Goal: Answer question/provide support: Share knowledge or assist other users

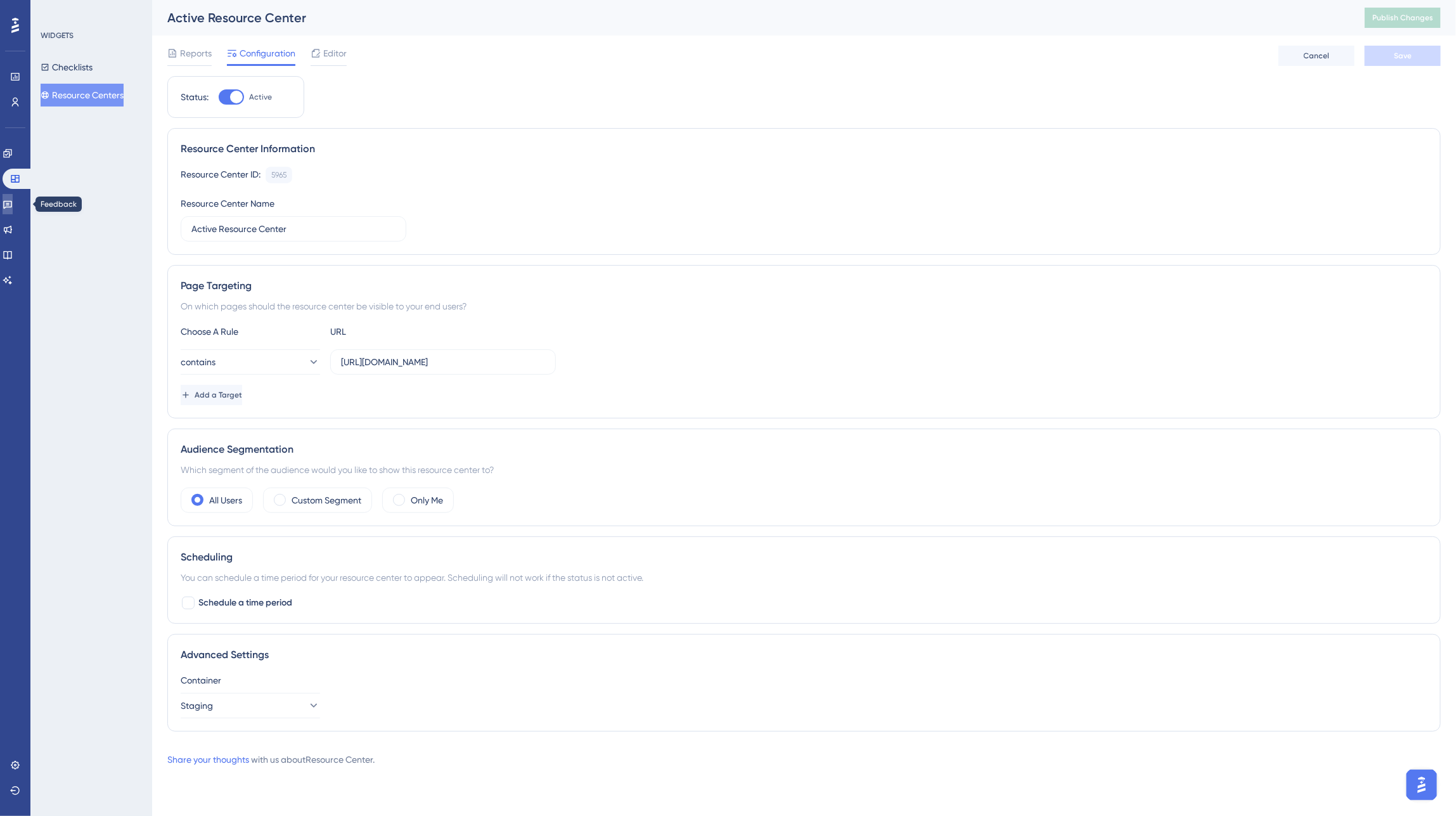
click at [12, 203] on icon at bounding box center [8, 204] width 10 height 10
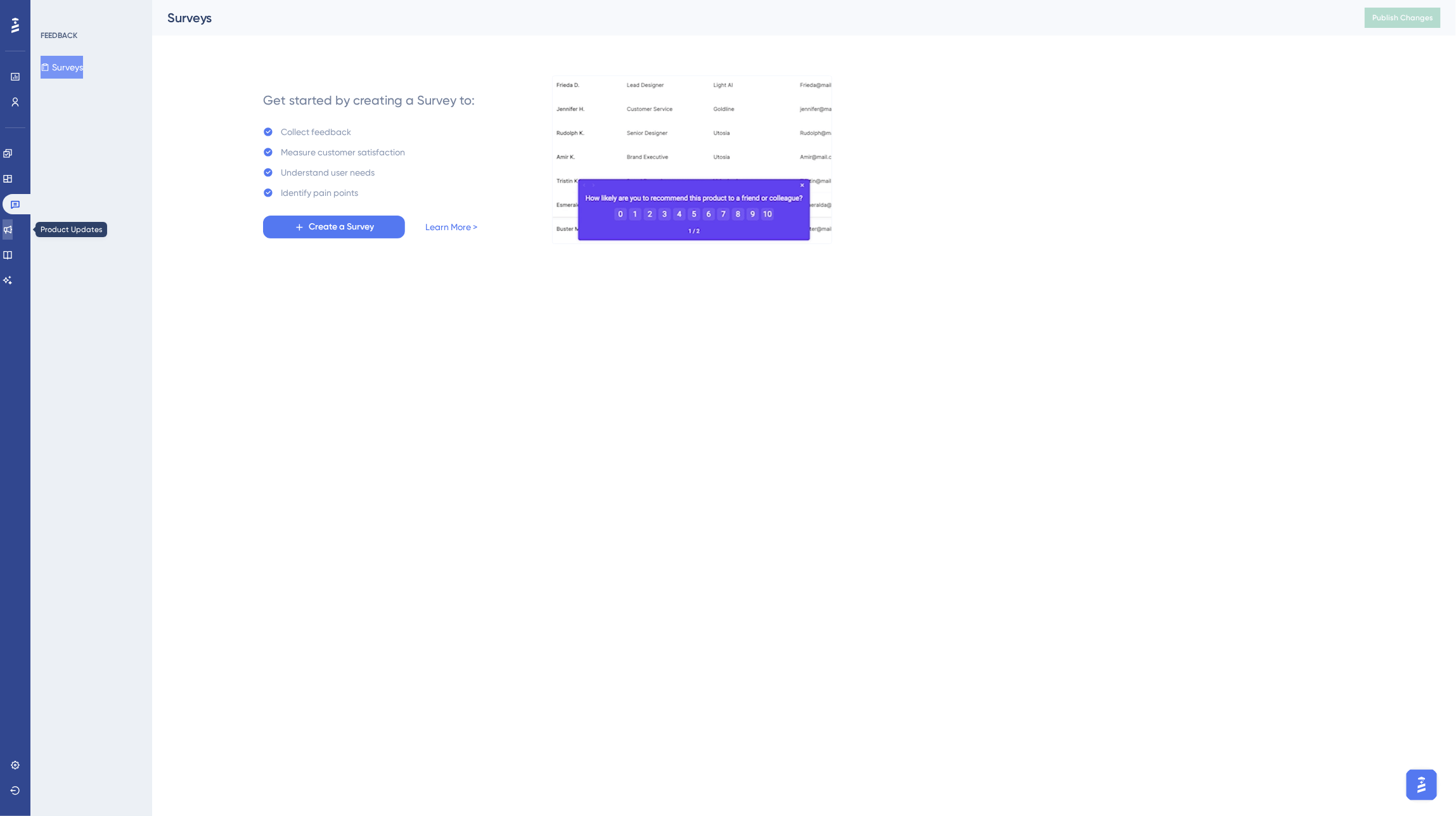
click at [12, 226] on link at bounding box center [8, 229] width 10 height 20
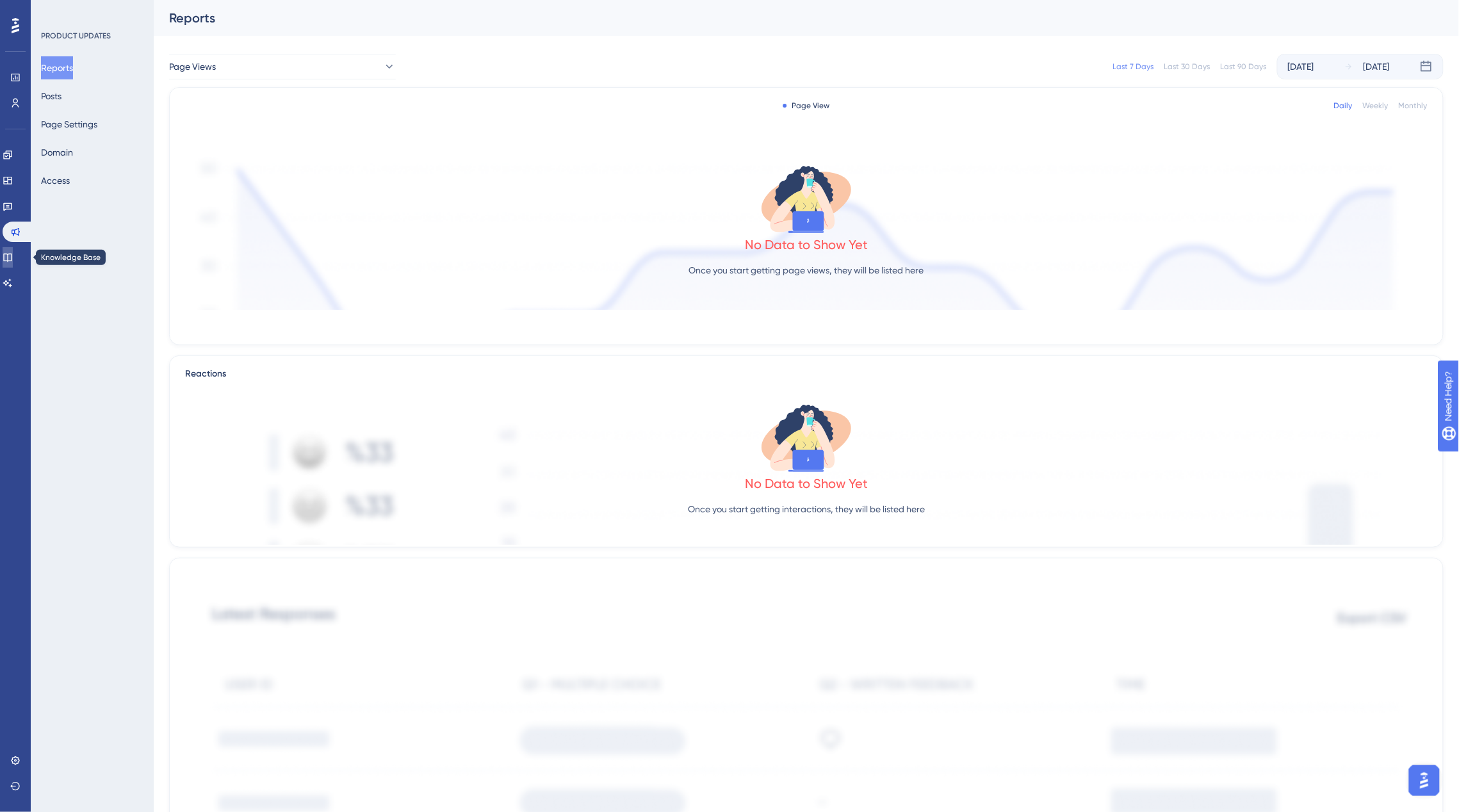
click at [12, 258] on icon at bounding box center [8, 257] width 10 height 10
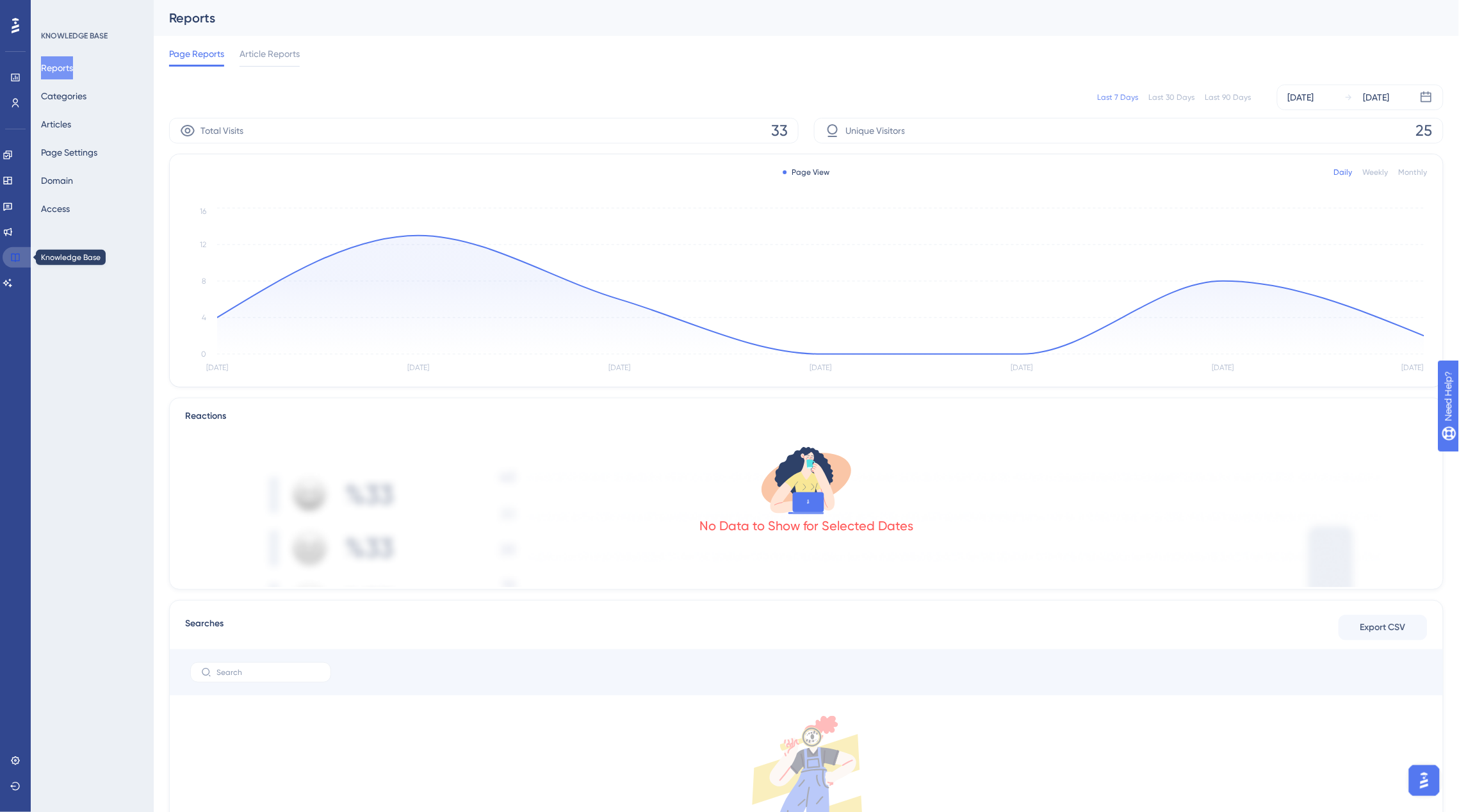
click at [14, 260] on icon at bounding box center [15, 257] width 10 height 10
click at [71, 132] on button "Articles" at bounding box center [56, 124] width 31 height 23
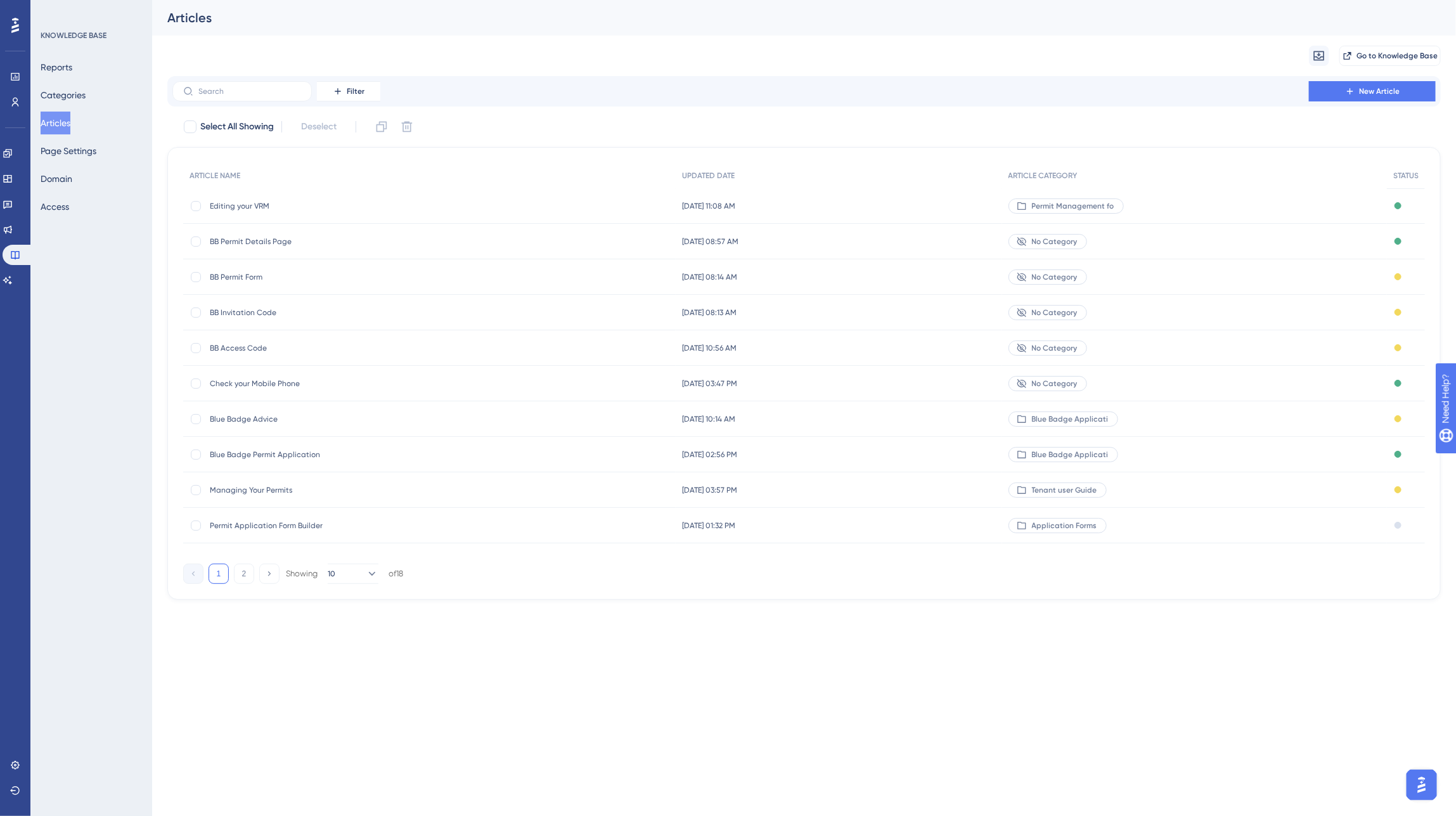
click at [319, 311] on span "BB Invitation Code" at bounding box center [311, 313] width 203 height 10
click at [238, 574] on button "2" at bounding box center [244, 573] width 20 height 20
click at [282, 206] on span "Adding a Tenant Permit" at bounding box center [311, 206] width 203 height 10
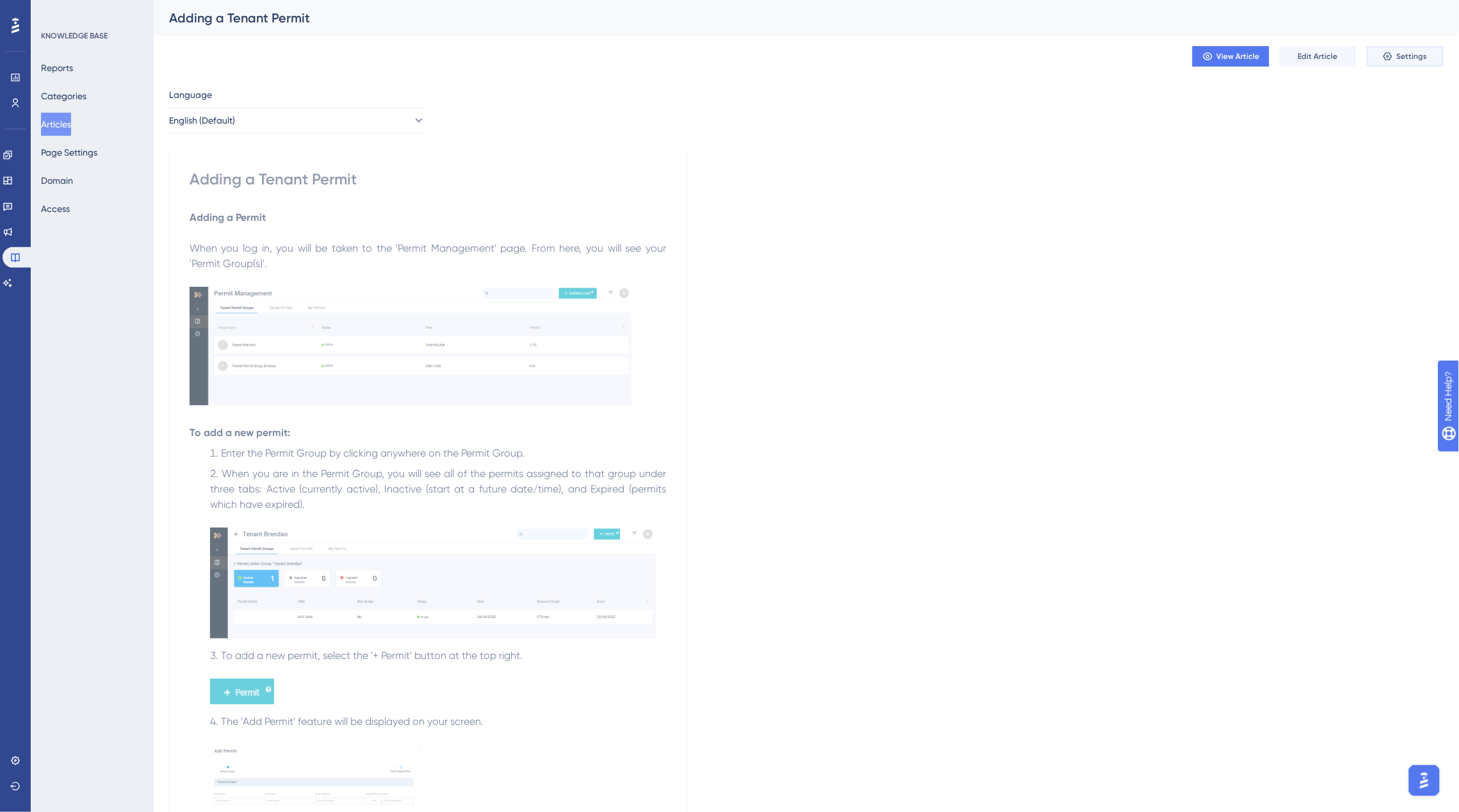
click at [1417, 56] on span "Settings" at bounding box center [1412, 56] width 31 height 10
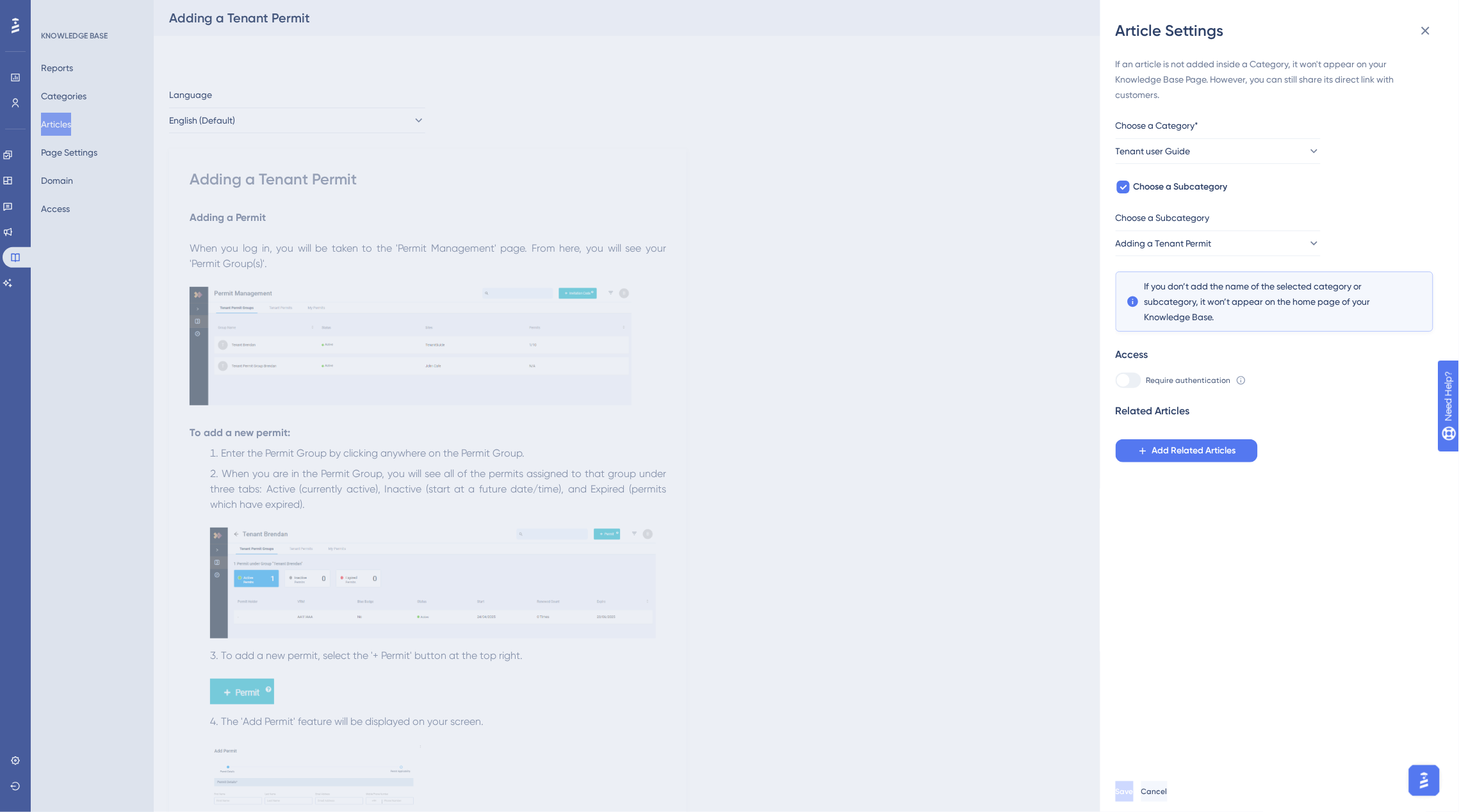
click at [886, 352] on div "Article Settings If an article is not added inside a Category, it won't appear …" at bounding box center [729, 406] width 1459 height 812
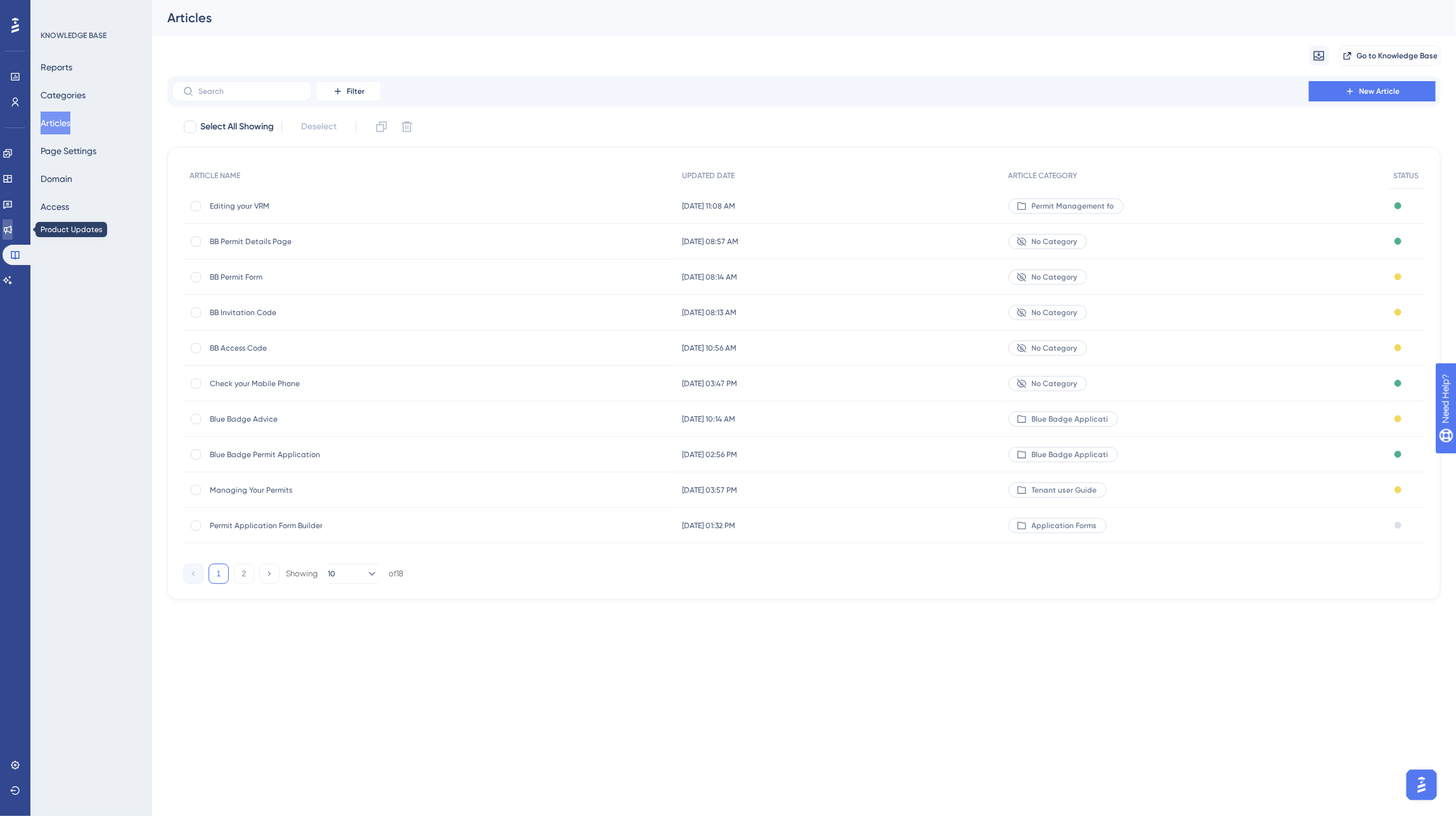
click at [12, 230] on icon at bounding box center [8, 230] width 8 height 8
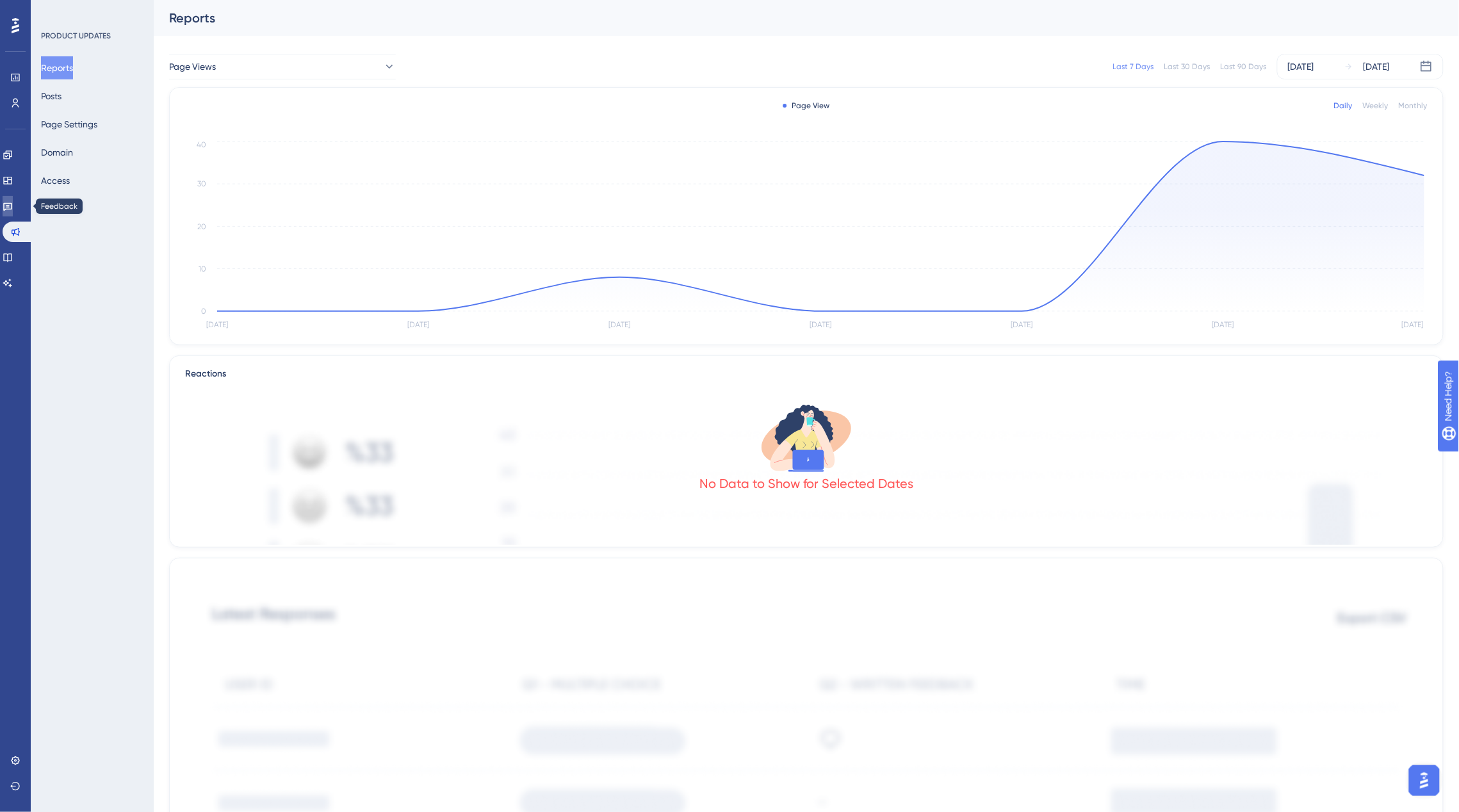
click at [12, 203] on icon at bounding box center [7, 207] width 9 height 9
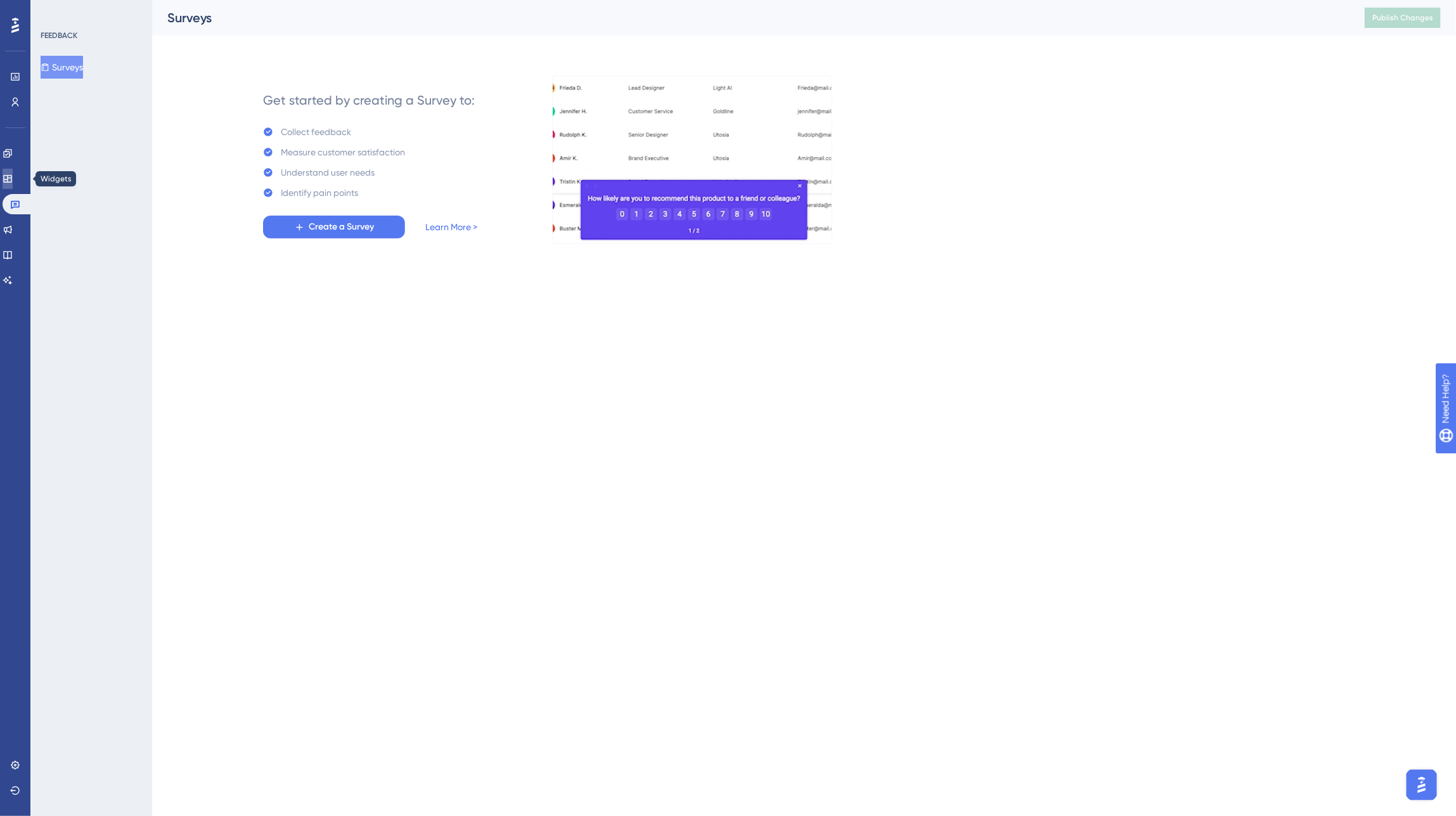
click at [12, 173] on link at bounding box center [8, 178] width 10 height 20
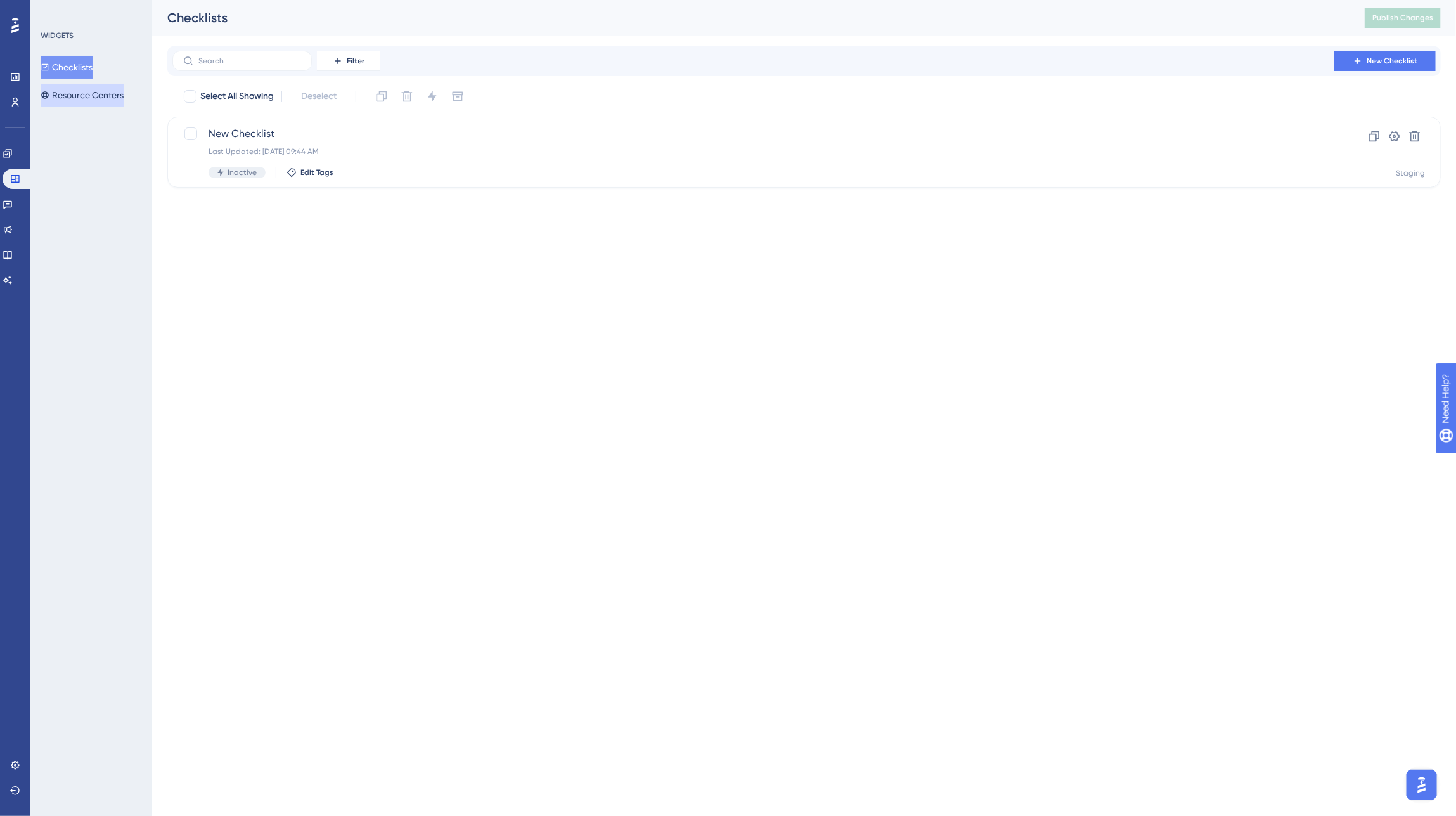
click at [84, 92] on button "Resource Centers" at bounding box center [82, 95] width 83 height 23
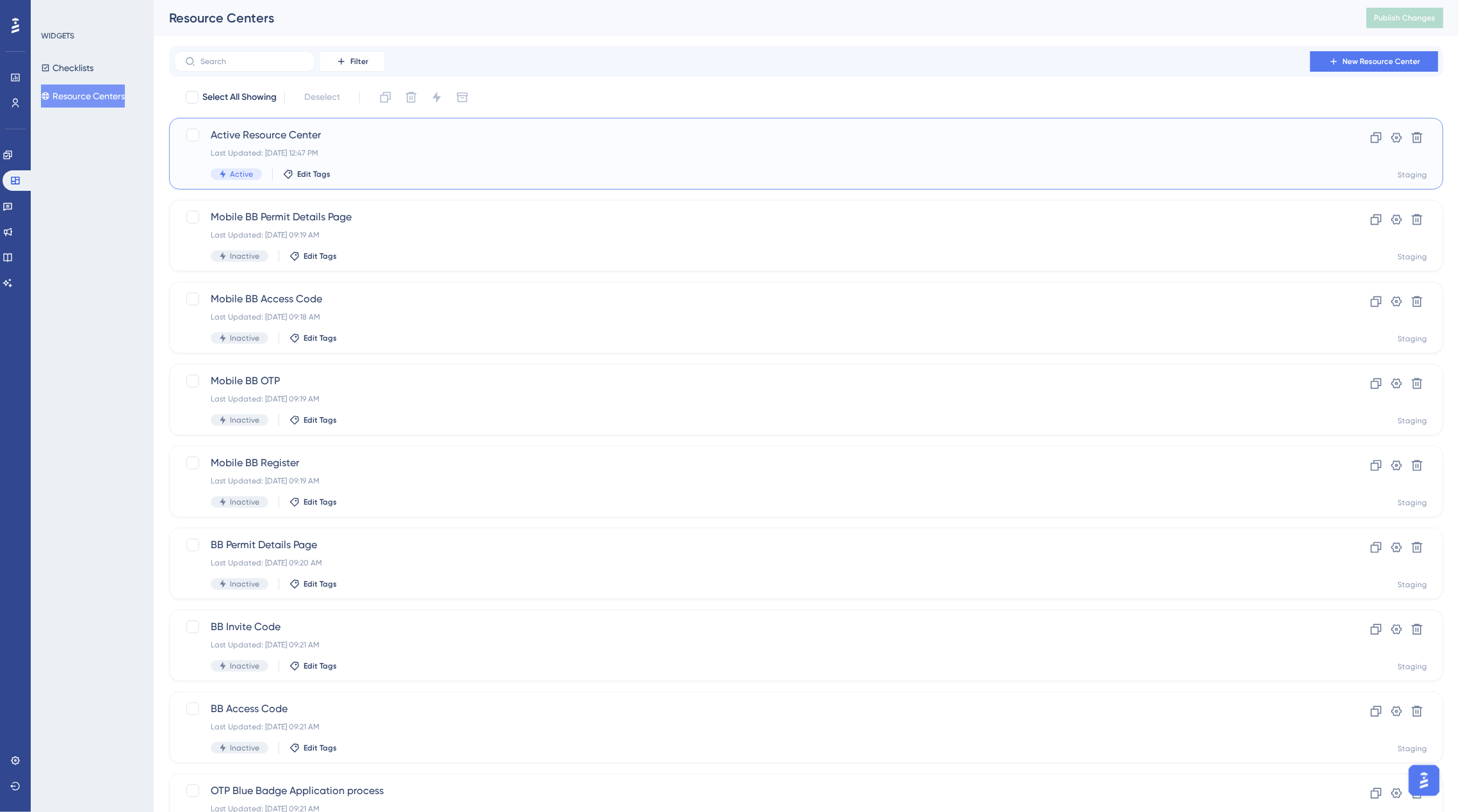
click at [691, 167] on div "Active Resource Center Last Updated: Sep 16 2025, 12:47 PM Active Edit Tags" at bounding box center [755, 154] width 1089 height 52
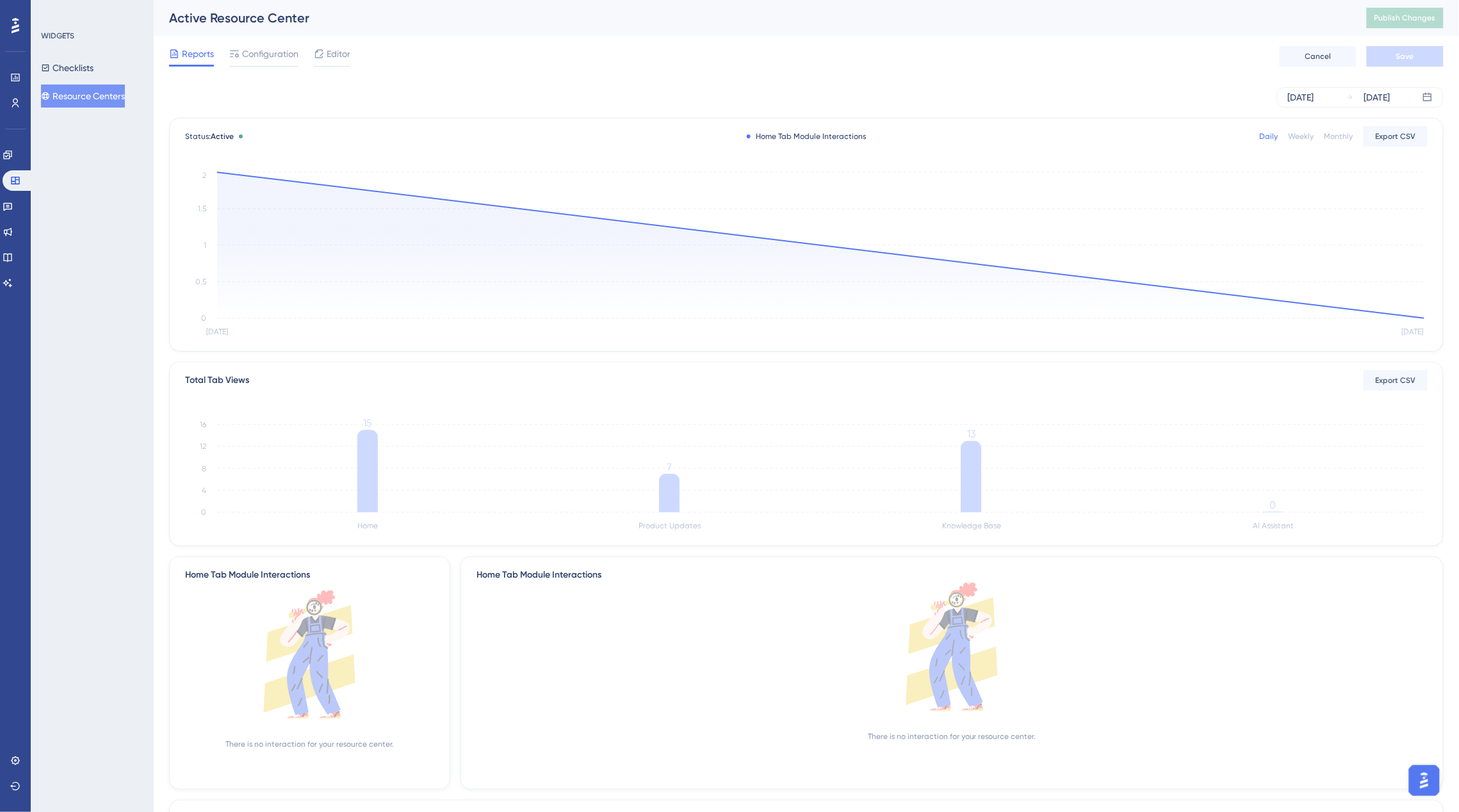
click at [295, 67] on div "Reports Configuration Editor Cancel Save" at bounding box center [806, 56] width 1275 height 41
click at [351, 58] on div "Reports Configuration Editor Cancel Save" at bounding box center [806, 56] width 1275 height 41
click at [330, 56] on span "Editor" at bounding box center [338, 53] width 24 height 15
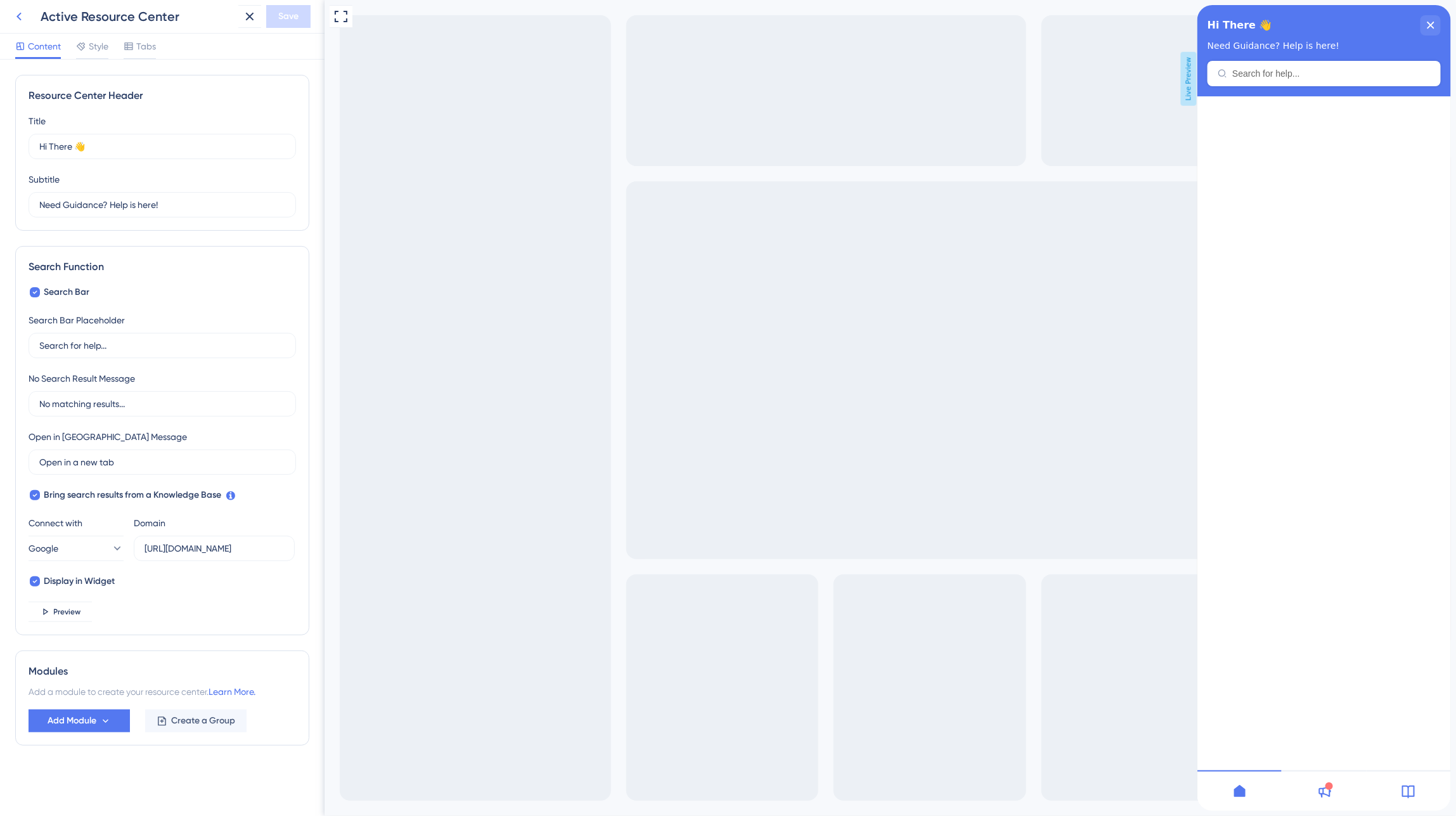
click at [21, 17] on icon at bounding box center [19, 16] width 15 height 15
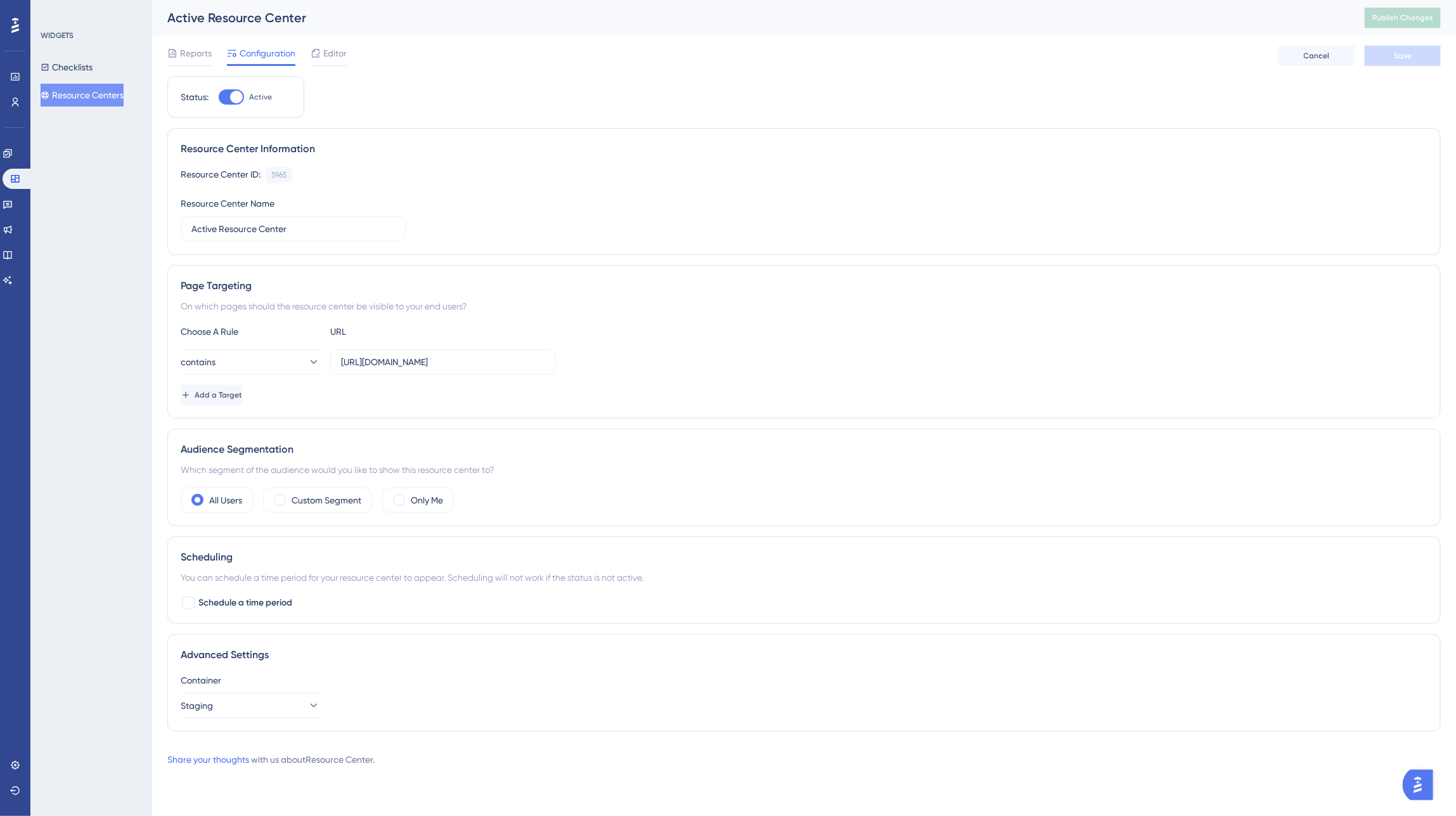
click at [1412, 791] on button "Open AI Assistant Launcher" at bounding box center [1417, 784] width 30 height 30
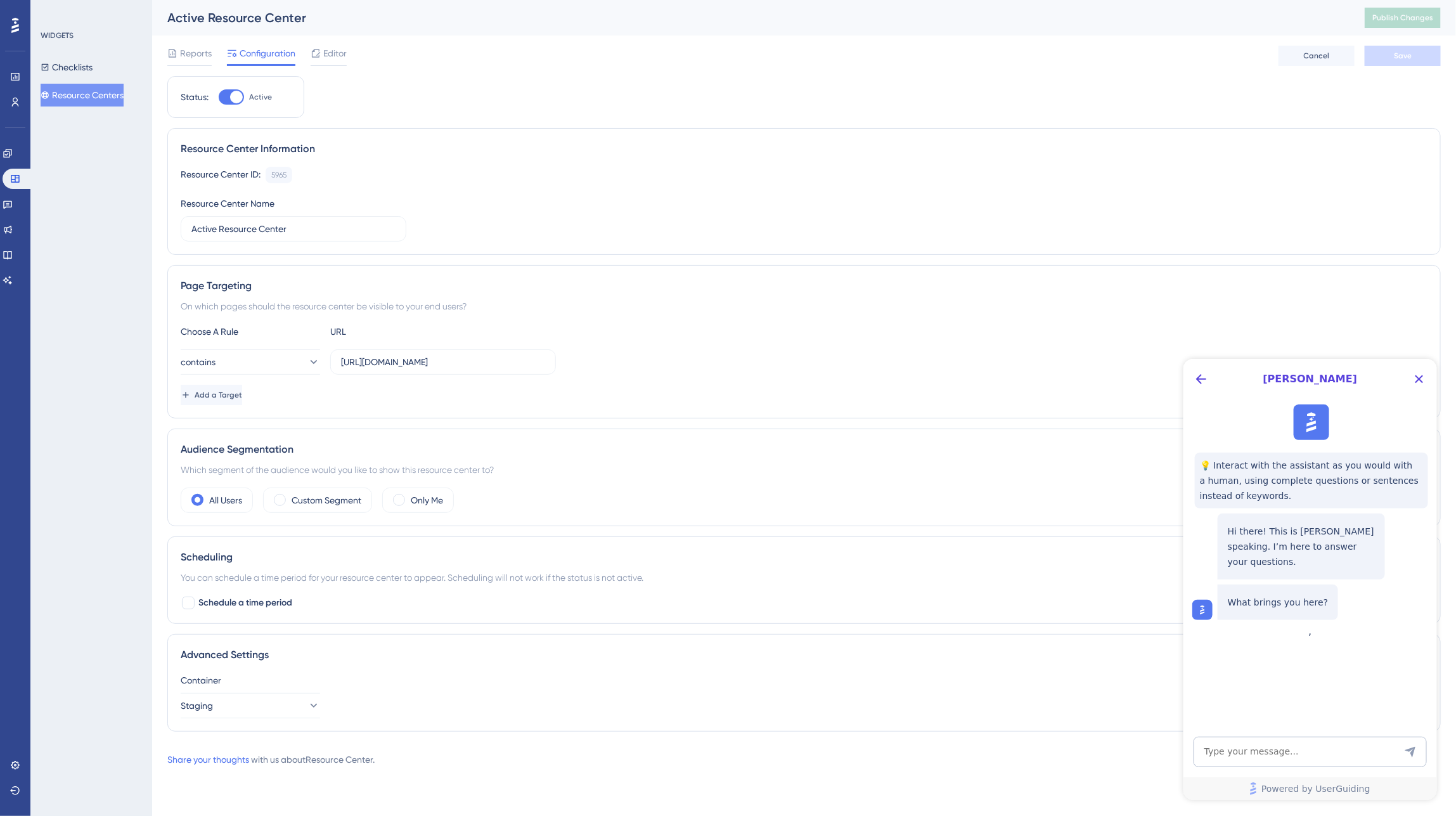
click at [12, 215] on div "Engagement Widgets Feedback Product Updates Knowledge Base AI Assistant" at bounding box center [15, 217] width 25 height 147
click at [11, 206] on icon at bounding box center [8, 204] width 10 height 10
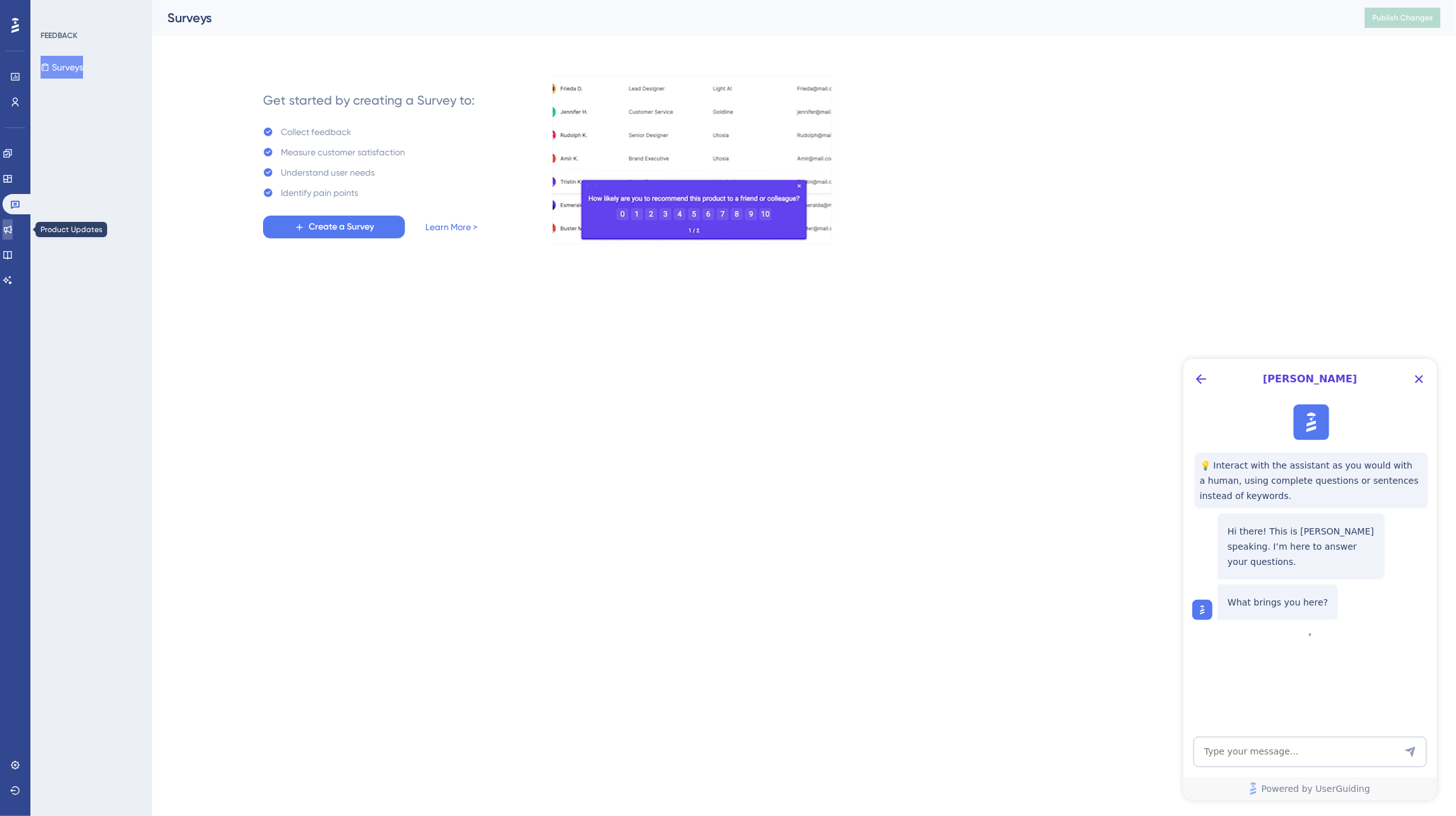
click at [12, 238] on link at bounding box center [8, 229] width 10 height 20
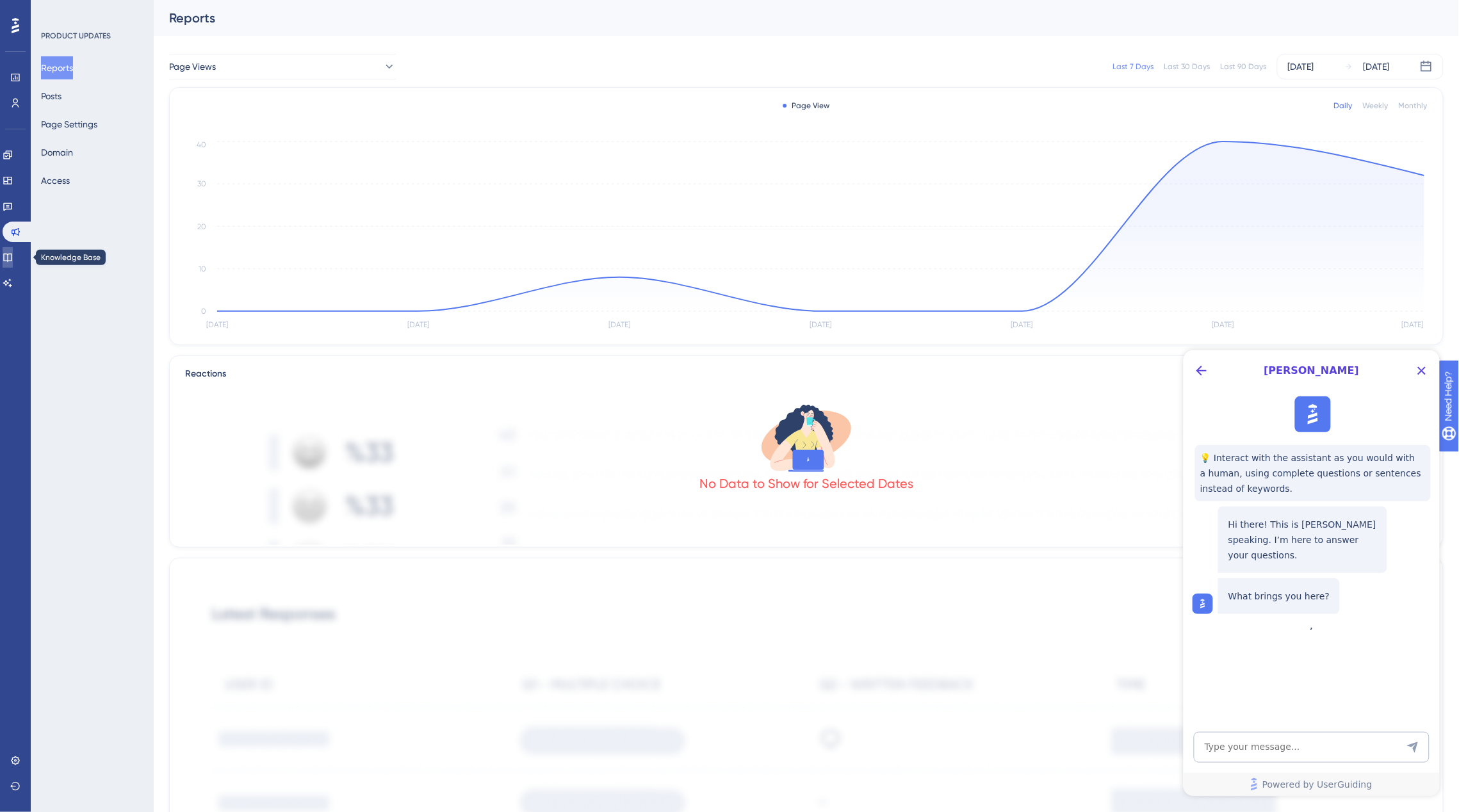
click at [12, 247] on link at bounding box center [8, 257] width 10 height 20
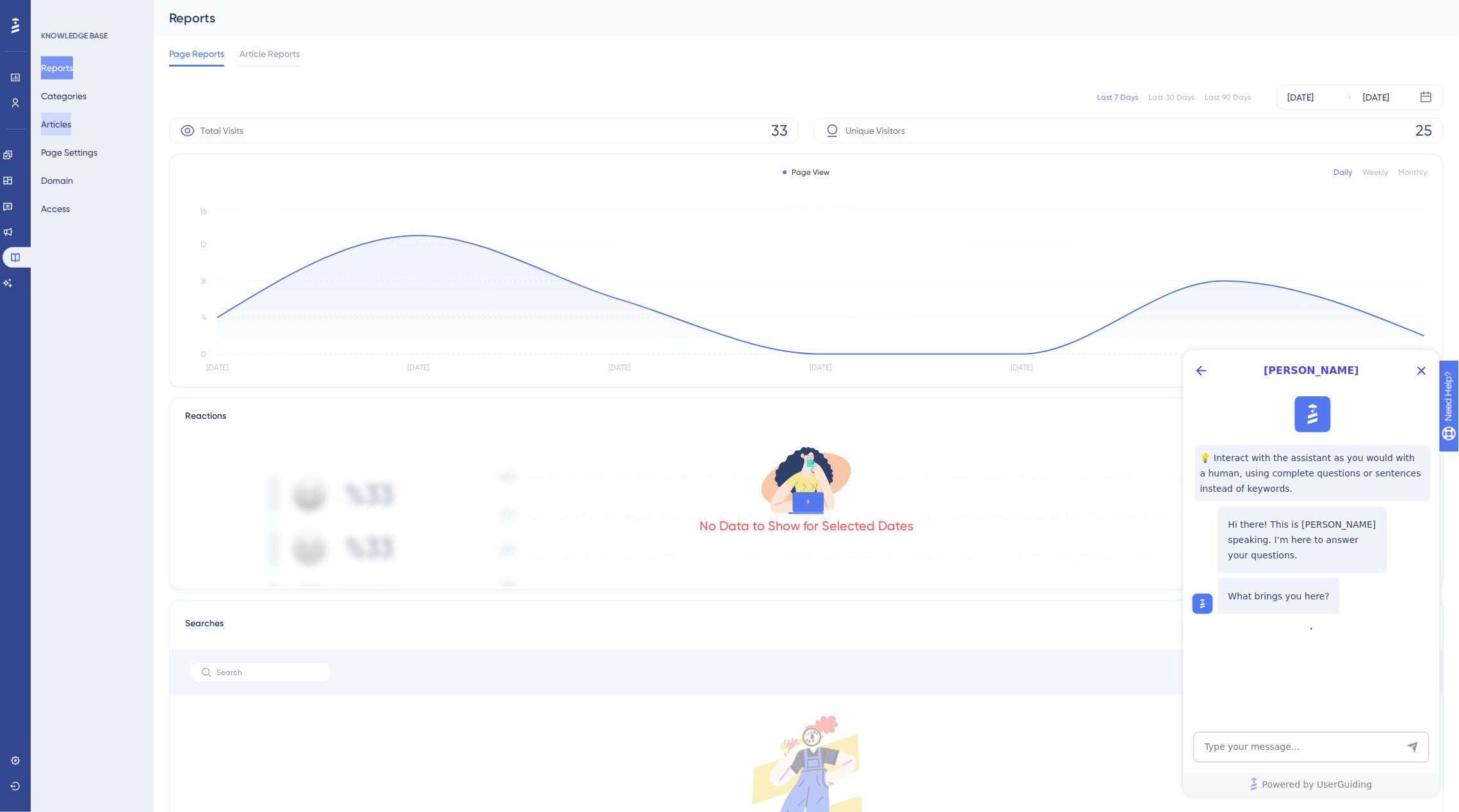
click at [63, 124] on button "Articles" at bounding box center [56, 124] width 31 height 23
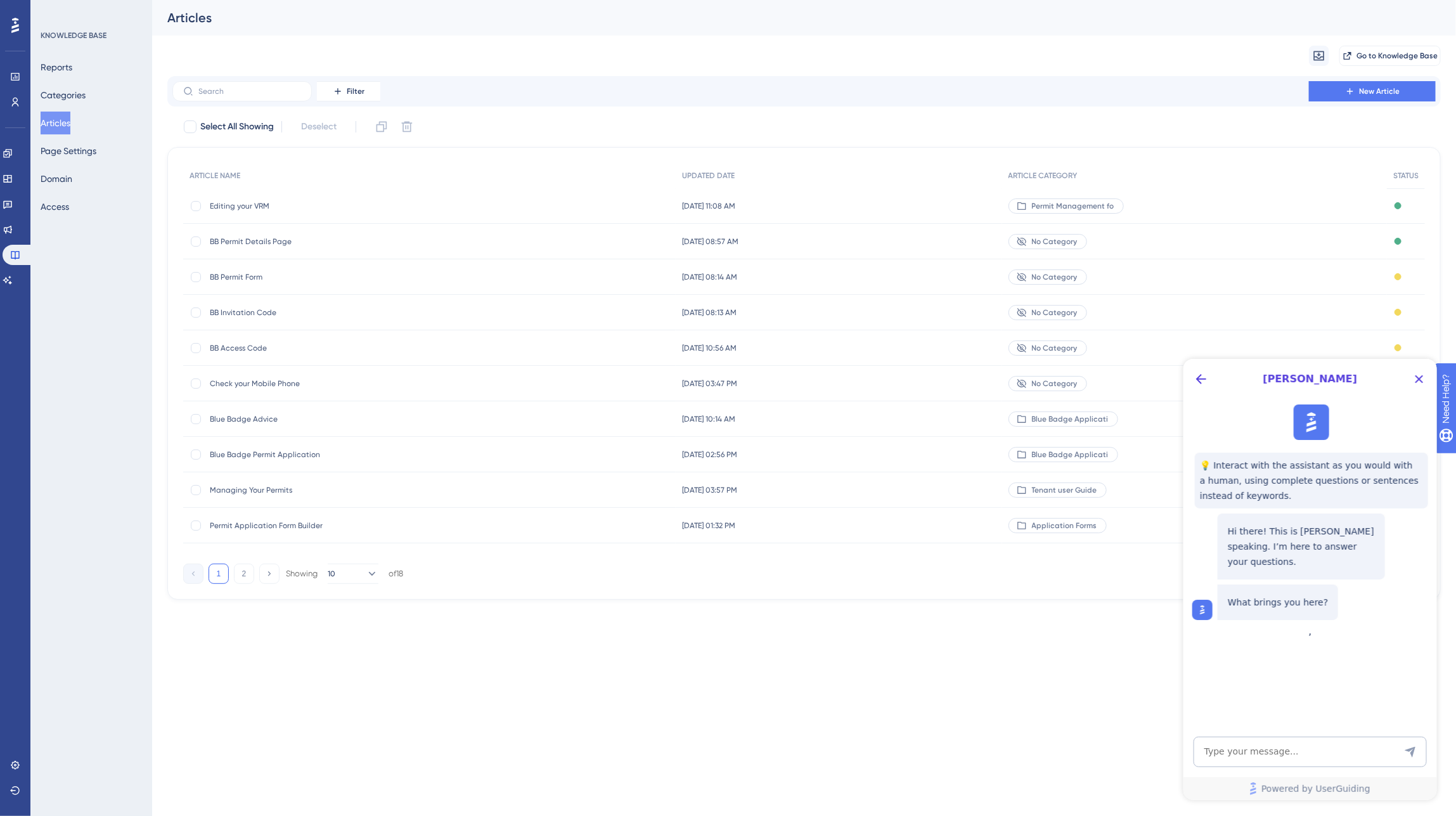
click at [274, 208] on span "Editing your VRM" at bounding box center [311, 206] width 203 height 10
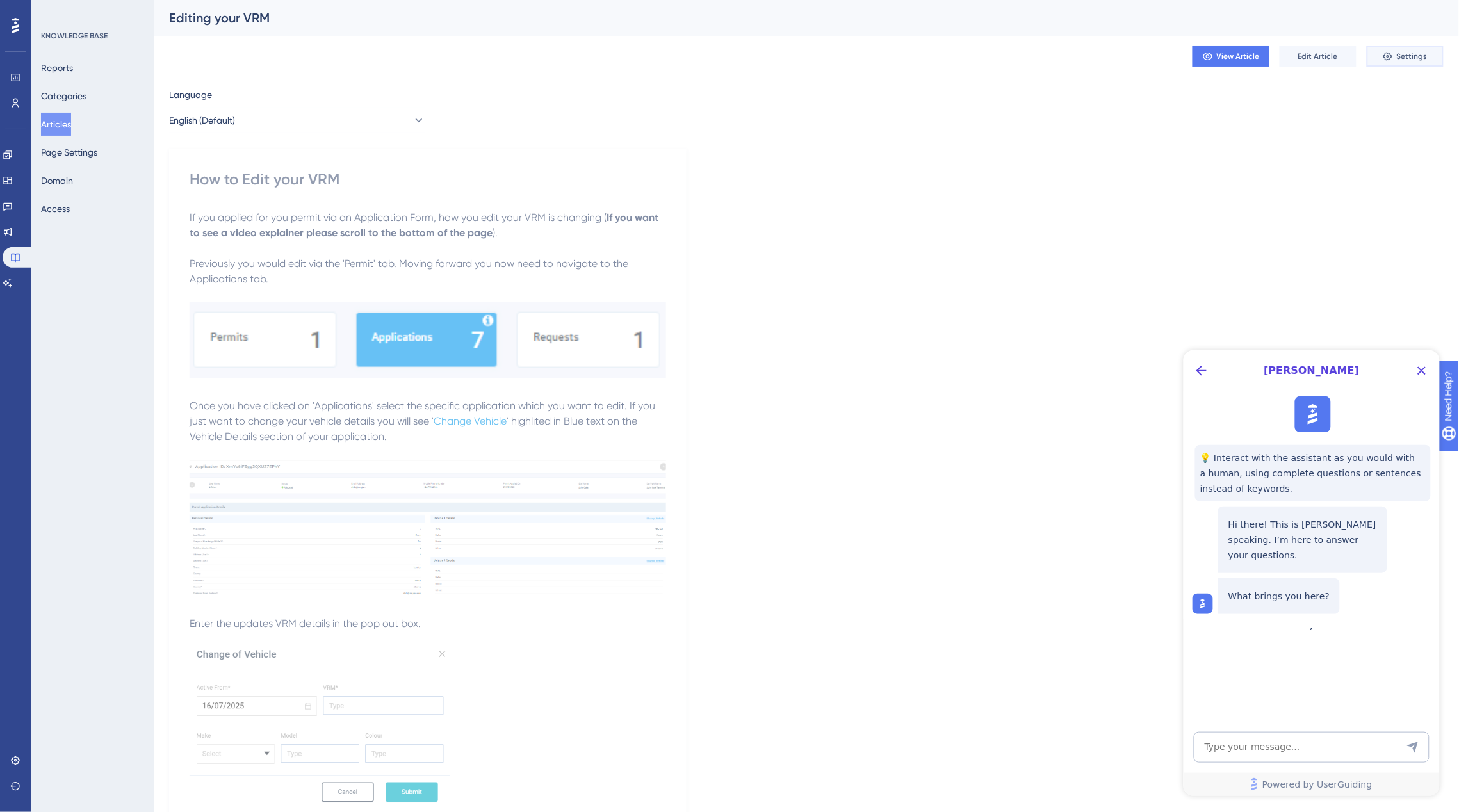
click at [1396, 57] on button "Settings" at bounding box center [1405, 55] width 77 height 20
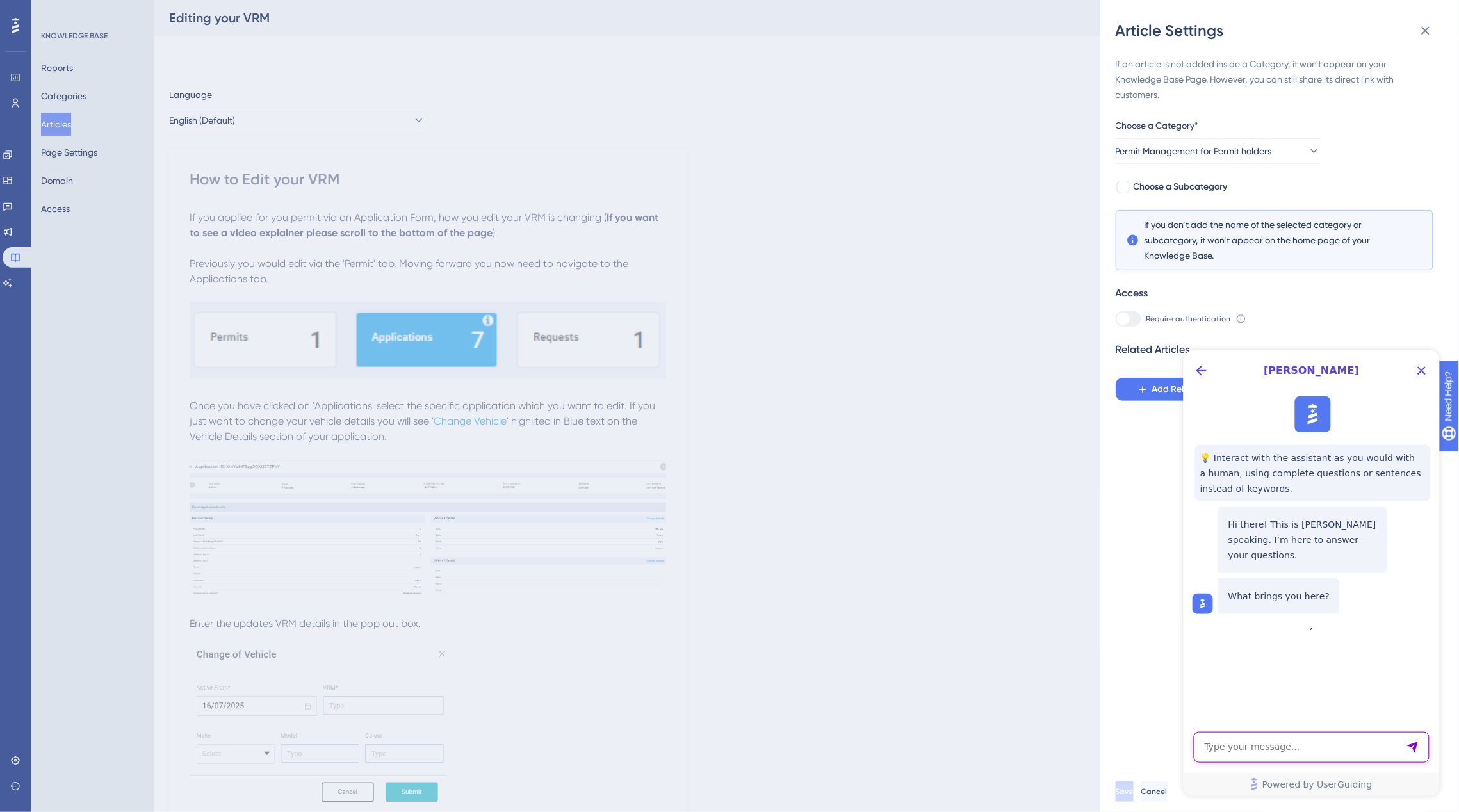
click at [1247, 751] on textarea "AI Assistant Text Input" at bounding box center [1310, 746] width 236 height 31
click at [1240, 618] on div "💡 Interact with the assistant as you would with a human, using complete questio…" at bounding box center [1309, 504] width 256 height 228
click at [1245, 743] on textarea "how do" at bounding box center [1310, 746] width 236 height 31
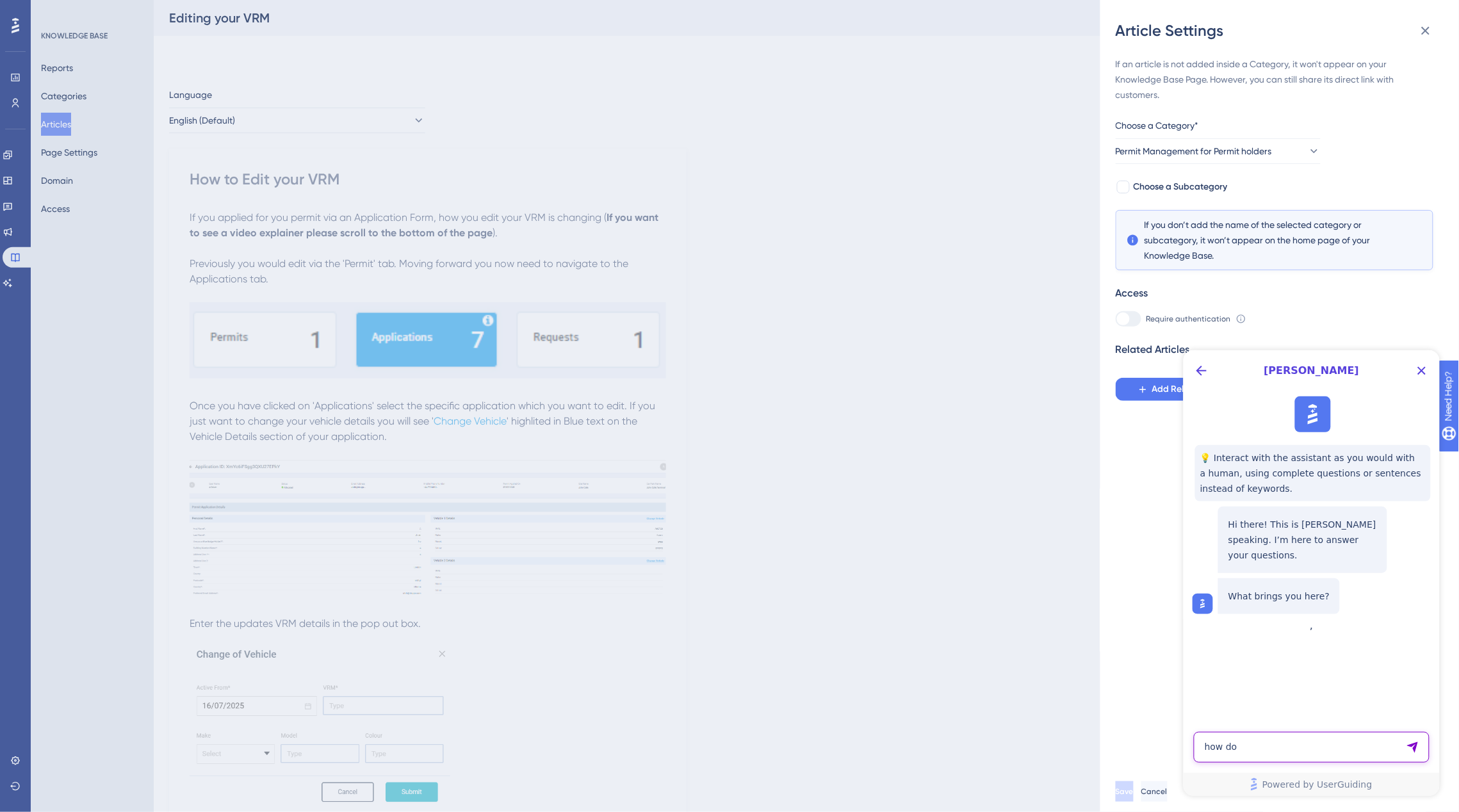
drag, startPoint x: 1223, startPoint y: 745, endPoint x: 1275, endPoint y: 751, distance: 52.3
click at [1275, 751] on textarea "how do" at bounding box center [1310, 746] width 236 height 31
click at [1423, 760] on textarea "how can i segment articles in my knowledge base" at bounding box center [1310, 746] width 236 height 31
type textarea "how can i segment articles in my knowledge base?"
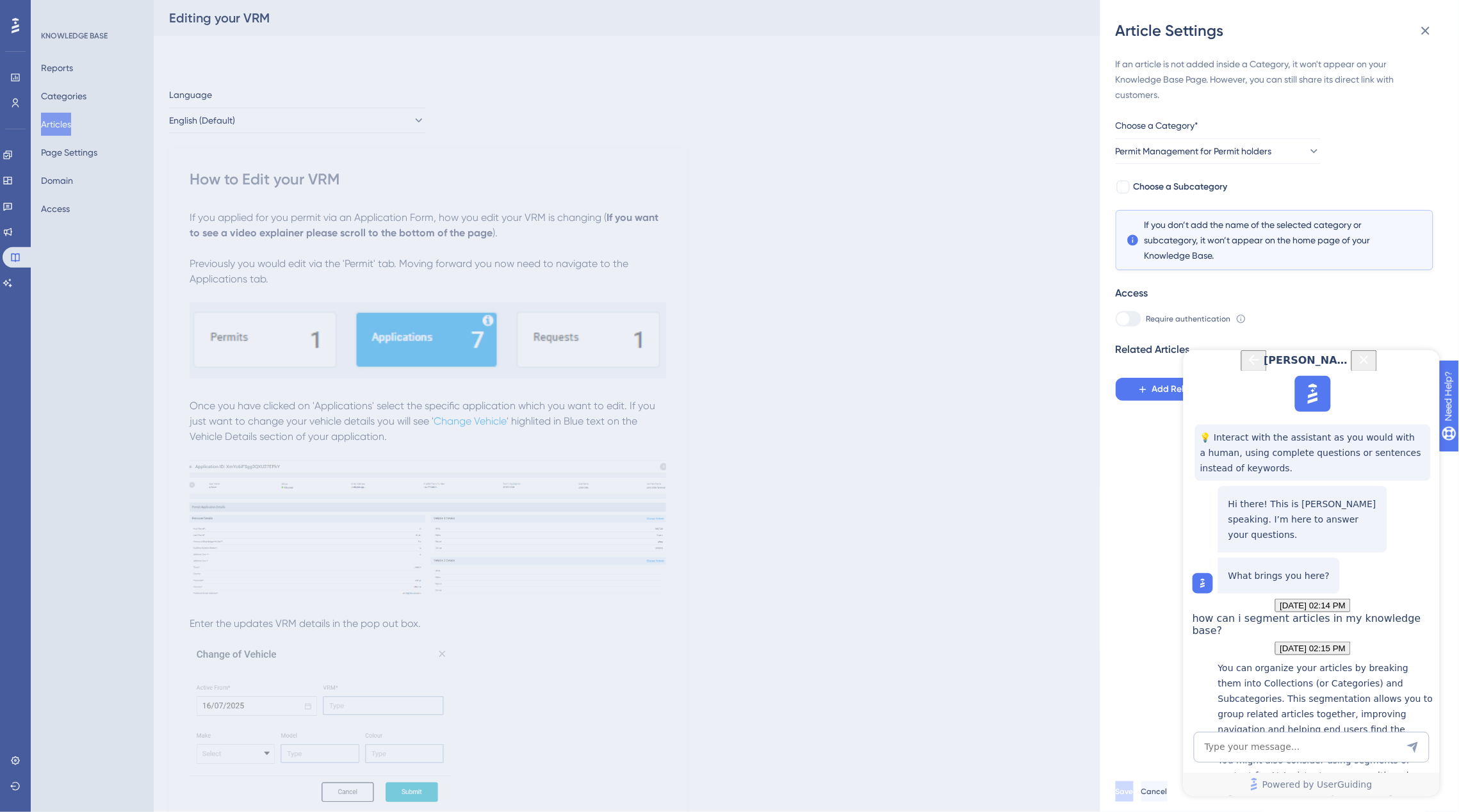
scroll to position [262, 0]
click at [1292, 747] on textarea "AI Assistant Text Input" at bounding box center [1310, 746] width 236 height 31
type textarea "can i speak to someone please"
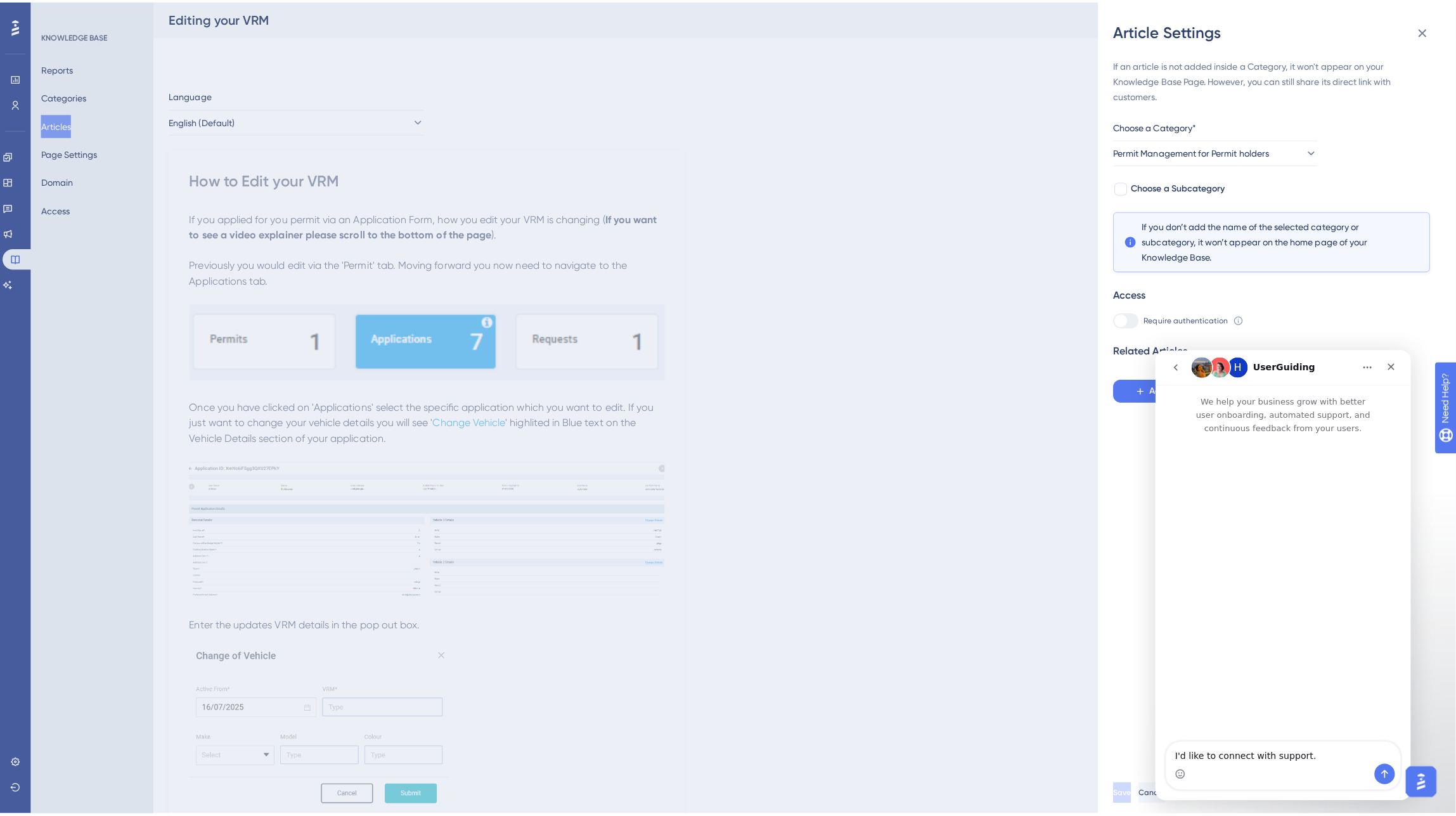
scroll to position [0, 0]
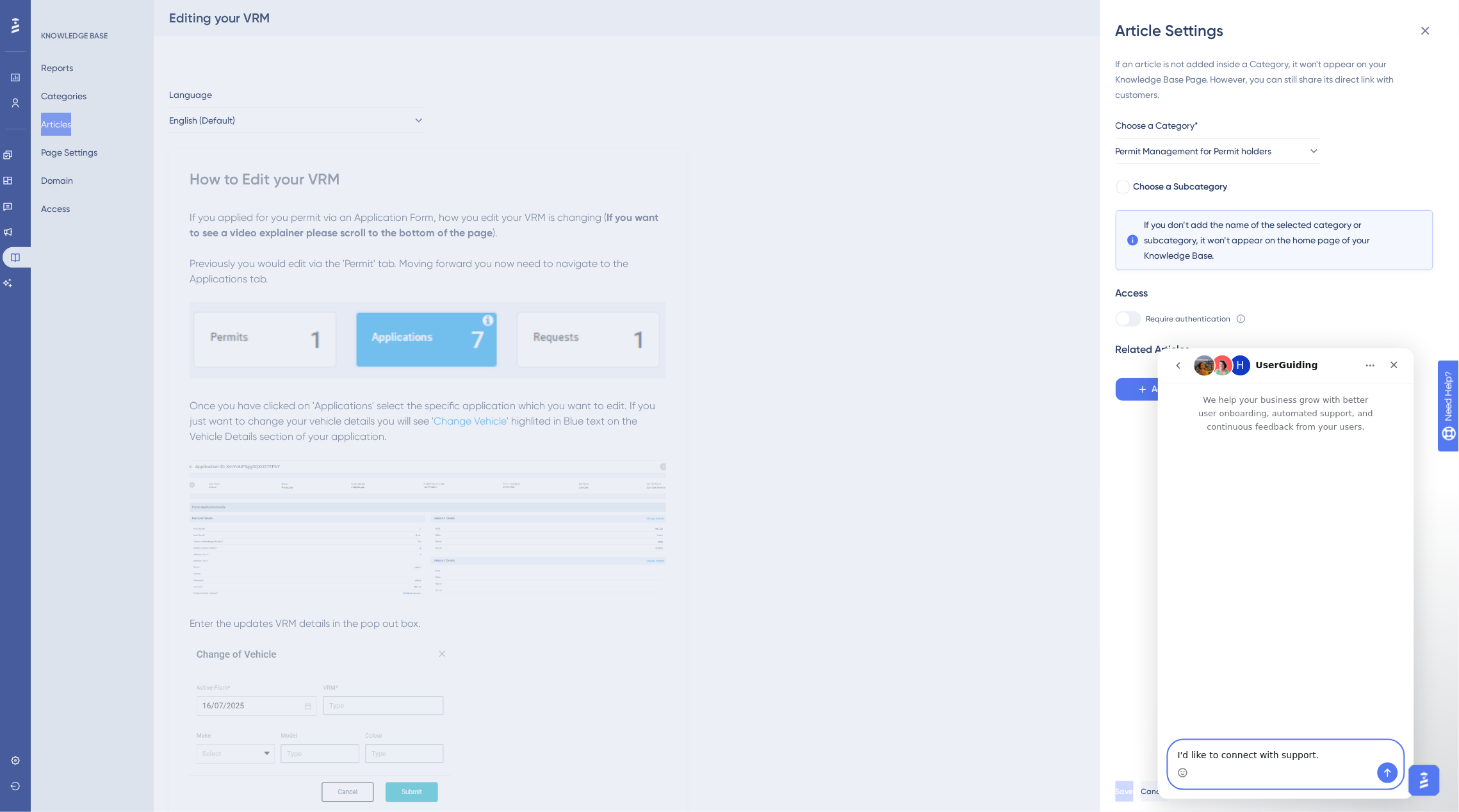
drag, startPoint x: 1308, startPoint y: 753, endPoint x: 1116, endPoint y: 757, distance: 192.0
click at [1157, 757] on html "H UserGuiding We help your business grow with better user onboarding, automated…" at bounding box center [1285, 573] width 256 height 451
click at [1383, 774] on icon "Send a message…" at bounding box center [1386, 772] width 10 height 10
click at [1187, 749] on textarea "I'd like to connect with support." at bounding box center [1285, 751] width 235 height 22
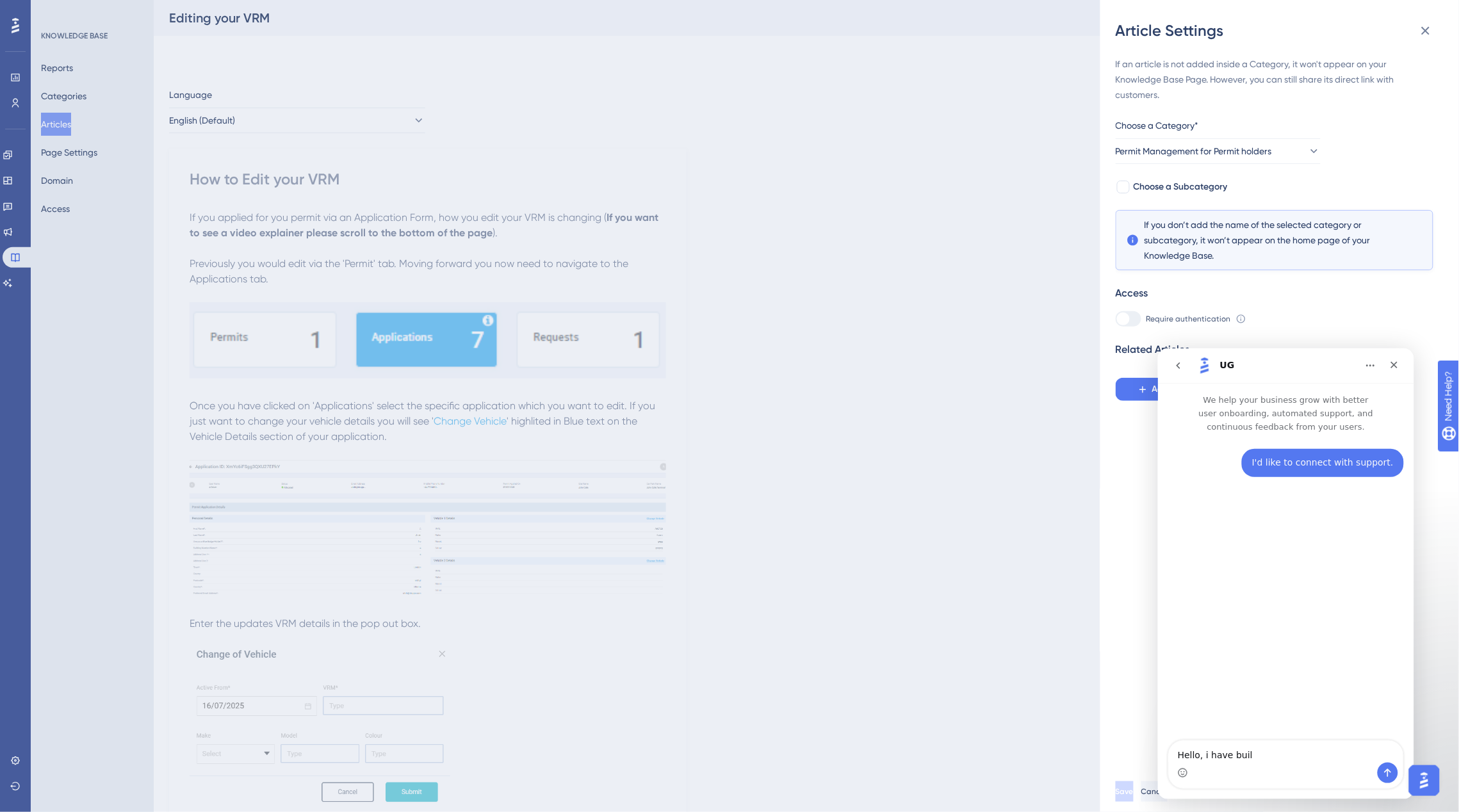
click at [1263, 753] on textarea "Hello, i have buil" at bounding box center [1285, 751] width 235 height 22
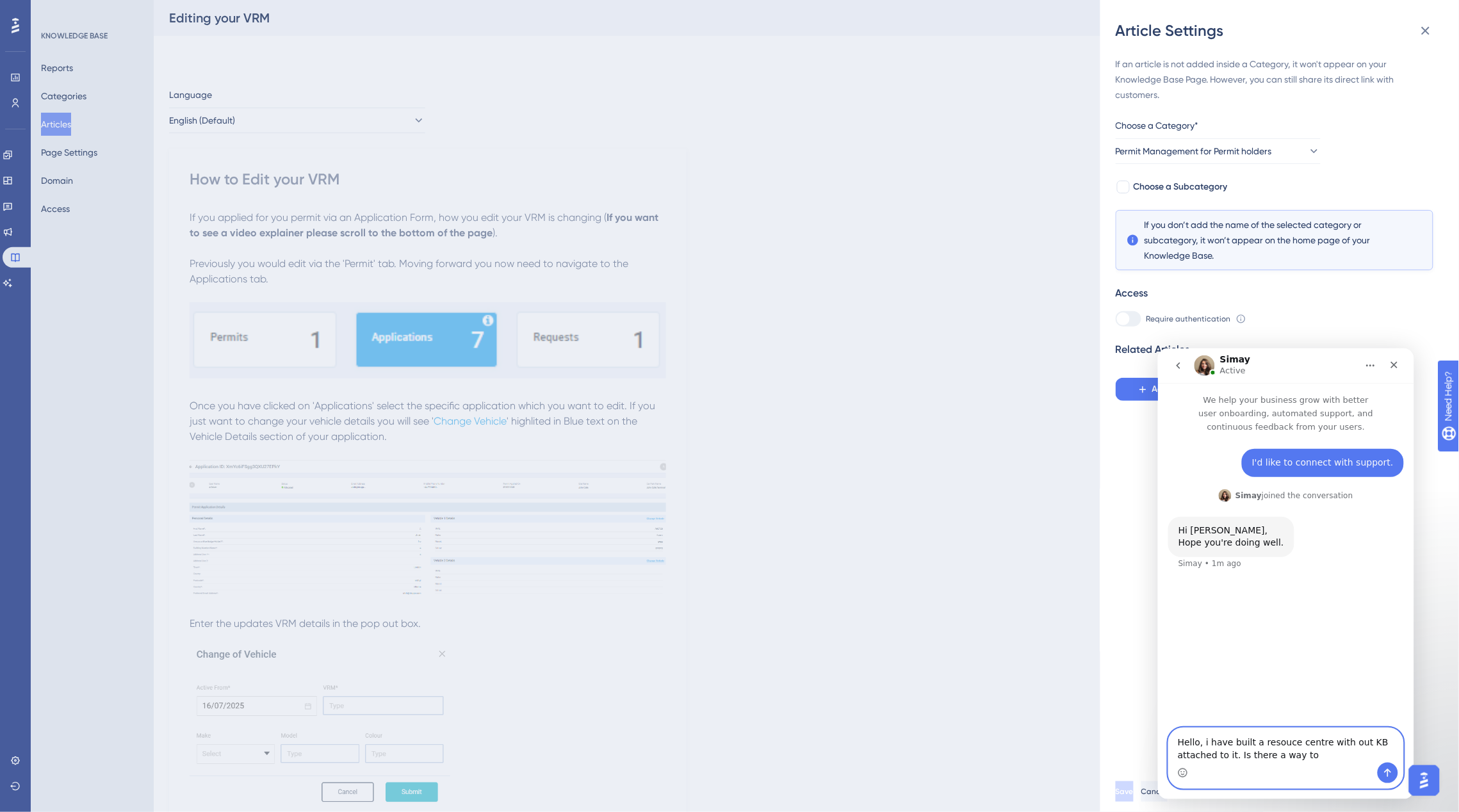
click at [1346, 742] on textarea "Hello, i have built a resouce centre with out KB attached to it. Is there a way…" at bounding box center [1285, 744] width 235 height 34
click at [1308, 755] on textarea "Hello, i have built a resouce centre with our KB attached to it. Is there a way…" at bounding box center [1285, 744] width 235 height 34
click at [1251, 663] on div "I'd like to connect with support. Brendan • 2m ago Simay joined the conversatio…" at bounding box center [1285, 574] width 256 height 283
click at [1251, 663] on div "I'd like to connect with support. Brendan • 2m ago Simay joined the conversatio…" at bounding box center [1285, 581] width 256 height 296
click at [1361, 753] on textarea "Hello, i have built a resouce centre with our KB attached to it. Is there a way…" at bounding box center [1285, 744] width 235 height 34
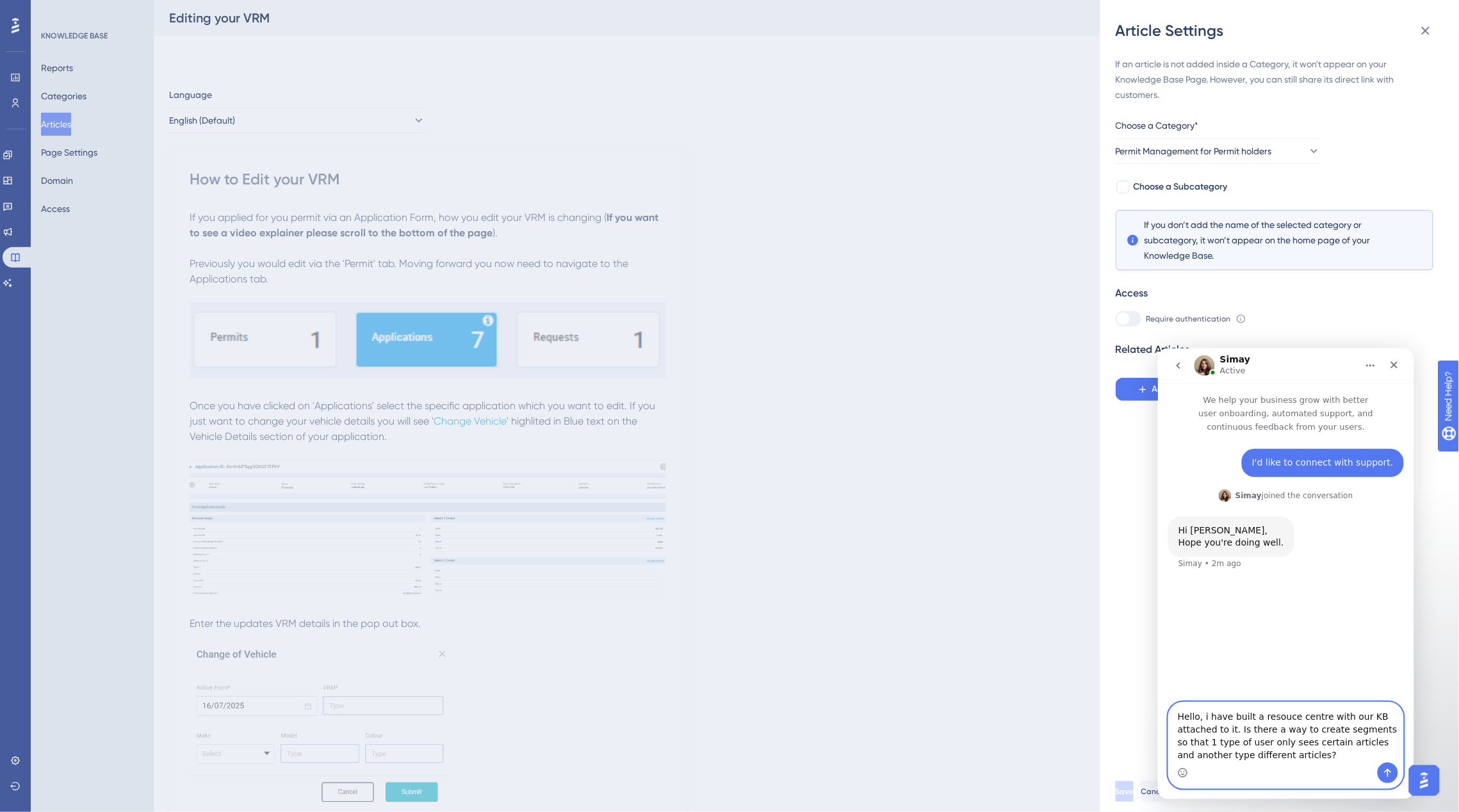
type textarea "Hello, i have built a resouce centre with our KB attached to it. Is there a way…"
click at [1383, 775] on icon "Send a message…" at bounding box center [1386, 772] width 10 height 10
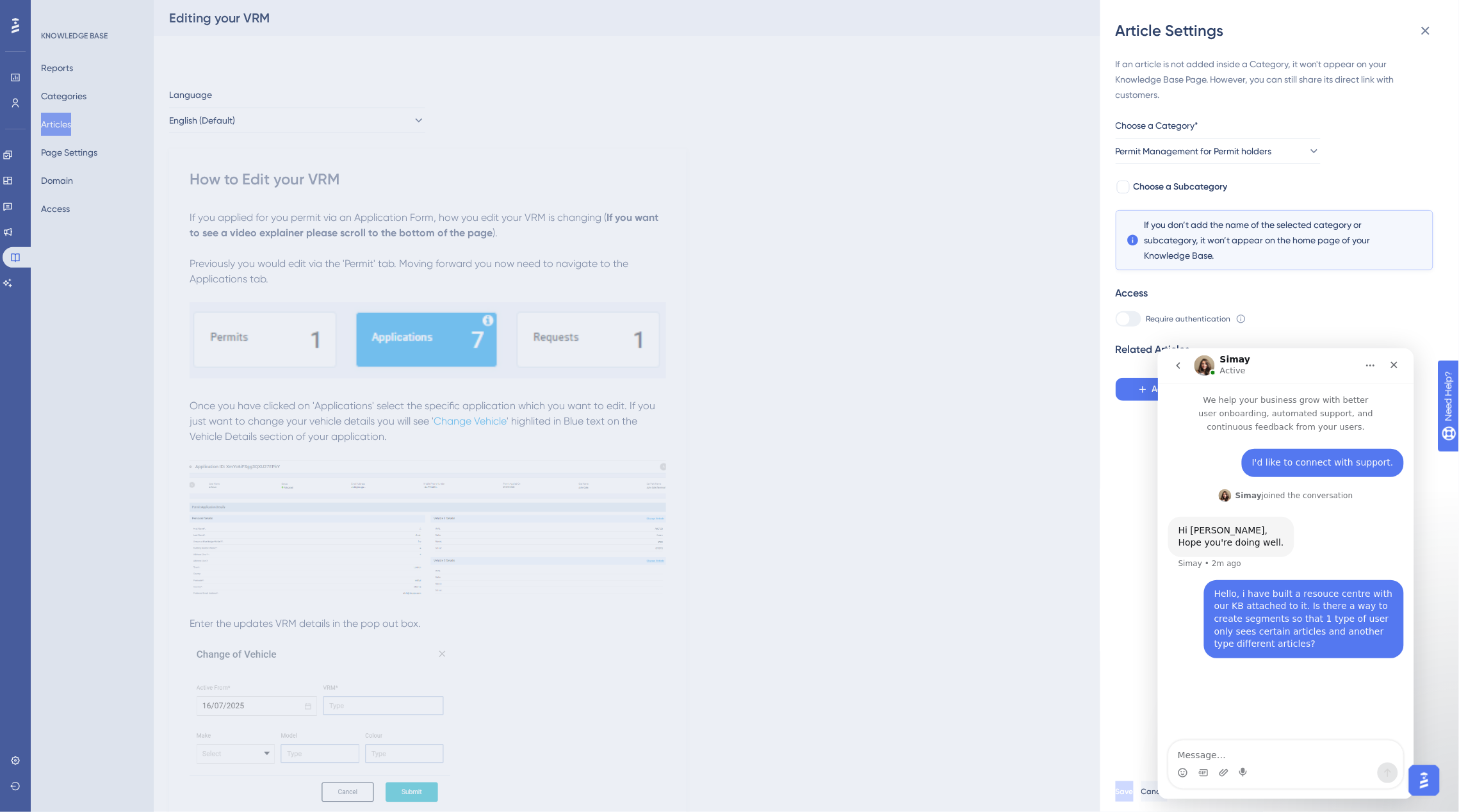
click at [113, 350] on div "Article Settings If an article is not added inside a Category, it won't appear …" at bounding box center [729, 406] width 1459 height 812
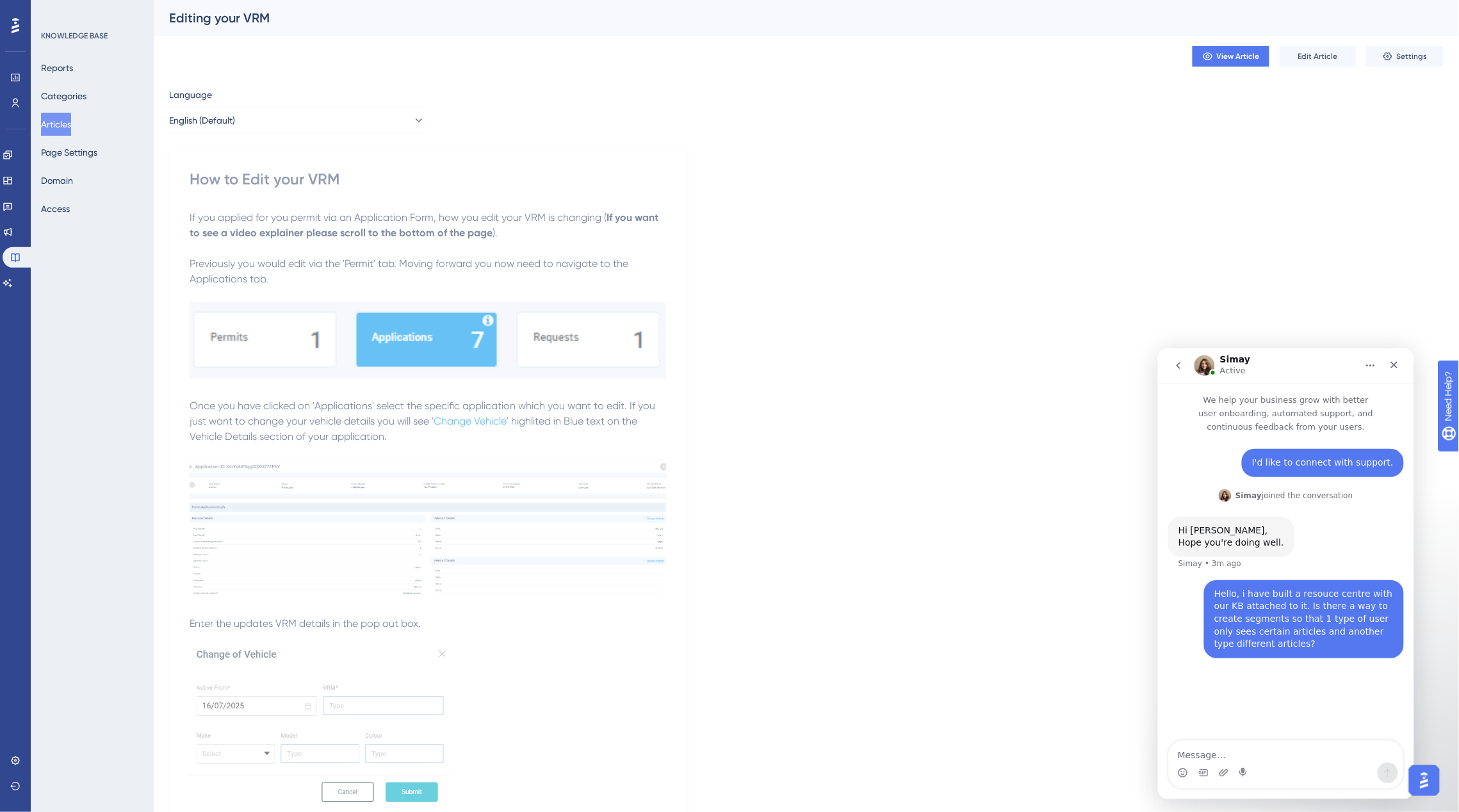
click at [71, 122] on button "Articles" at bounding box center [56, 124] width 31 height 23
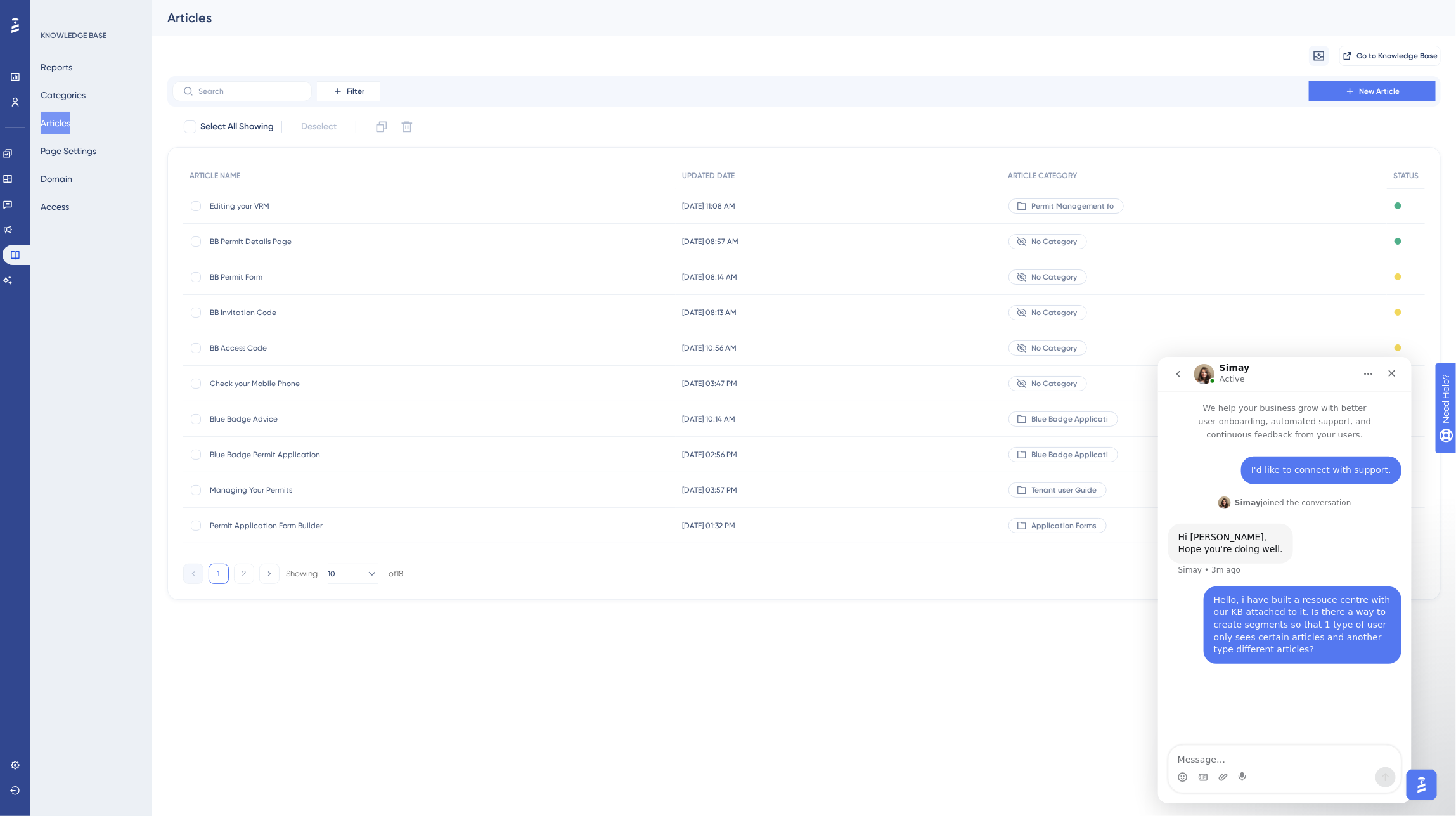
click at [313, 205] on span "Editing your VRM" at bounding box center [311, 206] width 203 height 10
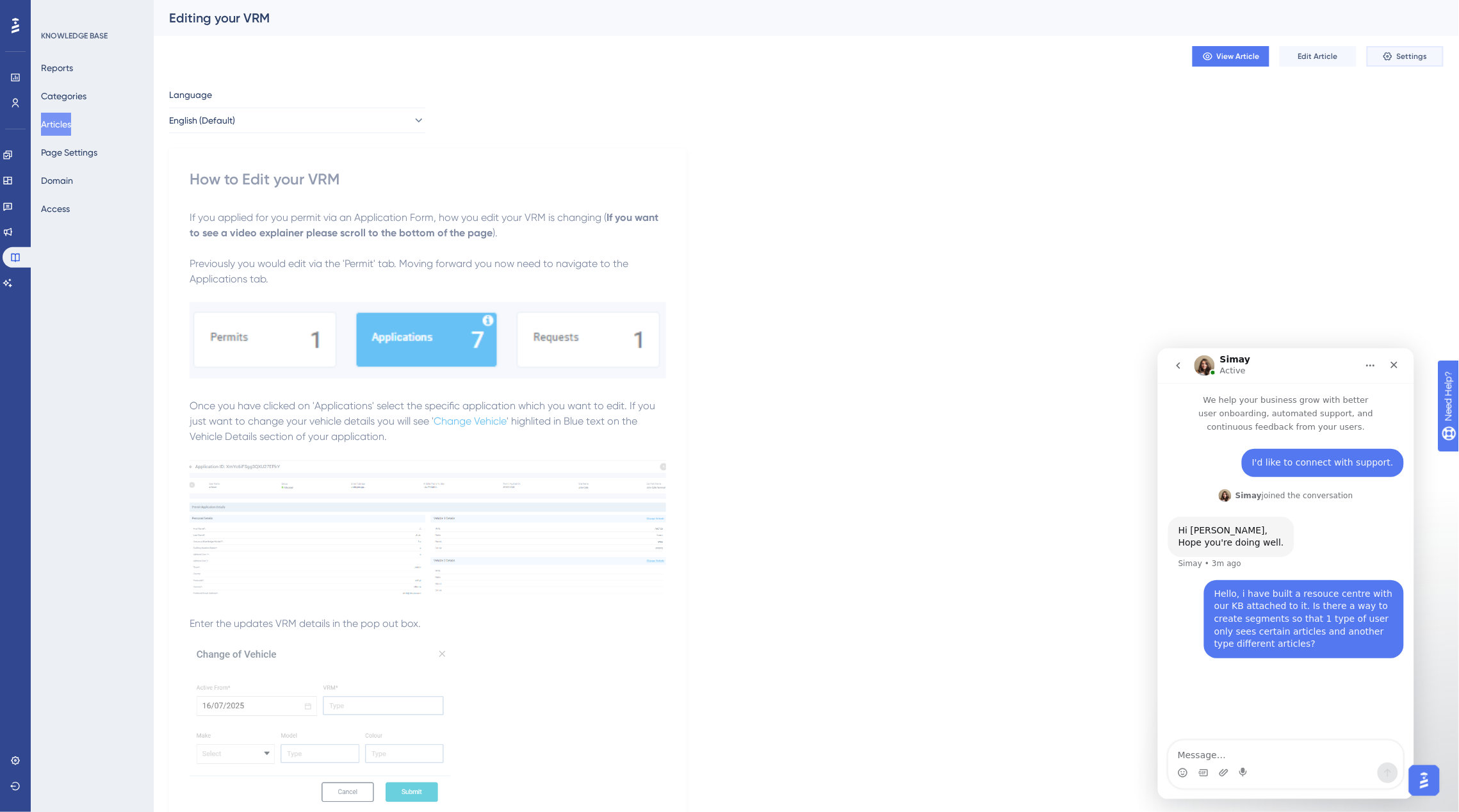
click at [1403, 61] on span "Settings" at bounding box center [1412, 56] width 31 height 10
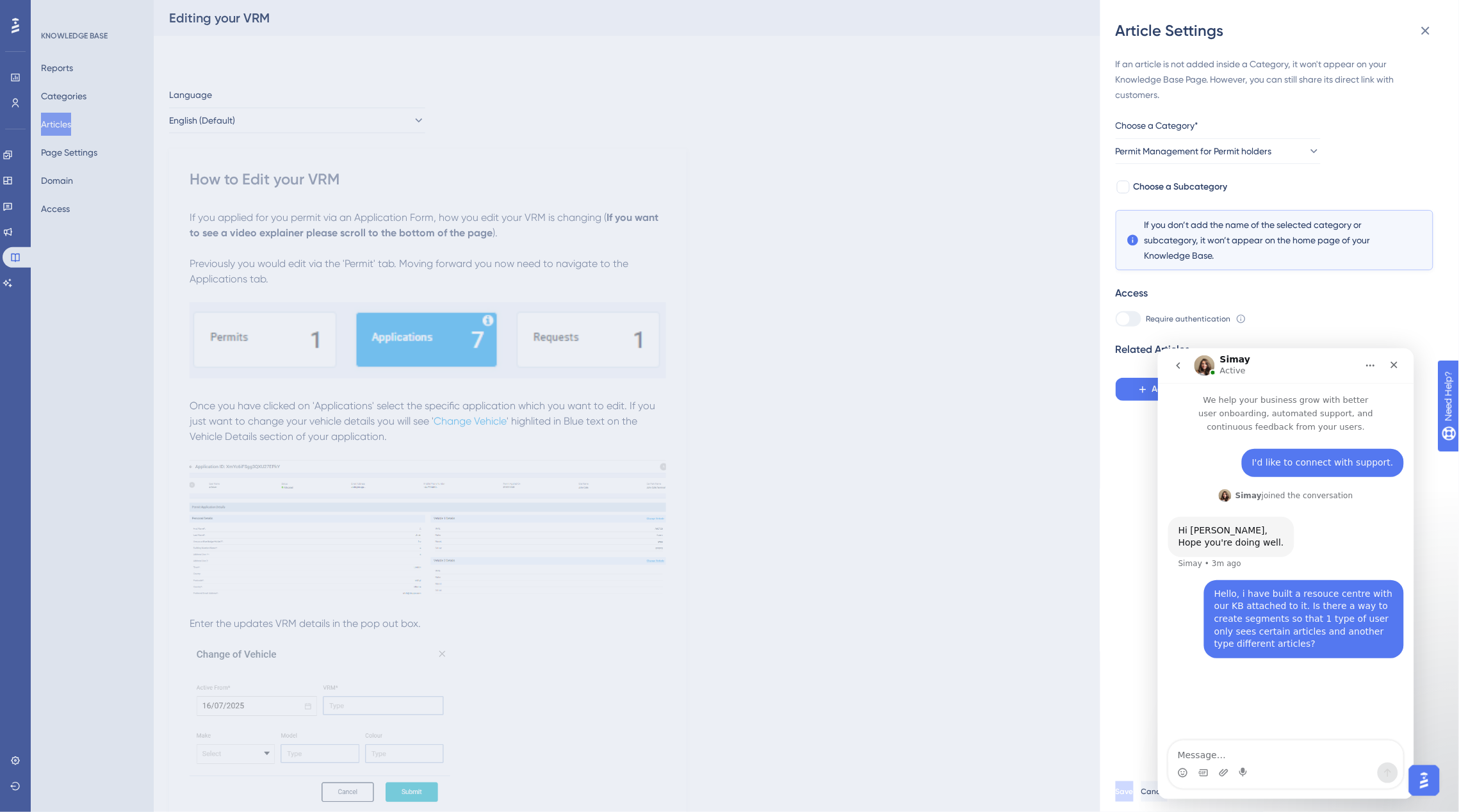
click at [1000, 351] on div "Article Settings If an article is not added inside a Category, it won't appear …" at bounding box center [729, 406] width 1459 height 812
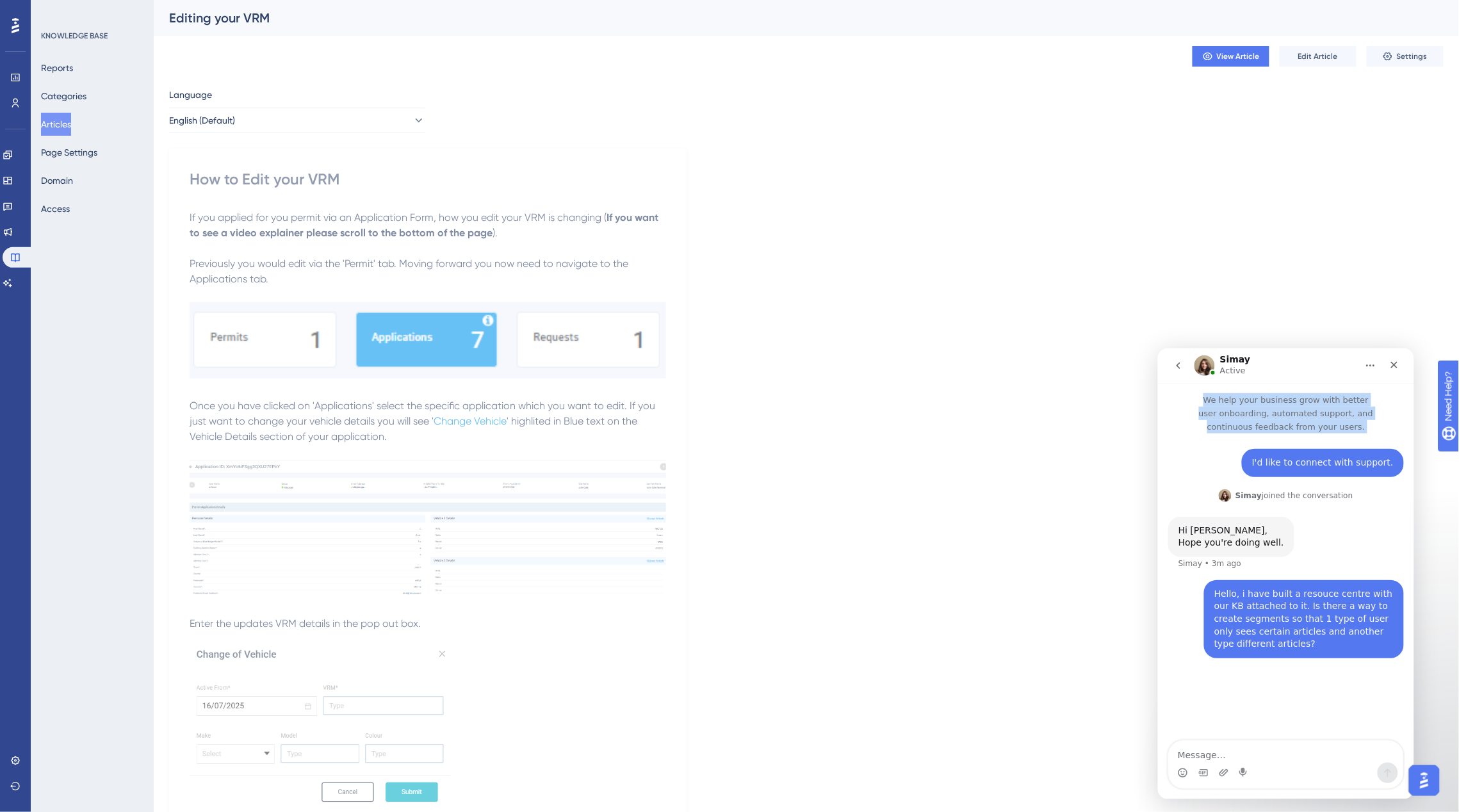
drag, startPoint x: 1292, startPoint y: 367, endPoint x: 1266, endPoint y: 425, distance: 63.6
click at [1266, 425] on div "Simay Active We help your business grow with better user onboarding, automated …" at bounding box center [1285, 573] width 256 height 451
click at [1273, 712] on div "I'd like to connect with support. Brendan • 3m ago Simay joined the conversatio…" at bounding box center [1285, 588] width 256 height 309
click at [85, 153] on button "Page Settings" at bounding box center [69, 153] width 56 height 23
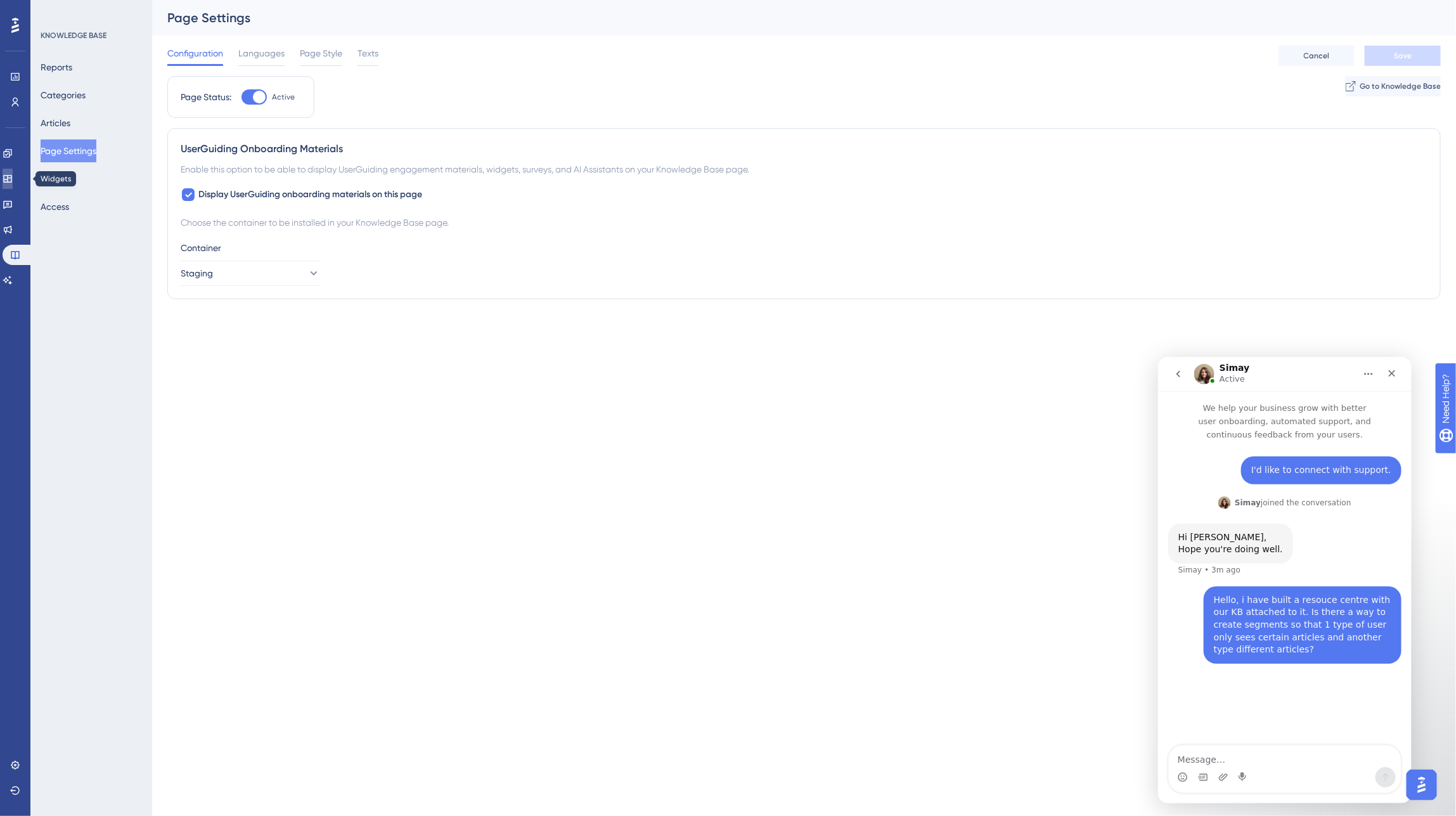
click at [12, 181] on icon at bounding box center [8, 178] width 10 height 10
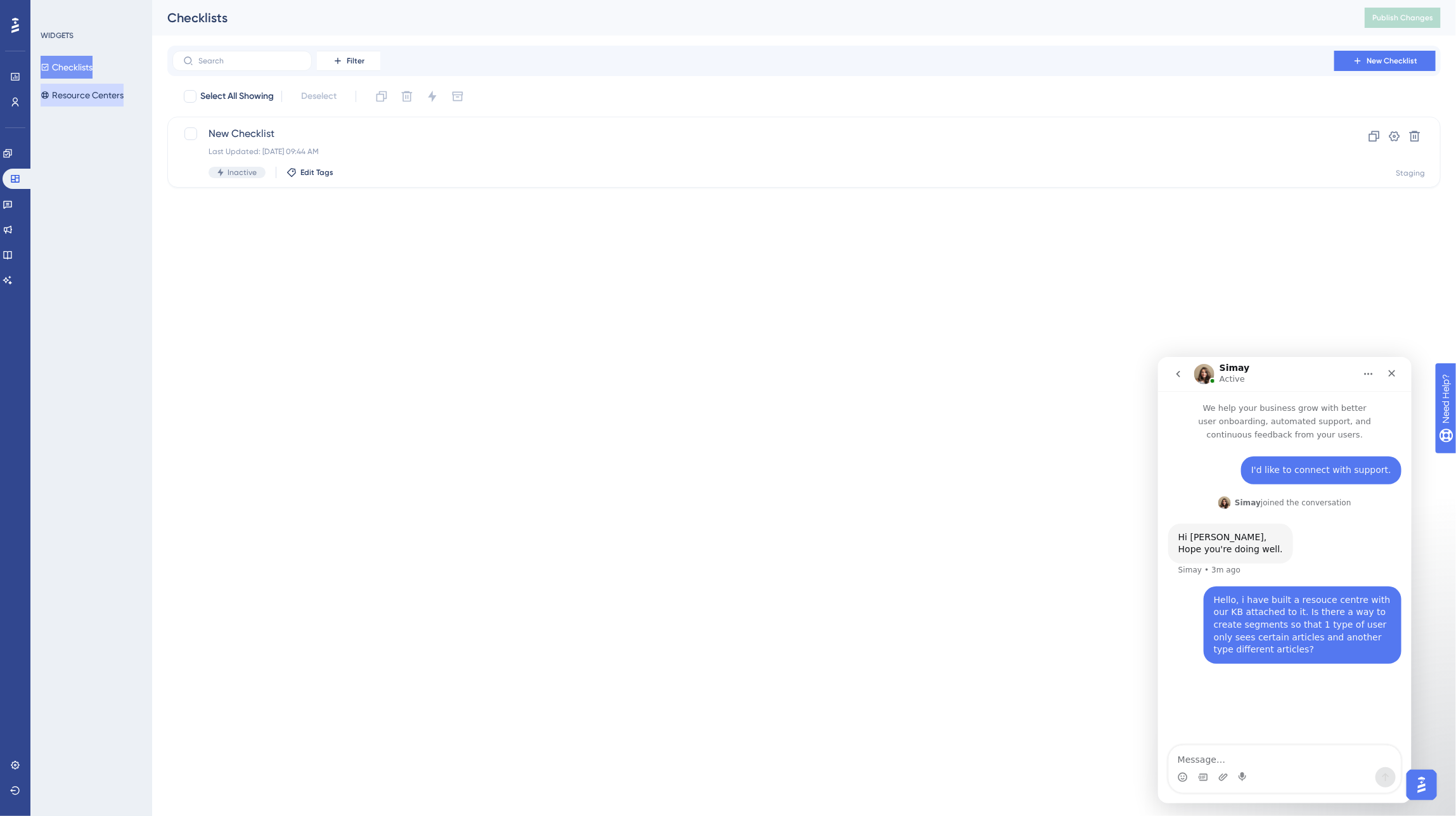
click at [107, 95] on button "Resource Centers" at bounding box center [82, 95] width 83 height 23
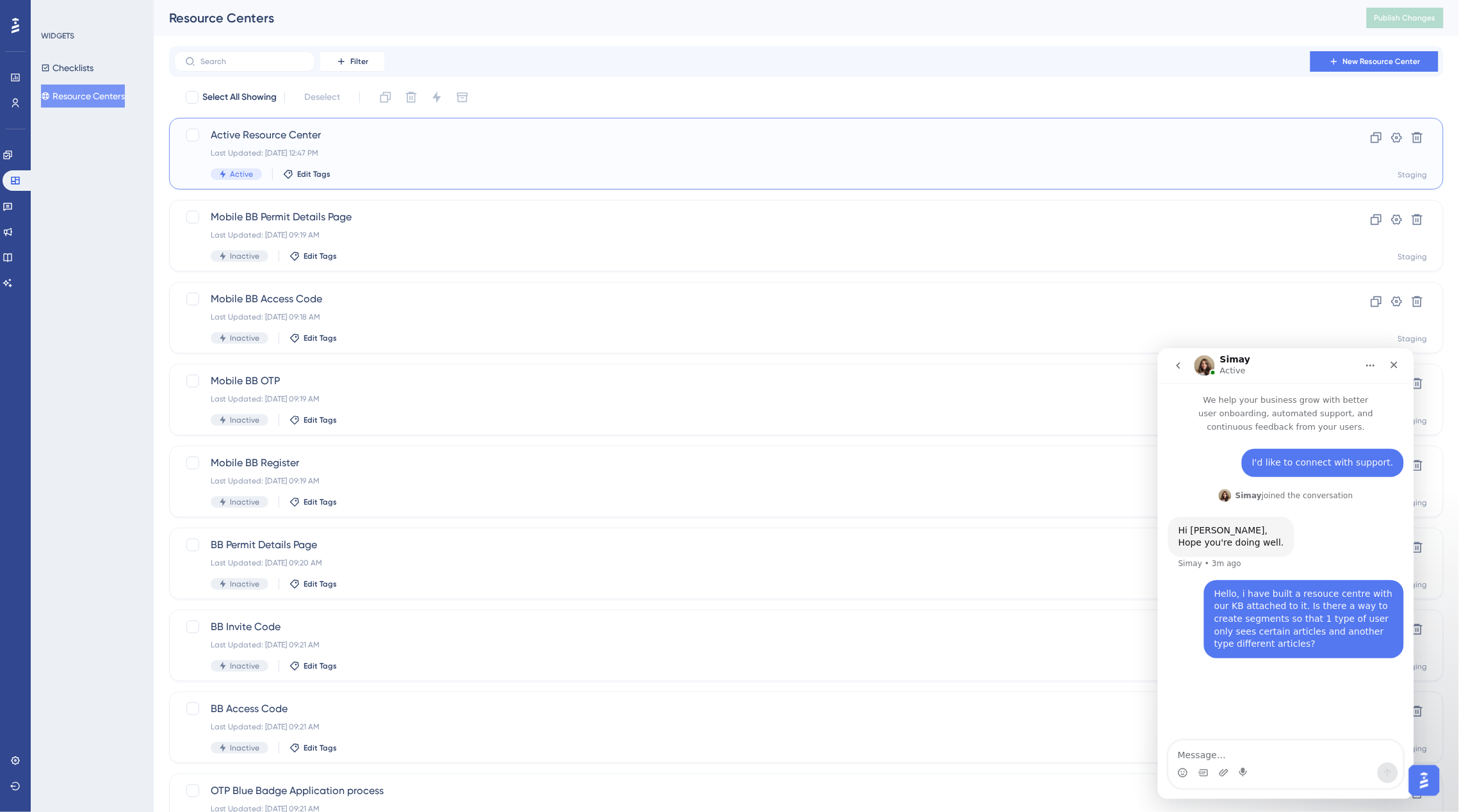
click at [412, 151] on div "Last Updated: Sep 16 2025, 12:47 PM" at bounding box center [755, 153] width 1089 height 10
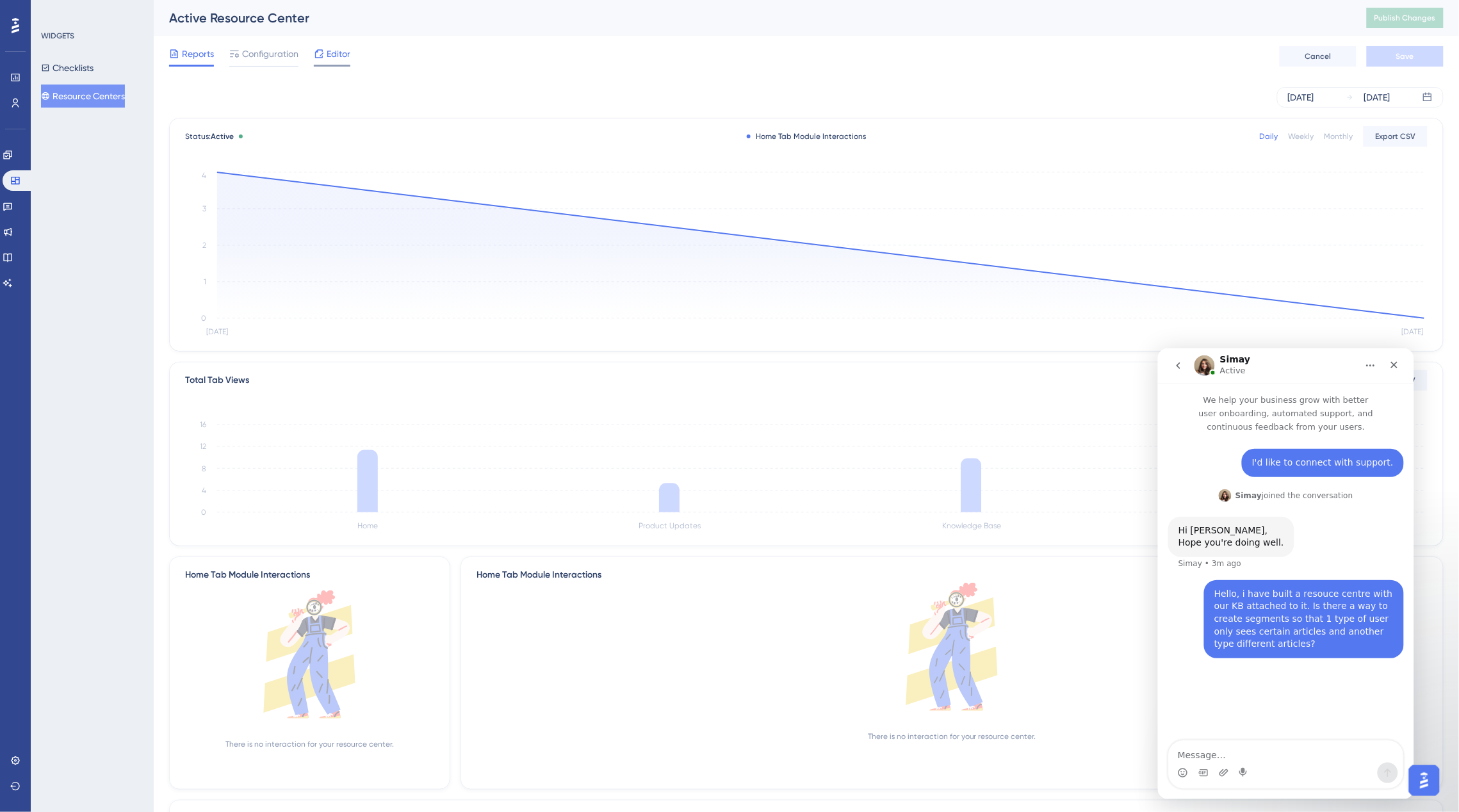
click at [333, 57] on span "Editor" at bounding box center [338, 53] width 24 height 15
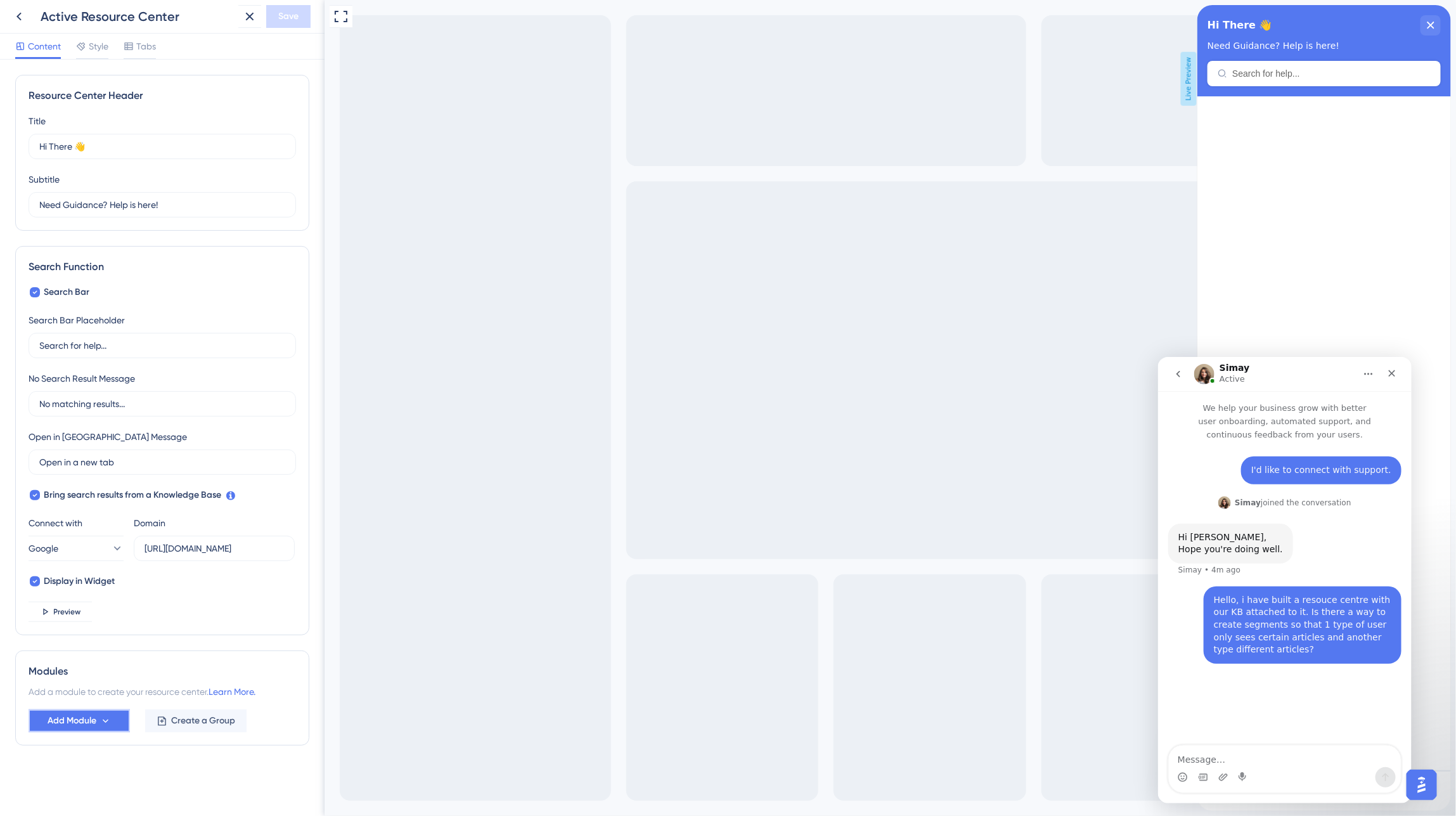
click at [75, 720] on span "Add Module" at bounding box center [72, 721] width 49 height 15
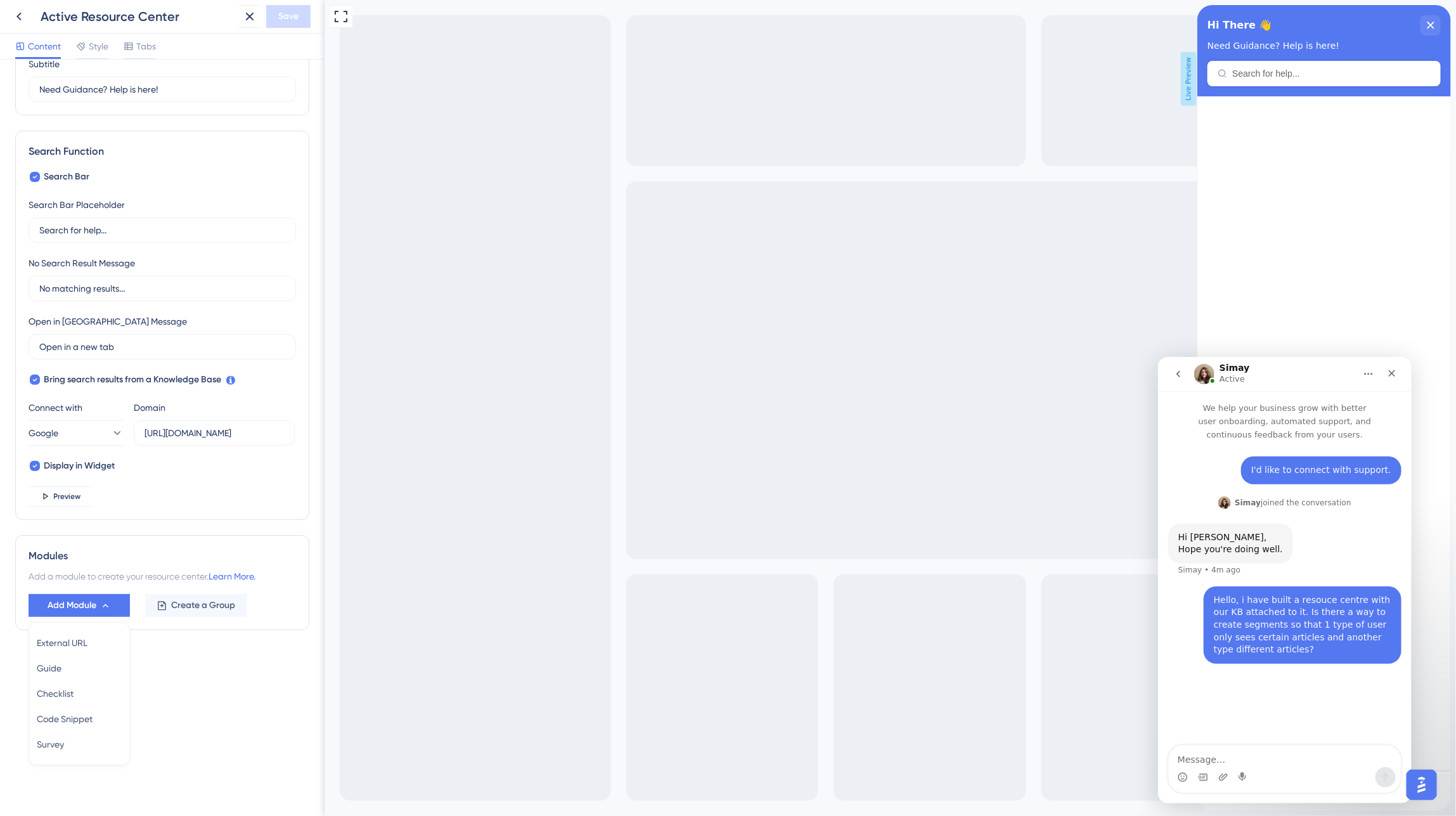
click at [179, 689] on div "Resource Center Header Title Hi There 👋 17 Hi There 👋 Subtitle Need Guidance? H…" at bounding box center [162, 437] width 325 height 756
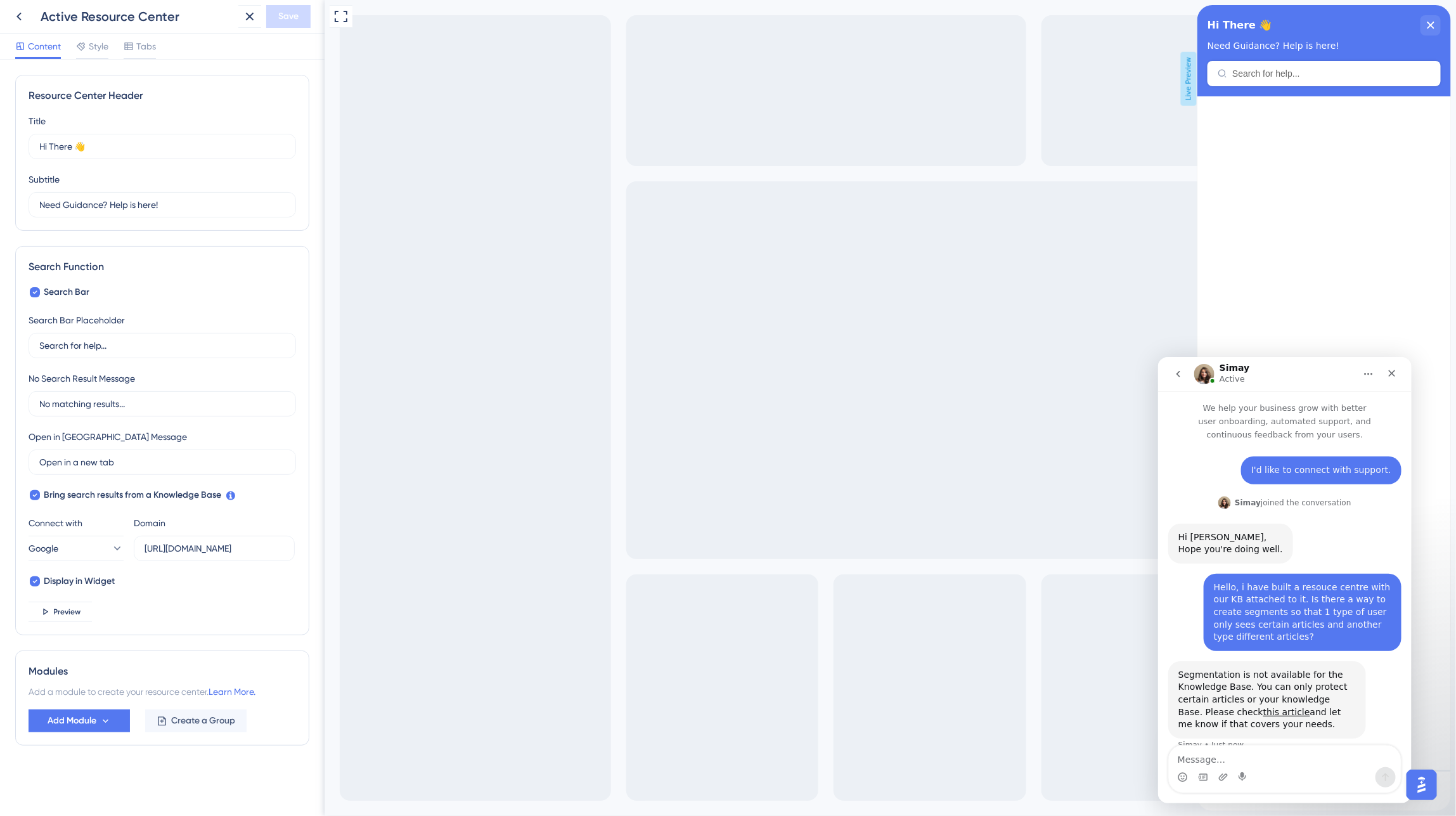
scroll to position [20, 0]
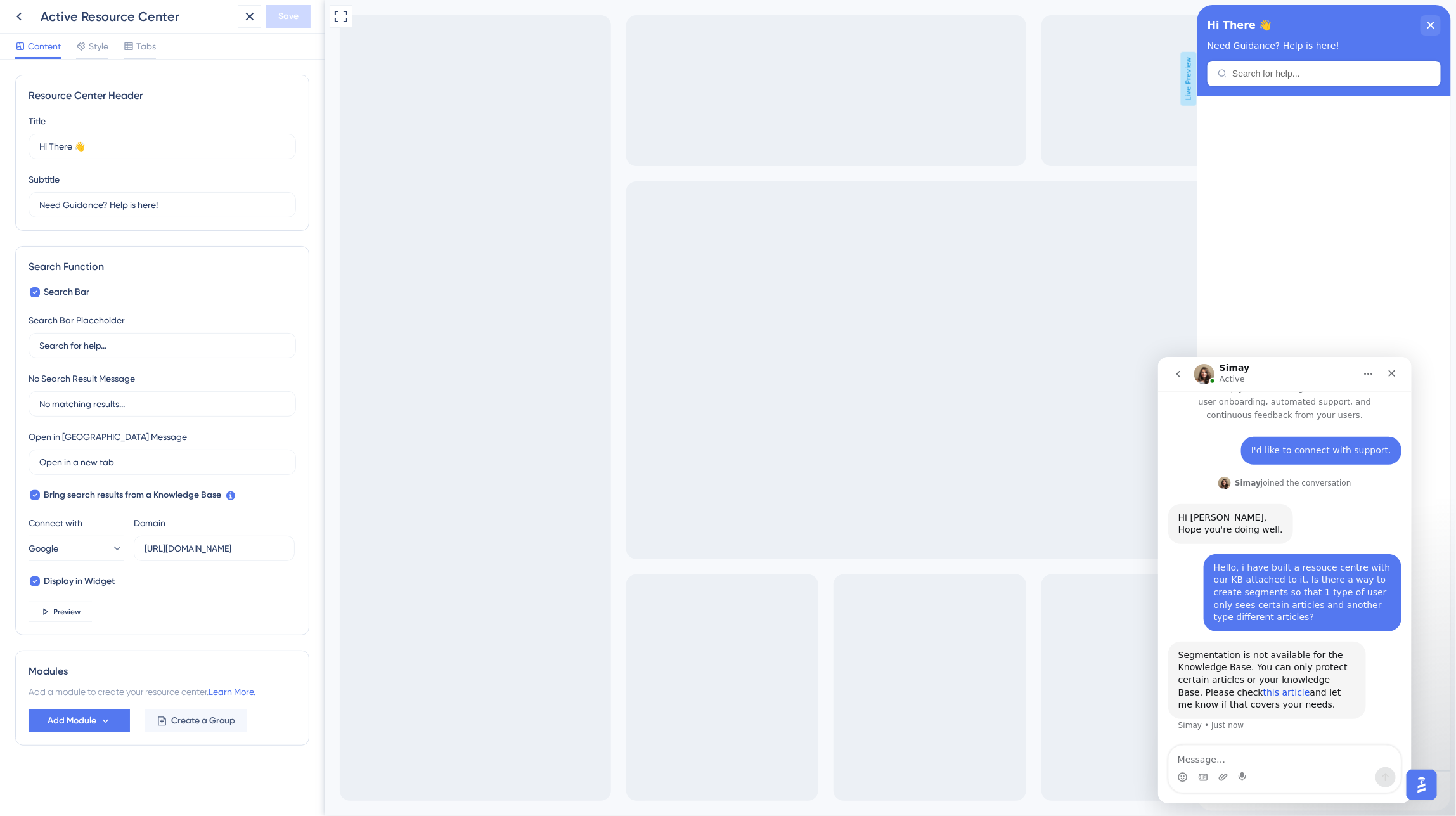
click at [1262, 689] on link "this article" at bounding box center [1286, 691] width 47 height 10
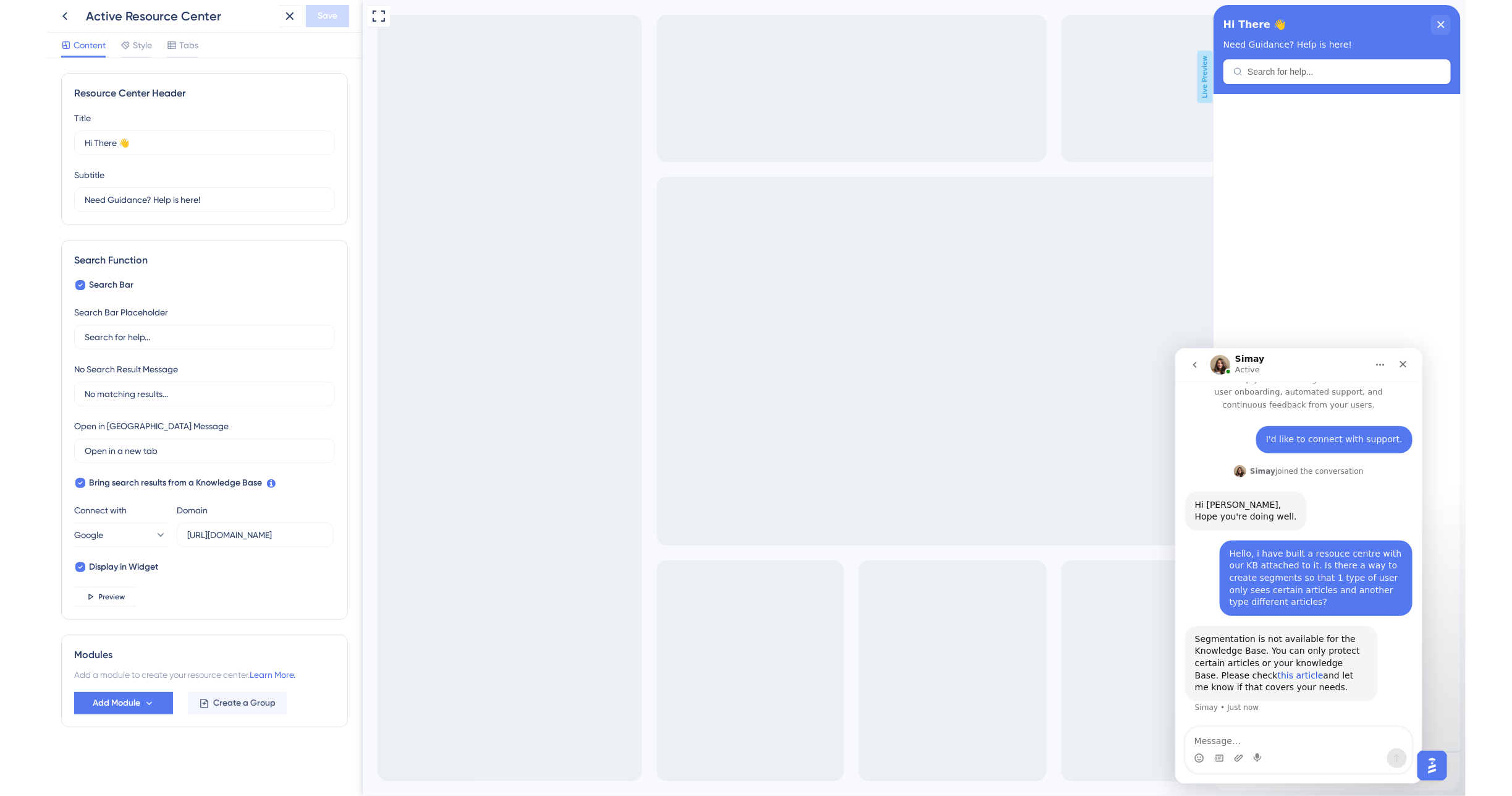
scroll to position [18, 0]
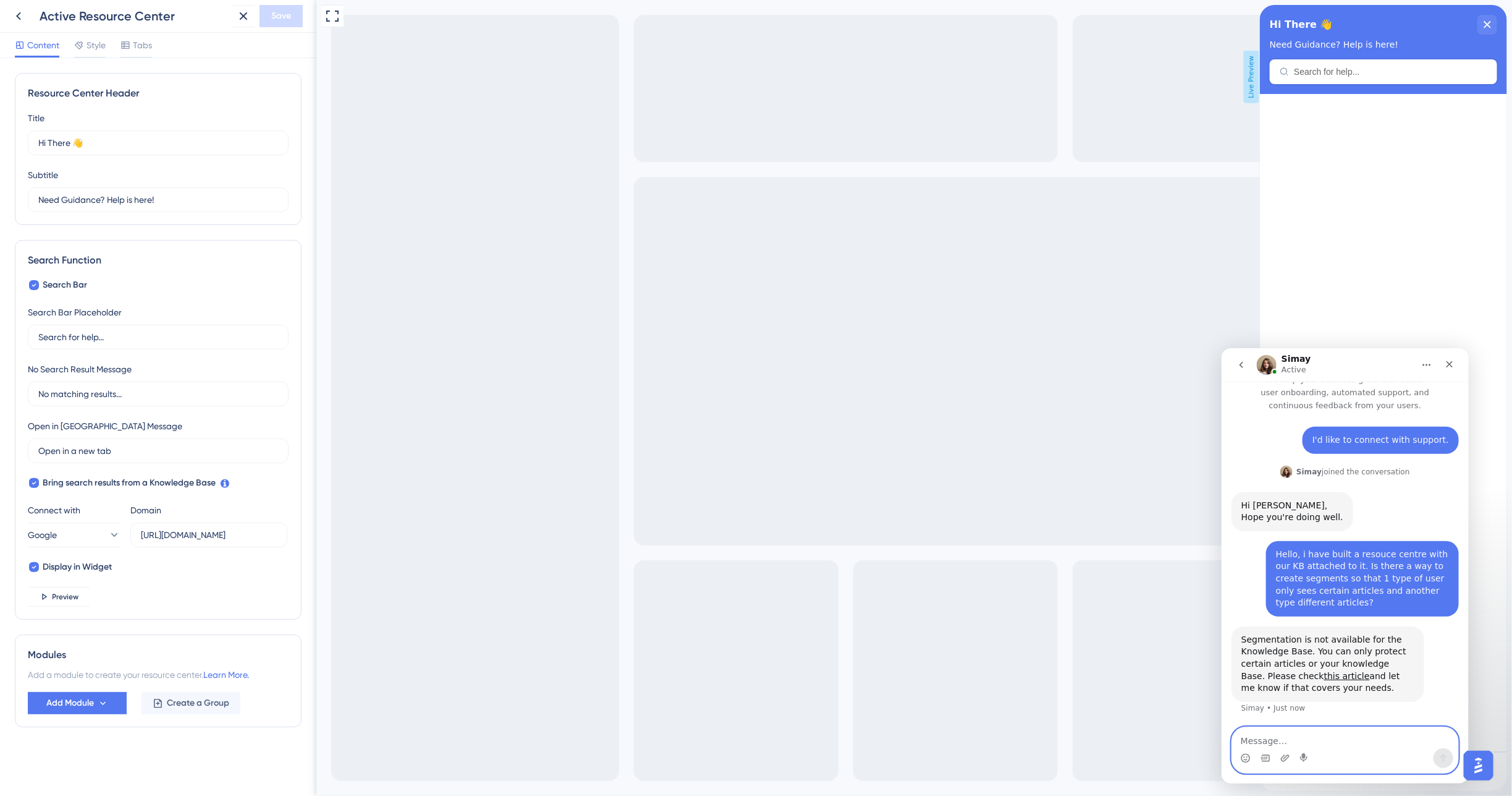
click at [1285, 737] on textarea "Message…" at bounding box center [1345, 737] width 227 height 21
click at [1266, 741] on textarea "Message…" at bounding box center [1345, 737] width 227 height 21
type textarea "Just looking now, thanks"
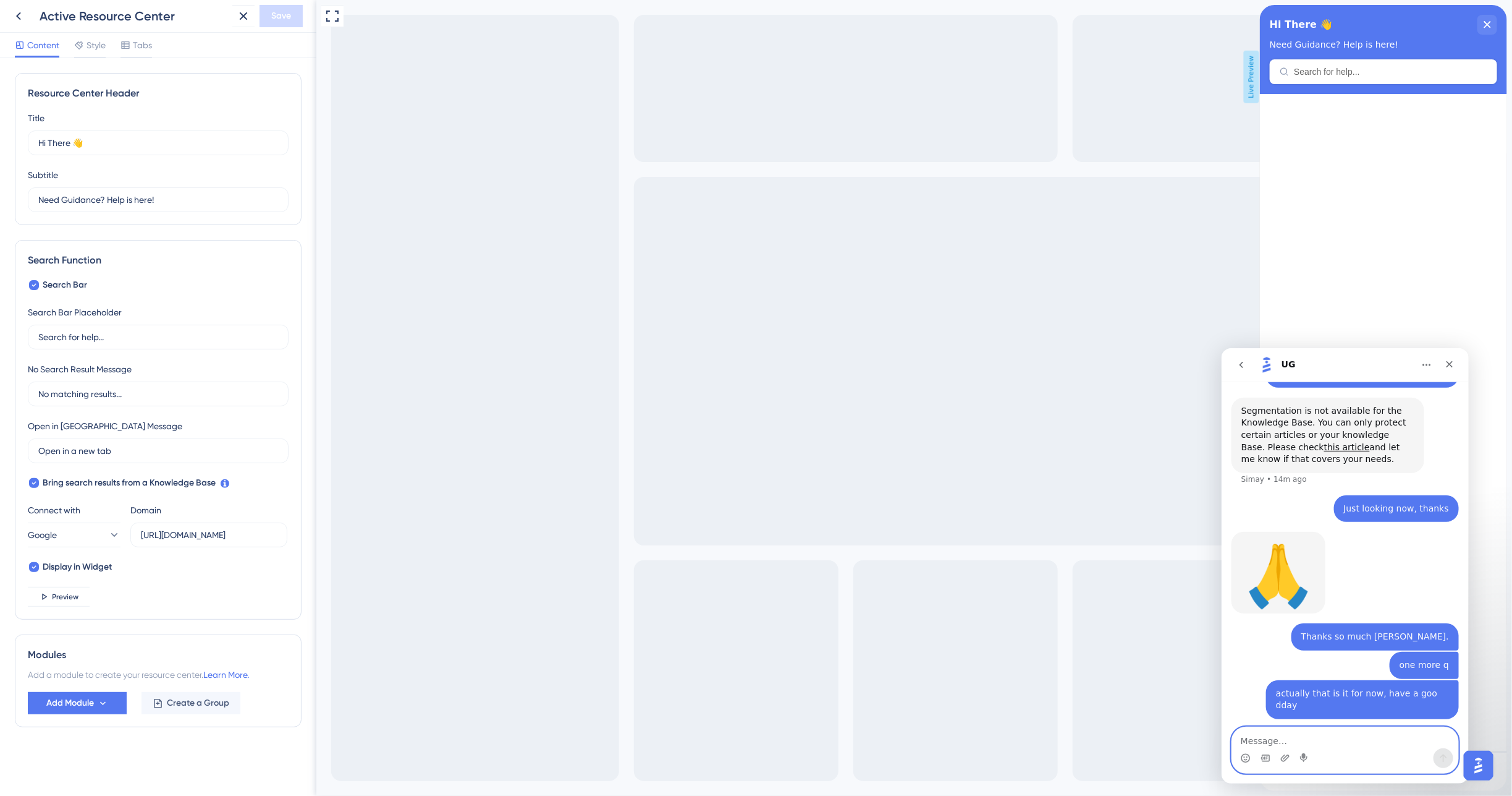
scroll to position [548, 0]
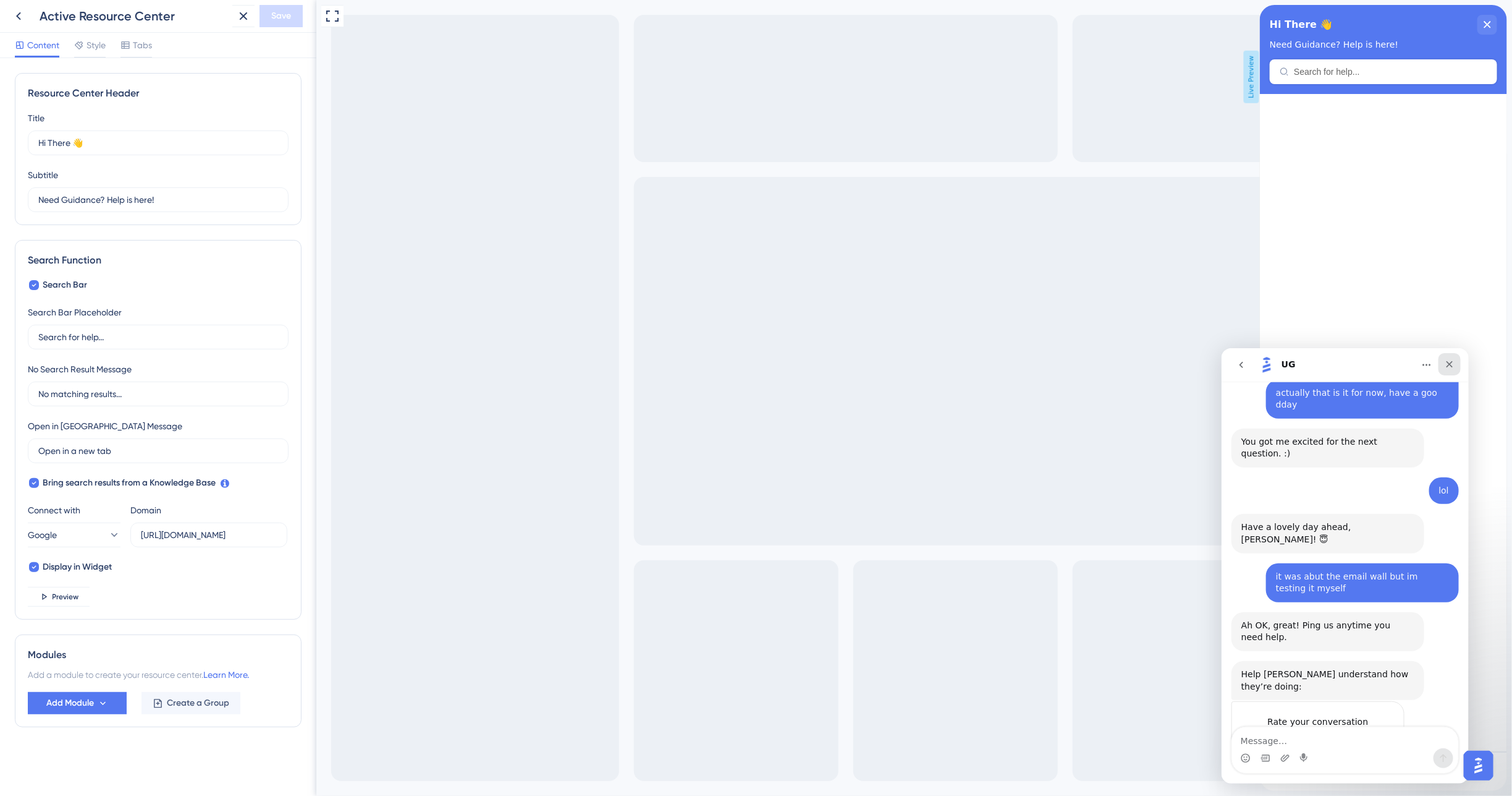
click at [1419, 361] on icon "Close" at bounding box center [1449, 363] width 10 height 10
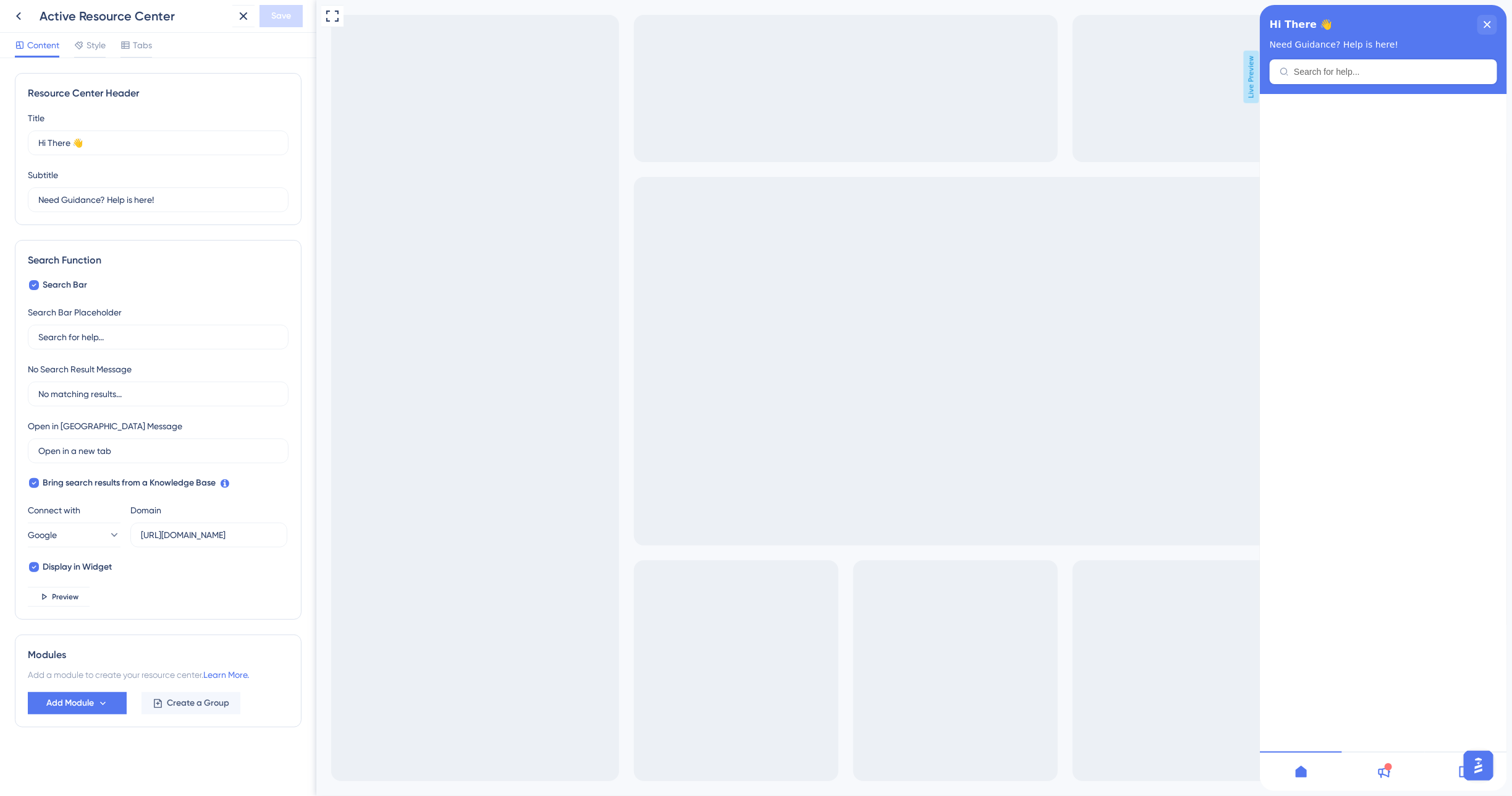
scroll to position [535, 0]
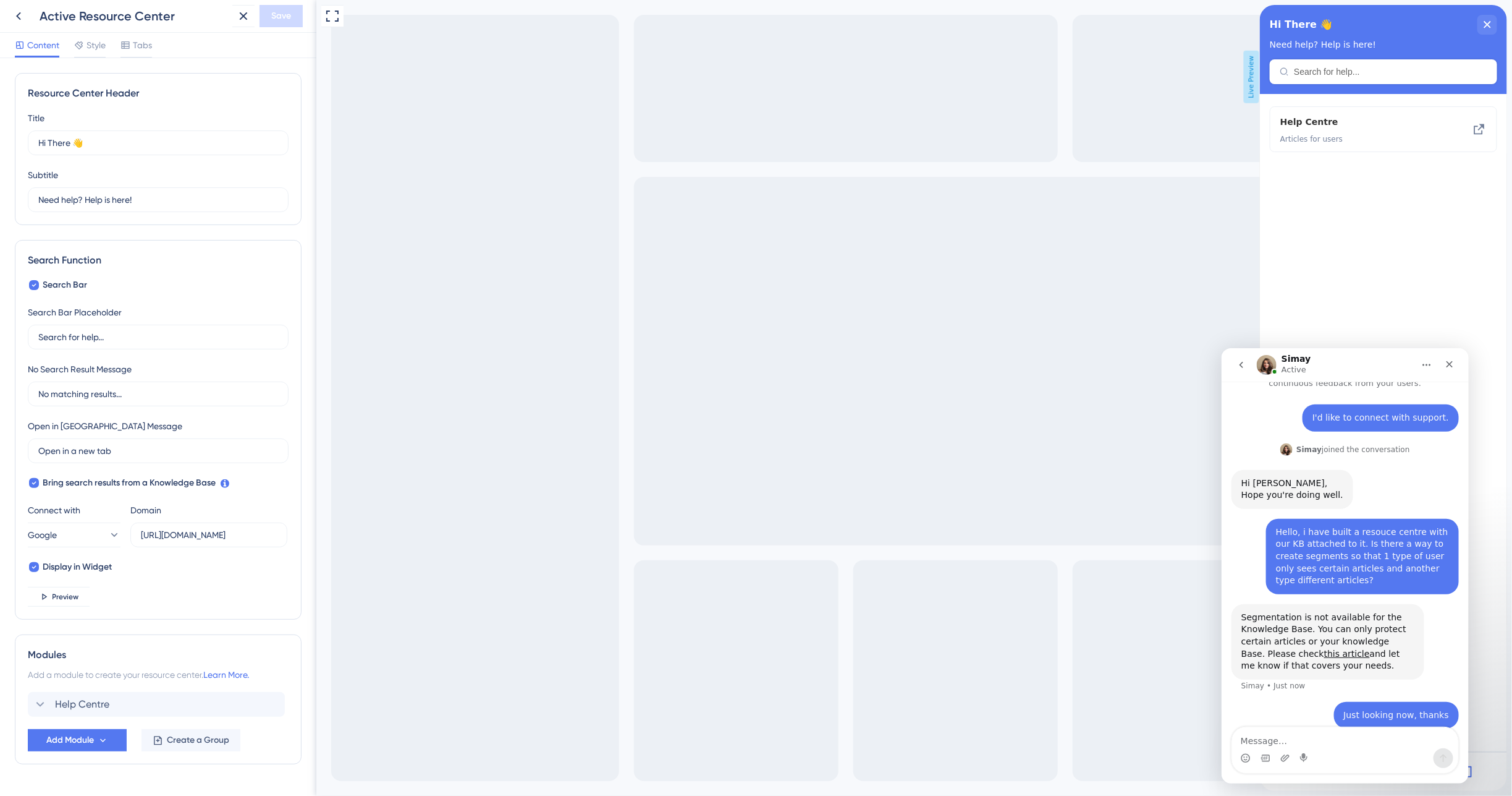
scroll to position [55, 0]
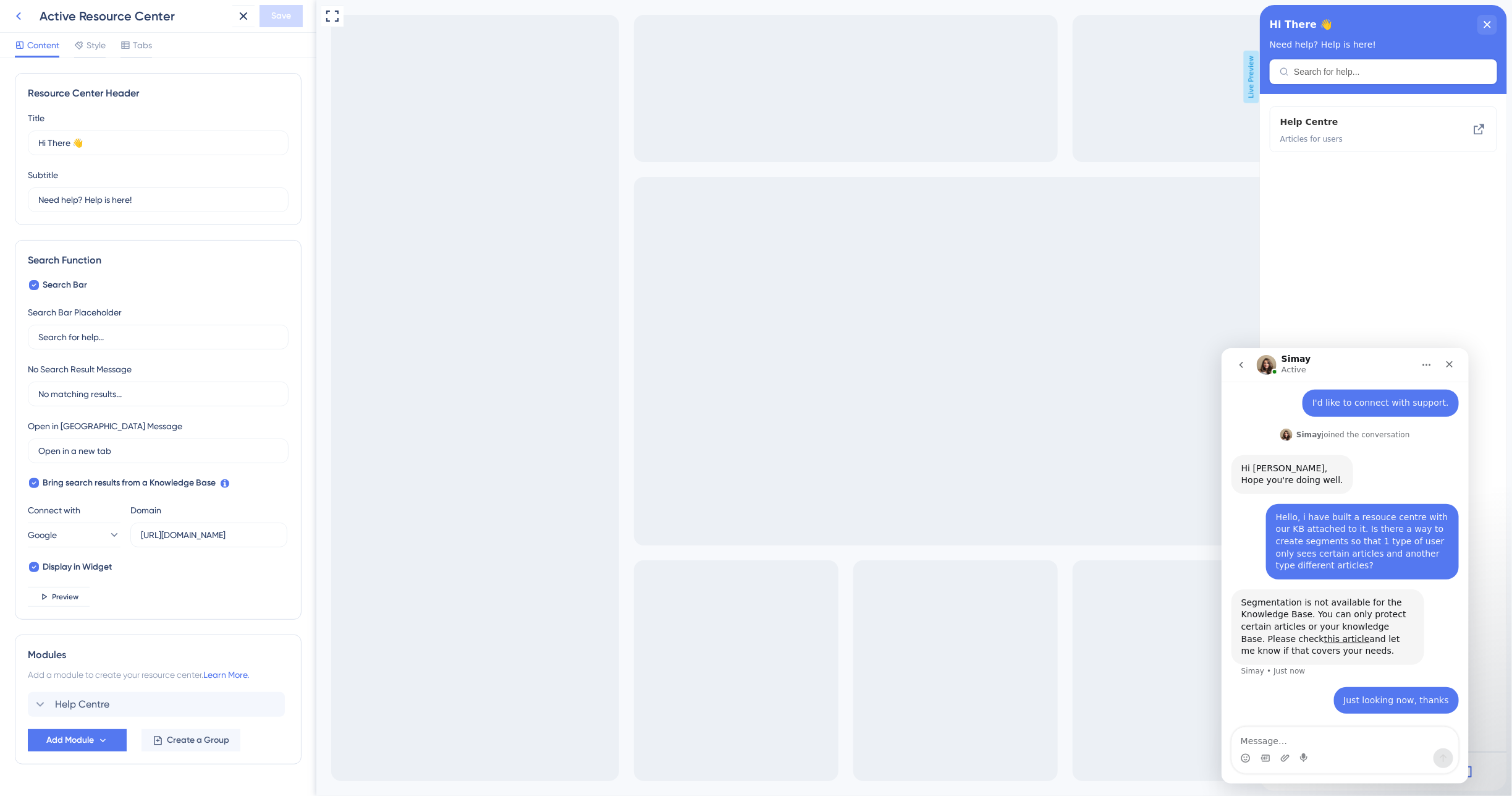
click at [10, 19] on button at bounding box center [18, 16] width 22 height 22
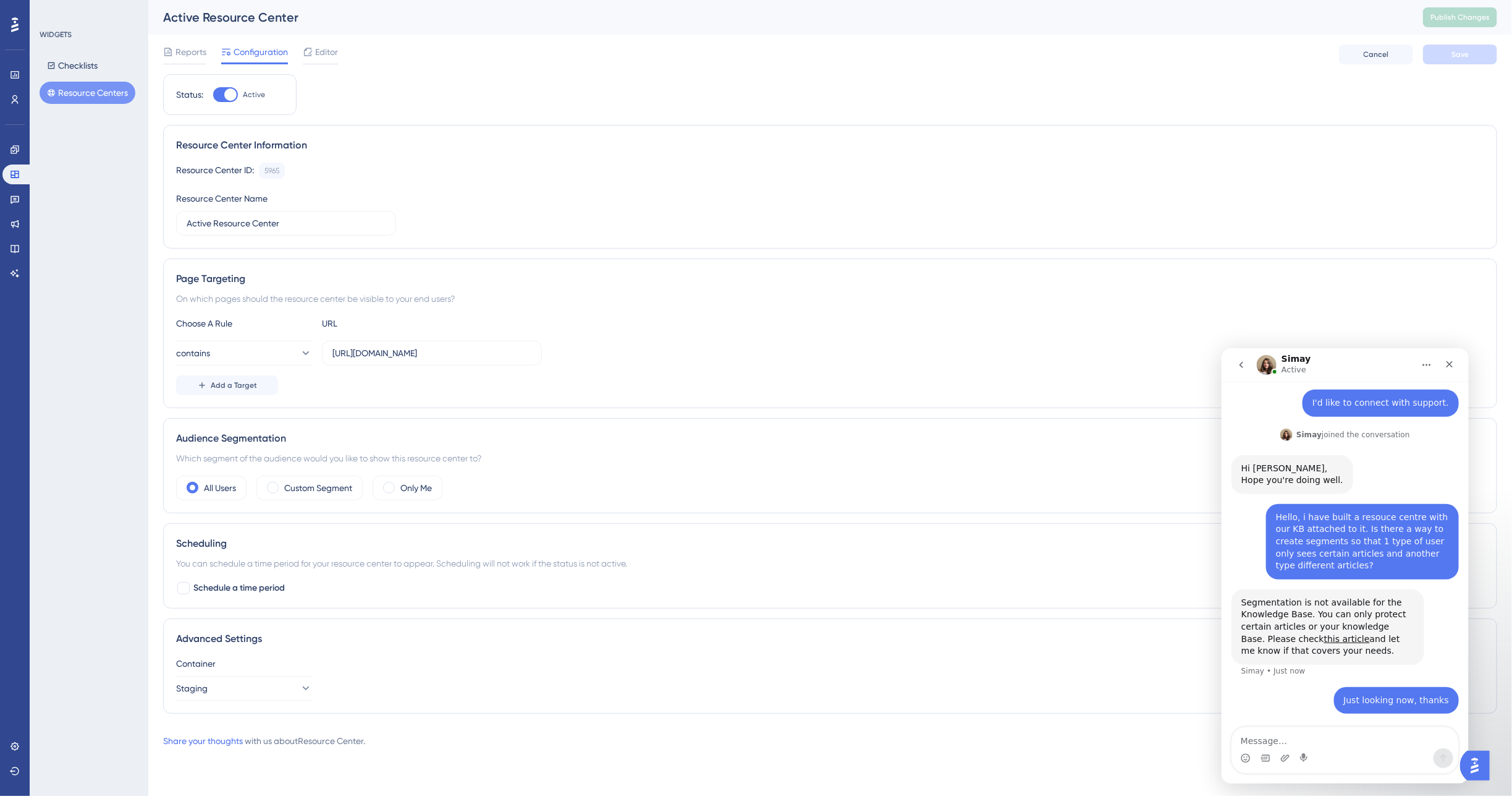
click at [1420, 366] on button "Home" at bounding box center [1426, 365] width 24 height 24
click at [1344, 314] on div "Page Targeting On which pages should the resource center be visible to your end…" at bounding box center [830, 334] width 1334 height 149
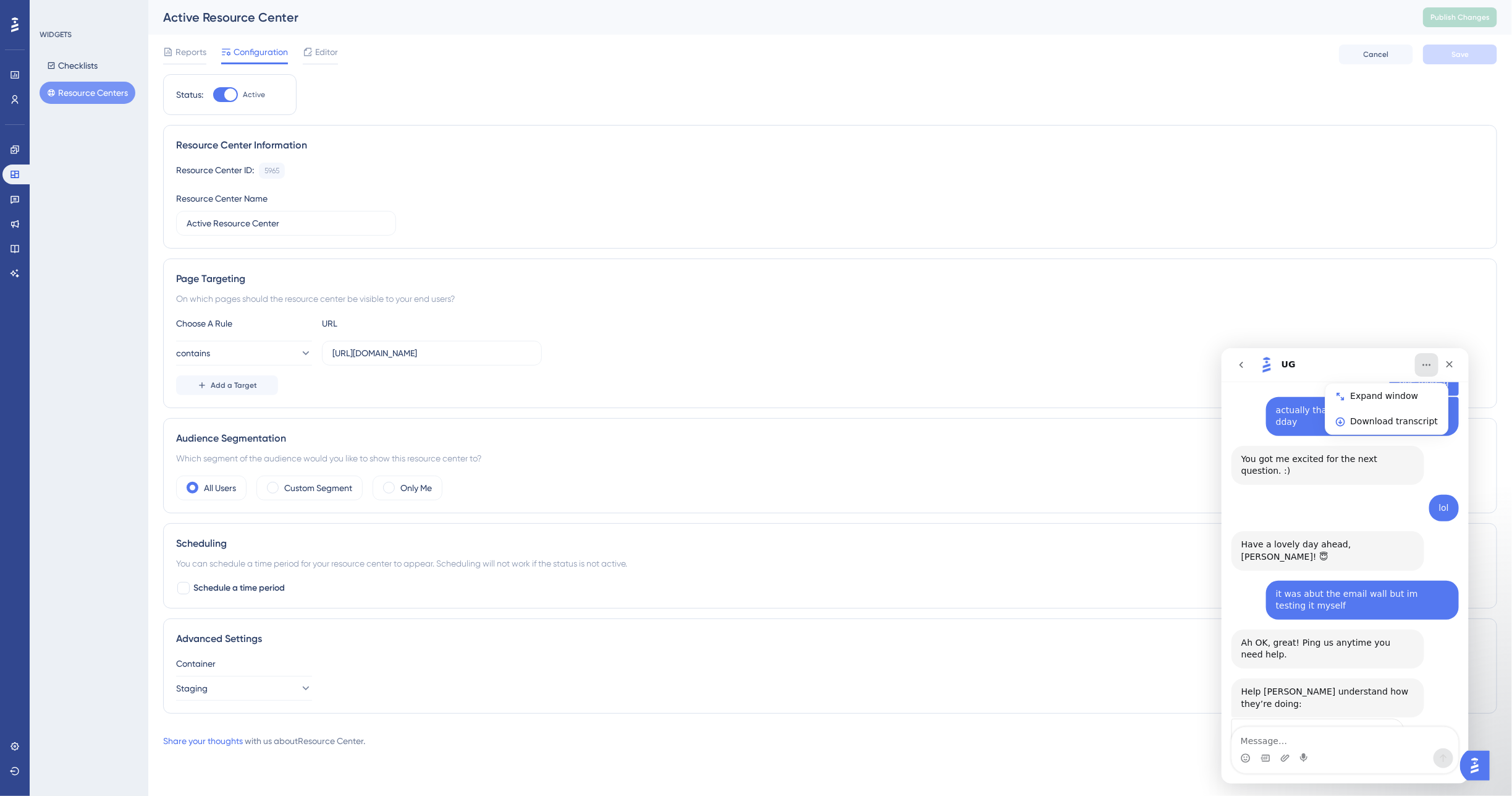
scroll to position [535, 0]
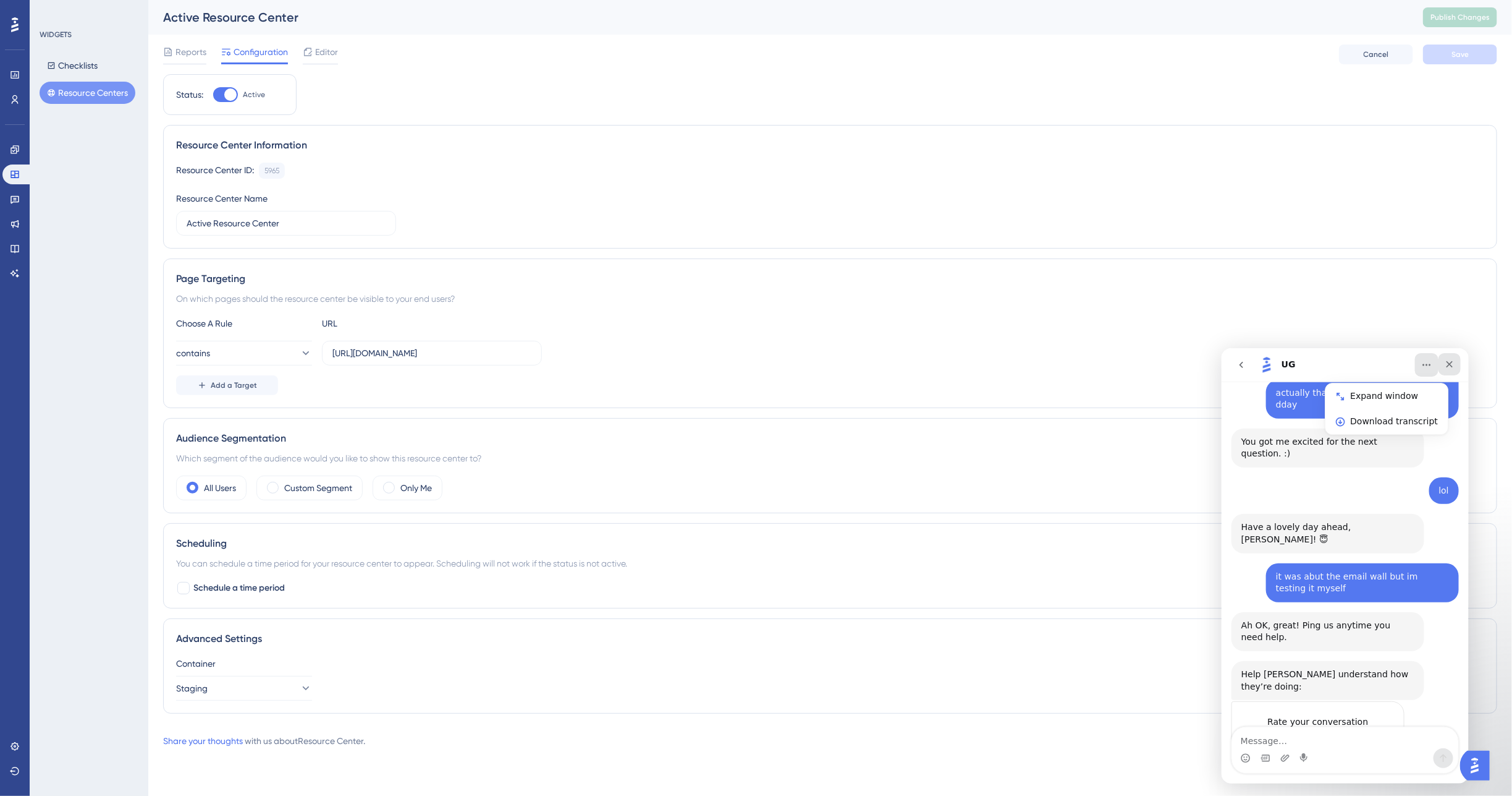
click at [1453, 370] on div "Close" at bounding box center [1449, 364] width 22 height 22
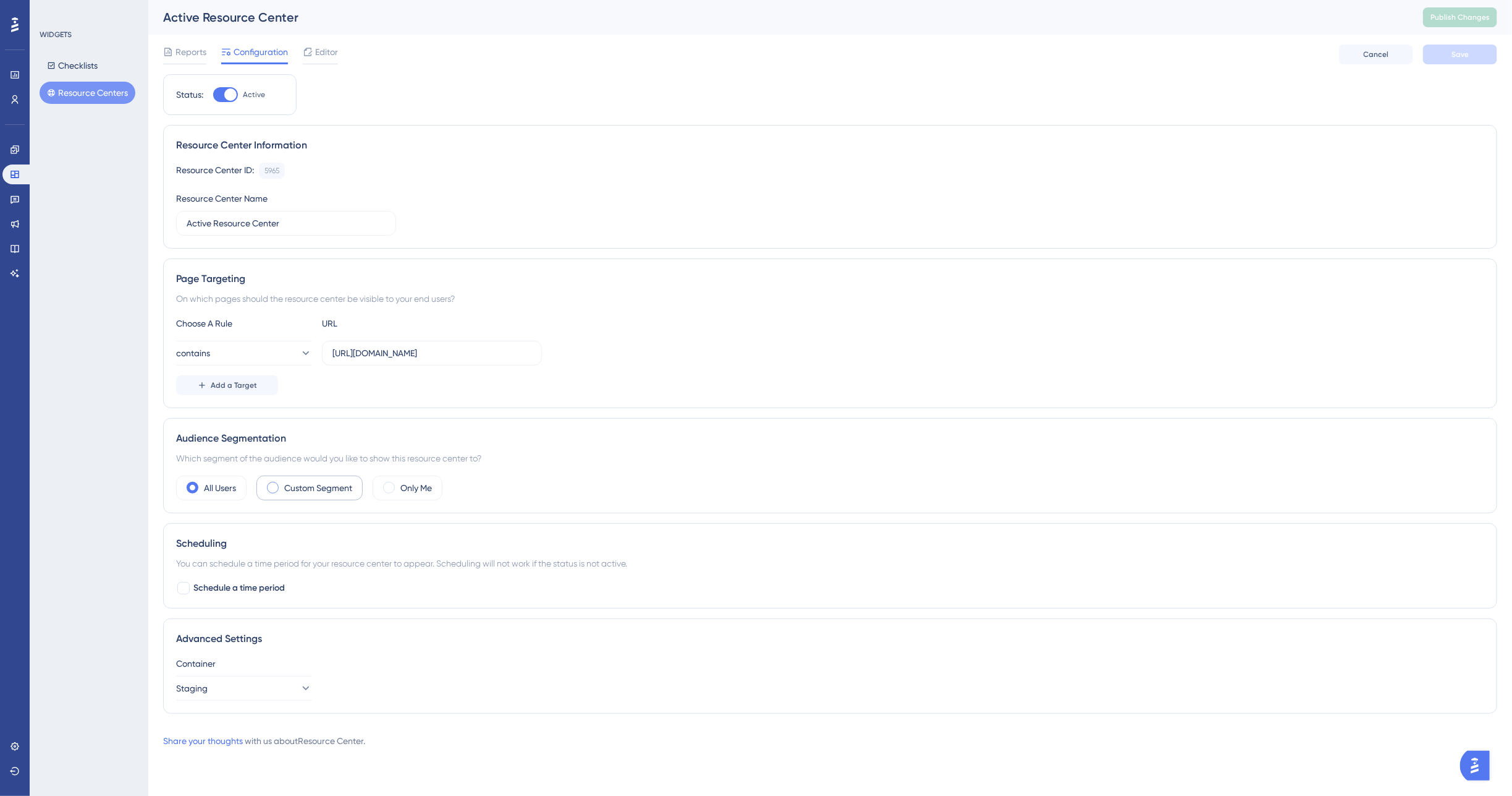
click at [317, 486] on label "Custom Segment" at bounding box center [319, 487] width 68 height 15
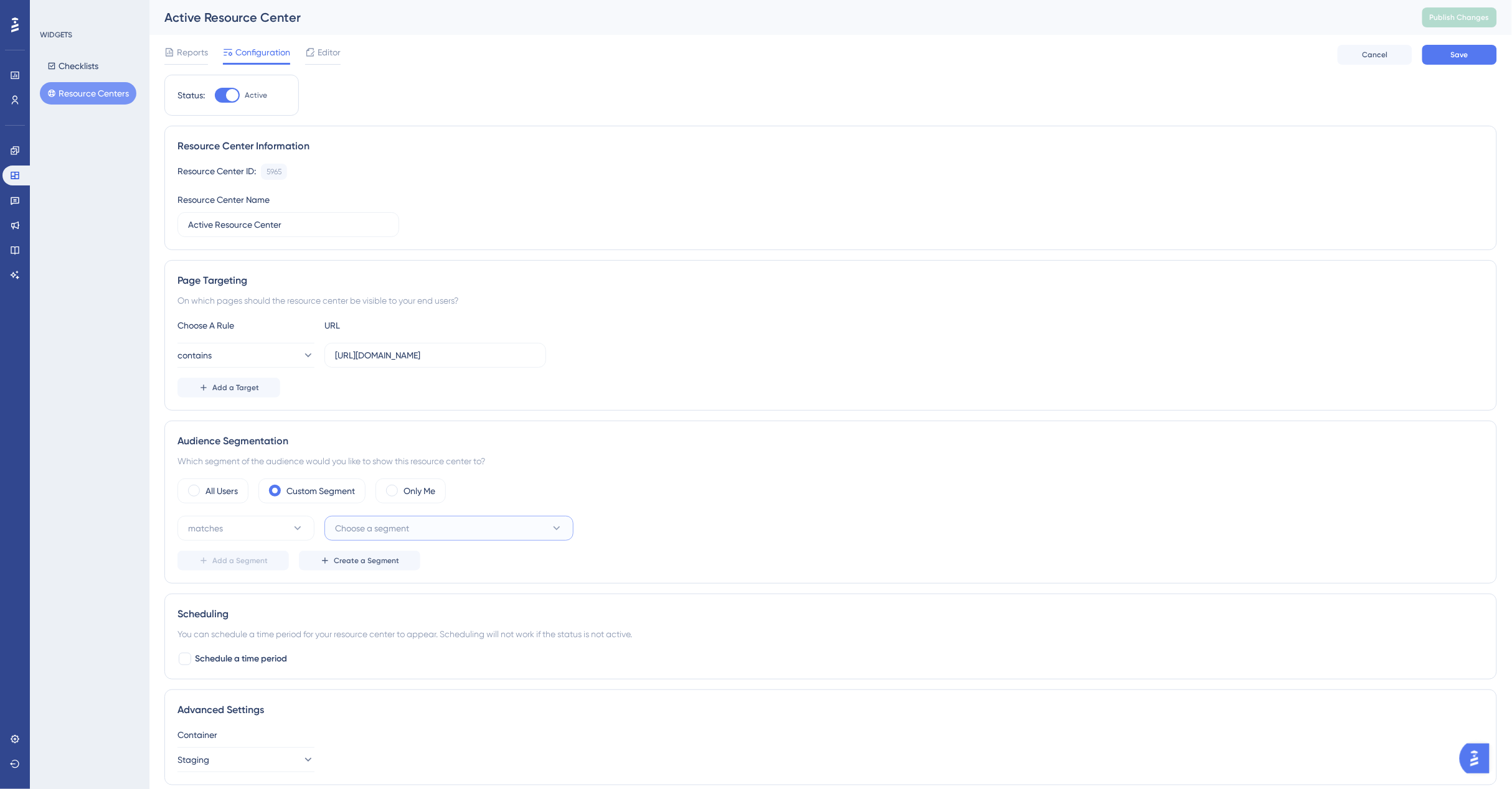
click at [372, 527] on span "Choose a segment" at bounding box center [372, 528] width 74 height 15
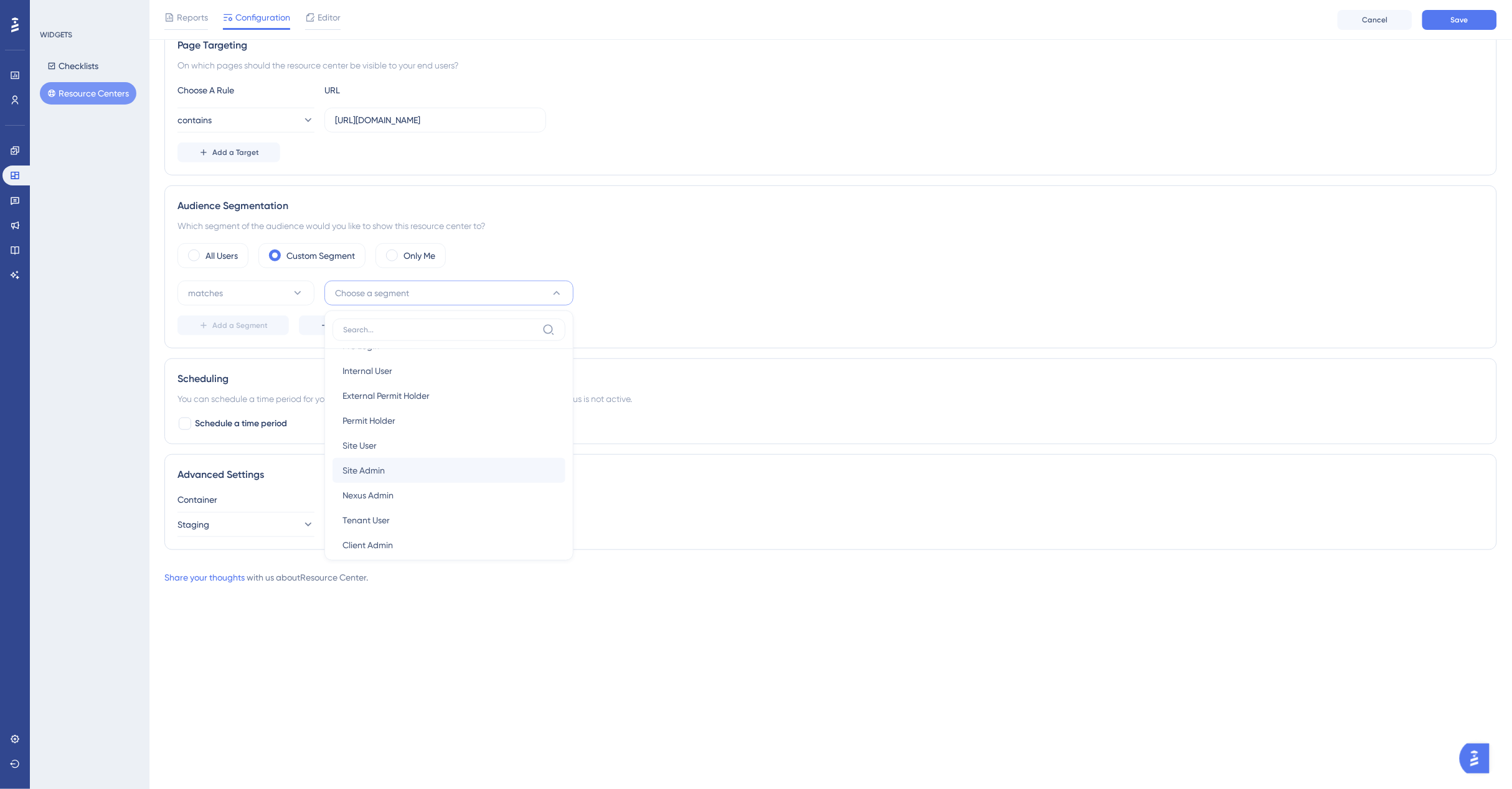
scroll to position [260, 0]
click at [741, 296] on div "matches Choose a segment New Users New Users Weekly Active Users Weekly Active …" at bounding box center [830, 293] width 1306 height 25
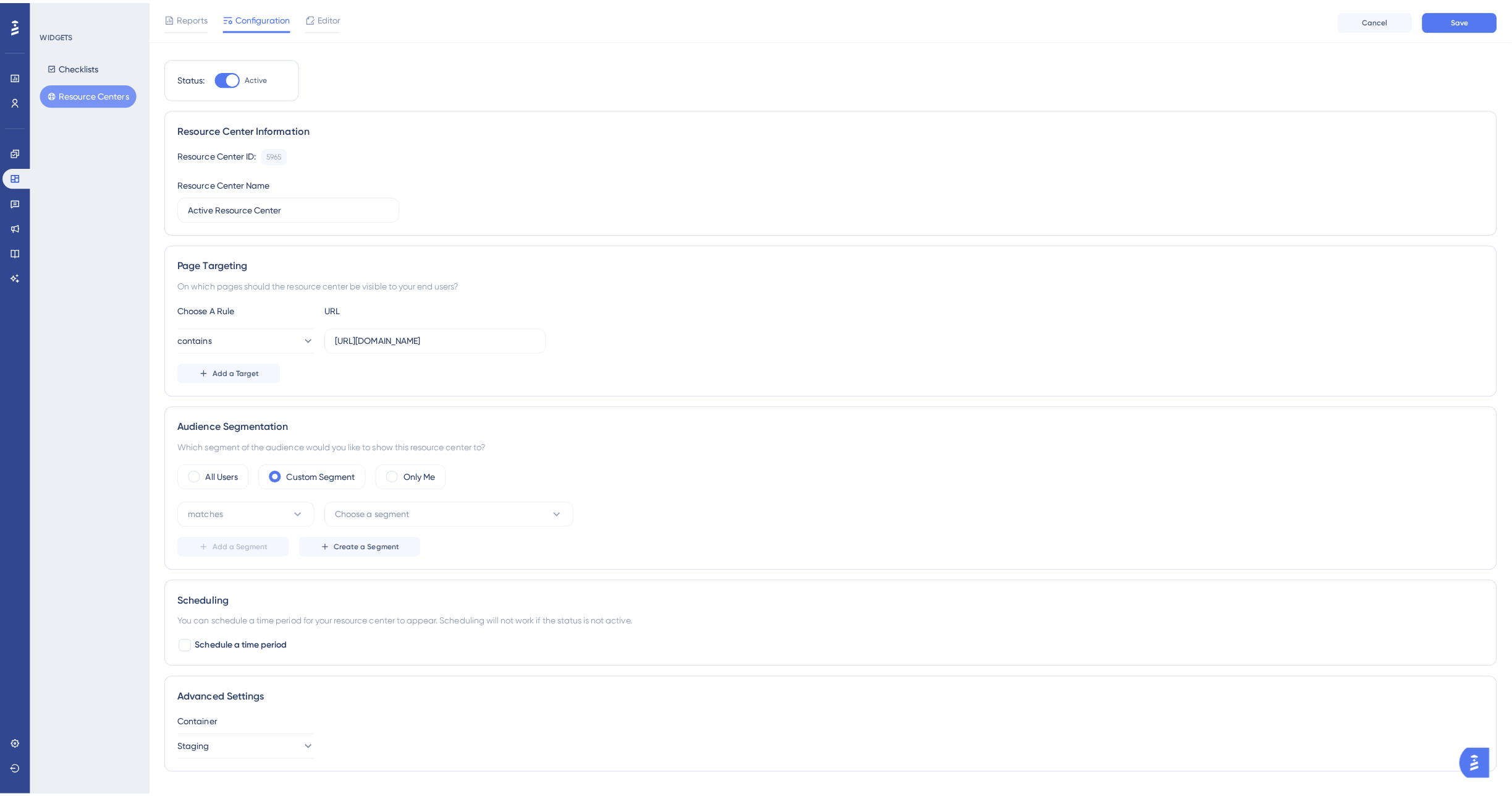
scroll to position [0, 0]
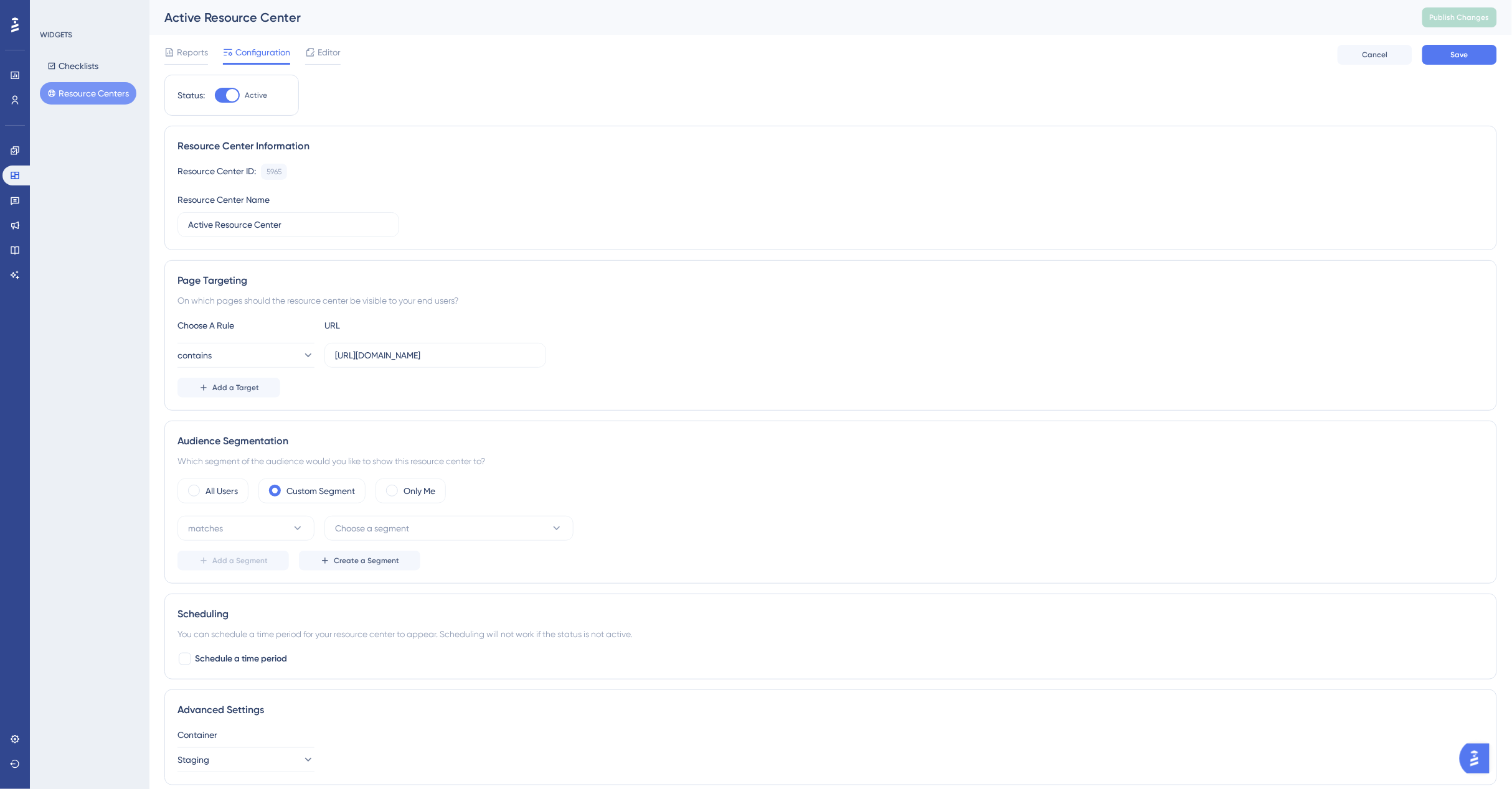
click at [175, 491] on div "Audience Segmentation Which segment of the audience would you like to show this…" at bounding box center [830, 503] width 1332 height 163
click at [188, 493] on span at bounding box center [194, 490] width 12 height 12
click at [203, 487] on input "radio" at bounding box center [203, 487] width 0 height 0
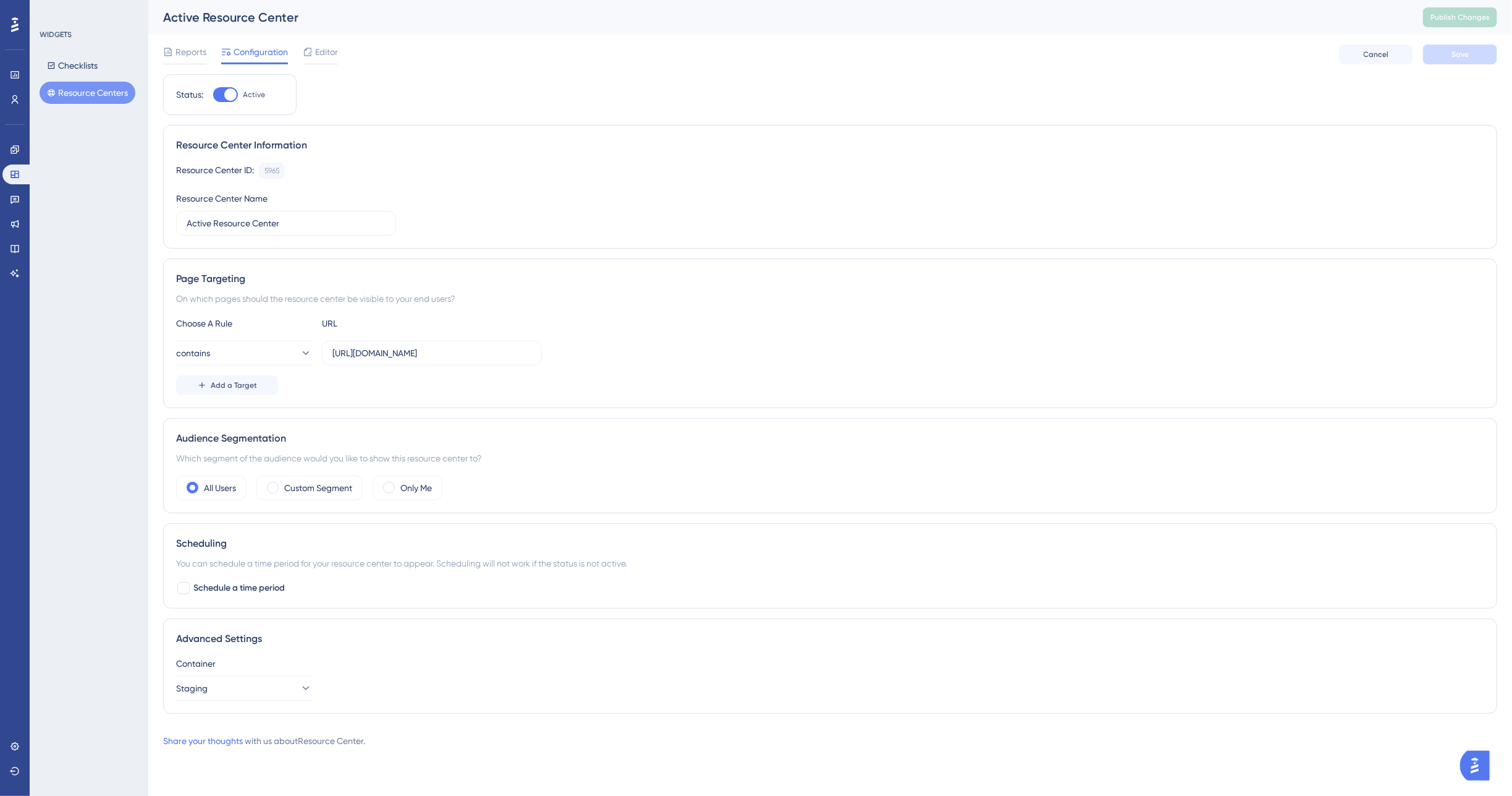
click at [80, 90] on button "Resource Centers" at bounding box center [87, 93] width 96 height 22
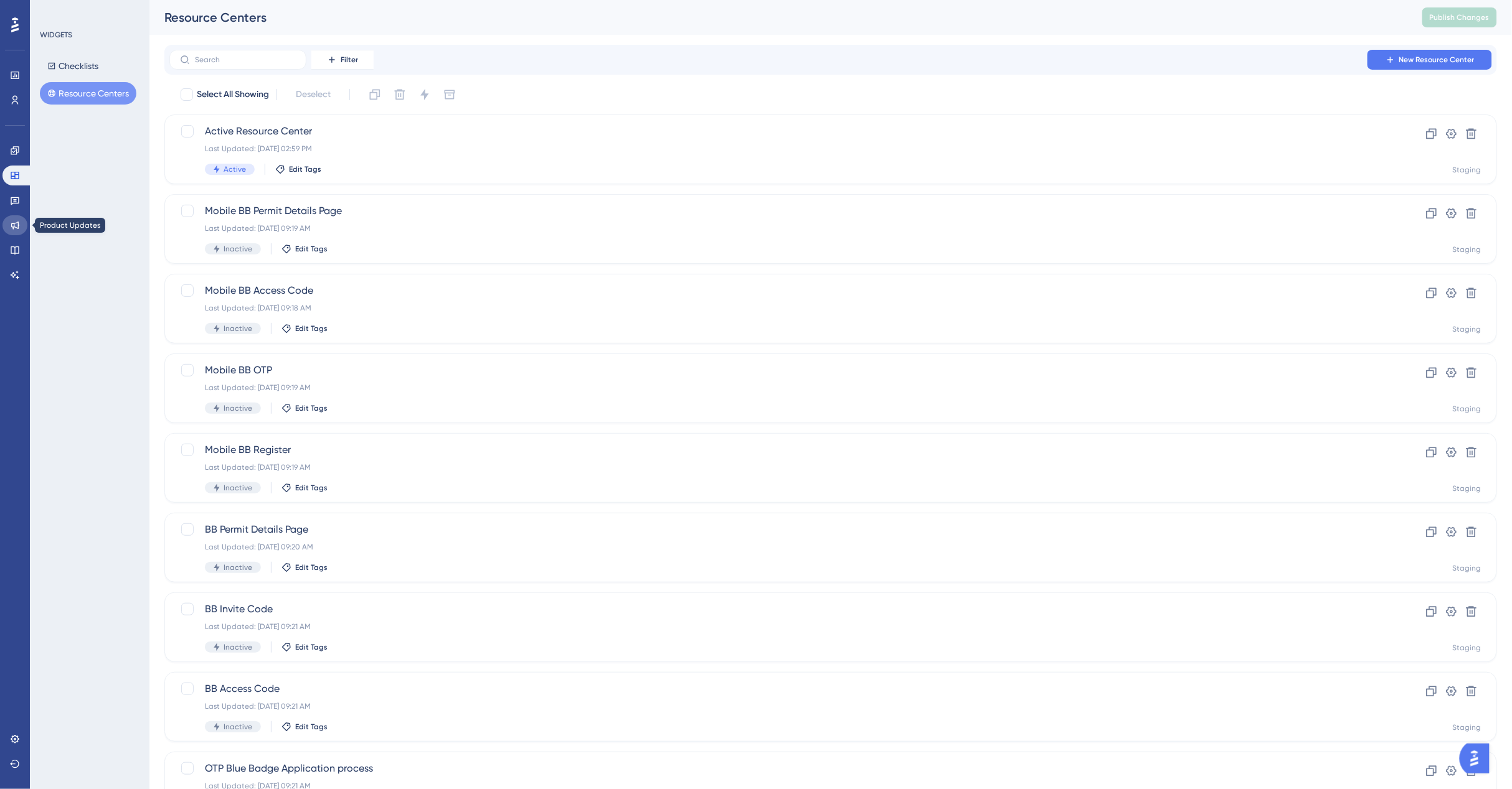
click at [16, 228] on icon at bounding box center [15, 225] width 10 height 10
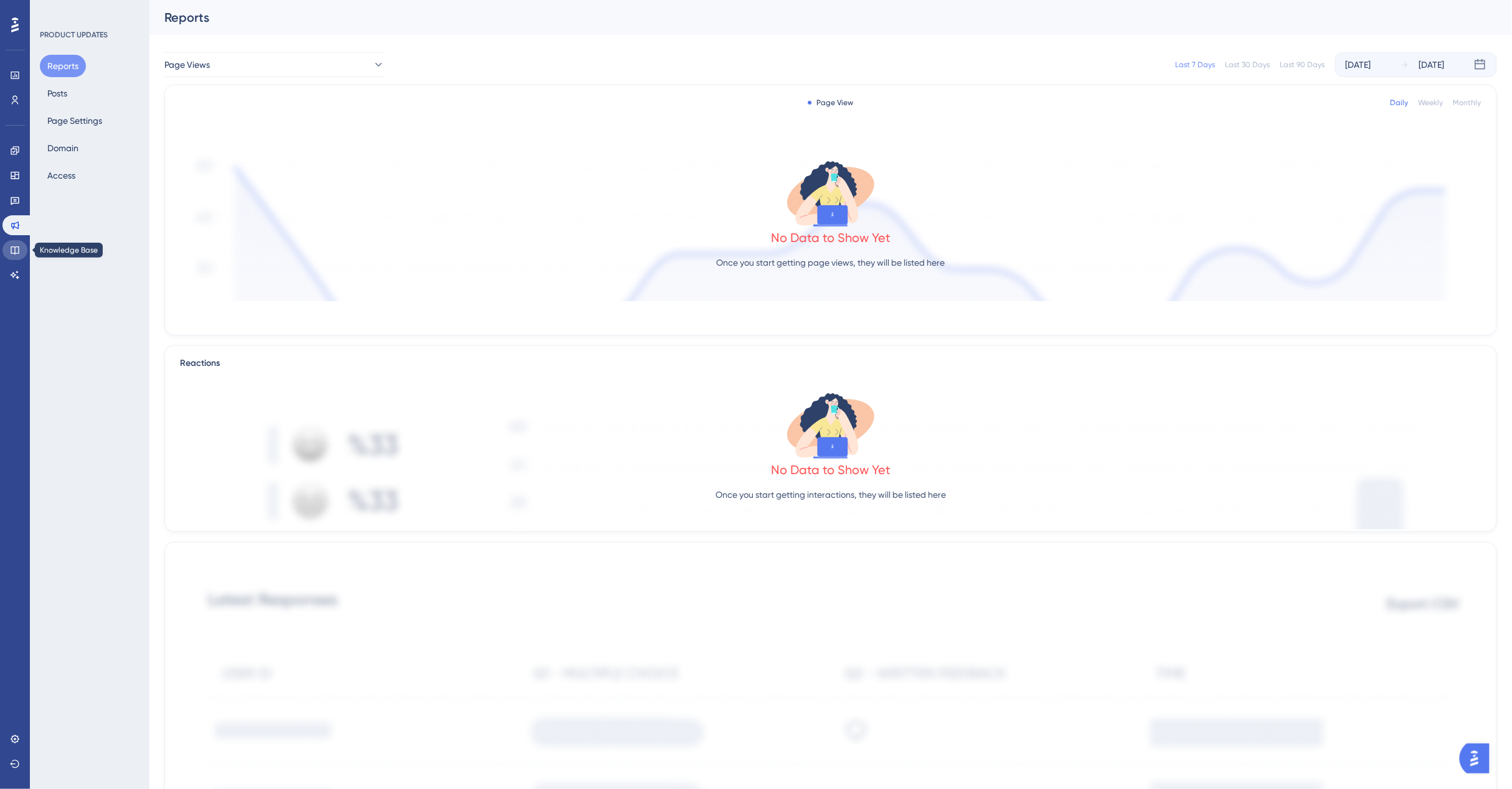
click at [14, 248] on icon at bounding box center [15, 249] width 10 height 10
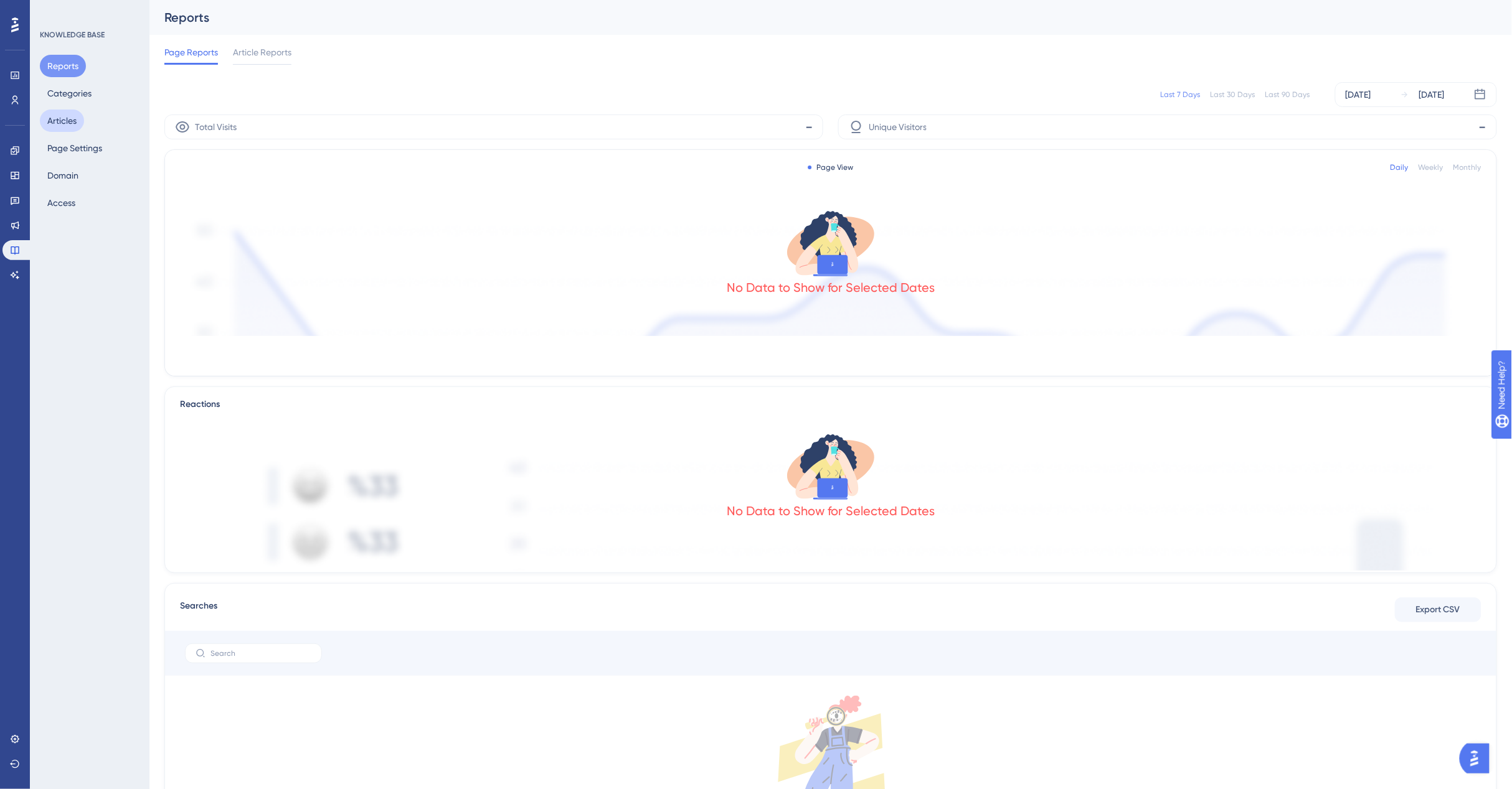
click at [79, 121] on button "Articles" at bounding box center [62, 121] width 45 height 22
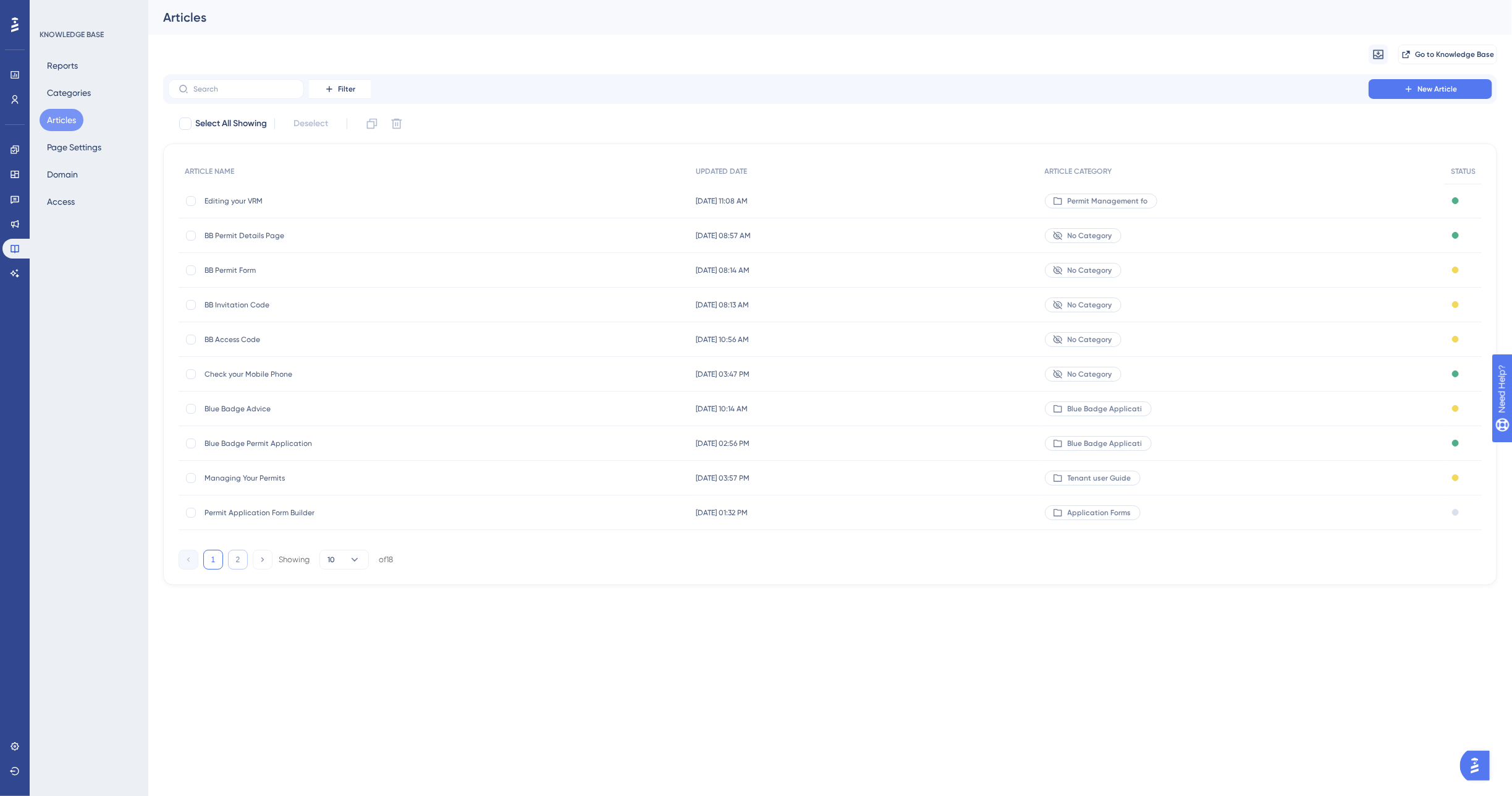
click at [238, 561] on button "2" at bounding box center [238, 559] width 19 height 19
click at [270, 310] on span "Add a Permit Group" at bounding box center [303, 305] width 198 height 10
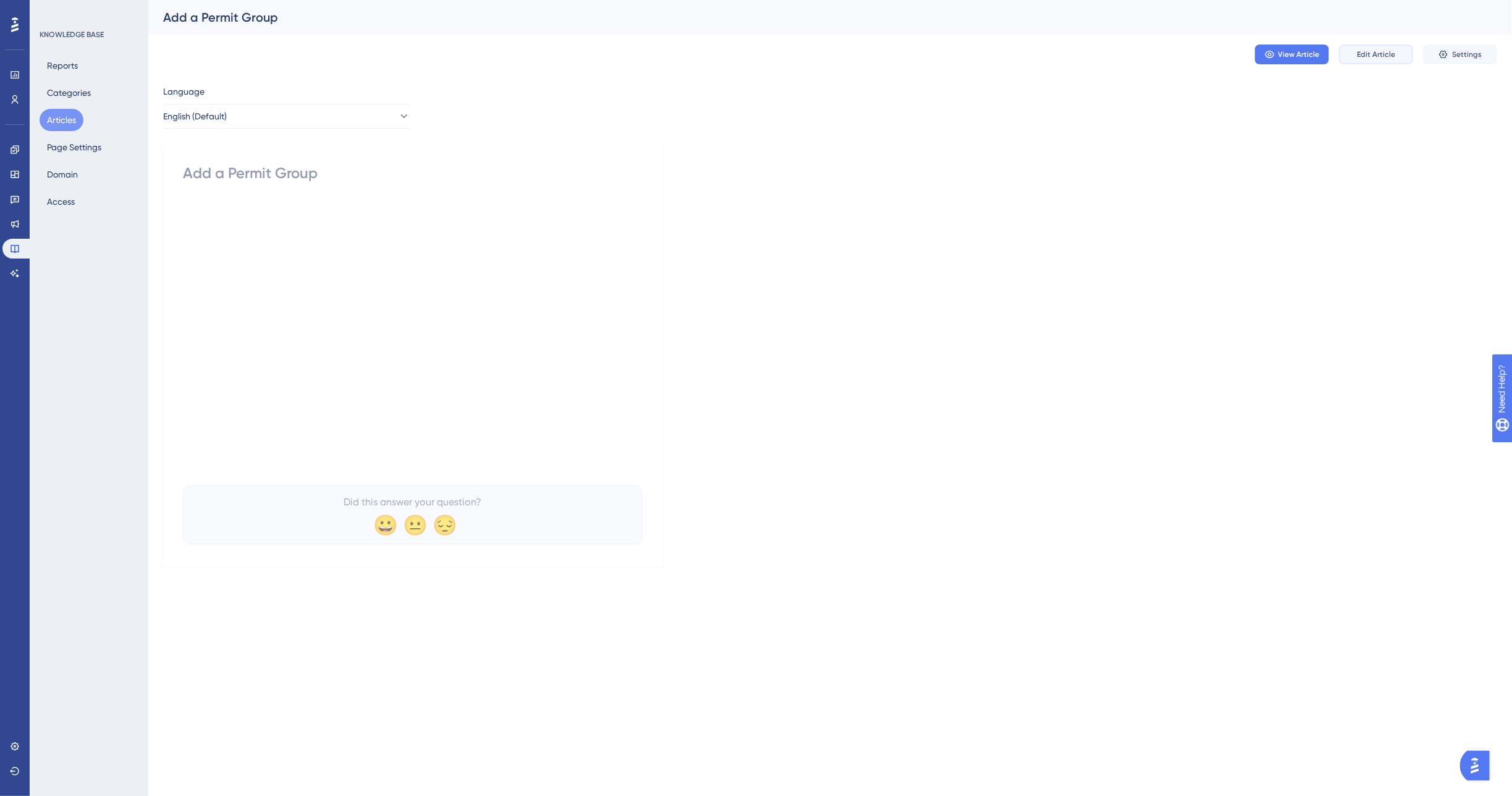
click at [1383, 48] on button "Edit Article" at bounding box center [1376, 53] width 75 height 19
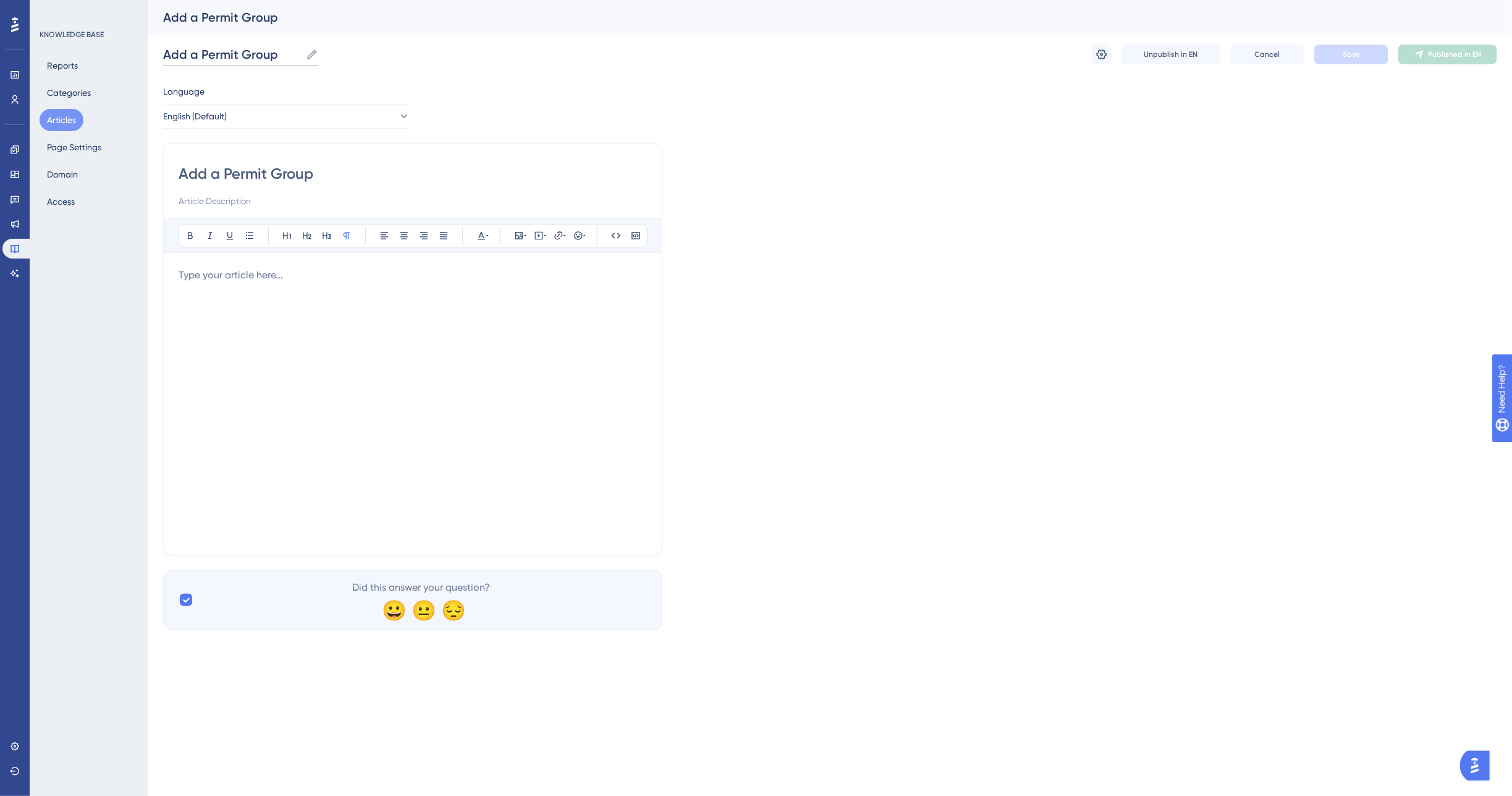
drag, startPoint x: 186, startPoint y: 53, endPoint x: 158, endPoint y: 51, distance: 28.1
click at [158, 51] on div "Performance Users Engagement Widgets Feedback Product Updates Knowledge Base AI…" at bounding box center [830, 324] width 1364 height 650
type input "Creating a Permit Group"
drag, startPoint x: 219, startPoint y: 298, endPoint x: 220, endPoint y: 291, distance: 7.1
click at [220, 297] on div at bounding box center [413, 404] width 469 height 272
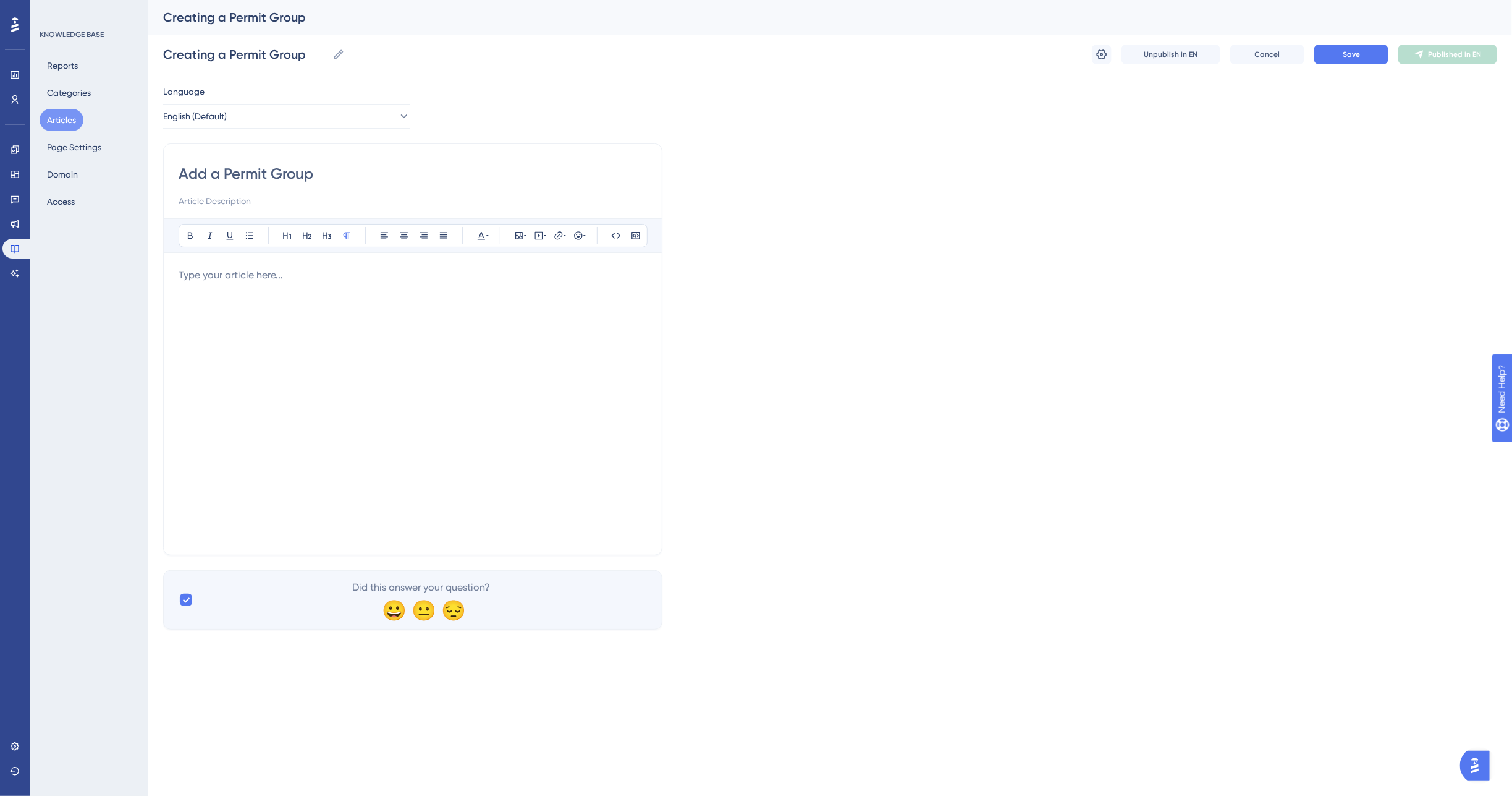
click at [225, 287] on div at bounding box center [413, 404] width 469 height 272
click at [333, 278] on p "To create a Permit Group" at bounding box center [413, 275] width 469 height 15
drag, startPoint x: 254, startPoint y: 325, endPoint x: 319, endPoint y: 310, distance: 66.7
click at [254, 325] on div "To create a Permit Group" at bounding box center [413, 404] width 469 height 272
click at [328, 278] on p "To create a Permit Group" at bounding box center [413, 275] width 469 height 15
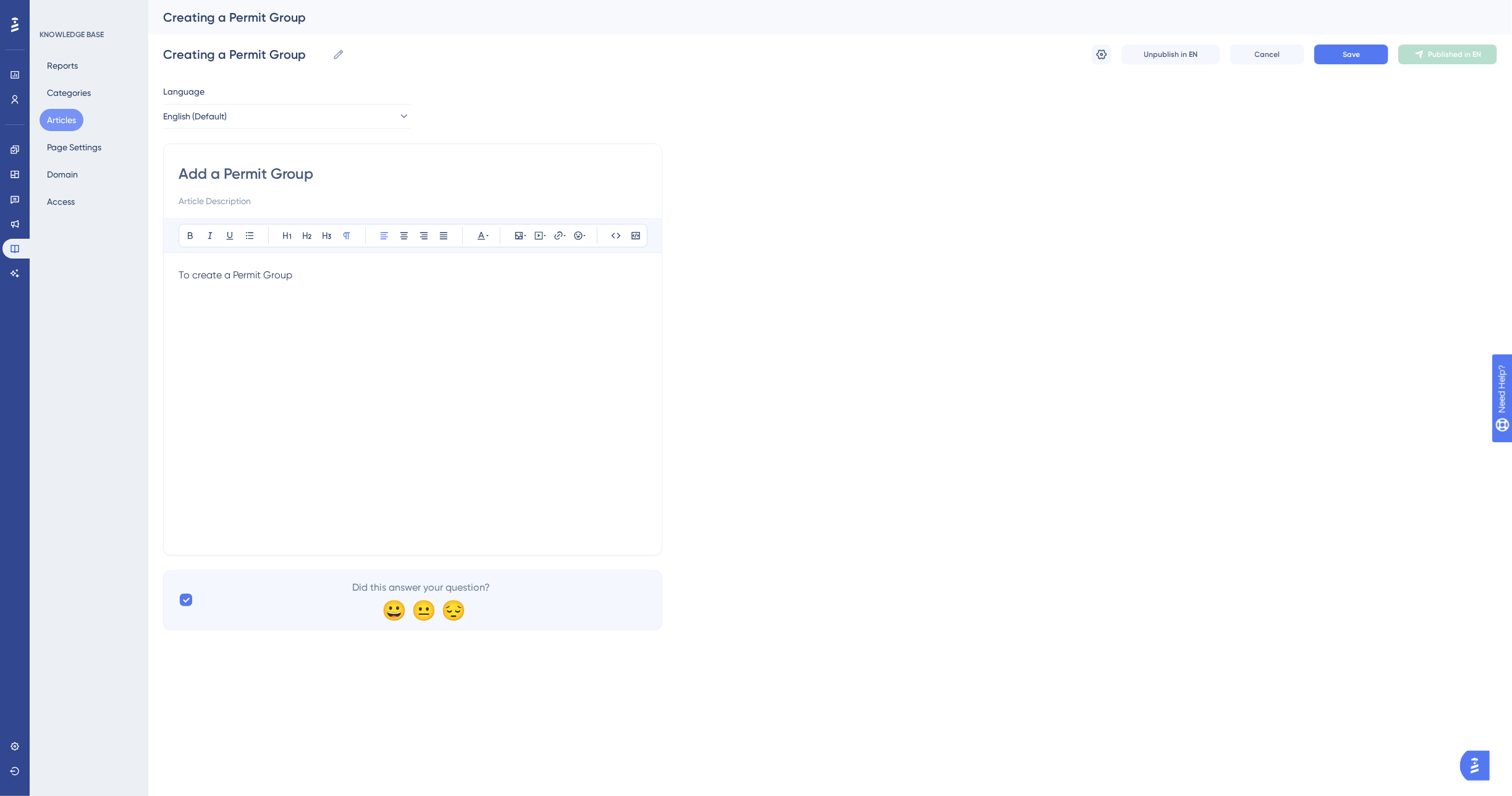
drag, startPoint x: 301, startPoint y: 279, endPoint x: 161, endPoint y: 278, distance: 140.0
click at [161, 278] on div "Performance Users Engagement Widgets Feedback Product Updates Knowledge Base AI…" at bounding box center [830, 324] width 1364 height 650
click at [220, 275] on p at bounding box center [413, 275] width 469 height 15
drag, startPoint x: 462, startPoint y: 277, endPoint x: 522, endPoint y: 279, distance: 60.0
click at [523, 280] on span "In order to create a new Permit Group you need to navigate to Permit Groups und…" at bounding box center [392, 282] width 427 height 27
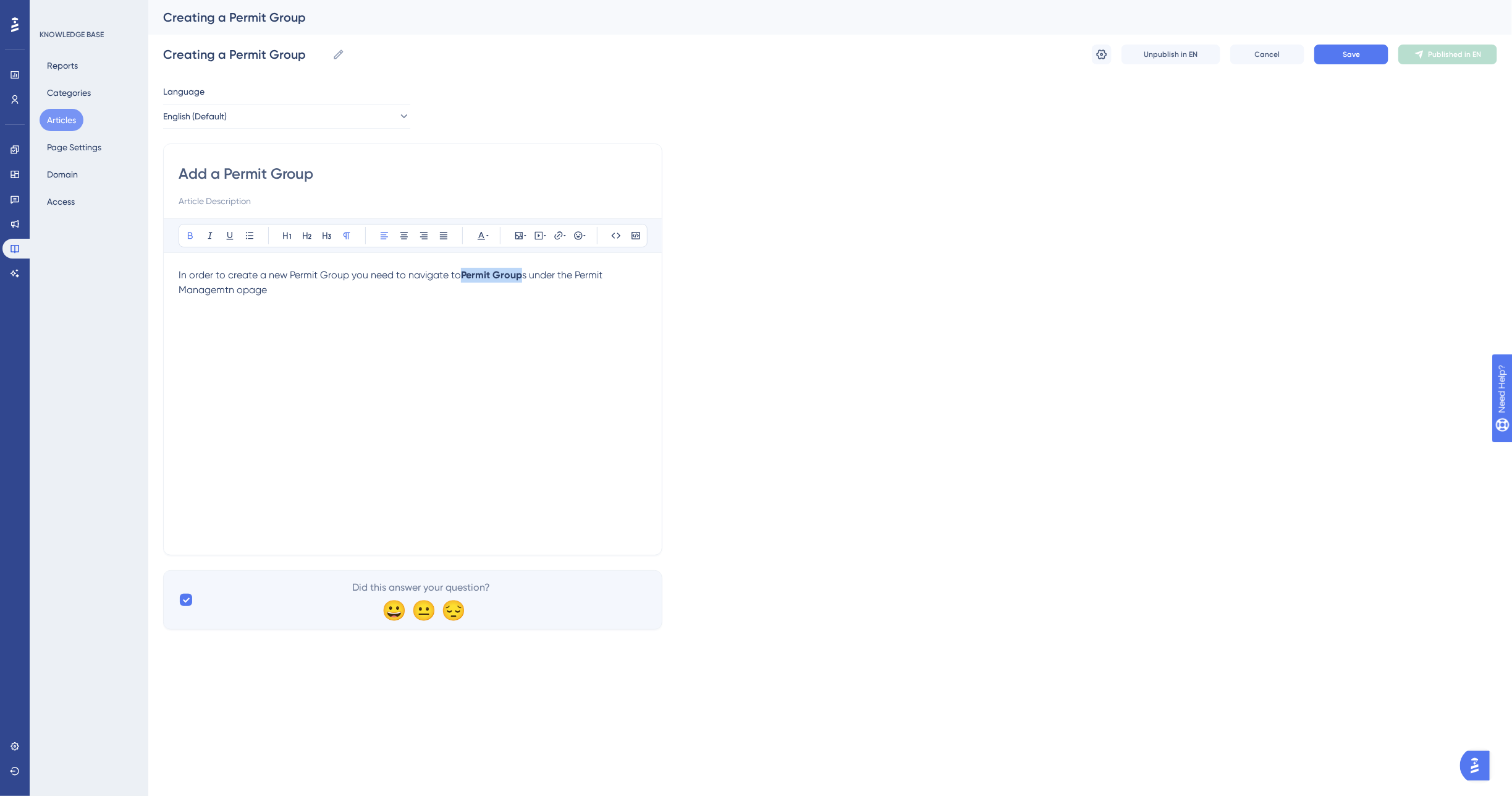
click at [523, 275] on span "s under the Permit Managemtn opage" at bounding box center [391, 282] width 426 height 27
drag, startPoint x: 527, startPoint y: 275, endPoint x: 465, endPoint y: 274, distance: 62.0
click at [465, 274] on p "In order to create a new Permit Group you need to navigate to Permit Group s un…" at bounding box center [413, 283] width 469 height 29
click at [563, 298] on div "In order to create a new Permit Group you need to navigate to Permit Groups und…" at bounding box center [413, 404] width 469 height 272
click at [241, 291] on span "under the Permit Managemtn opage" at bounding box center [390, 282] width 424 height 27
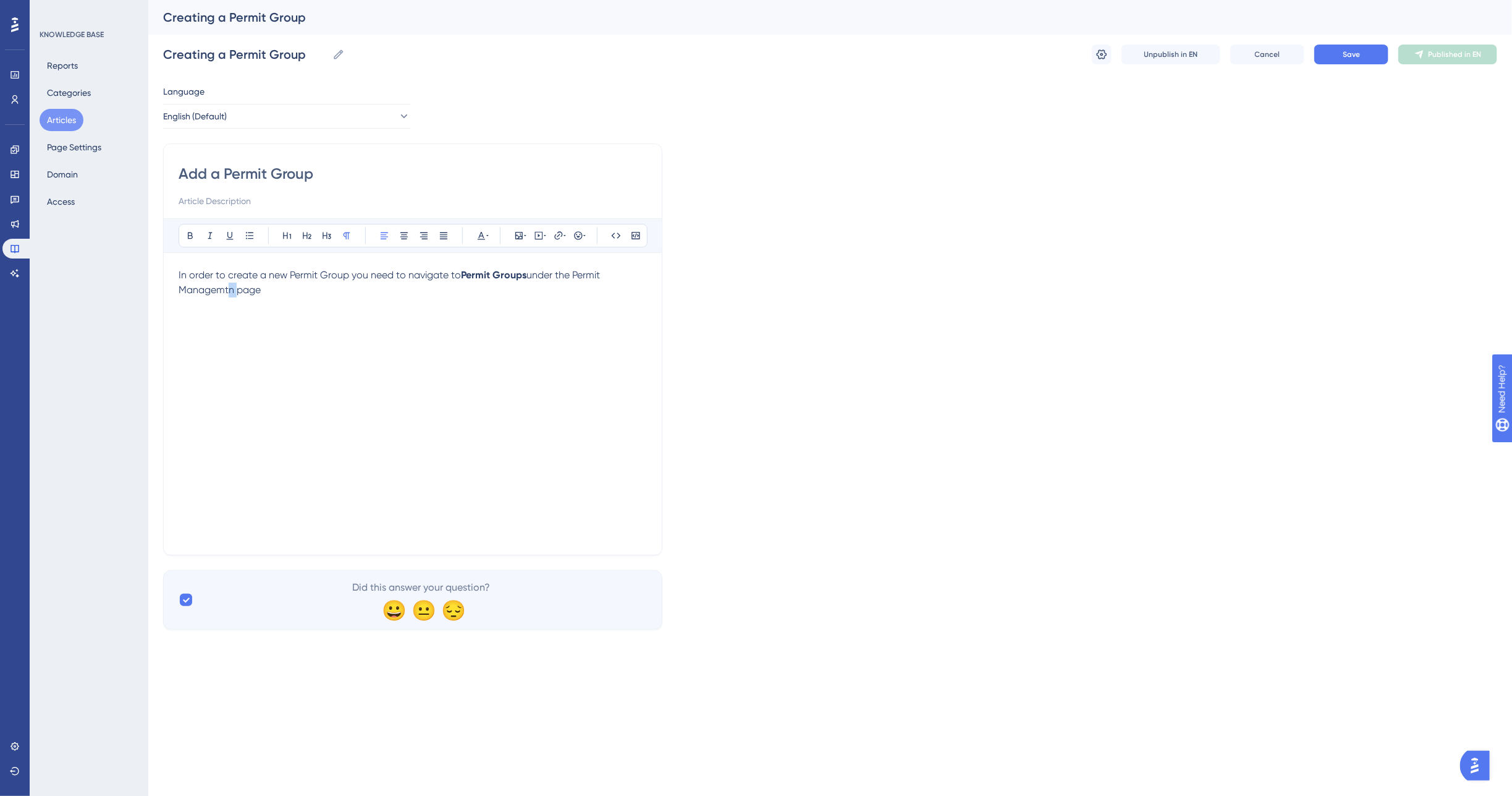
drag, startPoint x: 234, startPoint y: 288, endPoint x: 227, endPoint y: 289, distance: 7.1
click at [227, 289] on span "under the Permit Managemtn page" at bounding box center [390, 282] width 424 height 27
click at [285, 289] on p "In order to create a new Permit Group you need to navigate to Permit Groups und…" at bounding box center [413, 283] width 469 height 29
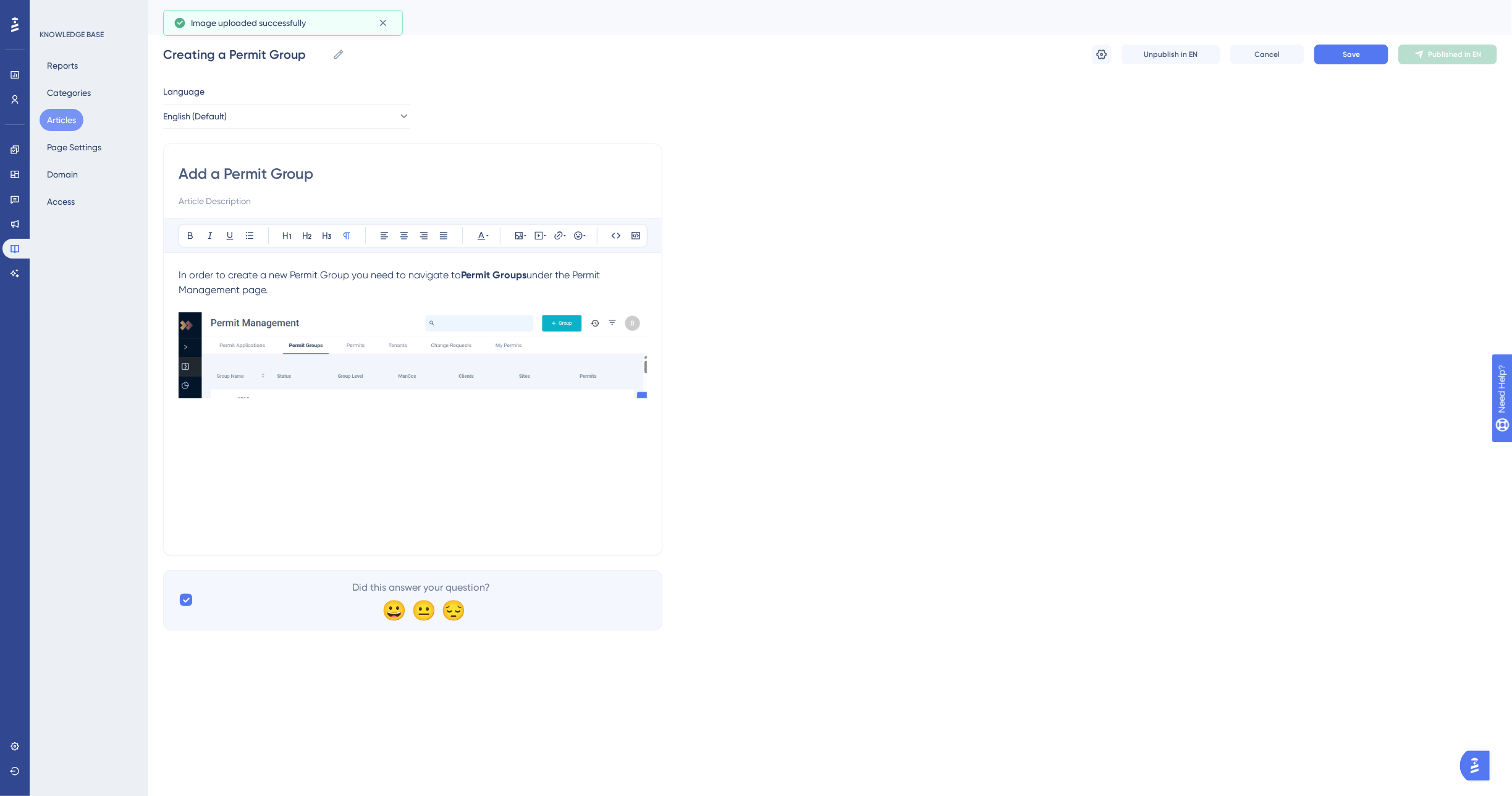
click at [192, 435] on div "In order to create a new Permit Group you need to navigate to Permit Groups und…" at bounding box center [413, 404] width 469 height 272
click at [310, 425] on div "In order to create a new Permit Group you need to navigate to Permit Groups und…" at bounding box center [413, 404] width 469 height 272
drag, startPoint x: 309, startPoint y: 425, endPoint x: 351, endPoint y: 461, distance: 55.3
click at [355, 461] on div "In order to create a new Permit Group you need to navigate to Permit Groups und…" at bounding box center [413, 404] width 469 height 272
click at [315, 433] on img at bounding box center [314, 428] width 108 height 52
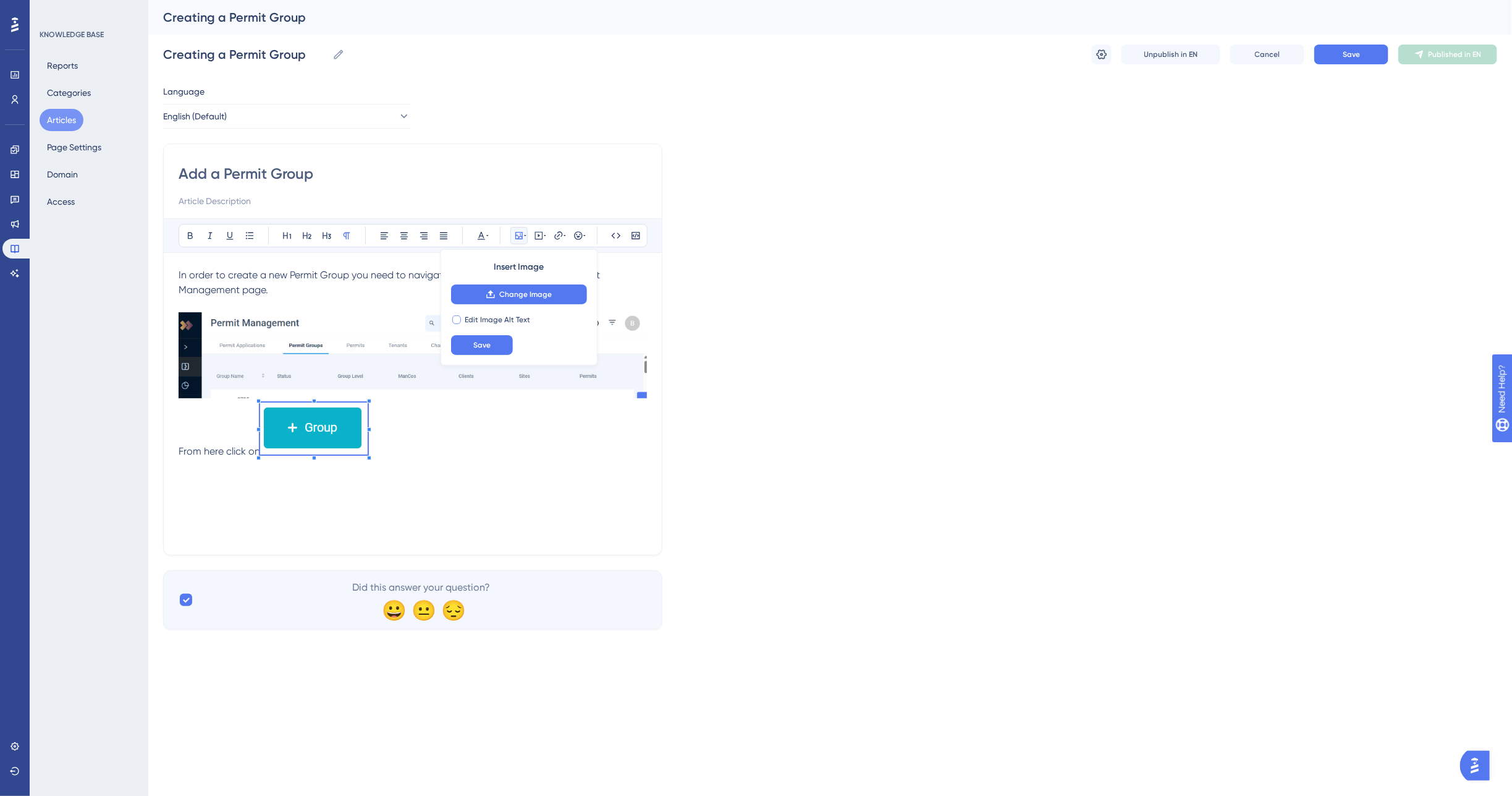
click at [459, 320] on div at bounding box center [456, 319] width 8 height 8
click at [455, 319] on icon at bounding box center [456, 320] width 5 height 10
checkbox input "false"
click at [508, 445] on p "From here click on" at bounding box center [413, 385] width 469 height 146
click at [262, 451] on img at bounding box center [314, 428] width 108 height 52
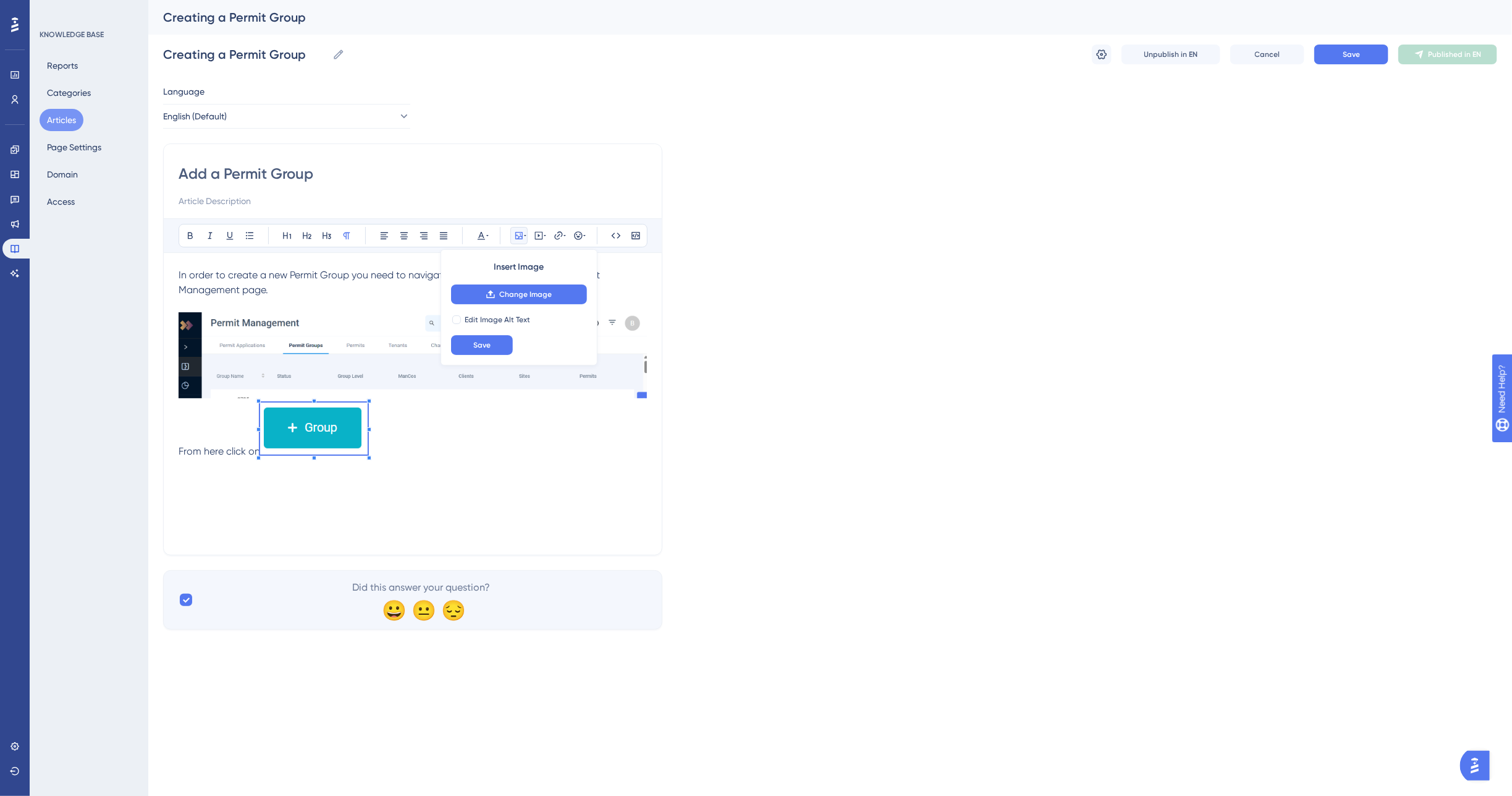
click at [262, 405] on img at bounding box center [314, 428] width 108 height 52
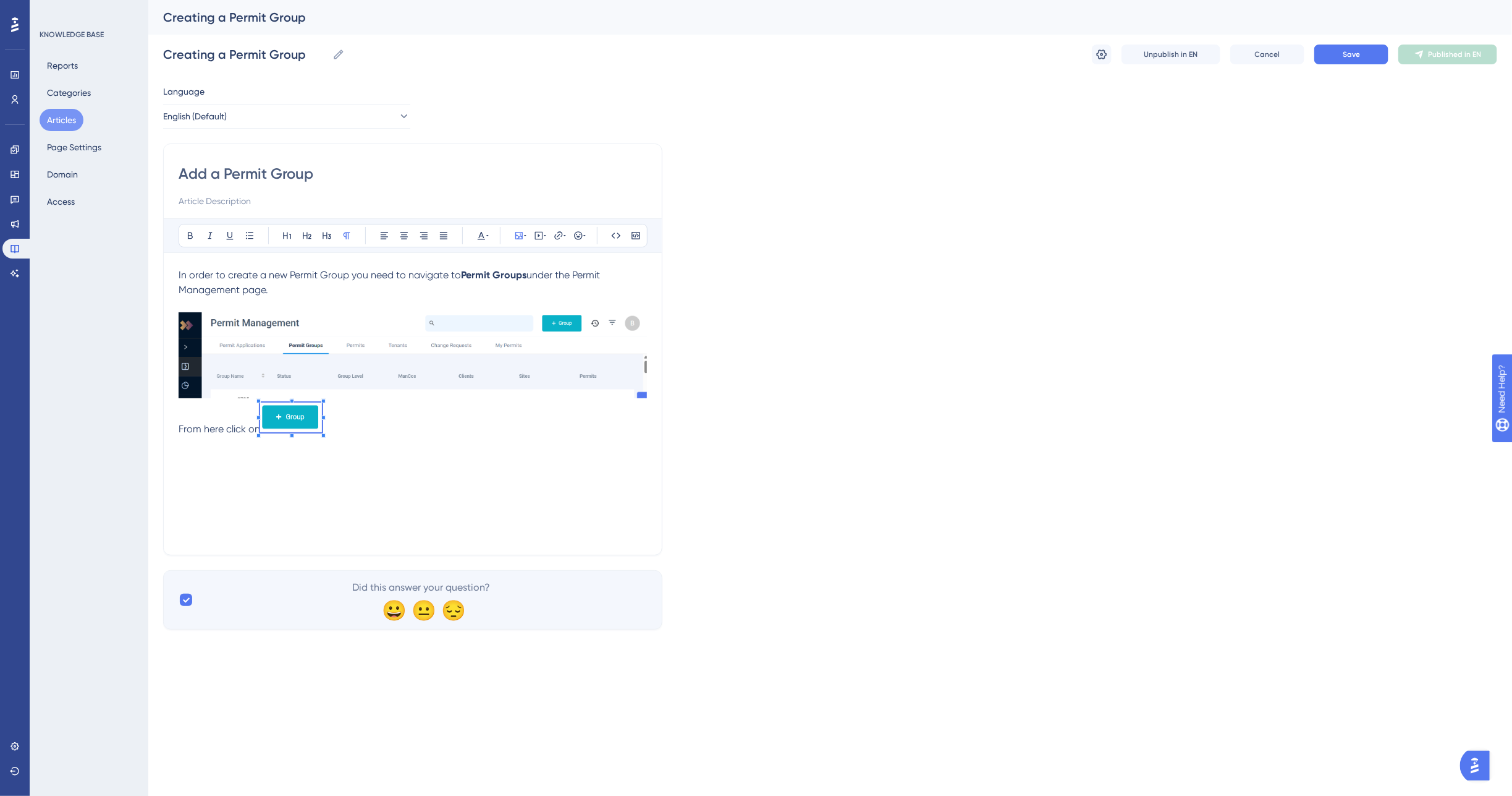
click at [320, 439] on div "In order to create a new Permit Group you need to navigate to Permit Groups und…" at bounding box center [413, 404] width 469 height 272
click at [356, 469] on div "In order to create a new Permit Group you need to navigate to Permit Groups und…" at bounding box center [413, 404] width 469 height 272
drag, startPoint x: 176, startPoint y: 428, endPoint x: 186, endPoint y: 433, distance: 11.2
click at [183, 431] on div "Add a Permit Group Bold Italic Underline Bullet Point Heading 1 Heading 2 Headi…" at bounding box center [413, 349] width 499 height 412
click at [180, 433] on span "From here click on" at bounding box center [219, 428] width 82 height 12
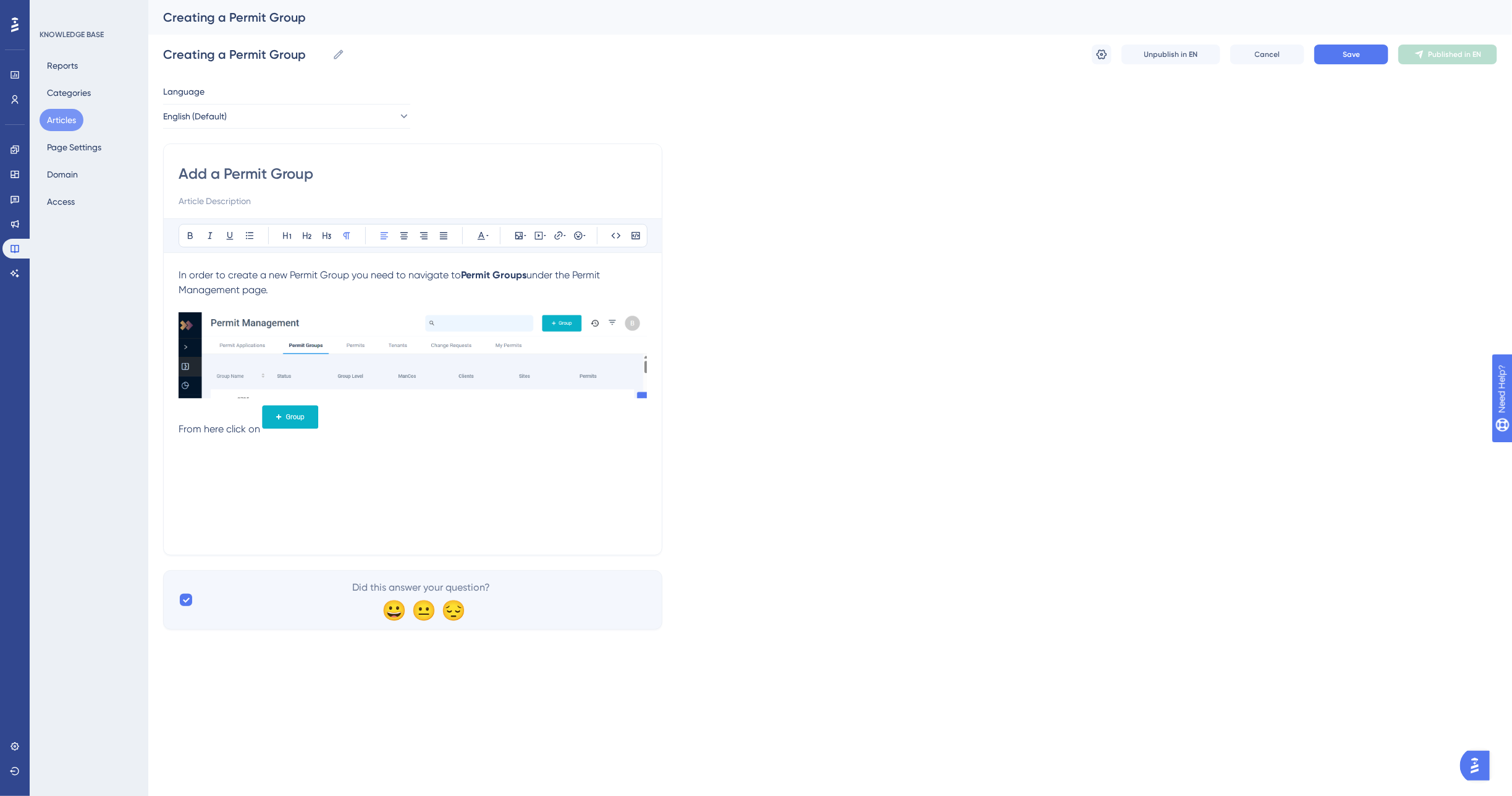
drag, startPoint x: 297, startPoint y: 415, endPoint x: 304, endPoint y: 436, distance: 22.1
click at [304, 435] on div at bounding box center [291, 419] width 62 height 34
click at [273, 419] on img at bounding box center [291, 417] width 62 height 29
click at [259, 419] on div at bounding box center [259, 417] width 5 height 5
click at [250, 416] on p "From here click on" at bounding box center [413, 419] width 469 height 34
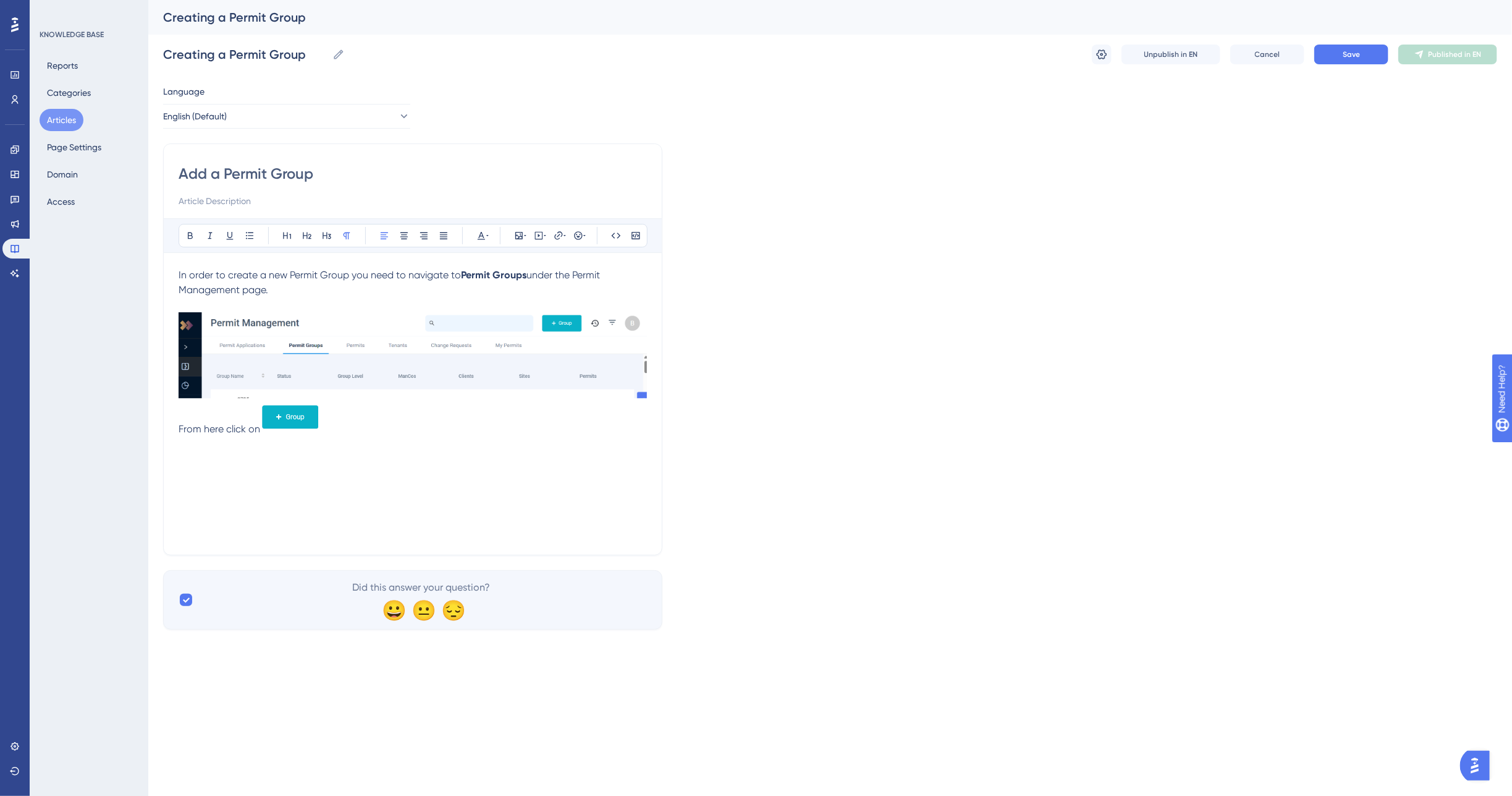
drag, startPoint x: 300, startPoint y: 416, endPoint x: 323, endPoint y: 443, distance: 35.5
click at [323, 443] on div "In order to create a new Permit Group you need to navigate to Permit Groups und…" at bounding box center [413, 404] width 469 height 272
click at [264, 426] on img at bounding box center [291, 417] width 62 height 29
click at [522, 236] on icon at bounding box center [519, 236] width 7 height 7
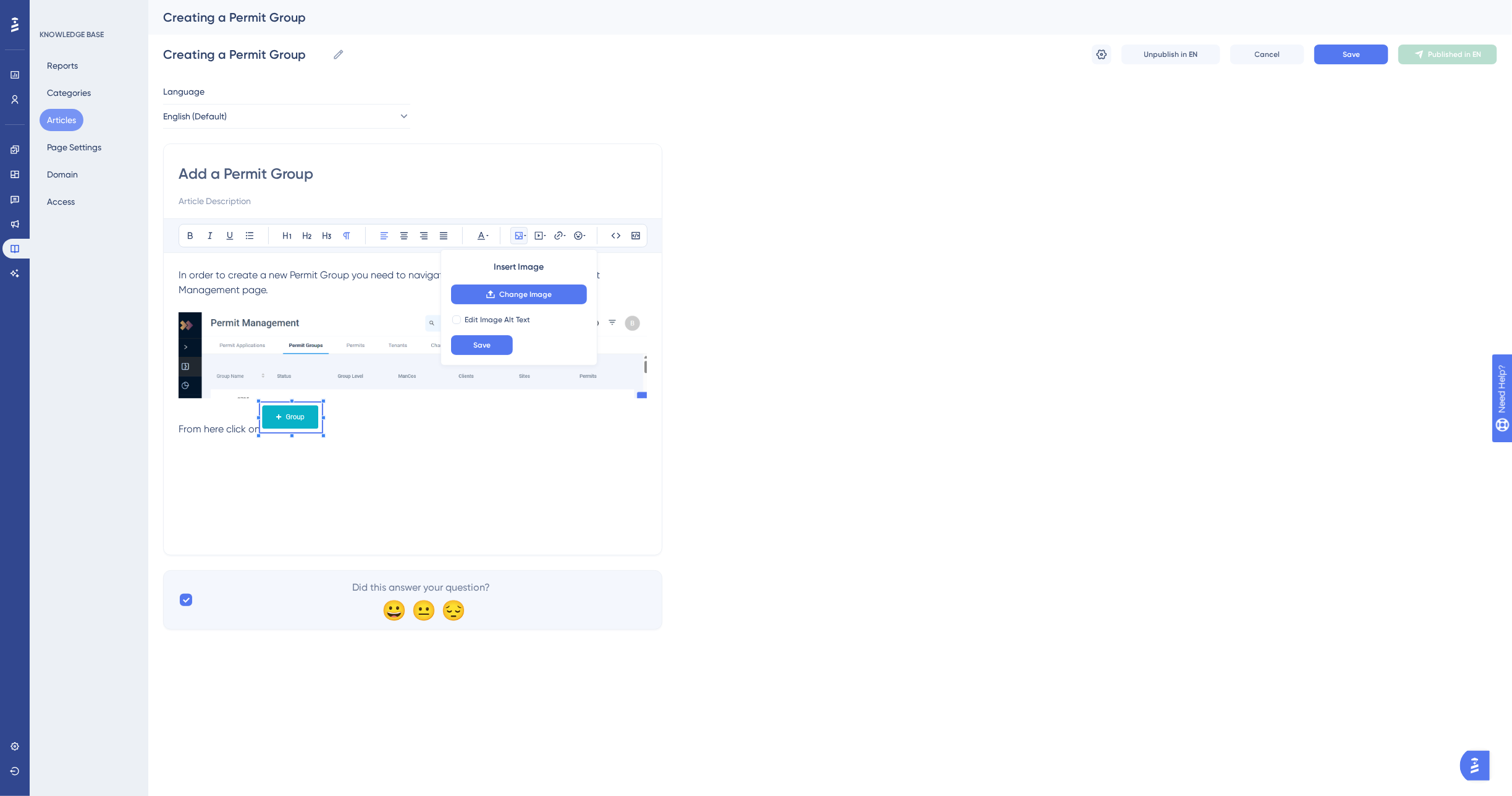
click at [388, 456] on div "In order to create a new Permit Group you need to navigate to Permit Groups und…" at bounding box center [413, 404] width 469 height 272
click at [301, 418] on img at bounding box center [291, 417] width 62 height 29
click at [180, 407] on span "From here click on" at bounding box center [219, 409] width 82 height 12
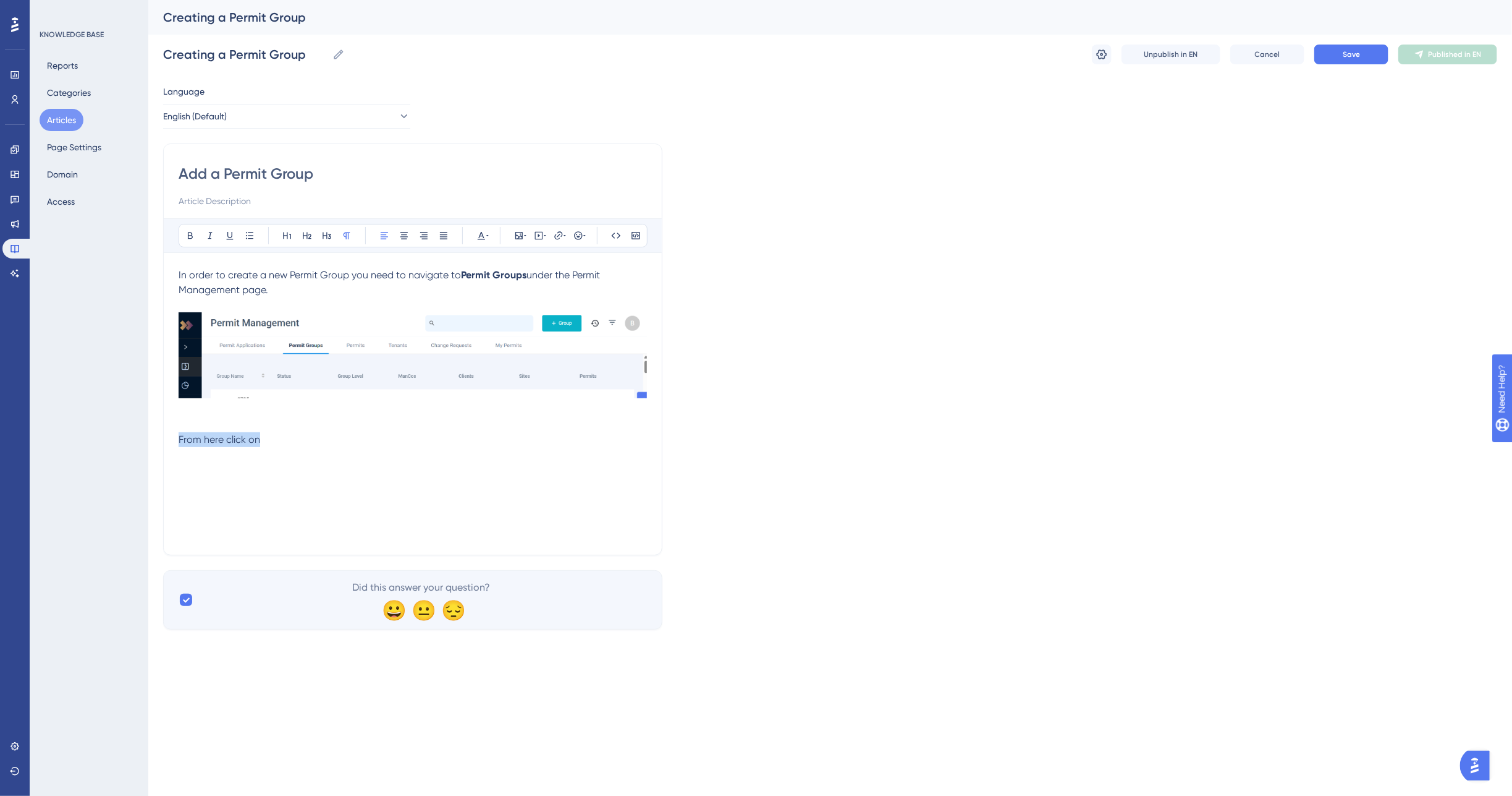
drag, startPoint x: 260, startPoint y: 442, endPoint x: 159, endPoint y: 441, distance: 101.0
click at [159, 441] on div "Performance Users Engagement Widgets Feedback Product Updates Knowledge Base AI…" at bounding box center [830, 324] width 1364 height 650
drag, startPoint x: 406, startPoint y: 486, endPoint x: 219, endPoint y: 435, distance: 193.8
click at [214, 432] on p "Once here click on ." at bounding box center [413, 460] width 469 height 56
click at [249, 438] on p "Once" at bounding box center [413, 439] width 469 height 15
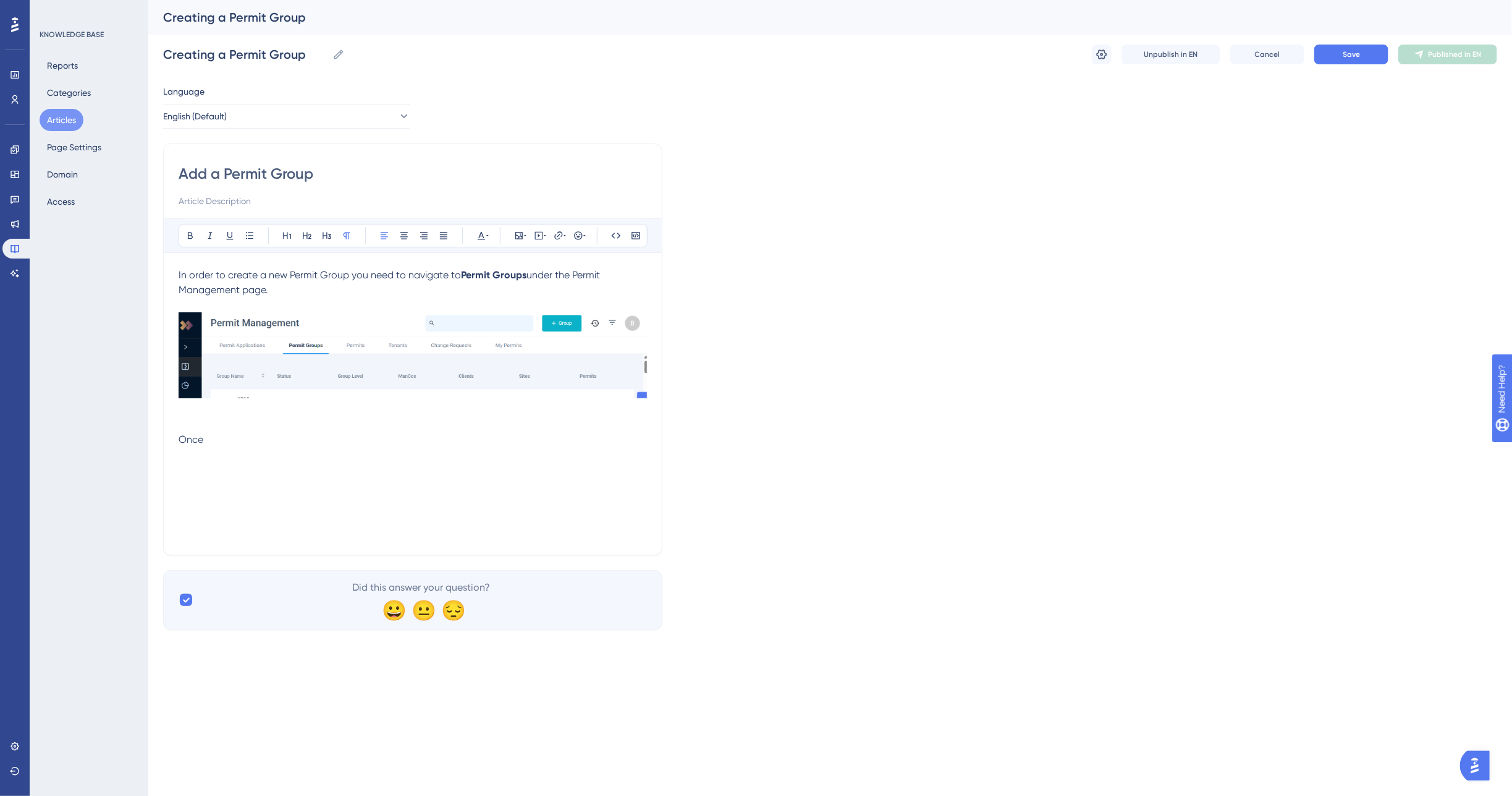
click at [232, 446] on p "Once" at bounding box center [413, 439] width 469 height 15
click at [266, 487] on div "In order to create a new Permit Group you need to navigate to Permit Groups und…" at bounding box center [413, 404] width 469 height 272
click at [344, 429] on p at bounding box center [413, 425] width 469 height 15
click at [347, 436] on p "Once there click on + Group" at bounding box center [413, 439] width 469 height 15
click at [347, 438] on p "Once there click on + Group" at bounding box center [413, 439] width 469 height 15
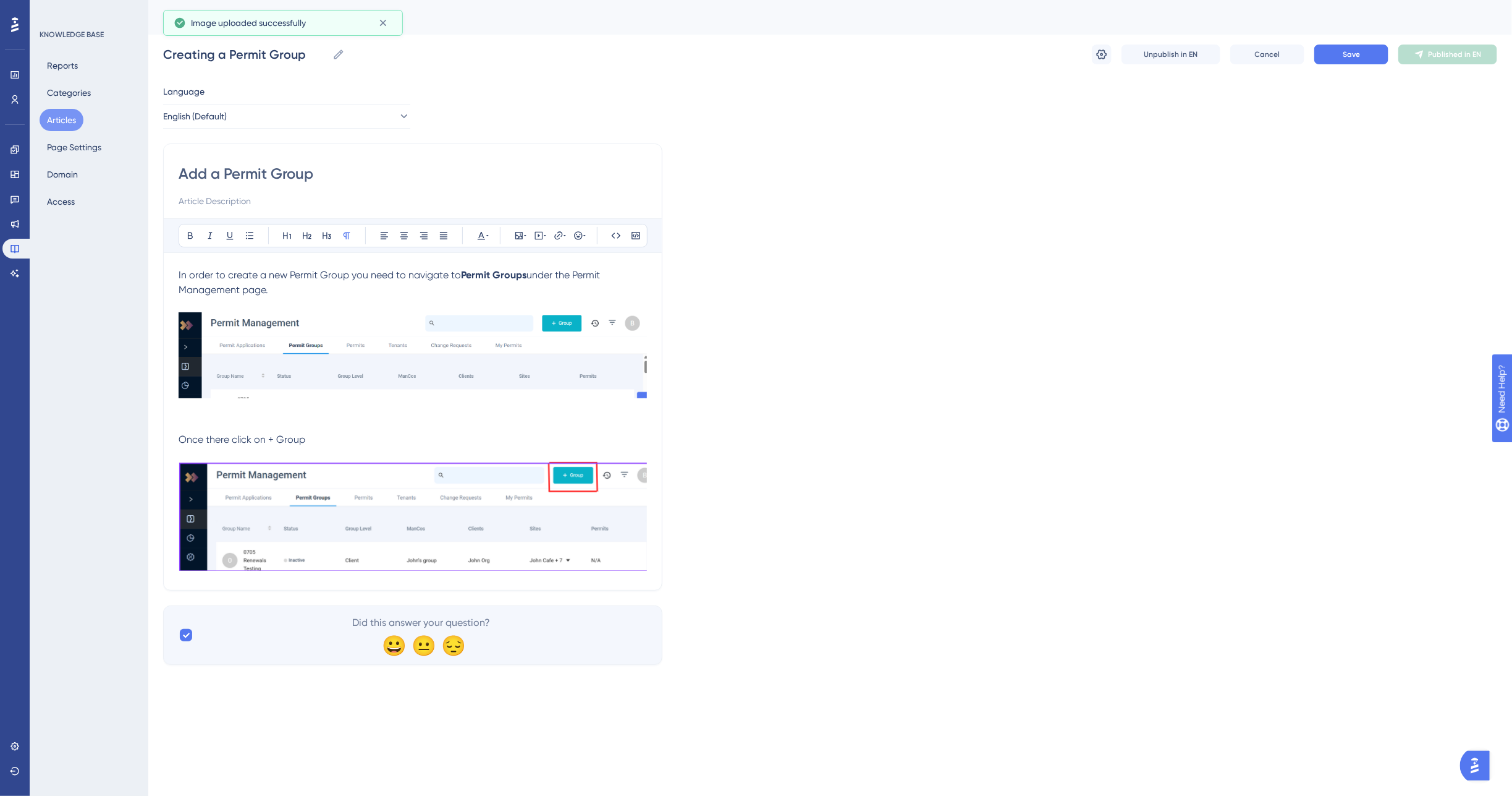
click at [410, 424] on p at bounding box center [413, 425] width 469 height 15
click at [519, 516] on img at bounding box center [413, 516] width 469 height 110
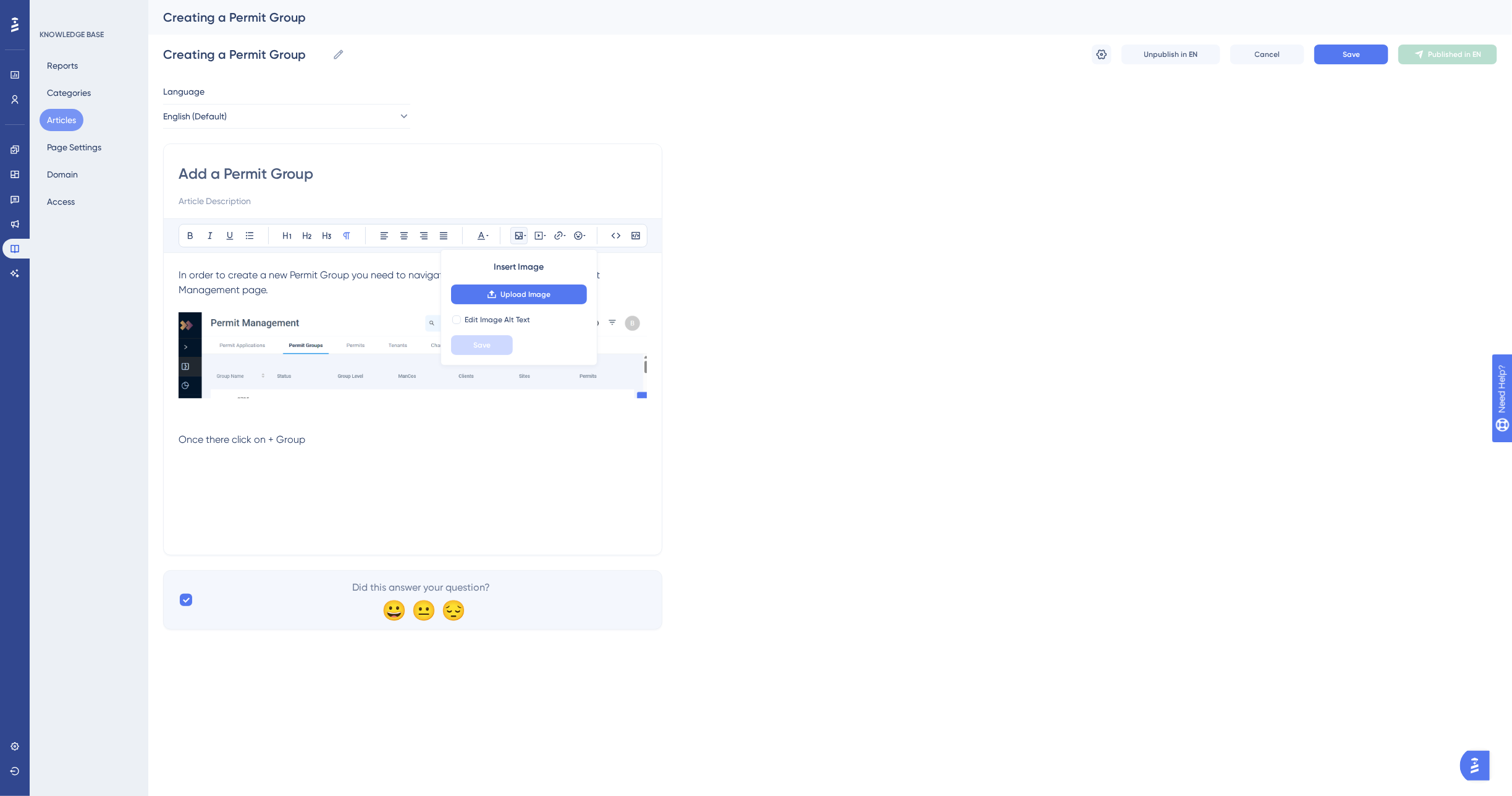
click at [162, 483] on div "Performance Users Engagement Widgets Feedback Product Updates Knowledge Base AI…" at bounding box center [830, 324] width 1364 height 650
click at [181, 480] on div "In order to create a new Permit Group you need to navigate to Permit Groups und…" at bounding box center [413, 404] width 469 height 272
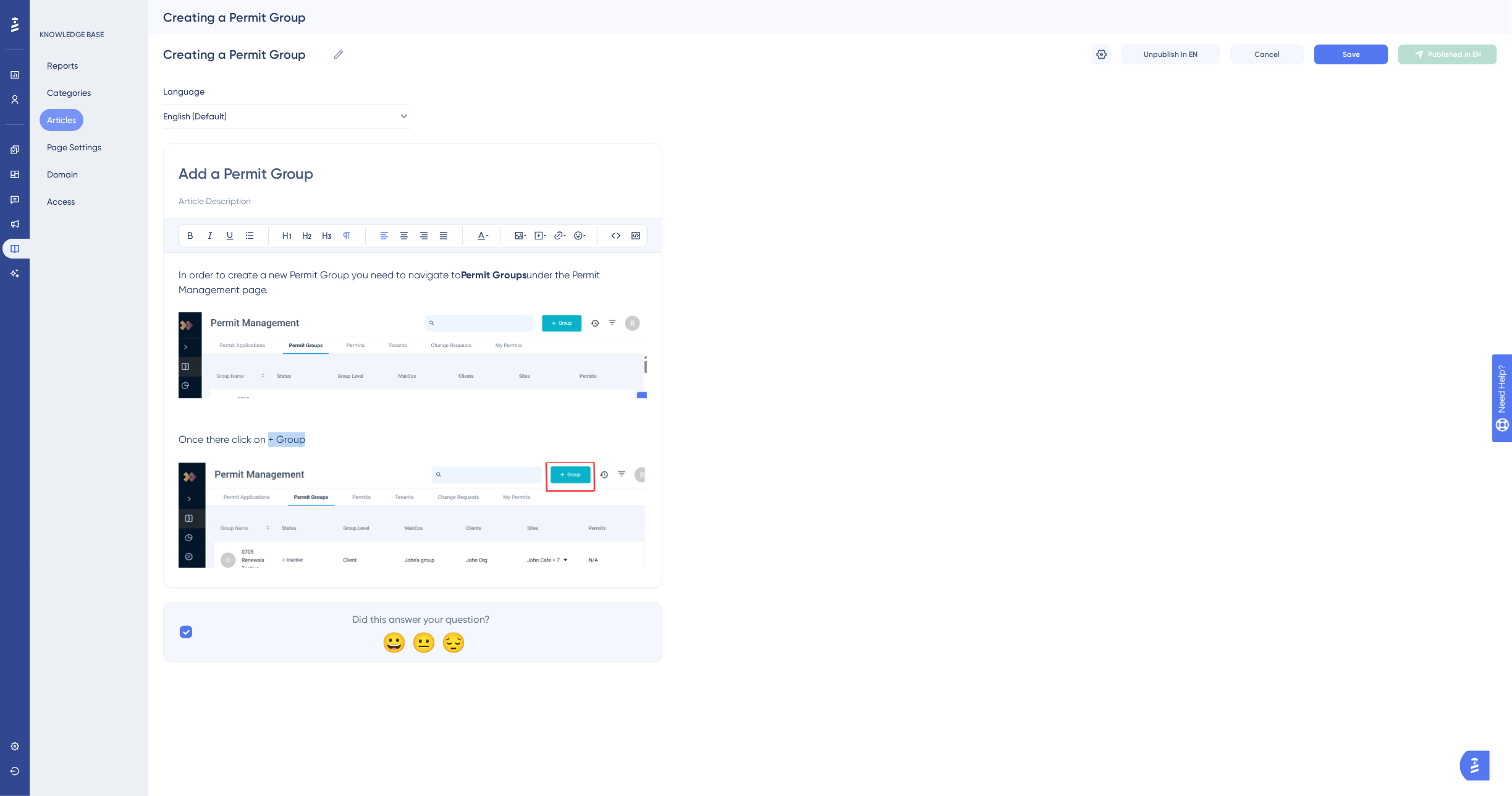
drag, startPoint x: 305, startPoint y: 436, endPoint x: 270, endPoint y: 438, distance: 35.1
click at [270, 438] on p "Once there click on + Group" at bounding box center [413, 439] width 469 height 15
click at [418, 429] on p at bounding box center [413, 425] width 469 height 15
click at [650, 568] on div "Add a Permit Group Bold Italic Underline Bullet Point Heading 1 Heading 2 Headi…" at bounding box center [413, 366] width 499 height 444
click at [177, 576] on div "Add a Permit Group Bold Italic Underline Bullet Point Heading 1 Heading 2 Headi…" at bounding box center [413, 366] width 499 height 444
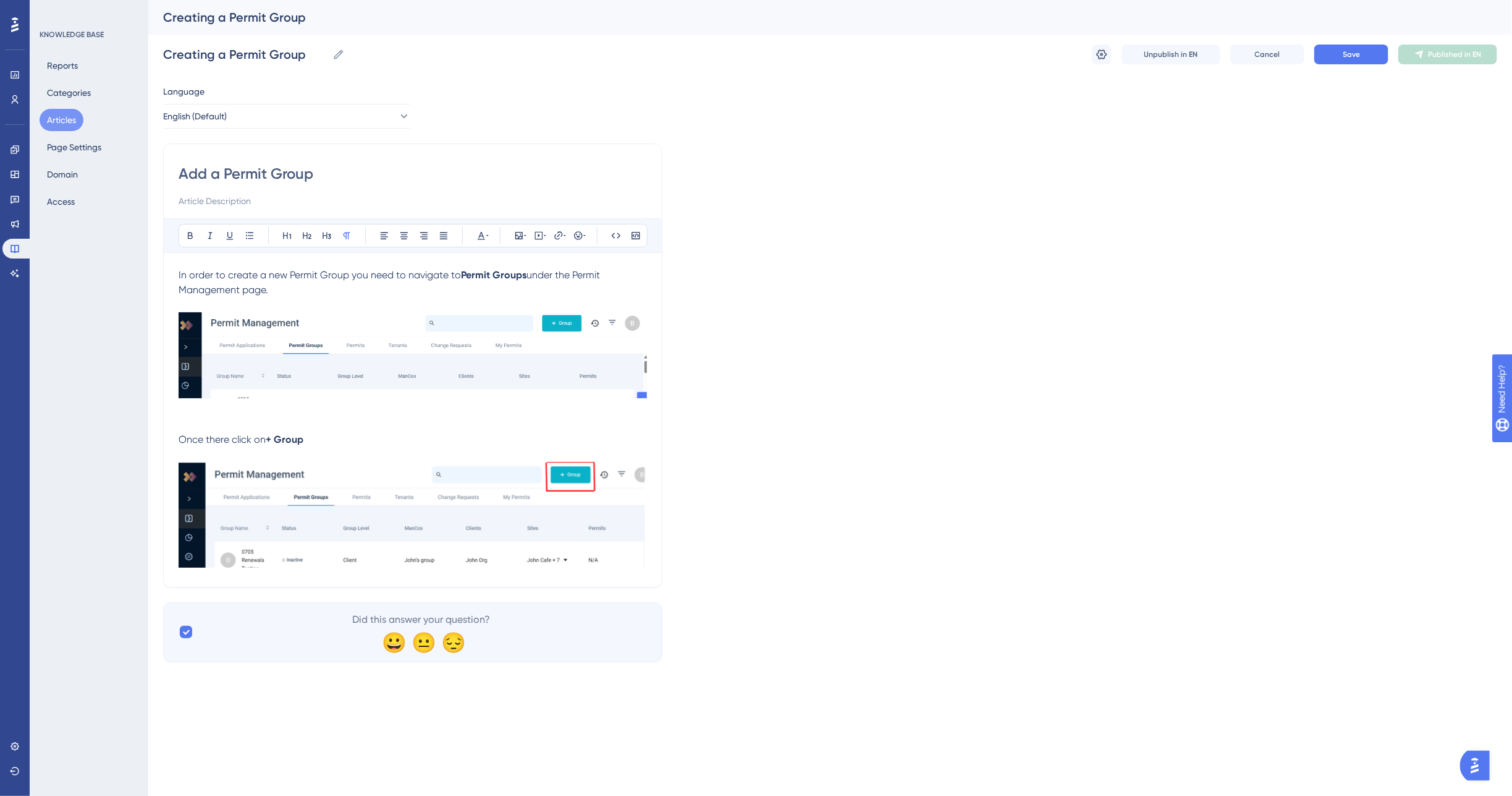
click at [634, 563] on img at bounding box center [413, 514] width 469 height 106
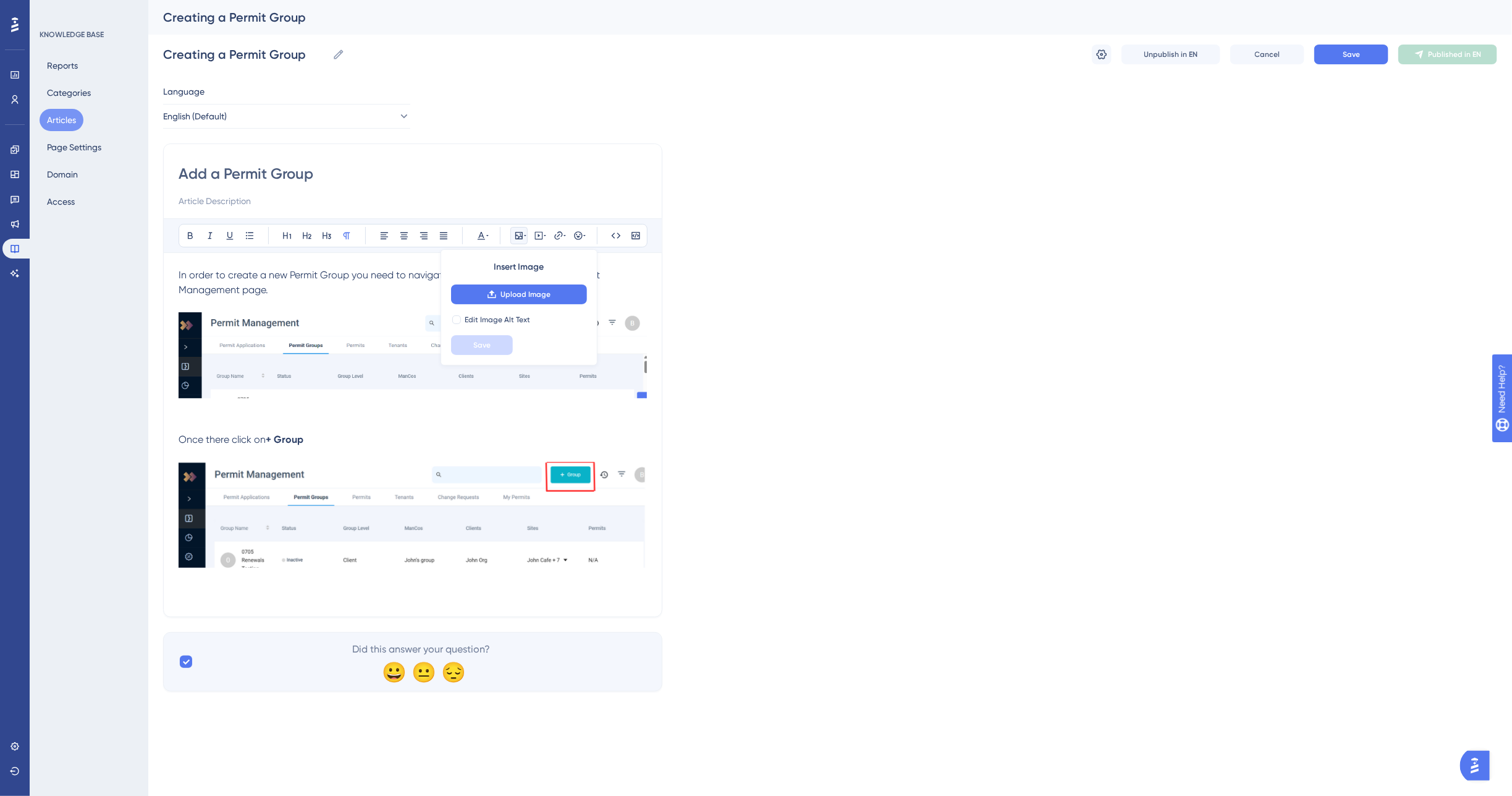
click at [772, 413] on div "Language English (Default) Add a Permit Group Bold Italic Underline Bullet Poin…" at bounding box center [830, 387] width 1334 height 607
click at [196, 589] on p at bounding box center [413, 594] width 469 height 15
click at [191, 594] on p at bounding box center [413, 594] width 469 height 15
drag, startPoint x: 326, startPoint y: 591, endPoint x: 145, endPoint y: 601, distance: 181.3
click at [148, 601] on div "Performance Users Engagement Widgets Feedback Product Updates Knowledge Base AI…" at bounding box center [830, 356] width 1364 height 711
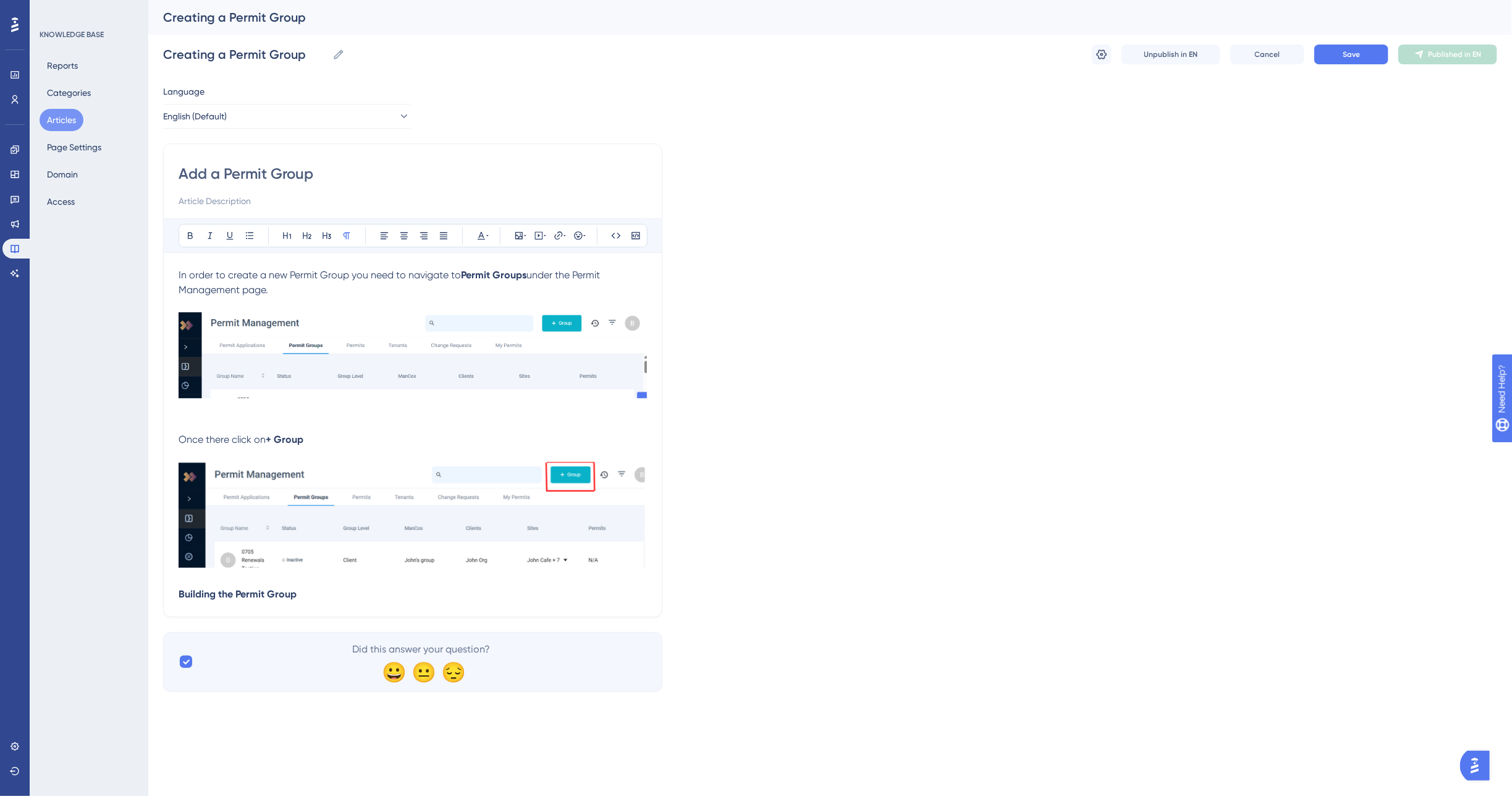
click at [314, 584] on p at bounding box center [413, 579] width 469 height 15
click at [305, 588] on p "Building the Permit Group" at bounding box center [413, 594] width 469 height 15
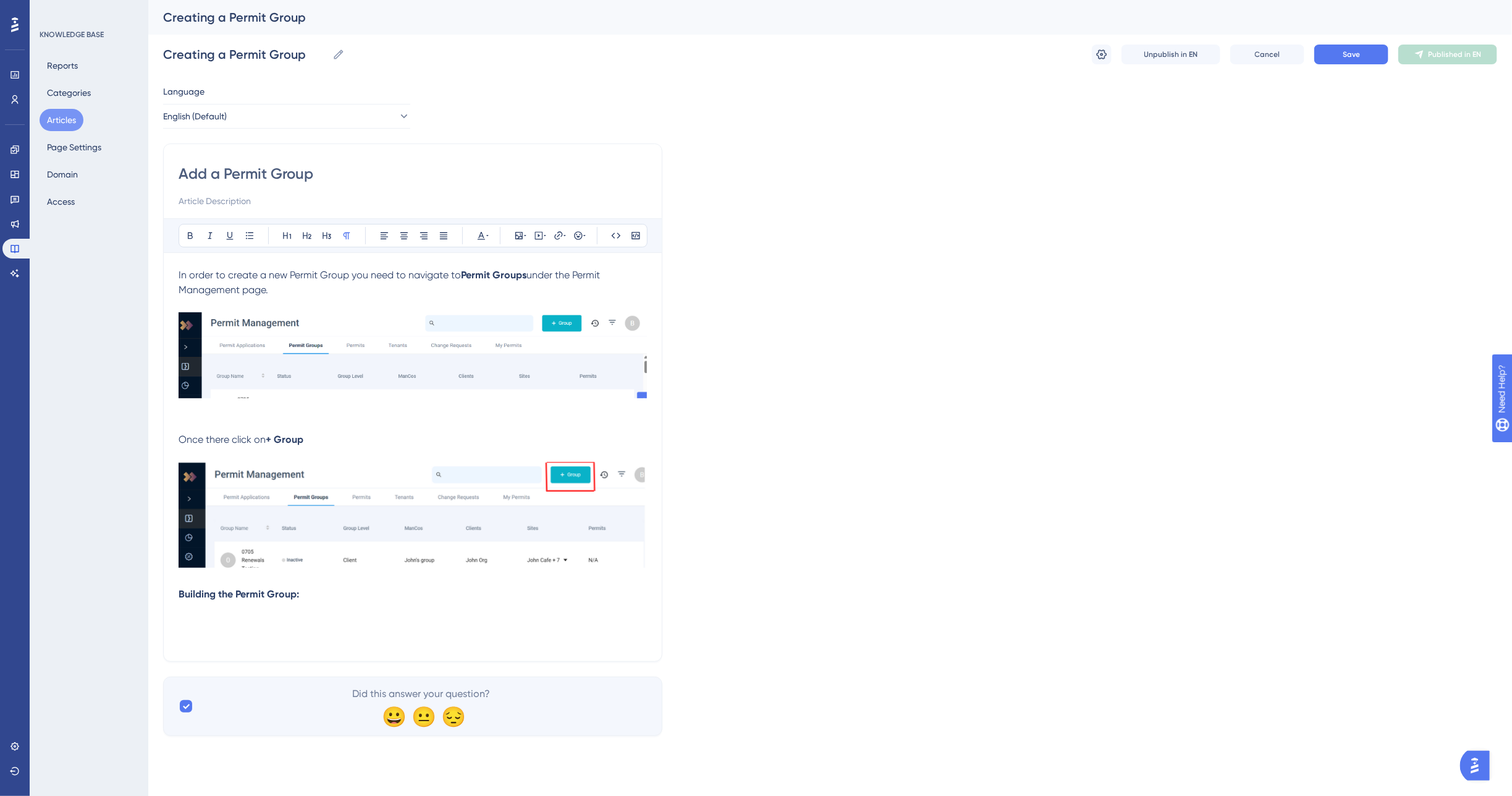
click at [194, 616] on p "Building the Permit Group:" at bounding box center [413, 616] width 469 height 59
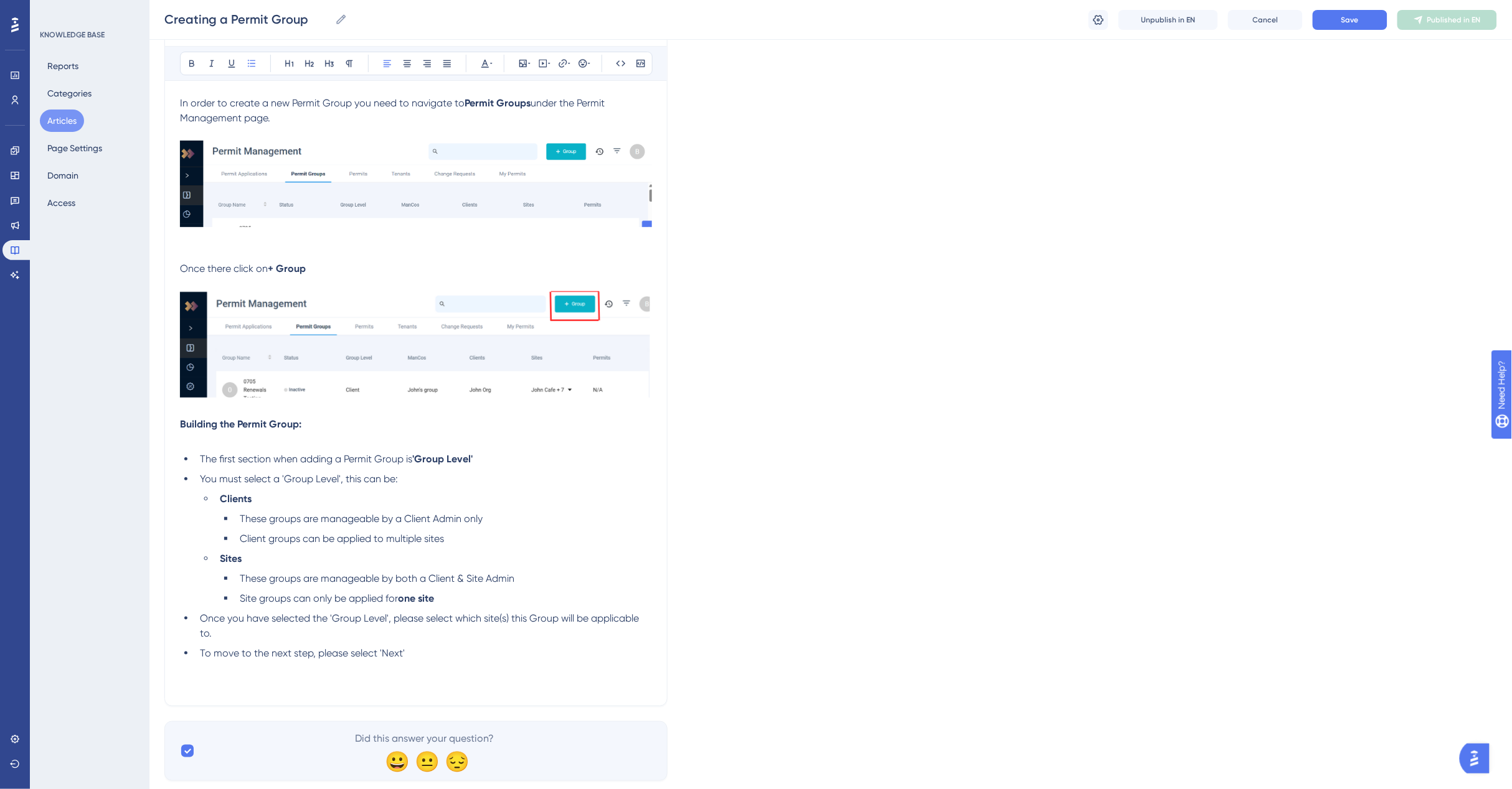
scroll to position [186, 0]
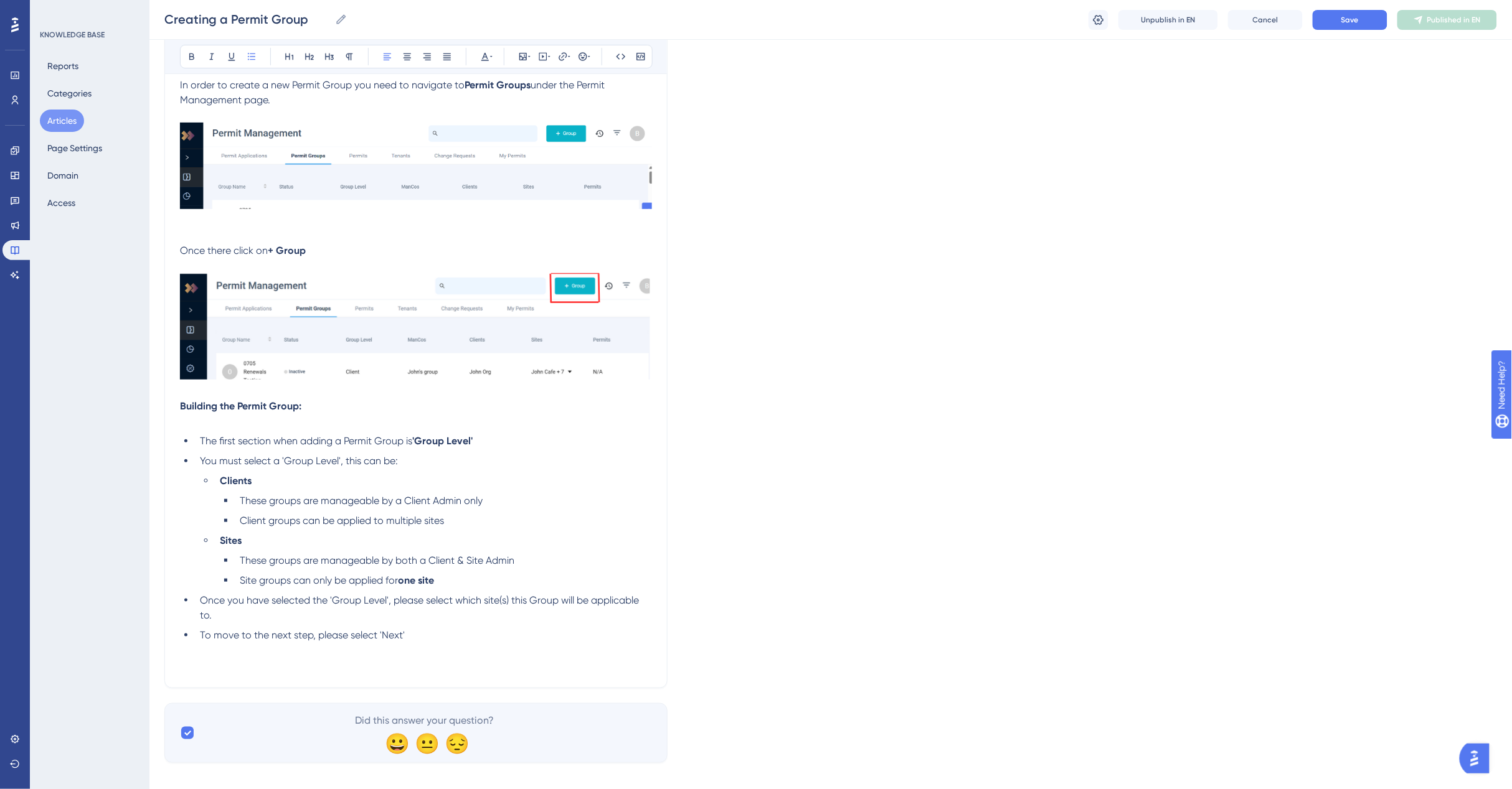
click at [468, 583] on li "Site groups can only be applied for one site" at bounding box center [443, 580] width 417 height 15
click at [459, 584] on li "Site groups can only be applied for one site" at bounding box center [443, 580] width 417 height 15
click at [481, 577] on li "Site groups can only be applied for one site" at bounding box center [443, 580] width 417 height 15
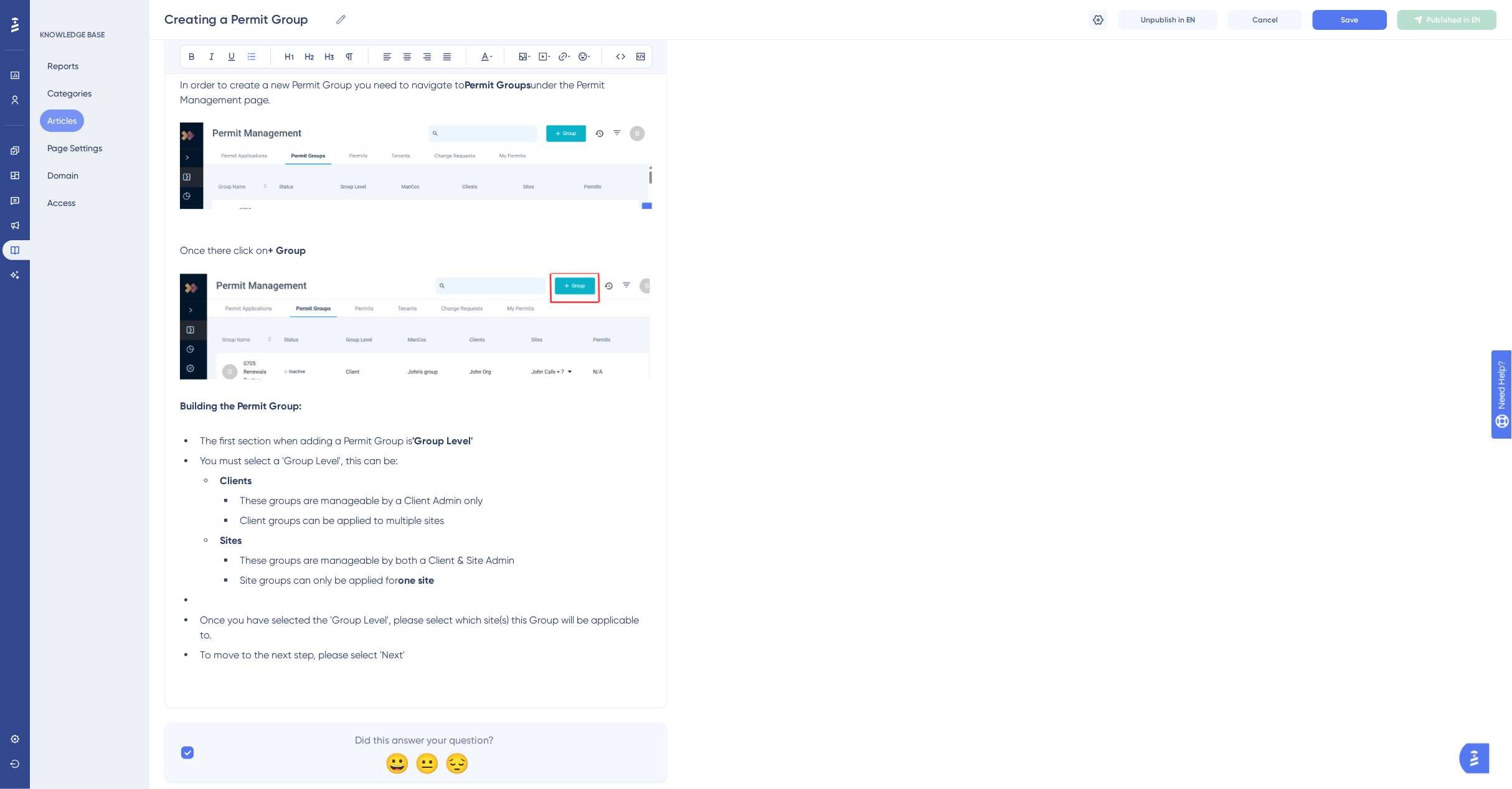
click at [210, 603] on li at bounding box center [423, 601] width 457 height 15
click at [229, 608] on ul "The first section when adding a Permit Group is 'Group Level' You must select a…" at bounding box center [416, 548] width 472 height 229
click at [210, 598] on li at bounding box center [423, 601] width 457 height 15
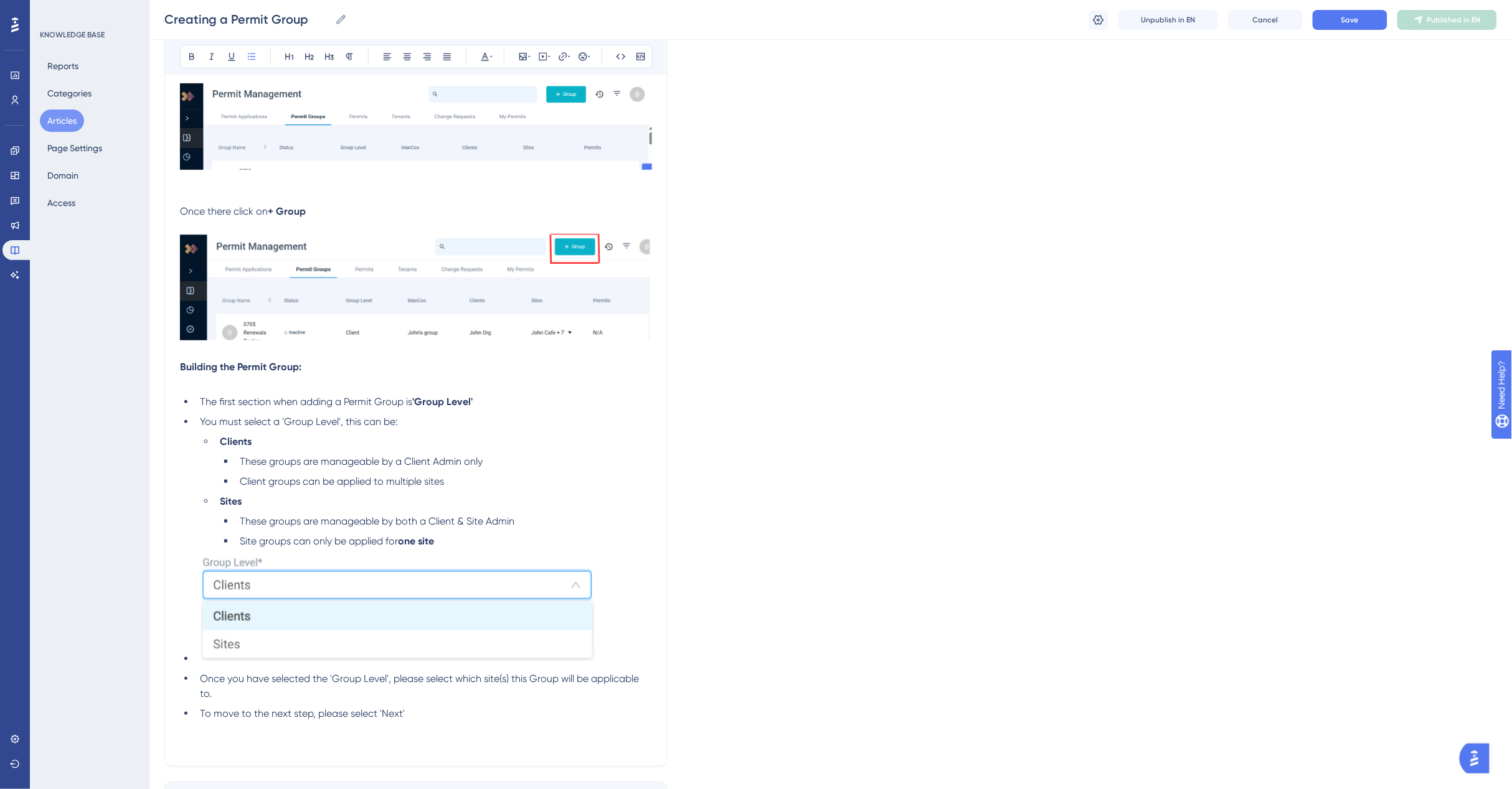
scroll to position [264, 0]
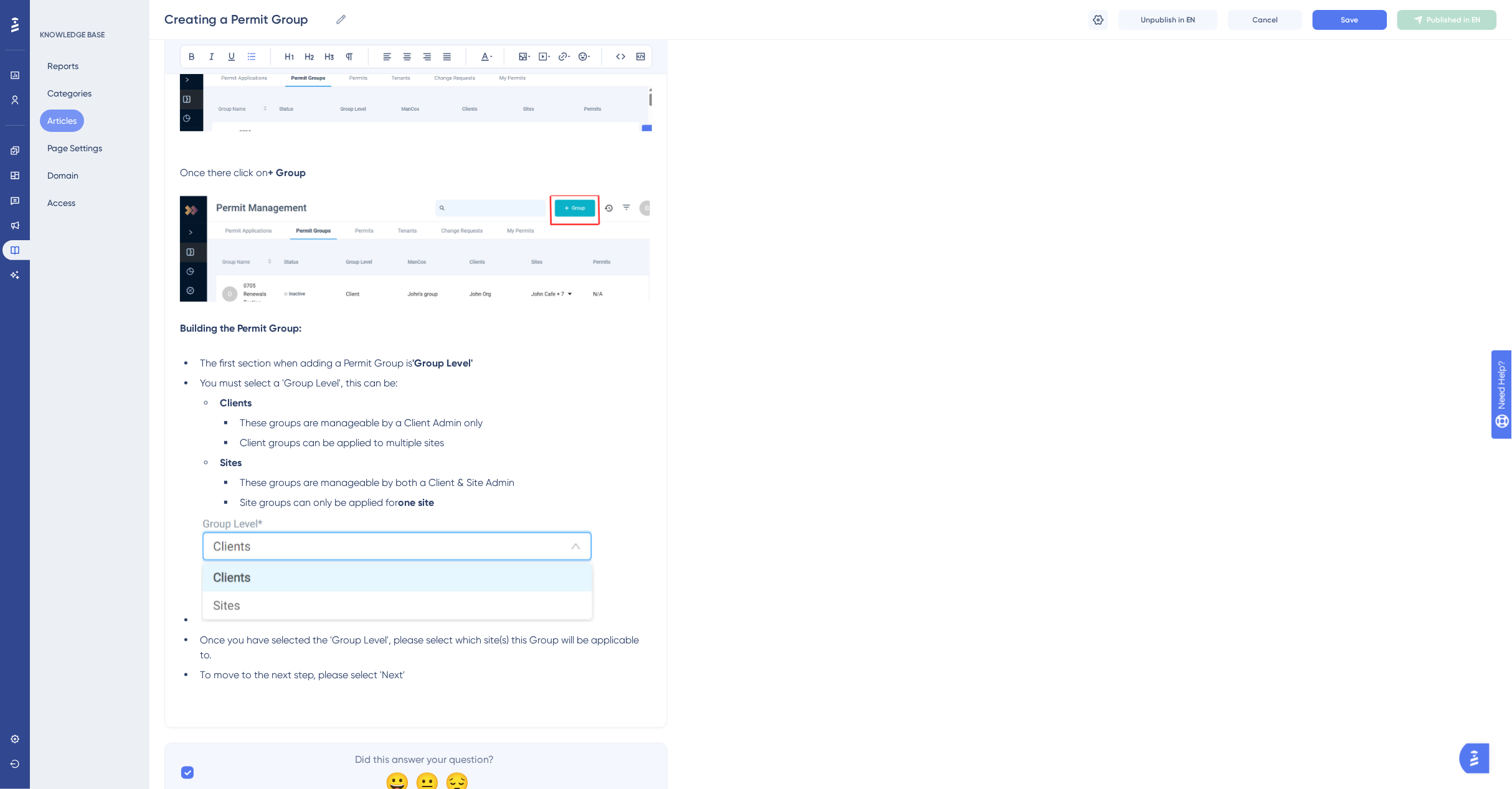
click at [193, 620] on ul "The first section when adding a Permit Group is 'Group Level' You must select a…" at bounding box center [416, 519] width 472 height 326
click at [467, 496] on li "Site groups can only be applied for one site" at bounding box center [443, 559] width 417 height 128
click at [198, 639] on li "Once you have selected the 'Group Level', please select which site(s) this Grou…" at bounding box center [423, 648] width 457 height 30
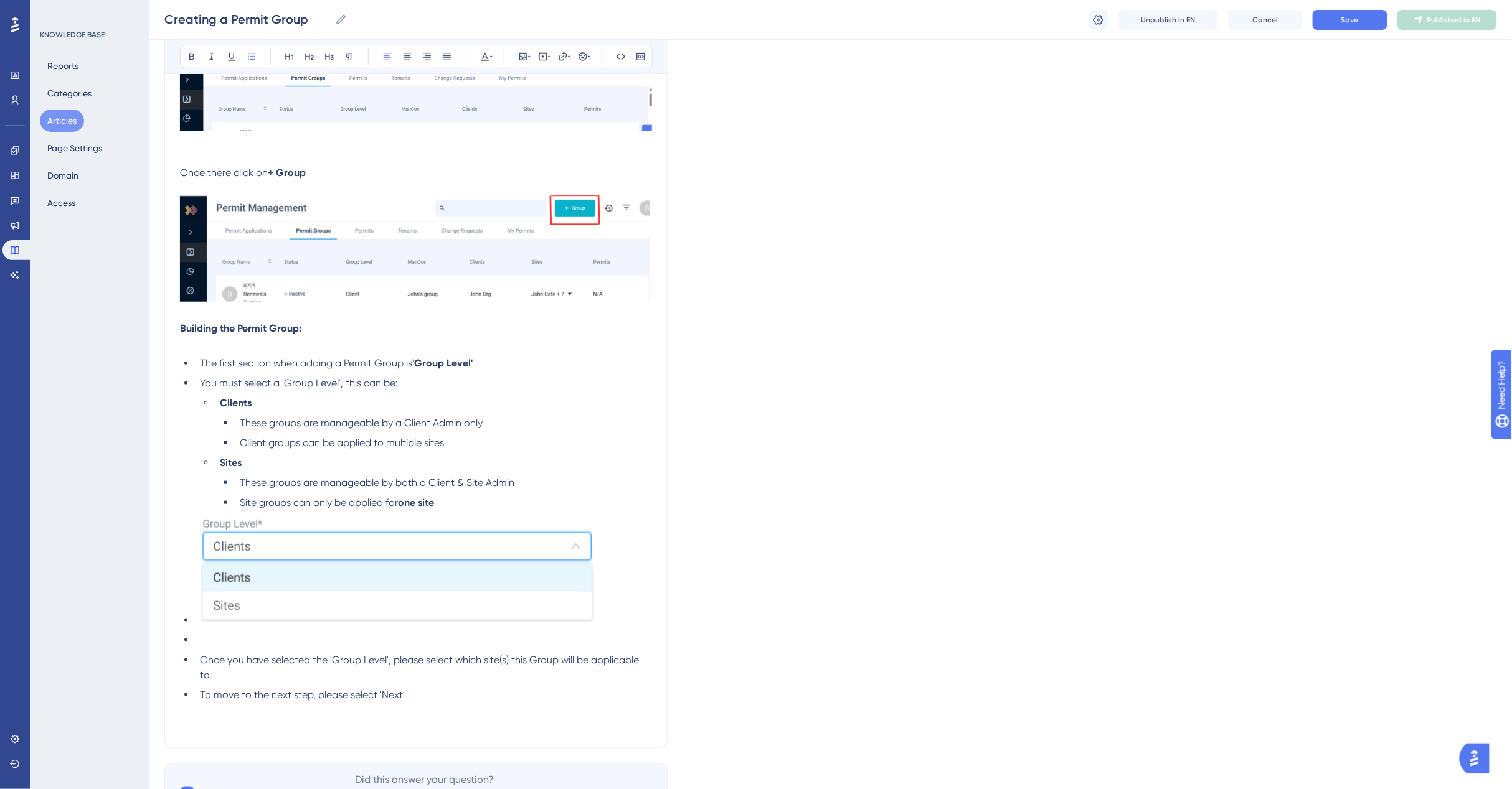
click at [195, 637] on li at bounding box center [423, 641] width 457 height 15
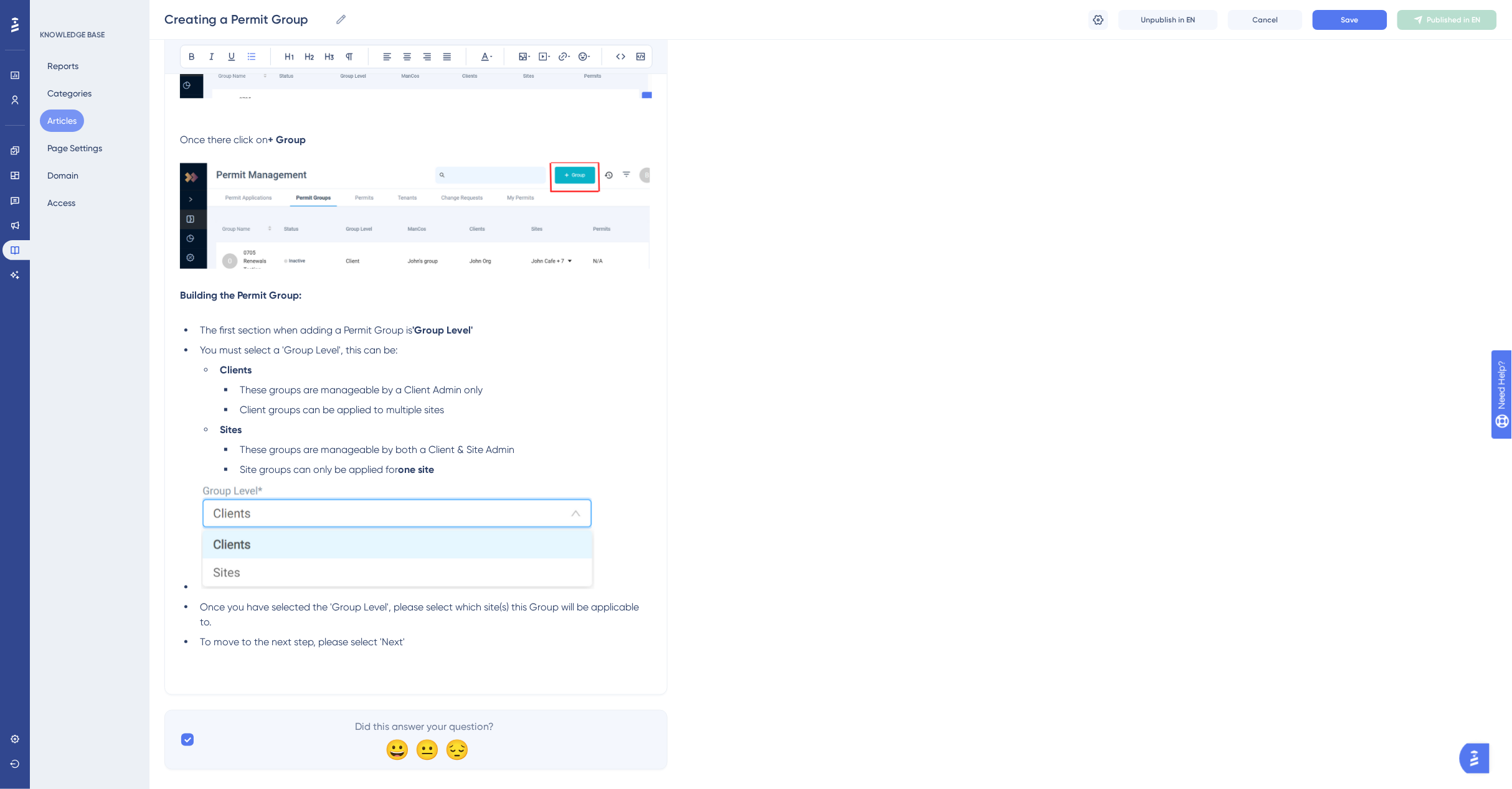
scroll to position [316, 0]
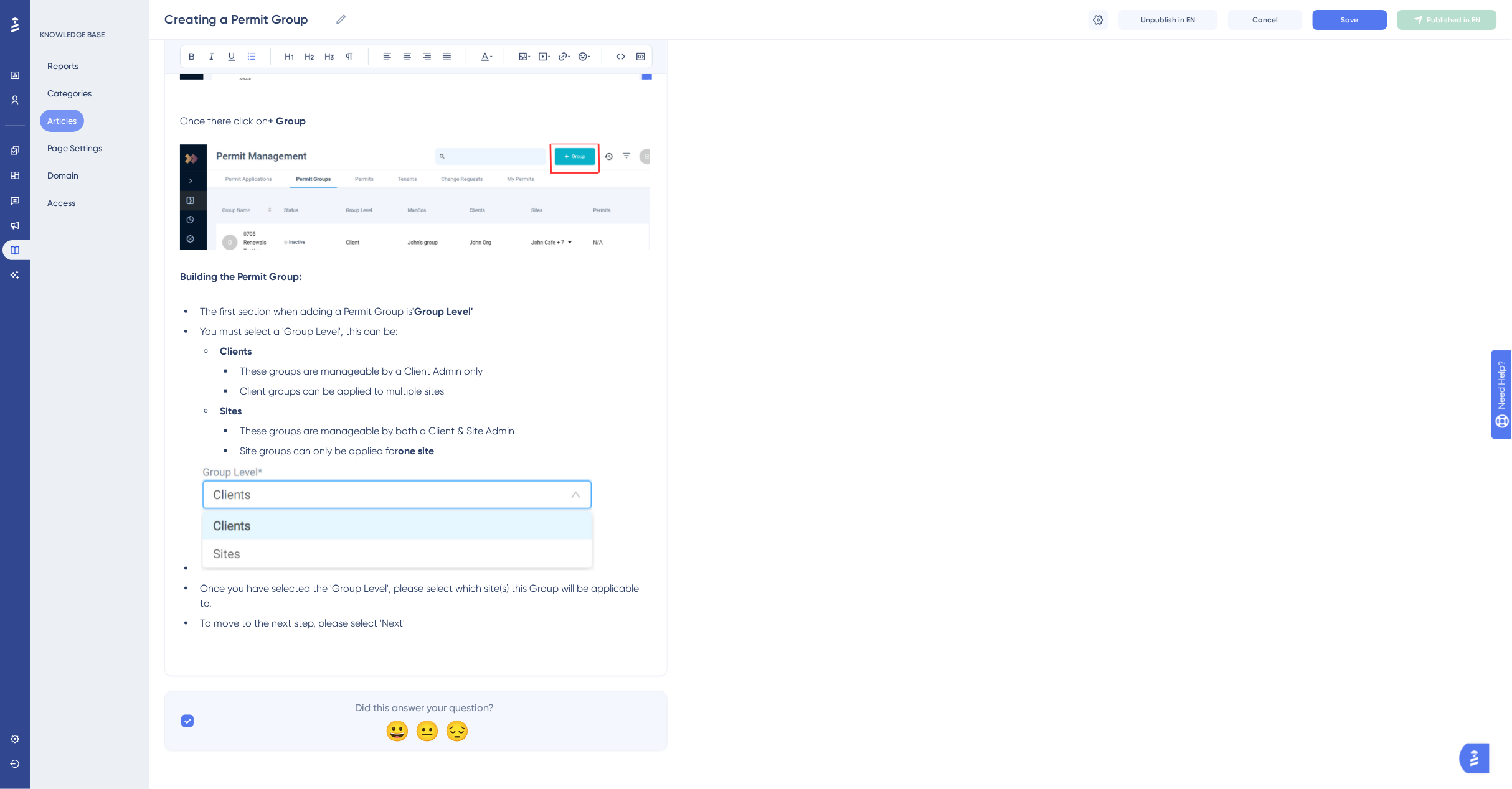
click at [222, 648] on p at bounding box center [416, 646] width 472 height 30
click at [241, 654] on p at bounding box center [416, 646] width 472 height 30
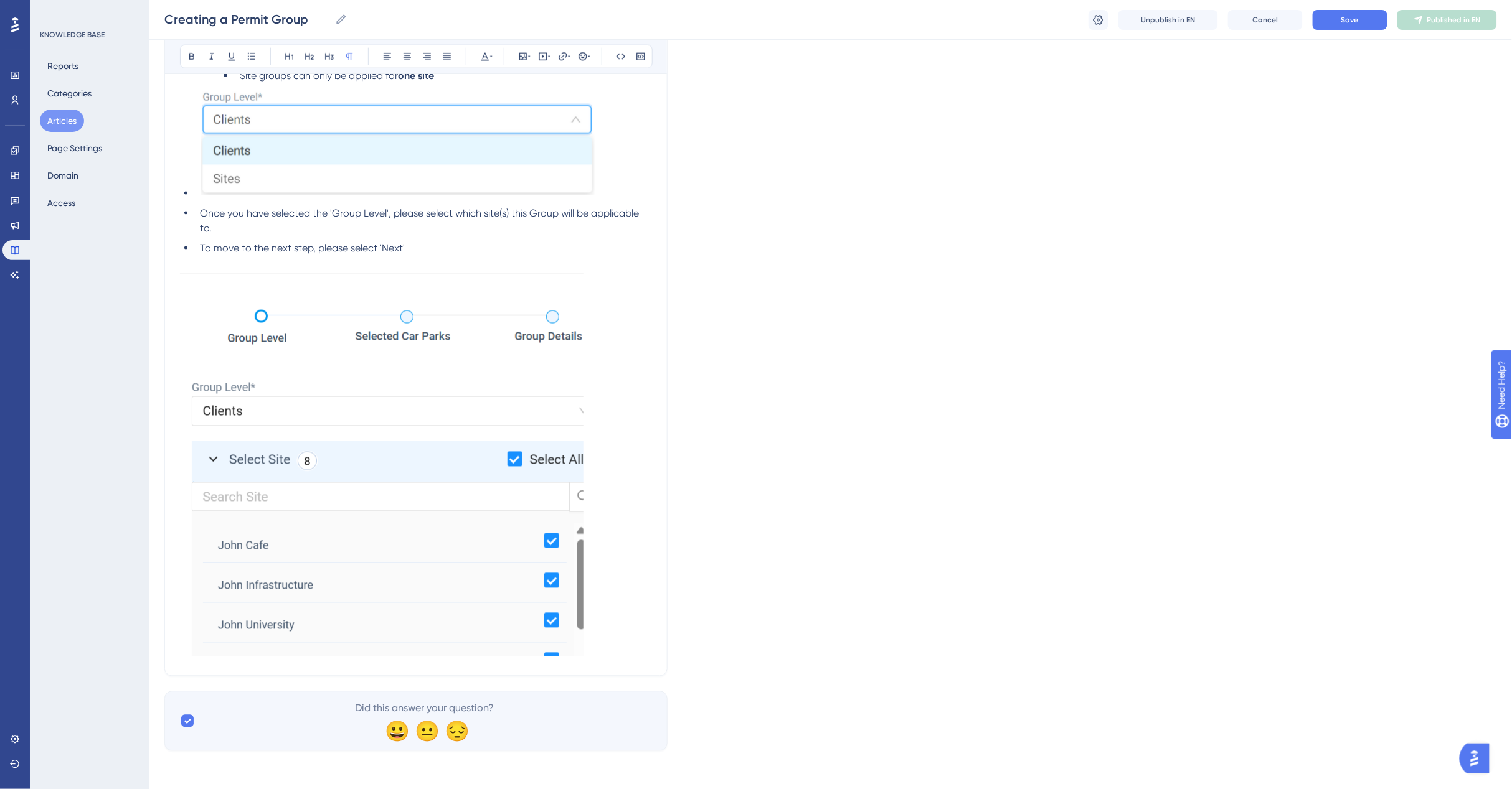
scroll to position [458, 0]
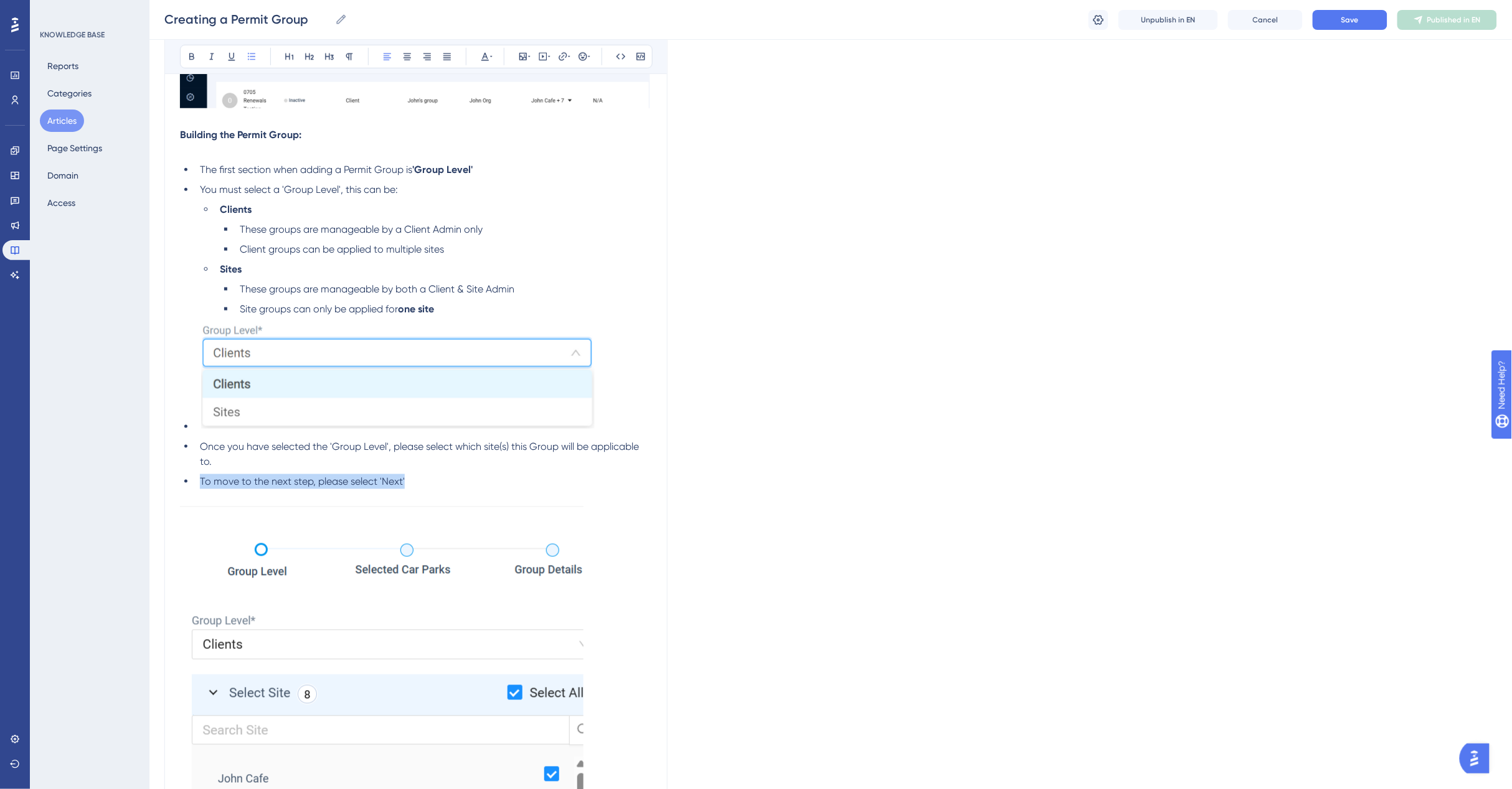
drag, startPoint x: 416, startPoint y: 483, endPoint x: 190, endPoint y: 480, distance: 226.0
click at [190, 480] on ul "The first section when adding a Permit Group is 'Group Level' You must select a…" at bounding box center [416, 325] width 472 height 326
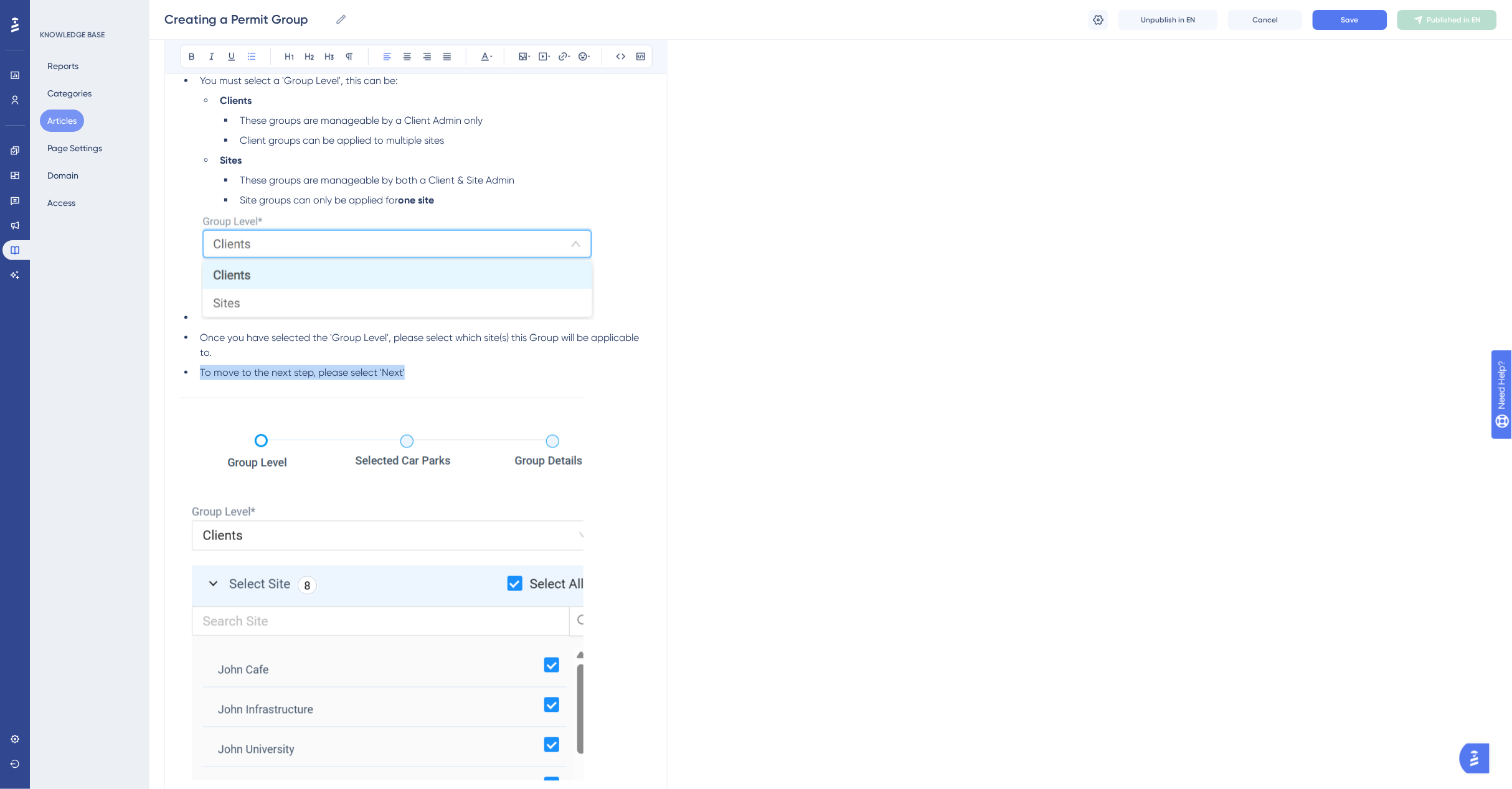
scroll to position [536, 0]
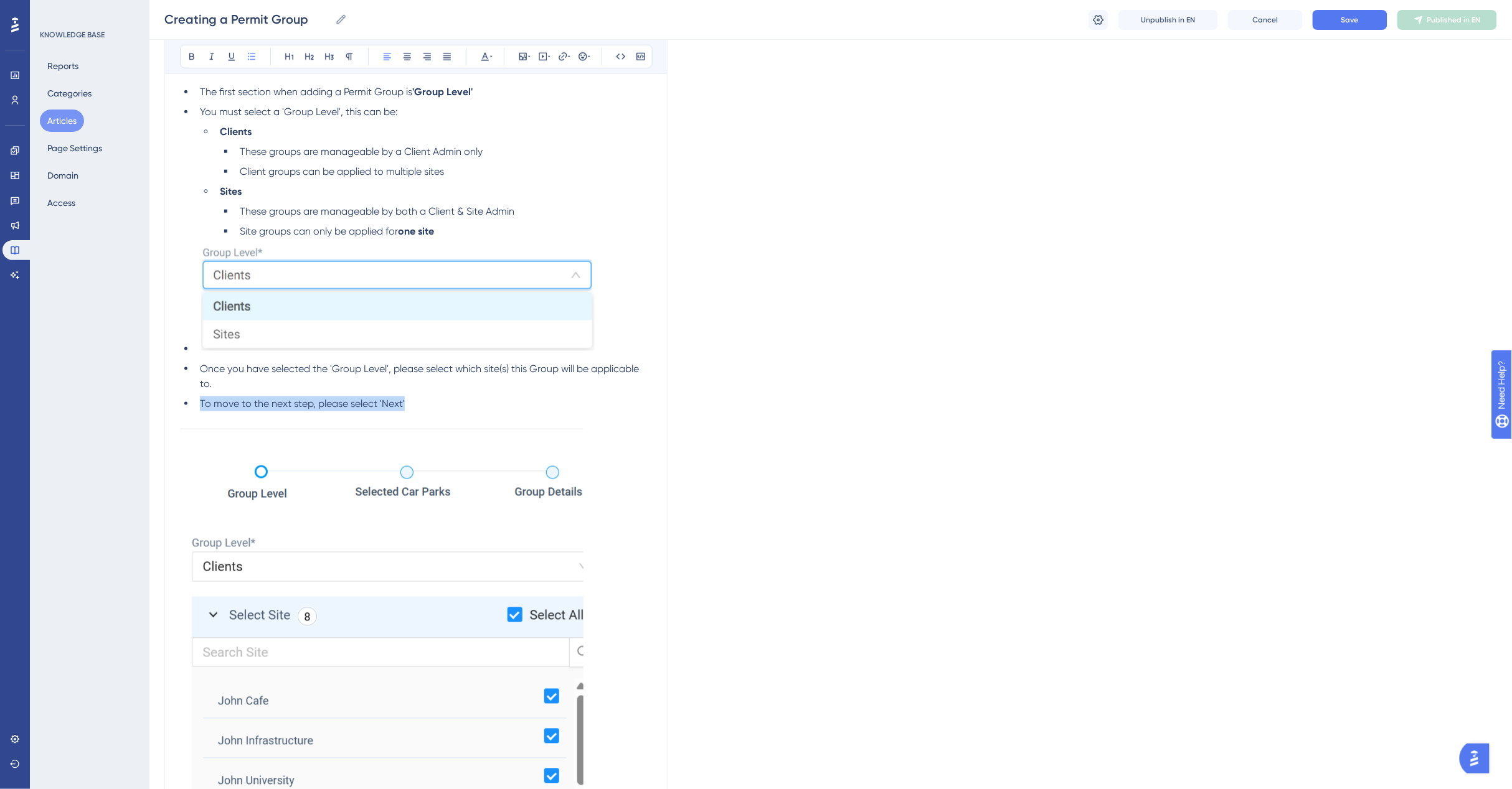
copy span "To move to the next step, please select 'Next'"
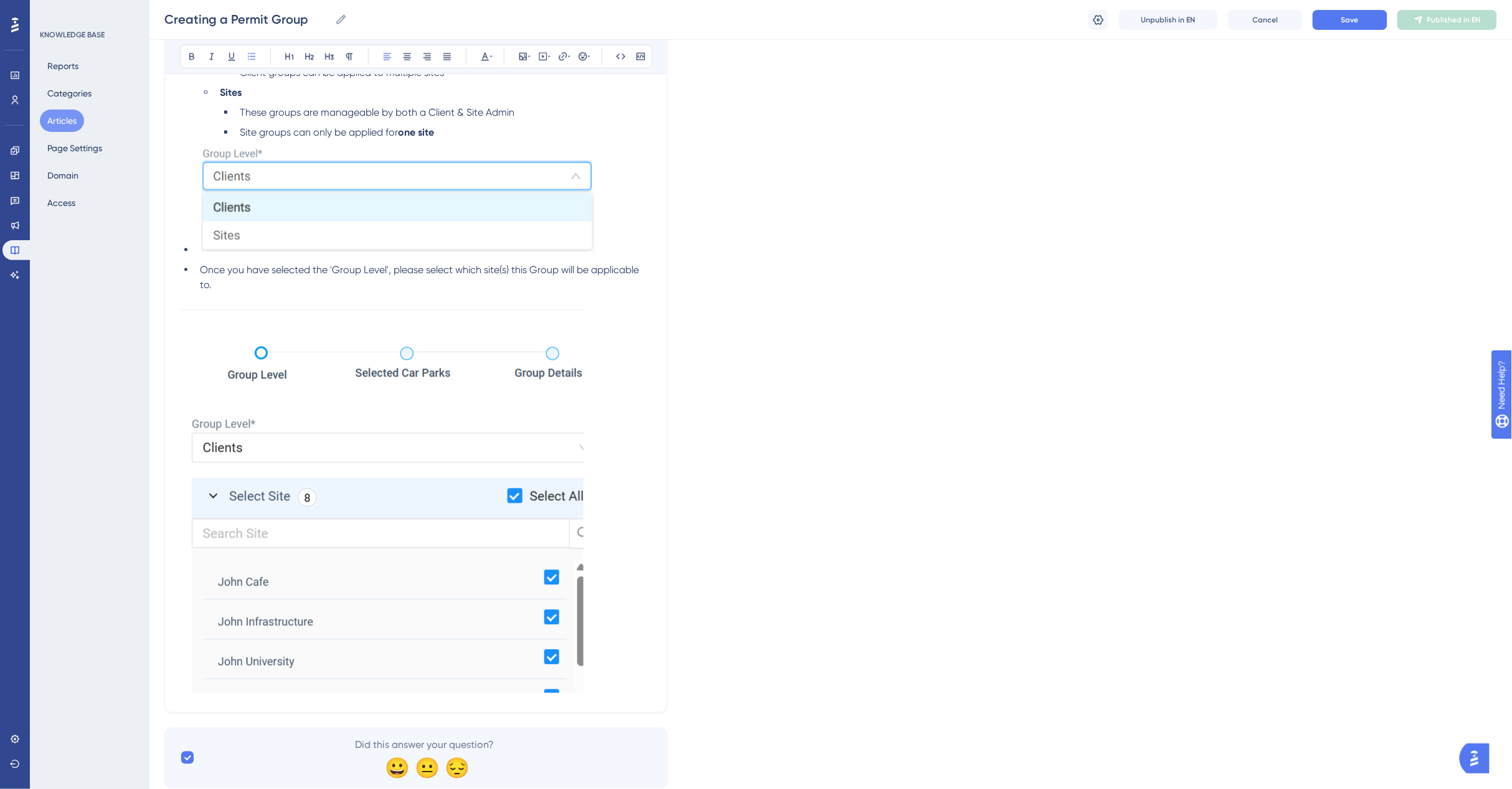
scroll to position [672, 0]
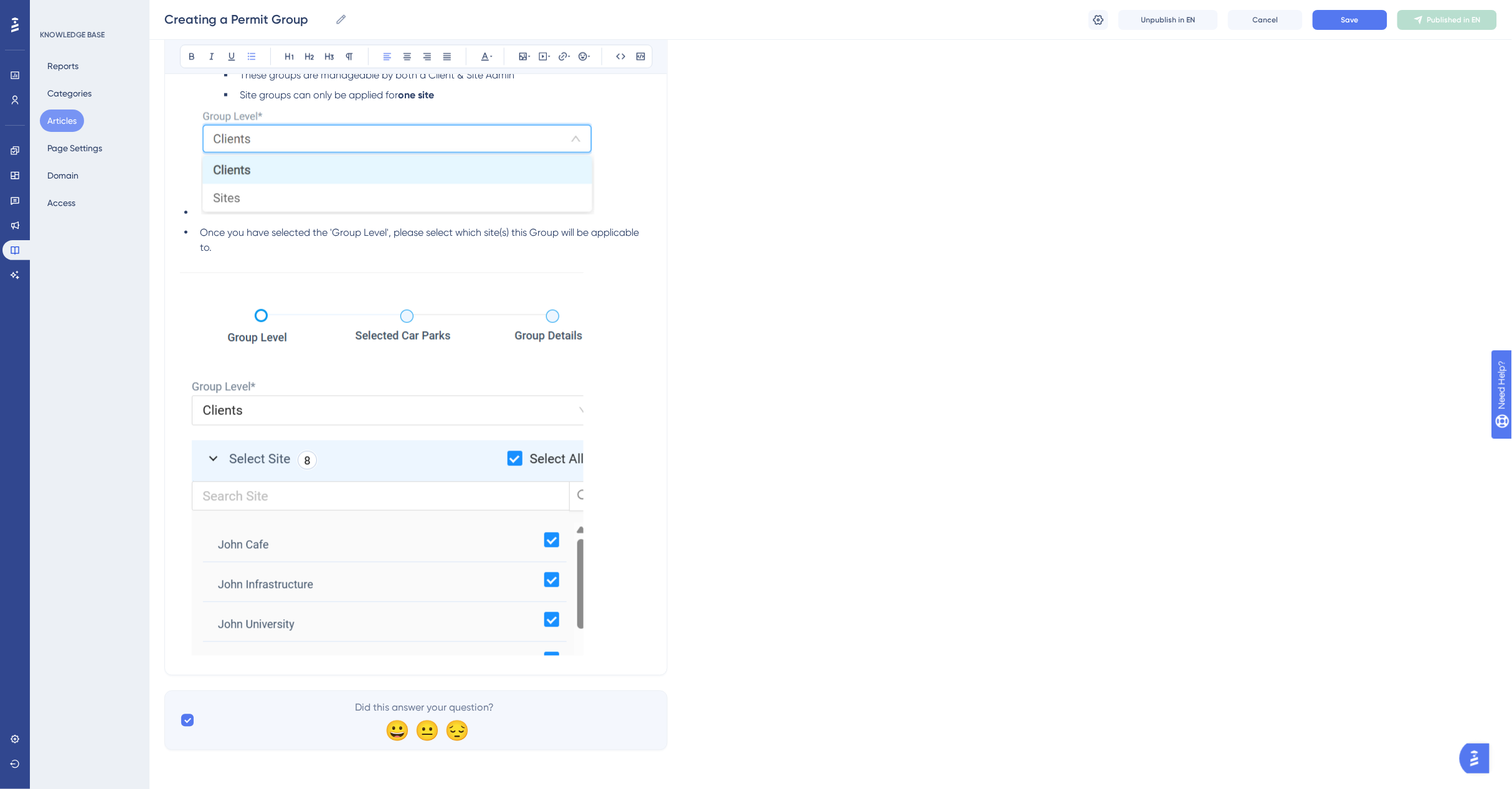
click at [187, 661] on div "Add a Permit Group Bold Italic Underline Bullet Point Heading 1 Heading 2 Headi…" at bounding box center [416, 70] width 503 height 1208
drag, startPoint x: 176, startPoint y: 663, endPoint x: 630, endPoint y: 630, distance: 455.2
click at [176, 663] on div "Add a Permit Group Bold Italic Underline Bullet Point Heading 1 Heading 2 Headi…" at bounding box center [416, 70] width 503 height 1208
click at [631, 626] on p at bounding box center [416, 457] width 472 height 405
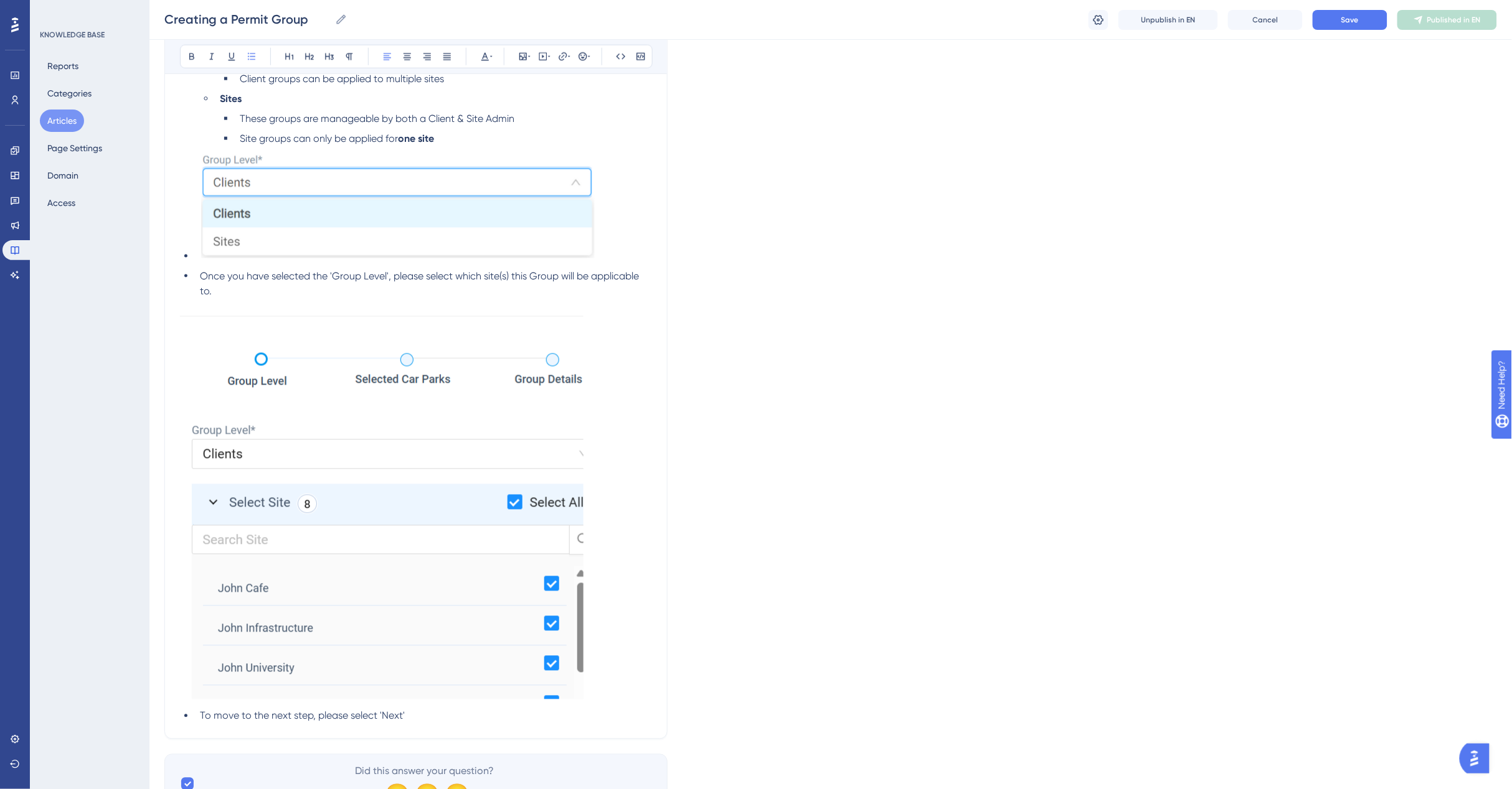
scroll to position [692, 0]
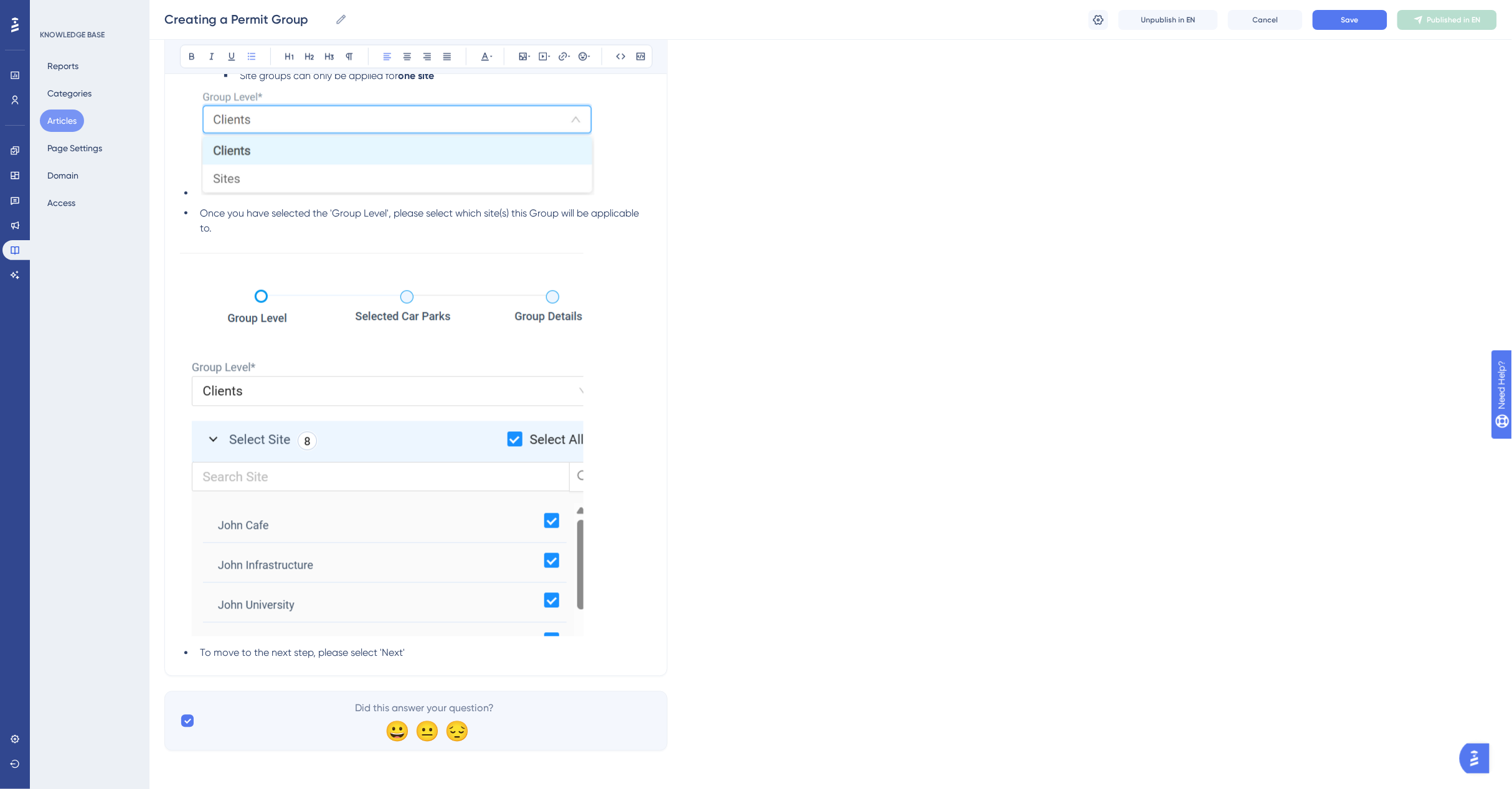
click at [440, 652] on li "To move to the next step, please select 'Next'" at bounding box center [423, 654] width 457 height 15
click at [191, 652] on ul "To move to the next step, please select 'Next'" at bounding box center [416, 654] width 472 height 15
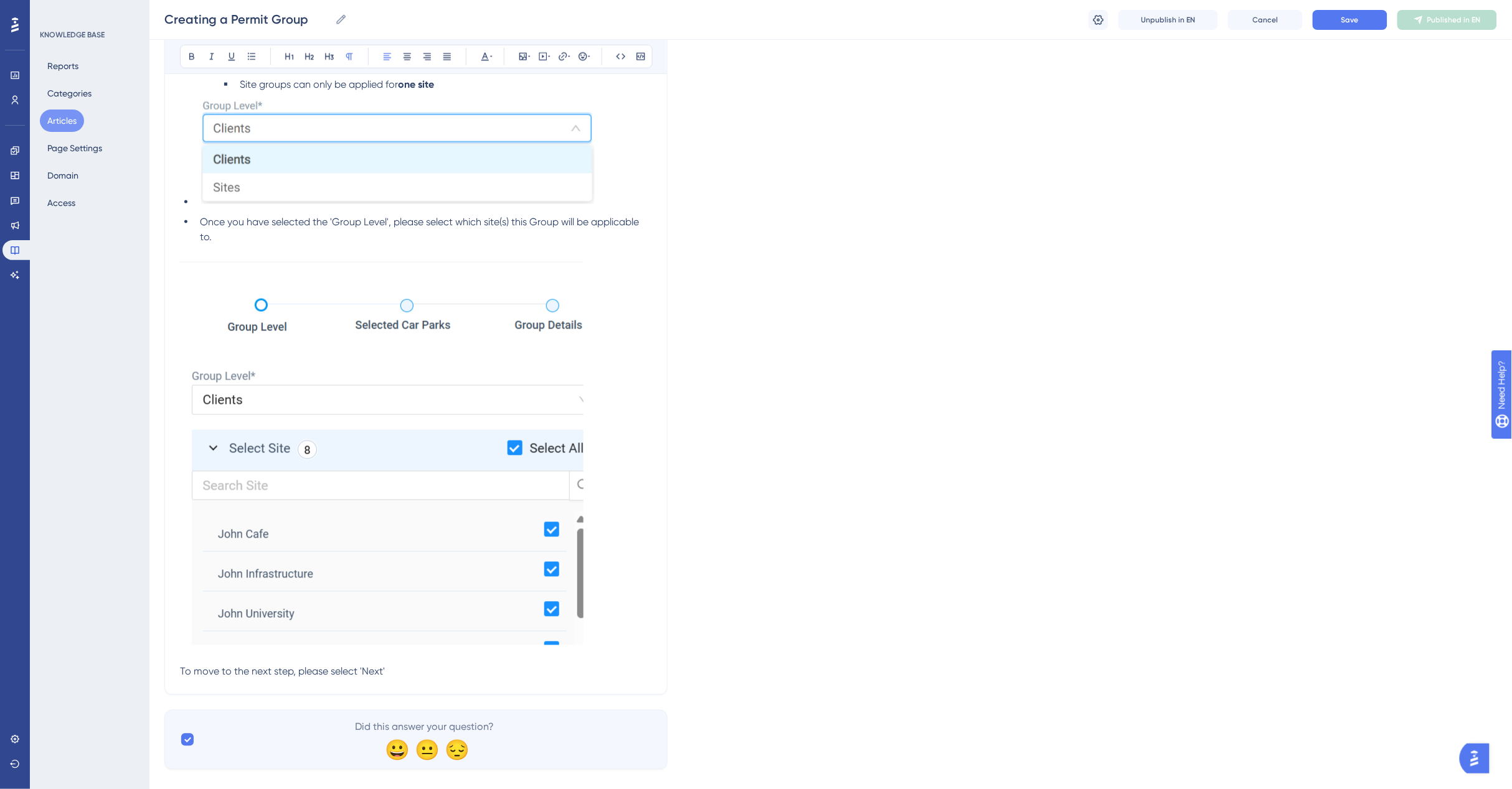
scroll to position [701, 0]
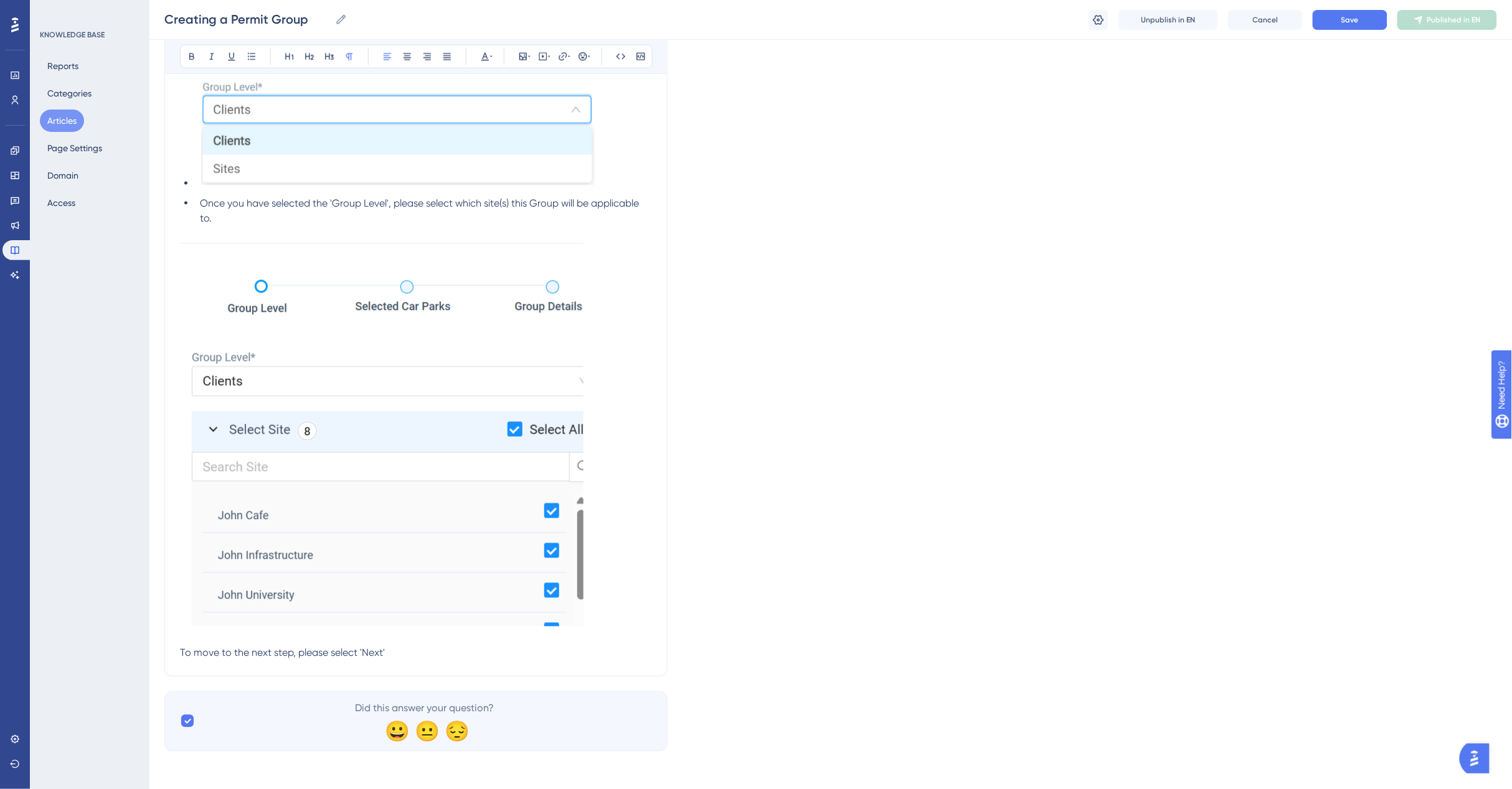
click at [404, 648] on p "To move to the next step, please select 'Next'" at bounding box center [416, 654] width 472 height 15
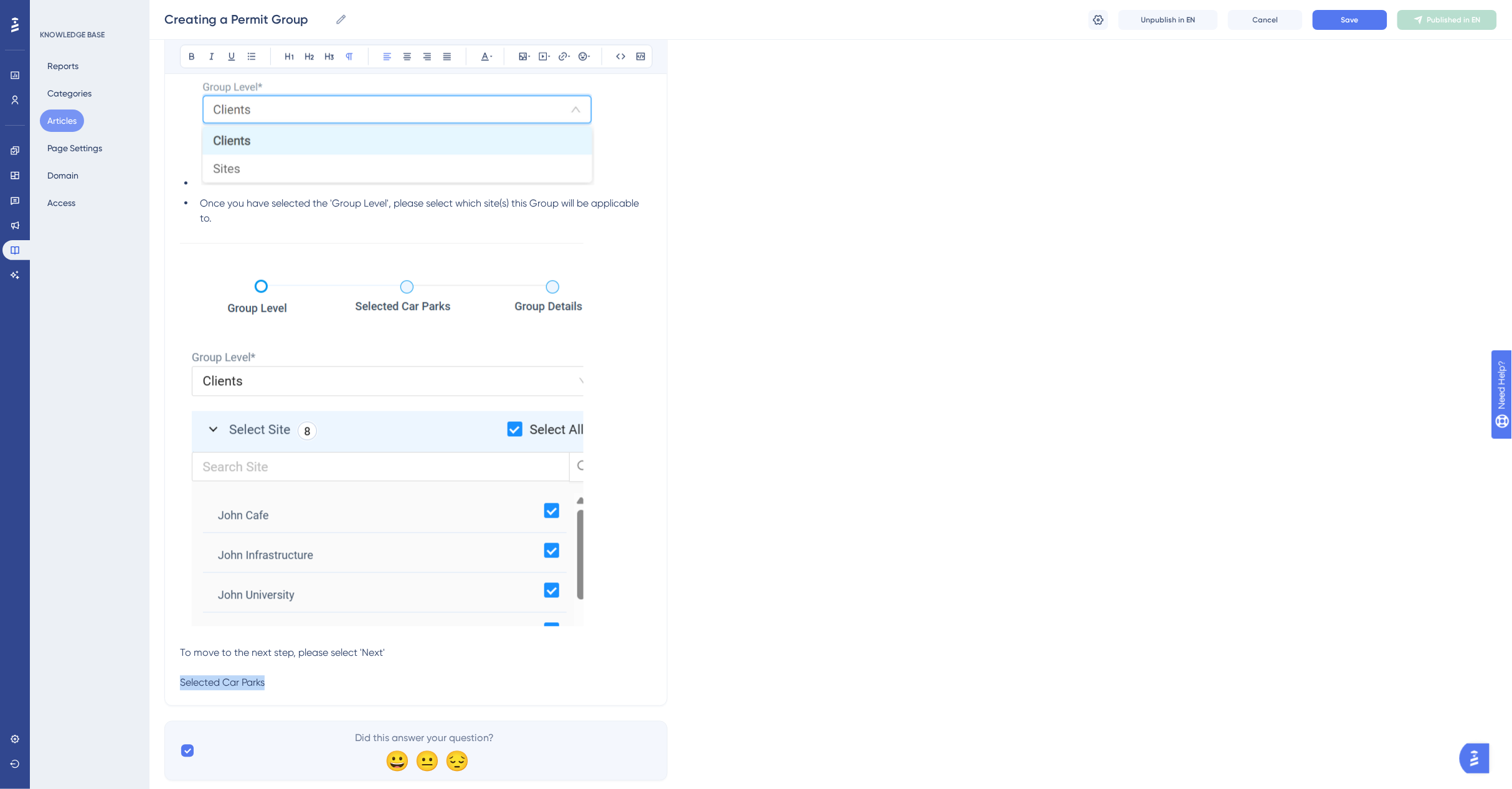
drag, startPoint x: 268, startPoint y: 685, endPoint x: 137, endPoint y: 688, distance: 131.0
click at [149, 688] on div "Performance Users Engagement Widgets Feedback Product Updates Knowledge Base AI…" at bounding box center [830, 50] width 1363 height 1502
click at [305, 677] on p "Selected Car Parks" at bounding box center [416, 683] width 472 height 15
click at [199, 706] on p at bounding box center [416, 713] width 472 height 15
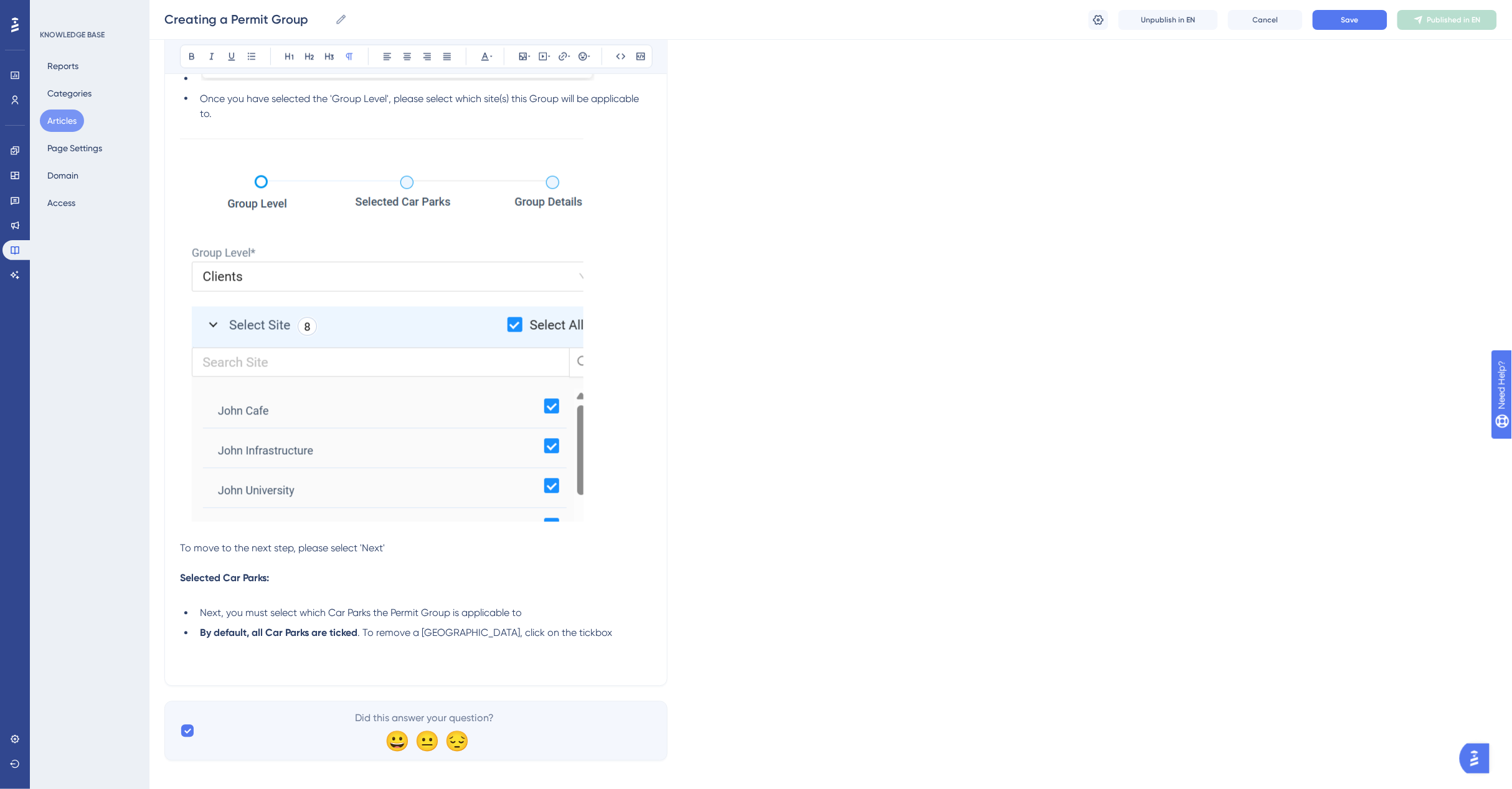
scroll to position [816, 0]
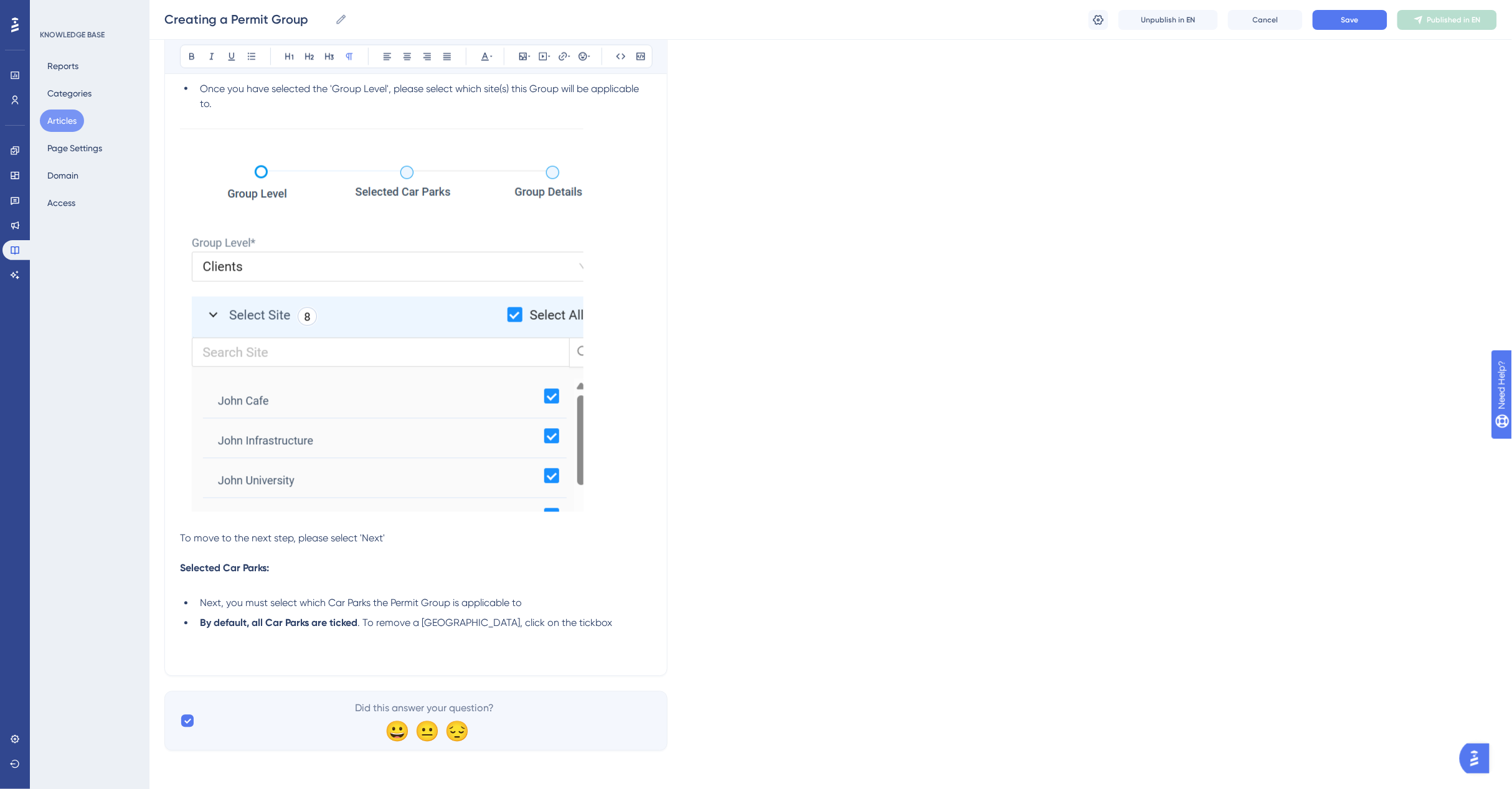
click at [164, 675] on div "Language English (Default) Add a Permit Group Bold Italic Underline Bullet Poin…" at bounding box center [830, 7] width 1332 height 1487
click at [175, 660] on div "Add a Permit Group Bold Italic Underline Bullet Point Heading 1 Heading 2 Headi…" at bounding box center [416, -1] width 503 height 1353
click at [186, 651] on p at bounding box center [416, 654] width 472 height 15
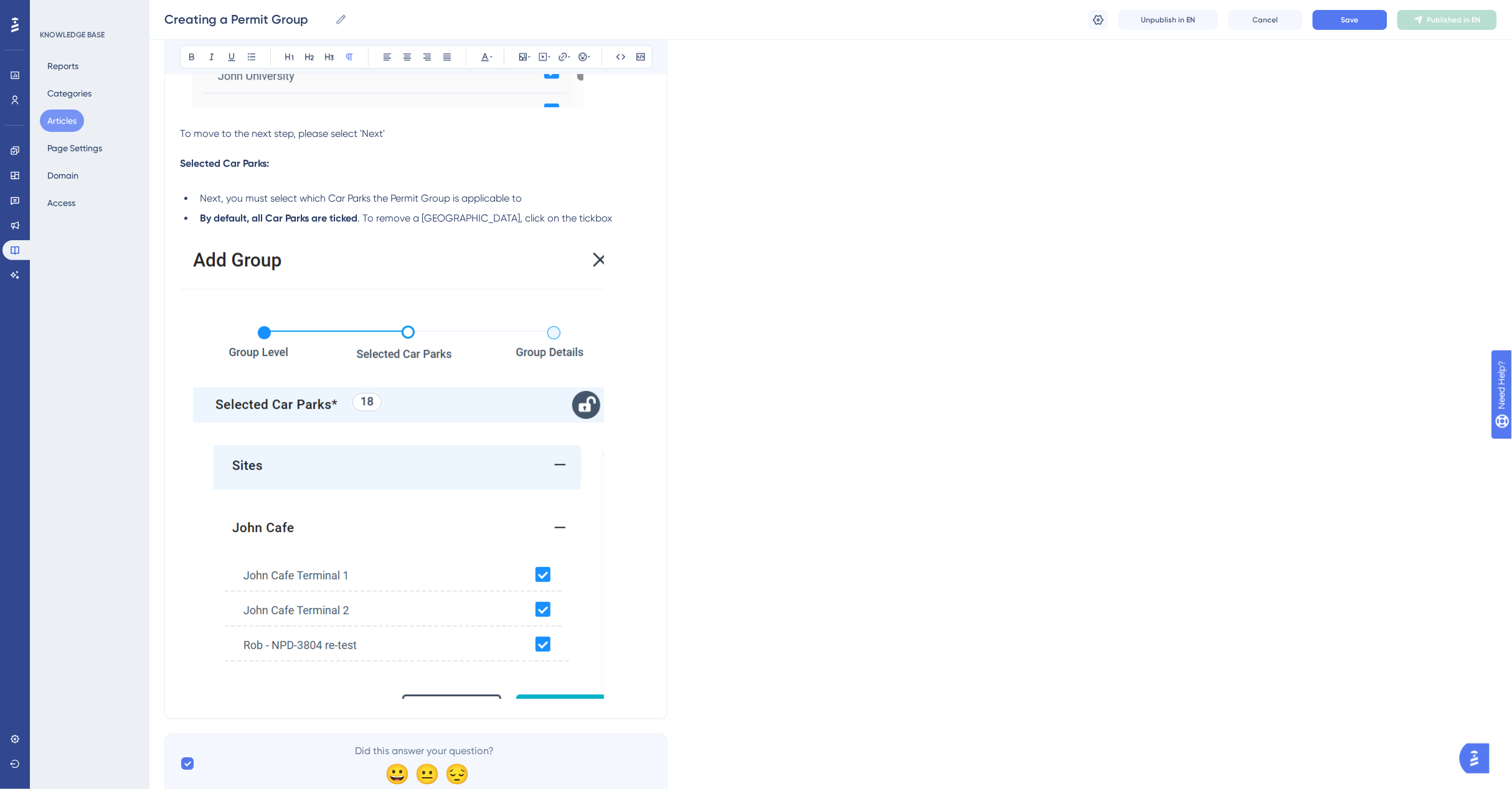
scroll to position [1263, 0]
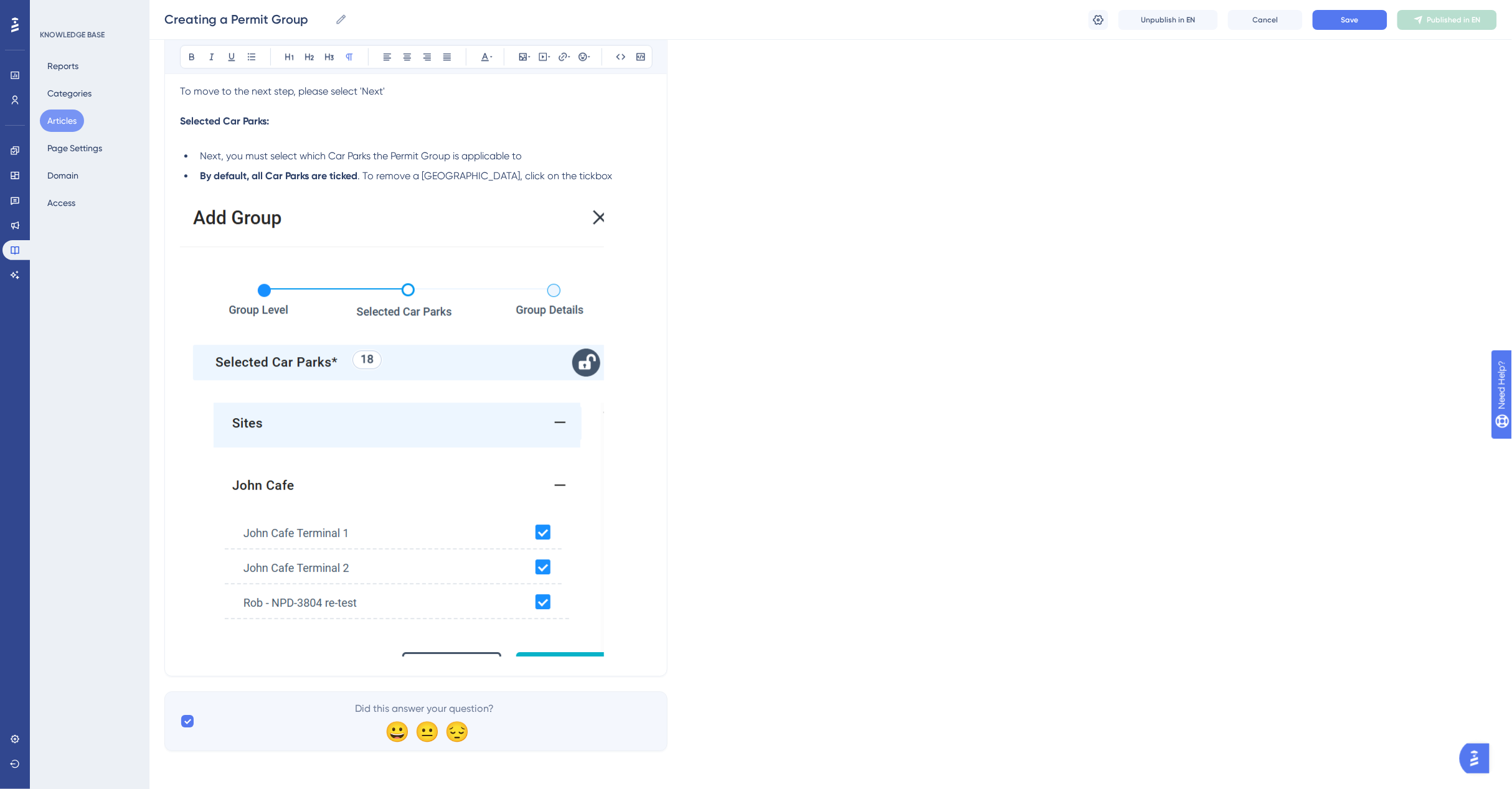
click at [368, 499] on img at bounding box center [391, 427] width 424 height 458
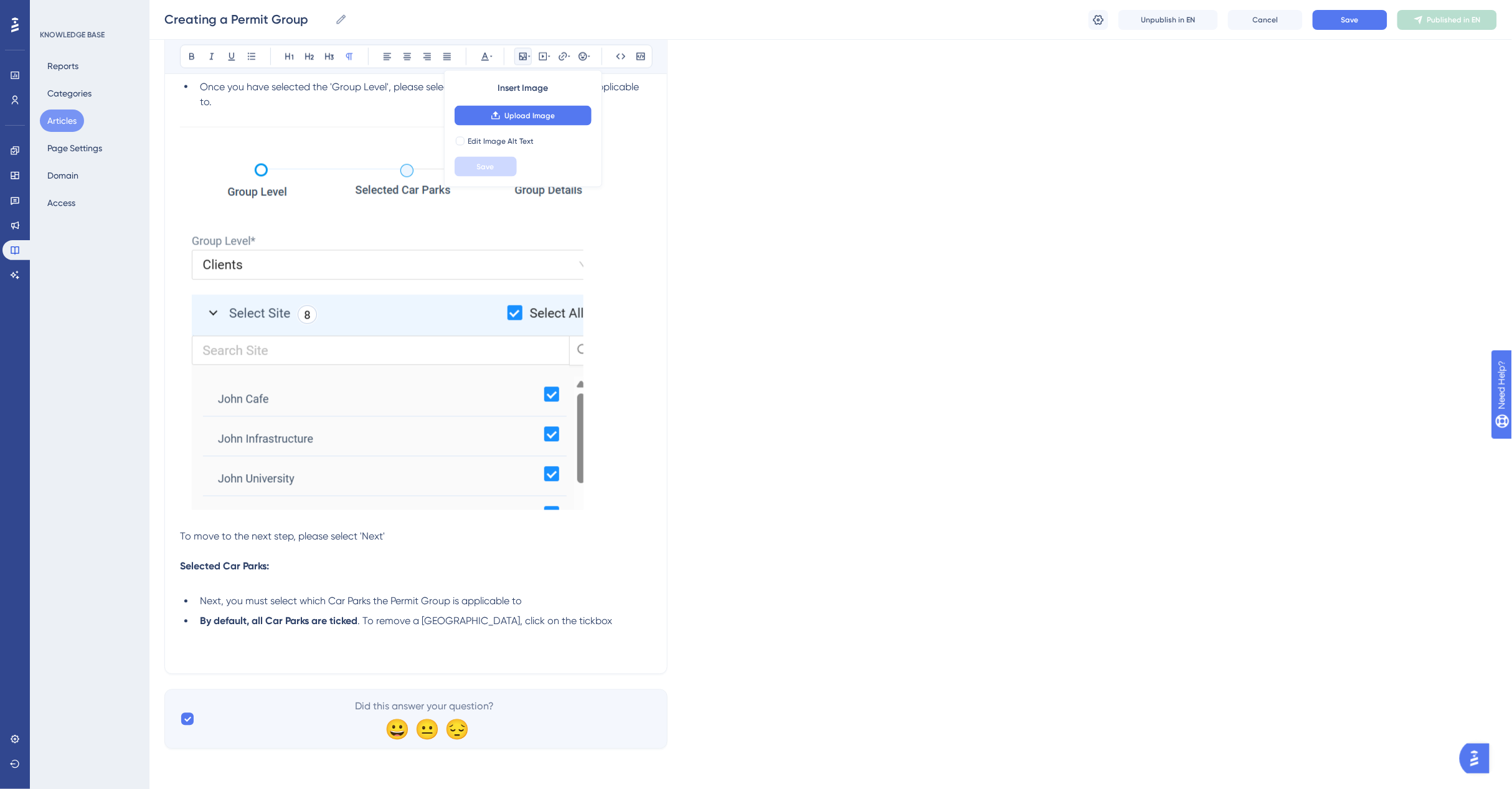
scroll to position [816, 0]
click at [182, 654] on p at bounding box center [416, 654] width 472 height 15
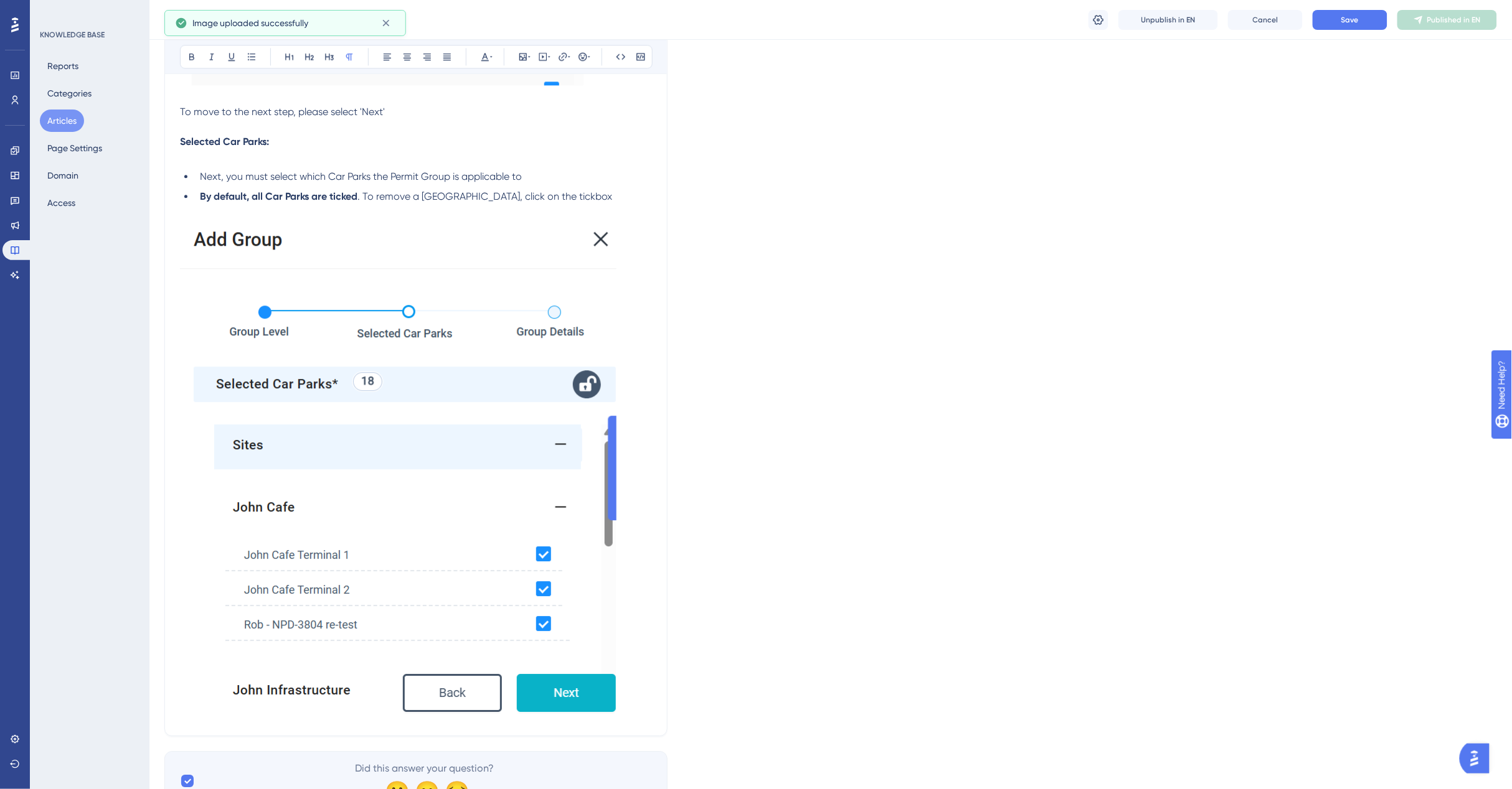
scroll to position [1302, 0]
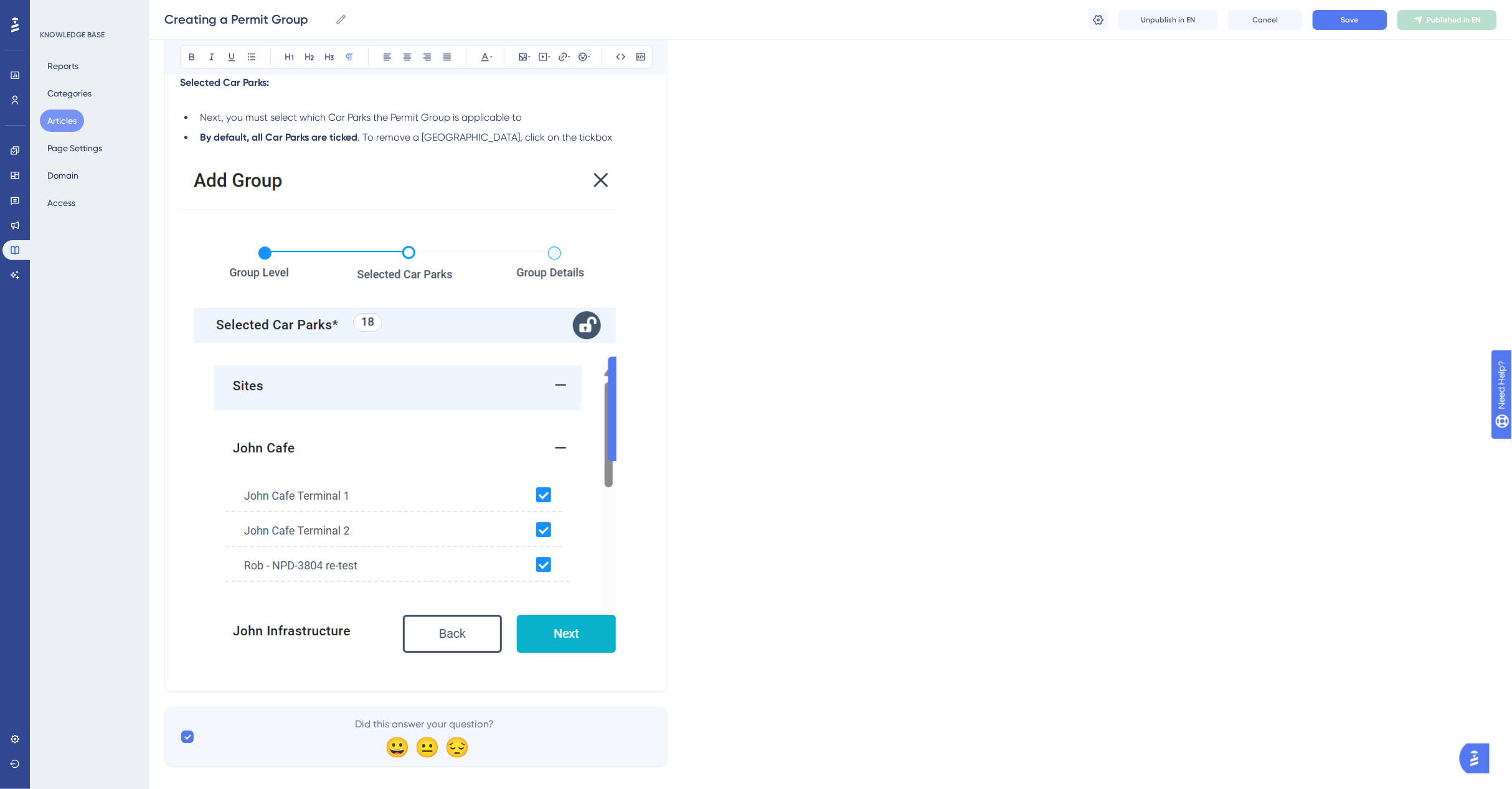
click at [204, 671] on p at bounding box center [416, 668] width 472 height 15
drag, startPoint x: 222, startPoint y: 669, endPoint x: 172, endPoint y: 669, distance: 50.0
click at [266, 668] on p "Group Details" at bounding box center [416, 668] width 472 height 15
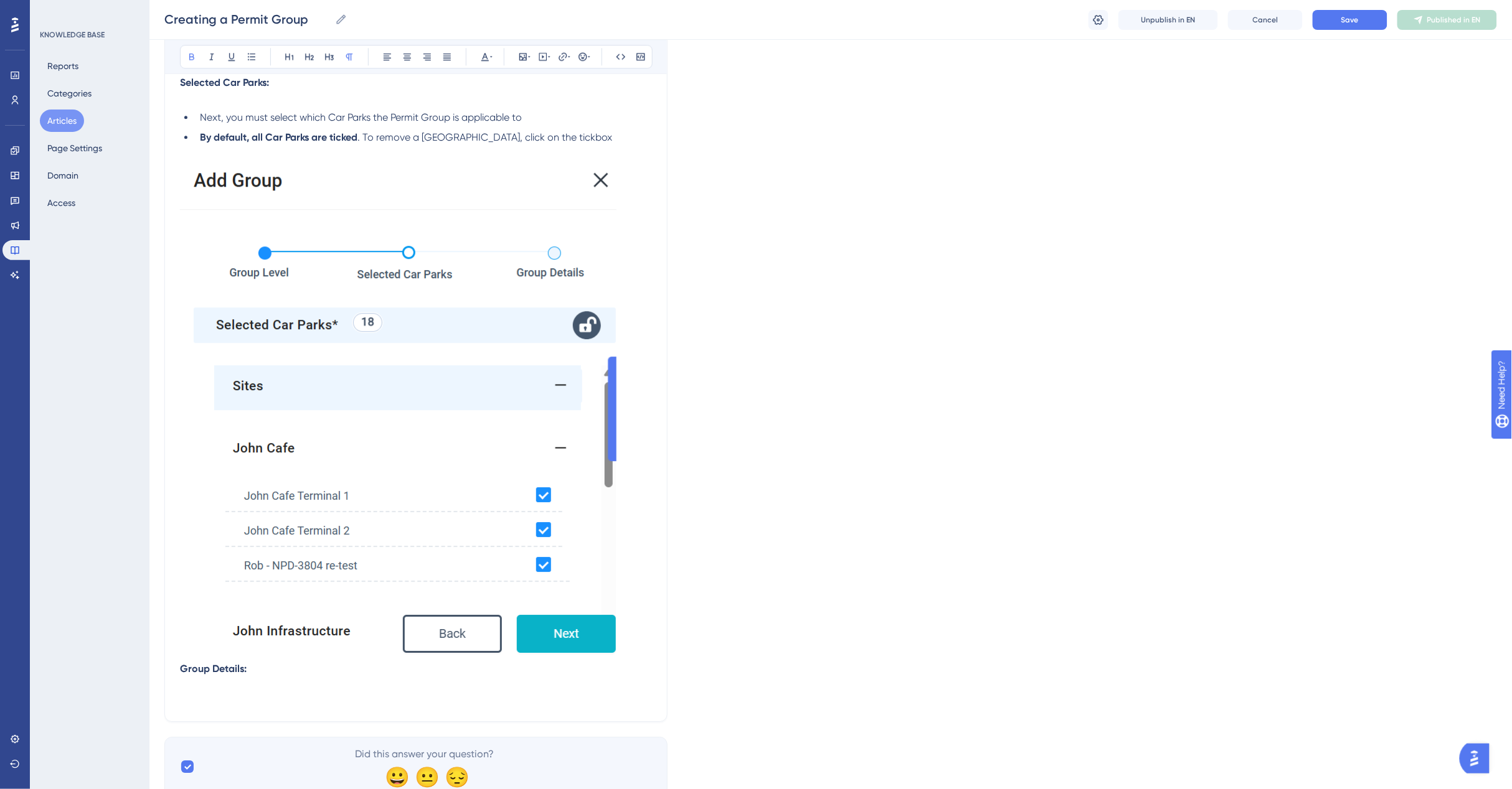
scroll to position [1347, 0]
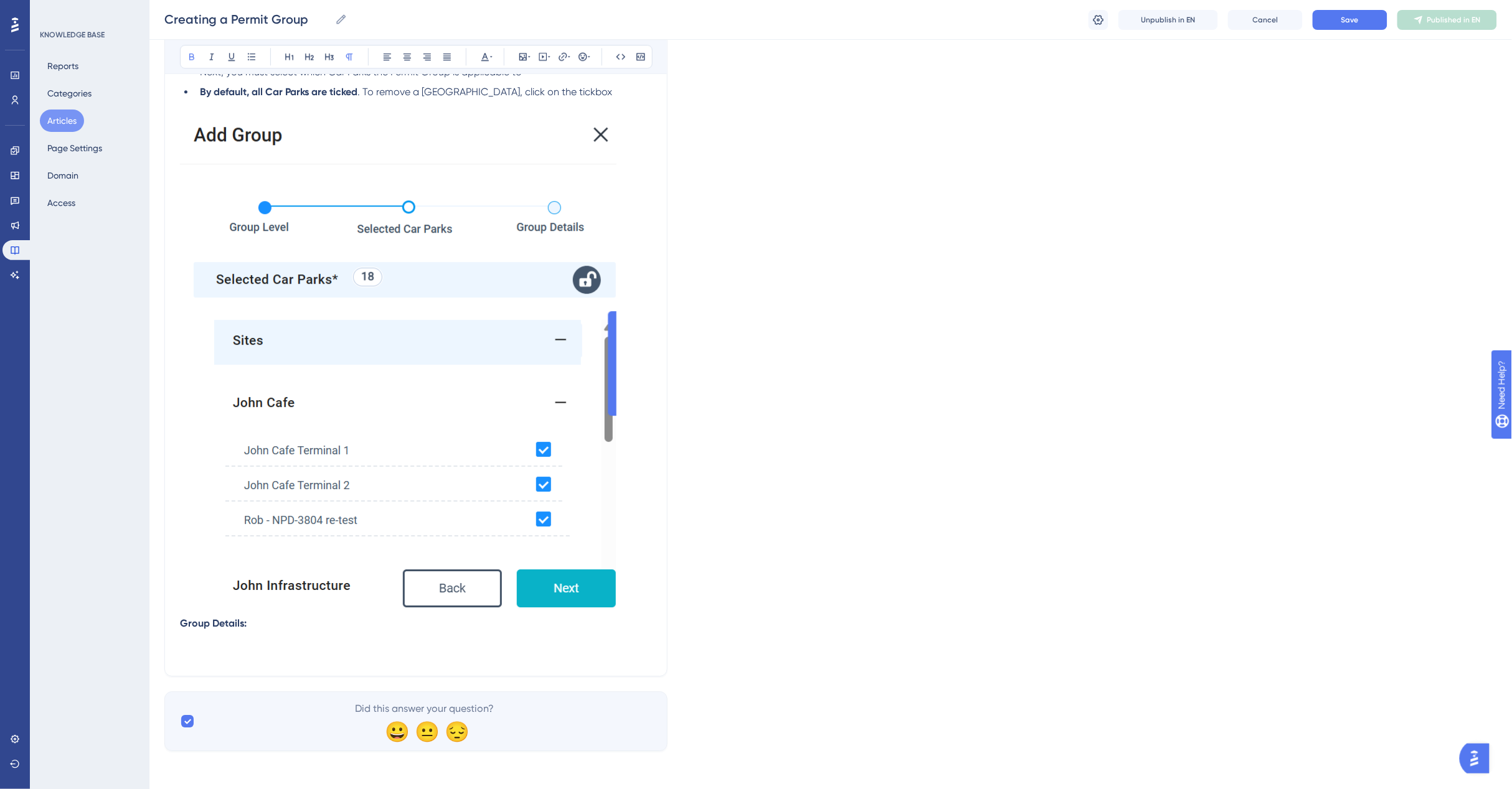
click at [194, 650] on p at bounding box center [416, 654] width 472 height 15
drag, startPoint x: 603, startPoint y: 649, endPoint x: 607, endPoint y: 643, distance: 7.2
click at [603, 649] on p "The last section required to set up a Permit Group is where you enter the 'Grou…" at bounding box center [416, 654] width 472 height 15
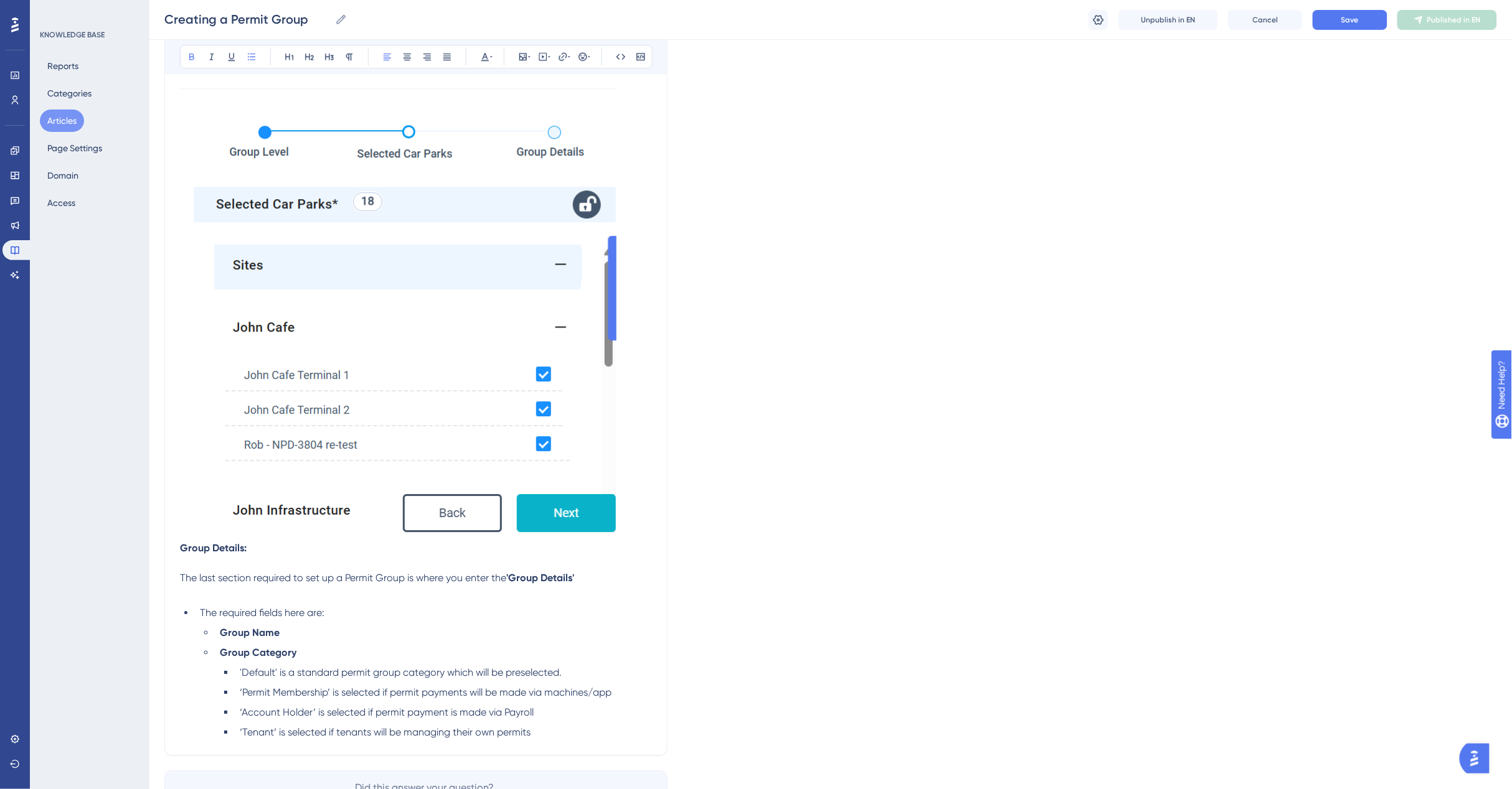
scroll to position [1501, 0]
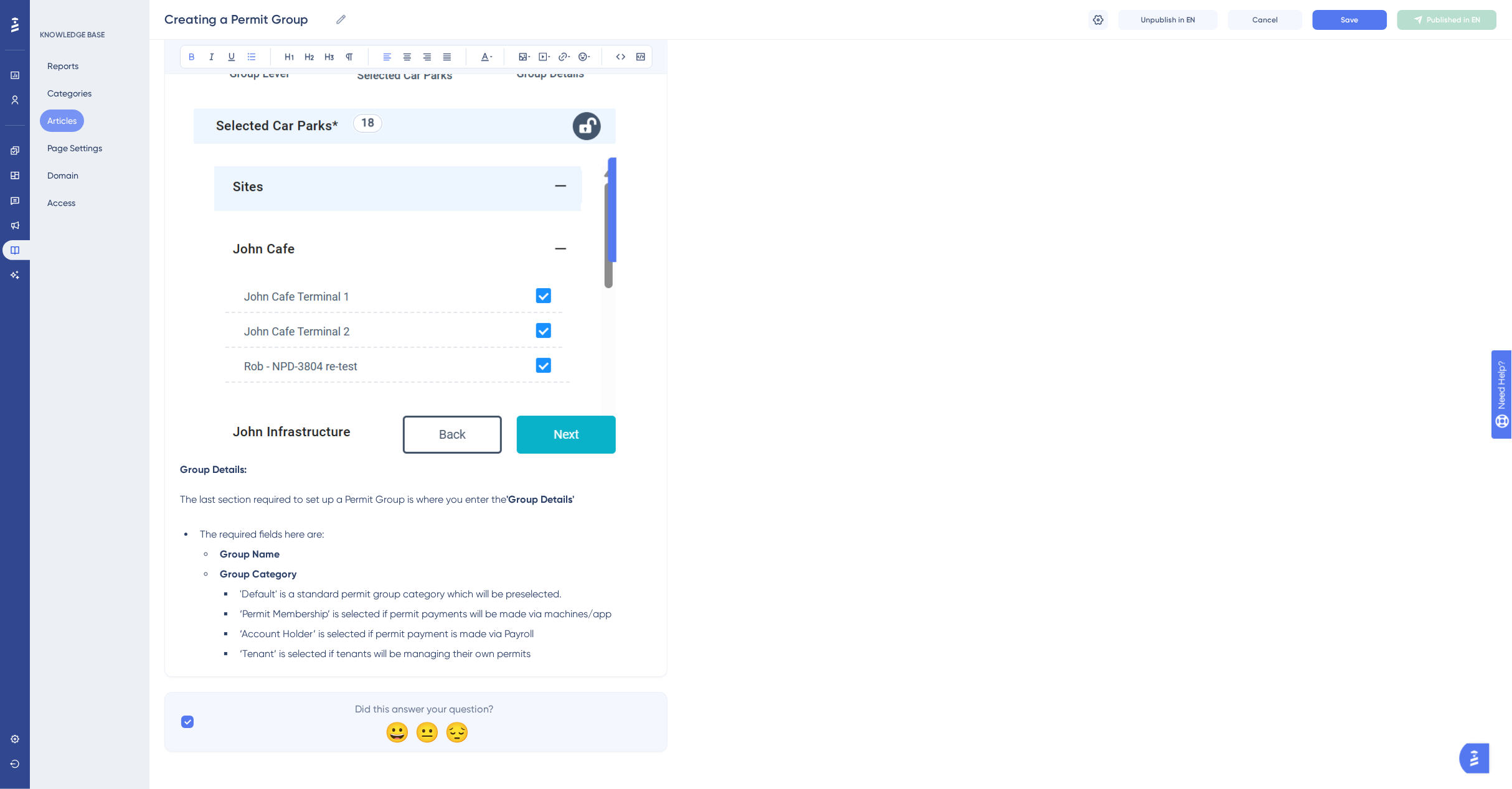
click at [192, 529] on ul "The required fields here are: Group Name Group Category 'Default' is a standard…" at bounding box center [416, 593] width 472 height 134
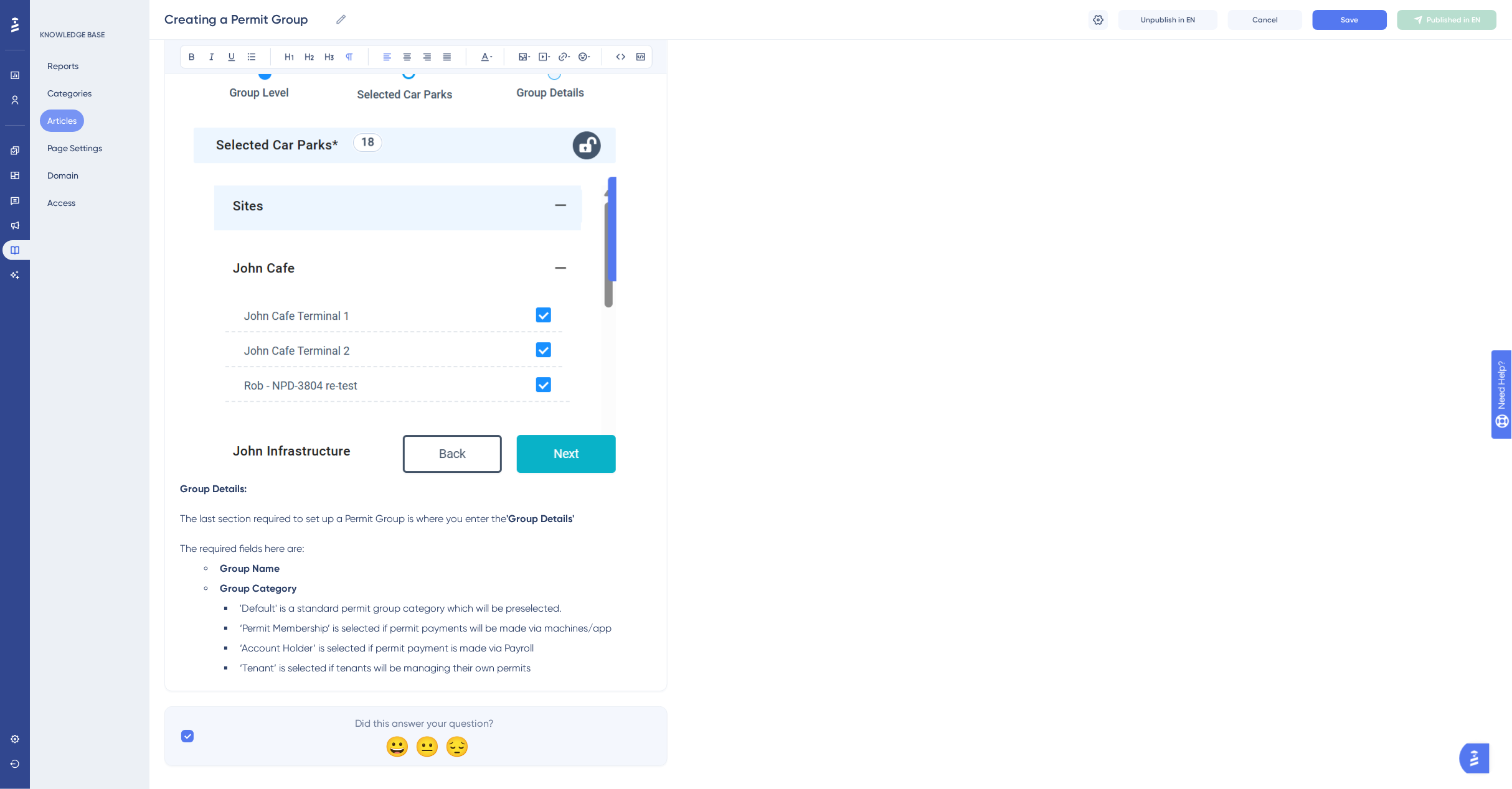
scroll to position [1496, 0]
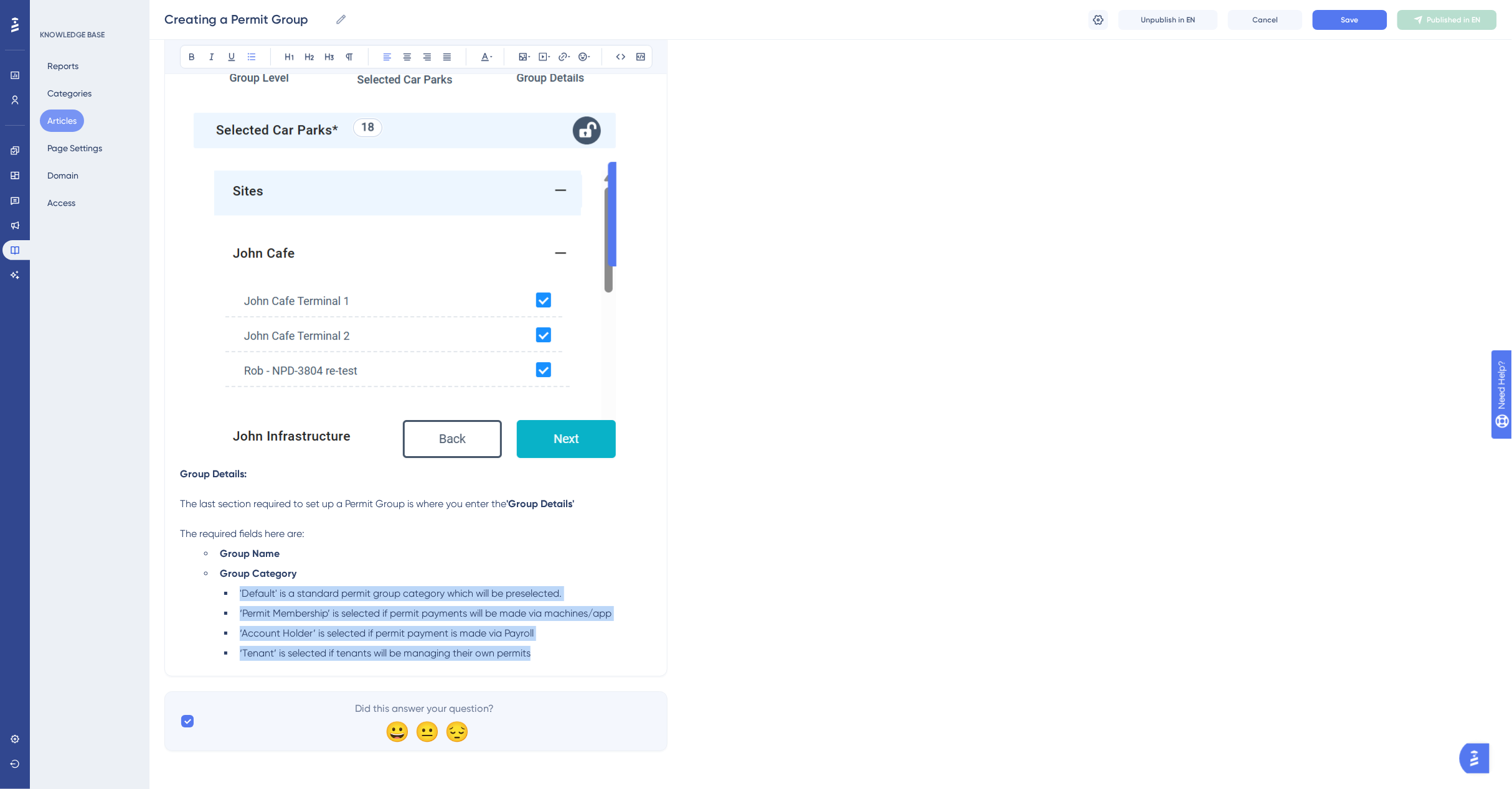
drag, startPoint x: 535, startPoint y: 652, endPoint x: 239, endPoint y: 595, distance: 301.4
click at [239, 595] on ul "'Default' is a standard permit group category which will be preselected. ‘Permi…" at bounding box center [436, 623] width 432 height 75
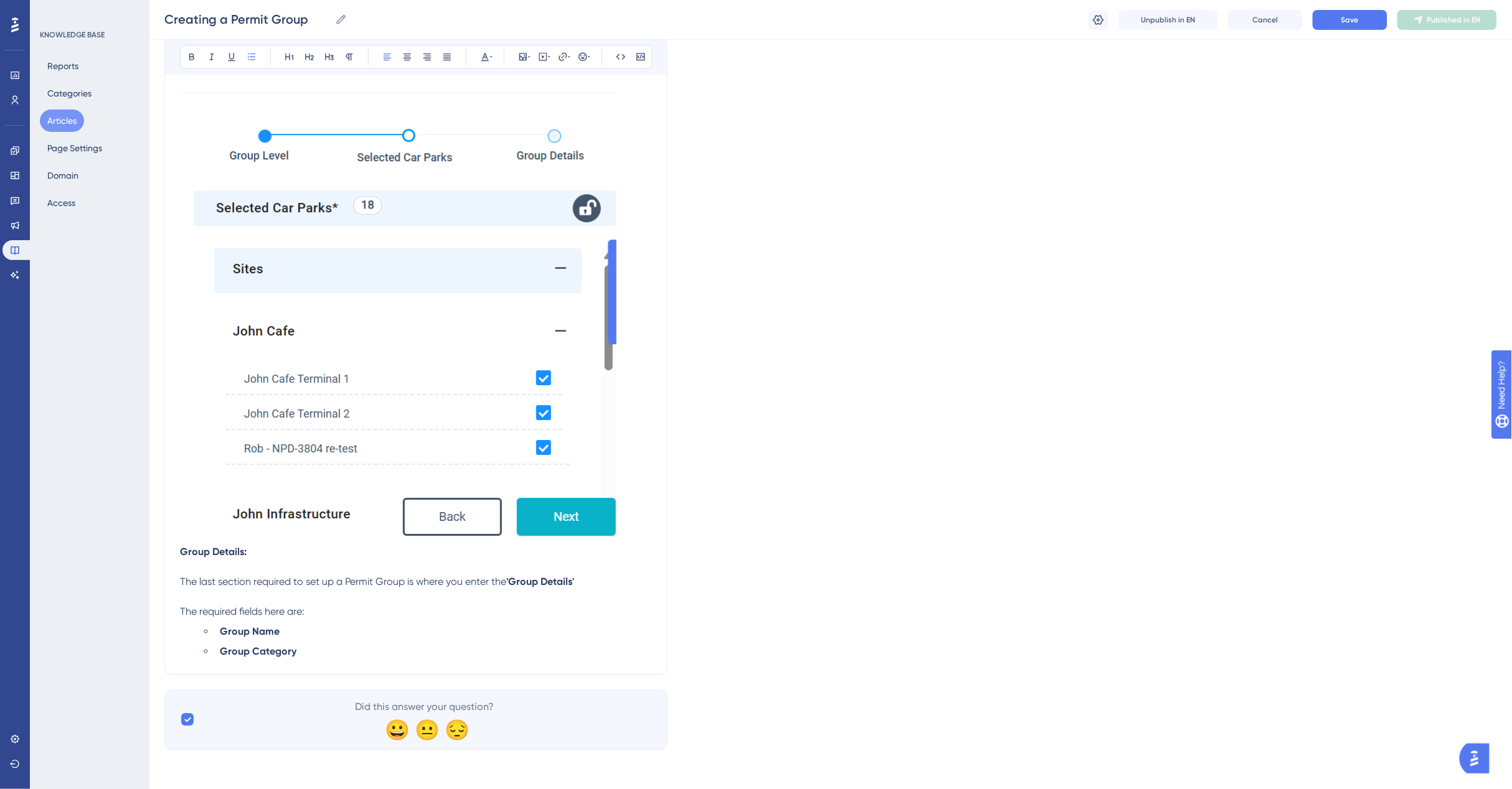
scroll to position [1417, 0]
click at [299, 630] on li "Group Name" at bounding box center [433, 633] width 437 height 15
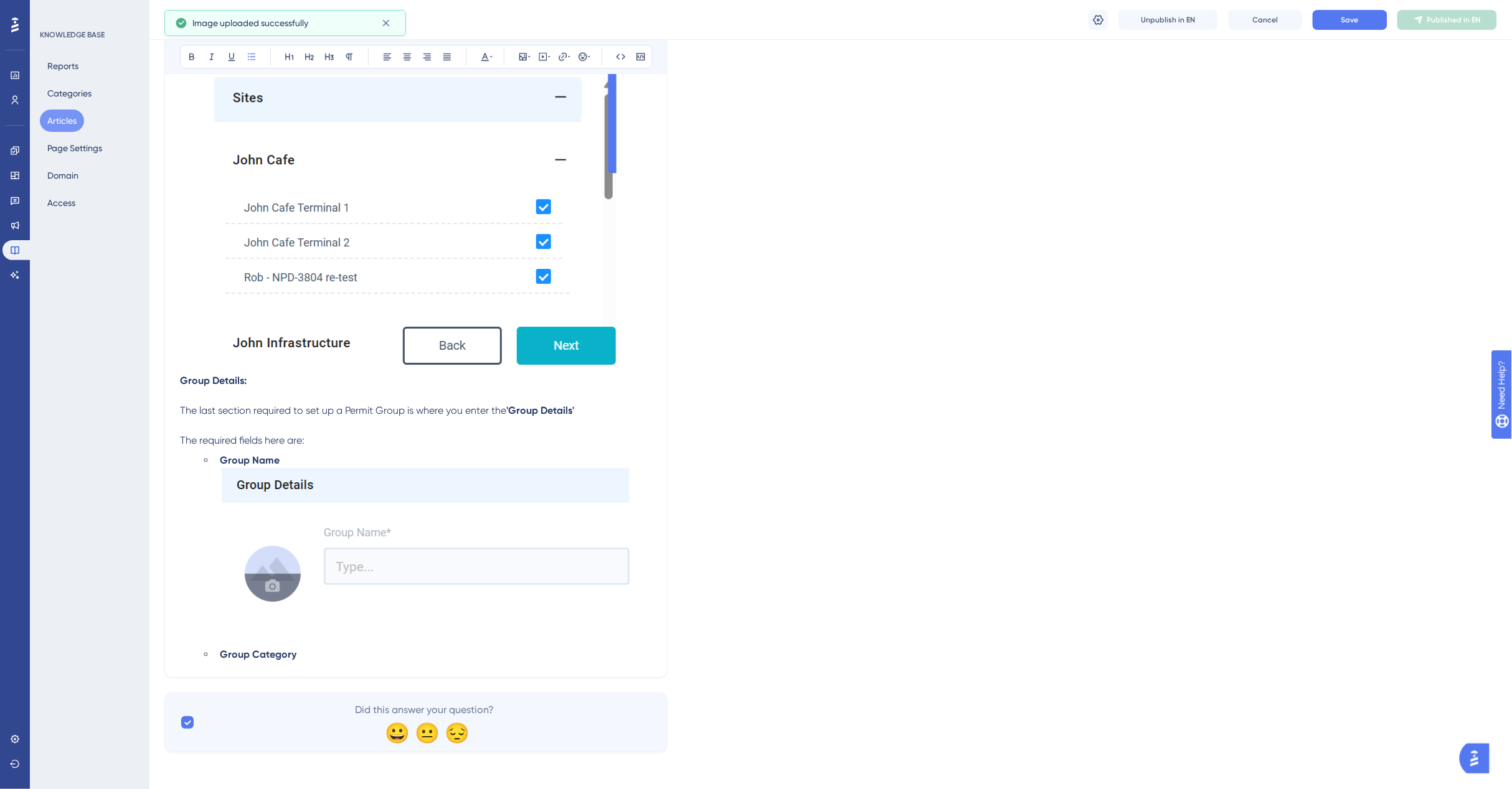
scroll to position [1591, 0]
click at [306, 461] on li "Group Name" at bounding box center [433, 547] width 437 height 189
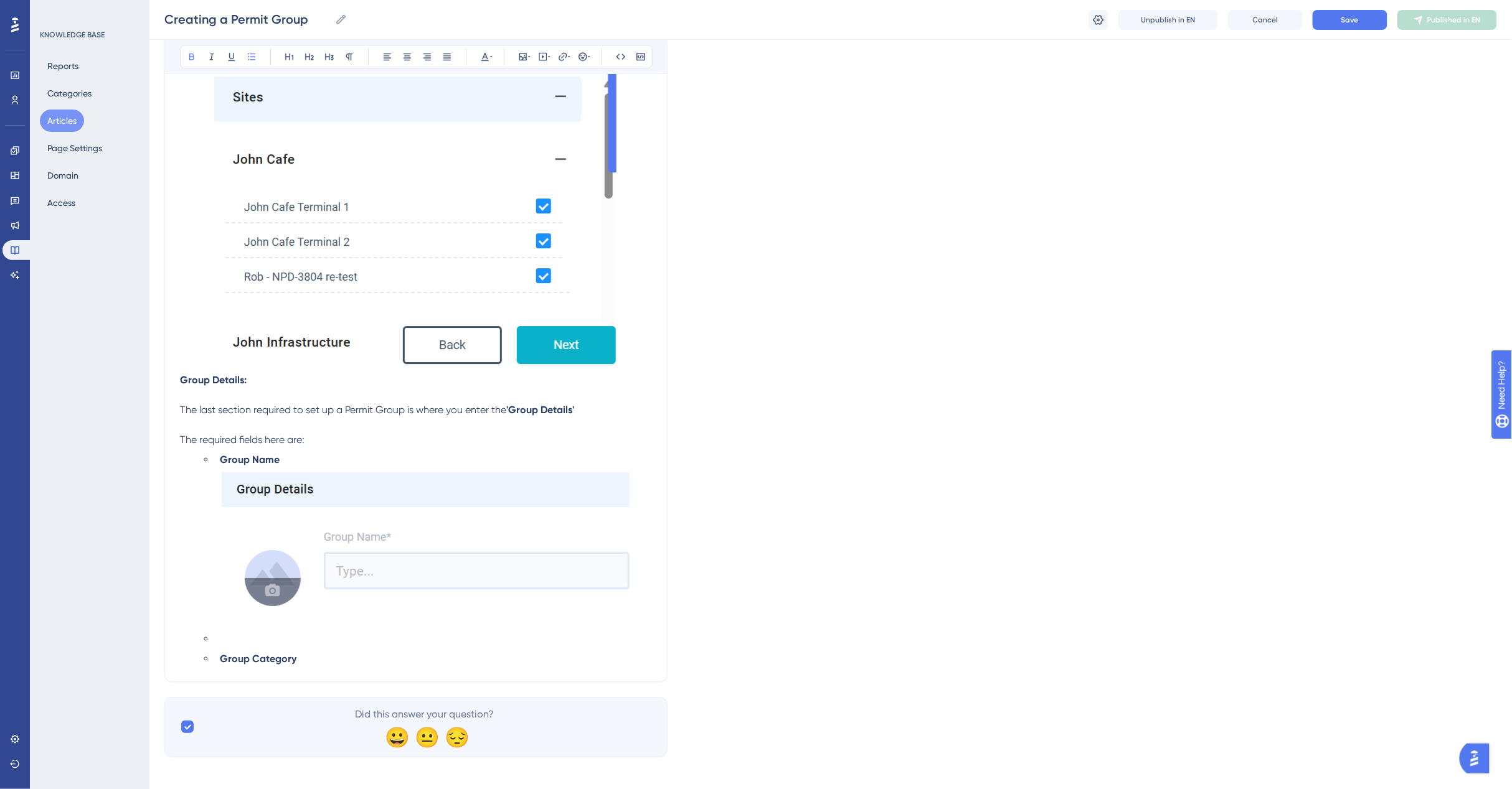
click at [210, 635] on ul "Group Name Group Category" at bounding box center [425, 559] width 452 height 214
click at [336, 656] on li "Group Category" at bounding box center [433, 654] width 437 height 15
click at [334, 658] on li "Group Category" at bounding box center [433, 654] width 437 height 15
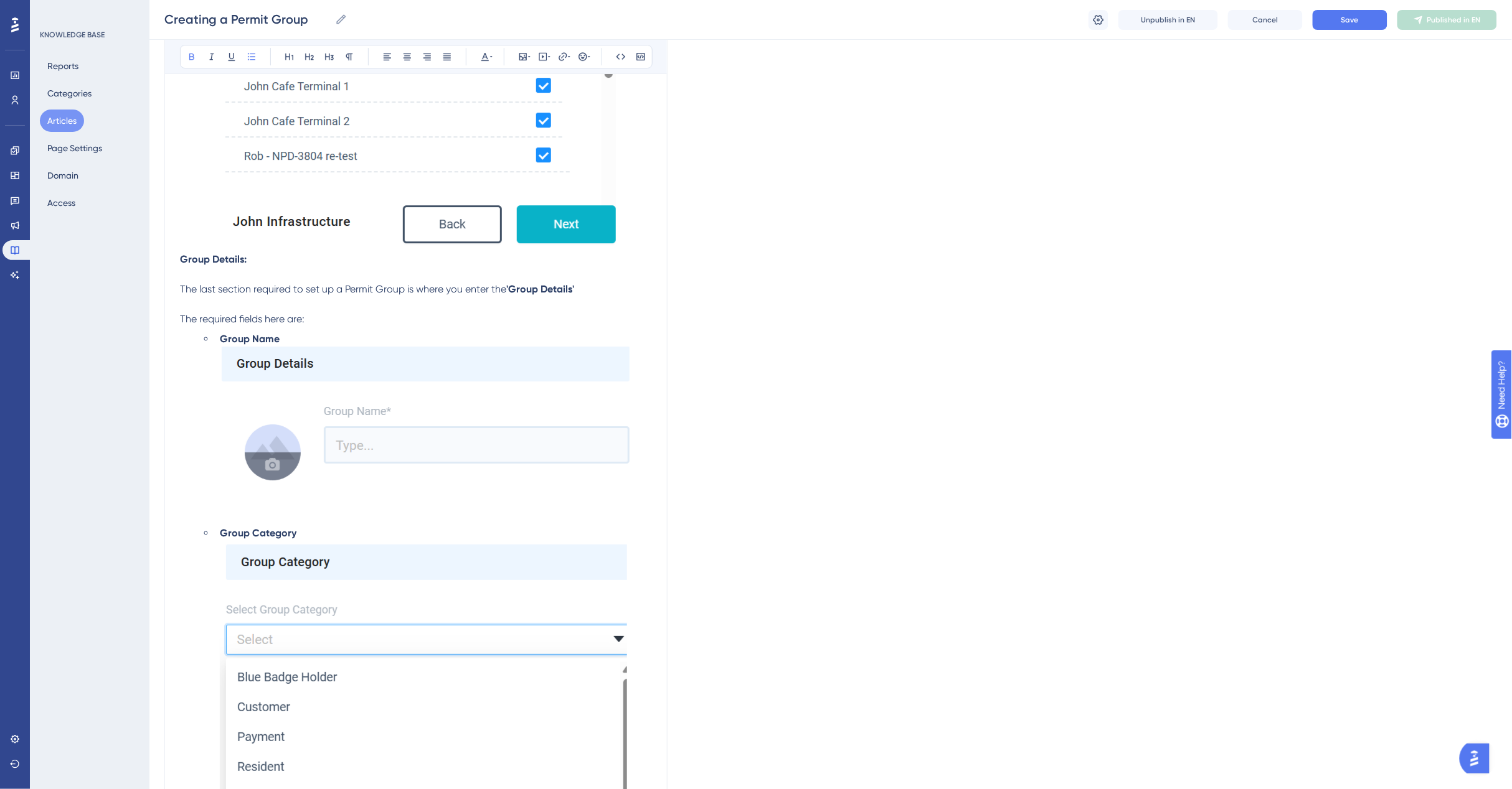
scroll to position [1944, 0]
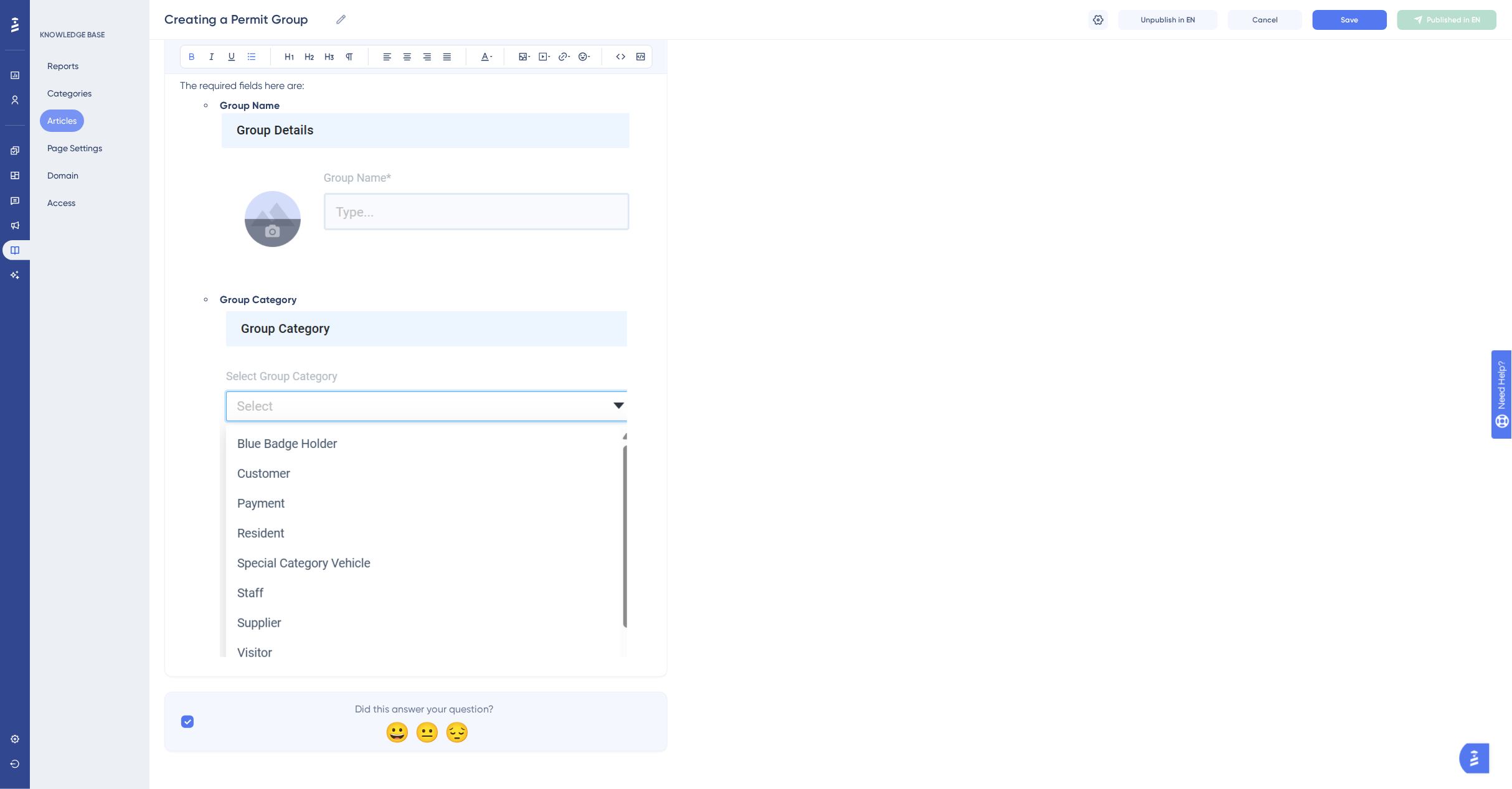
drag, startPoint x: 658, startPoint y: 650, endPoint x: 649, endPoint y: 650, distance: 9.0
click at [645, 649] on li "Group Category" at bounding box center [433, 477] width 437 height 369
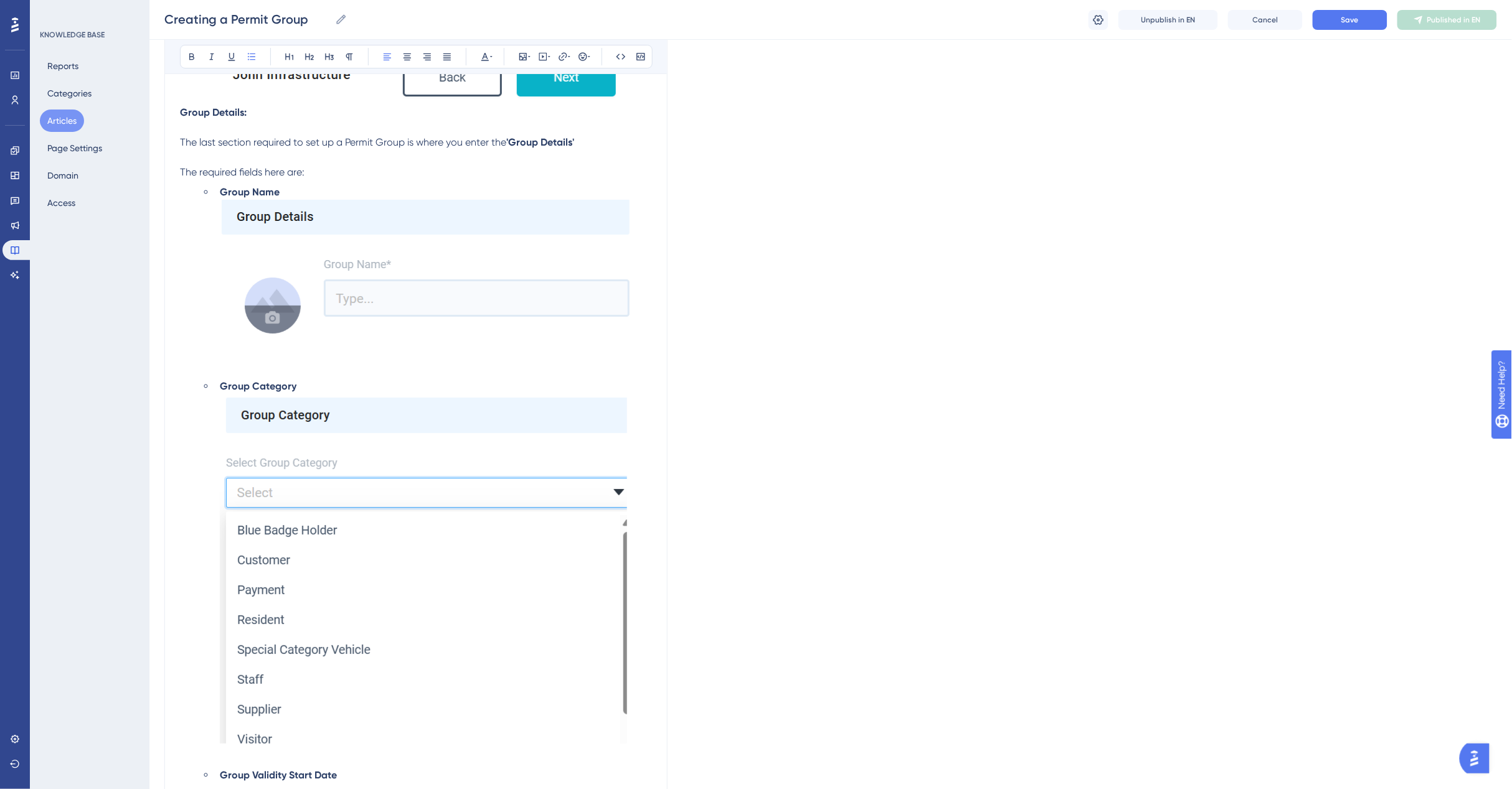
scroll to position [2069, 0]
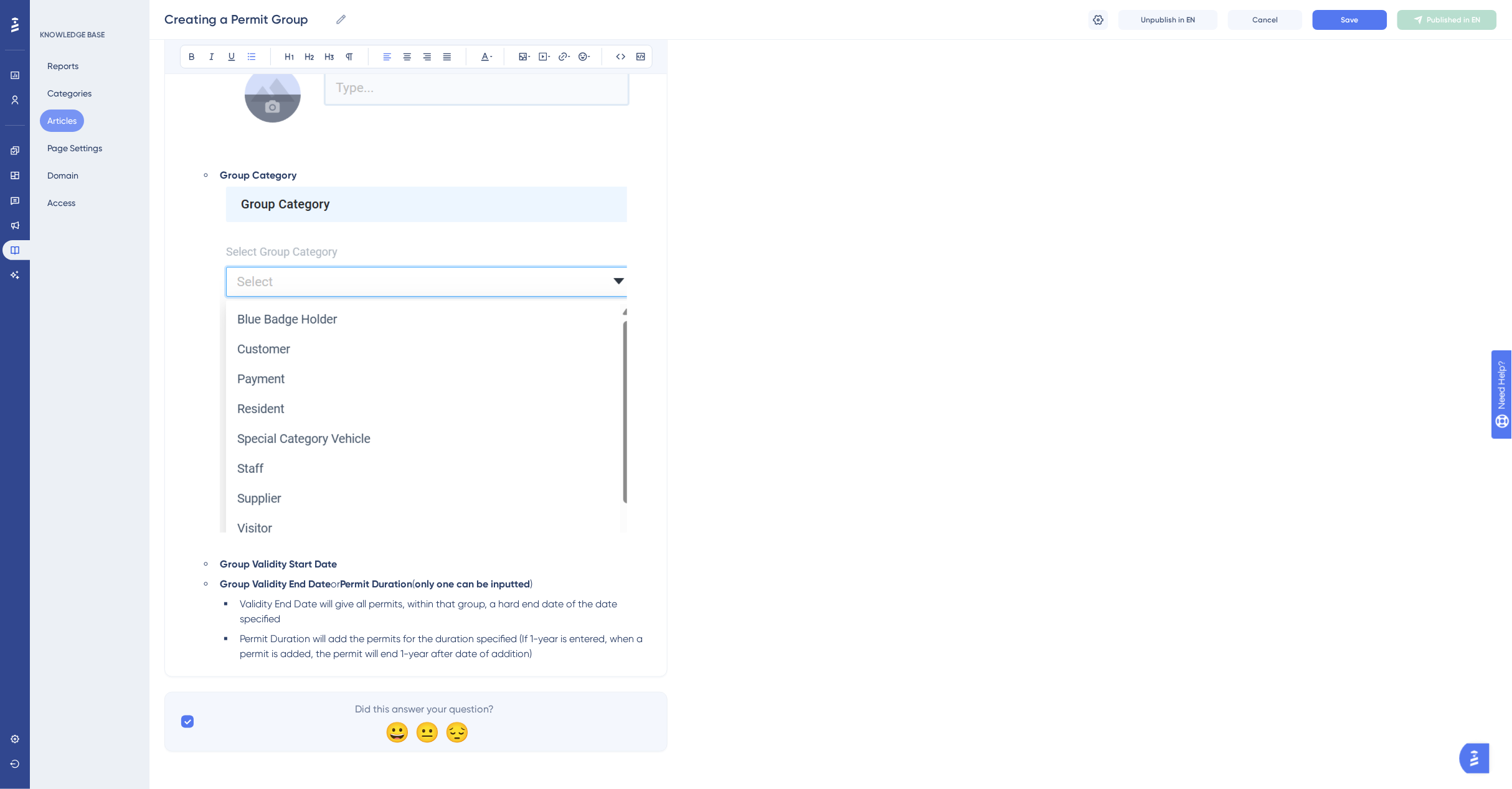
click at [552, 652] on li "Permit Duration will add the permits for the duration specified (If 1-year is e…" at bounding box center [443, 646] width 417 height 30
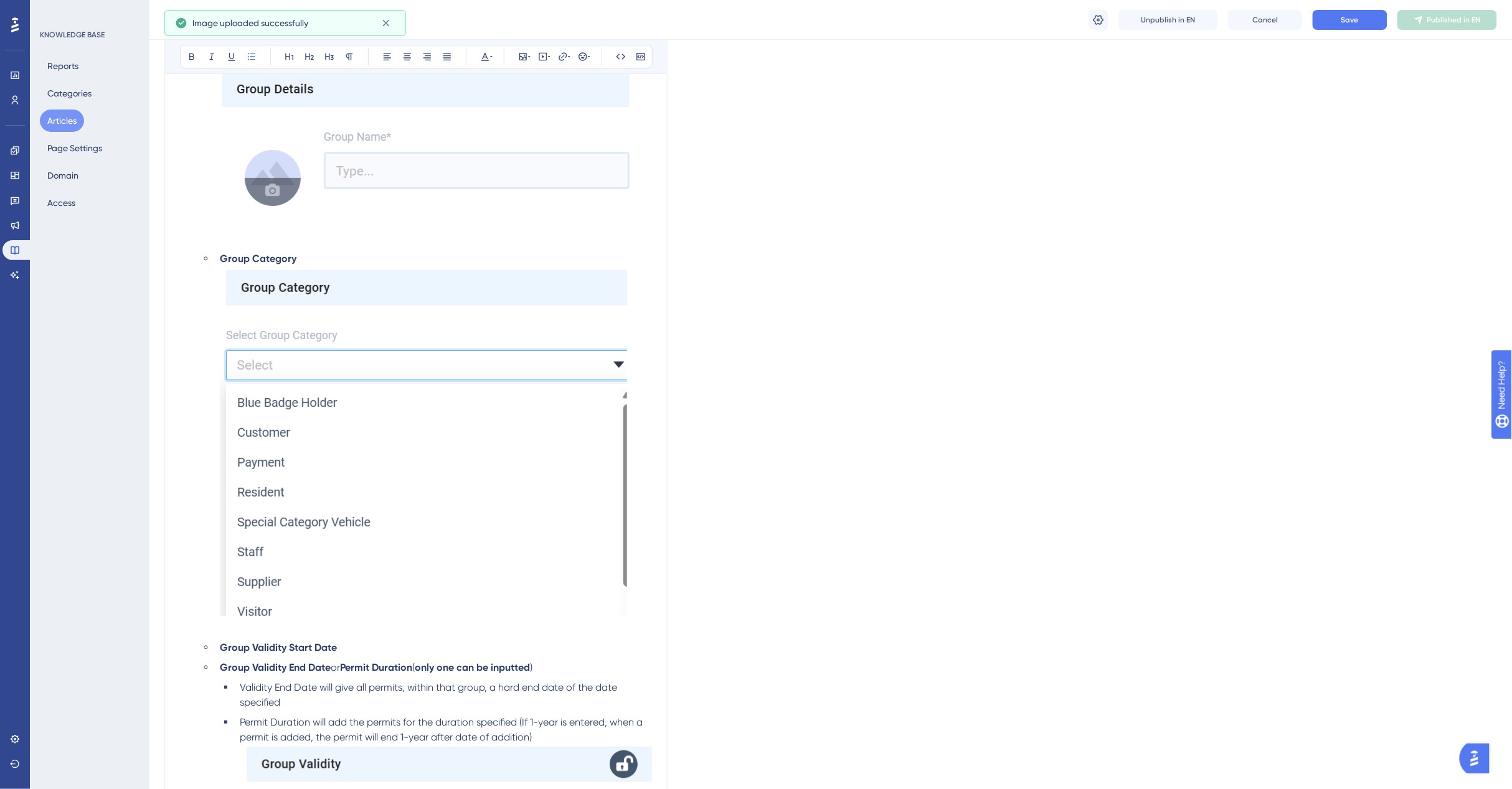
scroll to position [2226, 0]
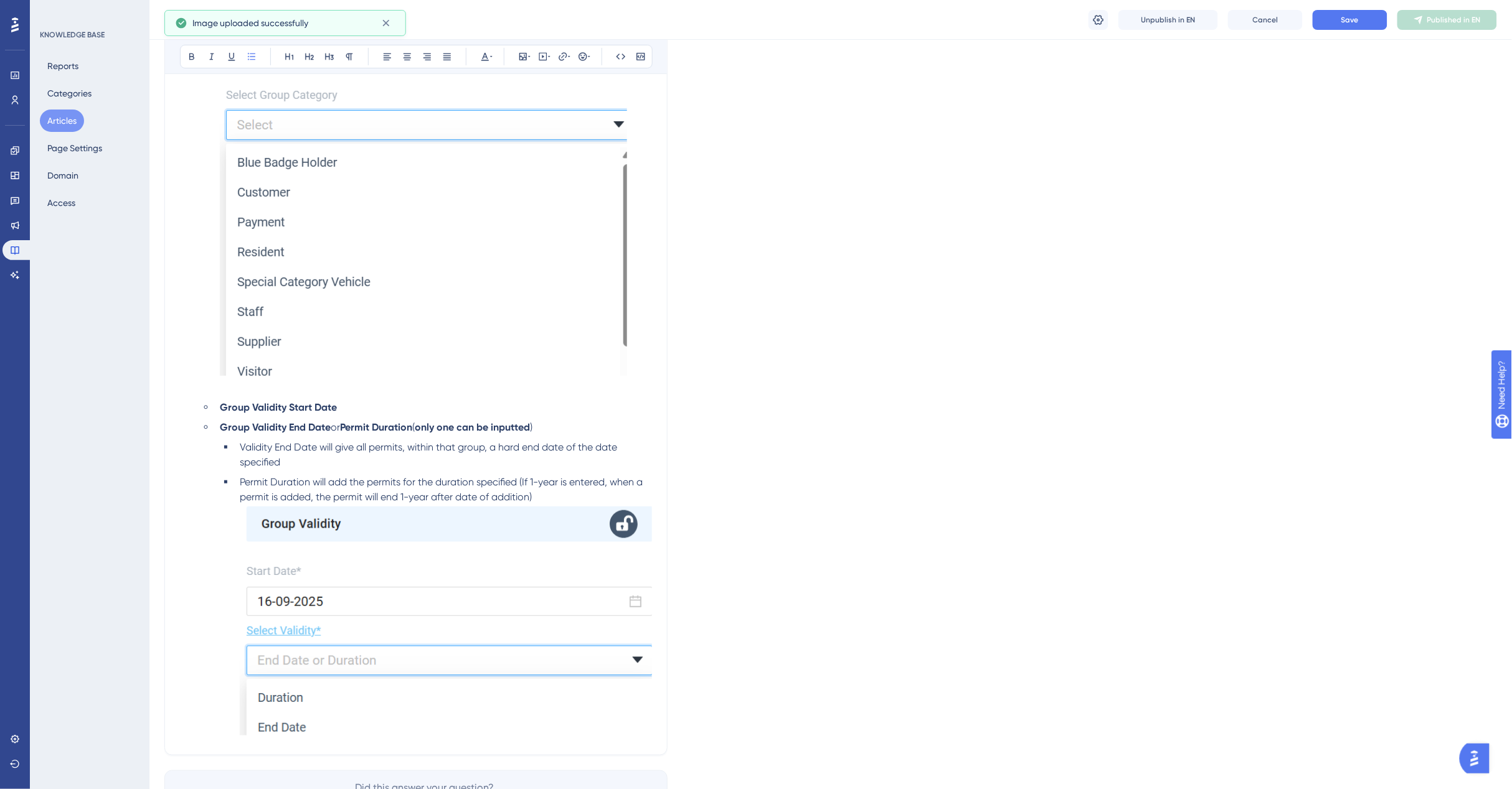
click at [210, 574] on ul "Group Validity Start Date Group Validity End Date or Permit Duration ( only one…" at bounding box center [425, 570] width 452 height 339
click at [235, 514] on li "Permit Duration will add the permits for the duration specified (If 1-year is e…" at bounding box center [443, 607] width 417 height 265
click at [551, 492] on li "Permit Duration will add the permits for the duration specified (If 1-year is e…" at bounding box center [443, 607] width 417 height 265
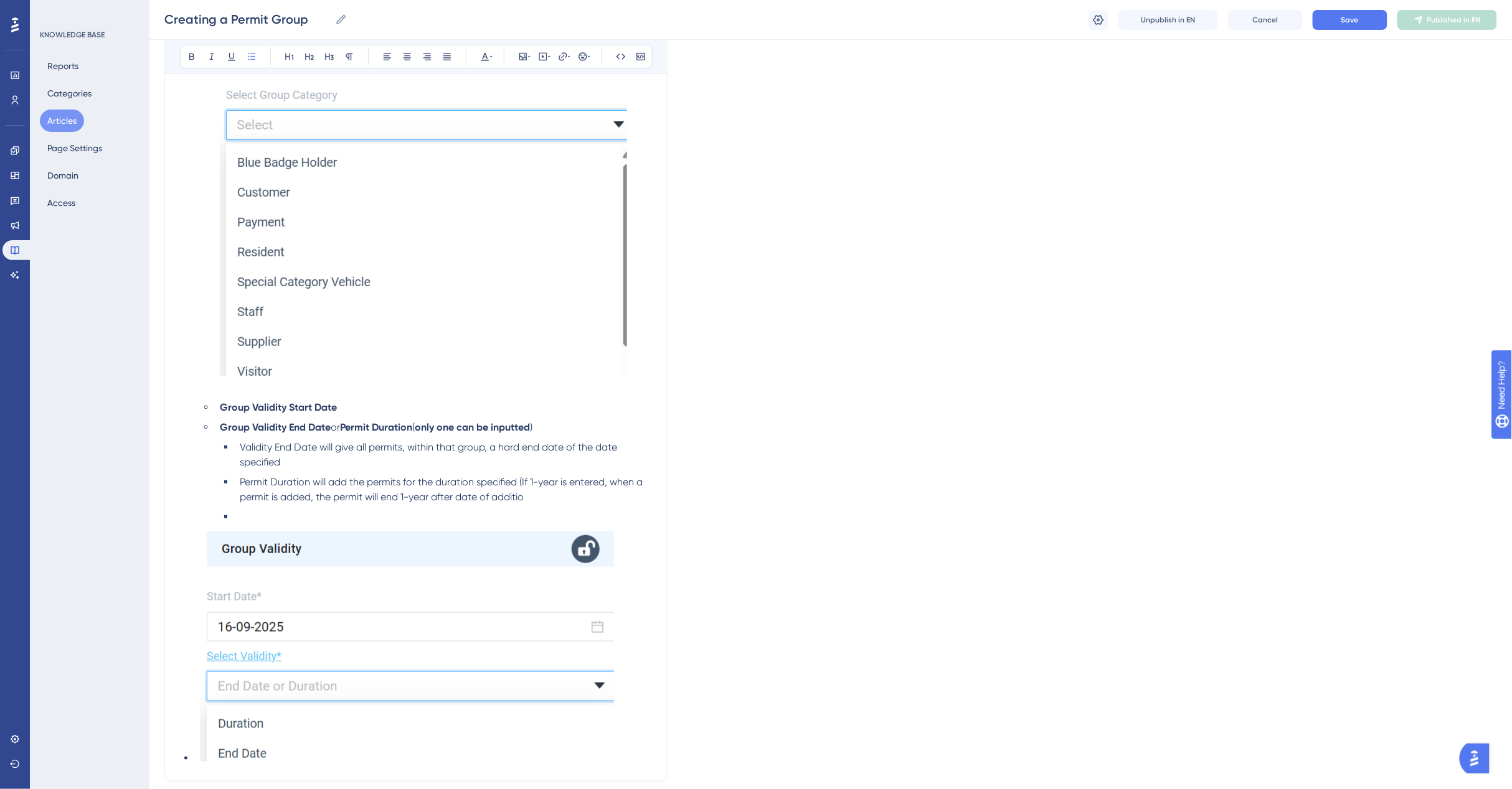
click at [239, 517] on li at bounding box center [443, 517] width 417 height 15
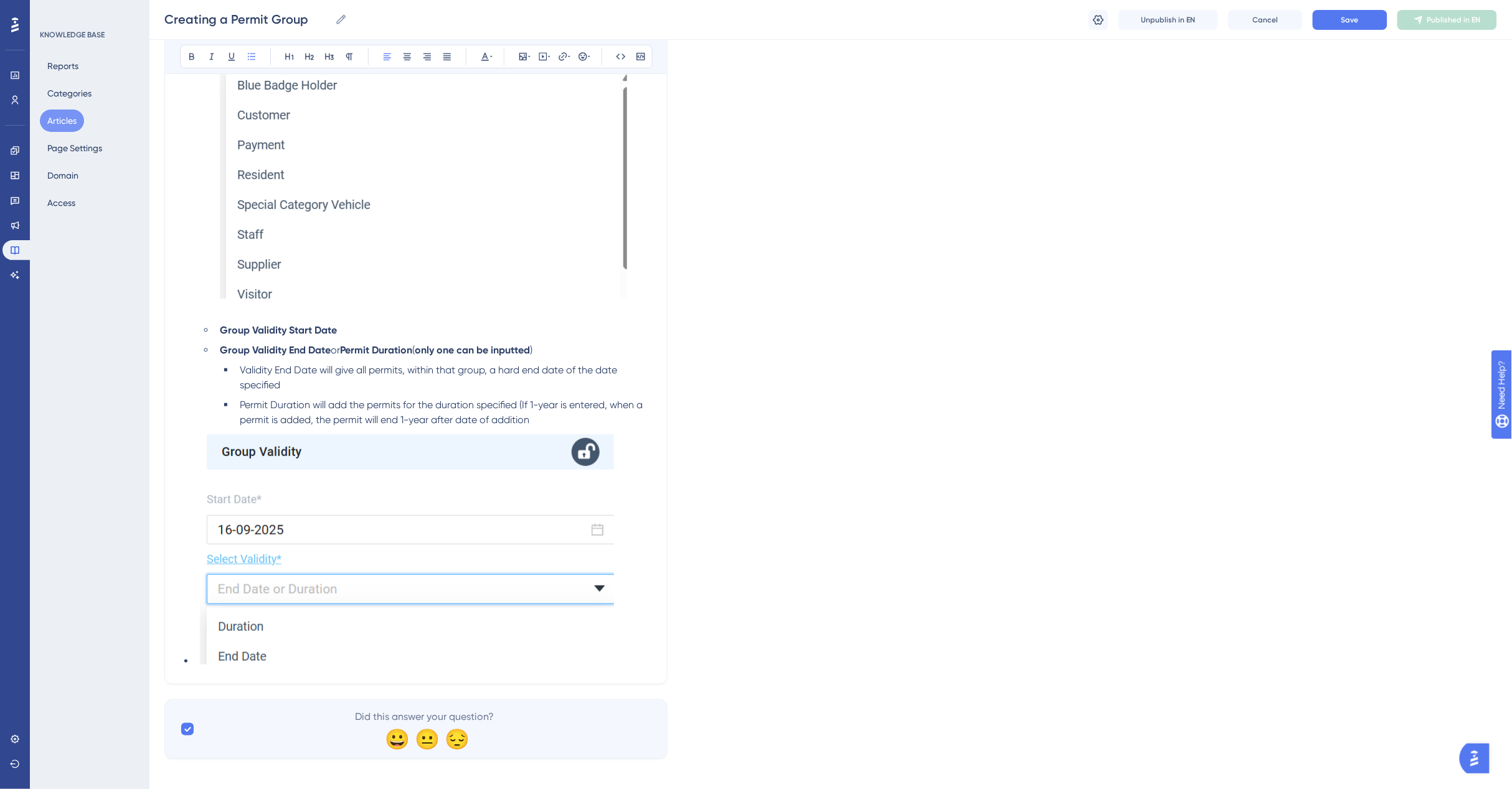
scroll to position [2310, 0]
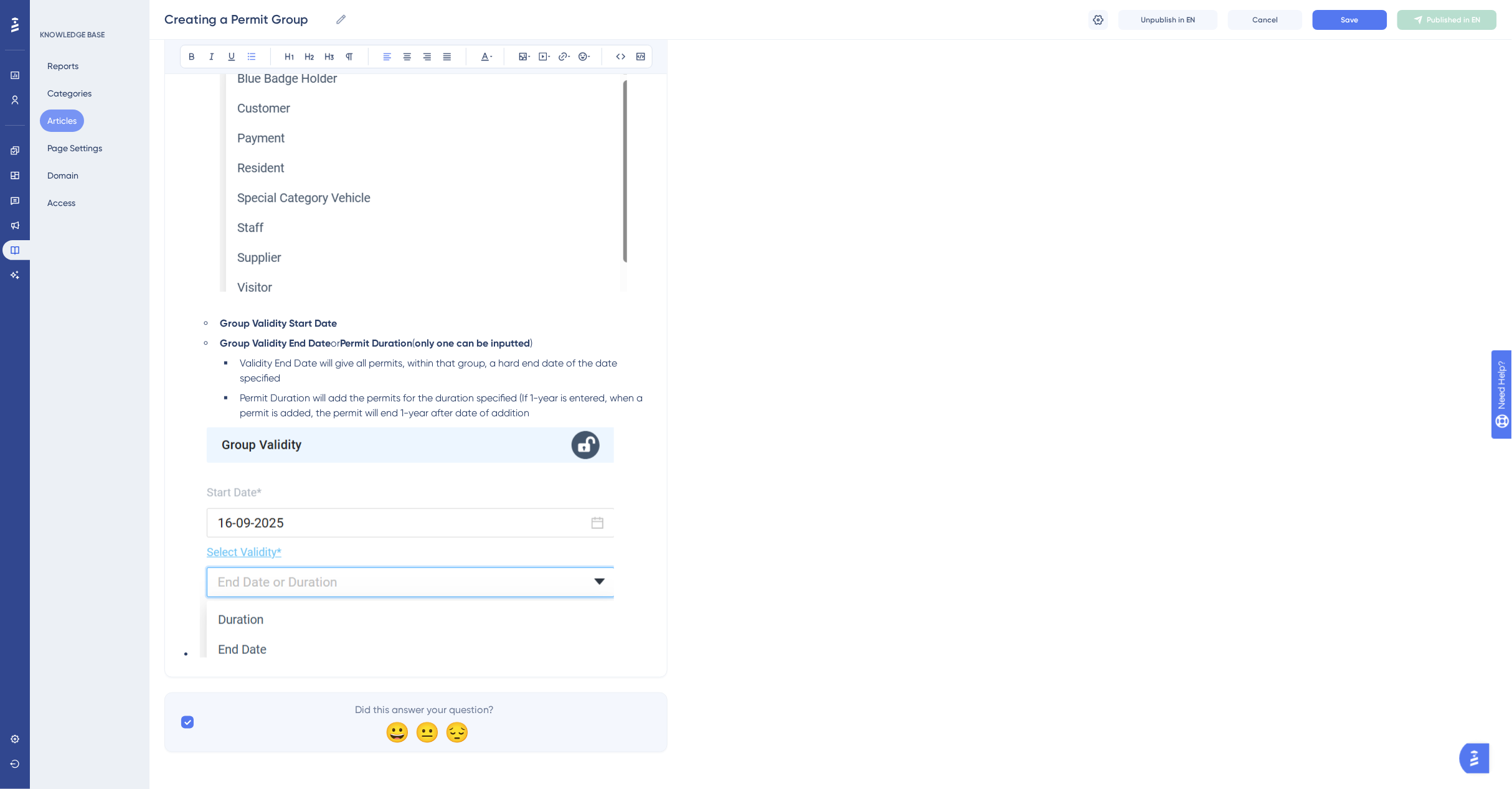
click at [639, 643] on li at bounding box center [423, 543] width 457 height 236
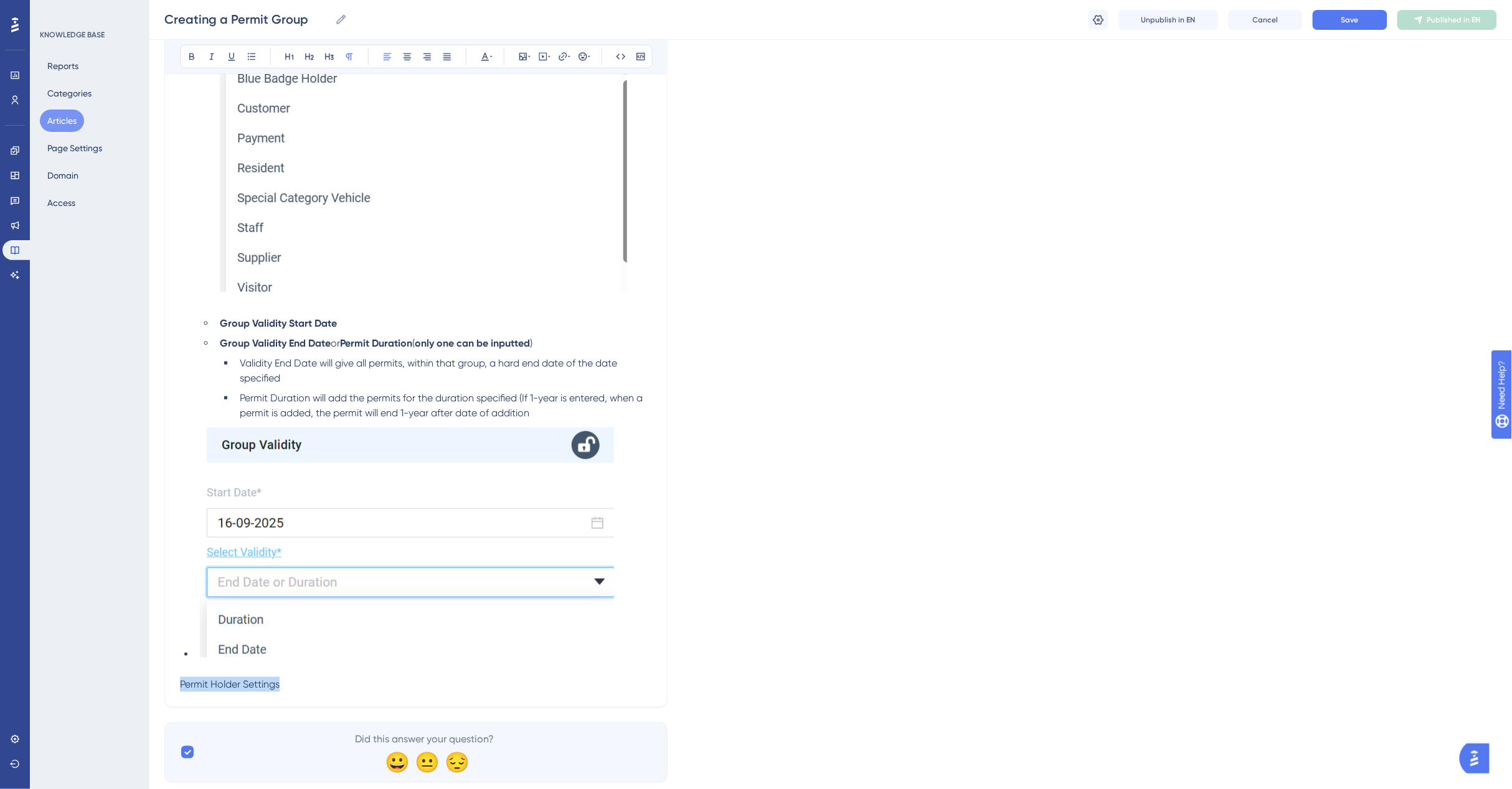
drag, startPoint x: 281, startPoint y: 683, endPoint x: 173, endPoint y: 679, distance: 108.1
drag, startPoint x: 285, startPoint y: 682, endPoint x: 296, endPoint y: 688, distance: 12.5
click at [285, 682] on p "Permit Holder Settings" at bounding box center [416, 684] width 472 height 15
click at [297, 685] on p "Permit Holder Settings" at bounding box center [416, 684] width 472 height 15
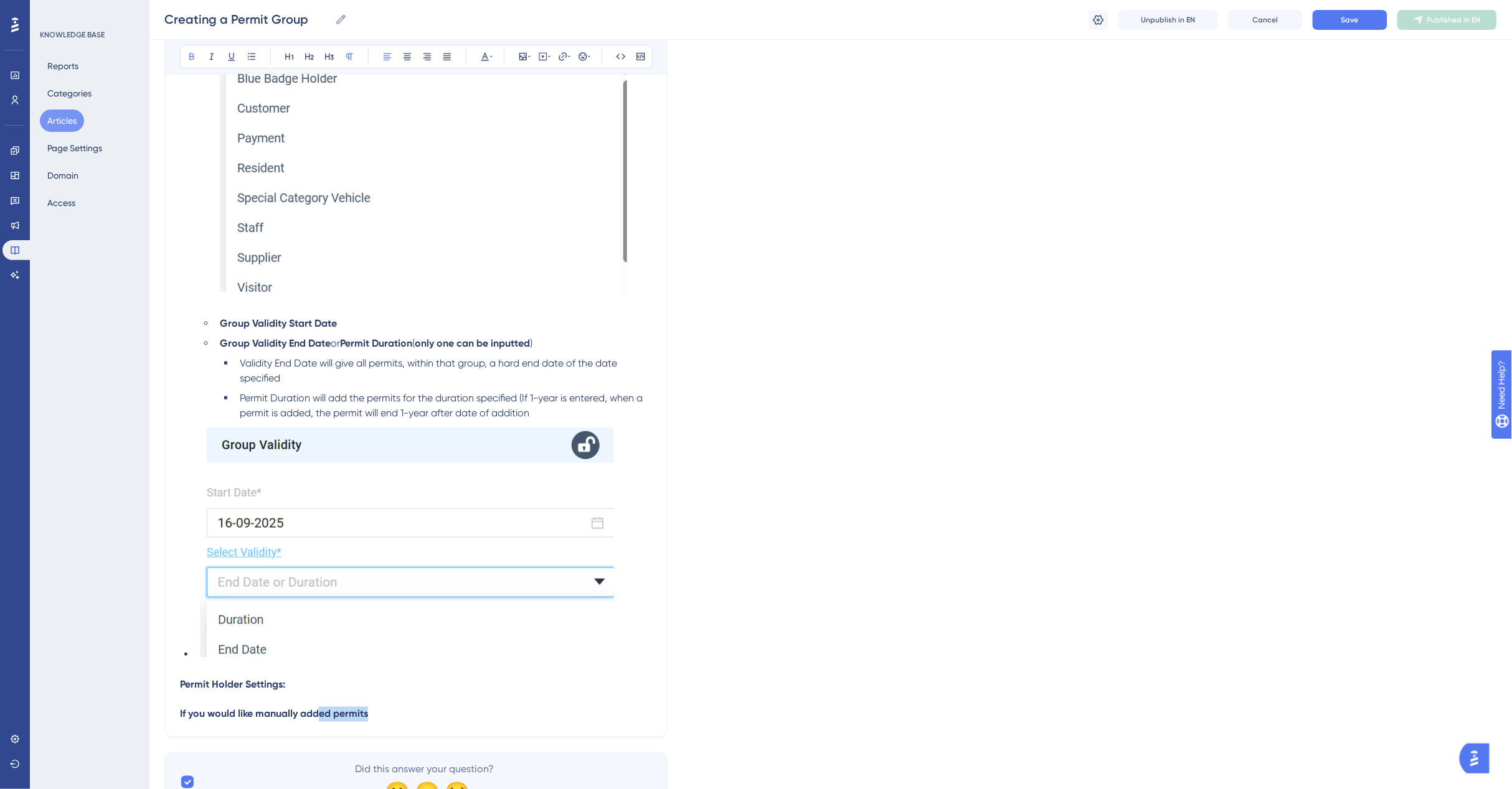
drag, startPoint x: 369, startPoint y: 707, endPoint x: 316, endPoint y: 717, distance: 53.9
click at [323, 717] on p "If you would like manually added permits" at bounding box center [416, 714] width 472 height 15
click at [257, 710] on strong "If you would like manually added permits" at bounding box center [274, 714] width 188 height 12
click at [263, 710] on strong "If you would like tro allow users with manually added permits" at bounding box center [319, 714] width 279 height 12
click at [477, 709] on p "If you would like to allow users with manually added permits" at bounding box center [416, 714] width 472 height 15
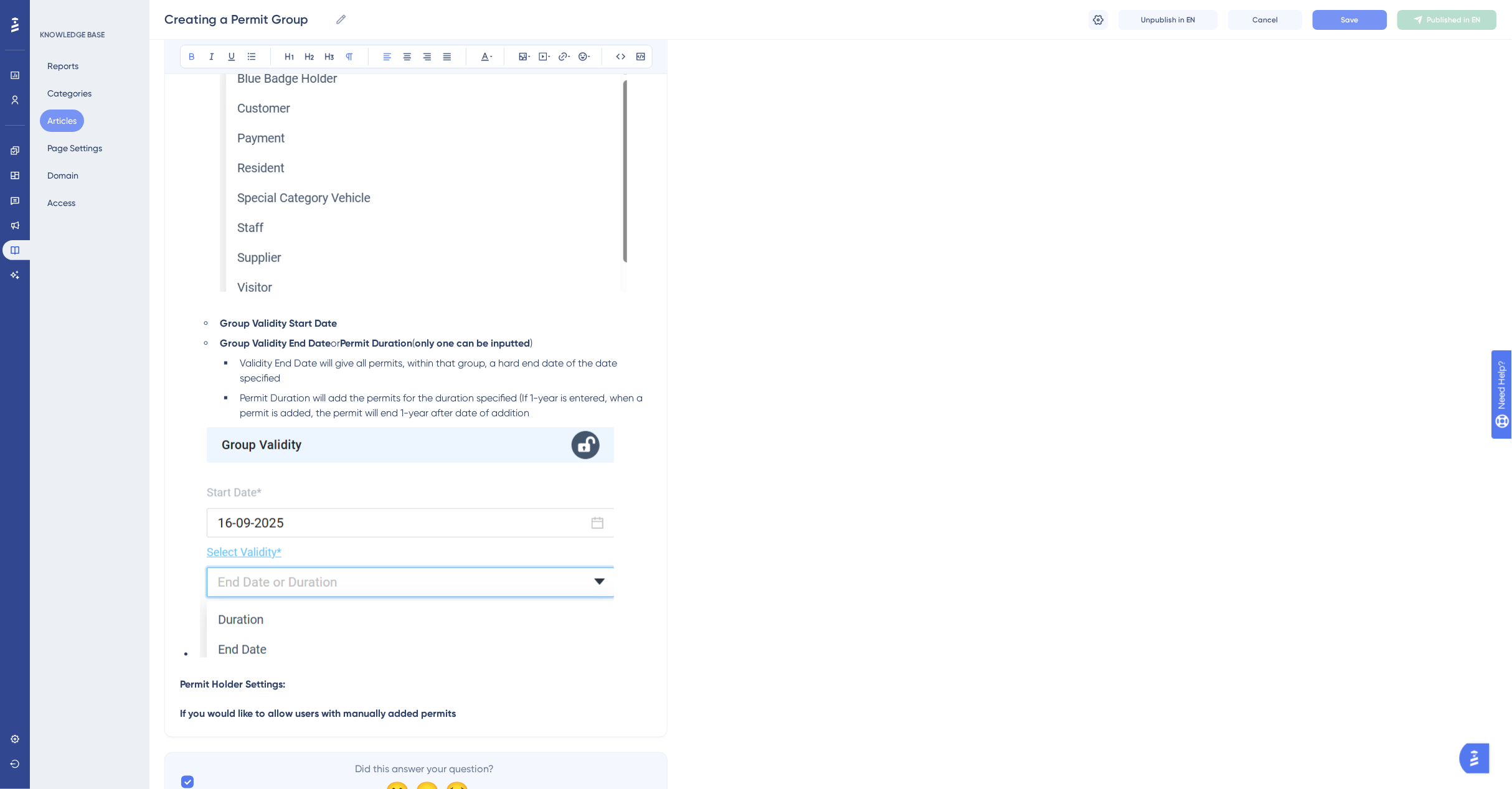
click at [1345, 13] on button "Save" at bounding box center [1350, 19] width 75 height 19
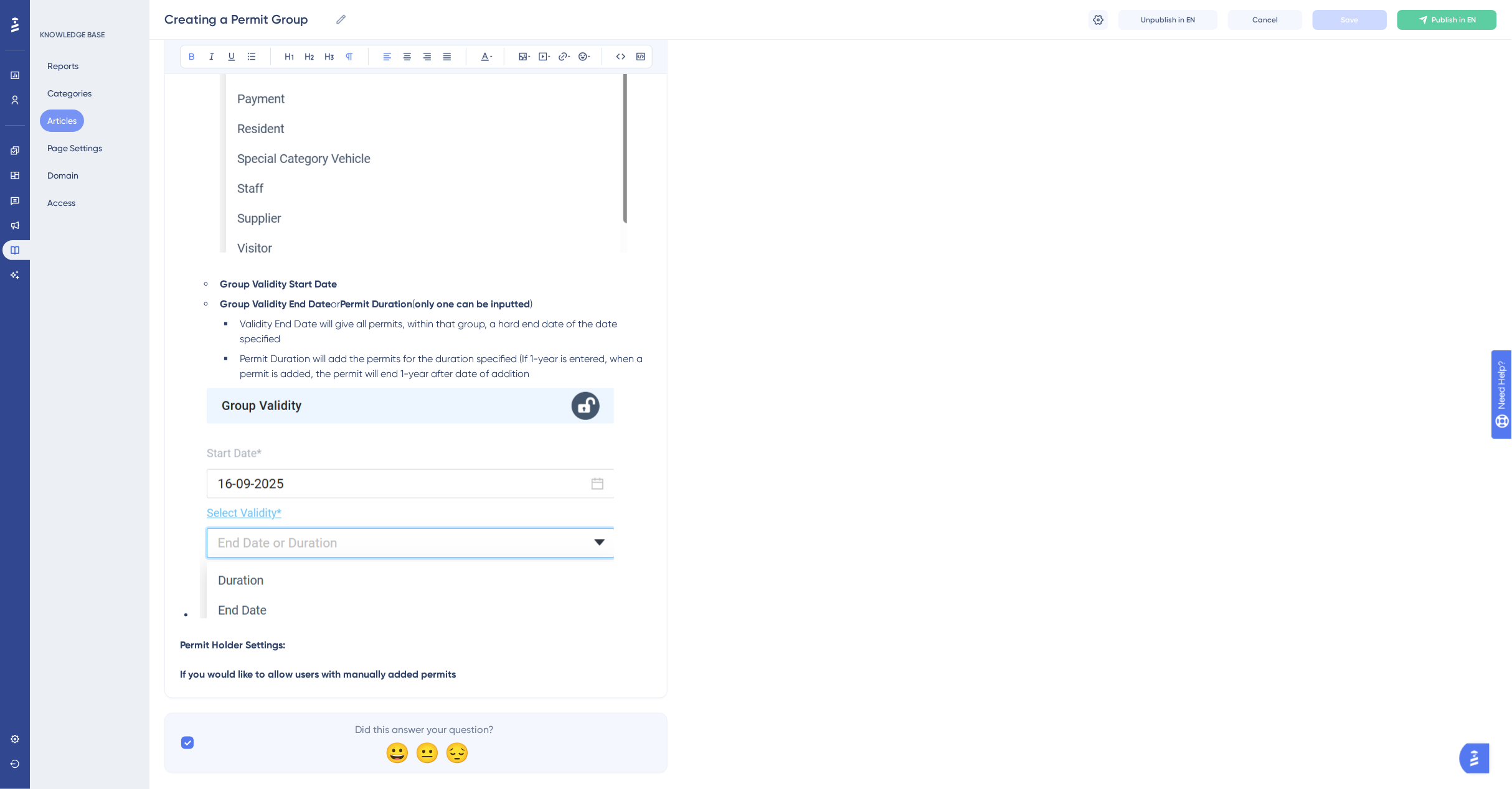
scroll to position [2370, 0]
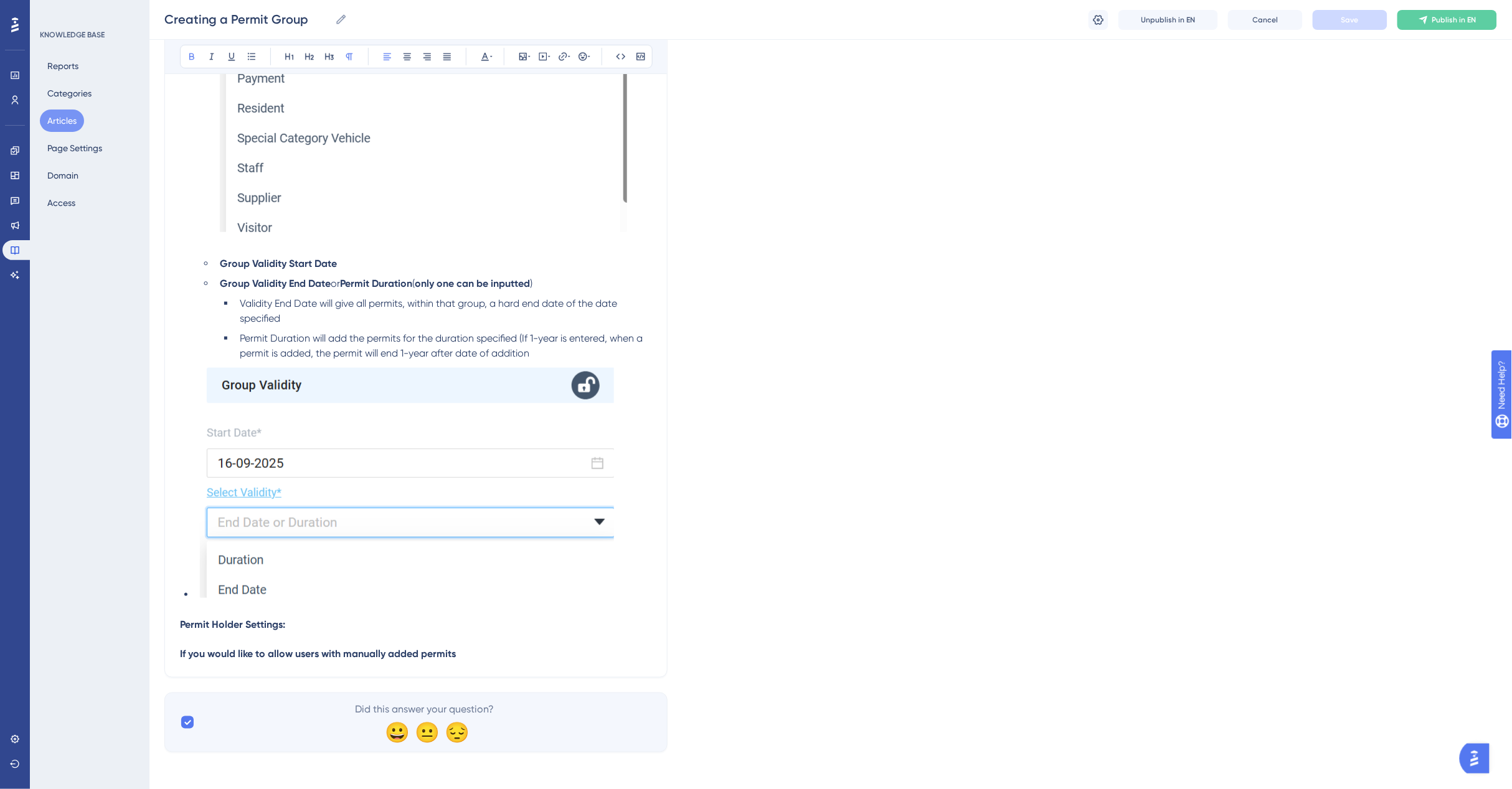
click at [481, 652] on p "If you would like to allow users with manually added permits" at bounding box center [416, 655] width 472 height 15
click at [440, 536] on img at bounding box center [406, 482] width 414 height 232
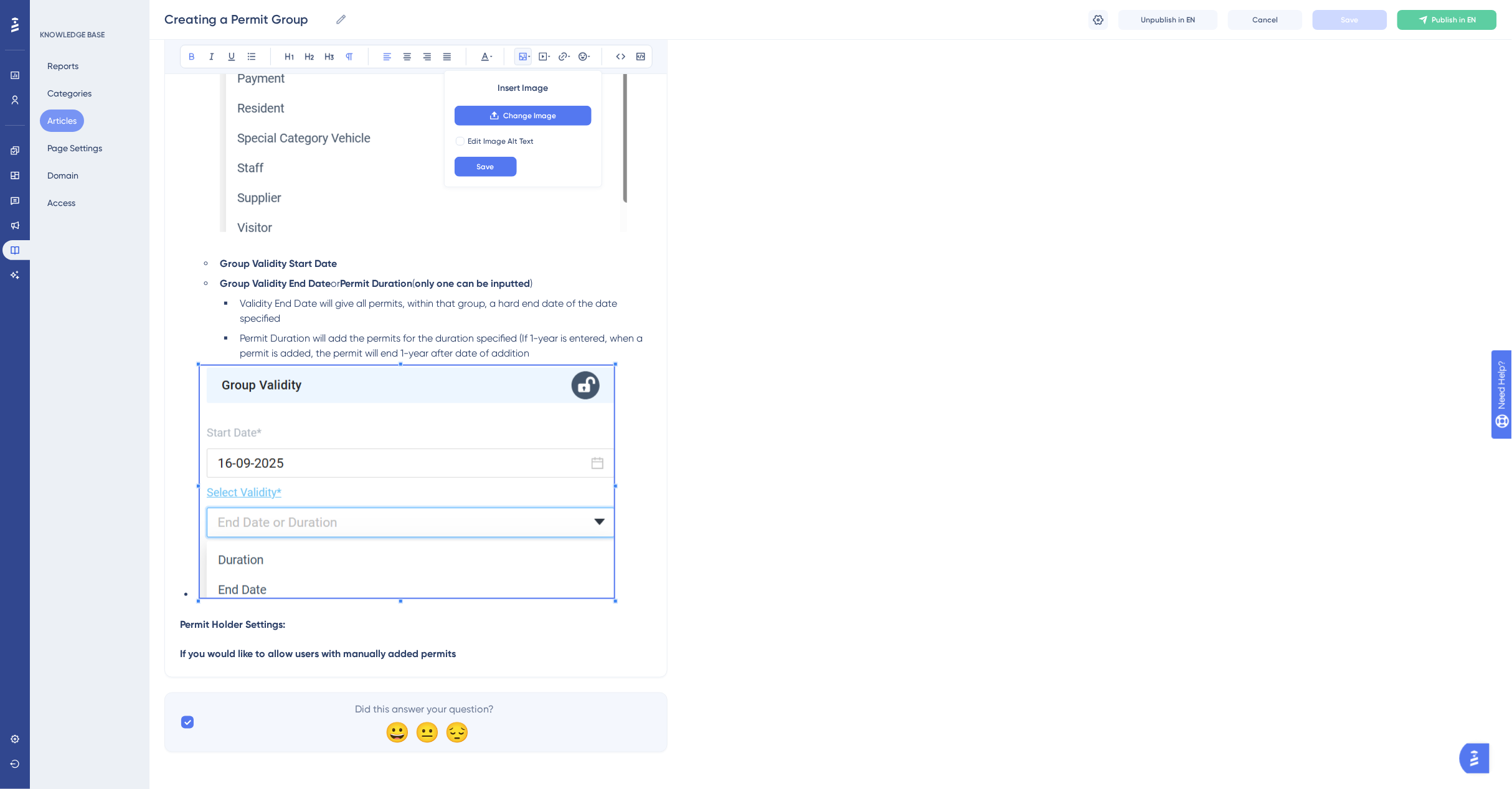
click at [482, 652] on p "If you would like to allow users with manually added permits" at bounding box center [416, 655] width 472 height 15
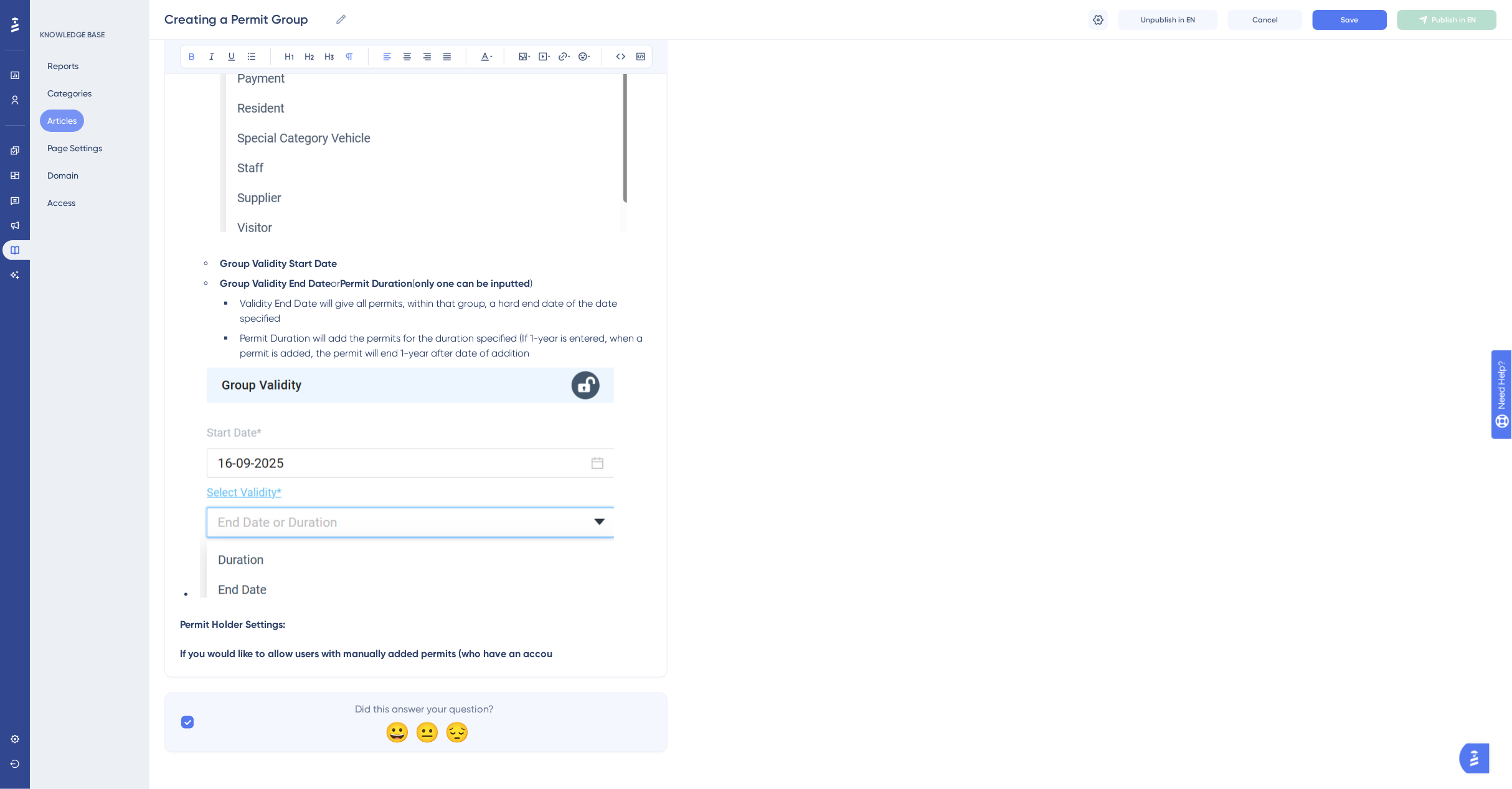
click at [543, 619] on p "Permit Holder Settings:" at bounding box center [416, 625] width 472 height 15
click at [543, 619] on p "Permit Holder Settings" at bounding box center [416, 625] width 472 height 15
click at [543, 617] on p at bounding box center [416, 610] width 472 height 15
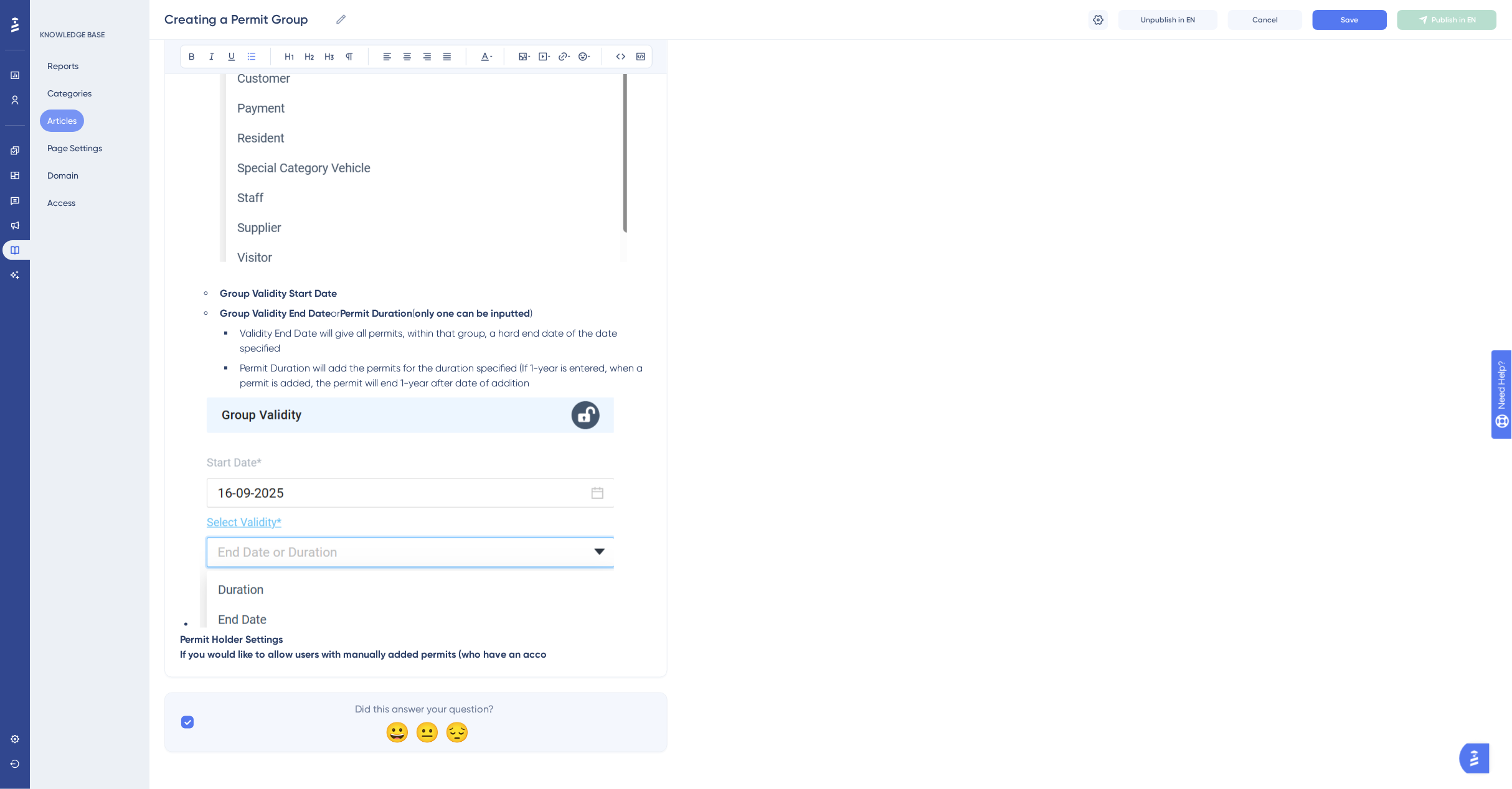
click at [543, 619] on img at bounding box center [406, 512] width 414 height 232
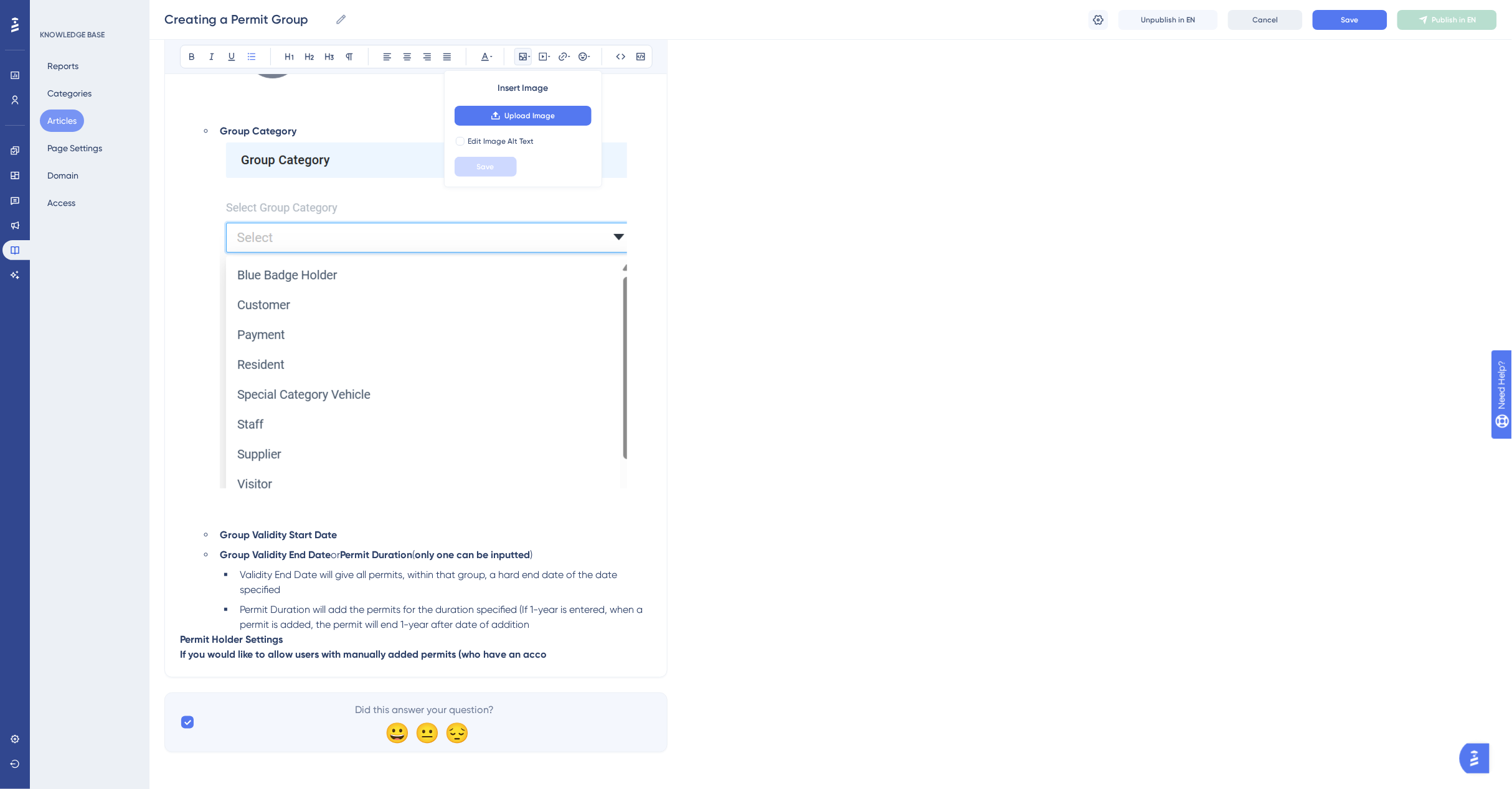
click at [1255, 20] on span "Cancel" at bounding box center [1265, 19] width 26 height 10
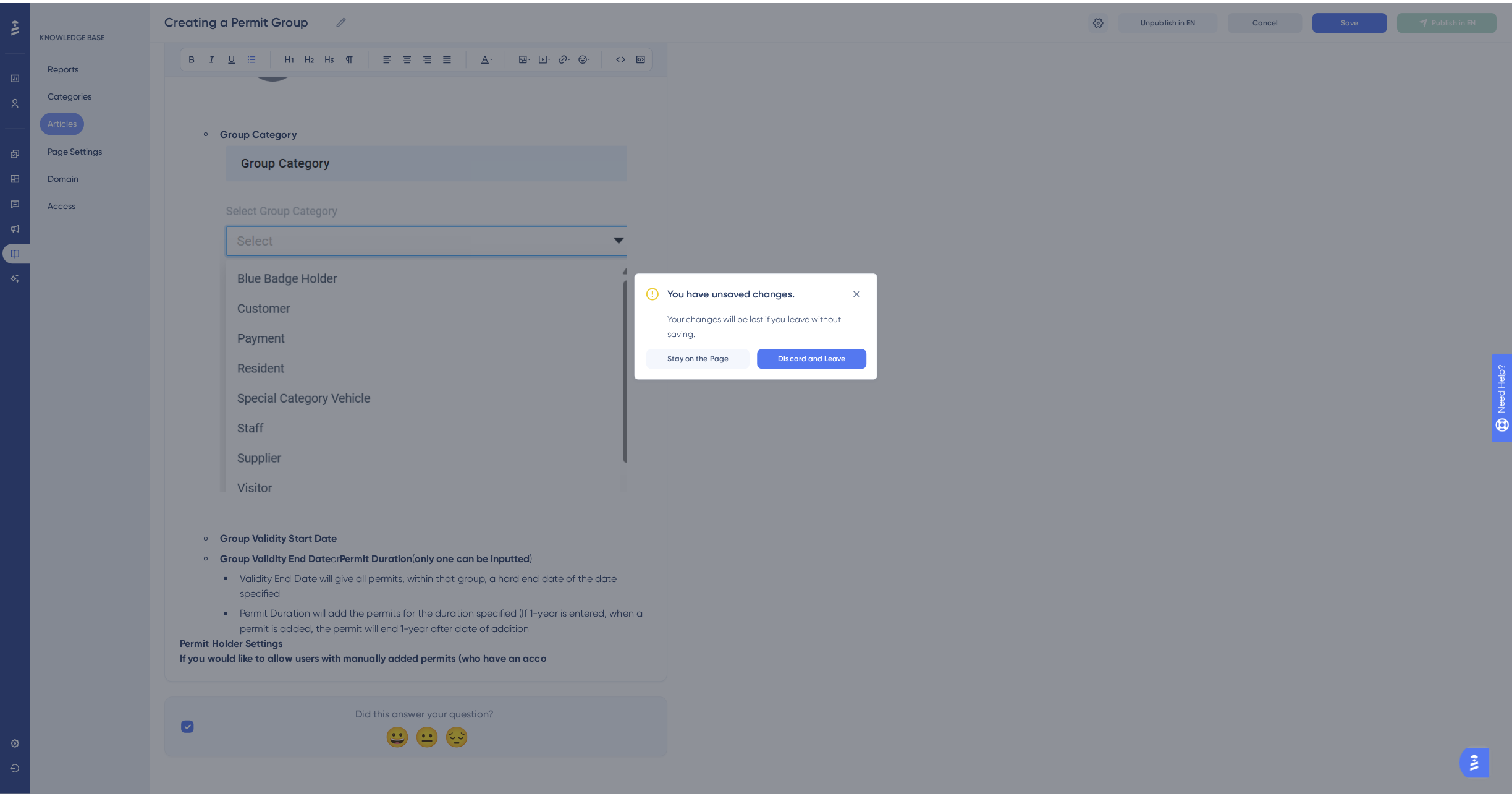
scroll to position [2089, 0]
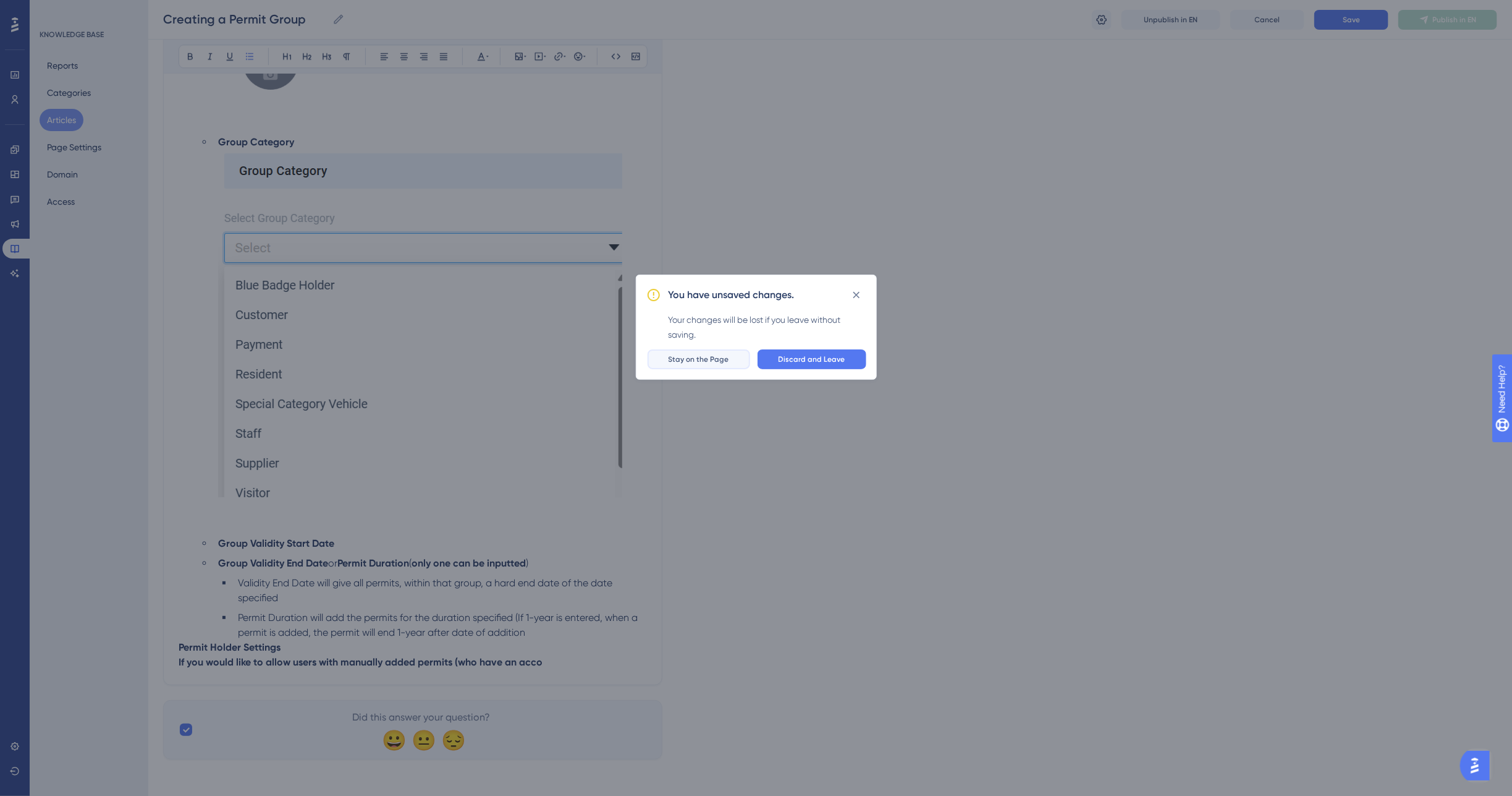
click at [722, 360] on span "Stay on the Page" at bounding box center [699, 359] width 61 height 10
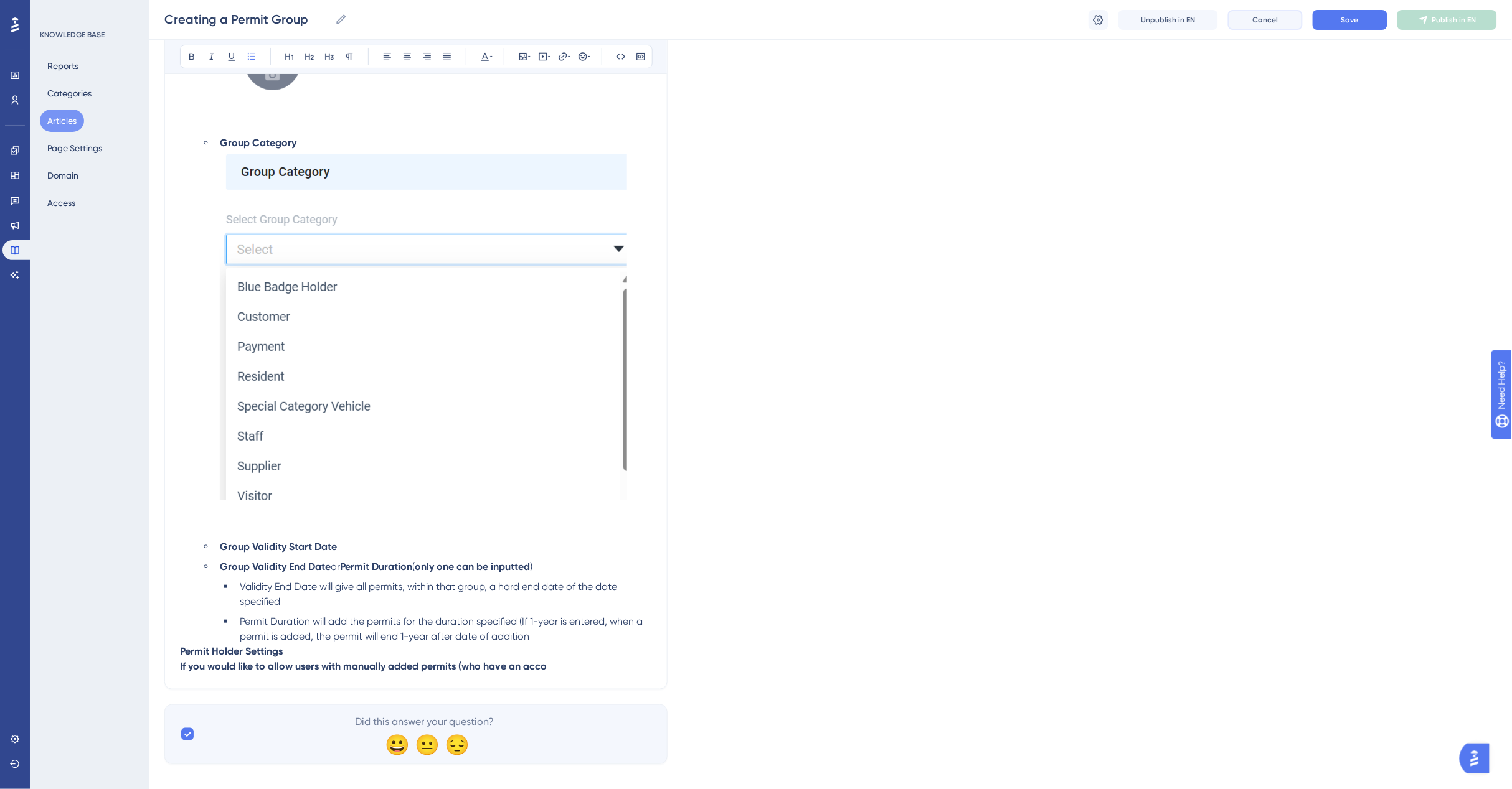
click at [1247, 18] on button "Cancel" at bounding box center [1265, 19] width 75 height 19
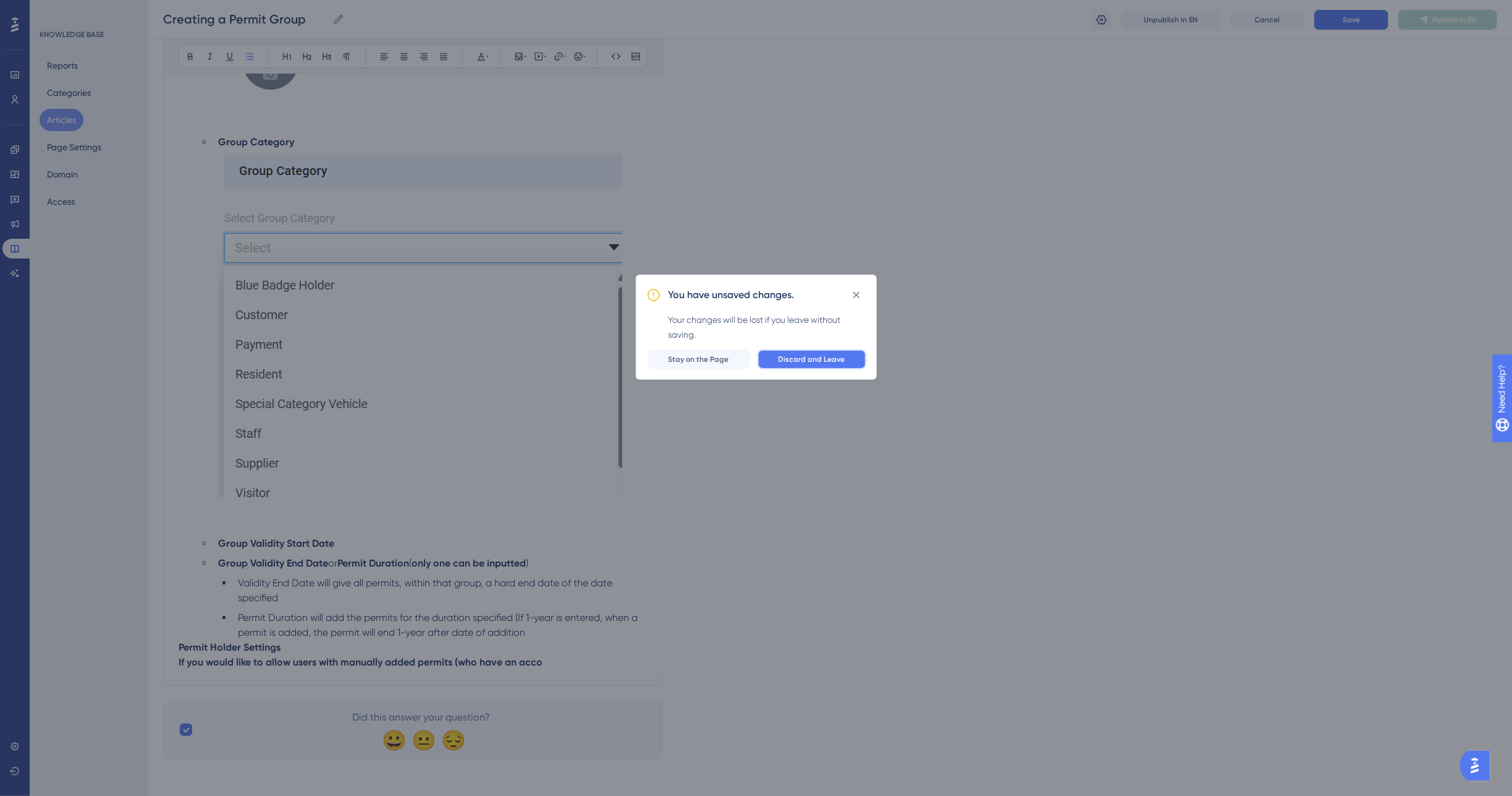
click at [797, 364] on span "Discard and Leave" at bounding box center [812, 359] width 66 height 10
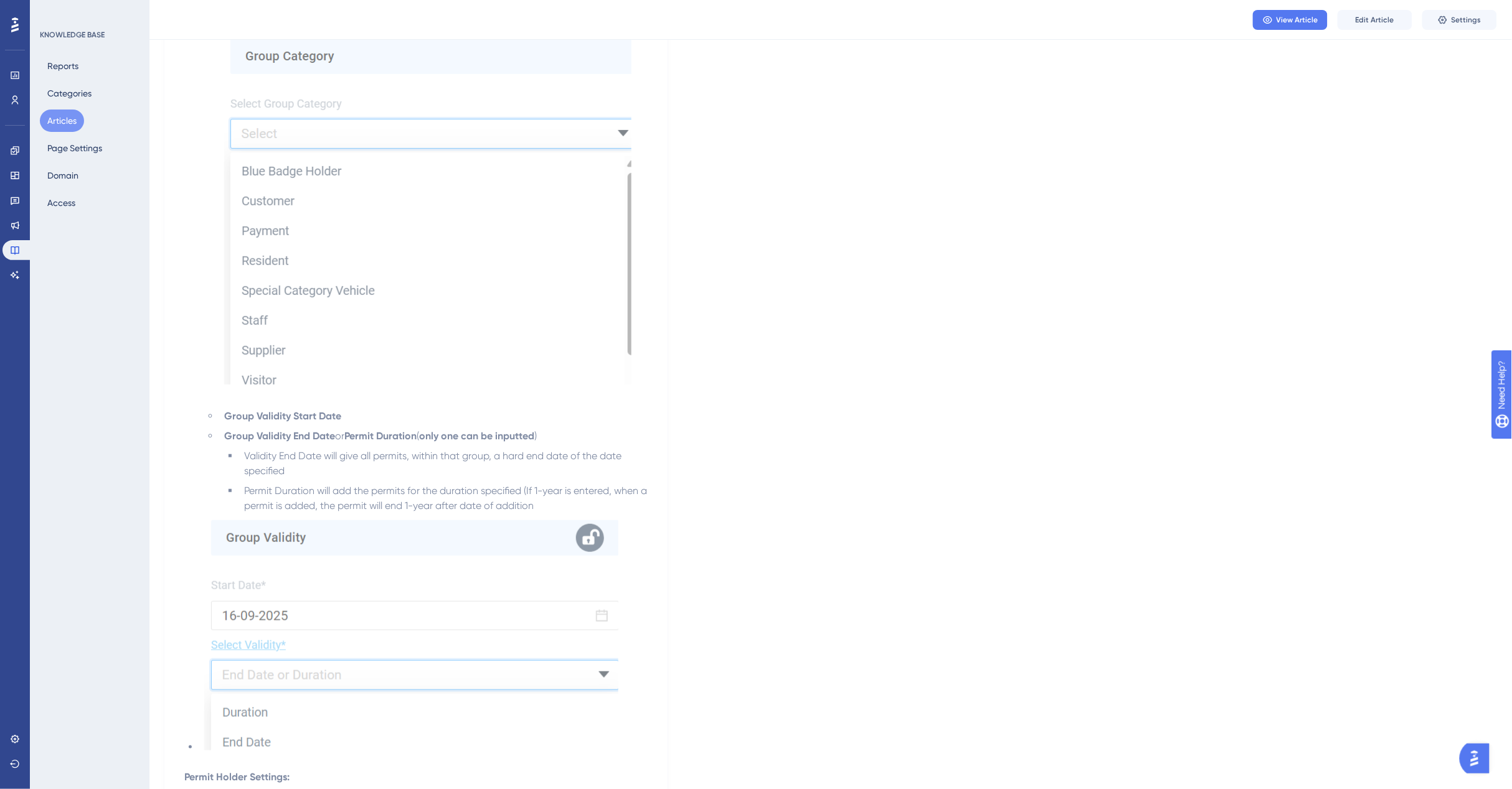
scroll to position [2356, 0]
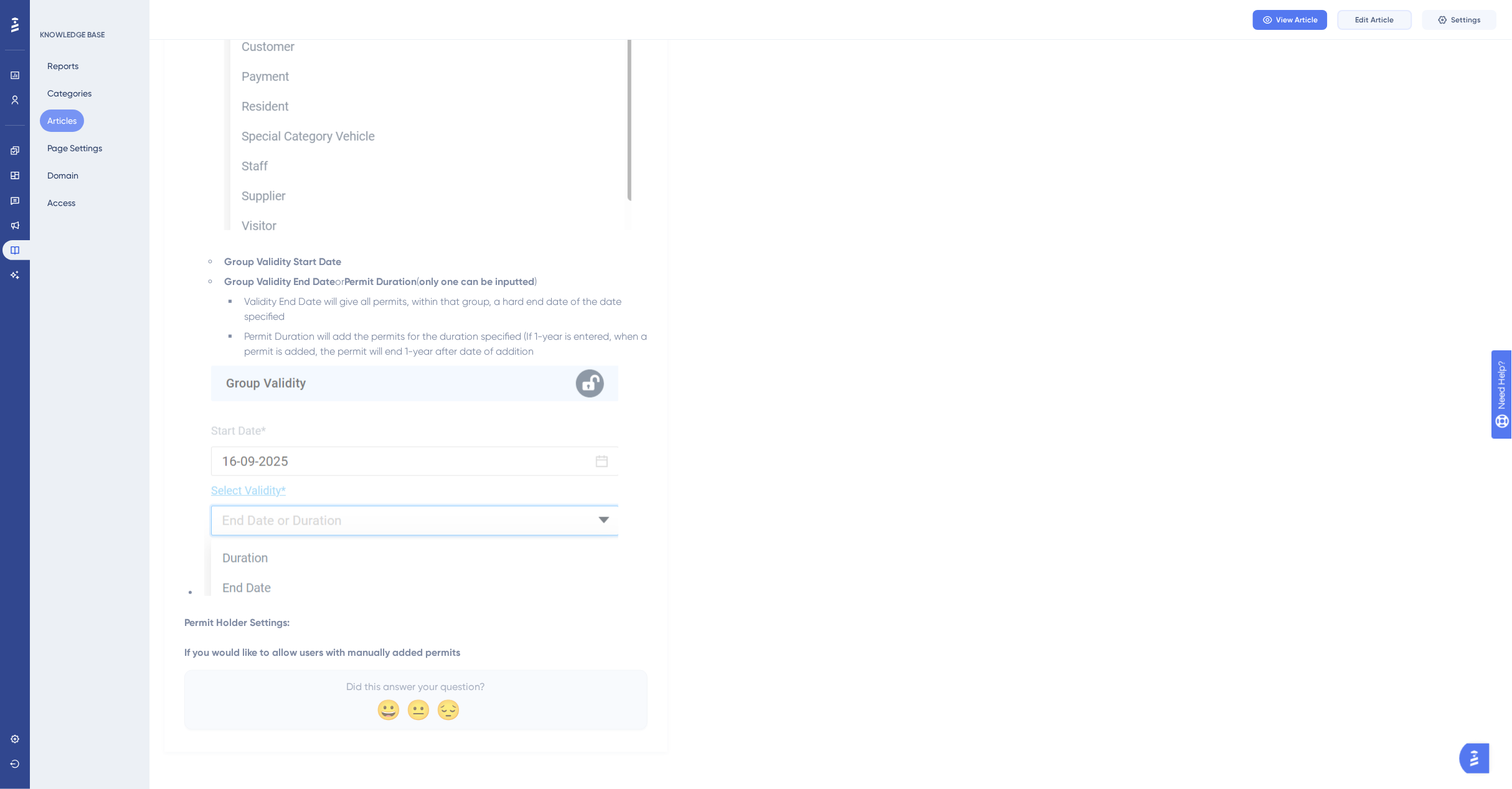
click at [1357, 11] on button "Edit Article" at bounding box center [1375, 19] width 75 height 19
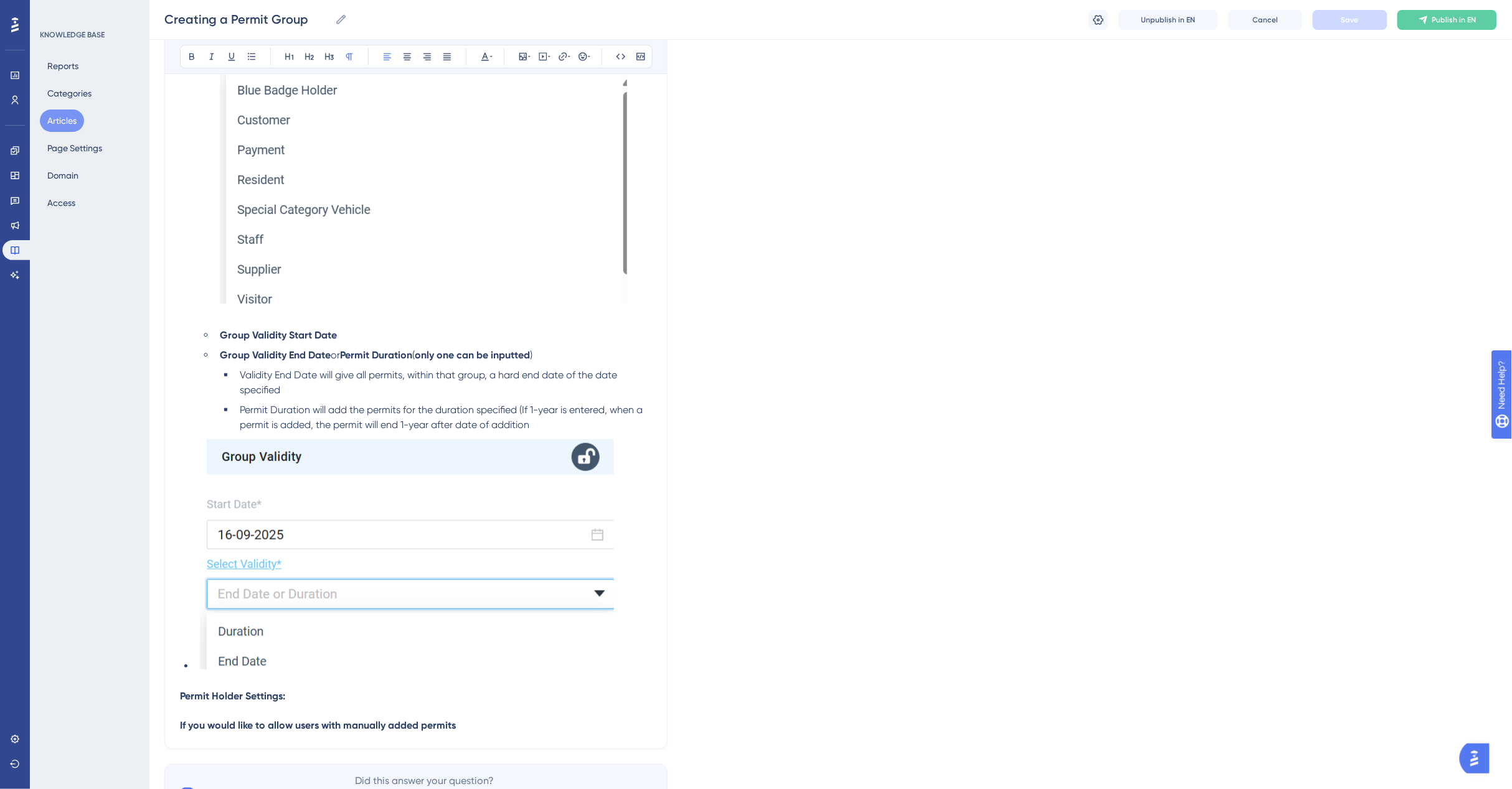
scroll to position [2370, 0]
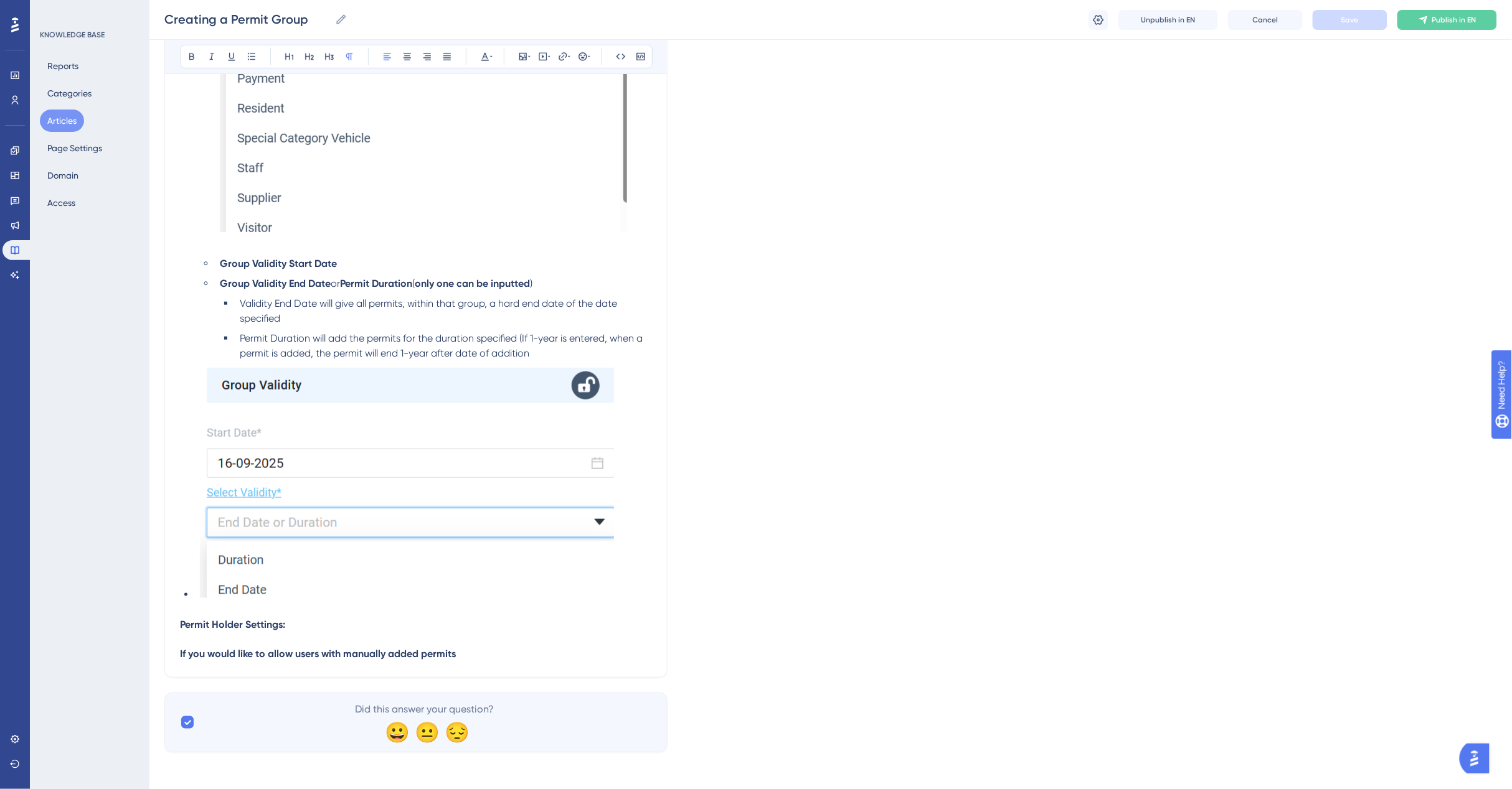
click at [486, 647] on p "If you would like to allow users with manually added permits" at bounding box center [416, 655] width 472 height 15
click at [453, 652] on strong "If you would like to allow users with manually added permits" at bounding box center [317, 654] width 275 height 12
click at [481, 650] on p "If you would like to allow users with manually added permits" at bounding box center [416, 655] width 472 height 15
click at [342, 651] on strong "If you would like to allow users with manually added permits" at bounding box center [317, 654] width 275 height 12
click at [325, 654] on strong "If you would like to allow users with a Group Nexus account manually added perm…" at bounding box center [374, 654] width 388 height 12
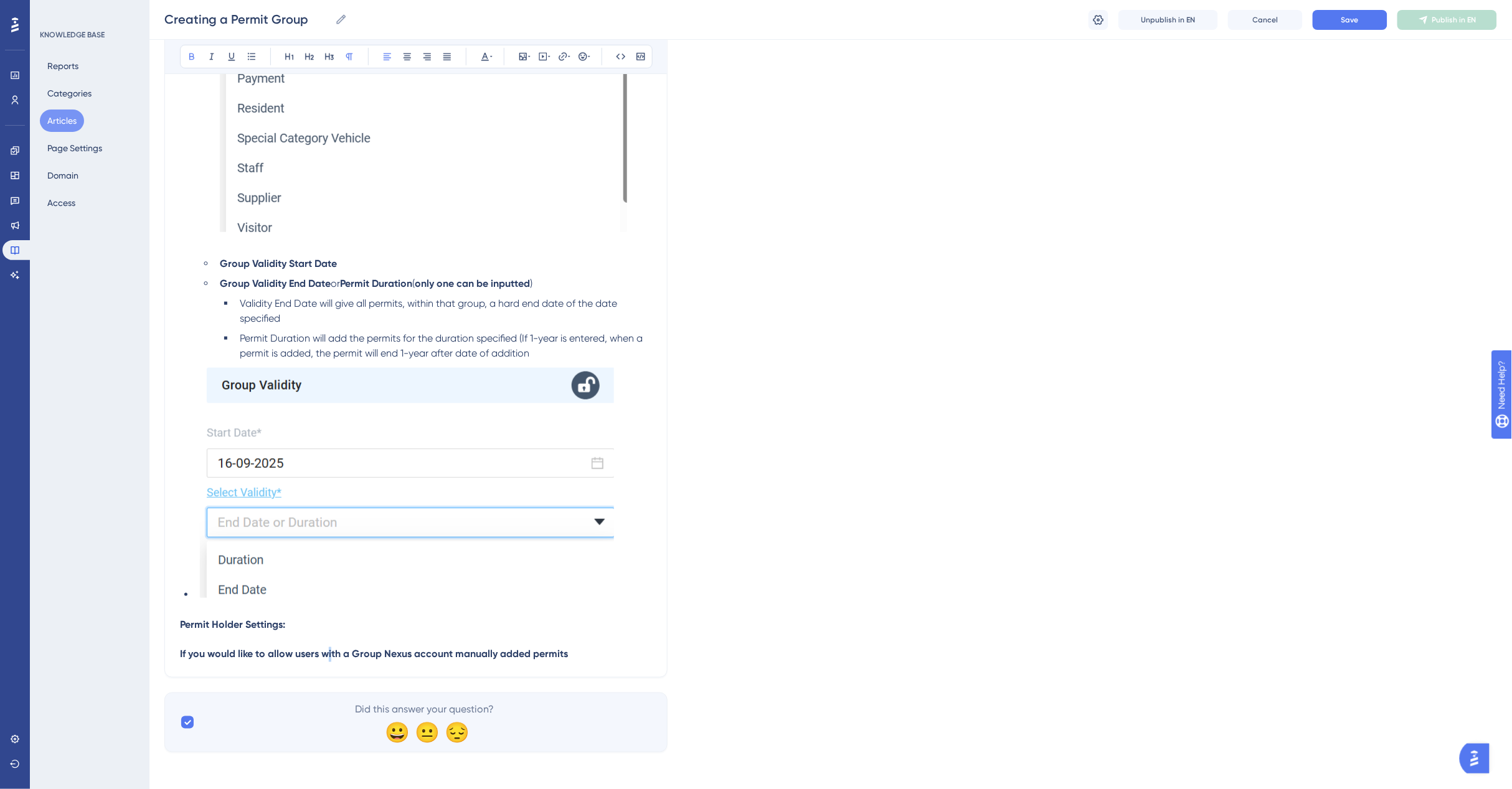
click at [333, 648] on strong "If you would like to allow users with a Group Nexus account manually added perm…" at bounding box center [374, 654] width 388 height 12
drag, startPoint x: 331, startPoint y: 652, endPoint x: 332, endPoint y: 658, distance: 6.1
click at [332, 652] on strong "If you would like to allow users wth a Group Nexus account manually added permi…" at bounding box center [372, 654] width 385 height 12
click at [327, 656] on strong "If you would like to allow users wth a Group Nexus account manually added permi…" at bounding box center [372, 654] width 385 height 12
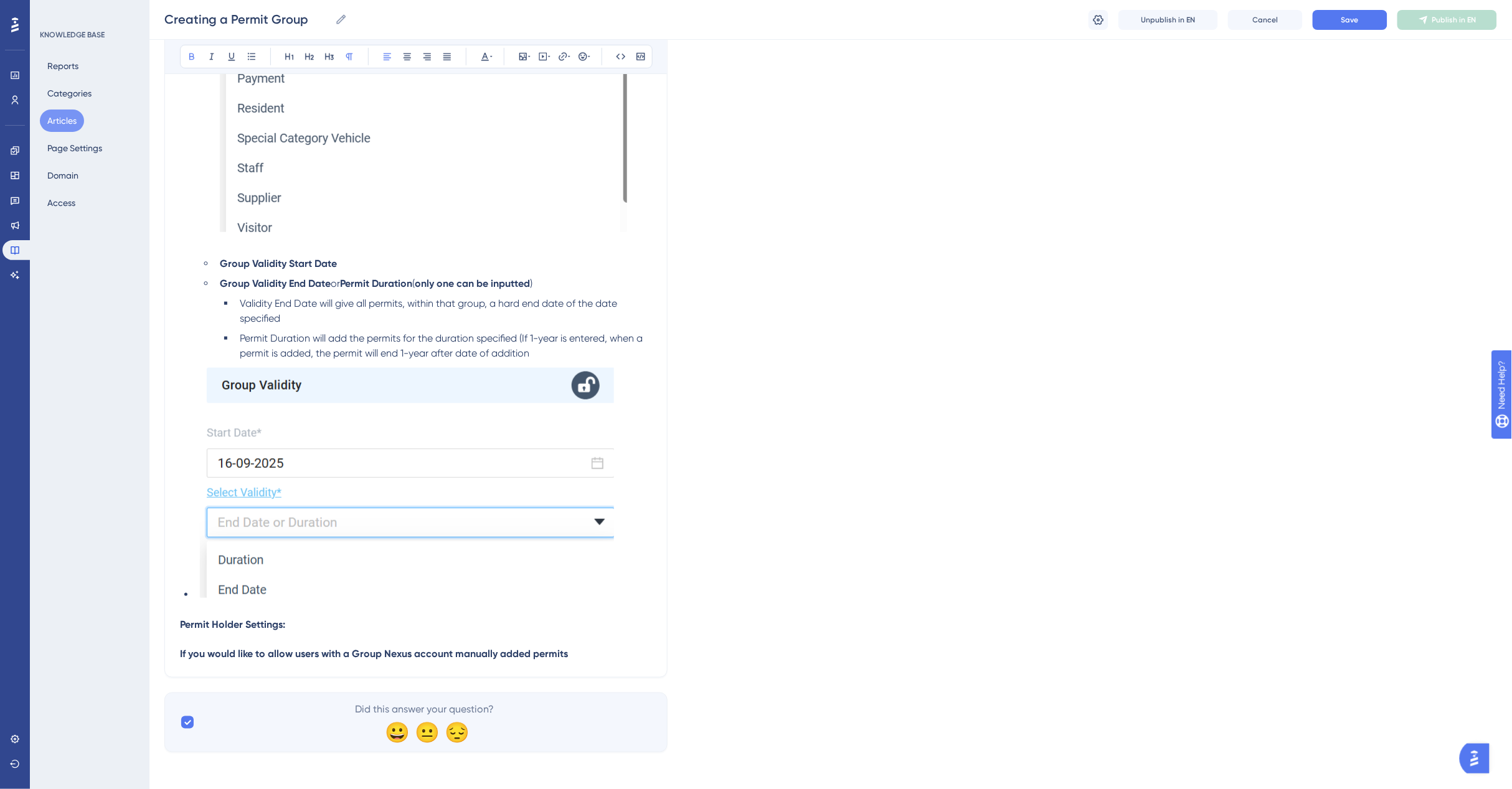
click at [322, 654] on strong "If you would like to allow users with a Group Nexus account manually added perm…" at bounding box center [374, 654] width 388 height 12
click at [455, 654] on strong "If you would like to allow users (with a Group Nexus account manually added per…" at bounding box center [375, 654] width 391 height 12
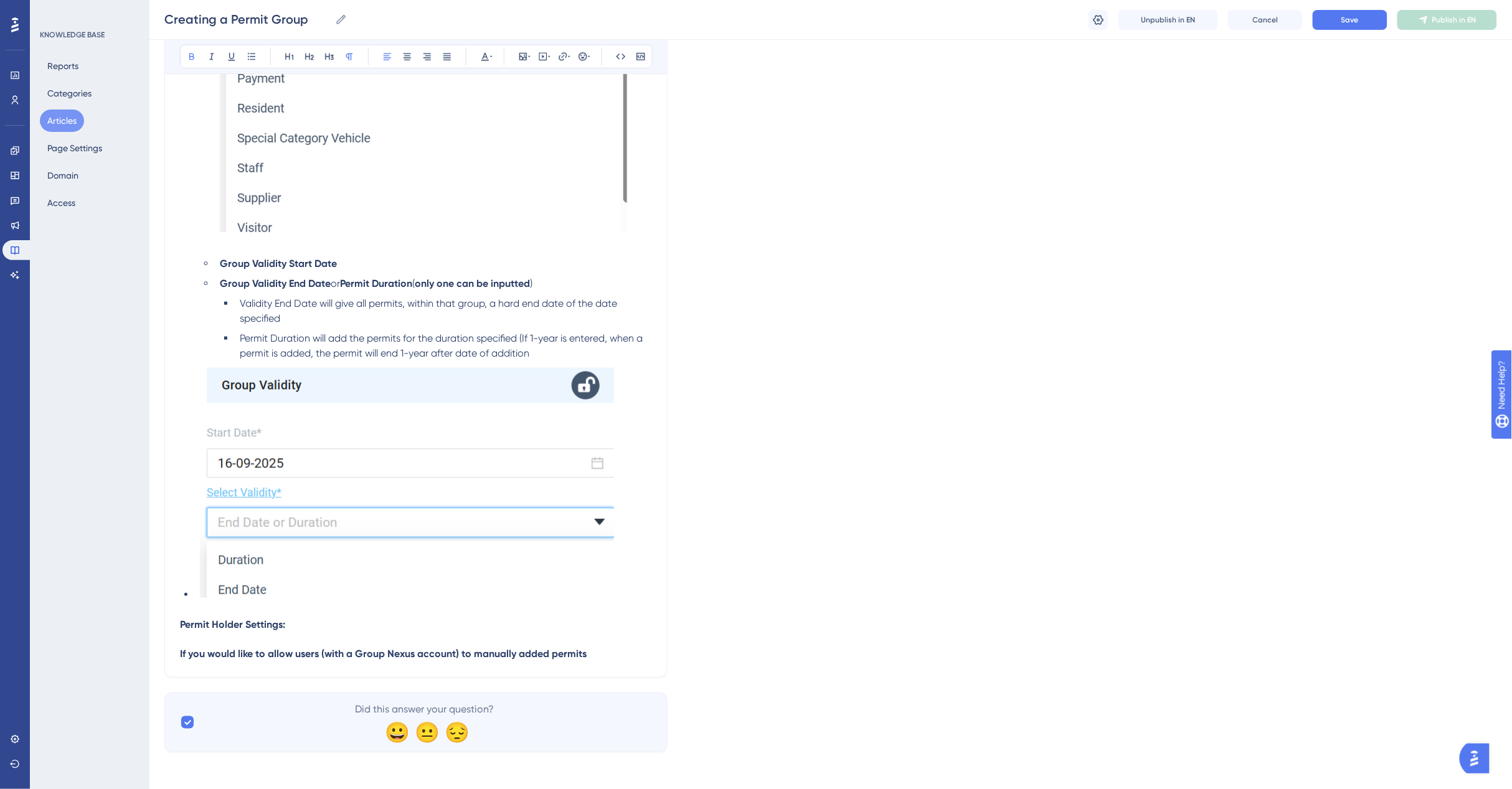
click at [529, 651] on strong "If you would like to allow users (with a Group Nexus account) to manually added…" at bounding box center [383, 654] width 406 height 12
click at [617, 650] on strong "If you would like to allow users (with a Group Nexus account) to manually updat…" at bounding box center [408, 654] width 456 height 12
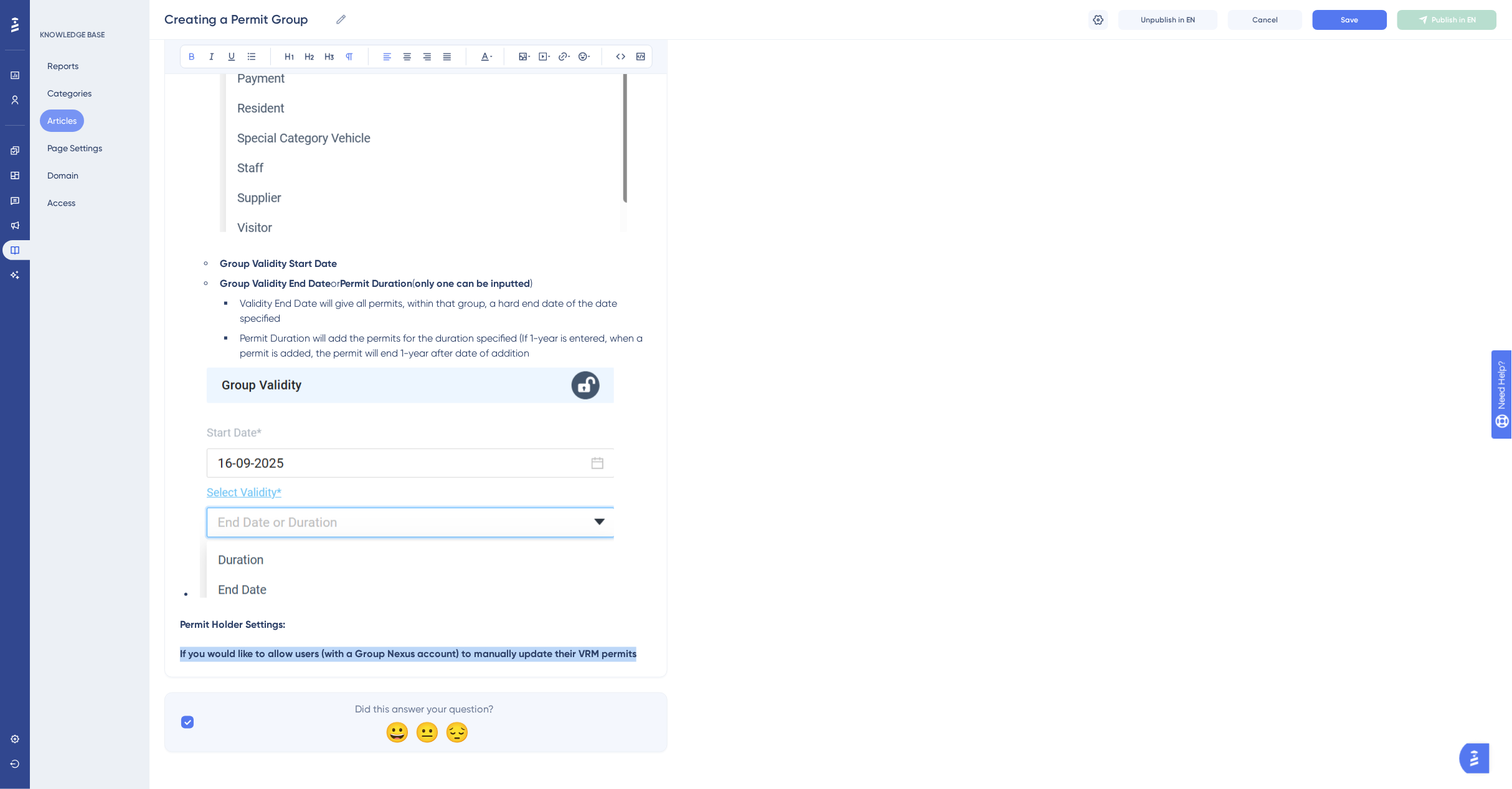
click at [621, 651] on strong "If you would like to allow users (with a Group Nexus account) to manually updat…" at bounding box center [408, 654] width 456 height 12
click at [645, 650] on p "If you would like to allow users (with a Group Nexus account) to manually updat…" at bounding box center [416, 655] width 472 height 15
drag, startPoint x: 635, startPoint y: 651, endPoint x: 601, endPoint y: 648, distance: 34.1
click at [601, 648] on p "If you would like to allow users (with a Group Nexus account) to manually updat…" at bounding box center [416, 655] width 472 height 15
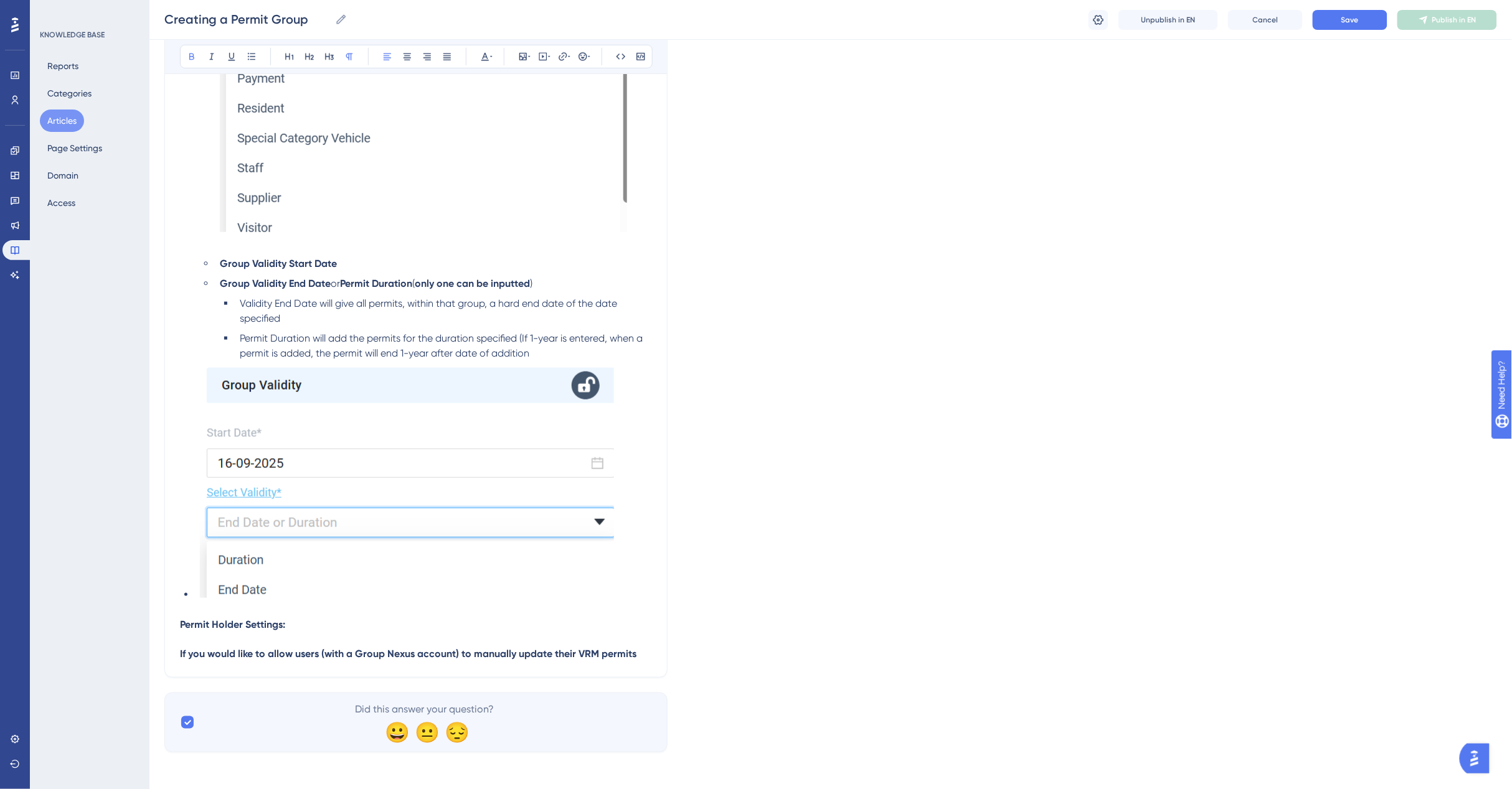
click at [601, 656] on p "If you would like to allow users (with a Group Nexus account) to manually updat…" at bounding box center [416, 655] width 472 height 15
drag, startPoint x: 614, startPoint y: 648, endPoint x: 175, endPoint y: 663, distance: 439.3
drag, startPoint x: 173, startPoint y: 667, endPoint x: 224, endPoint y: 668, distance: 51.0
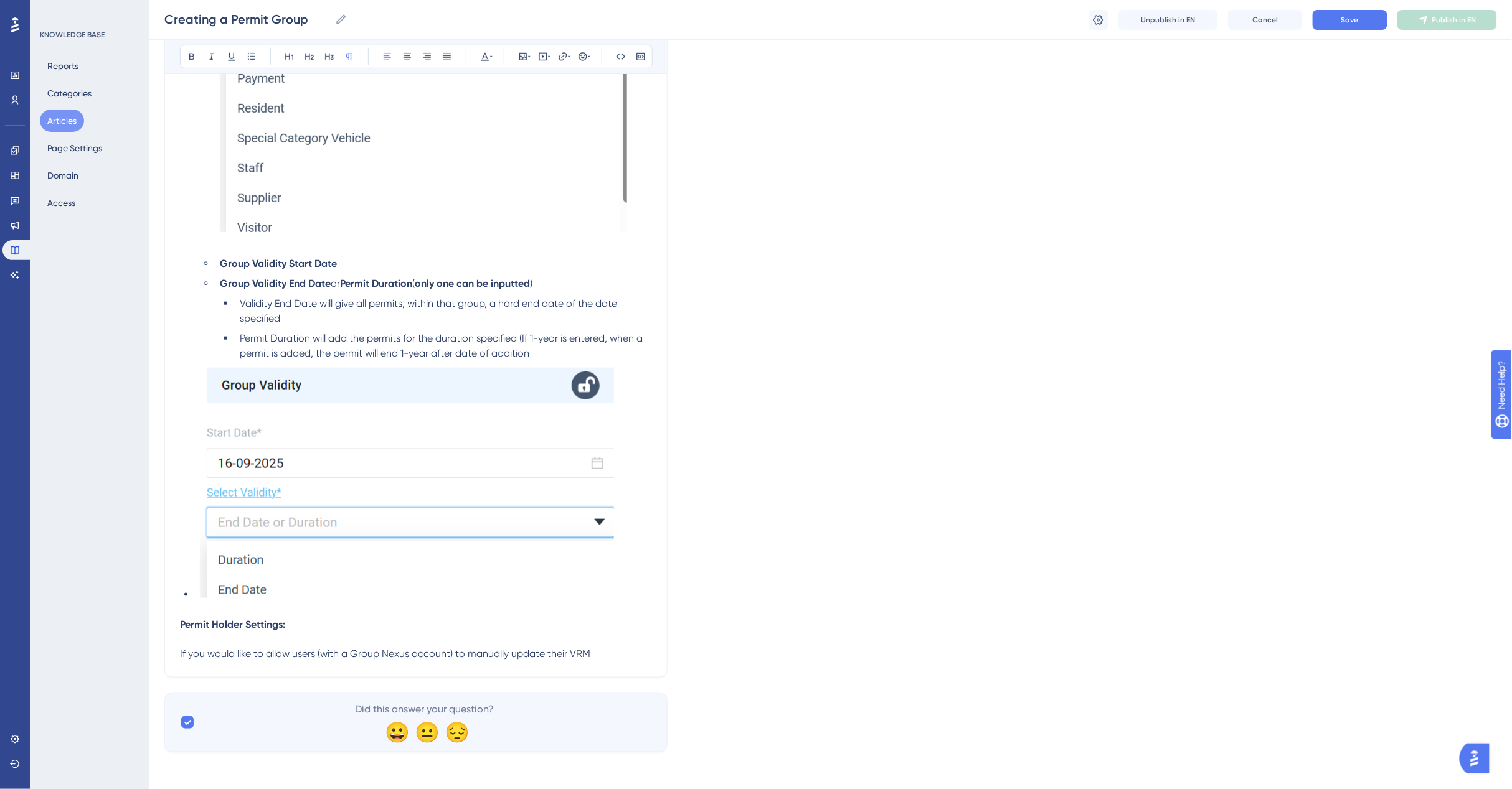
click at [605, 647] on p "If you would like to allow users (with a Group Nexus account) to manually updat…" at bounding box center [416, 655] width 472 height 15
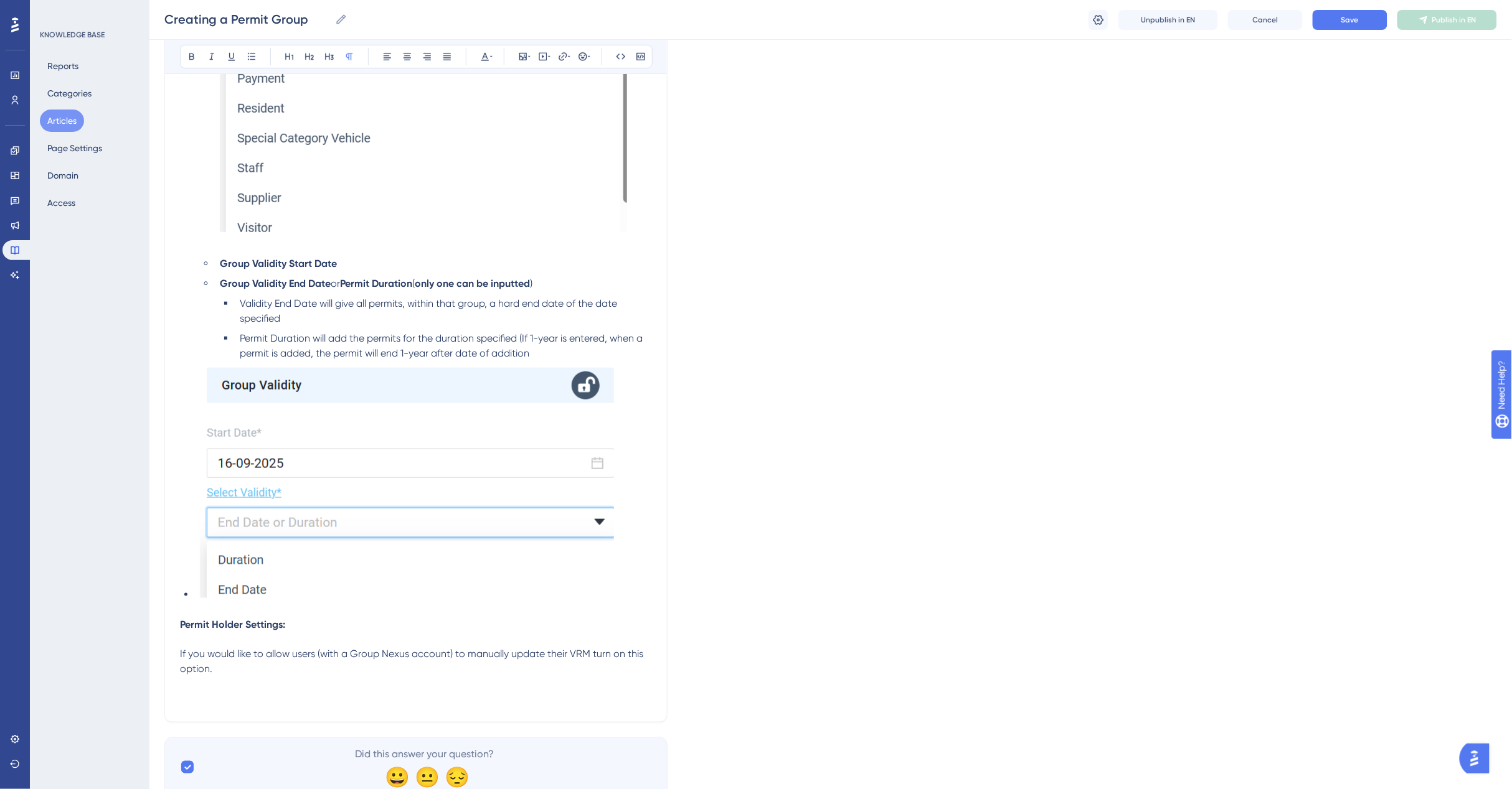
click at [288, 703] on p at bounding box center [416, 699] width 472 height 15
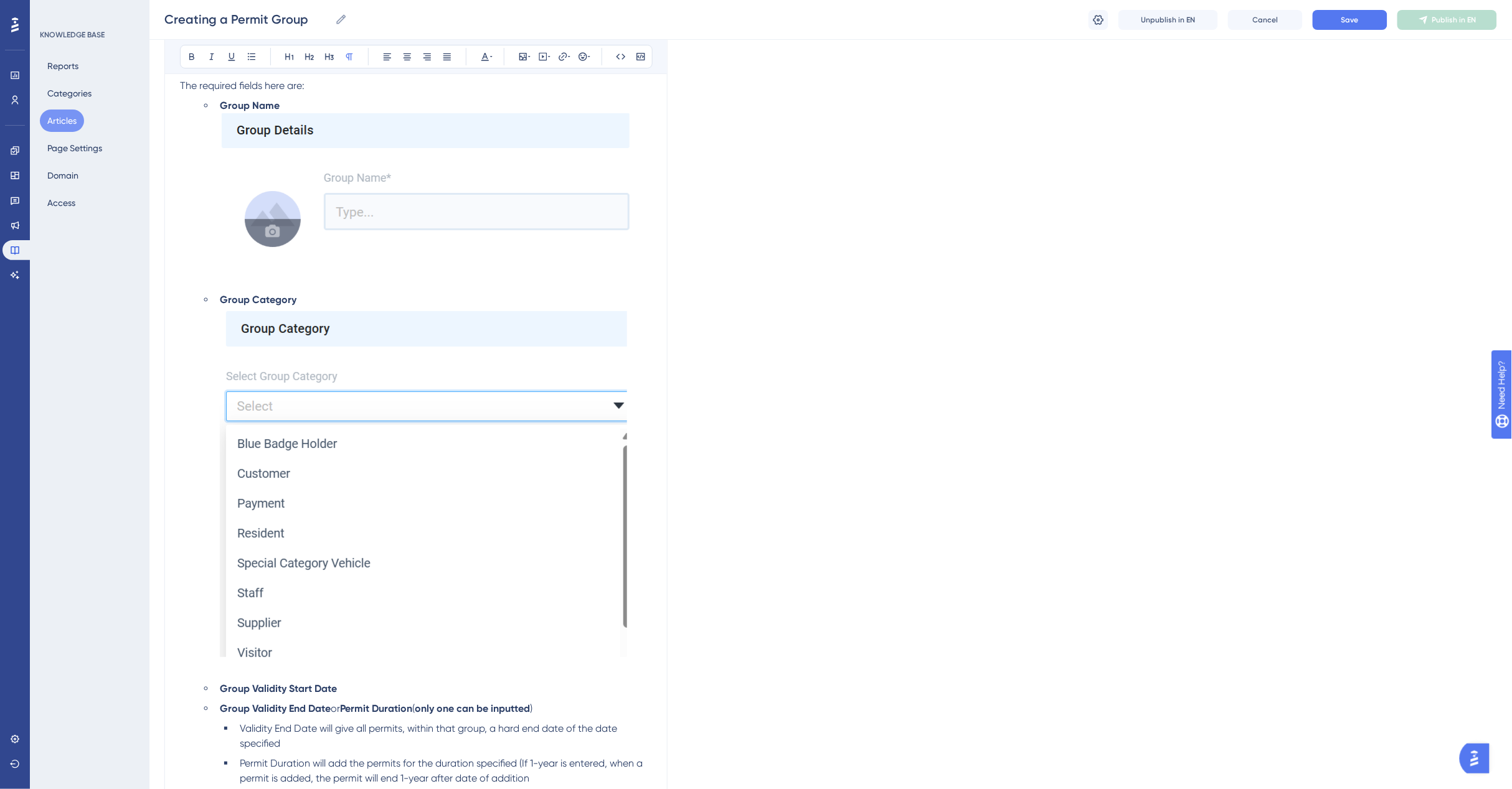
scroll to position [2539, 0]
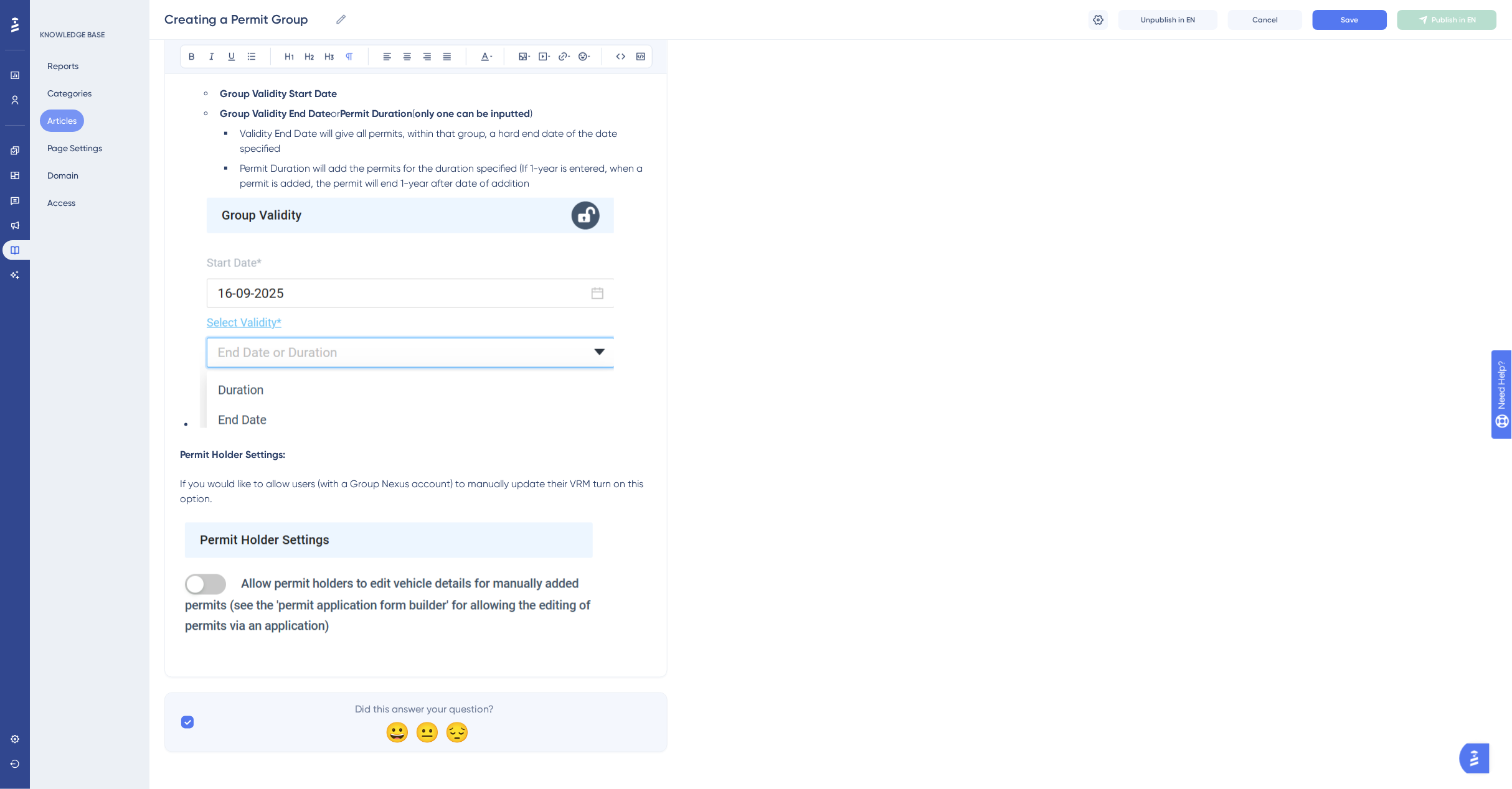
click at [609, 635] on p at bounding box center [416, 592] width 472 height 140
click at [621, 621] on p at bounding box center [416, 592] width 472 height 140
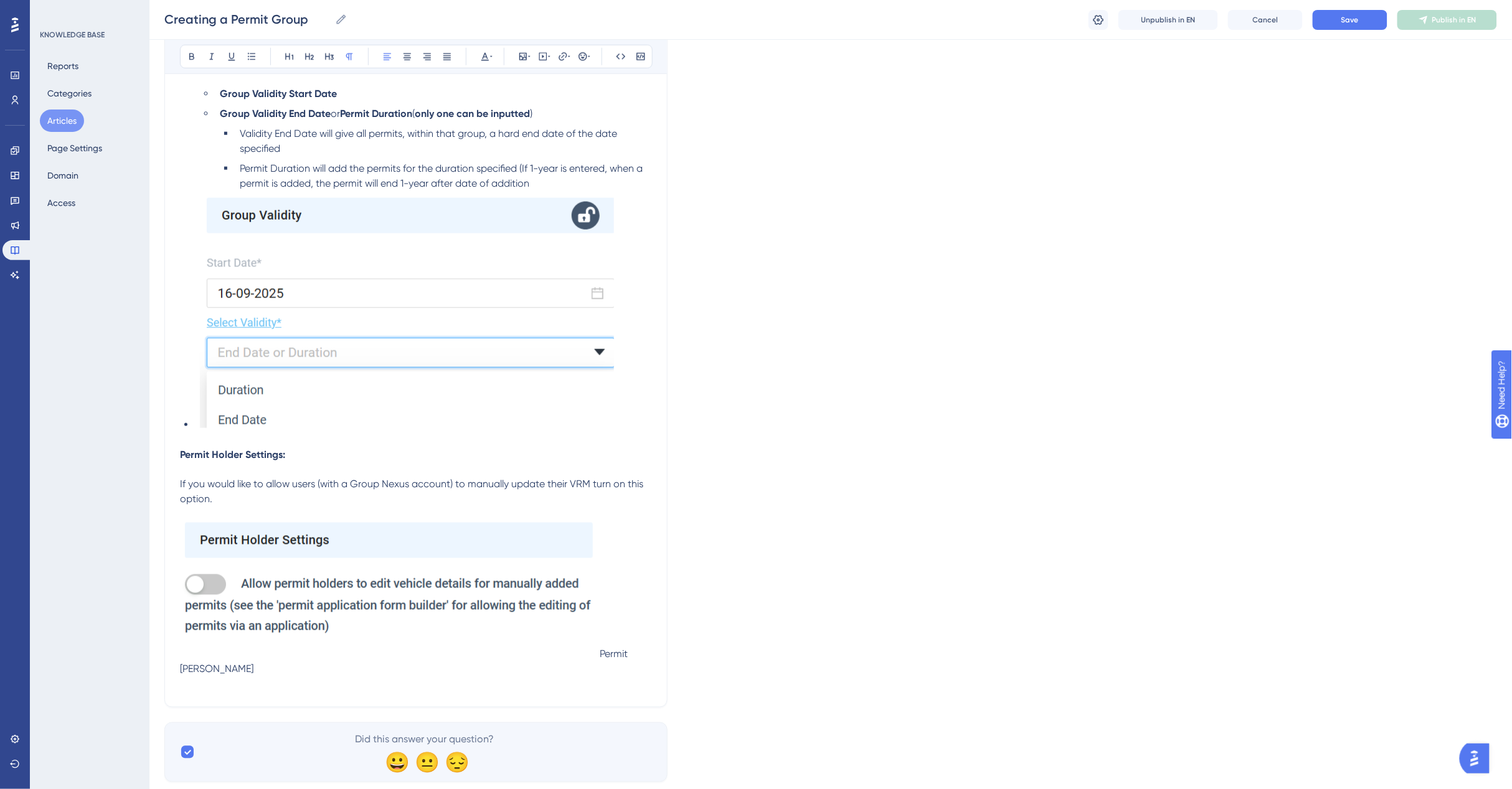
click at [611, 630] on p "Permit [PERSON_NAME]" at bounding box center [416, 599] width 472 height 155
click at [611, 630] on p "Prmit [PERSON_NAME]" at bounding box center [416, 599] width 472 height 155
click at [618, 644] on p "Prmit [PERSON_NAME]" at bounding box center [416, 599] width 472 height 155
click at [630, 652] on p "Ti" at bounding box center [416, 592] width 472 height 140
click at [650, 662] on p at bounding box center [416, 669] width 472 height 15
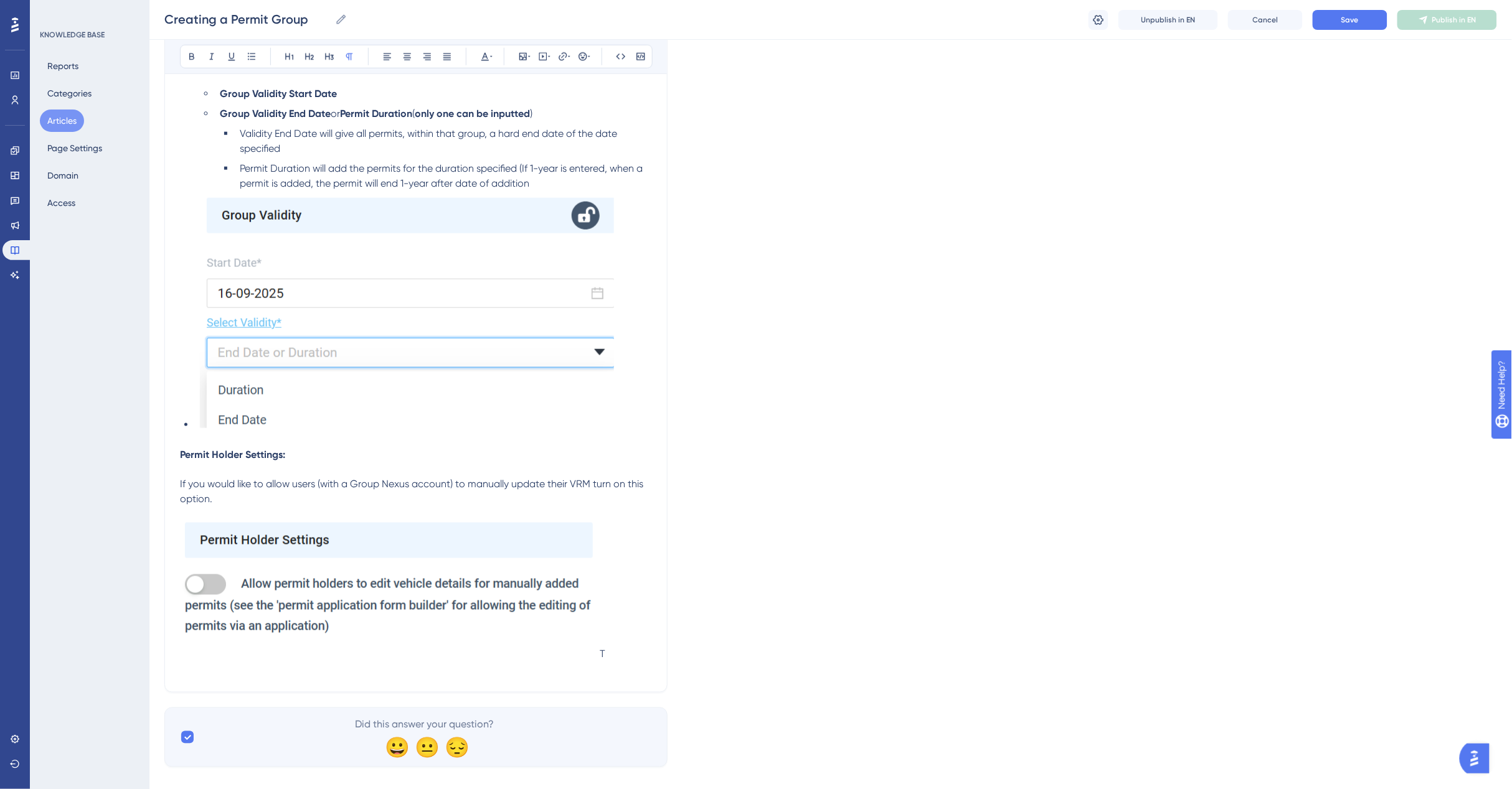
drag, startPoint x: 624, startPoint y: 652, endPoint x: 611, endPoint y: 655, distance: 13.3
click at [620, 654] on p "T" at bounding box center [416, 592] width 472 height 140
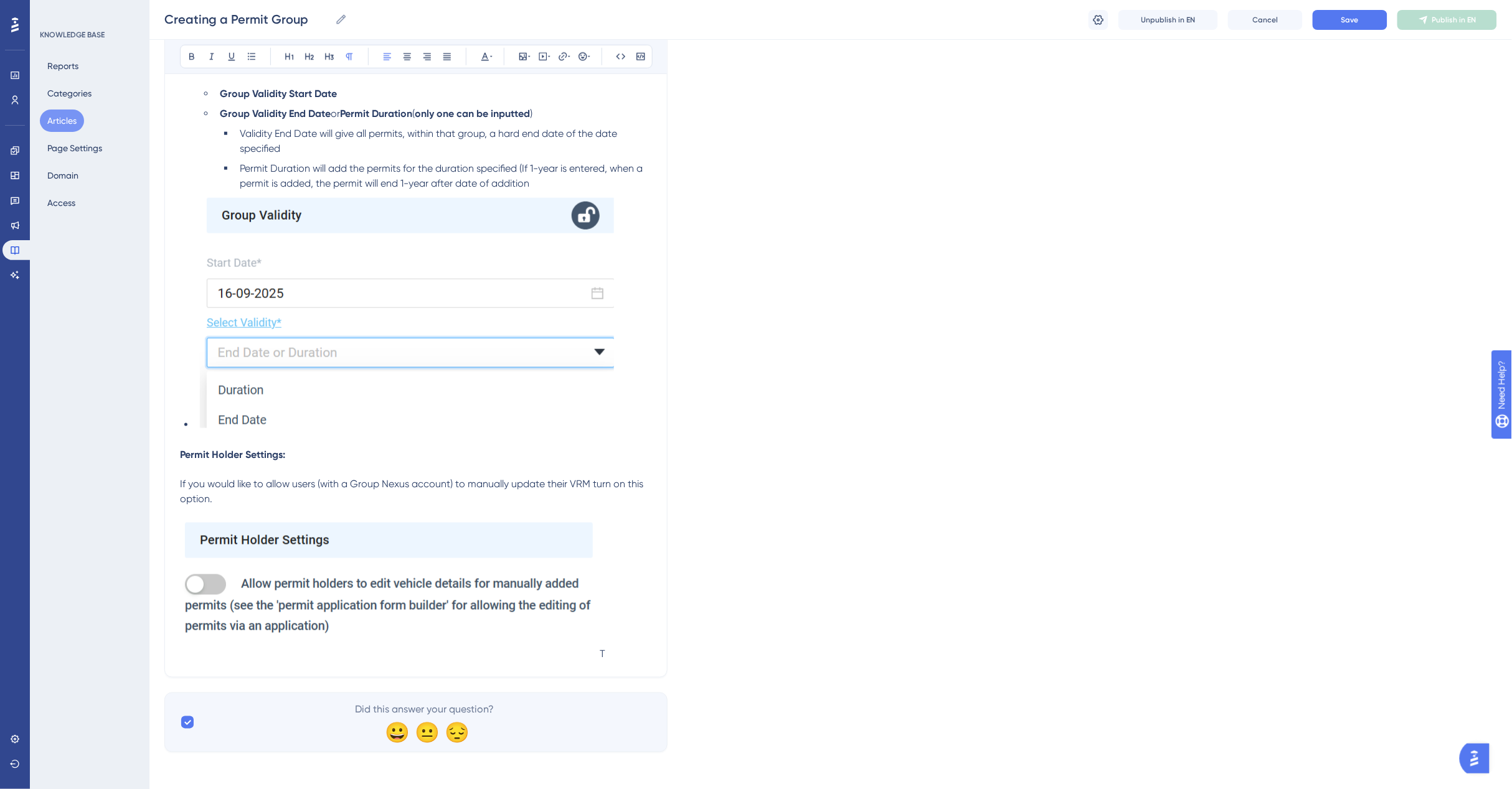
click at [611, 655] on p "T" at bounding box center [416, 592] width 472 height 140
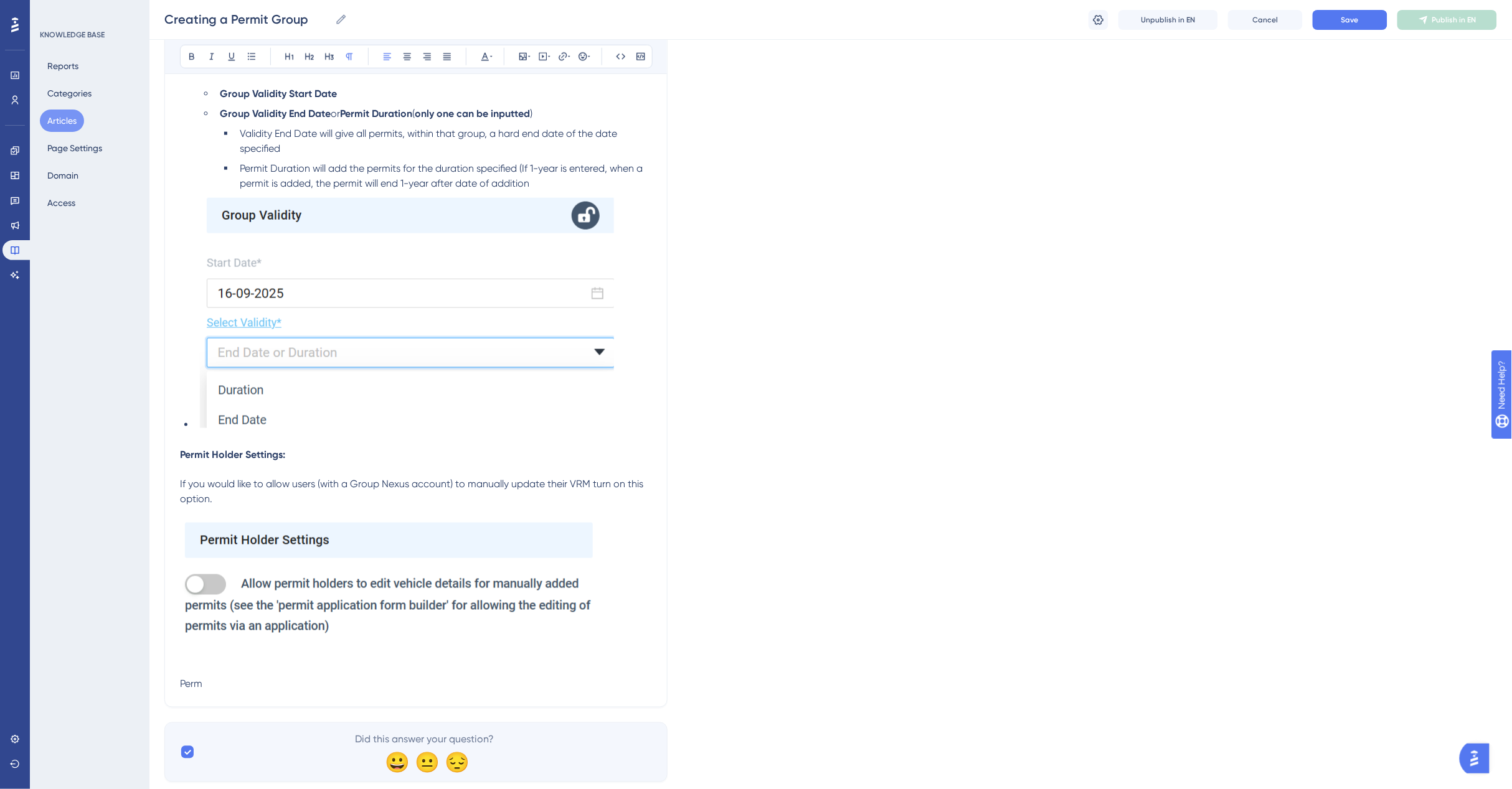
click at [634, 656] on p at bounding box center [416, 592] width 472 height 140
click at [222, 682] on p "Permi" at bounding box center [416, 684] width 472 height 15
drag, startPoint x: 300, startPoint y: 681, endPoint x: 243, endPoint y: 693, distance: 58.2
click at [297, 682] on p "Permit Timings" at bounding box center [416, 684] width 472 height 15
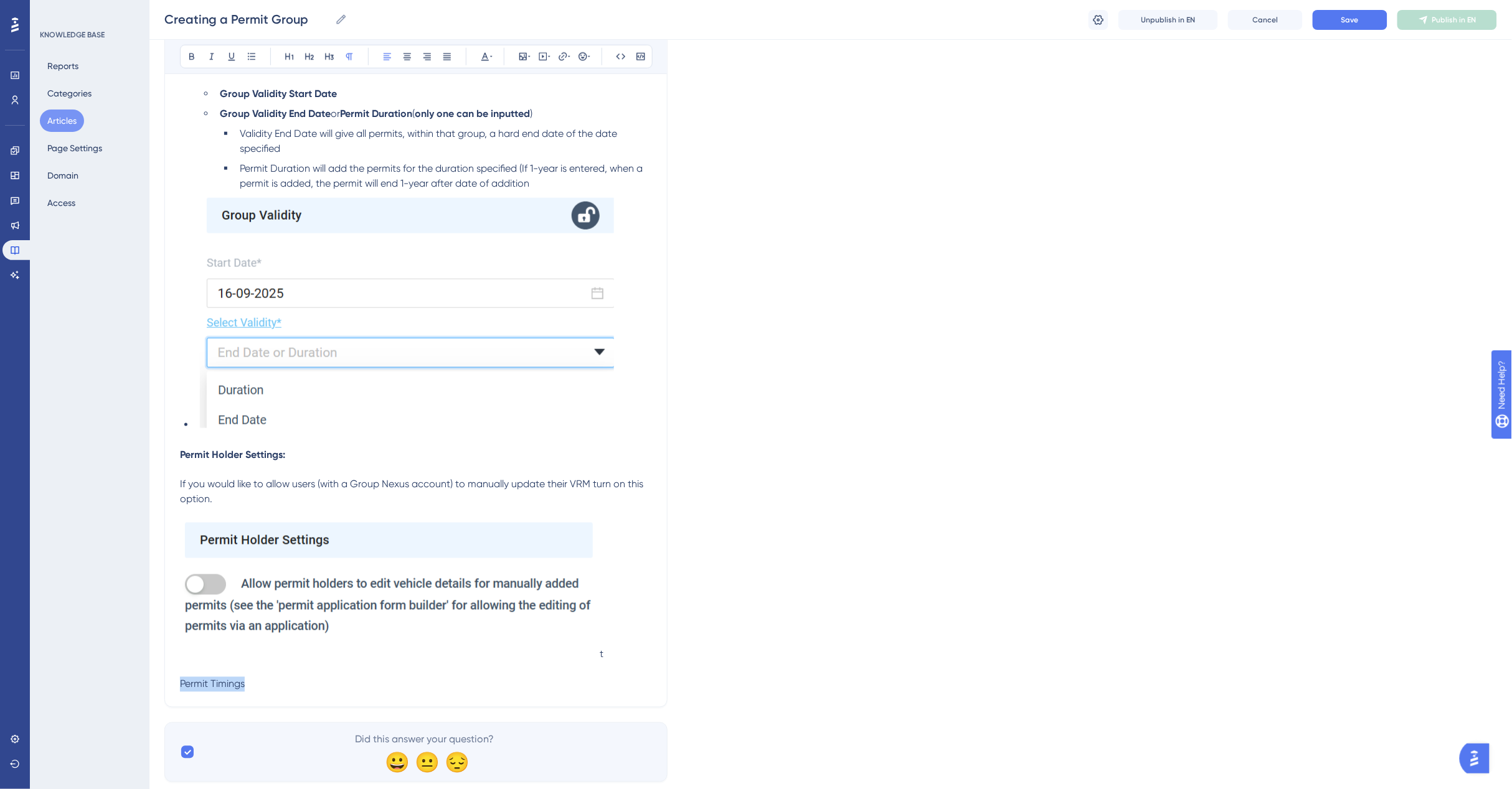
drag, startPoint x: 257, startPoint y: 679, endPoint x: 178, endPoint y: 683, distance: 79.1
click at [288, 681] on p "Permit Timings" at bounding box center [416, 684] width 472 height 15
click at [303, 677] on p "Permit Timings" at bounding box center [416, 684] width 472 height 15
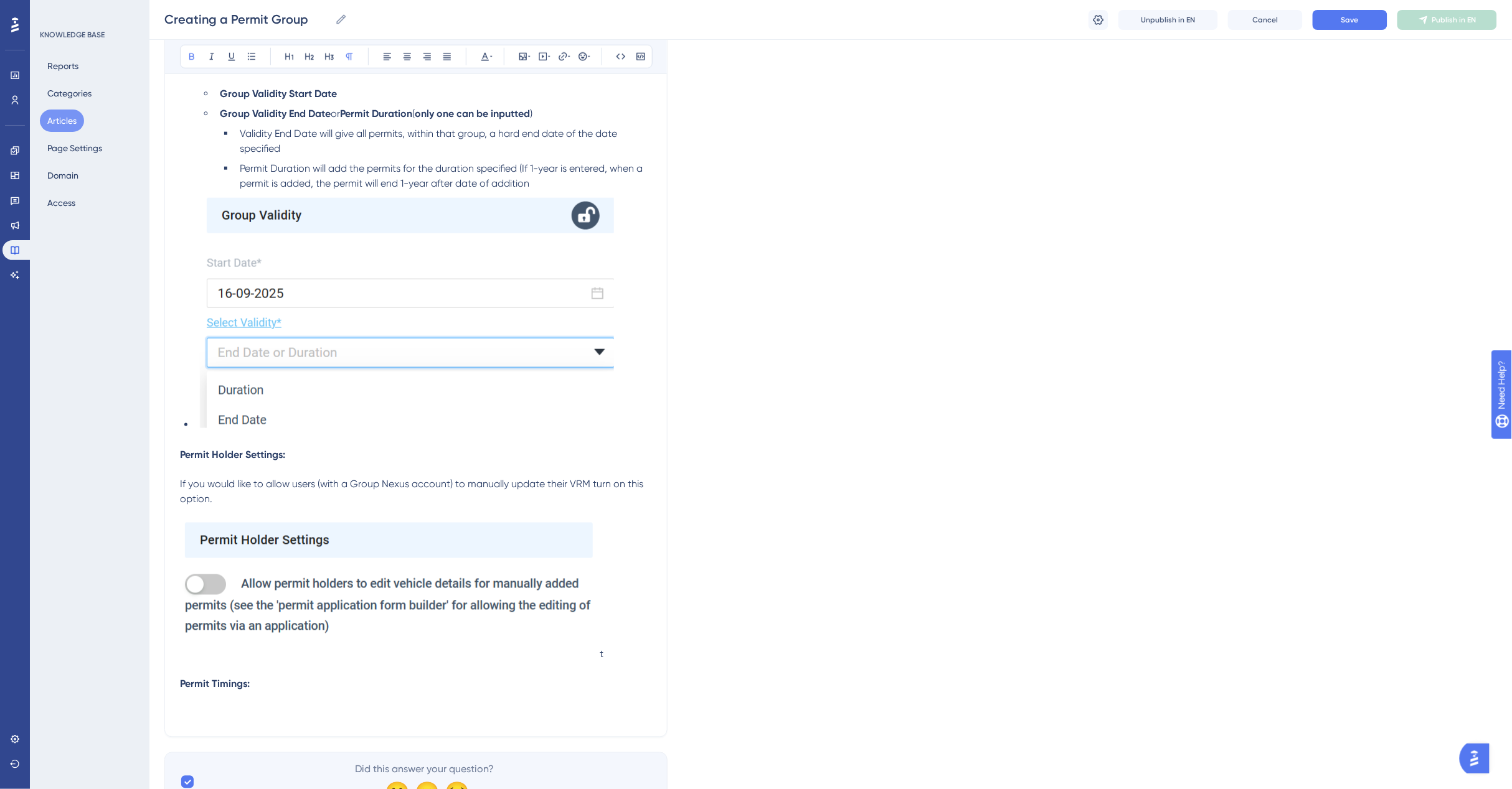
drag, startPoint x: 273, startPoint y: 681, endPoint x: 618, endPoint y: 535, distance: 374.6
click at [207, 699] on p at bounding box center [416, 699] width 472 height 15
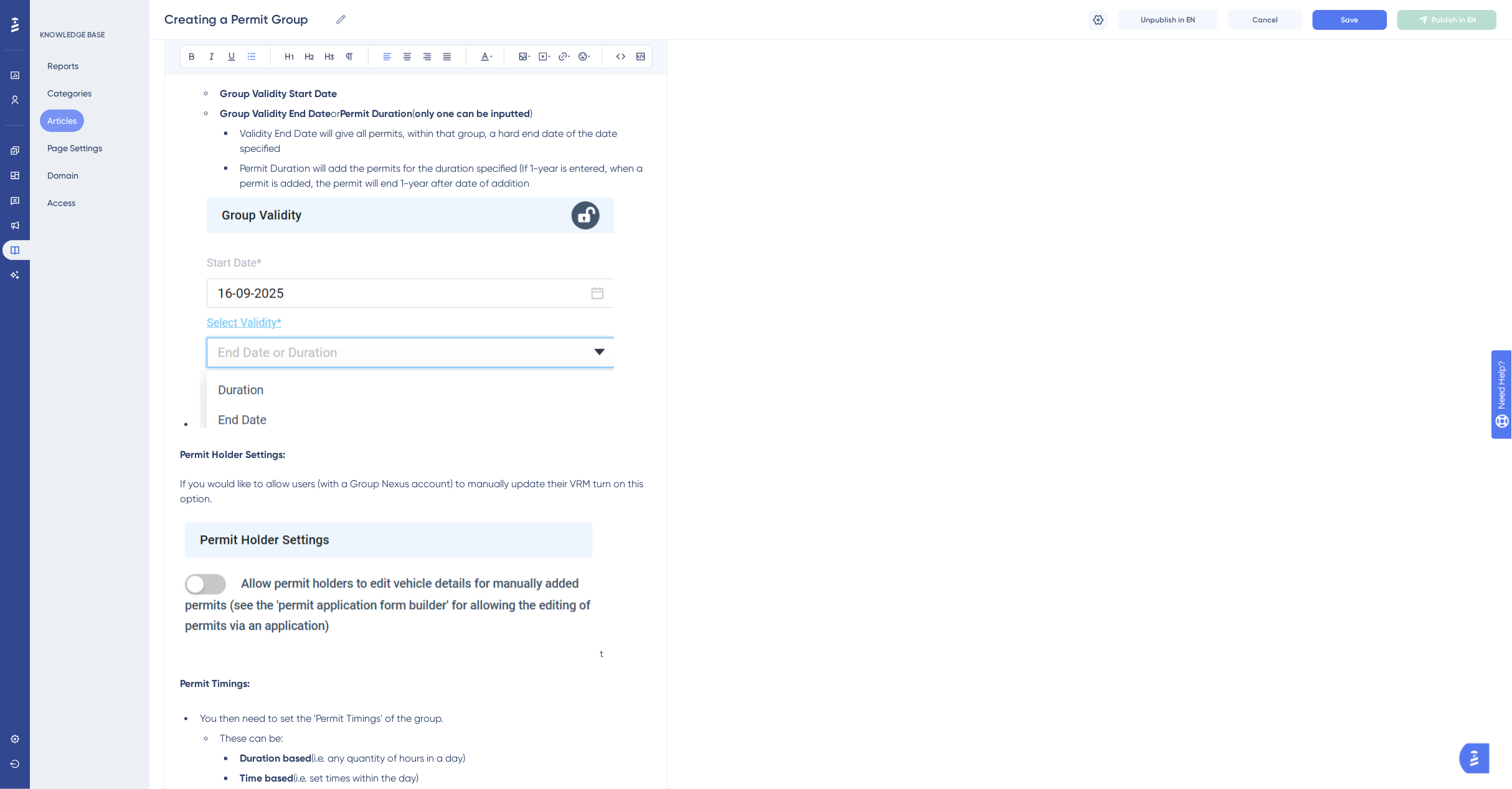
scroll to position [2650, 0]
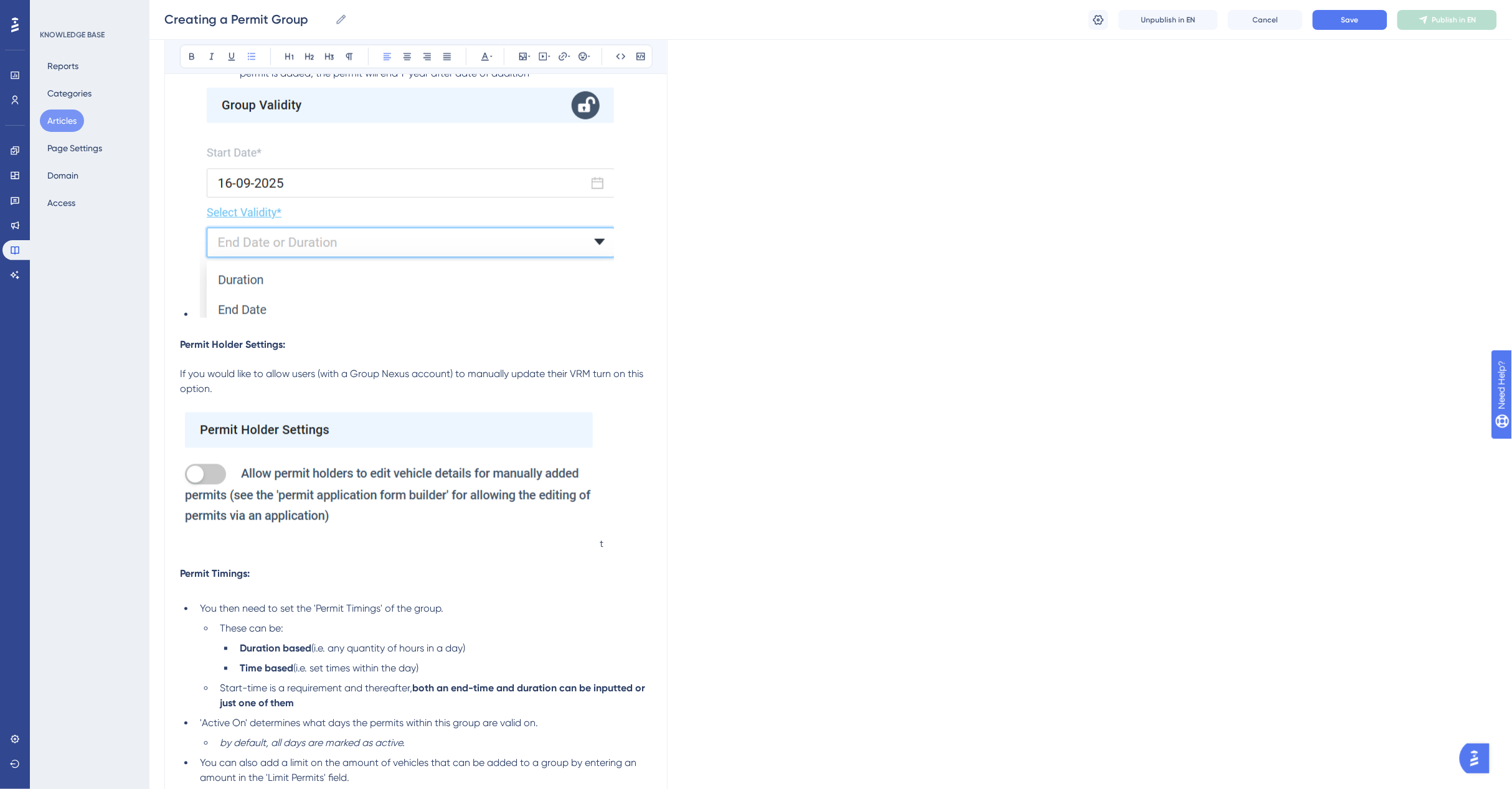
click at [210, 692] on ul "These can be: Duration based (i.e. any quantity of hours in a day) Time based (…" at bounding box center [425, 666] width 452 height 90
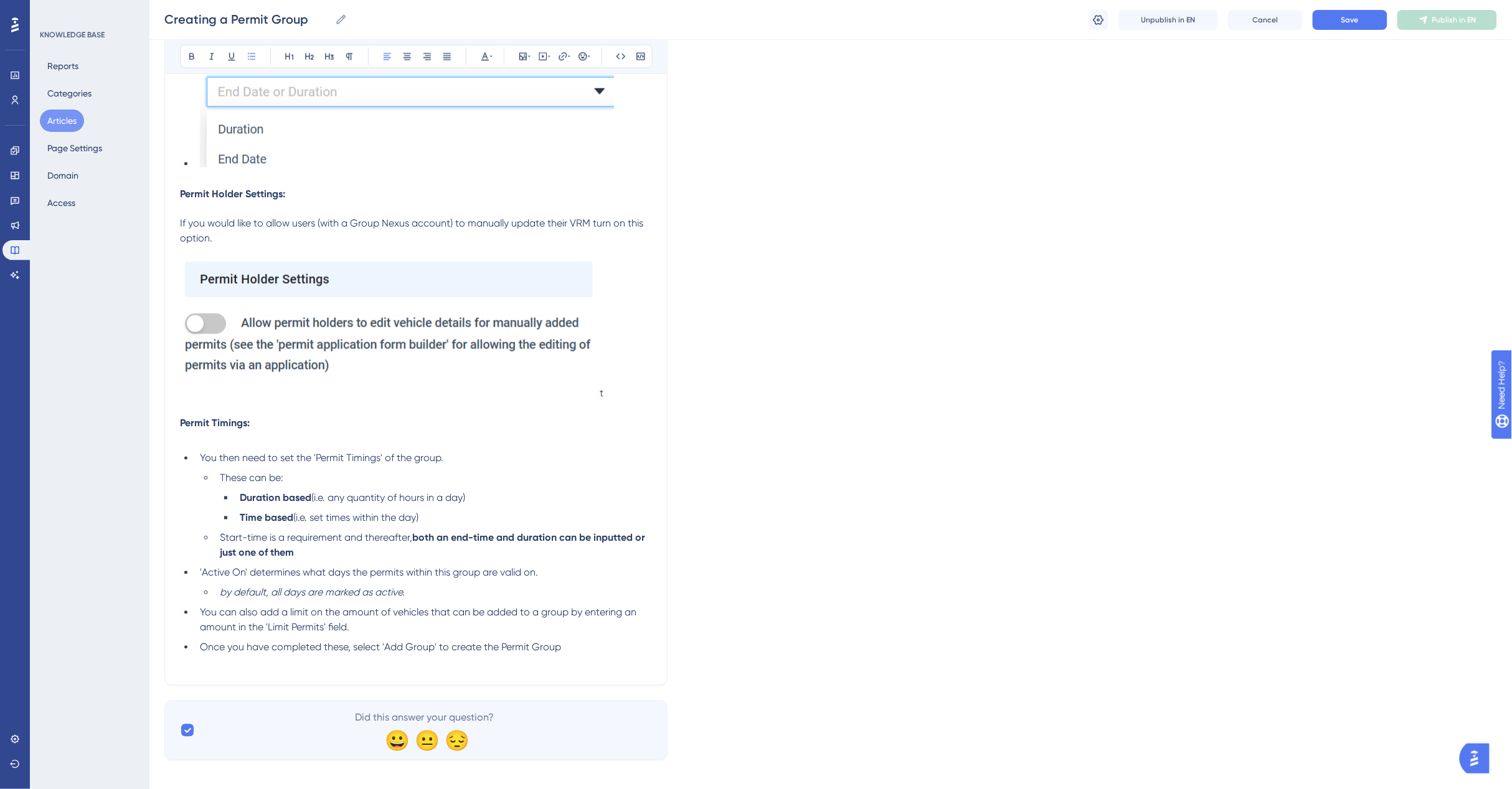
scroll to position [2807, 0]
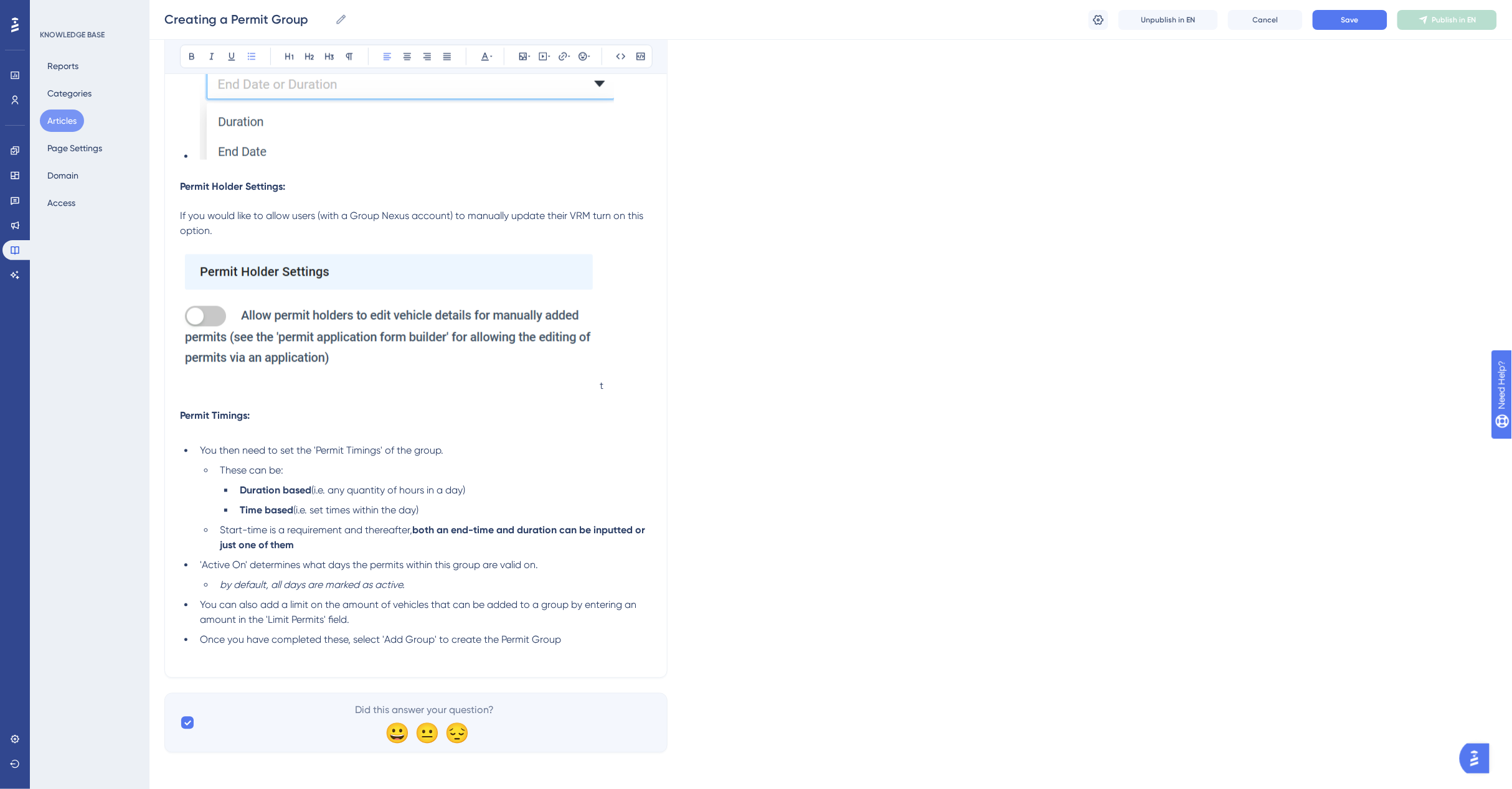
click at [475, 489] on li "Duration based (i.e. any quantity of hours in a day)" at bounding box center [443, 490] width 417 height 15
click at [234, 472] on span "These can be:" at bounding box center [251, 470] width 63 height 12
drag, startPoint x: 275, startPoint y: 468, endPoint x: 229, endPoint y: 473, distance: 46.3
click at [229, 473] on li "These can be:" at bounding box center [433, 471] width 437 height 15
drag, startPoint x: 250, startPoint y: 475, endPoint x: 249, endPoint y: 483, distance: 8.1
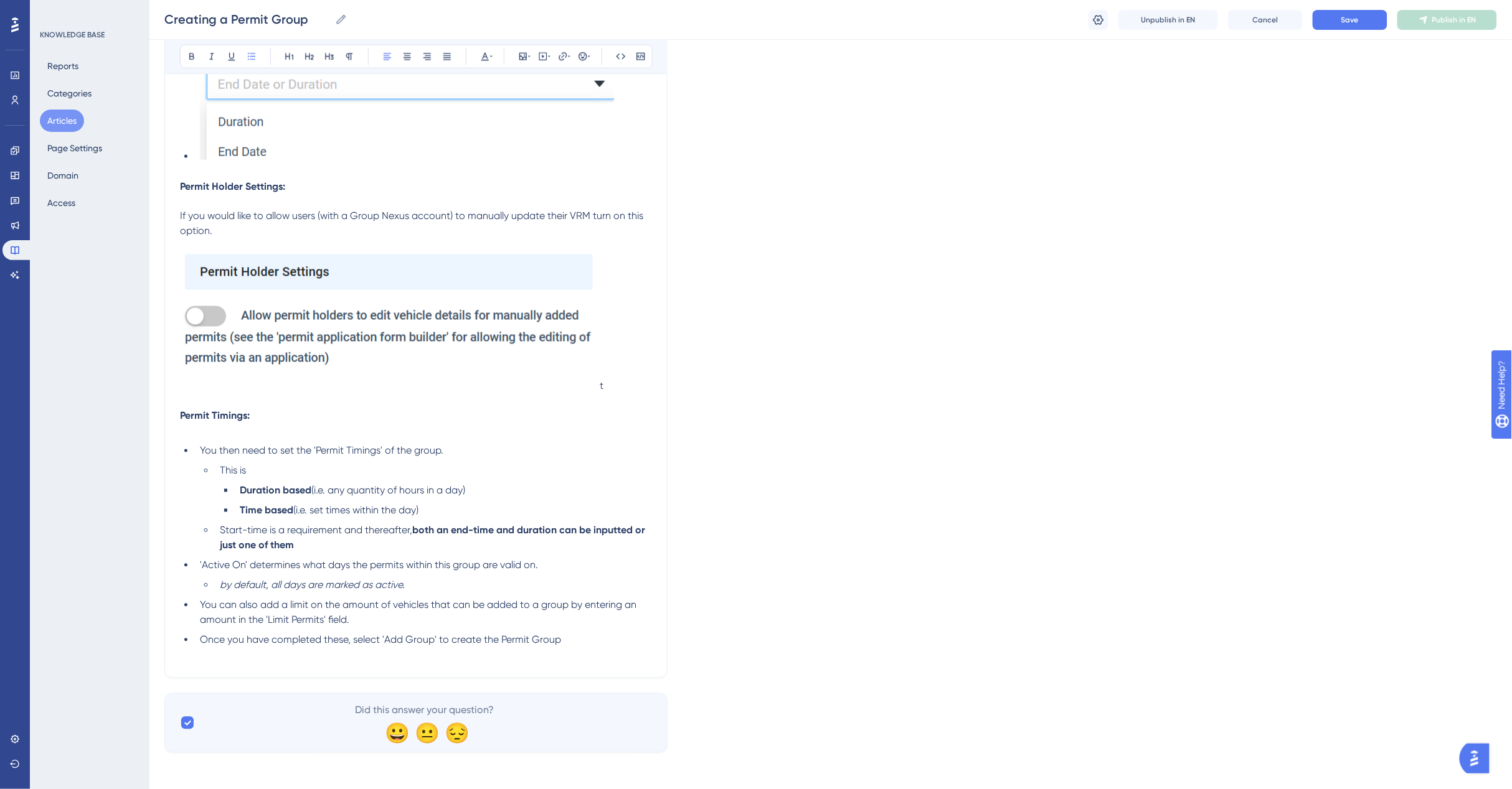
click at [249, 480] on ul "This is Duration based (i.e. any quantity of hours in a day) Time based (i.e. s…" at bounding box center [425, 508] width 452 height 90
click at [249, 486] on strong "Duration based" at bounding box center [275, 490] width 71 height 12
click at [247, 487] on strong "Dation based" at bounding box center [270, 490] width 62 height 12
drag, startPoint x: 250, startPoint y: 459, endPoint x: 249, endPoint y: 470, distance: 11.0
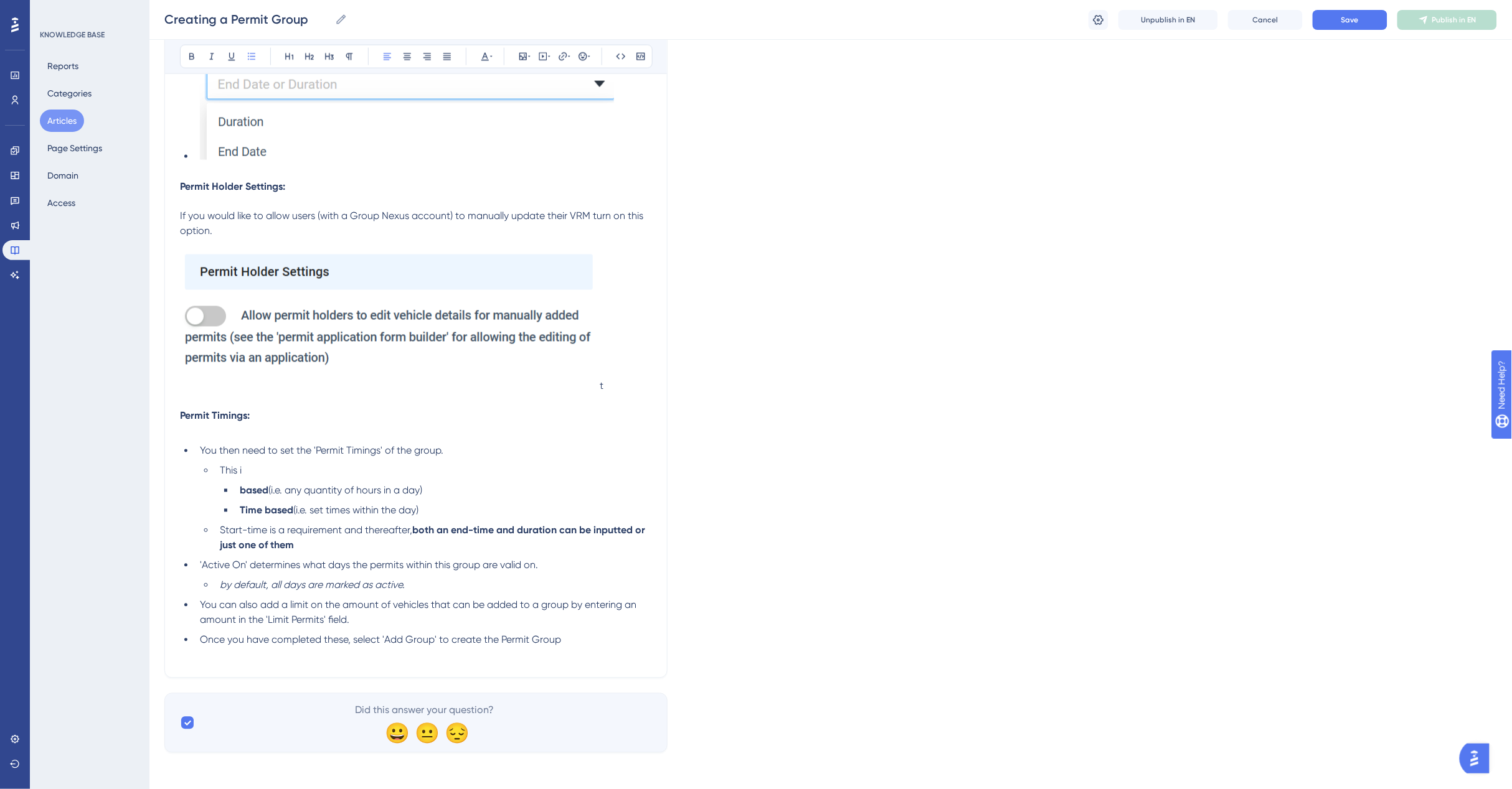
click at [250, 470] on ul "You then need to set the 'Permit Timings' of the group. This i based (i.e. any …" at bounding box center [416, 546] width 472 height 204
click at [248, 468] on li "This" at bounding box center [433, 471] width 437 height 15
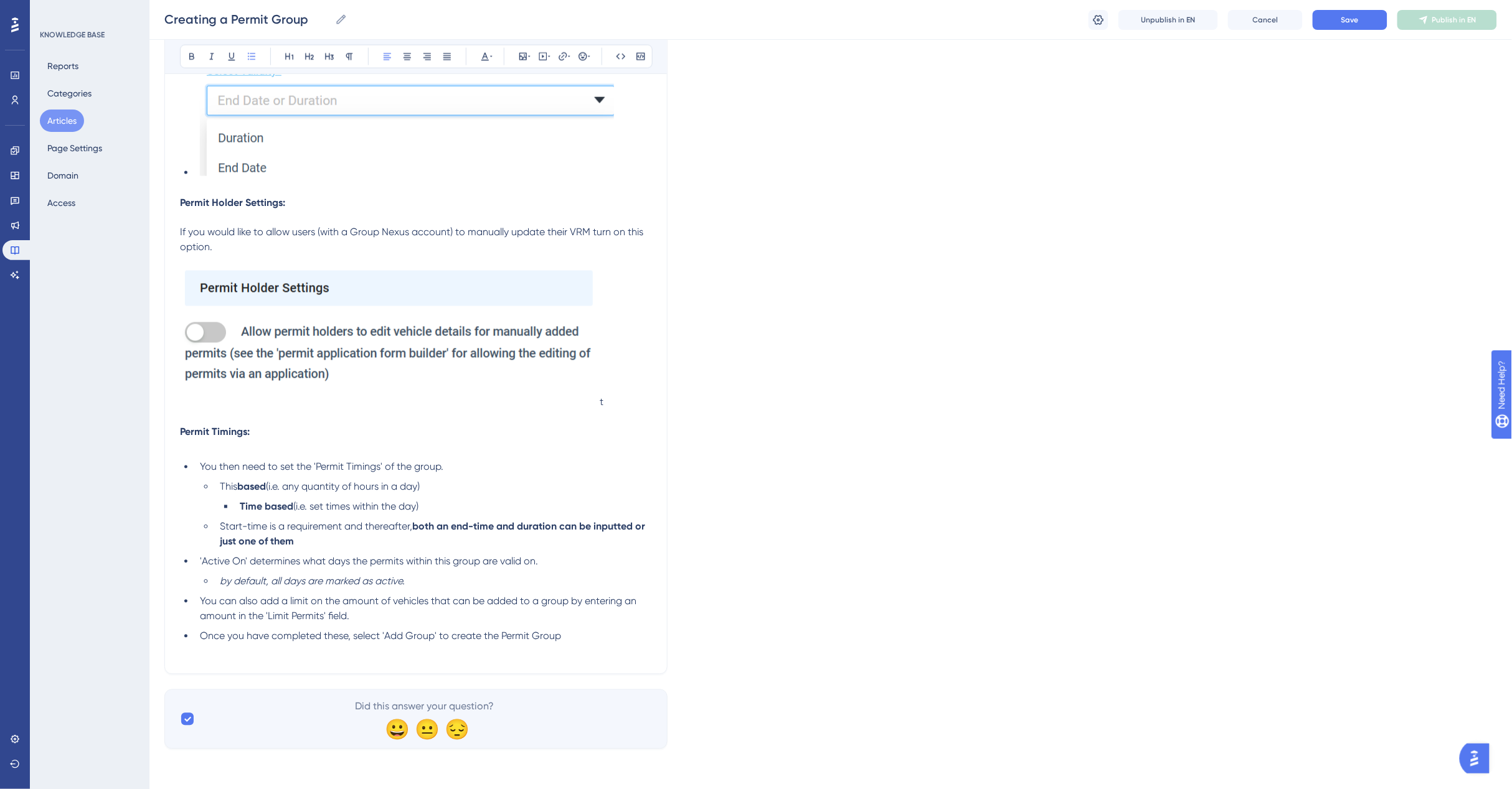
scroll to position [2788, 0]
click at [247, 468] on span "You then need to set the 'Permit Timings' of the group." at bounding box center [321, 470] width 243 height 12
click at [246, 470] on span "You then need to set the 'Permit Timings' of the group." at bounding box center [321, 470] width 243 height 12
click at [246, 471] on span "eed to set the 'Permit Timings' of the group." at bounding box center [297, 470] width 196 height 12
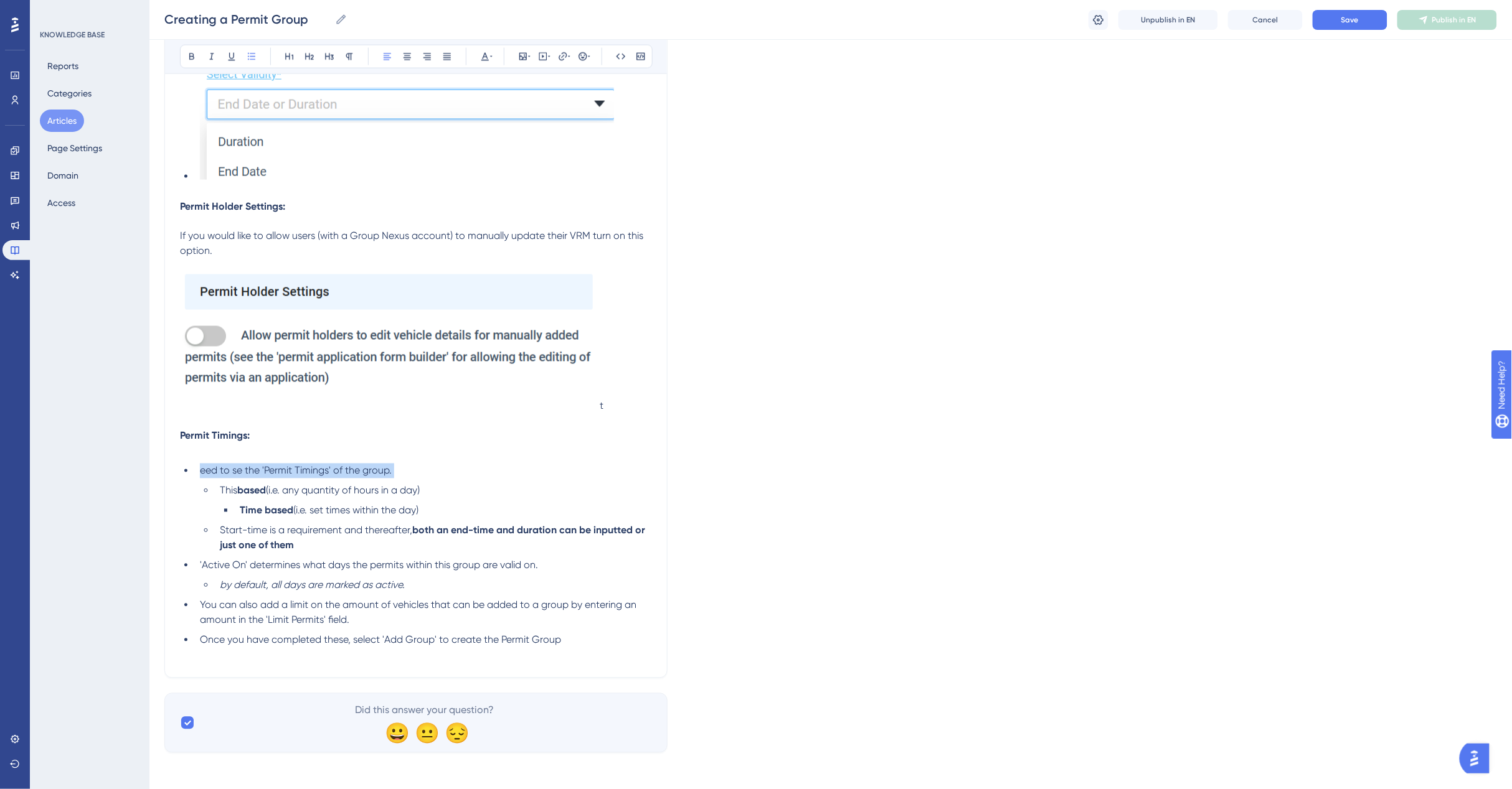
click at [246, 471] on span "eed to se the 'Permit Timings' of the group." at bounding box center [295, 470] width 192 height 12
click at [246, 476] on ul "eed to se the 'Permit Timings' of the group. This based (i.e. any quantity of h…" at bounding box center [416, 555] width 472 height 185
click at [260, 483] on li "This based (i.e. any quantity of hours in a day)" at bounding box center [433, 490] width 437 height 15
click at [197, 470] on li "eed to se the 'Permit Timings' of the group." at bounding box center [423, 471] width 457 height 15
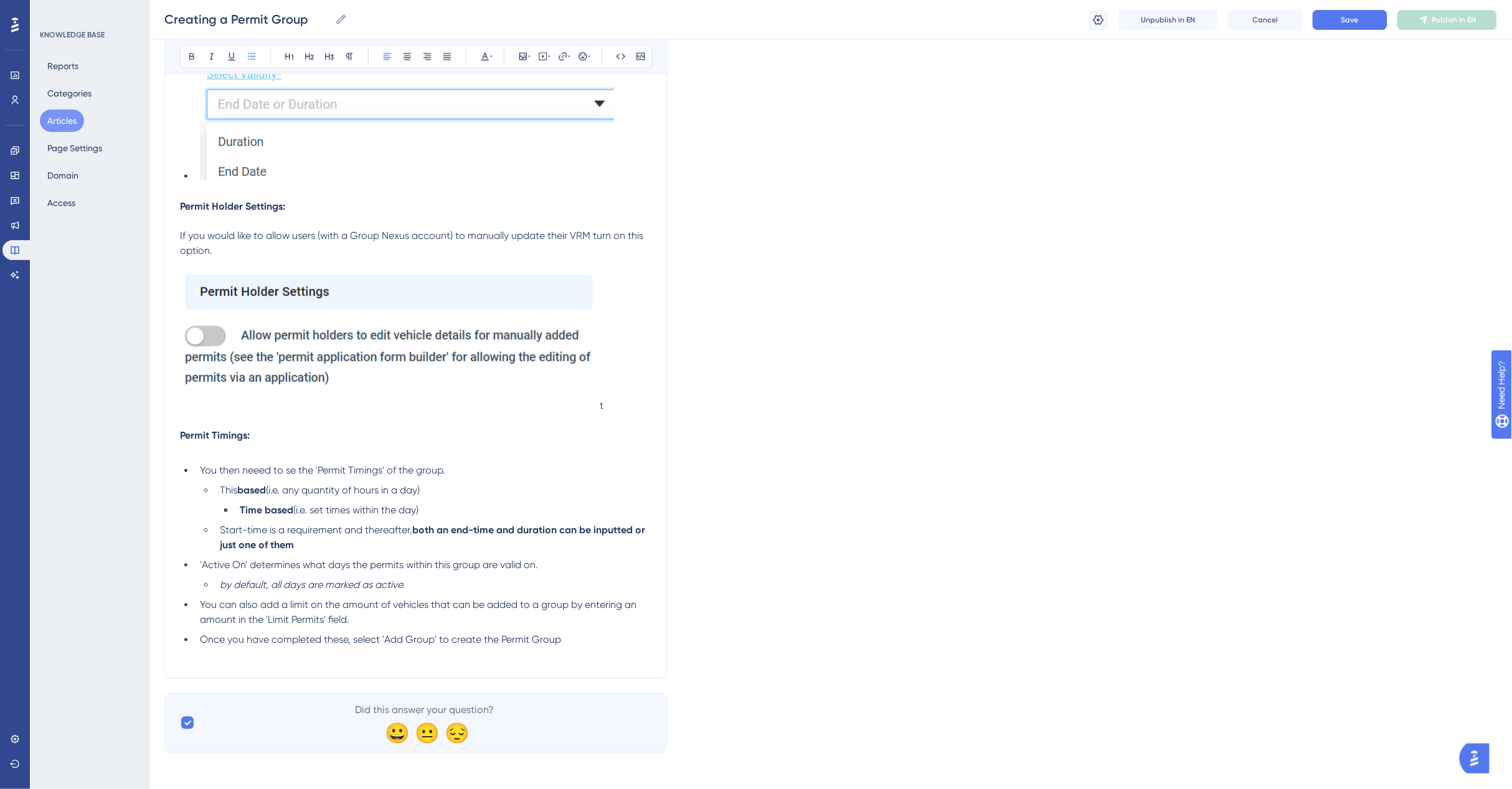
click at [201, 474] on li "You then neeed to se the 'Permit Timings' of the group." at bounding box center [423, 471] width 457 height 15
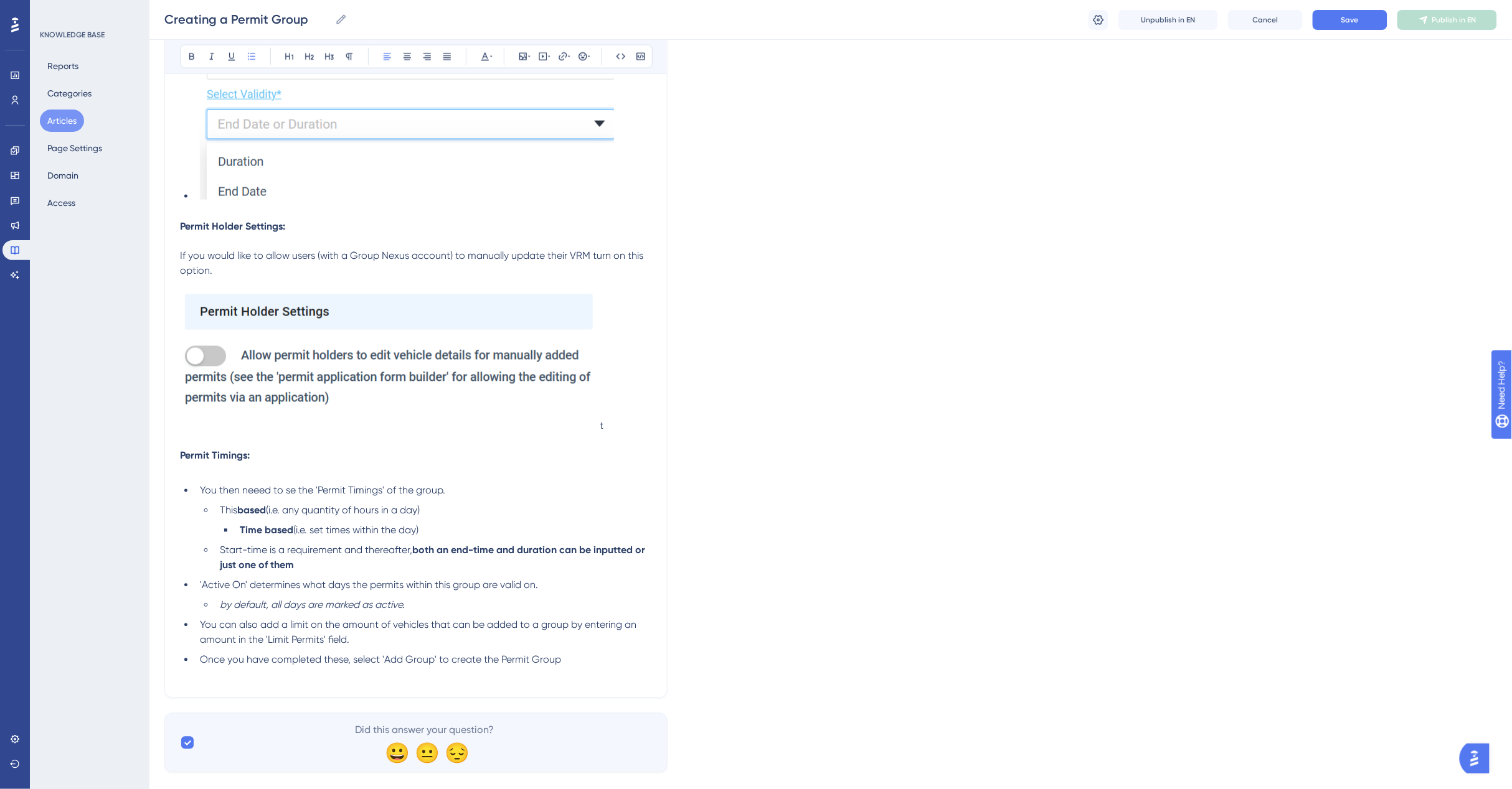
click at [201, 474] on p at bounding box center [416, 471] width 472 height 15
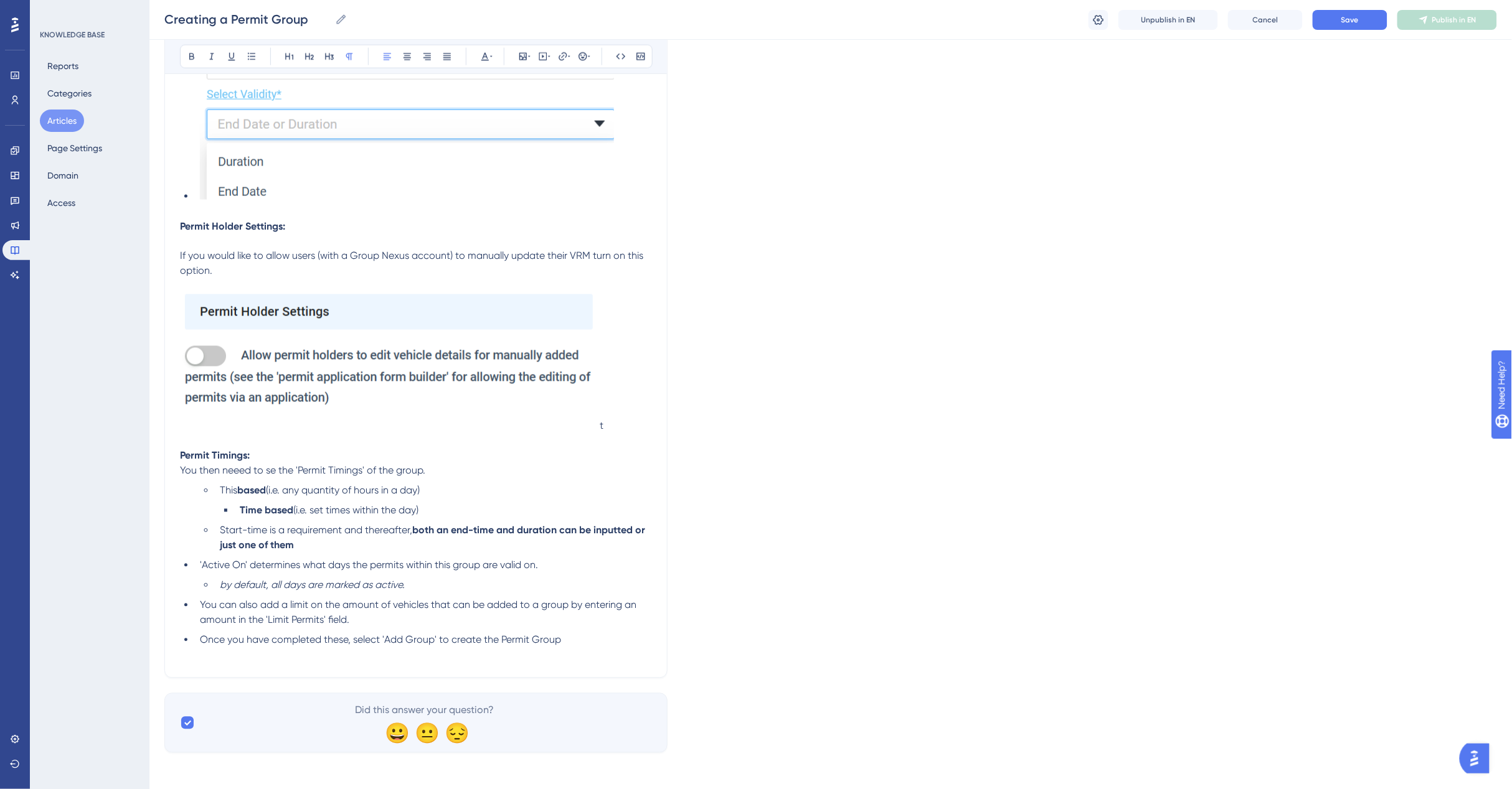
click at [193, 472] on span "You then neeed to se the 'Permit Timings' of the group." at bounding box center [302, 470] width 245 height 12
click at [182, 468] on span "You then neeed to se the 'Permit Timings' of the group." at bounding box center [302, 470] width 245 height 12
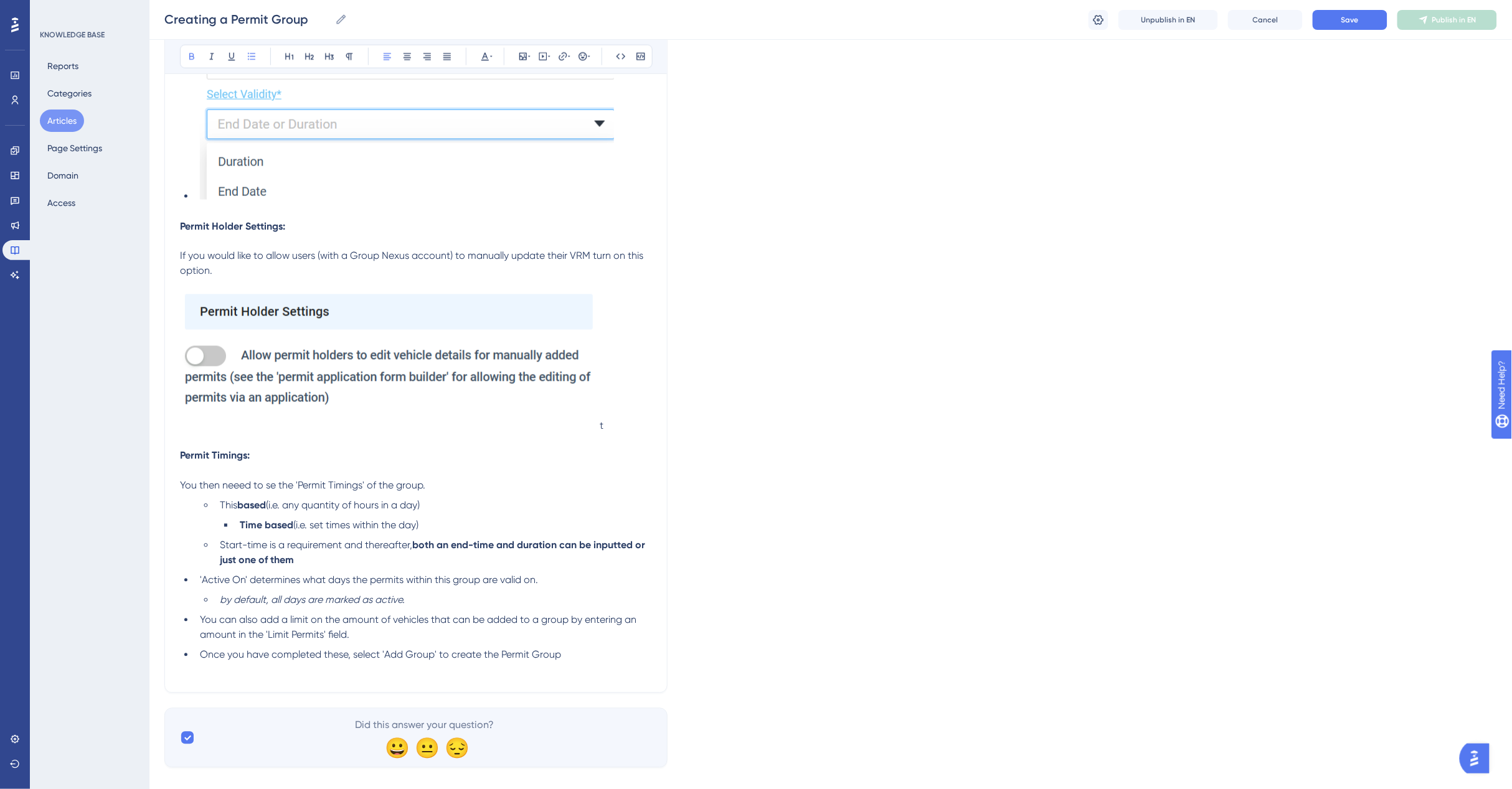
click at [275, 514] on ul "This based (i.e. any quantity of hours in a day) Time based (i.e. set times wit…" at bounding box center [425, 533] width 452 height 70
drag, startPoint x: 275, startPoint y: 514, endPoint x: 220, endPoint y: 486, distance: 61.7
click at [264, 514] on ul "This based (i.e. any quantity of hours in a day) Time based (i.e. set times wit…" at bounding box center [425, 533] width 452 height 70
click at [236, 502] on span "This" at bounding box center [228, 505] width 18 height 12
drag, startPoint x: 378, startPoint y: 511, endPoint x: 421, endPoint y: 508, distance: 43.1
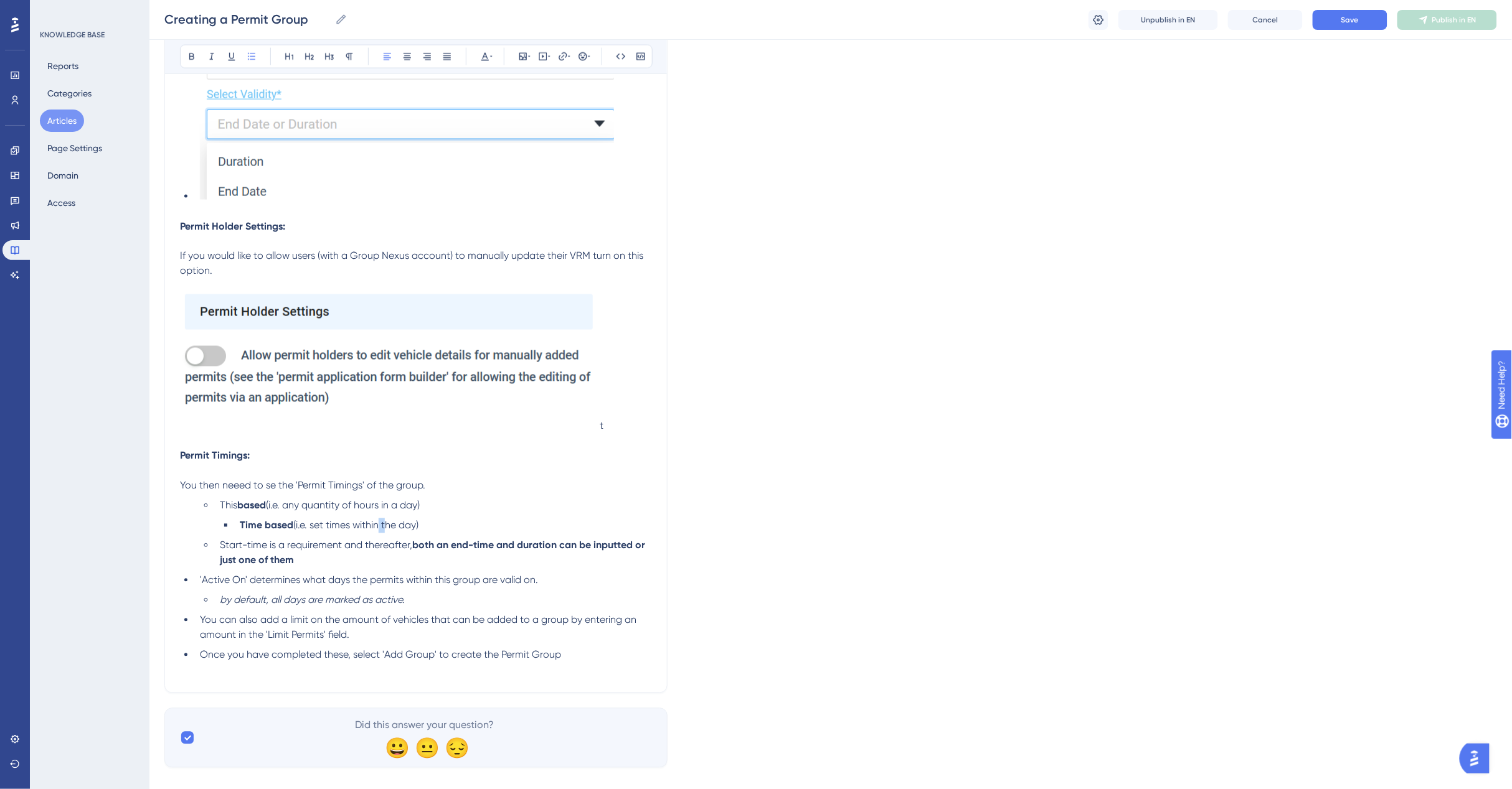
click at [391, 509] on ul "This based (i.e. any quantity of hours in a day) Time based (i.e. set times wit…" at bounding box center [425, 533] width 452 height 70
click at [445, 521] on li "Time based (i.e. set times within the day)" at bounding box center [443, 526] width 417 height 15
drag, startPoint x: 432, startPoint y: 521, endPoint x: 223, endPoint y: 504, distance: 209.7
click at [223, 504] on ul "This based (i.e. any quantity of hours in a day) Time based (i.e. set times wit…" at bounding box center [425, 533] width 452 height 70
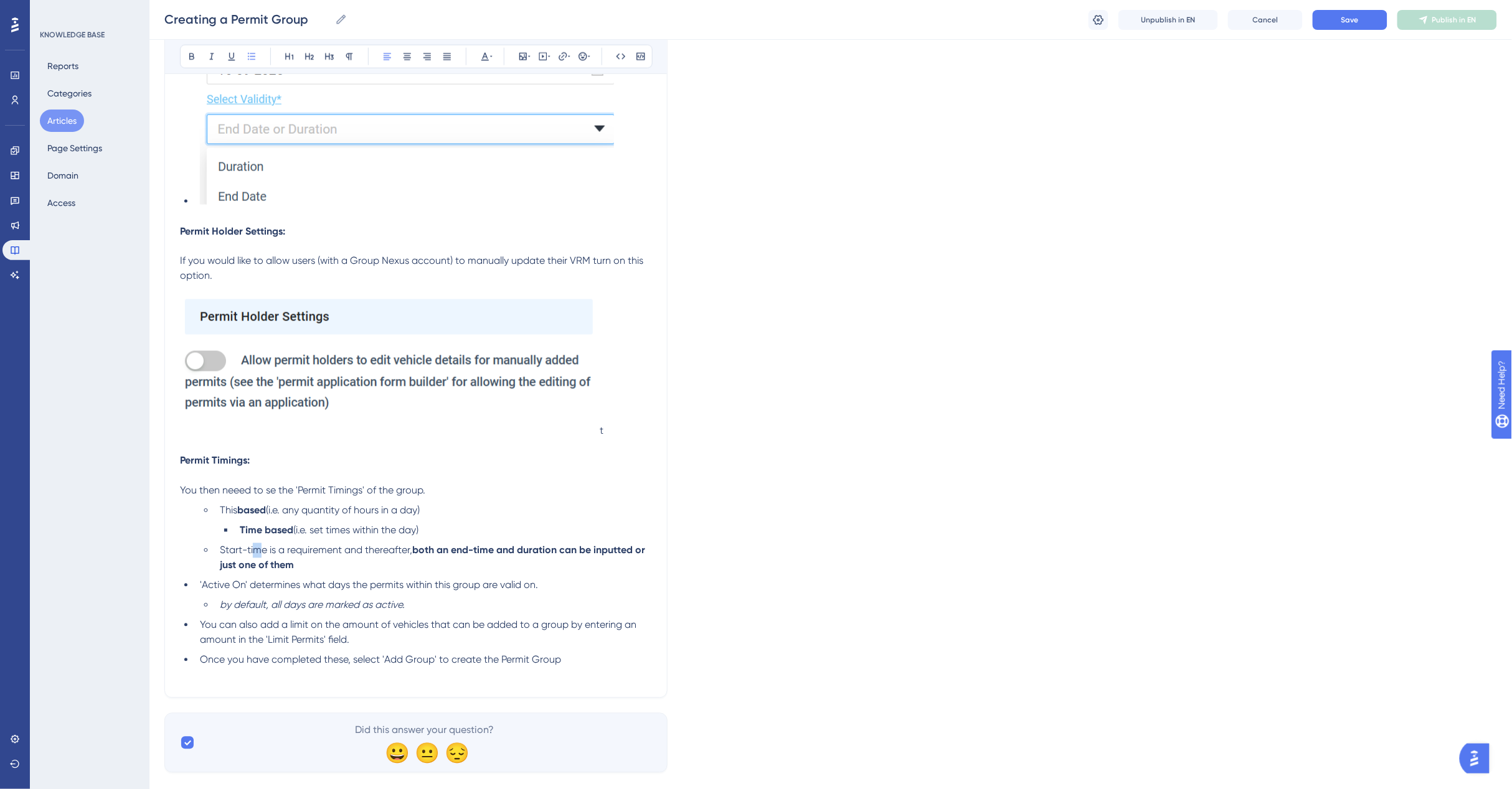
click at [261, 543] on li "Start-time is a requirement and thereafter, both an end-time and duration can b…" at bounding box center [433, 558] width 437 height 30
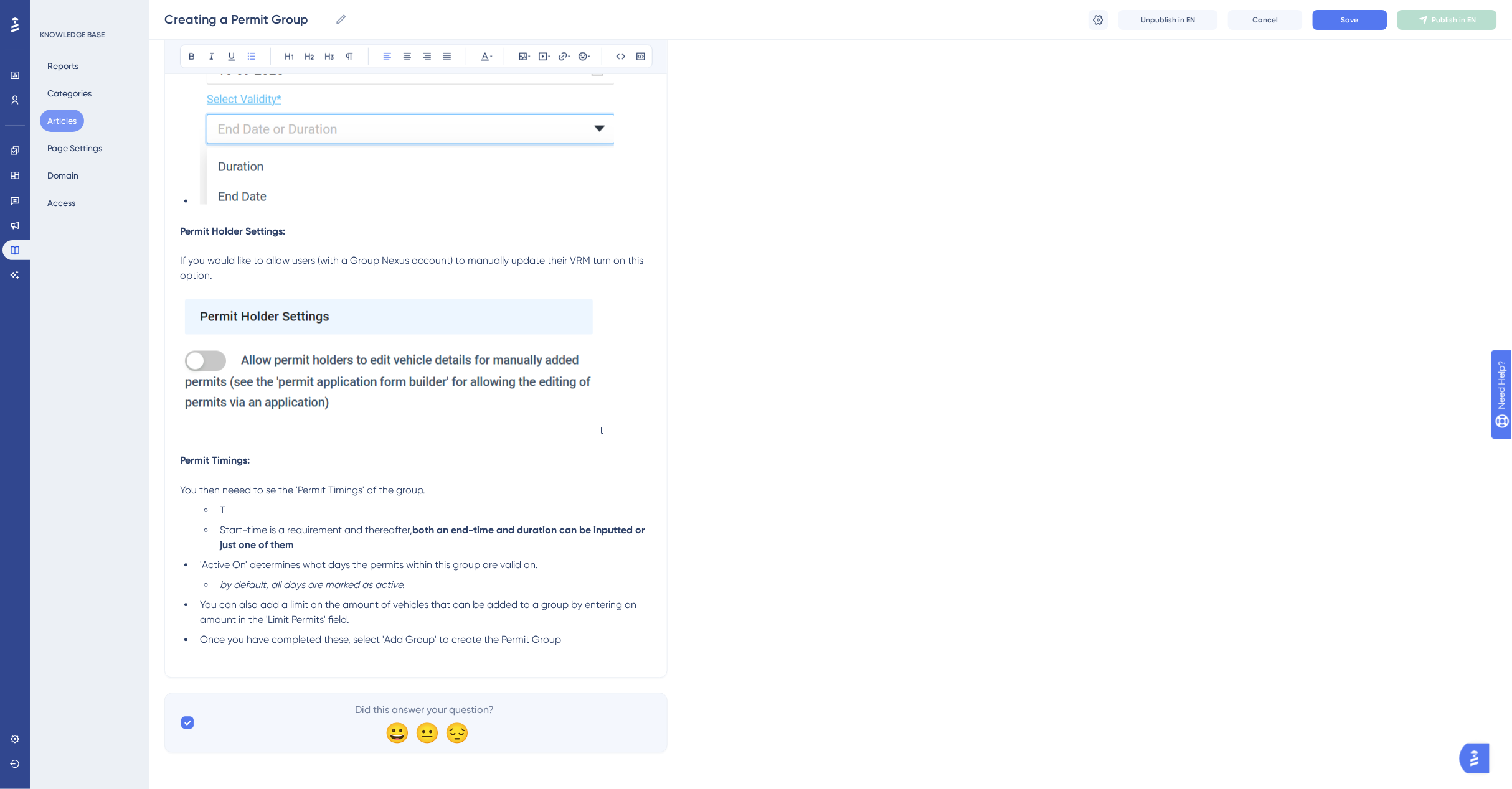
click at [234, 510] on li "T" at bounding box center [433, 511] width 437 height 15
click at [232, 509] on li "T" at bounding box center [433, 511] width 437 height 15
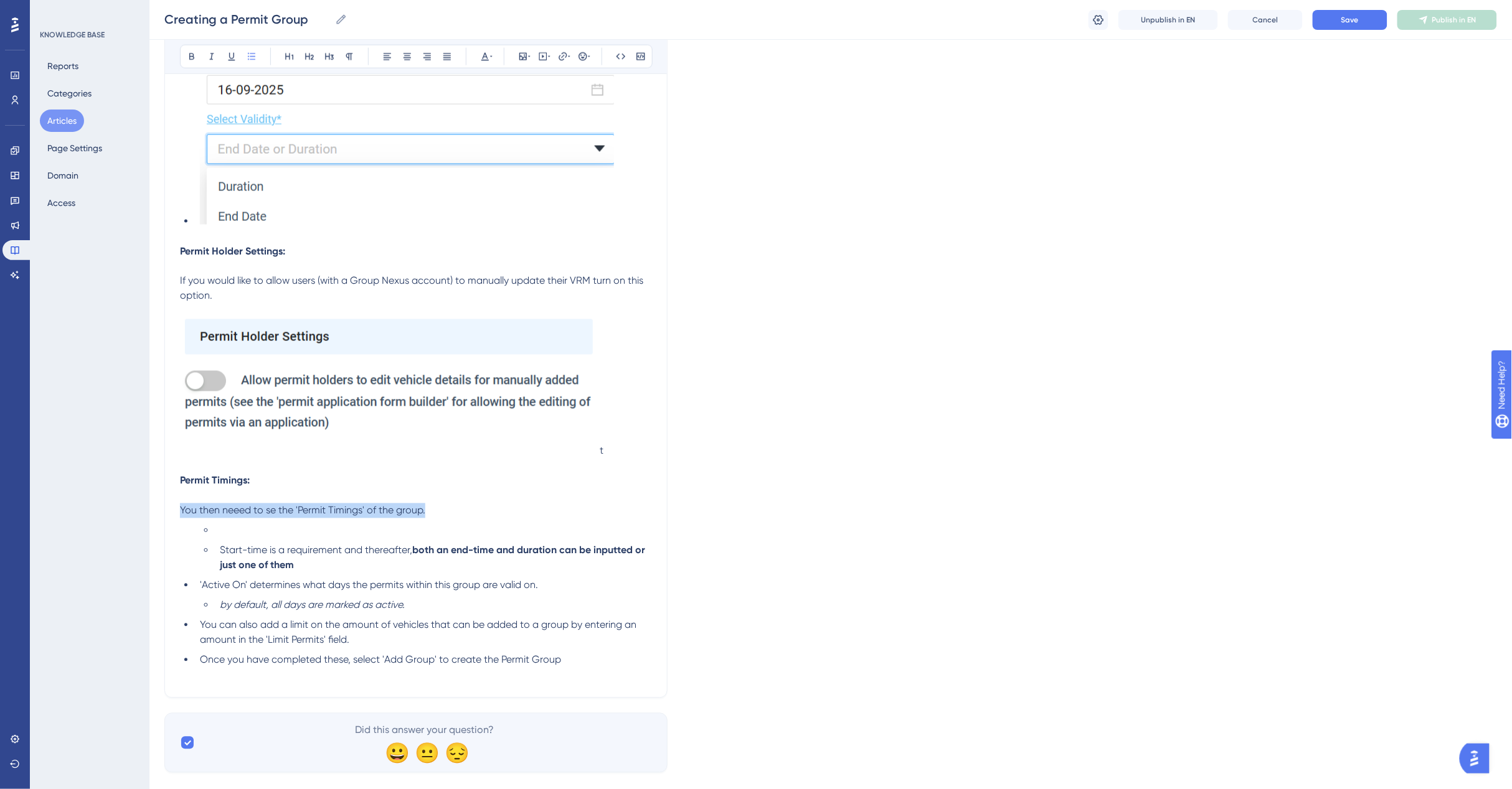
click at [232, 509] on span "You then neeed to se the 'Permit Timings' of the group." at bounding box center [302, 510] width 245 height 12
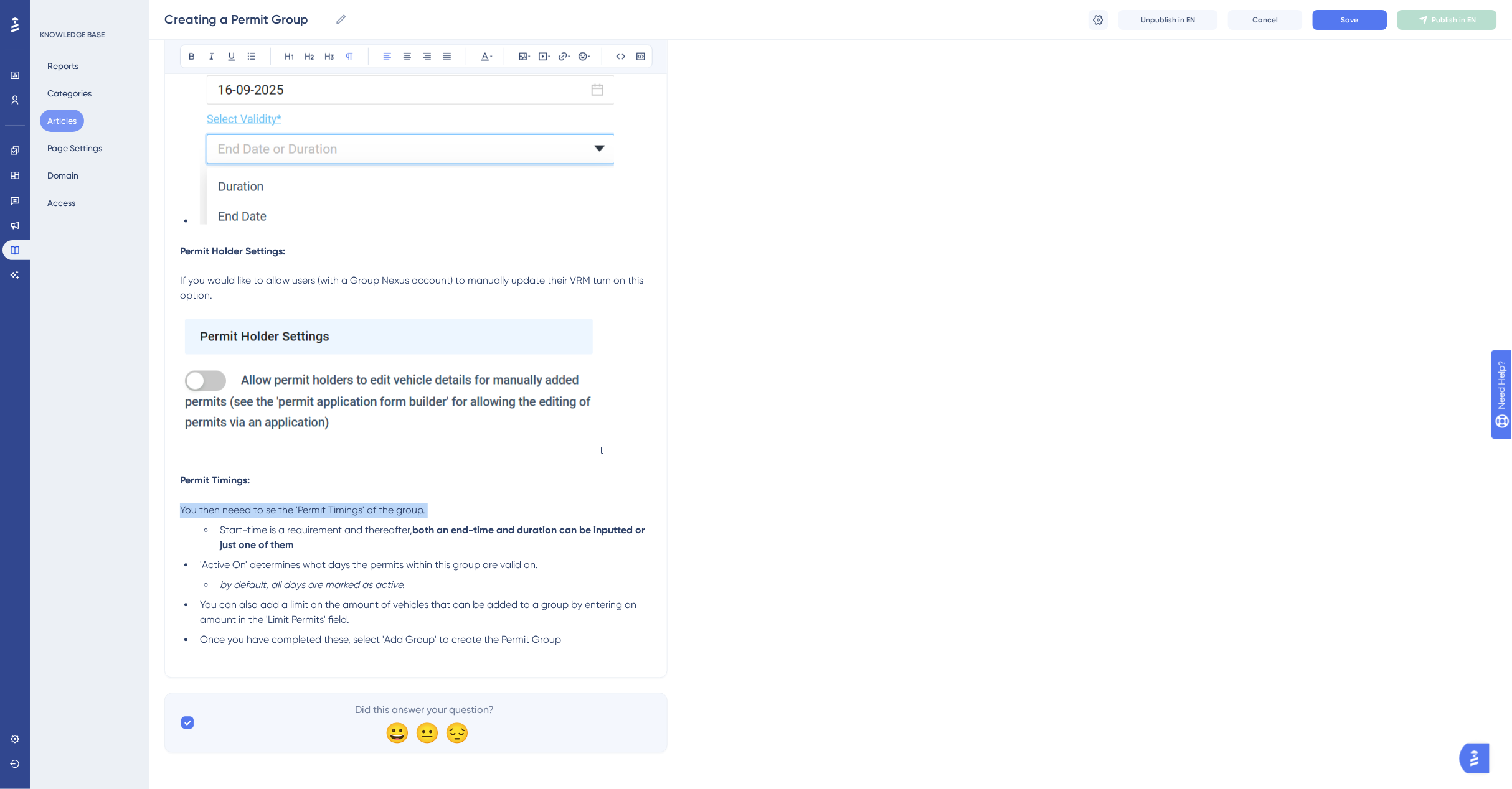
click at [232, 509] on span "You then neeed to se the 'Permit Timings' of the group." at bounding box center [302, 510] width 245 height 12
click at [484, 497] on p at bounding box center [416, 496] width 472 height 15
click at [312, 542] on li "Start-time is a requirement and thereafter, both an end-time and duration can b…" at bounding box center [433, 538] width 437 height 30
click at [533, 528] on strong "both an end-time and duration can be inputted or just one of them" at bounding box center [433, 538] width 428 height 27
drag, startPoint x: 500, startPoint y: 526, endPoint x: 586, endPoint y: 527, distance: 86.0
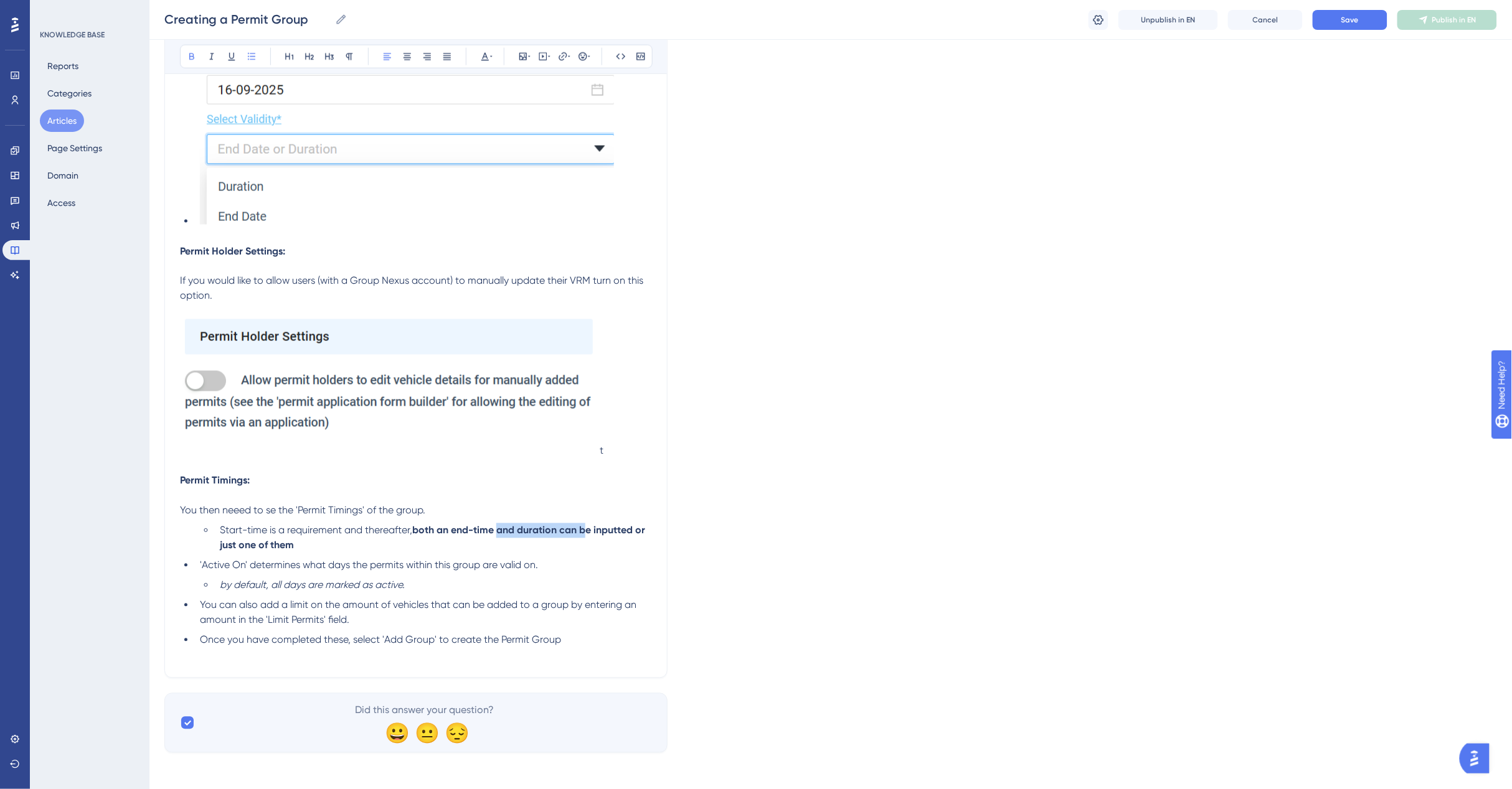
click at [586, 527] on strong "both an end-time and duration can be inputted or just one of them" at bounding box center [433, 538] width 428 height 27
click at [445, 530] on strong "both an end-time and duration can be inputted or just one of them" at bounding box center [433, 538] width 428 height 27
drag, startPoint x: 367, startPoint y: 528, endPoint x: 394, endPoint y: 541, distance: 30.0
click at [394, 541] on li "Start-time is a requirement and thereafter, both an end-time and duration can b…" at bounding box center [433, 538] width 437 height 30
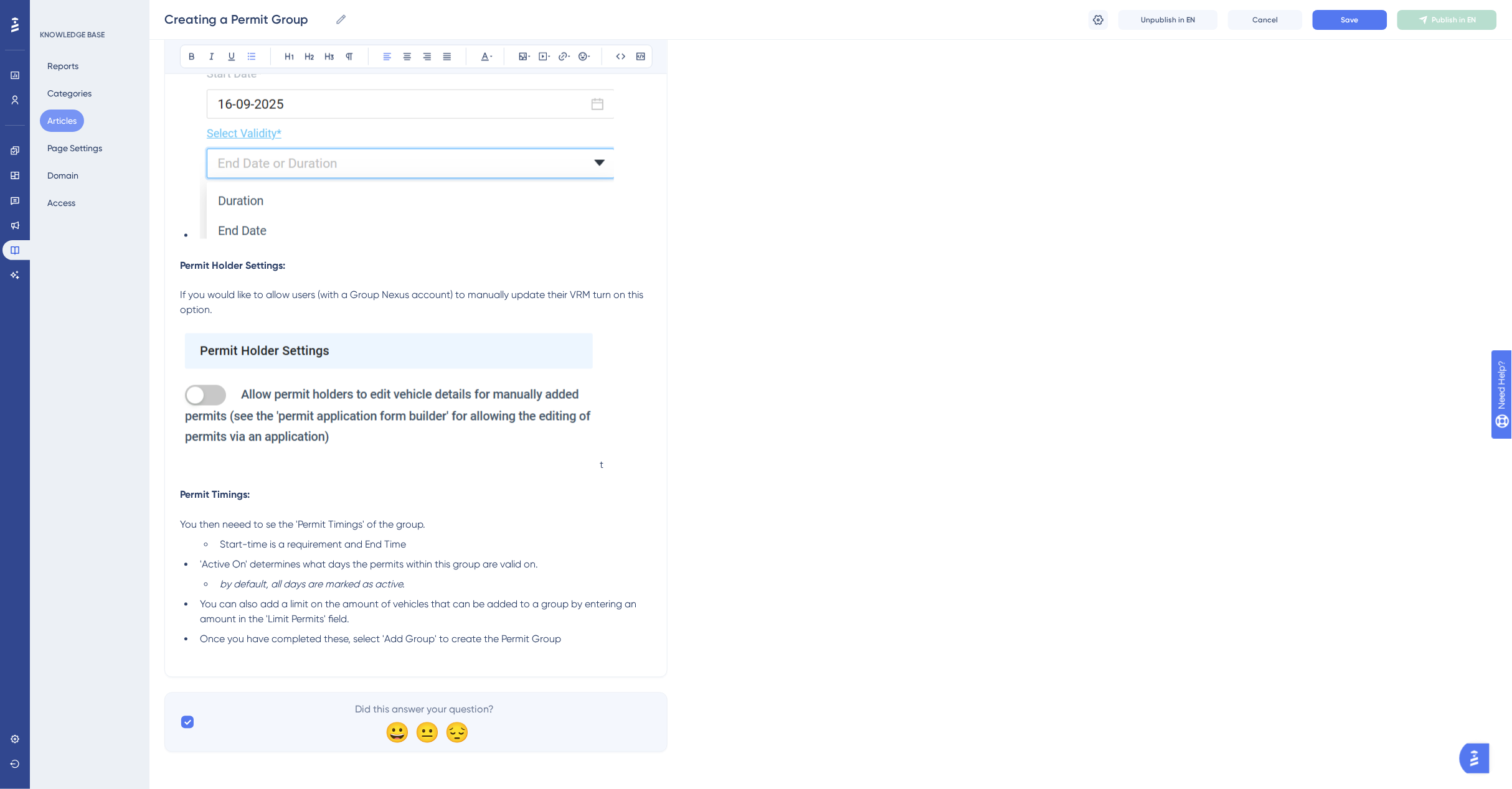
click at [584, 647] on p at bounding box center [416, 655] width 472 height 15
click at [578, 635] on li "Once you have completed these, select 'Add Group' to create the Permit Group" at bounding box center [423, 640] width 457 height 15
click at [583, 643] on li "Once you have completed these, select 'Add Group' to create the Permit Group" at bounding box center [423, 640] width 457 height 15
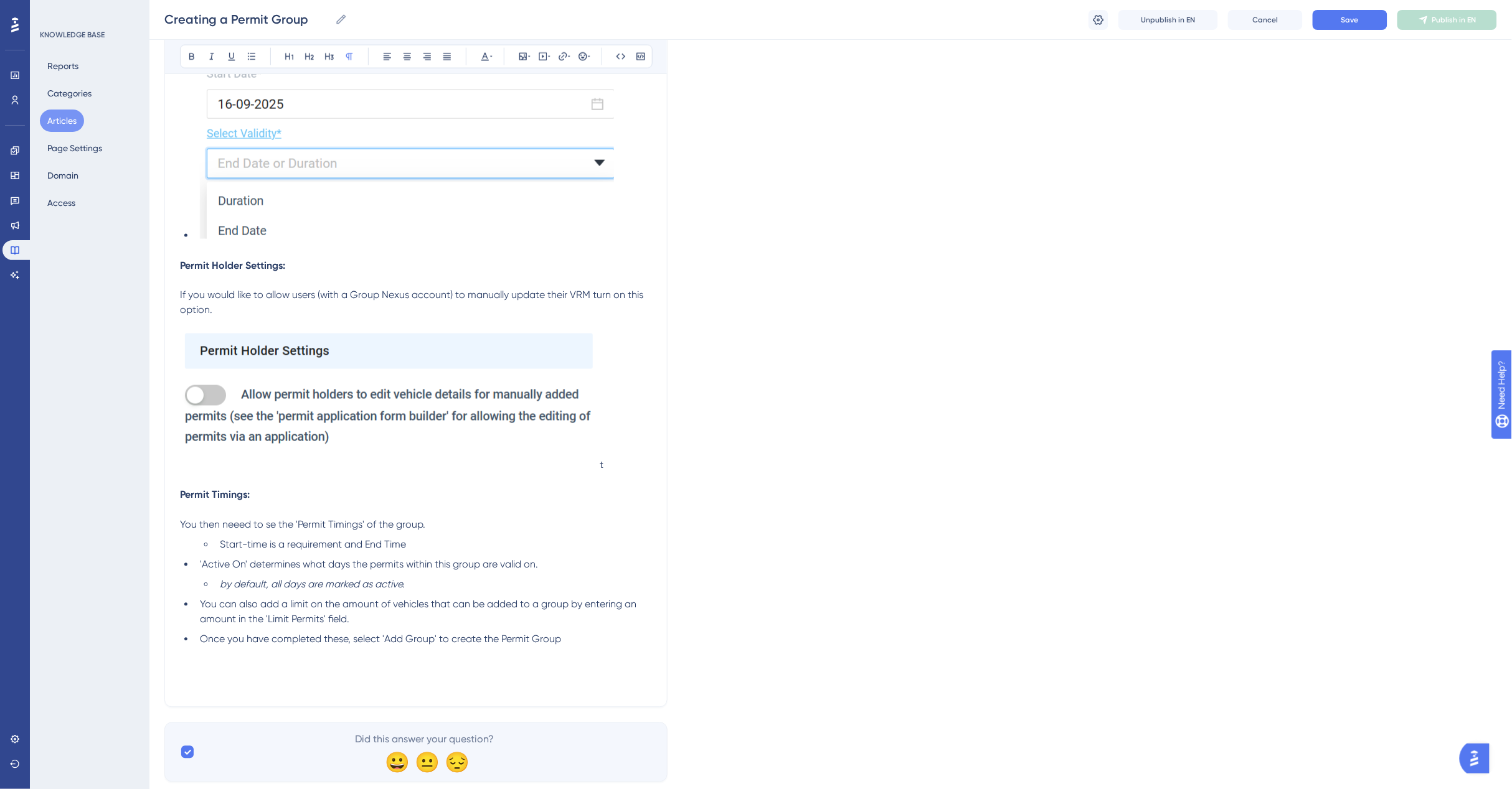
click at [577, 611] on li "You can also add a limit on the amount of vehicles that can be added to a group…" at bounding box center [423, 612] width 457 height 30
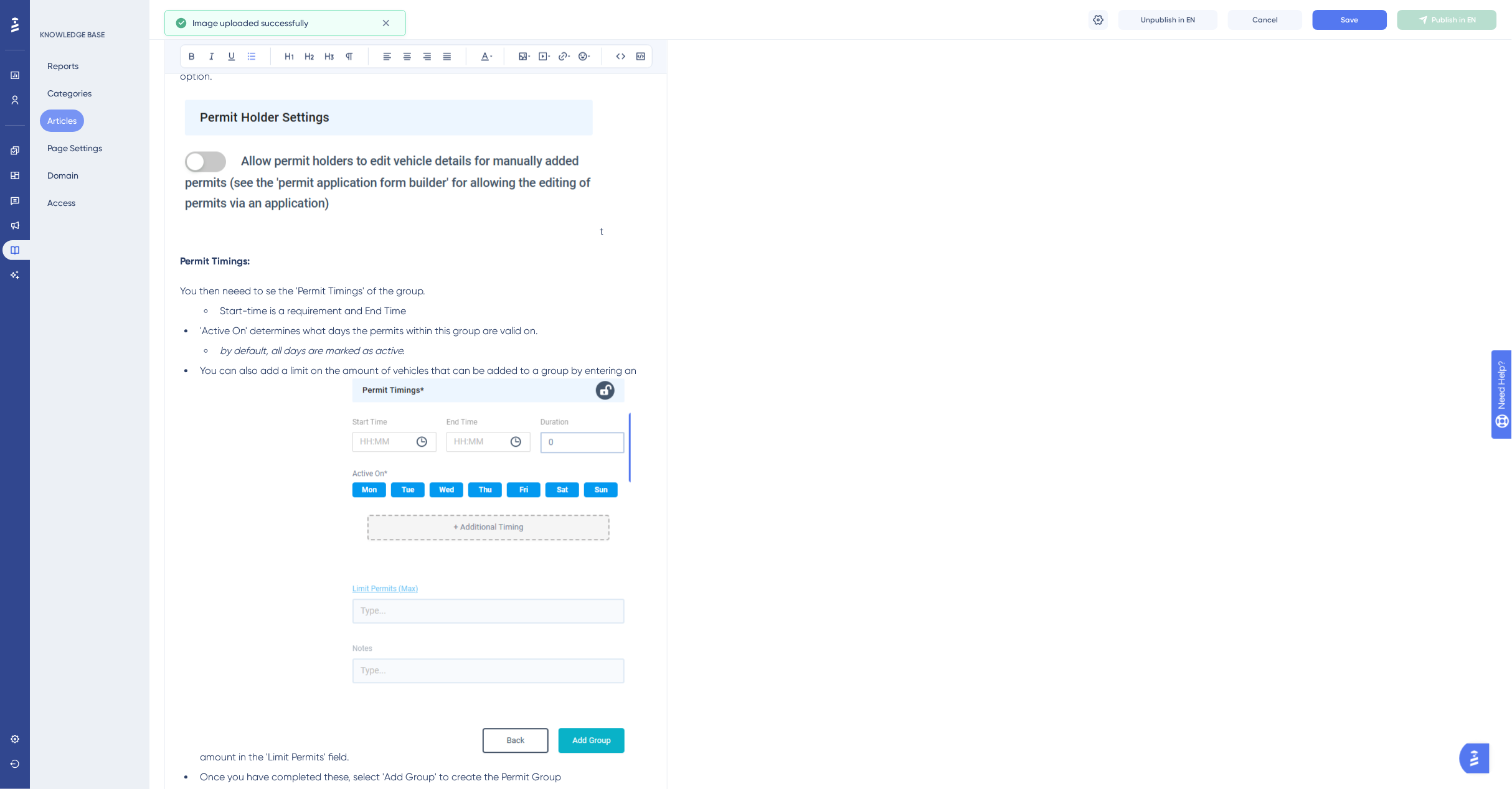
click at [468, 508] on img at bounding box center [490, 570] width 281 height 382
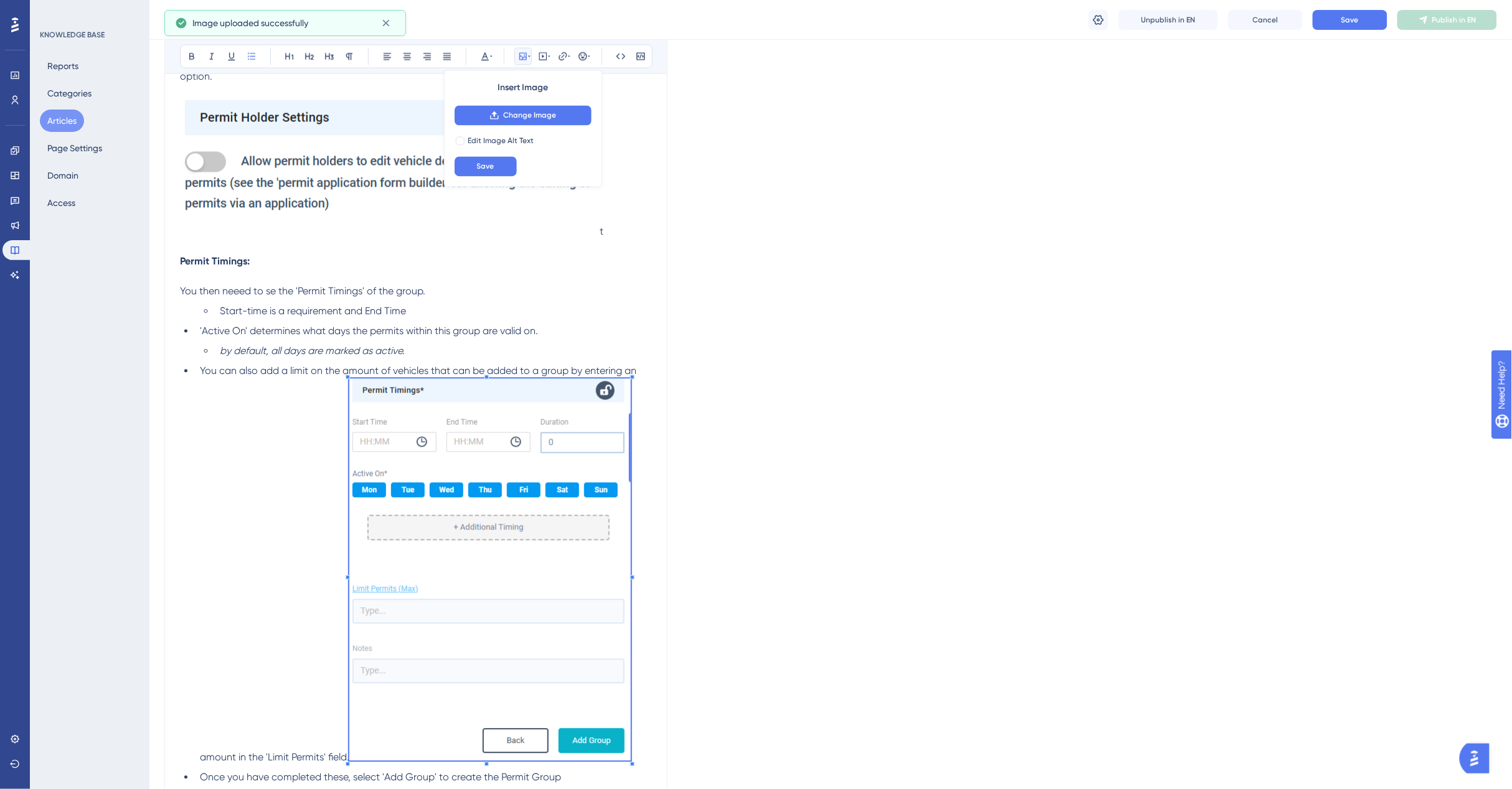
scroll to position [2758, 0]
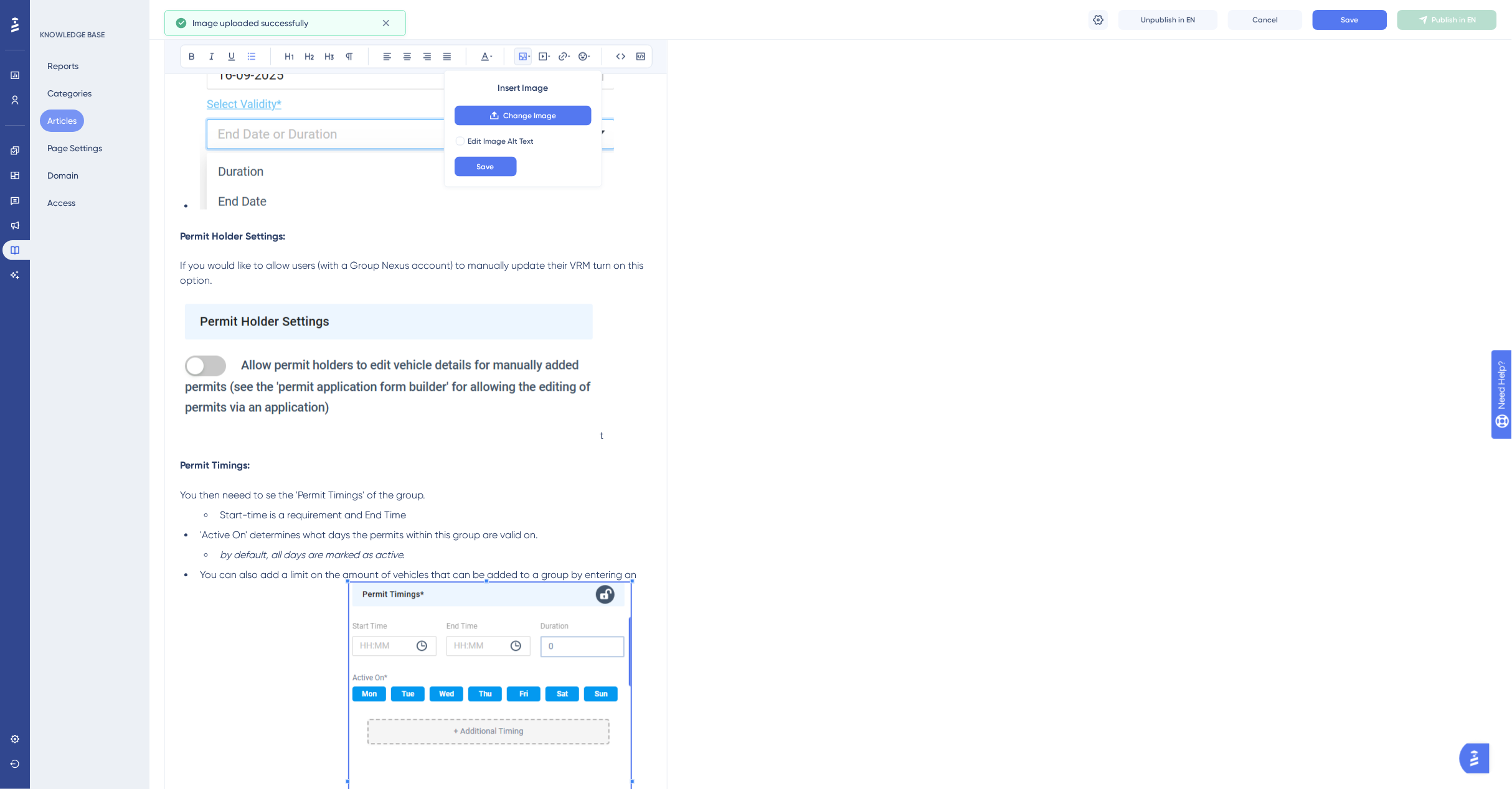
click at [483, 517] on li "Start-time is a requirement and End Time" at bounding box center [433, 515] width 437 height 15
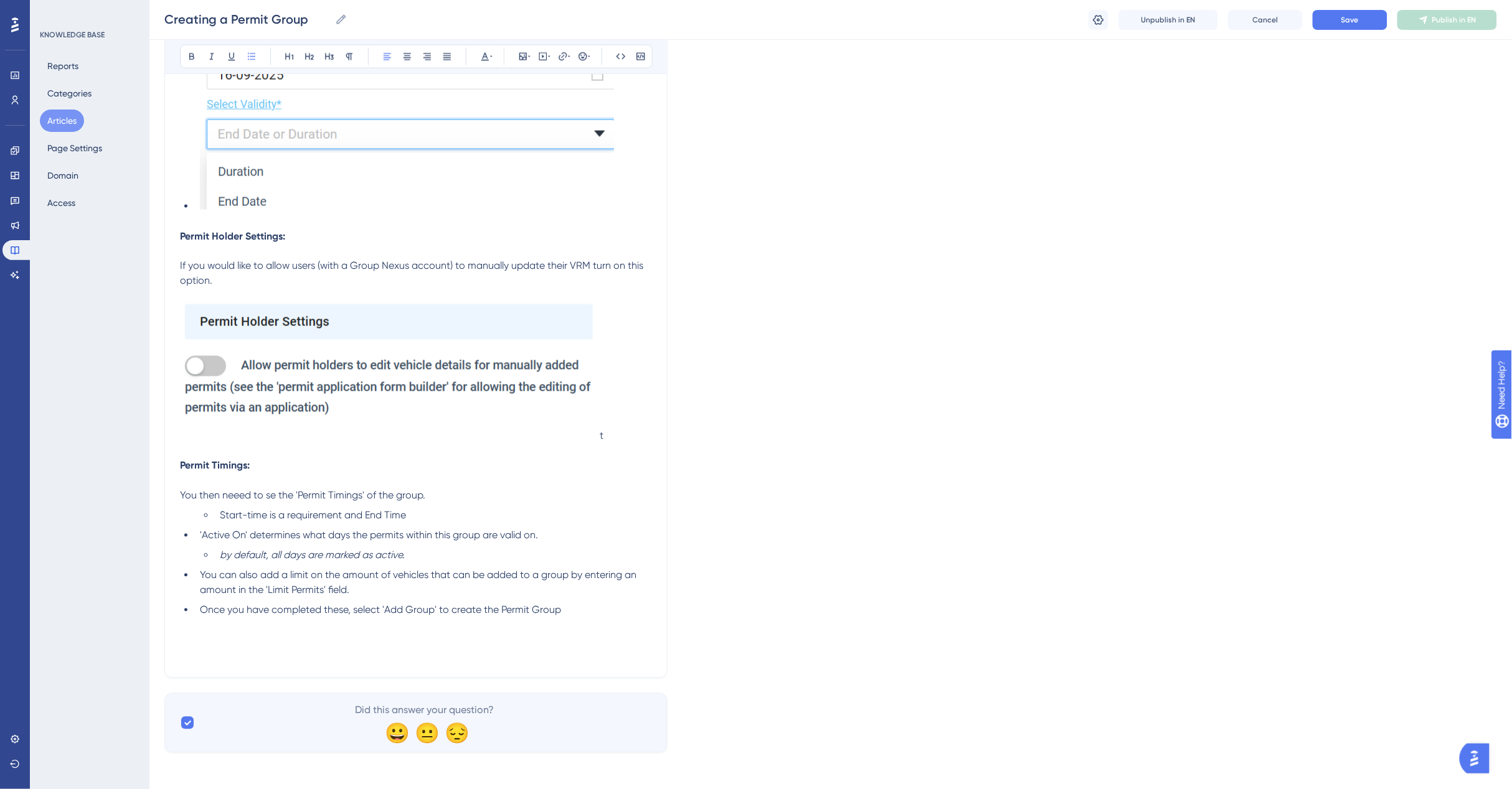
click at [583, 606] on li "Once you have completed these, select 'Add Group' to create the Permit Group" at bounding box center [423, 610] width 457 height 15
click at [579, 617] on p at bounding box center [416, 625] width 472 height 15
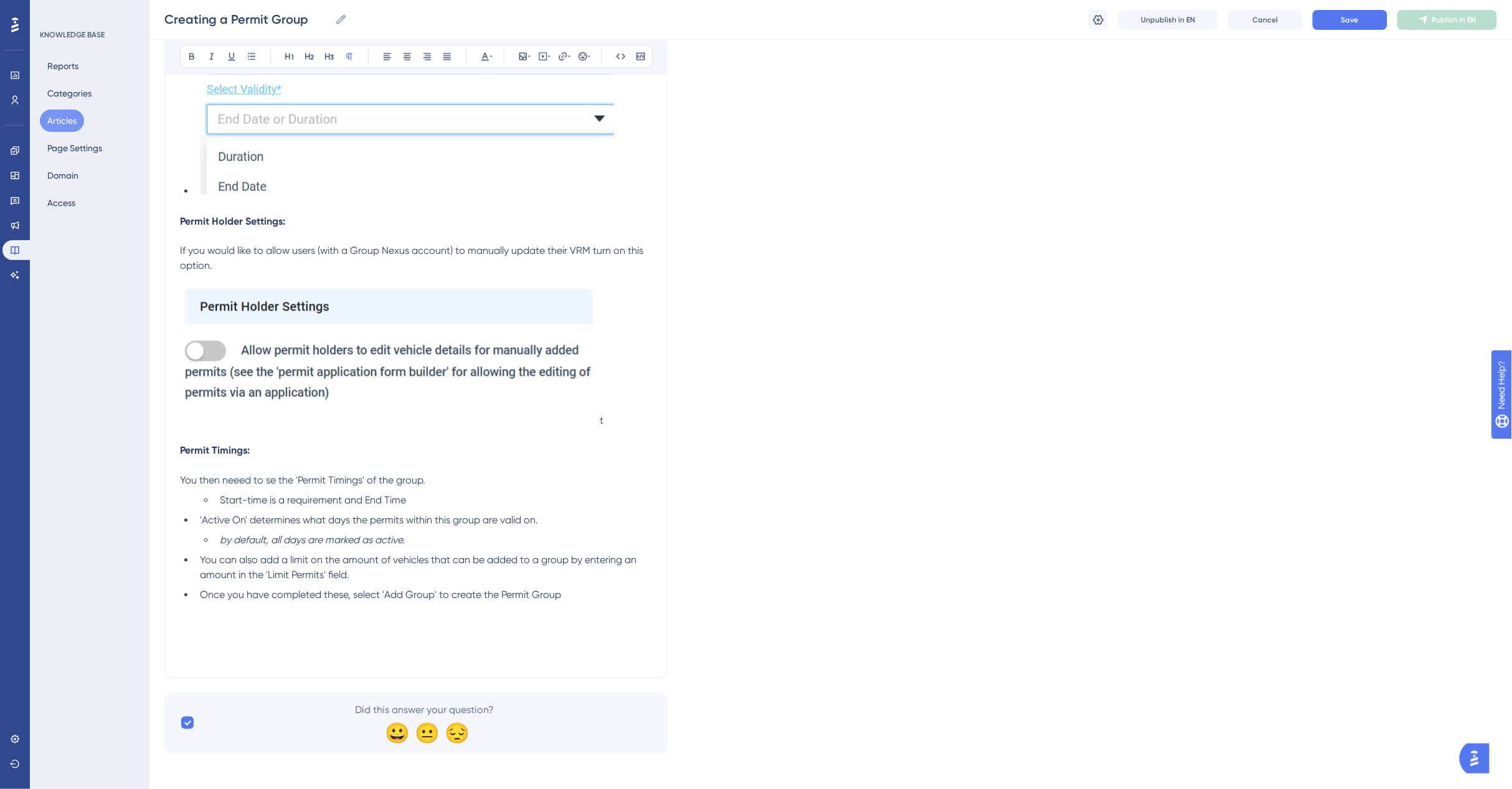
click at [579, 617] on p at bounding box center [416, 625] width 472 height 15
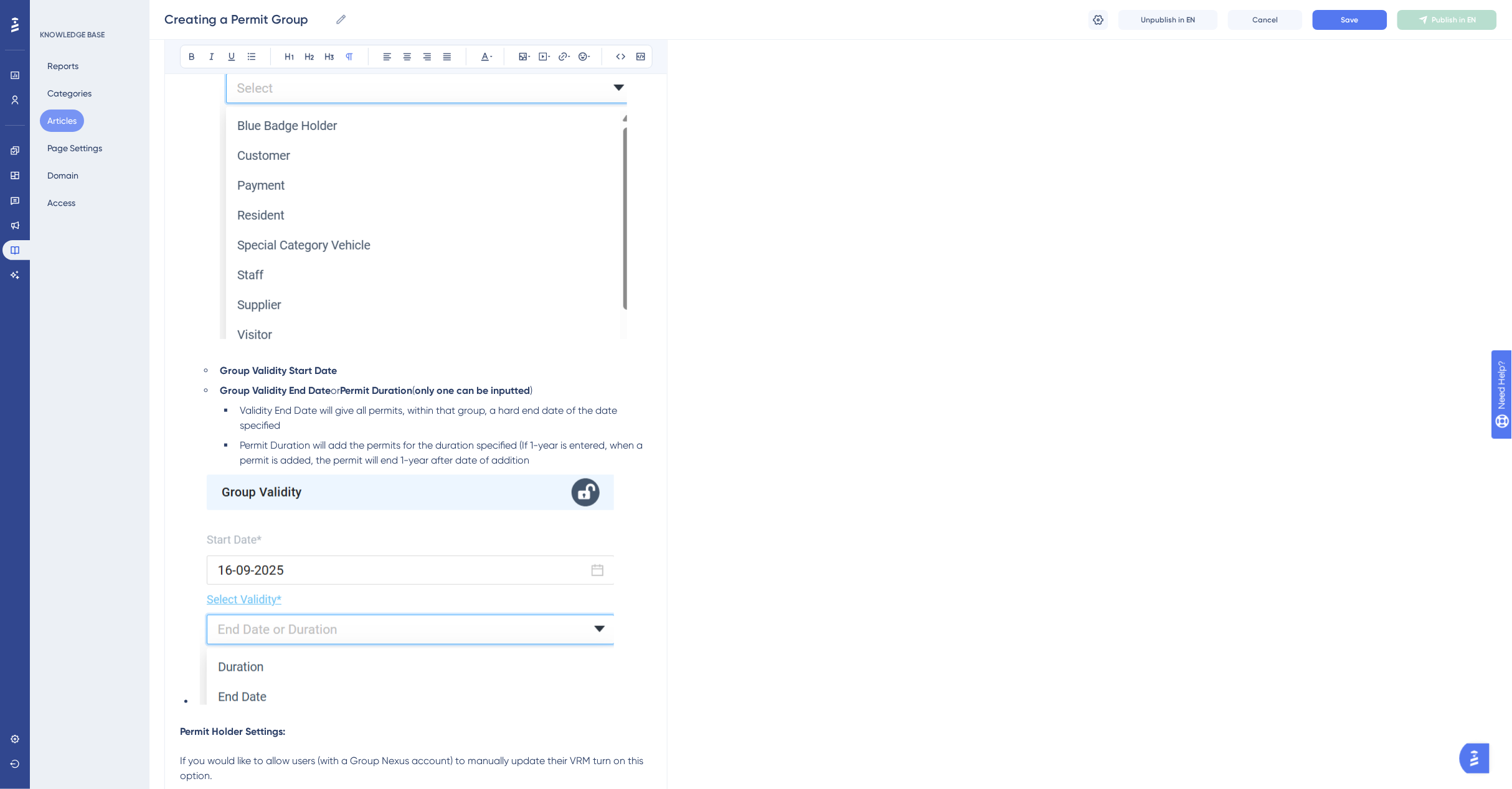
scroll to position [2262, 0]
click at [1349, 19] on span "Save" at bounding box center [1350, 19] width 18 height 10
click at [1445, 19] on span "Publish in EN" at bounding box center [1454, 19] width 45 height 10
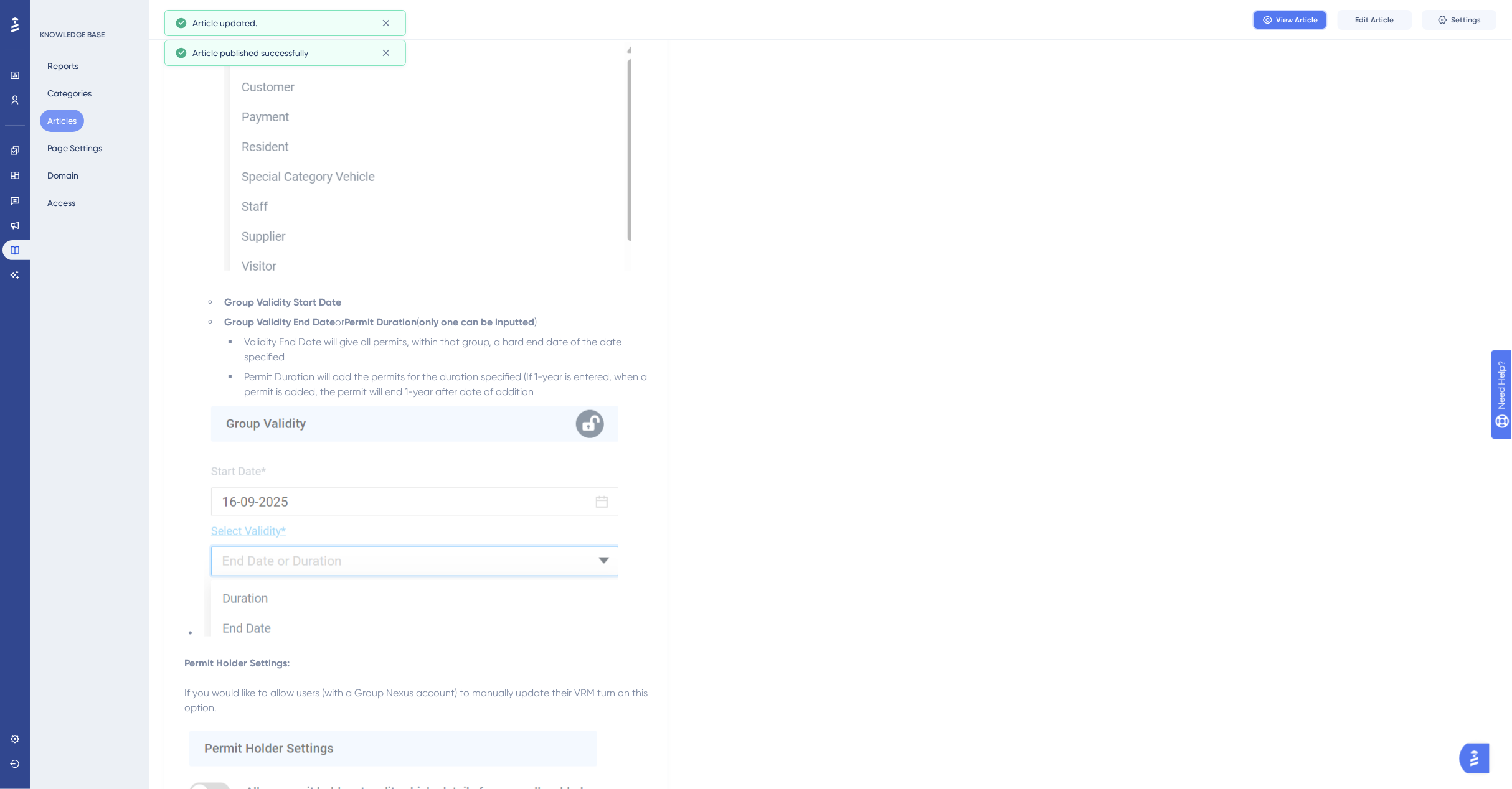
click at [1276, 16] on button "View Article" at bounding box center [1289, 19] width 75 height 19
click at [1374, 26] on button "Edit Article" at bounding box center [1375, 19] width 75 height 19
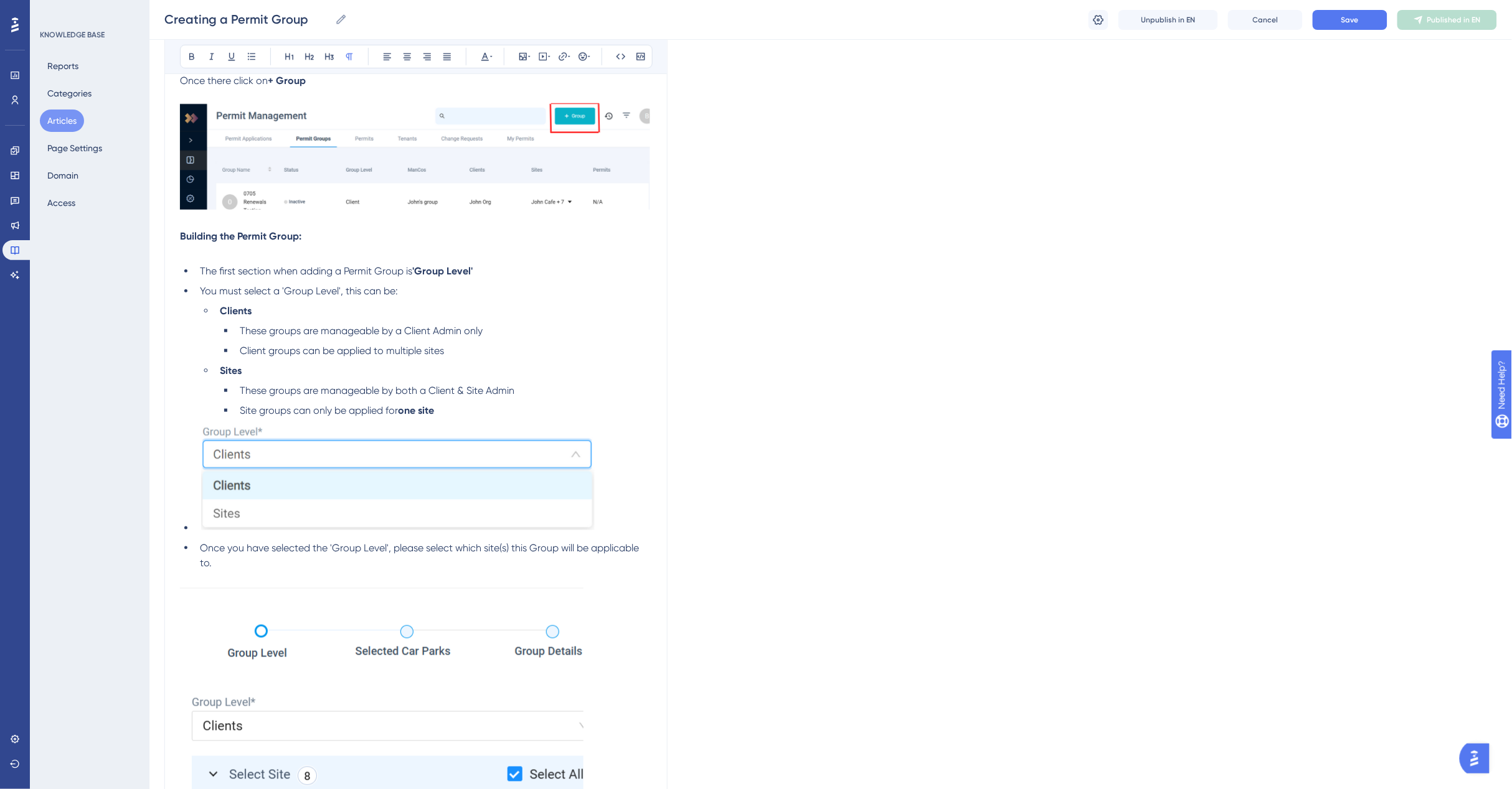
scroll to position [350, 0]
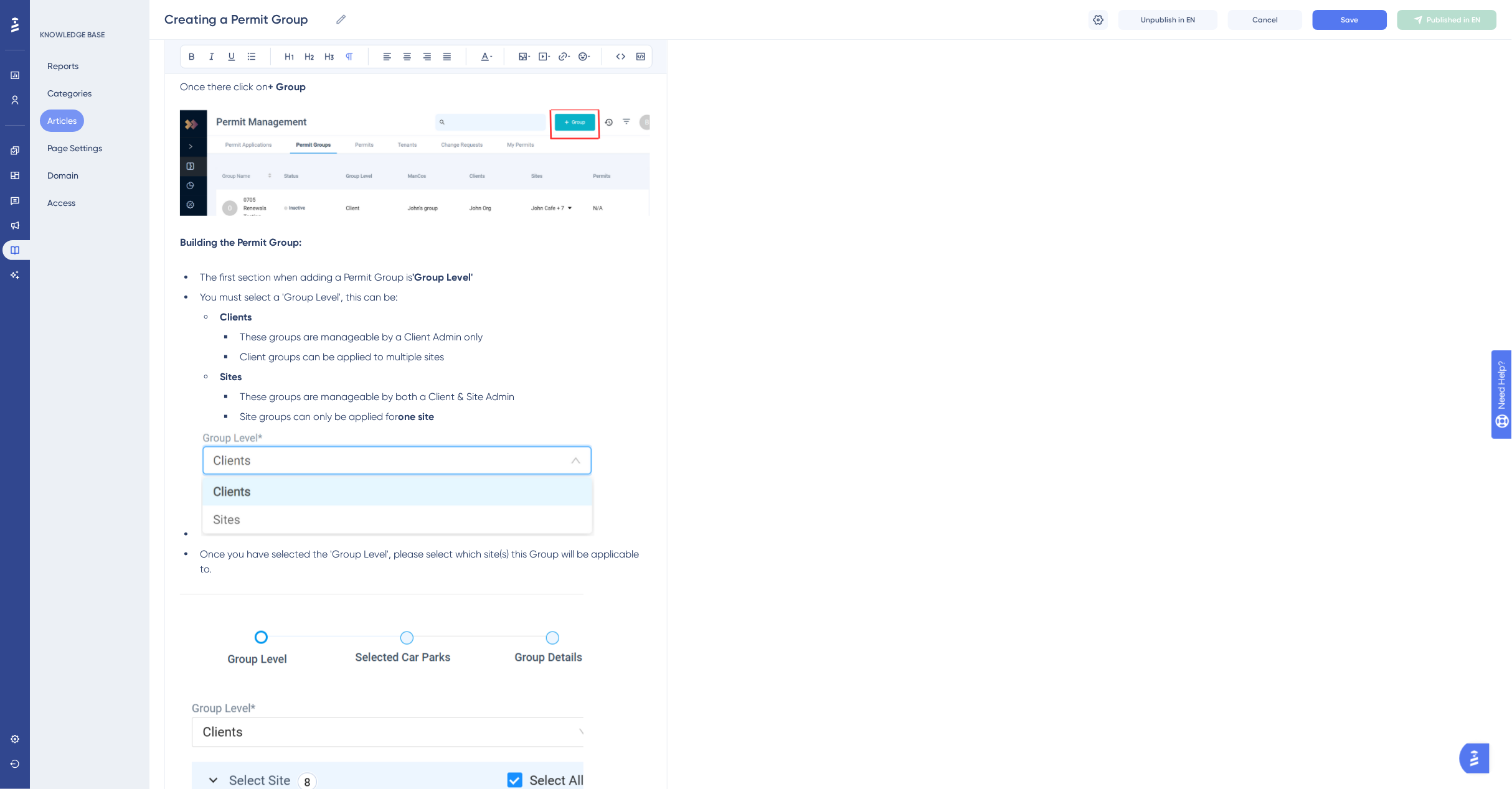
click at [184, 479] on ul "The first section when adding a Permit Group is 'Group Level' You must select a…" at bounding box center [416, 423] width 472 height 307
click at [198, 547] on li "Once you have selected the 'Group Level', please select which site(s) this Grou…" at bounding box center [423, 562] width 457 height 30
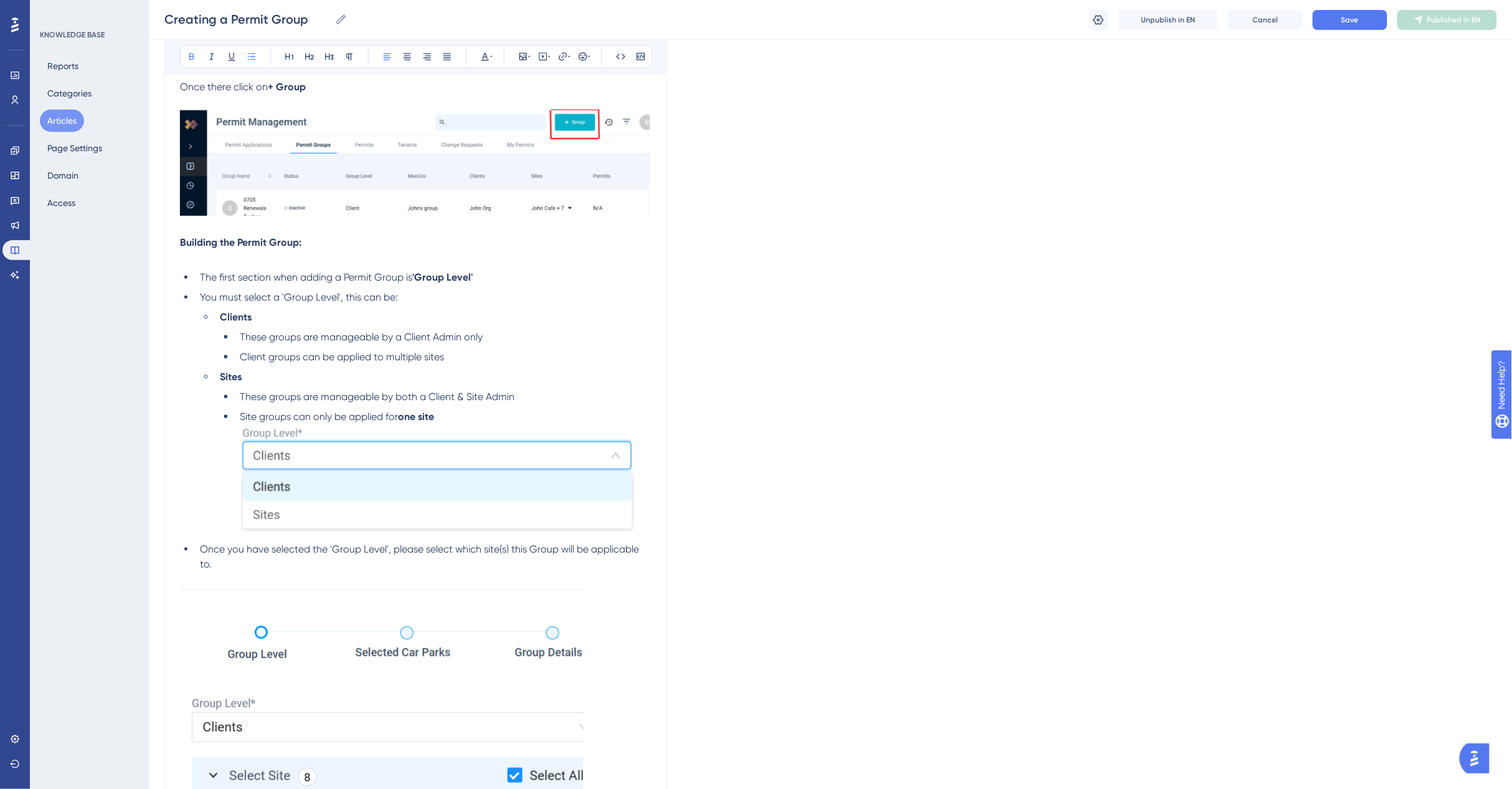
click at [477, 418] on li "Site groups can only be applied for one site" at bounding box center [443, 474] width 417 height 128
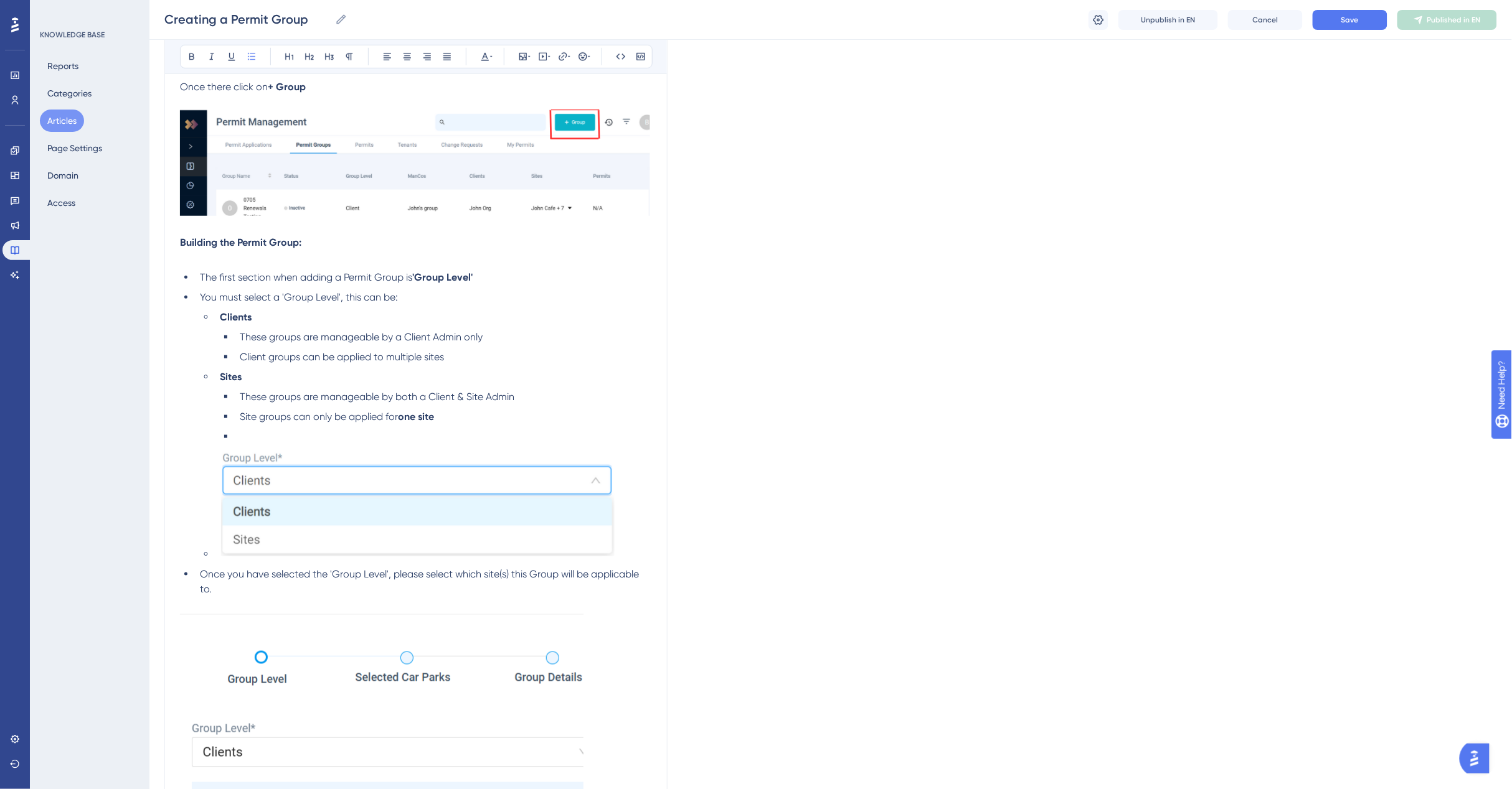
click at [470, 424] on ul "These groups are manageable by both a Client & Site Admin Site groups can only …" at bounding box center [436, 416] width 432 height 55
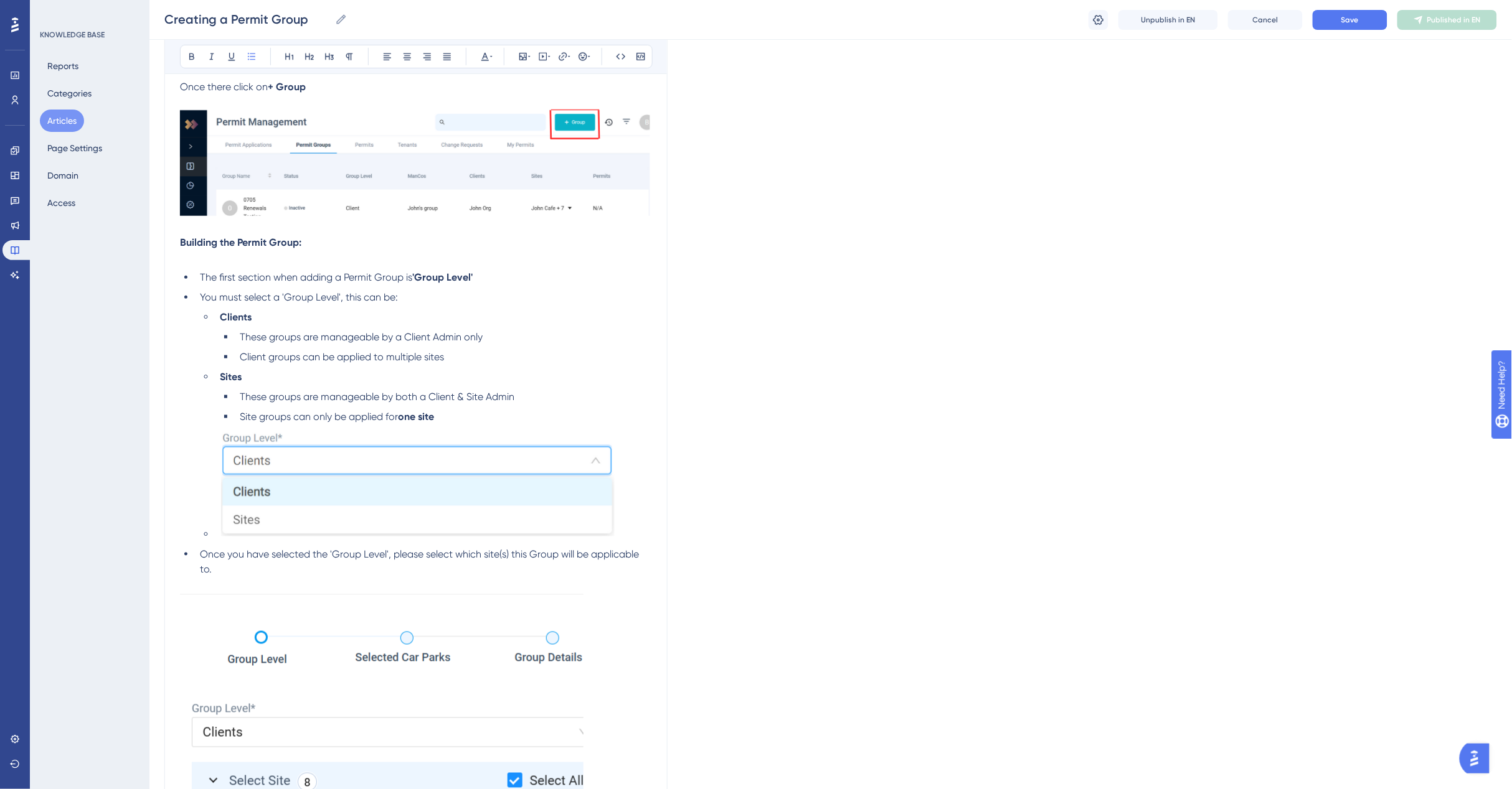
click at [247, 537] on div at bounding box center [418, 485] width 397 height 112
click at [246, 537] on div at bounding box center [418, 485] width 397 height 112
click at [195, 536] on li at bounding box center [423, 485] width 457 height 112
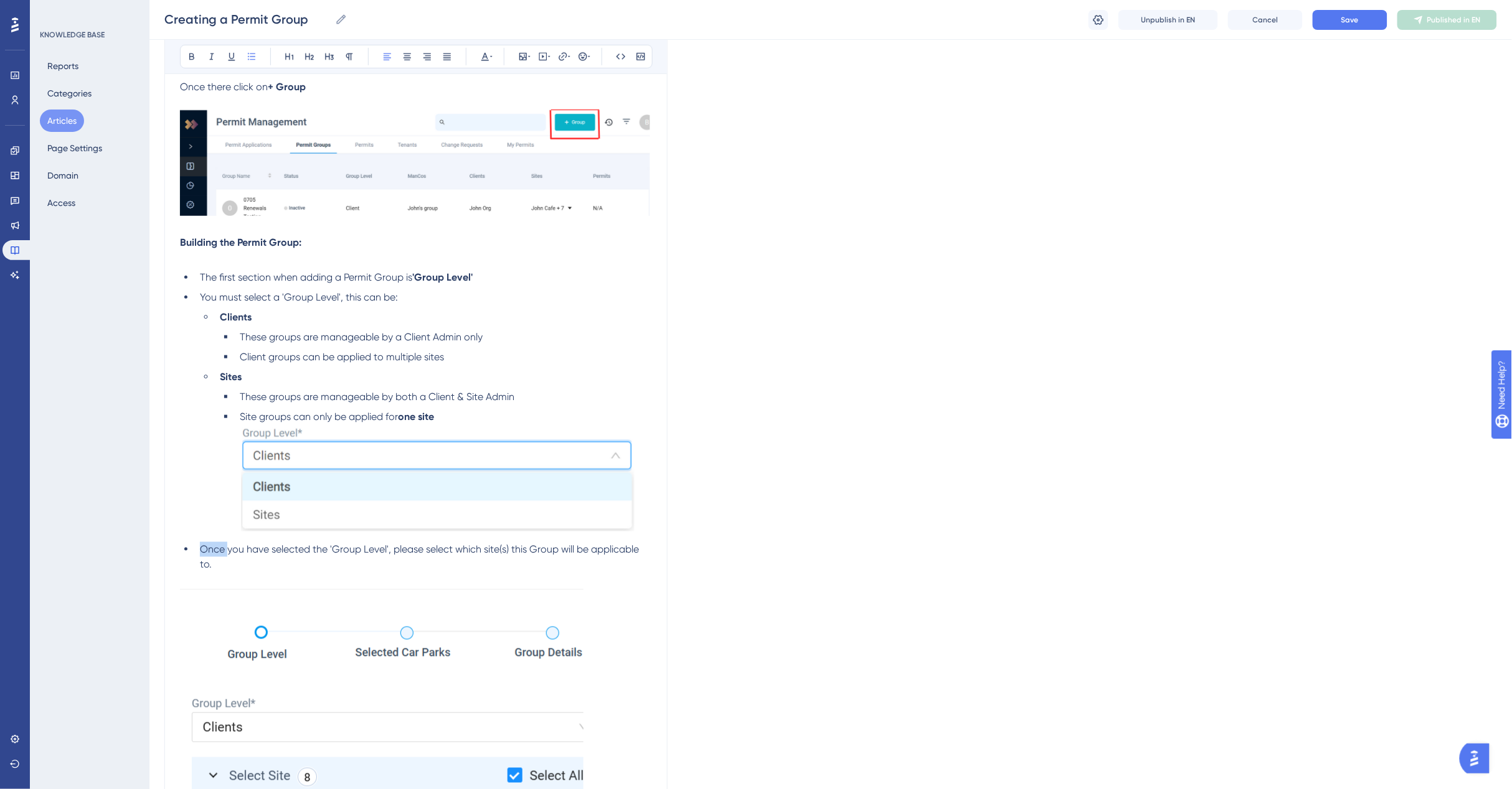
click at [184, 536] on ul "The first section when adding a Permit Group is 'Group Level' You must select a…" at bounding box center [416, 421] width 472 height 302
click at [349, 612] on img at bounding box center [381, 780] width 404 height 386
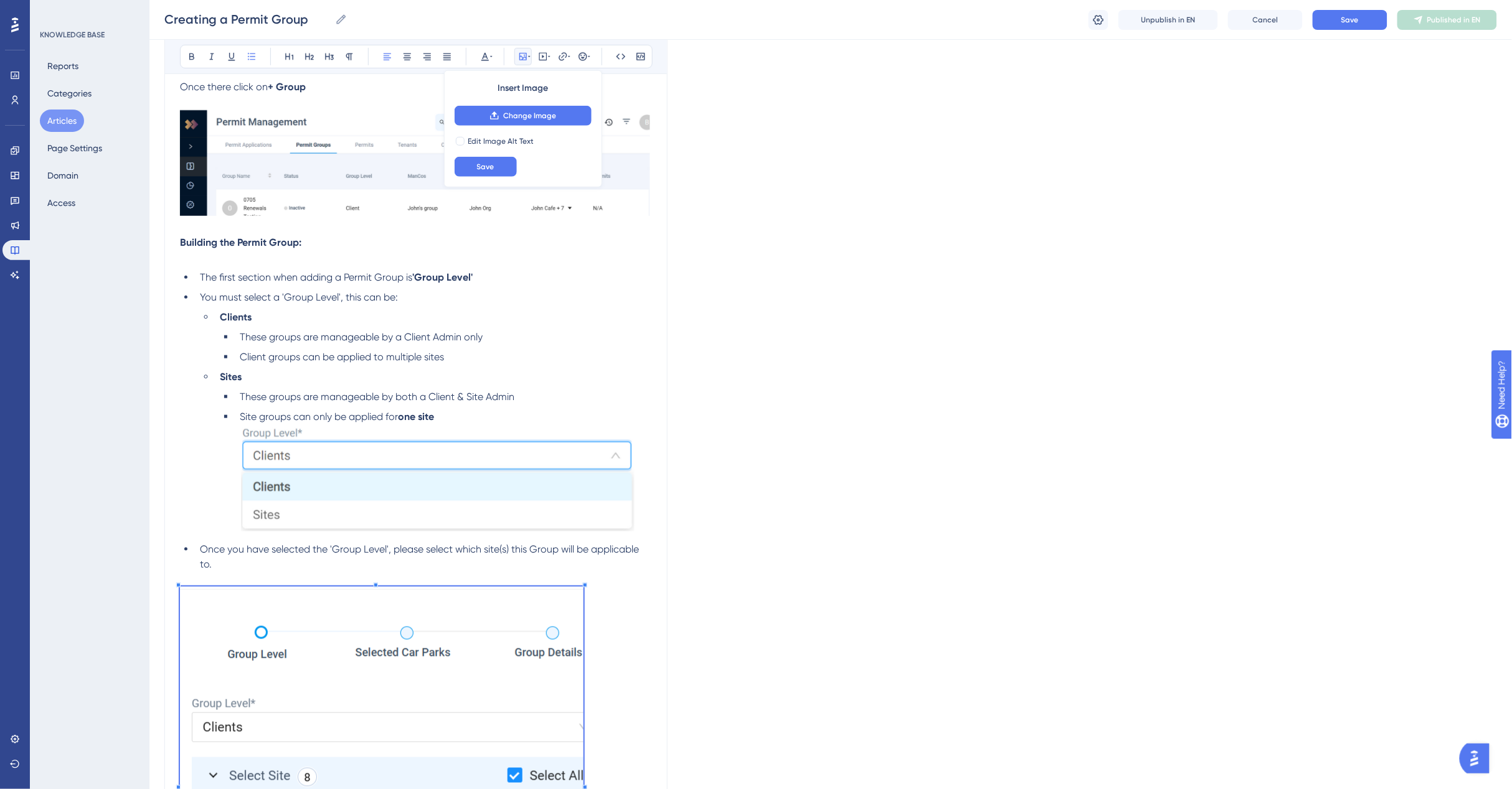
click at [207, 504] on ul "Clients These groups are manageable by a Client Admin only Client groups can be…" at bounding box center [425, 423] width 452 height 227
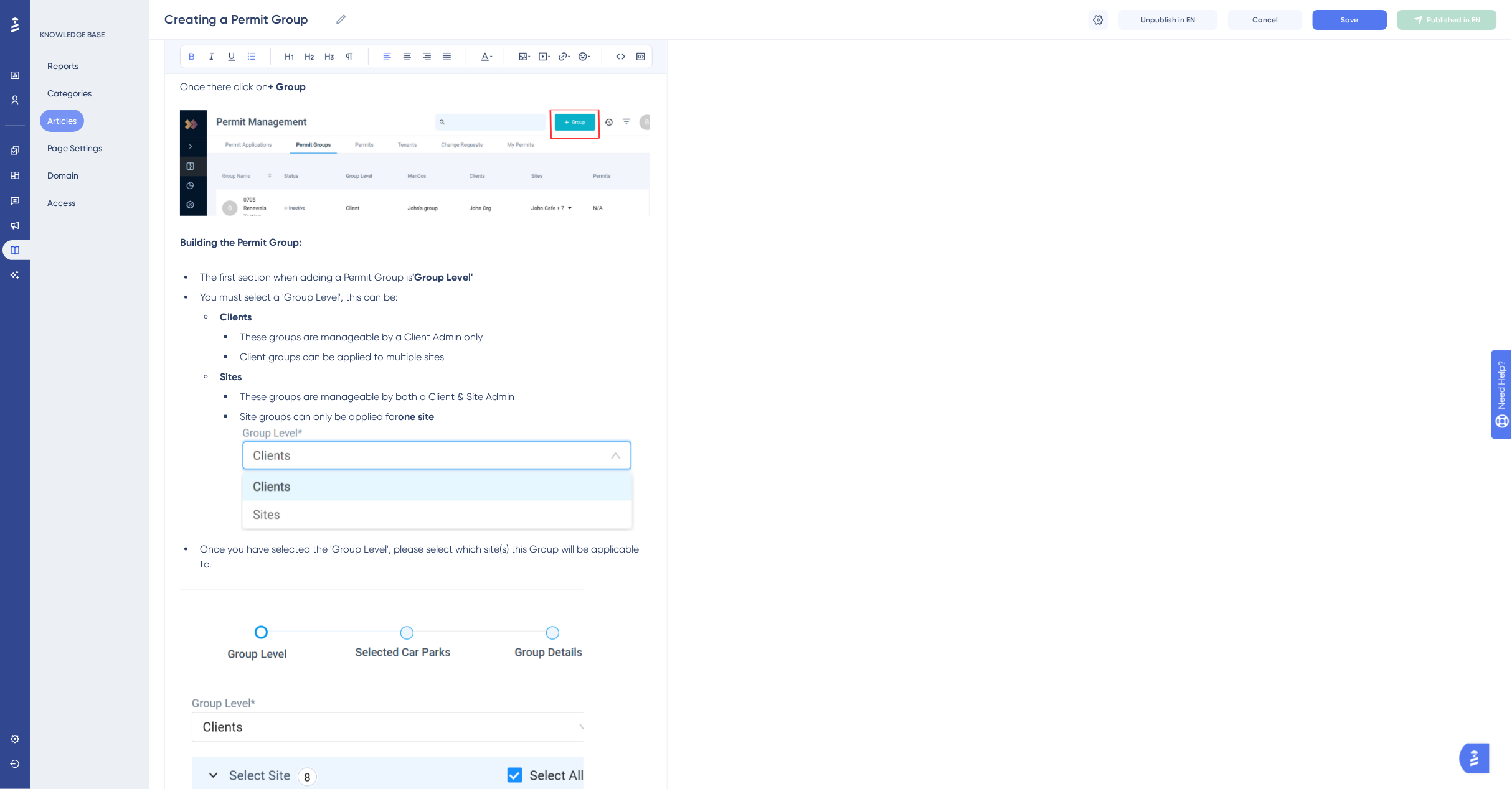
click at [197, 546] on li "Once you have selected the 'Group Level', please select which site(s) this Grou…" at bounding box center [423, 557] width 457 height 30
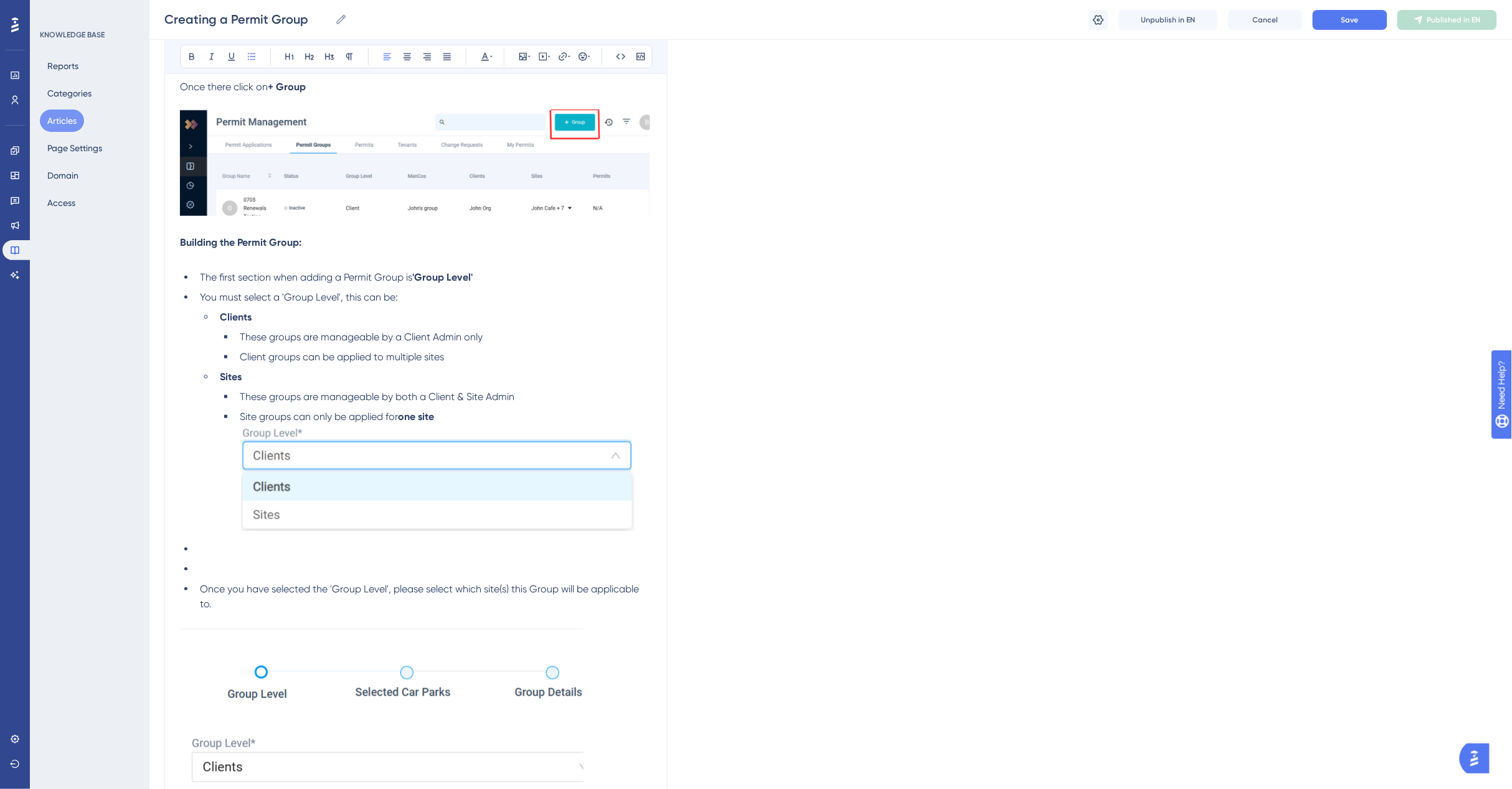
click at [199, 565] on li at bounding box center [423, 569] width 457 height 15
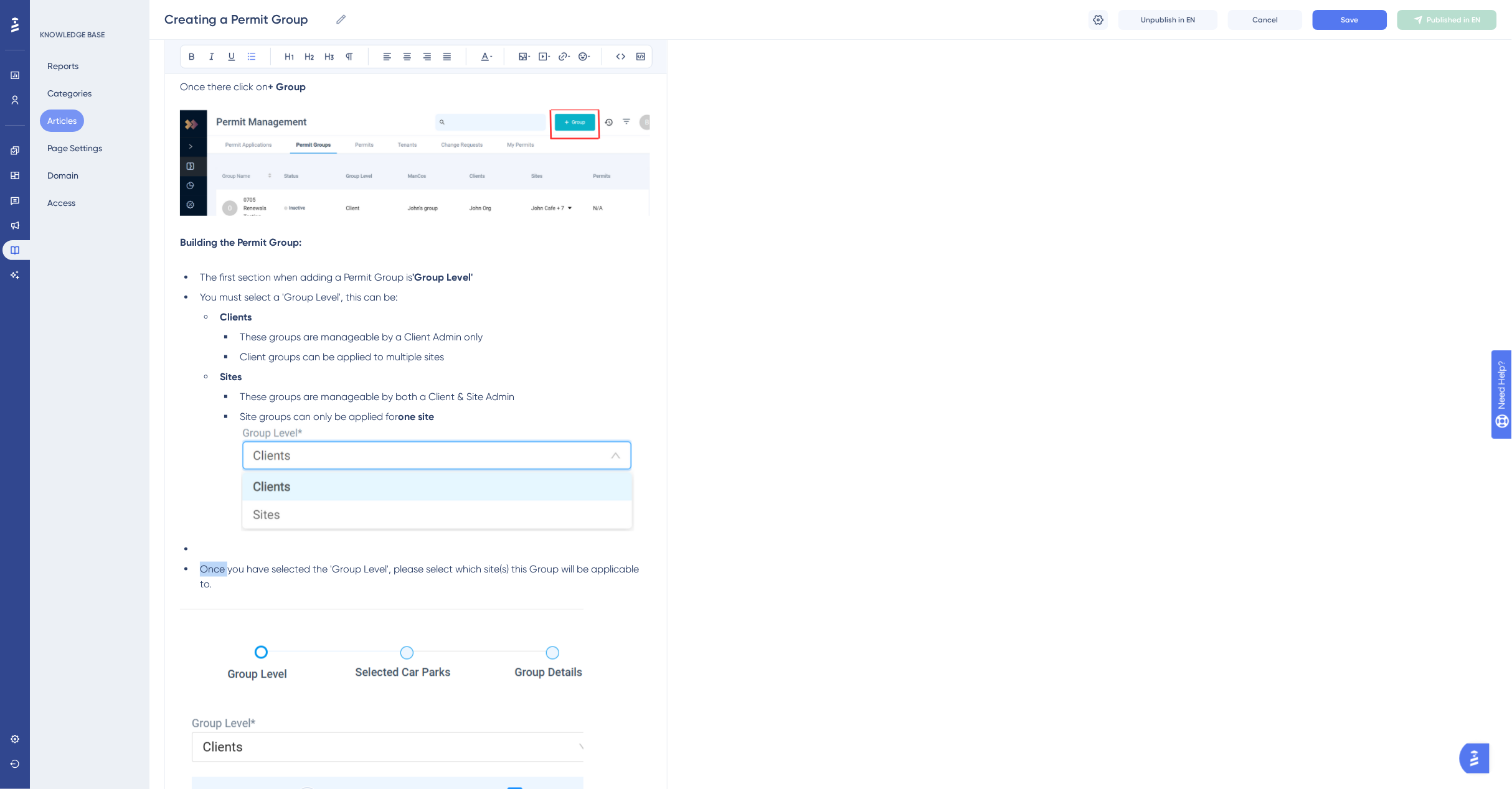
click at [199, 565] on span "Once you have selected the 'Group Level', please select which site(s) this Grou…" at bounding box center [420, 576] width 442 height 27
click at [199, 554] on li at bounding box center [423, 550] width 457 height 15
click at [198, 562] on li "Once you have selected the 'Group Level', please select which site(s) this Grou…" at bounding box center [423, 577] width 457 height 30
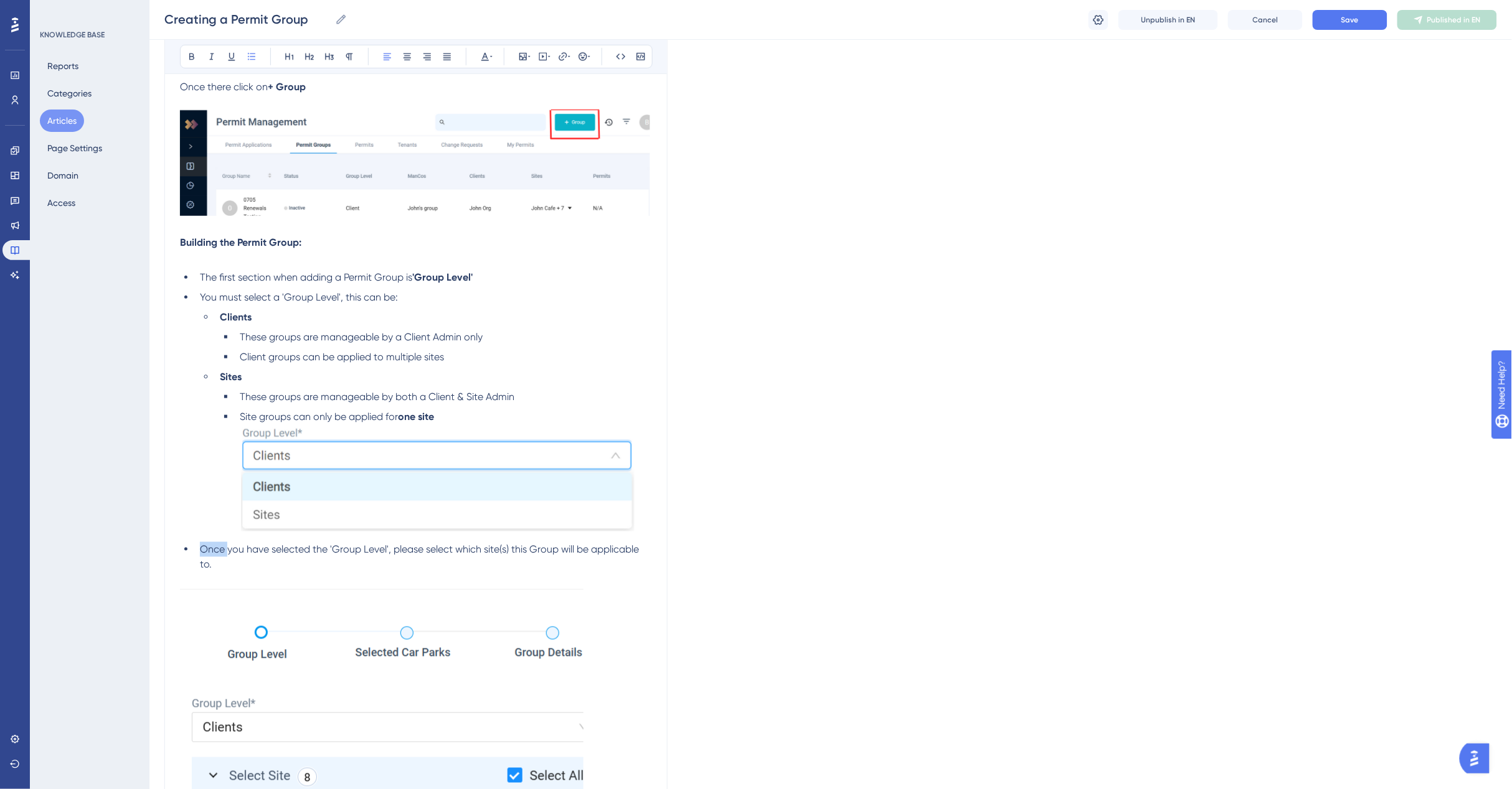
click at [198, 552] on li "Once you have selected the 'Group Level', please select which site(s) this Grou…" at bounding box center [423, 557] width 457 height 30
click at [418, 592] on img at bounding box center [381, 780] width 404 height 386
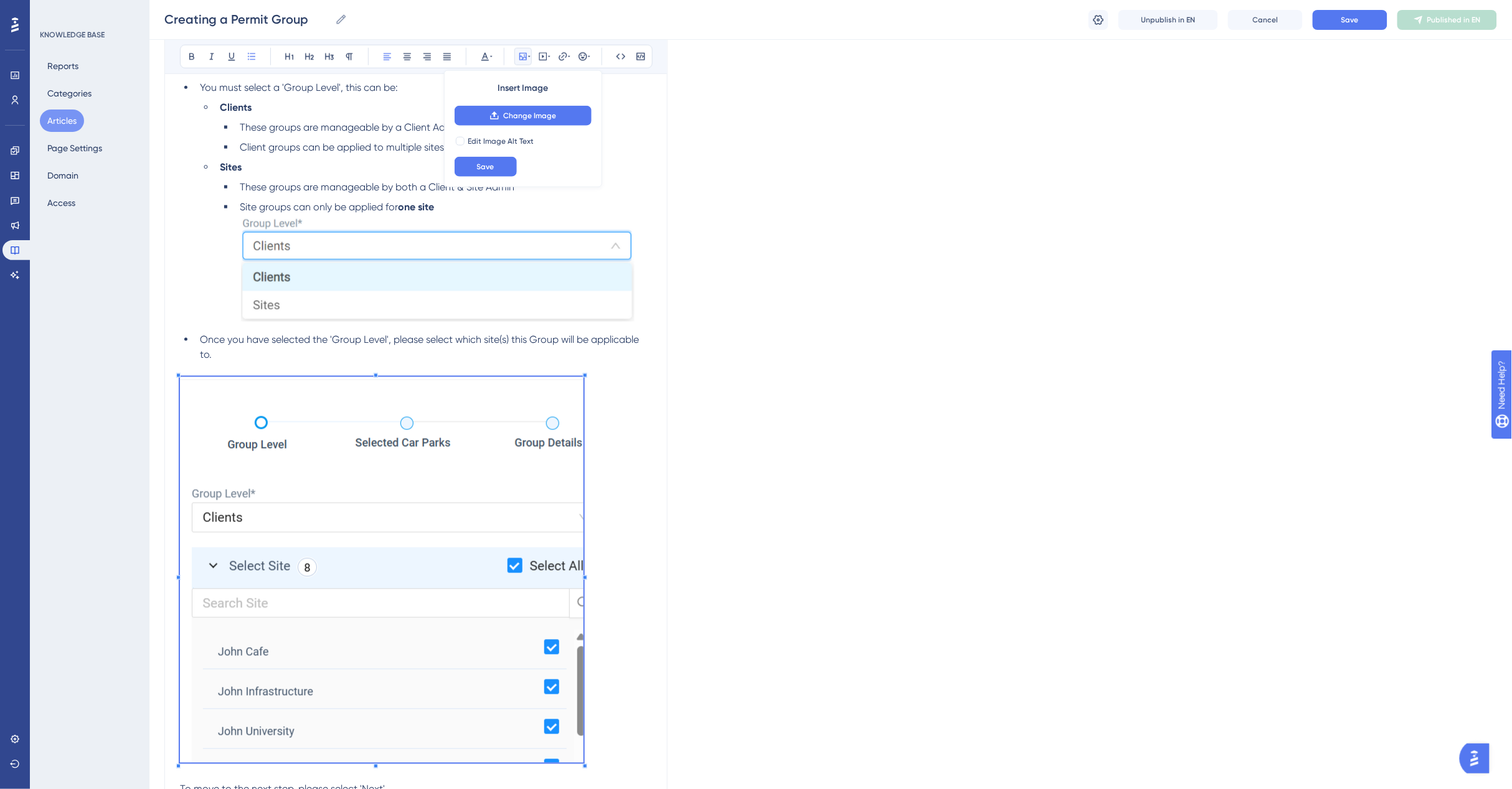
scroll to position [661, 0]
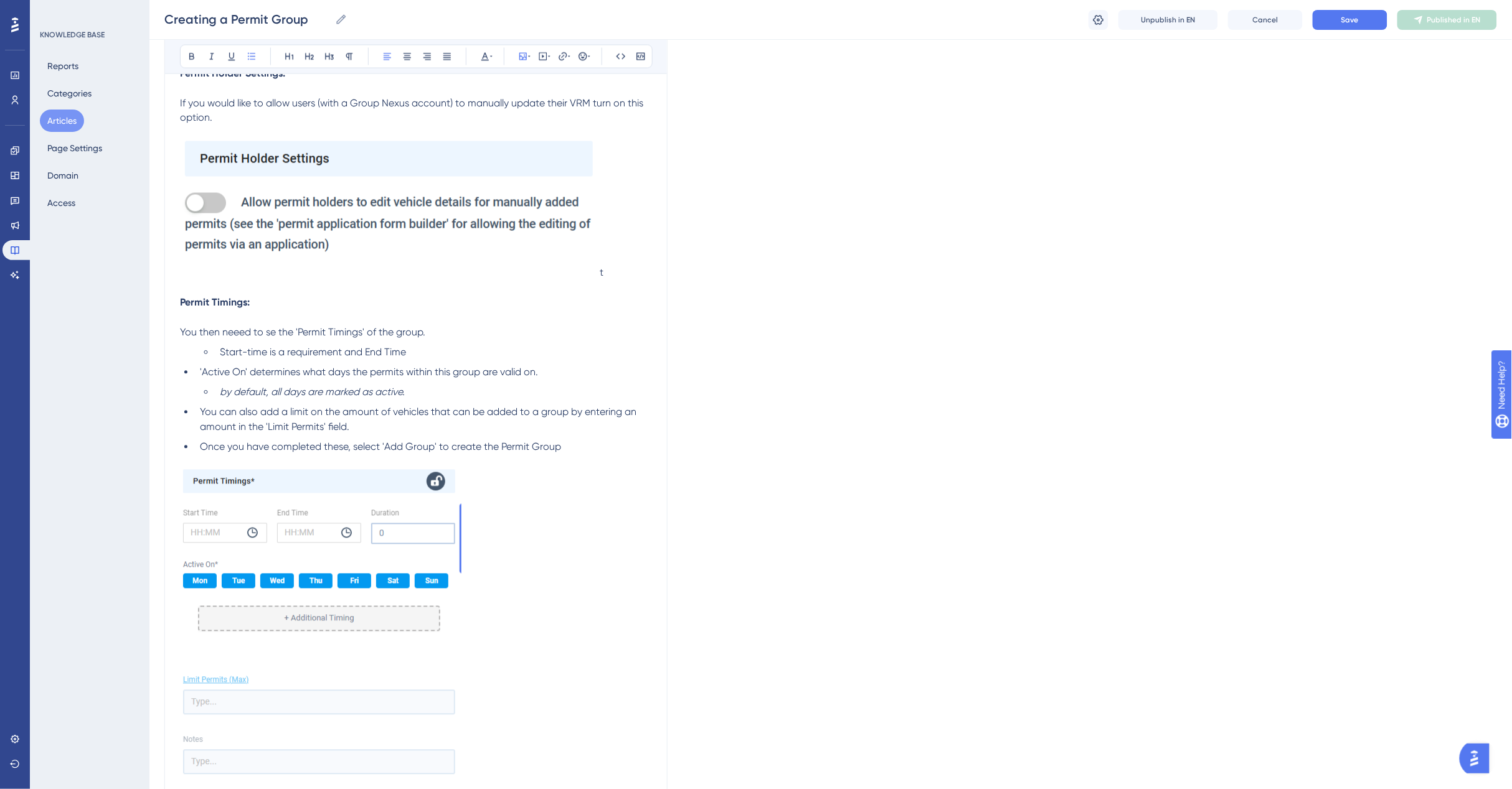
scroll to position [2917, 0]
click at [611, 265] on p "t" at bounding box center [416, 209] width 472 height 140
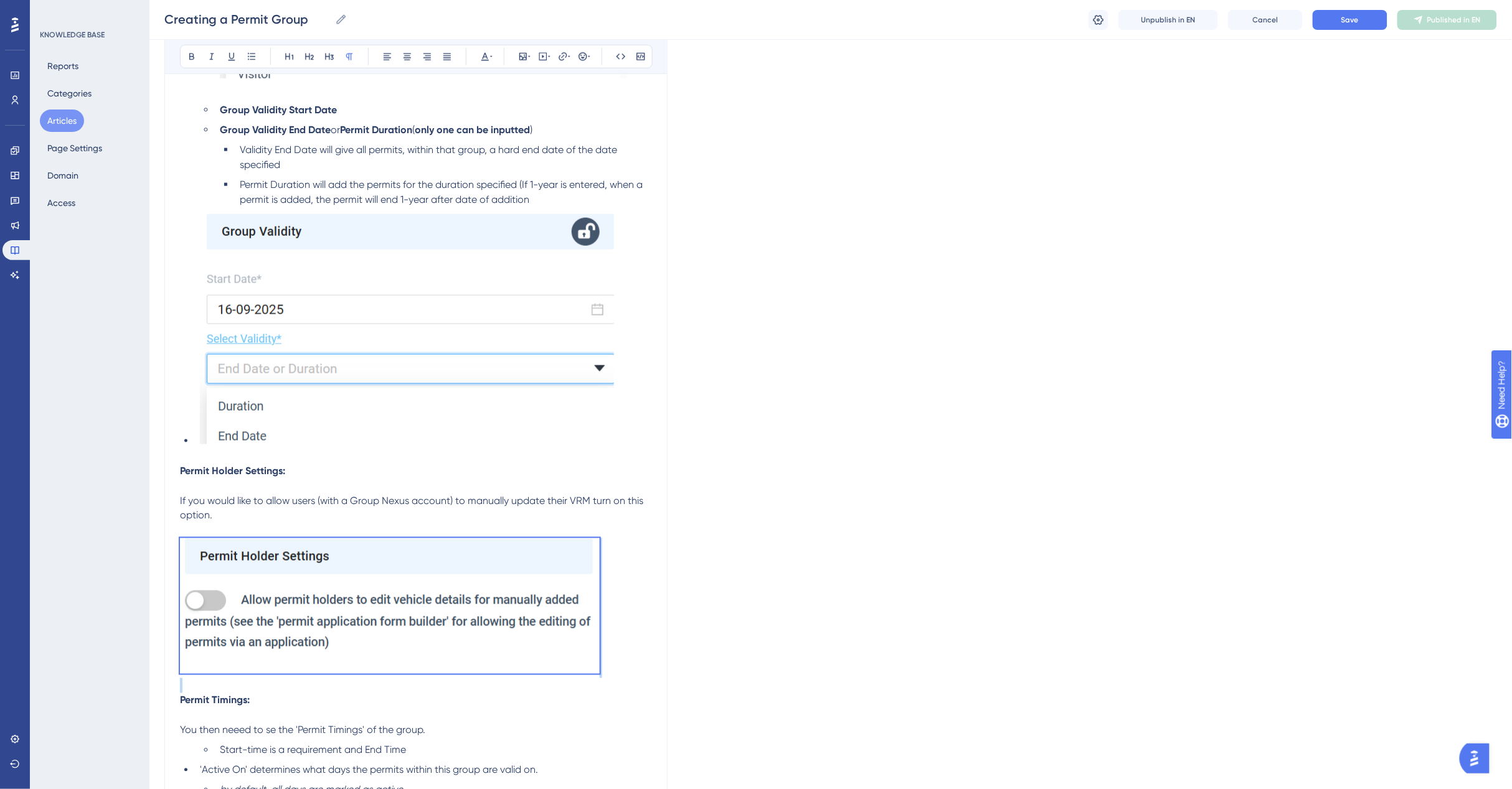
scroll to position [2517, 0]
click at [186, 402] on ul "Group Validity Start Date Group Validity End Date or Permit Duration ( only one…" at bounding box center [416, 276] width 472 height 346
click at [198, 450] on p at bounding box center [416, 457] width 472 height 15
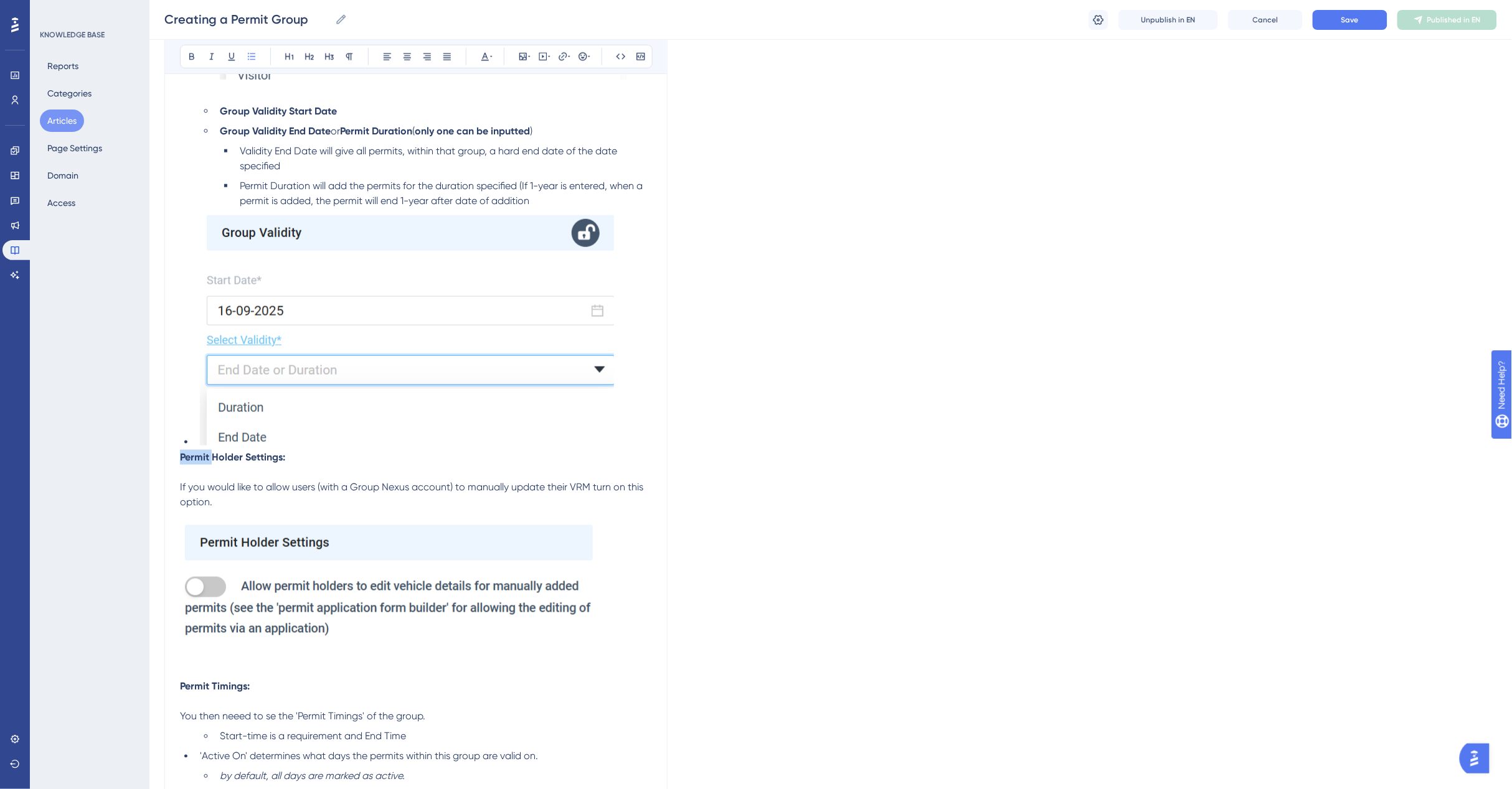
click at [198, 450] on p "Permit Holder Settings:" at bounding box center [416, 457] width 472 height 15
click at [203, 436] on img at bounding box center [406, 329] width 414 height 232
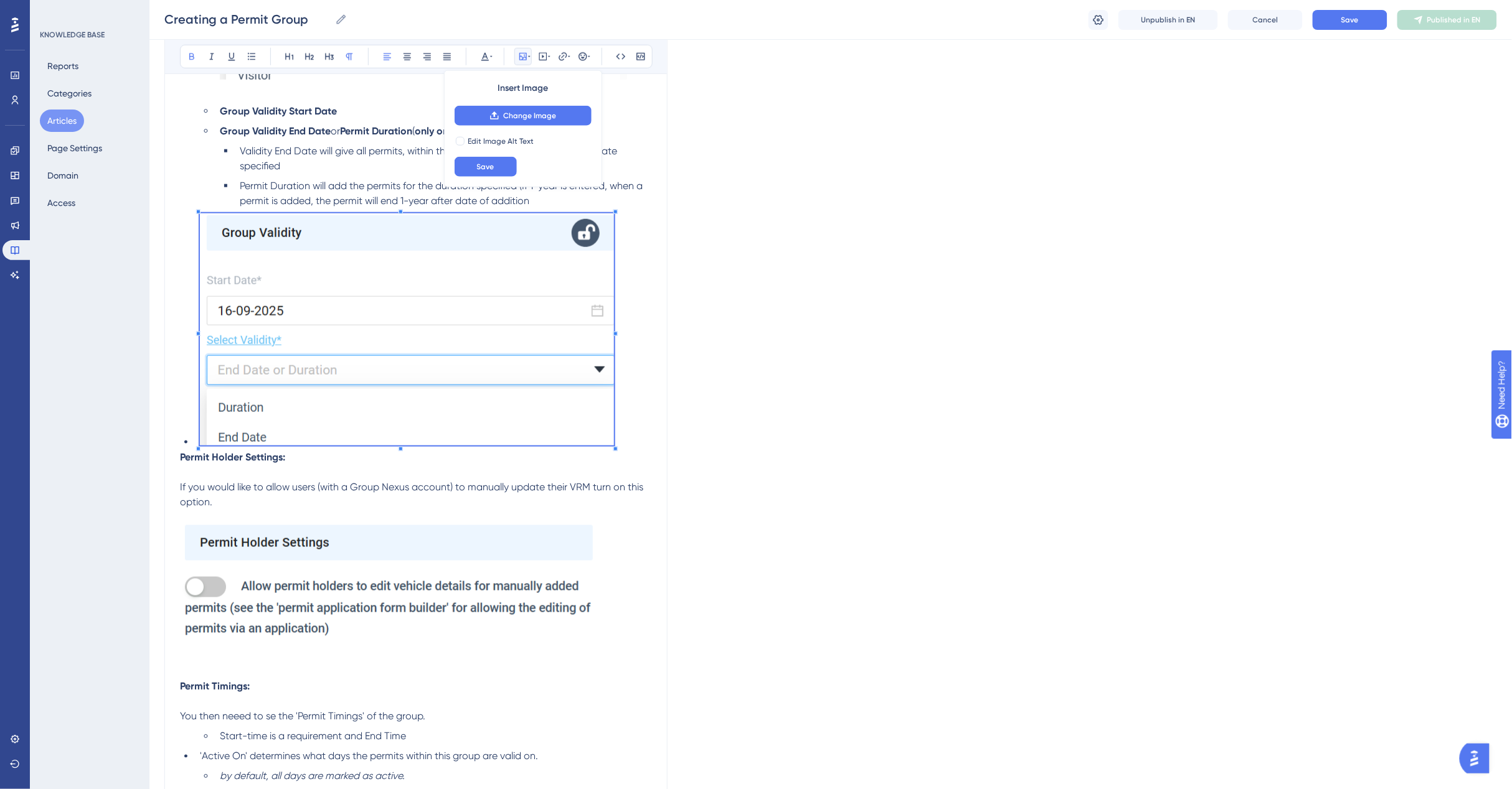
click at [194, 426] on ul "Group Validity Start Date Group Validity End Date or Permit Duration ( only one…" at bounding box center [416, 276] width 472 height 346
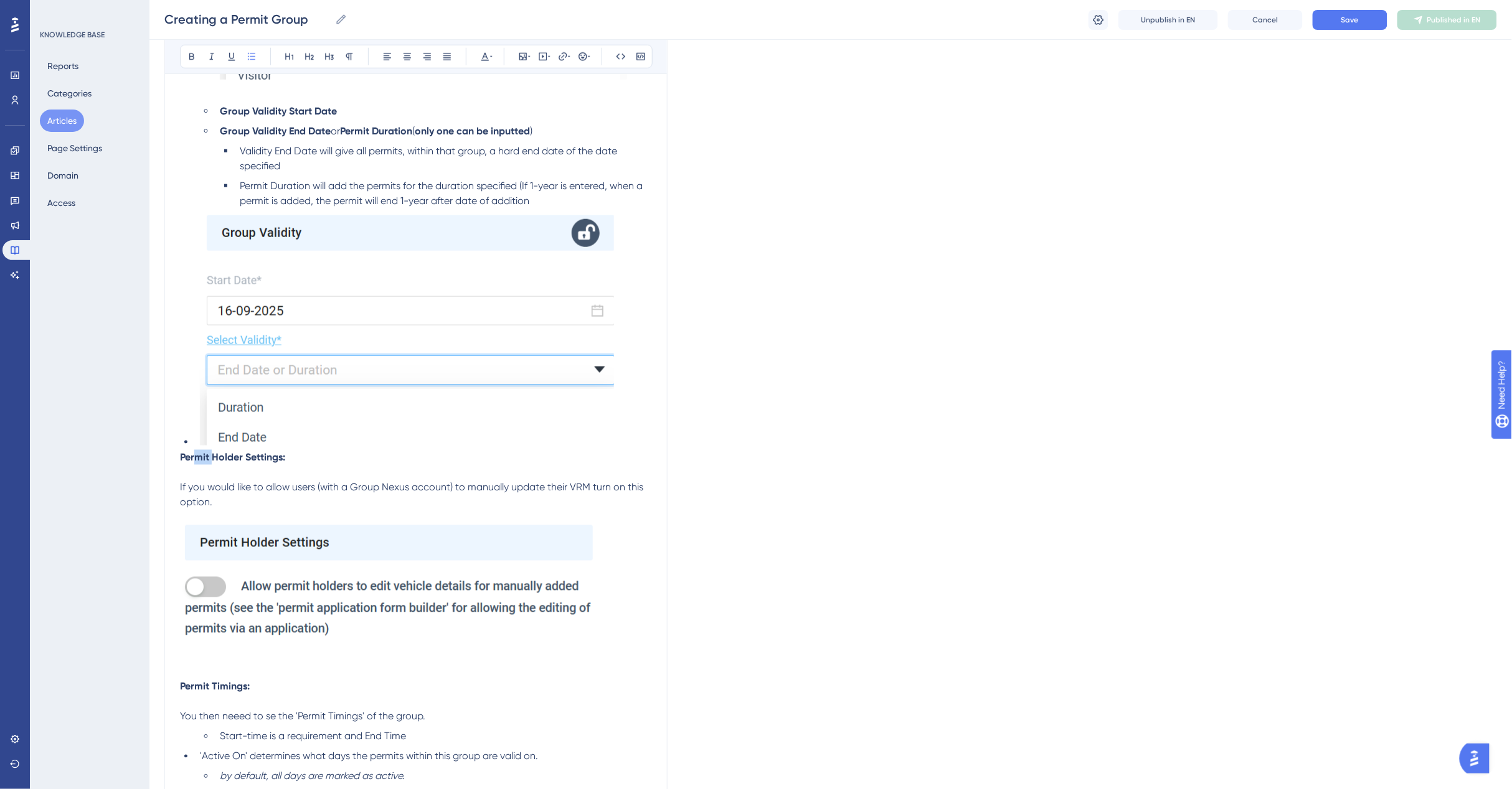
click at [211, 452] on p "Permit Holder Settings:" at bounding box center [416, 457] width 472 height 15
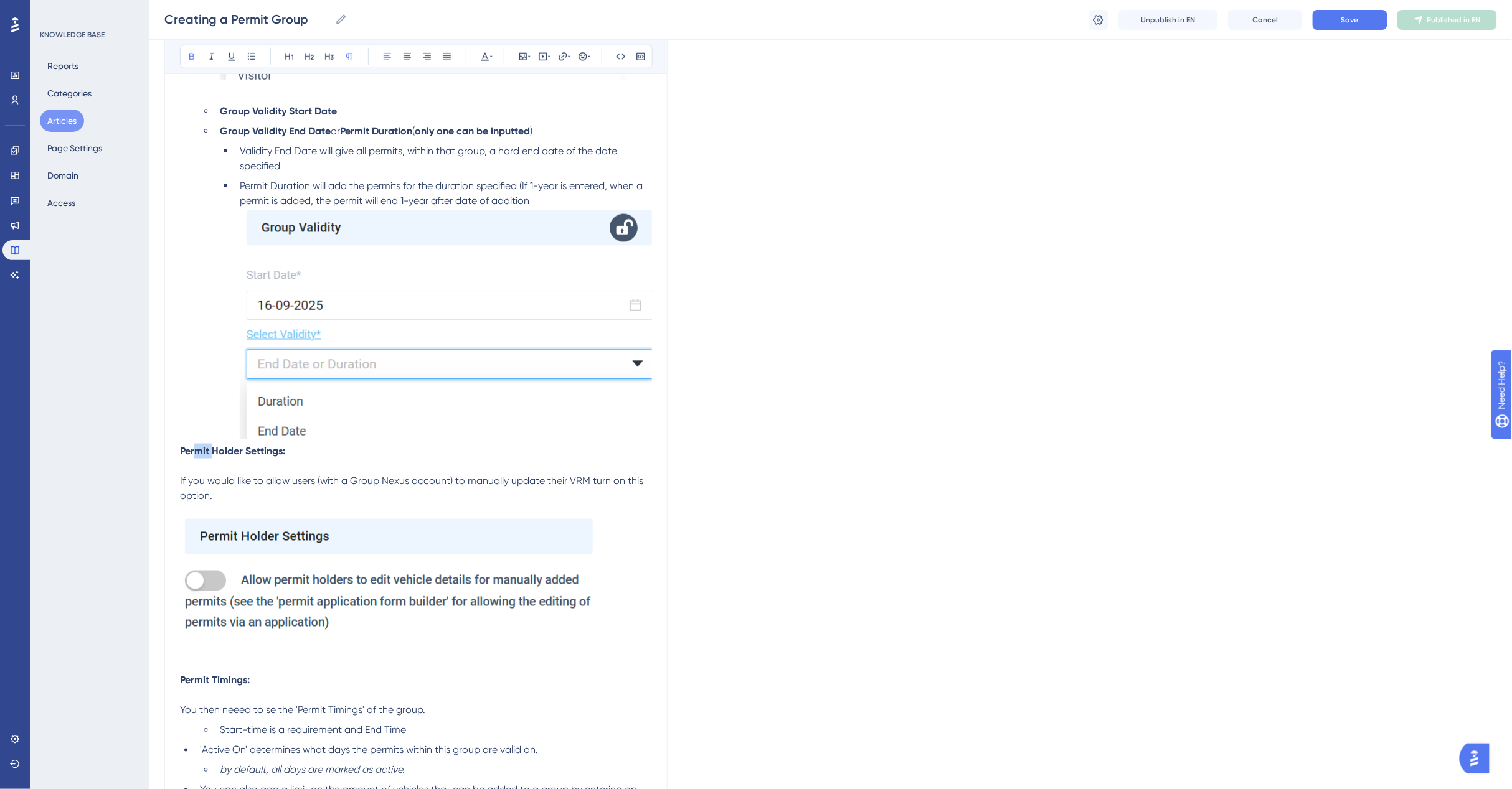
click at [421, 417] on img at bounding box center [445, 324] width 412 height 231
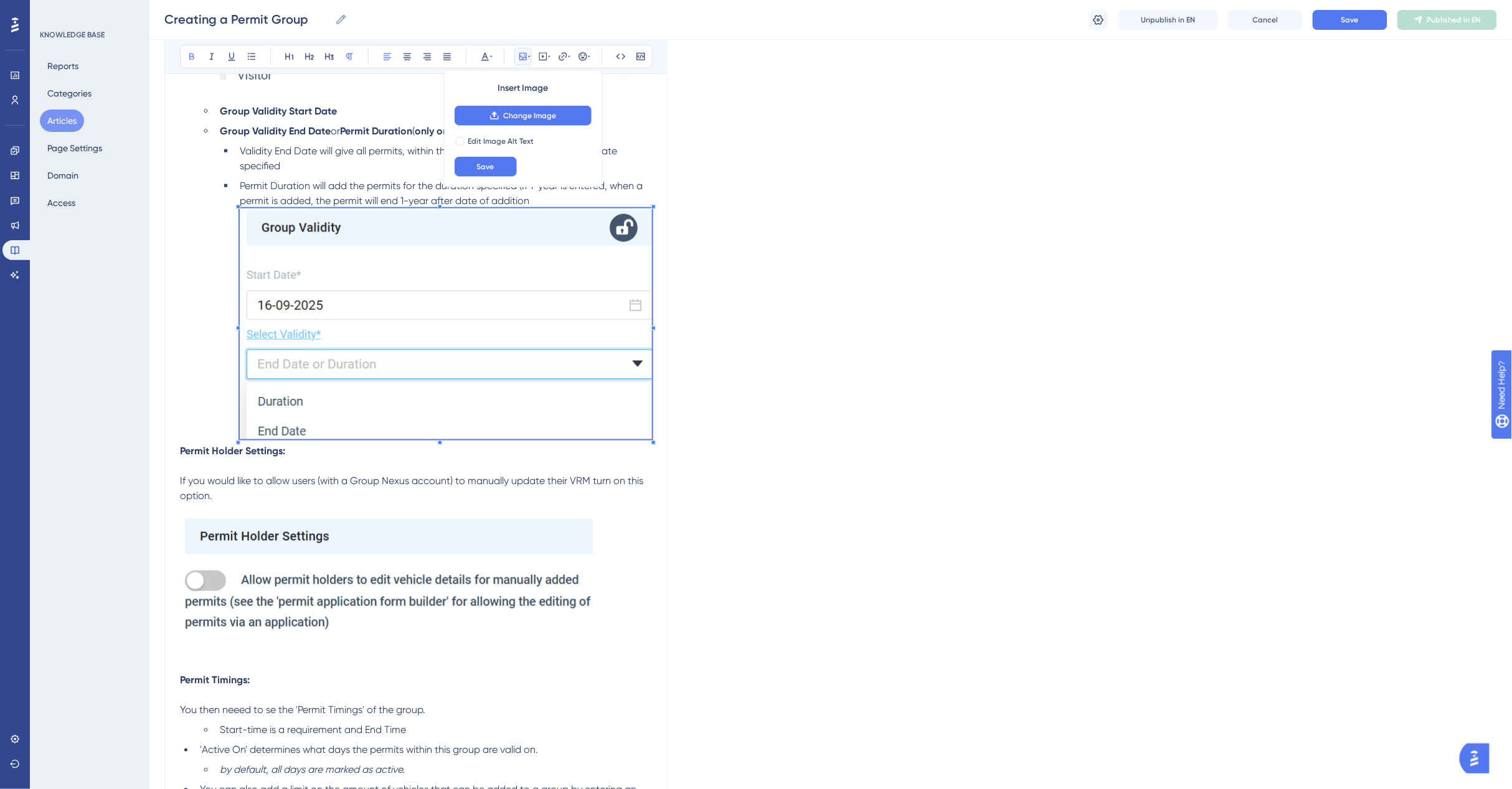
click at [626, 569] on p at bounding box center [416, 588] width 472 height 140
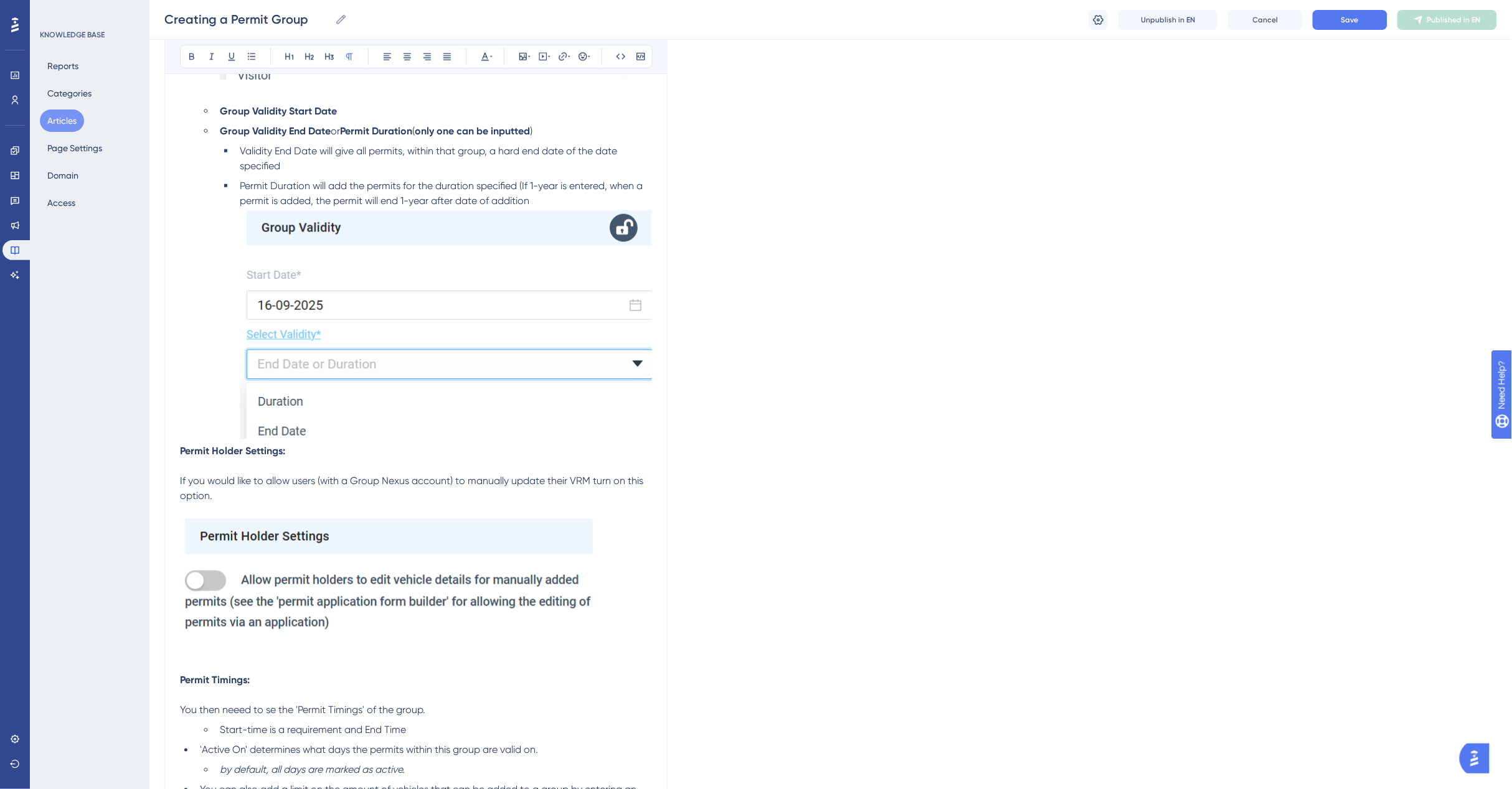
click at [190, 459] on p at bounding box center [416, 466] width 472 height 15
click at [186, 445] on strong "Permit Holder Settings:" at bounding box center [232, 451] width 105 height 12
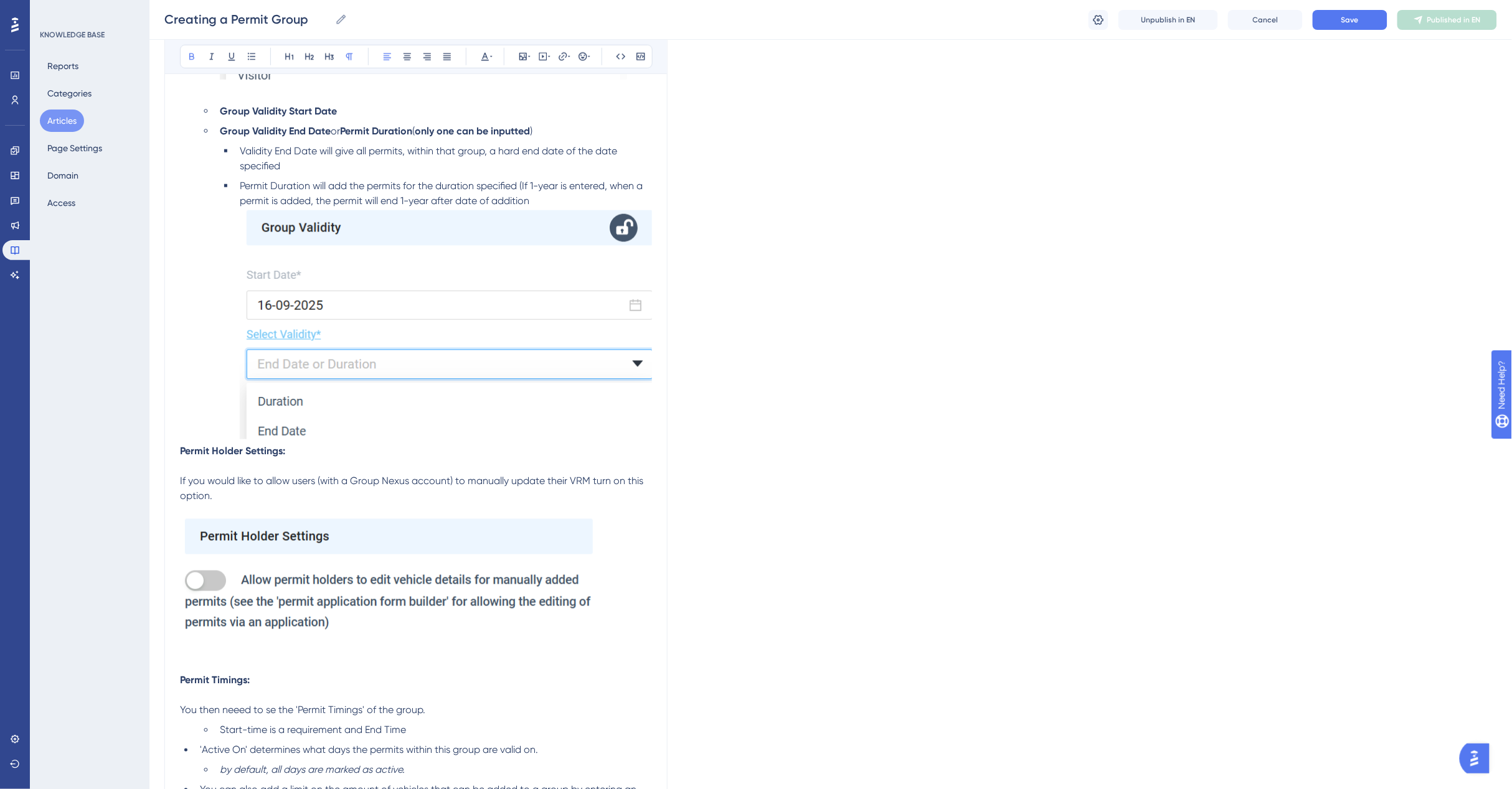
click at [302, 446] on p "Permit Holder Settings:" at bounding box center [416, 452] width 472 height 15
click at [181, 448] on strong "Permit Holder Settings:" at bounding box center [232, 451] width 105 height 12
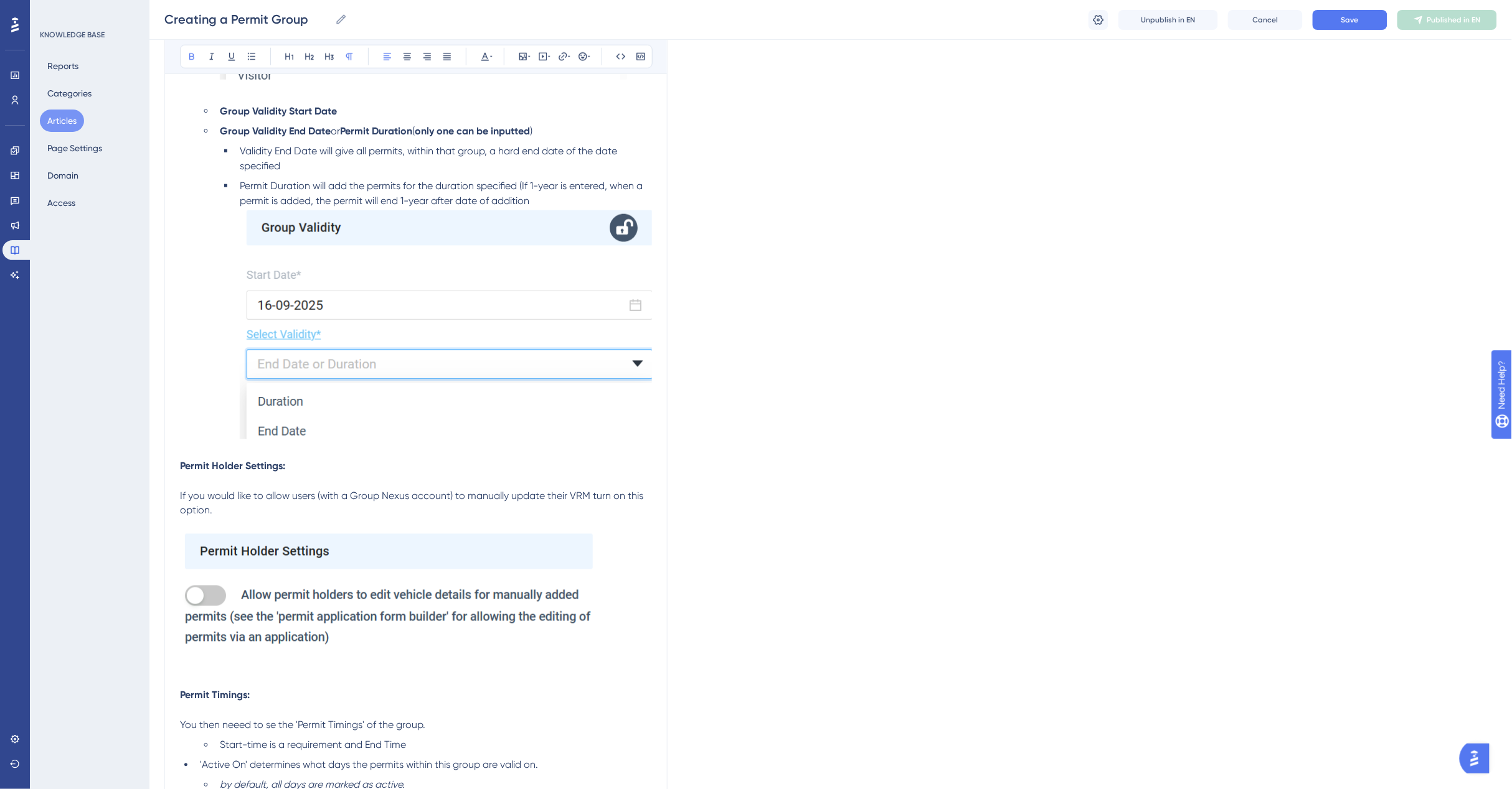
click at [285, 474] on p at bounding box center [416, 481] width 472 height 15
click at [263, 490] on span "If you would like to allow users (with a Group Nexus account) to manually updat…" at bounding box center [413, 503] width 466 height 27
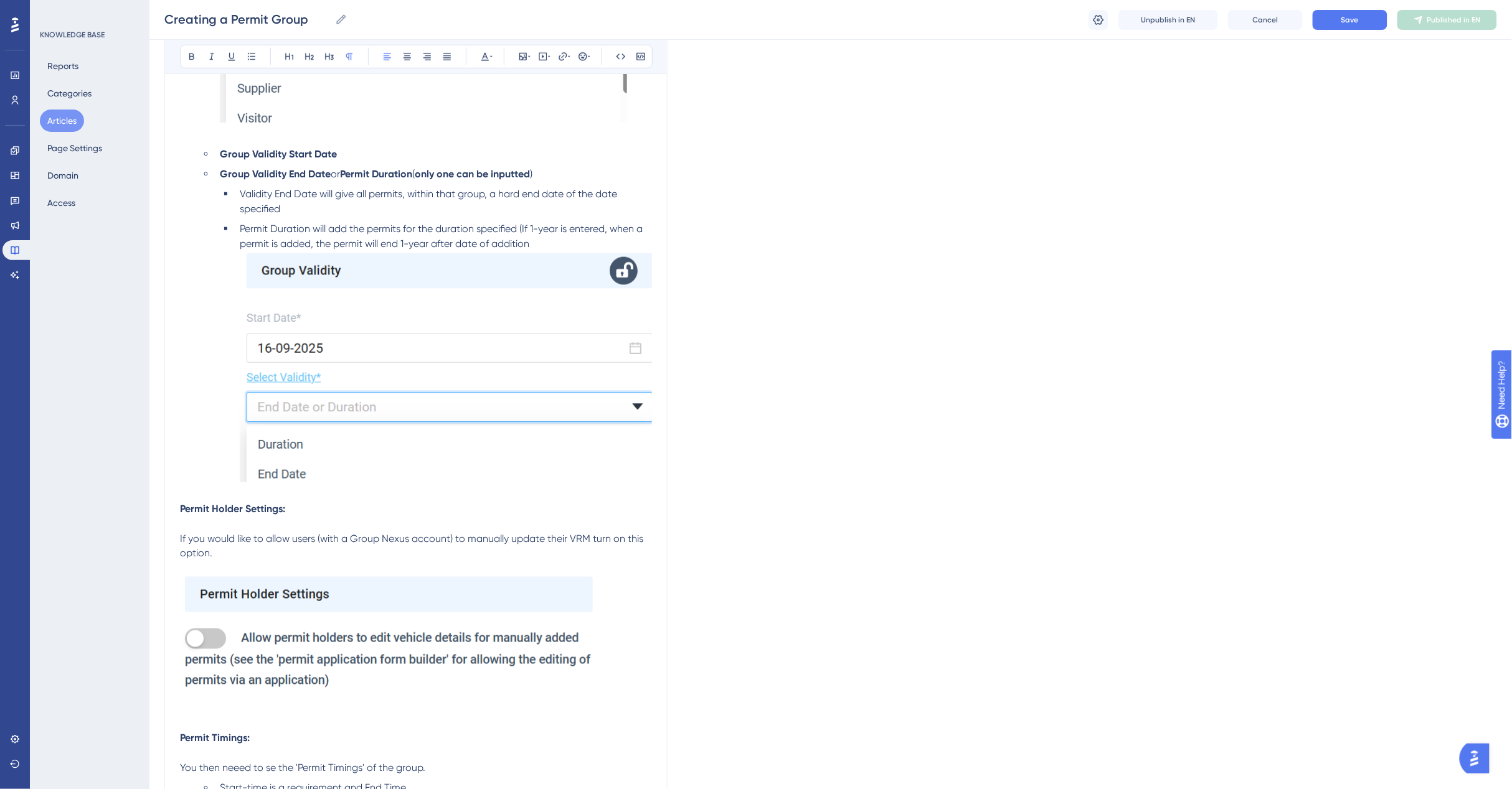
scroll to position [2439, 0]
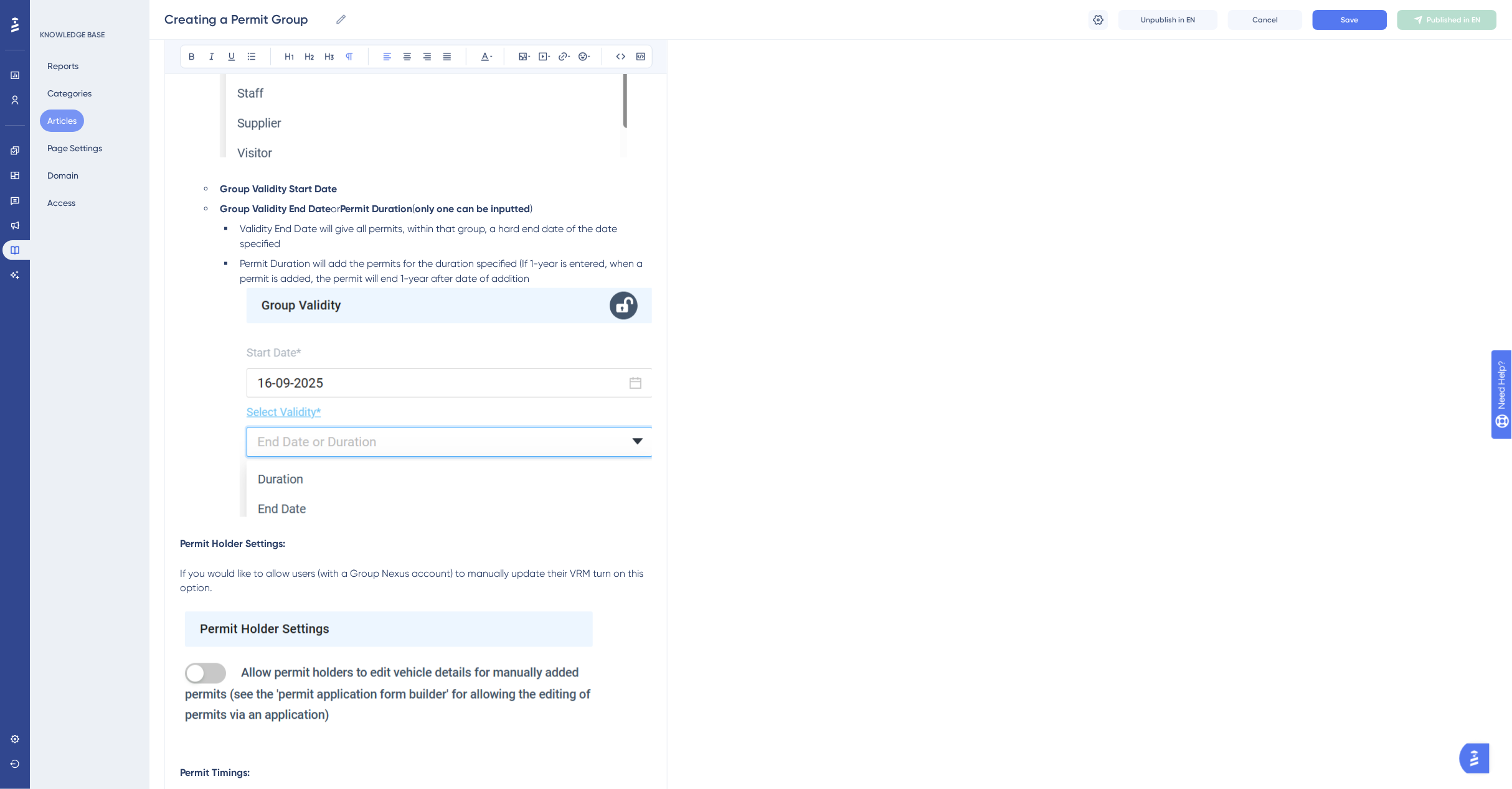
click at [556, 275] on li "Permit Duration will add the permits for the duration specified (If 1-year is e…" at bounding box center [443, 389] width 417 height 265
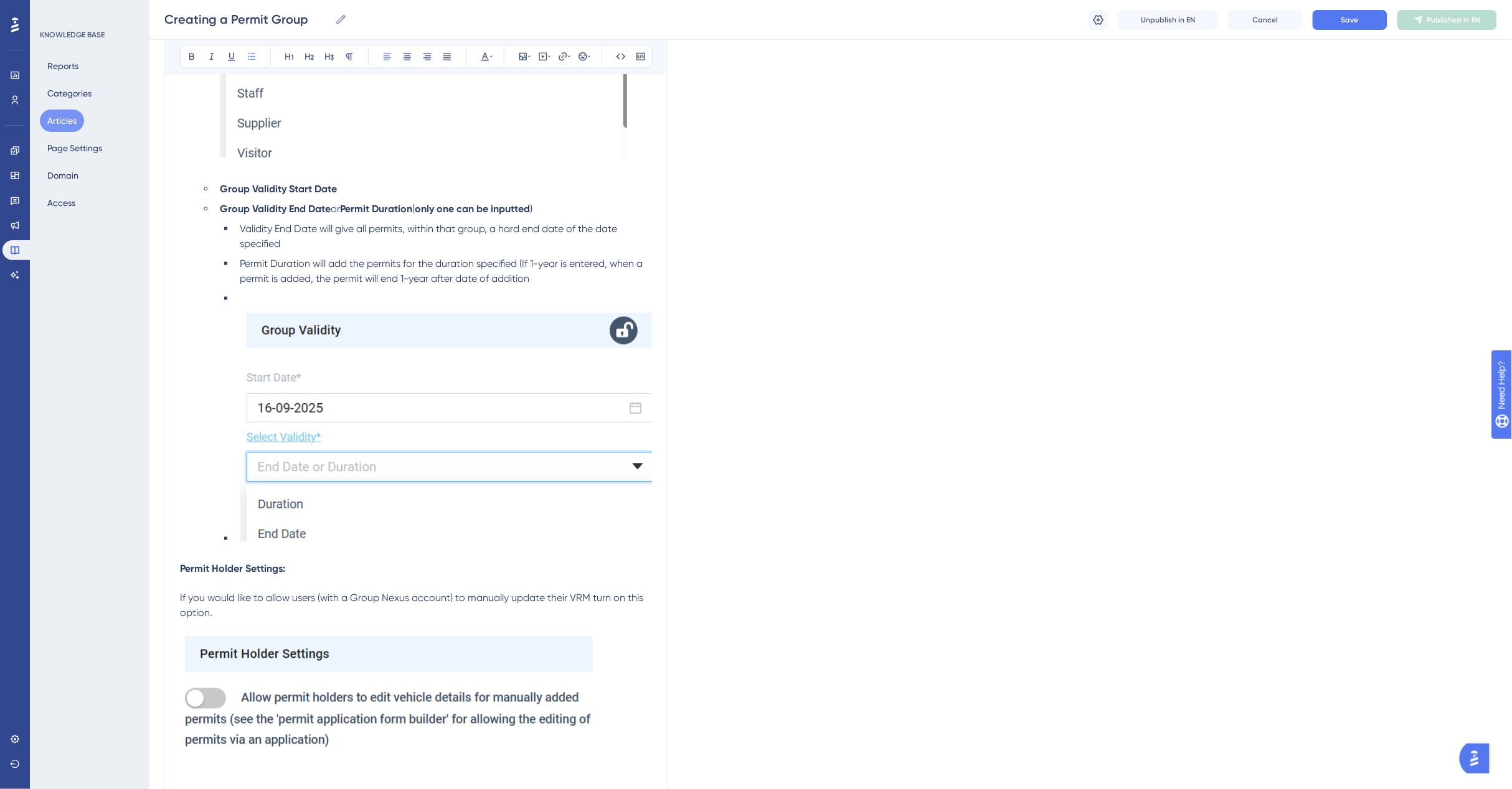
click at [561, 284] on li "Permit Duration will add the permits for the duration specified (If 1-year is e…" at bounding box center [443, 272] width 417 height 30
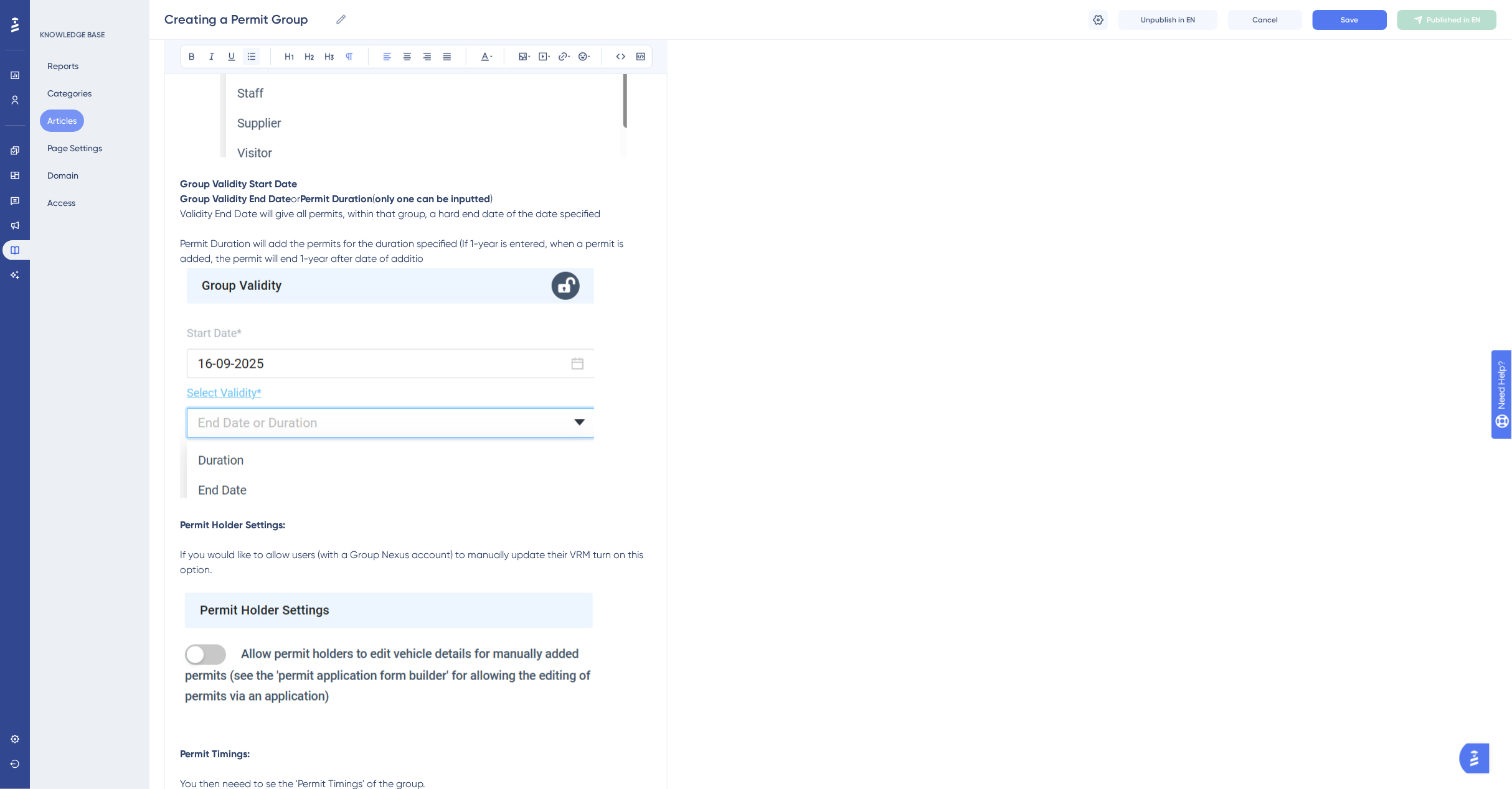
click at [252, 57] on icon at bounding box center [251, 57] width 10 height 10
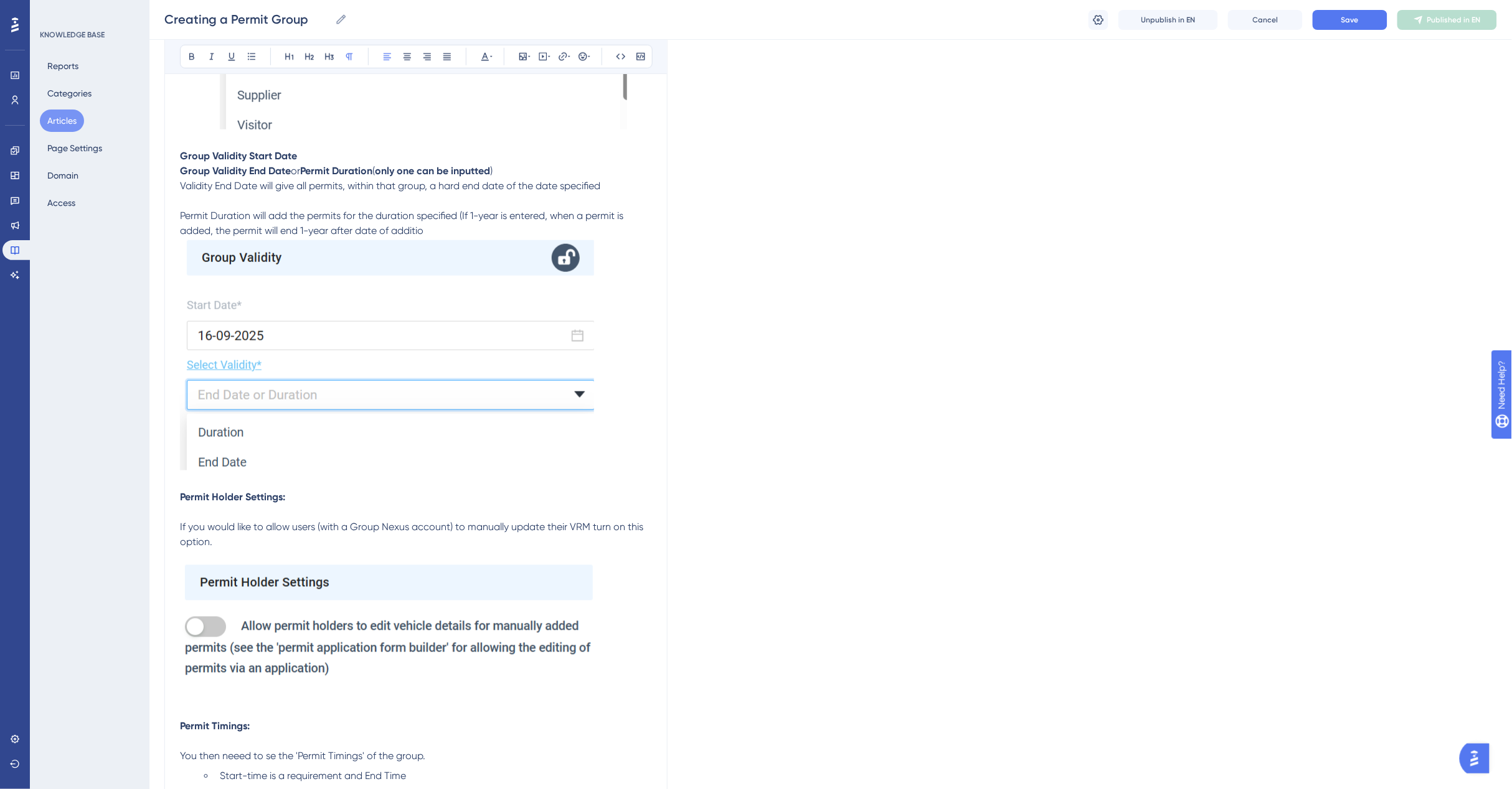
scroll to position [2361, 0]
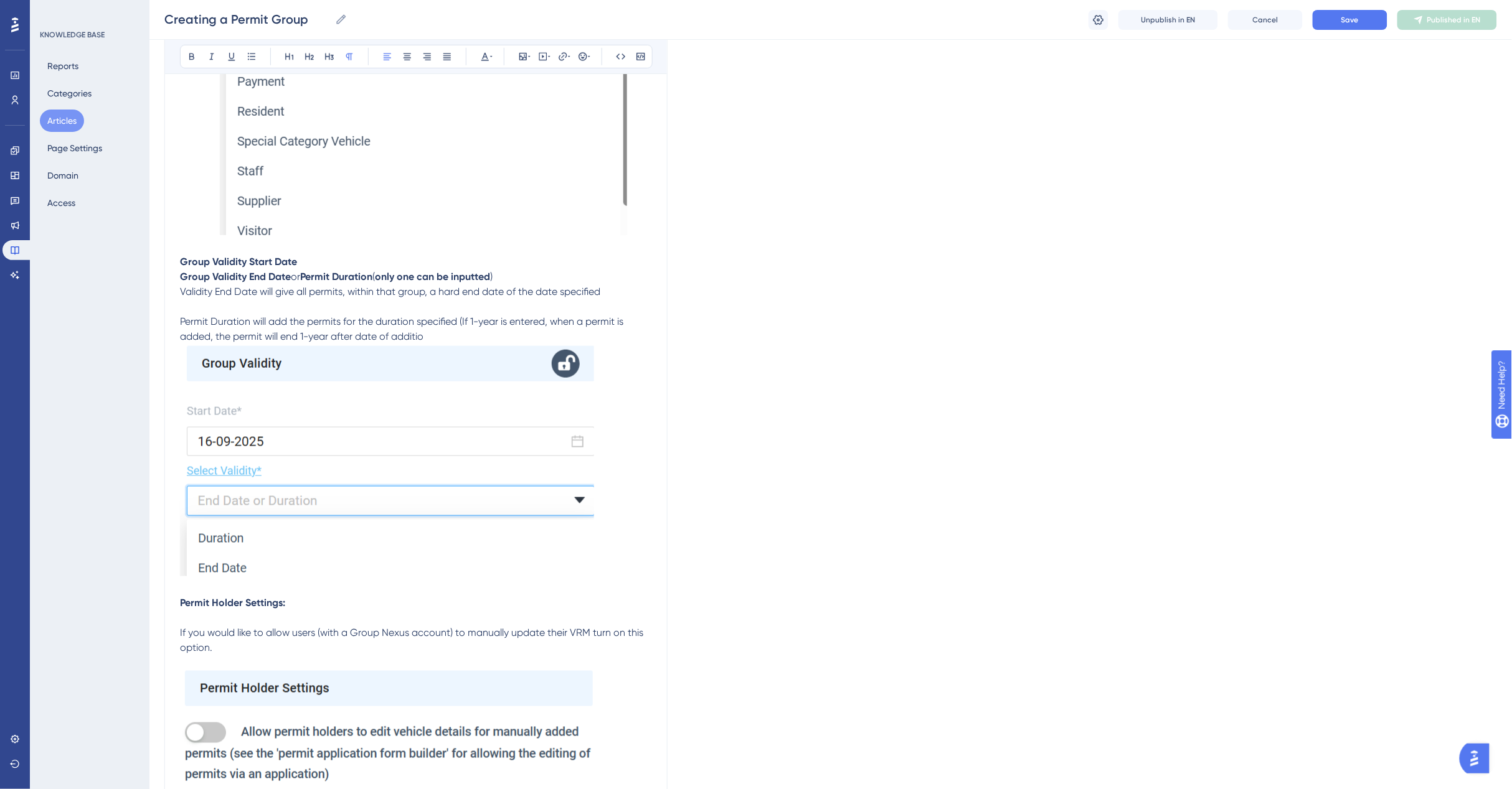
click at [442, 326] on p "Permit Duration will add the permits for the duration specified (If 1-year is e…" at bounding box center [416, 329] width 472 height 30
click at [440, 334] on p "Permit Duration will add the permits for the duration specified (If 1-year is e…" at bounding box center [416, 329] width 472 height 30
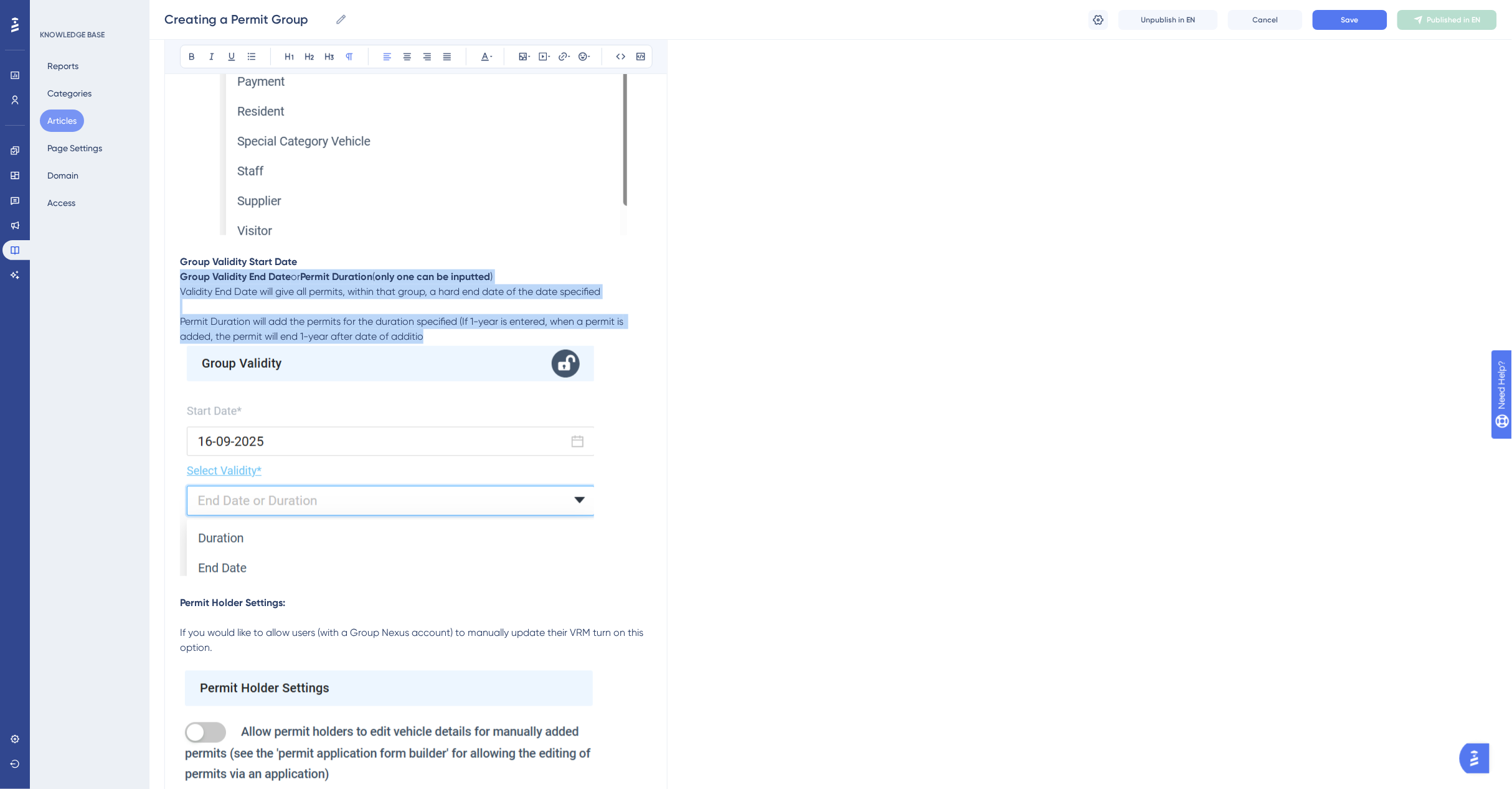
drag, startPoint x: 442, startPoint y: 330, endPoint x: 173, endPoint y: 275, distance: 274.6
click at [250, 57] on icon at bounding box center [251, 56] width 7 height 6
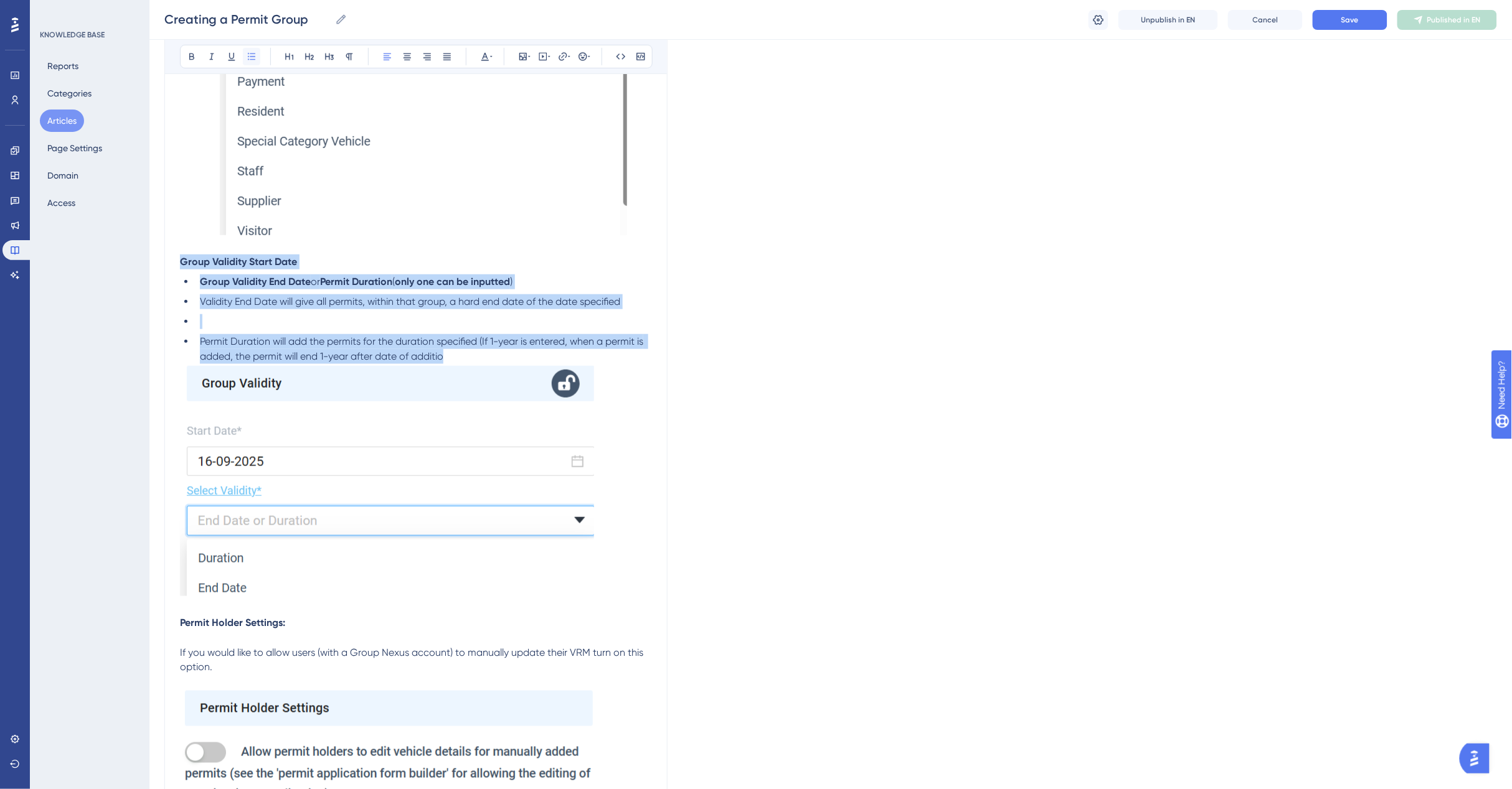
click at [250, 57] on icon at bounding box center [251, 57] width 10 height 10
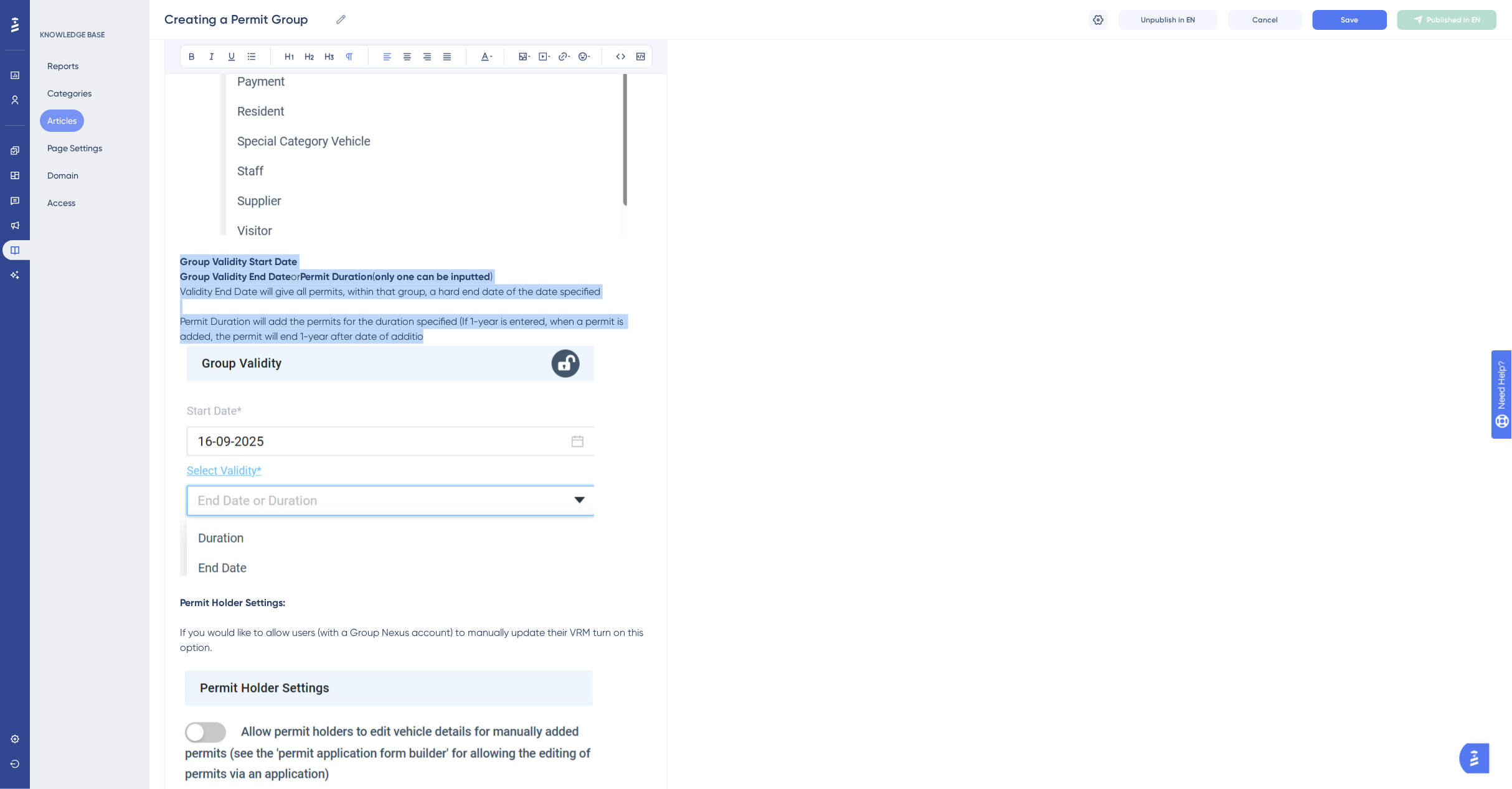
click at [210, 287] on span "Validity End Date will give all permits, within that group, a hard end date of …" at bounding box center [390, 291] width 420 height 12
drag, startPoint x: 443, startPoint y: 345, endPoint x: 455, endPoint y: 330, distance: 19.2
click at [444, 344] on img at bounding box center [387, 460] width 414 height 232
click at [455, 330] on p "Permit Duration will add the permits for the duration specified (If 1-year is e…" at bounding box center [416, 329] width 472 height 30
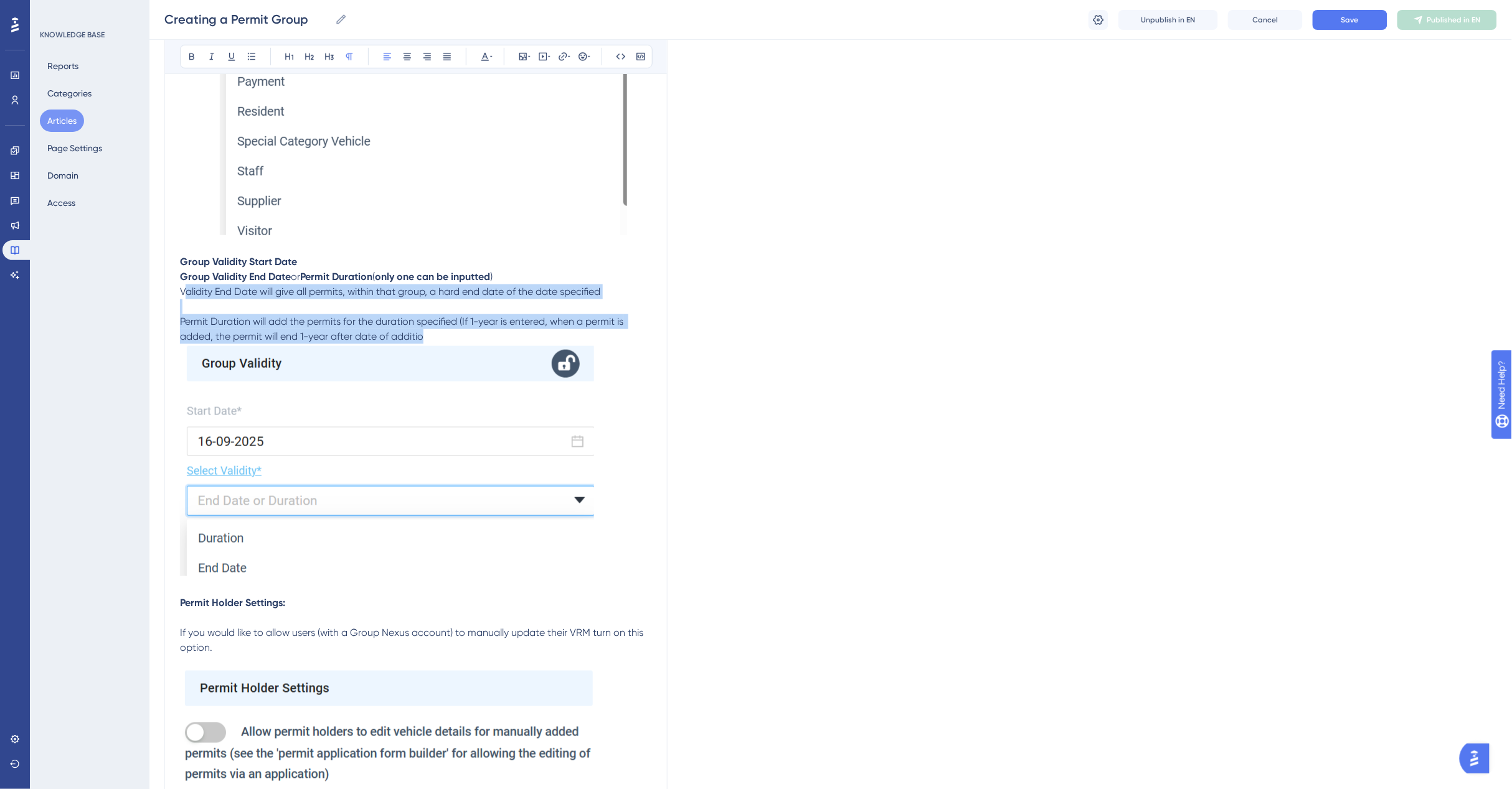
drag, startPoint x: 452, startPoint y: 337, endPoint x: 185, endPoint y: 287, distance: 271.6
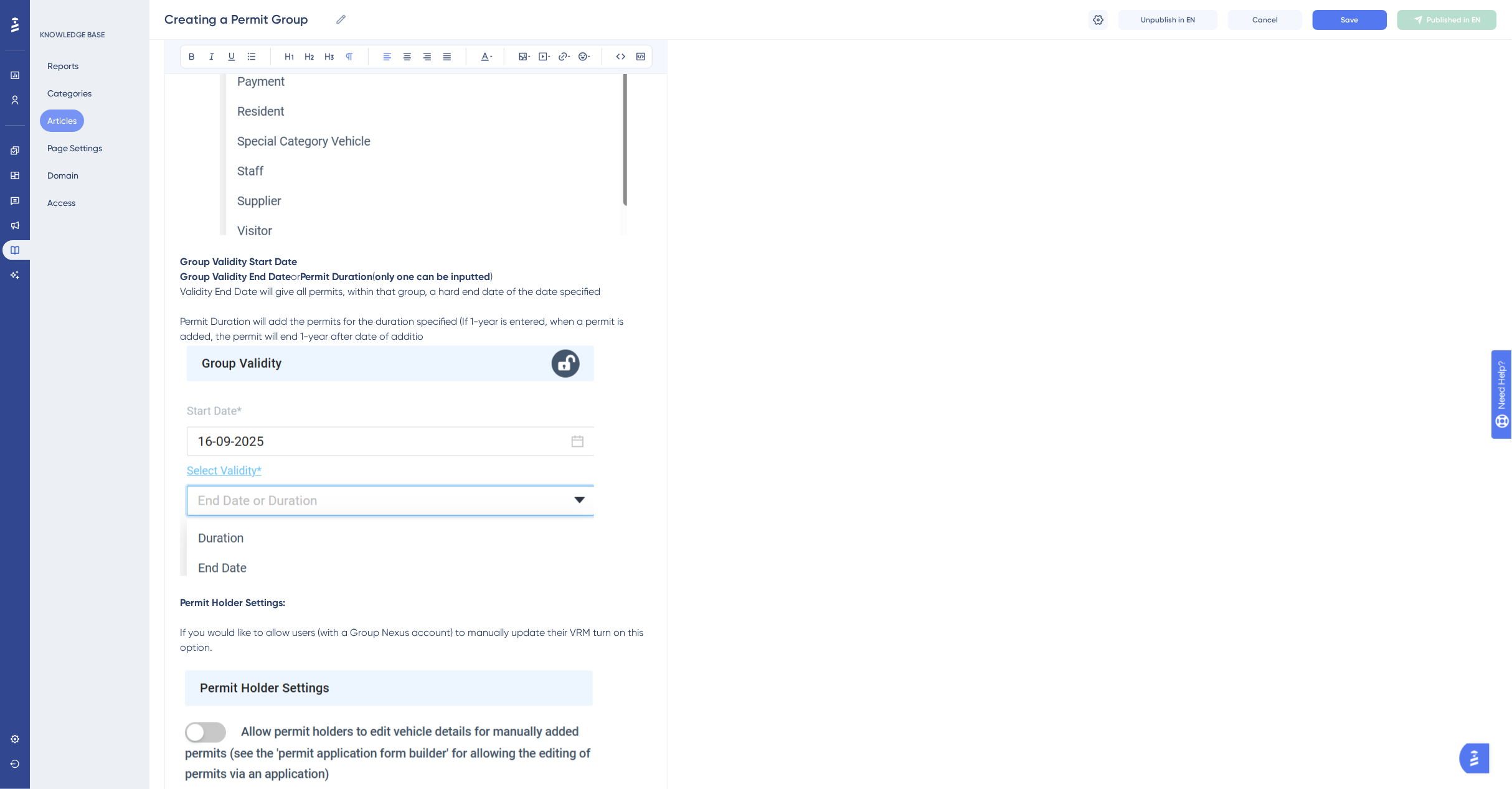
drag, startPoint x: 172, startPoint y: 286, endPoint x: 403, endPoint y: 325, distance: 234.3
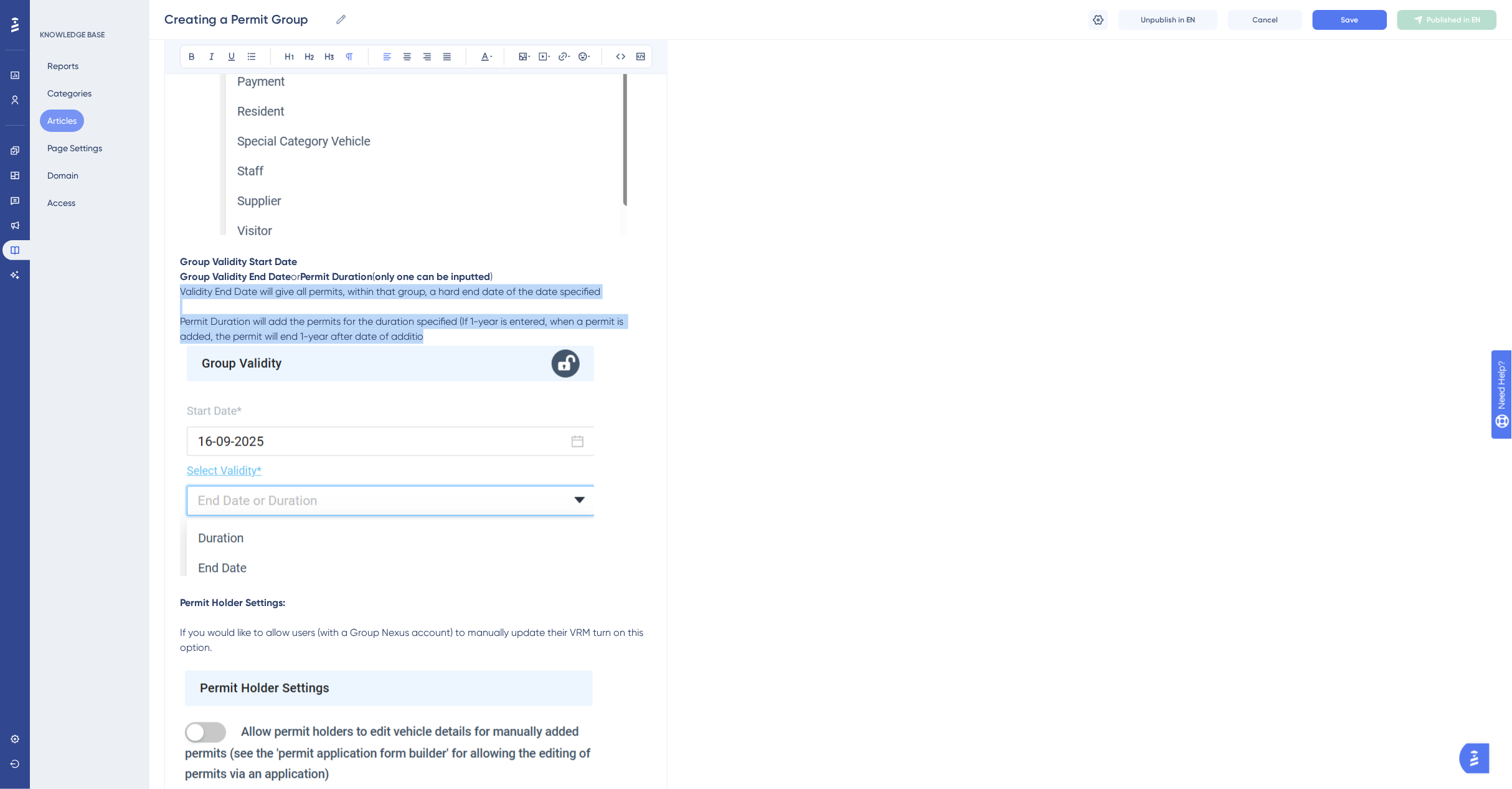
drag, startPoint x: 444, startPoint y: 334, endPoint x: 179, endPoint y: 291, distance: 268.5
click at [255, 57] on icon at bounding box center [251, 57] width 10 height 10
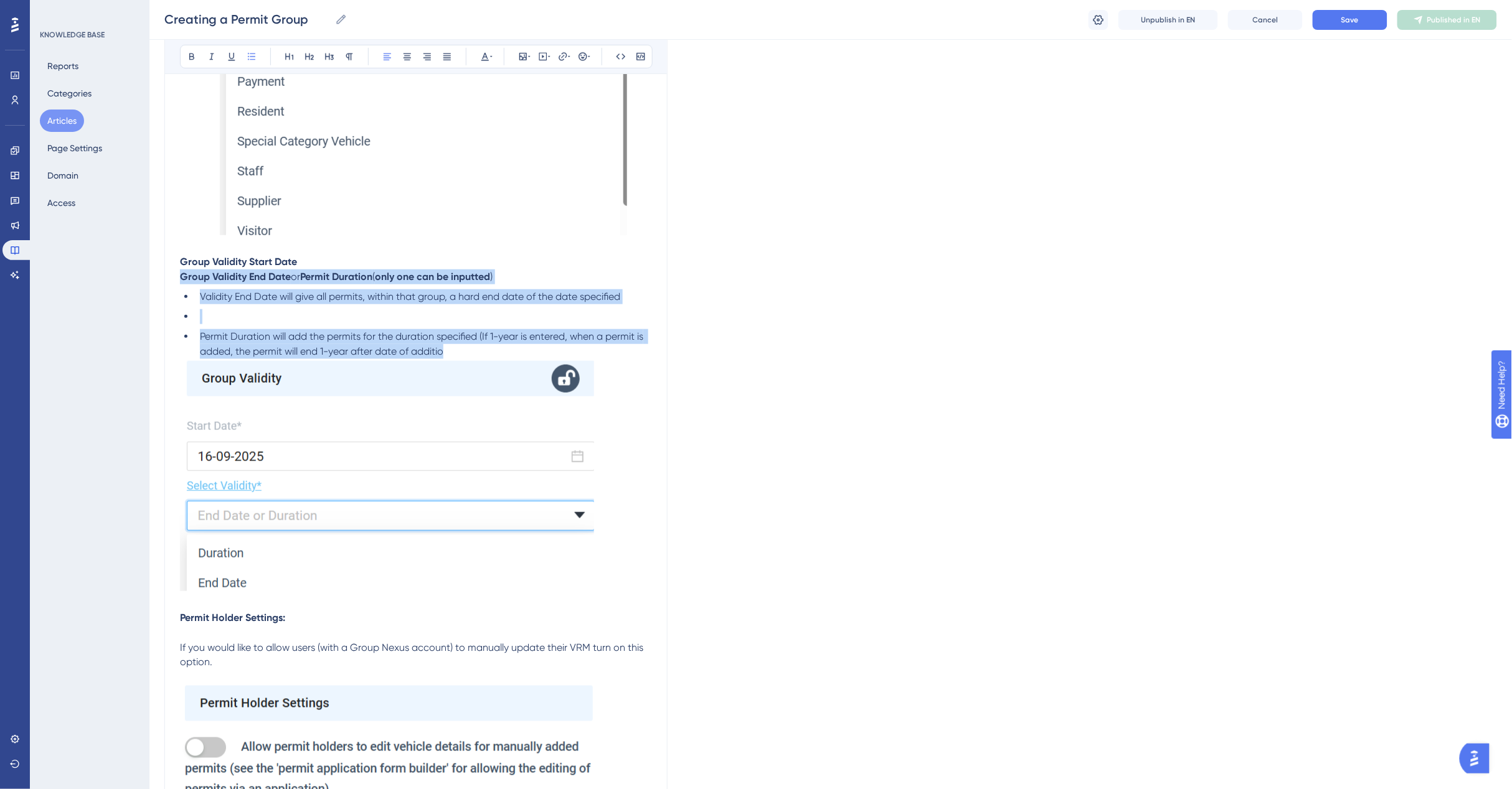
click at [272, 316] on li at bounding box center [423, 317] width 457 height 15
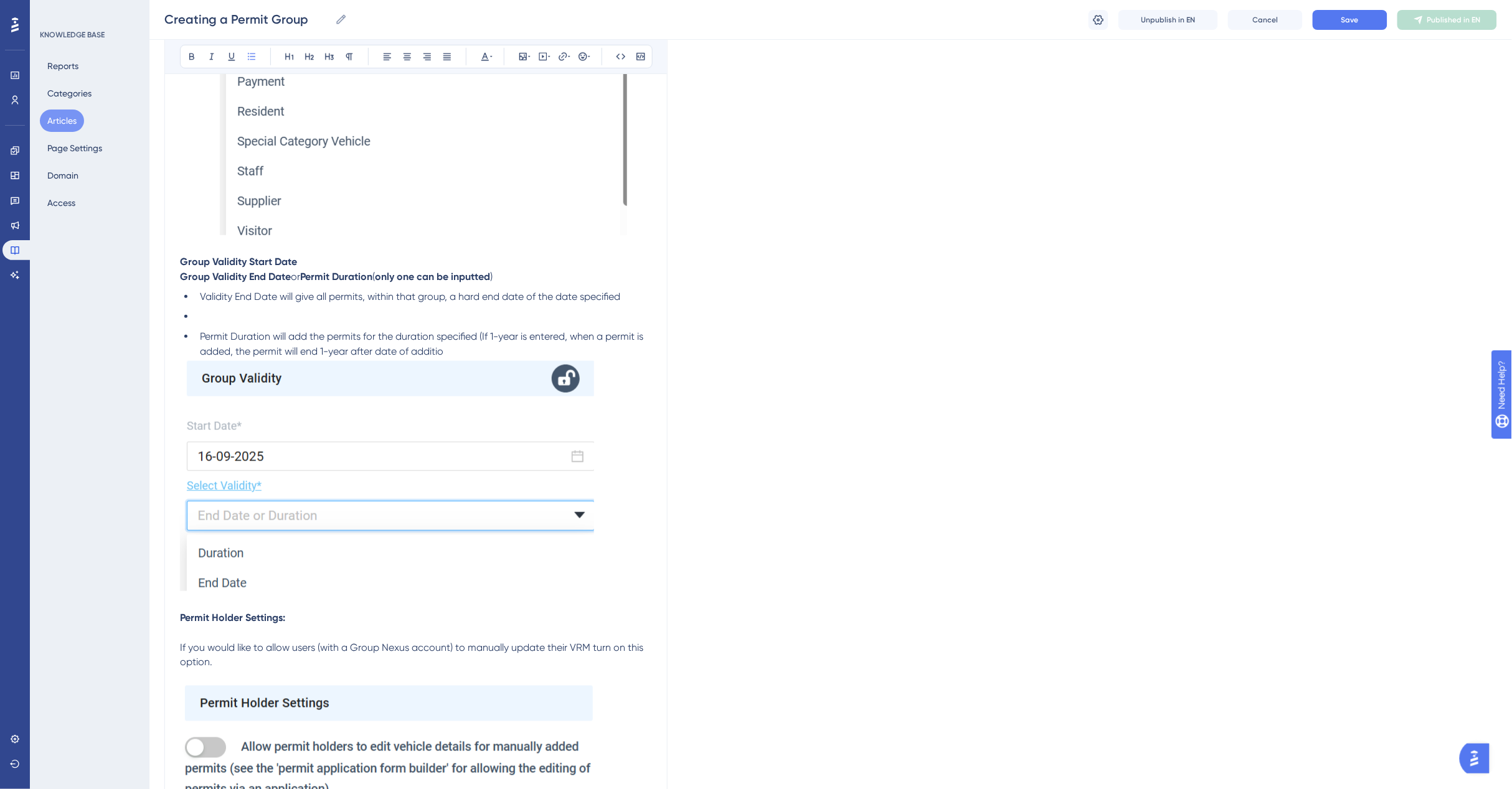
click at [213, 310] on li at bounding box center [423, 317] width 457 height 15
click at [210, 310] on li at bounding box center [423, 317] width 457 height 15
click at [210, 330] on span "Permit Duration will add the permits for the duration specified (If 1-year is e…" at bounding box center [422, 343] width 446 height 27
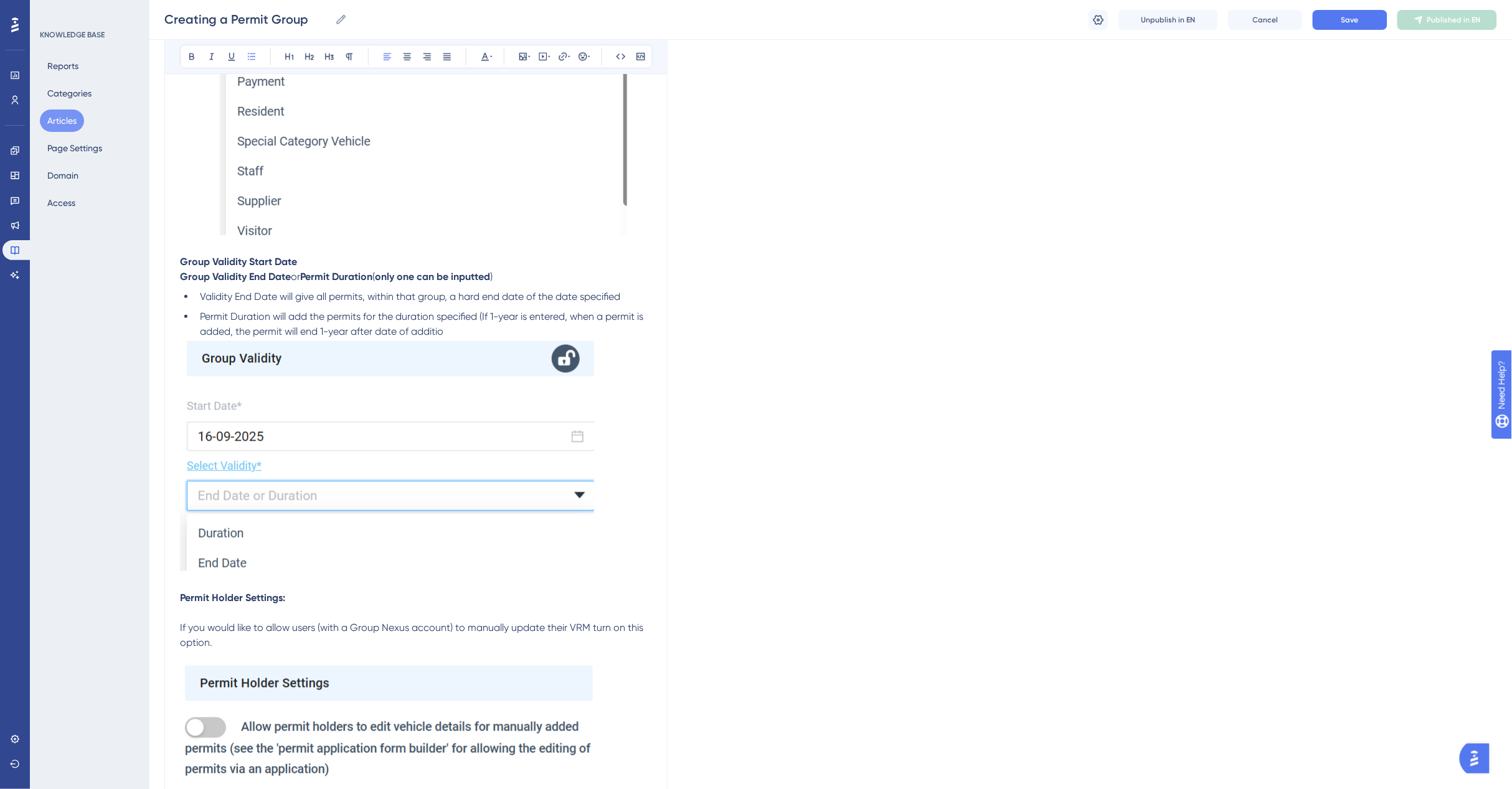
click at [642, 438] on p at bounding box center [416, 457] width 472 height 236
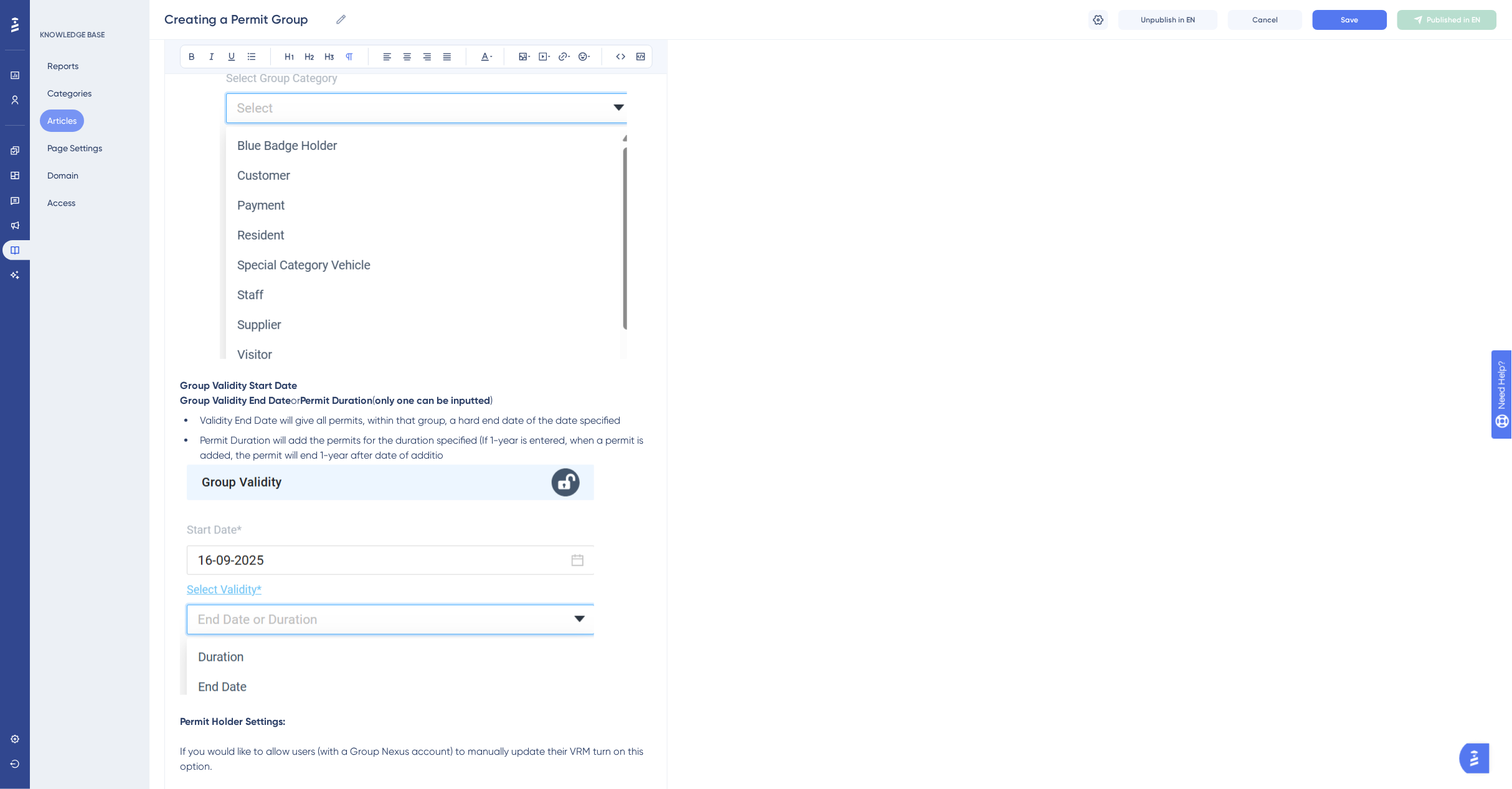
scroll to position [2256, 0]
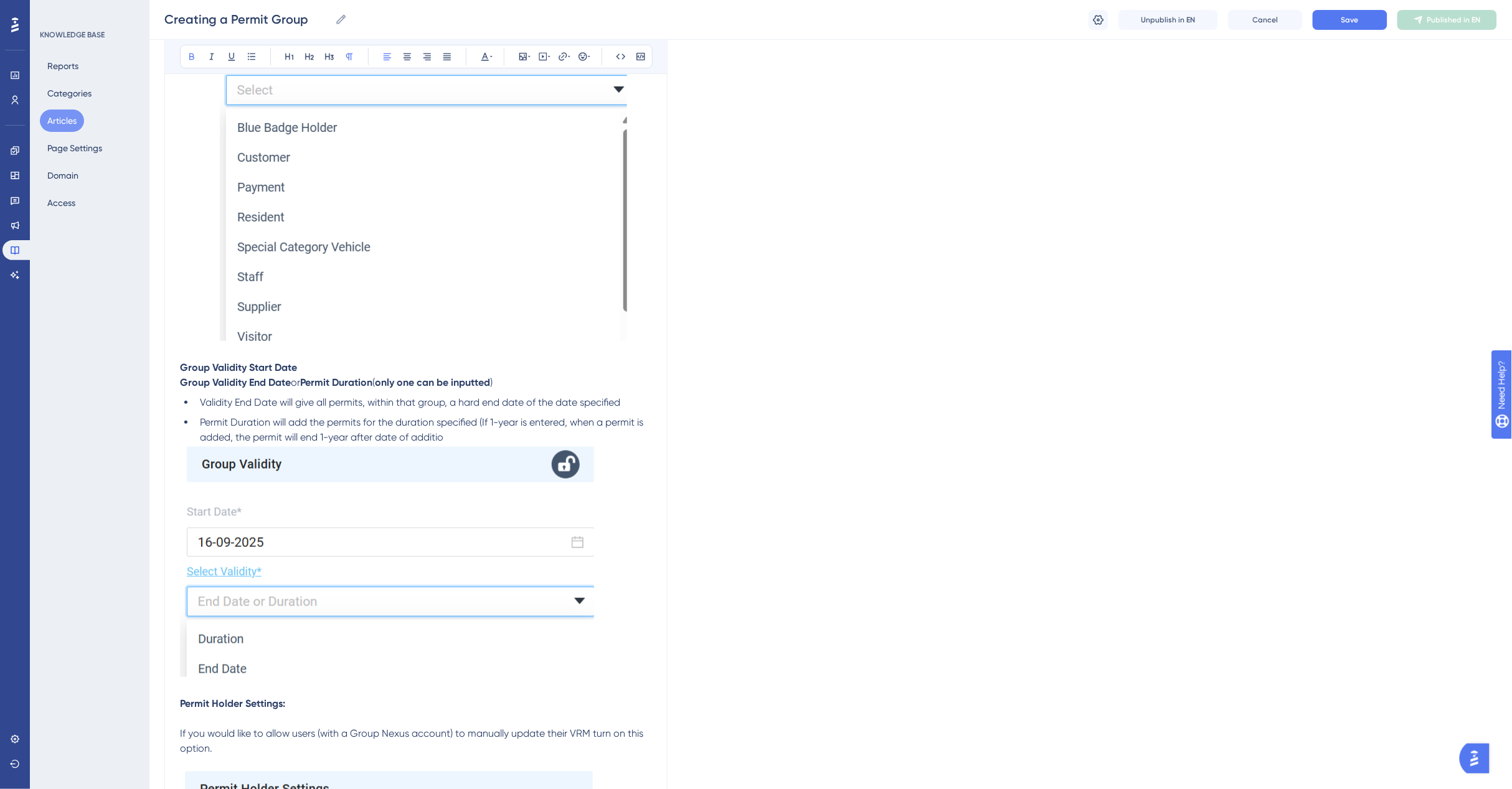
click at [303, 363] on p "Group Validity Start Date" at bounding box center [416, 368] width 472 height 15
click at [306, 364] on p "Group Validity Start Date" at bounding box center [416, 368] width 472 height 15
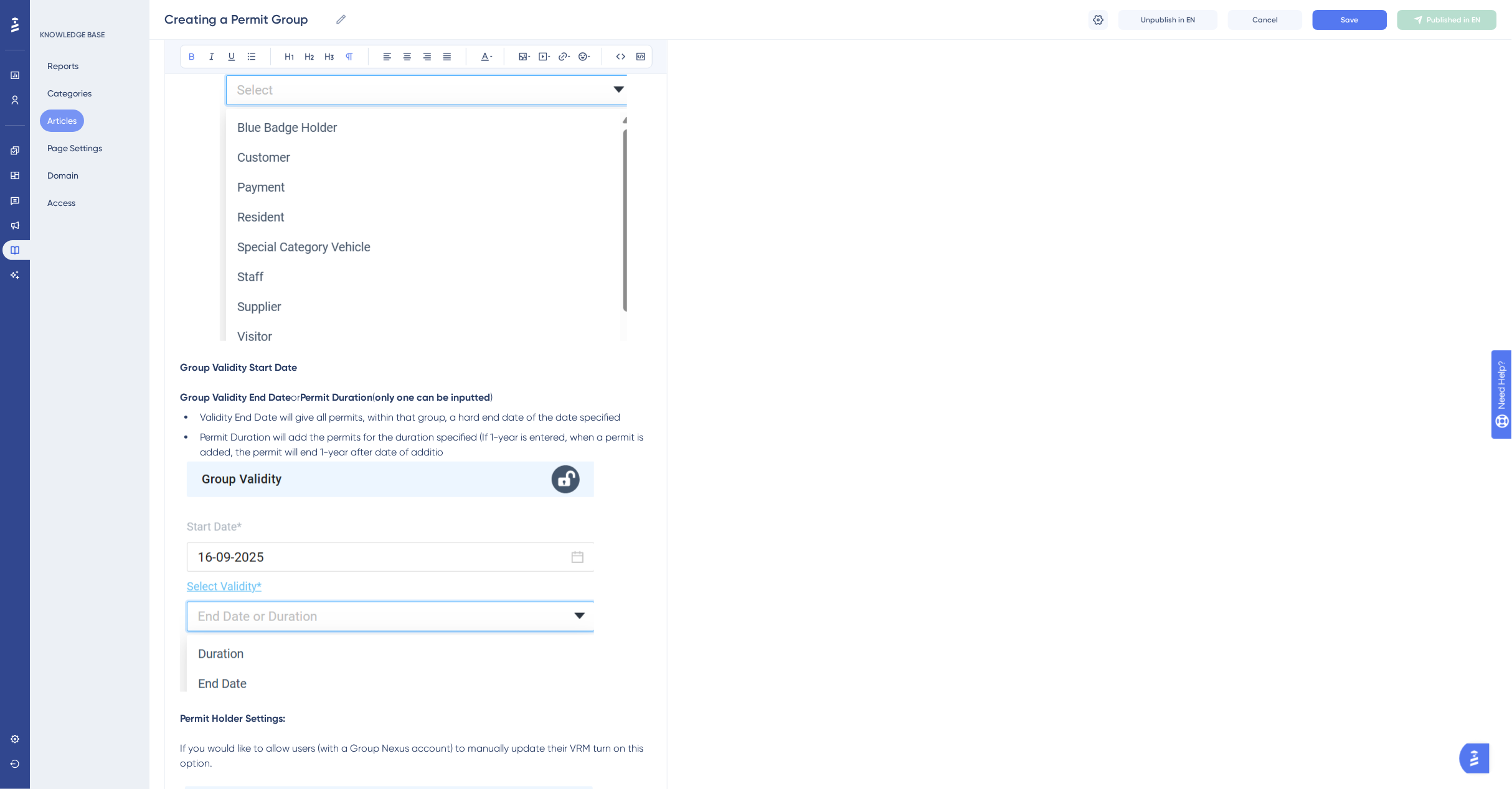
scroll to position [2256, 11]
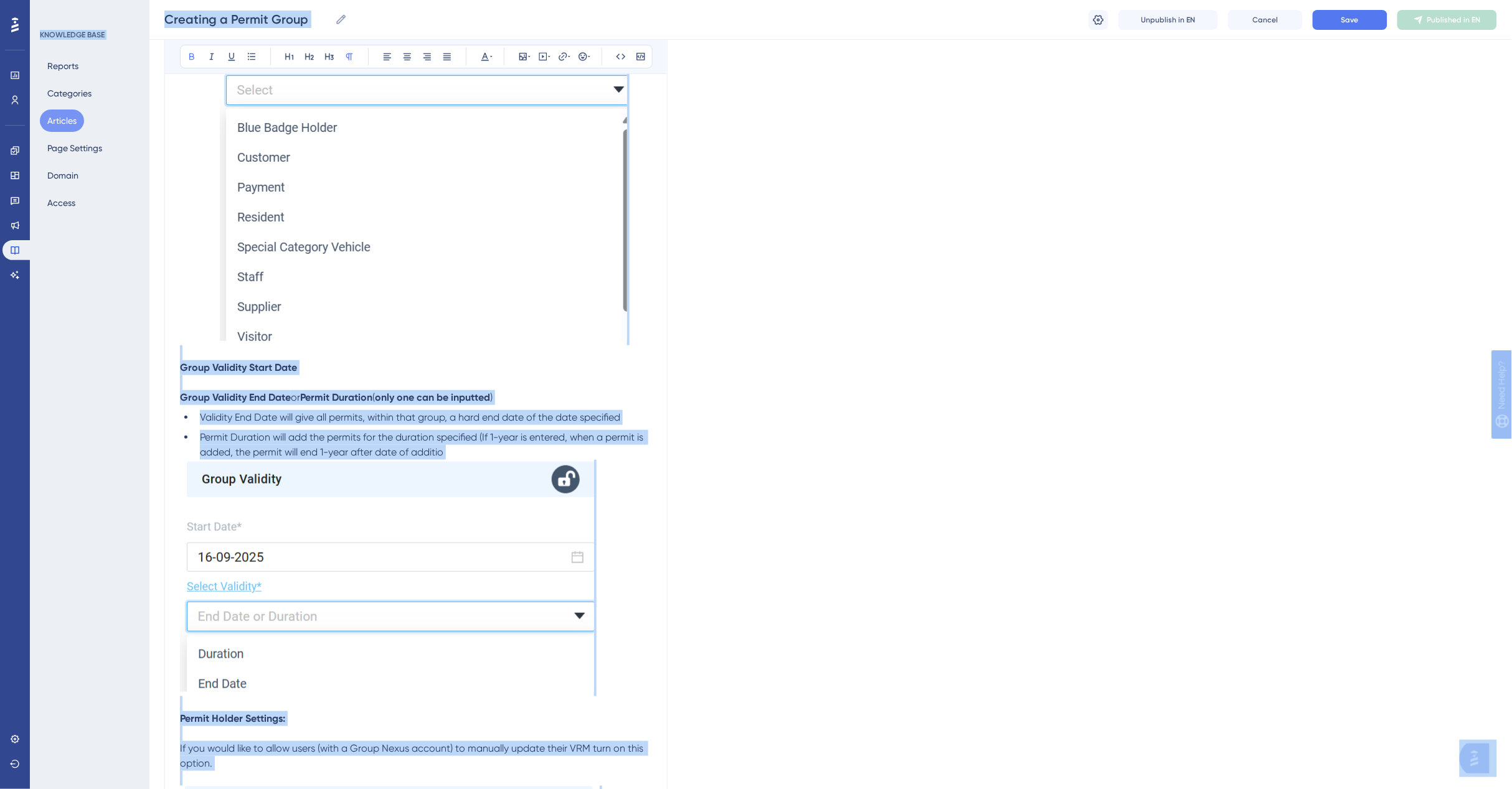
drag, startPoint x: 1197, startPoint y: 45, endPoint x: 2018, endPoint y: 29, distance: 821.2
click at [387, 375] on p at bounding box center [416, 383] width 472 height 15
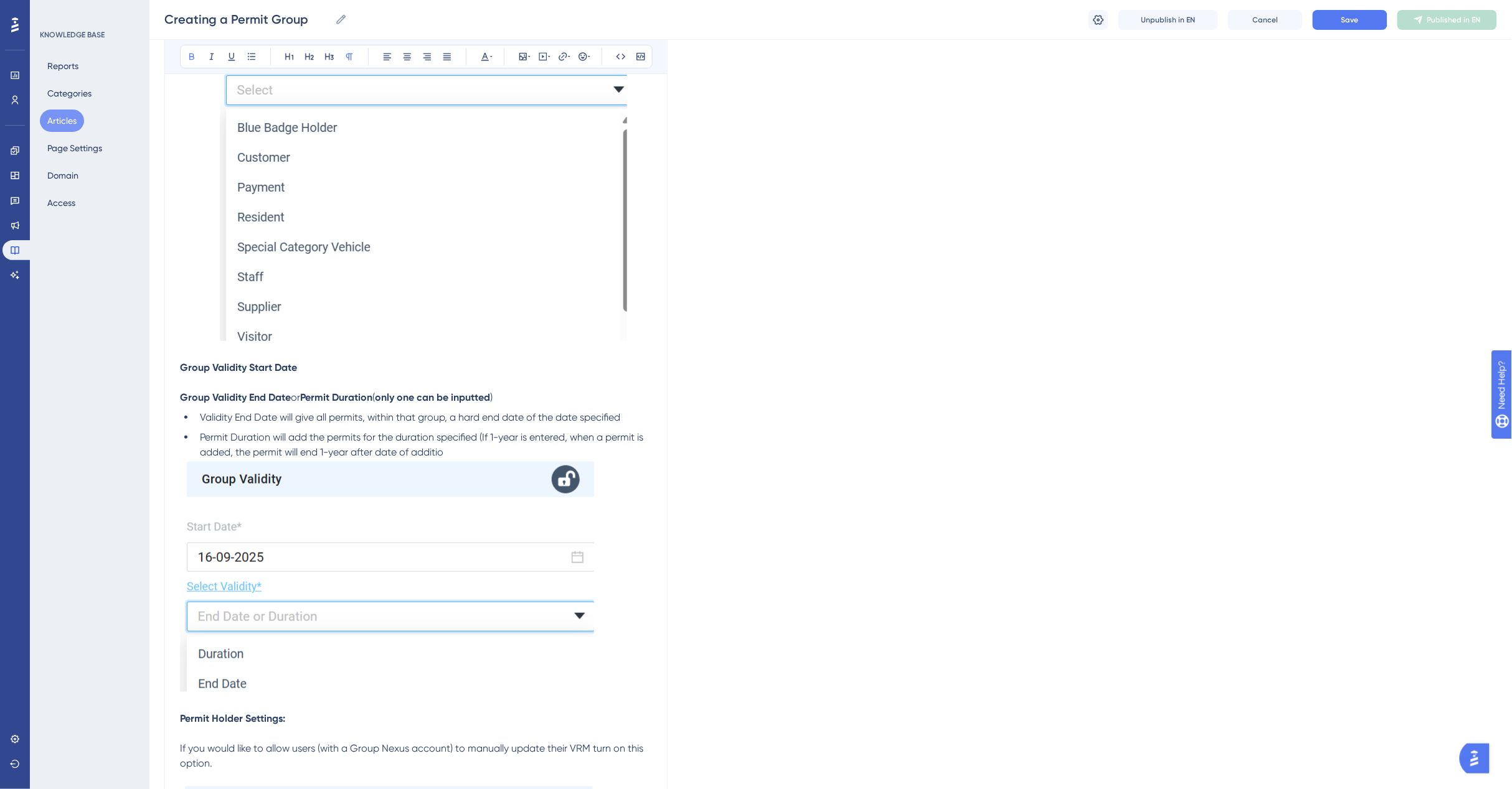
click at [622, 385] on p at bounding box center [416, 383] width 472 height 15
click at [623, 387] on p at bounding box center [416, 383] width 472 height 15
click at [623, 390] on p "Group Validity End Date or Permit Duration ( only one can be inputted )" at bounding box center [416, 398] width 472 height 15
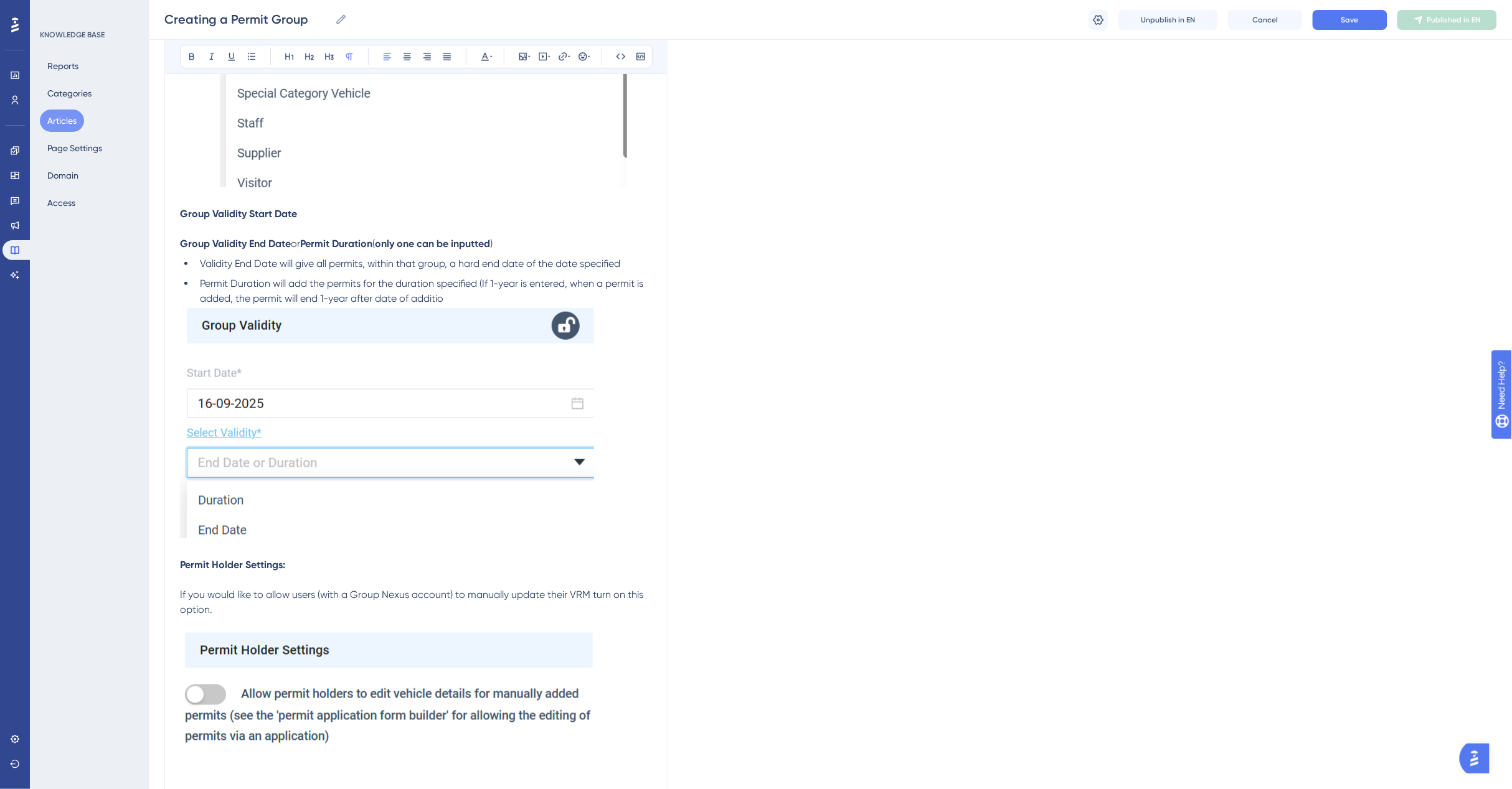
scroll to position [2412, 11]
click at [468, 296] on li "Permit Duration will add the permits for the duration specified (If 1-year is e…" at bounding box center [423, 289] width 457 height 30
click at [450, 294] on li "Permit Duration will add the permits for the duration specified (If 1-year is e…" at bounding box center [423, 289] width 457 height 30
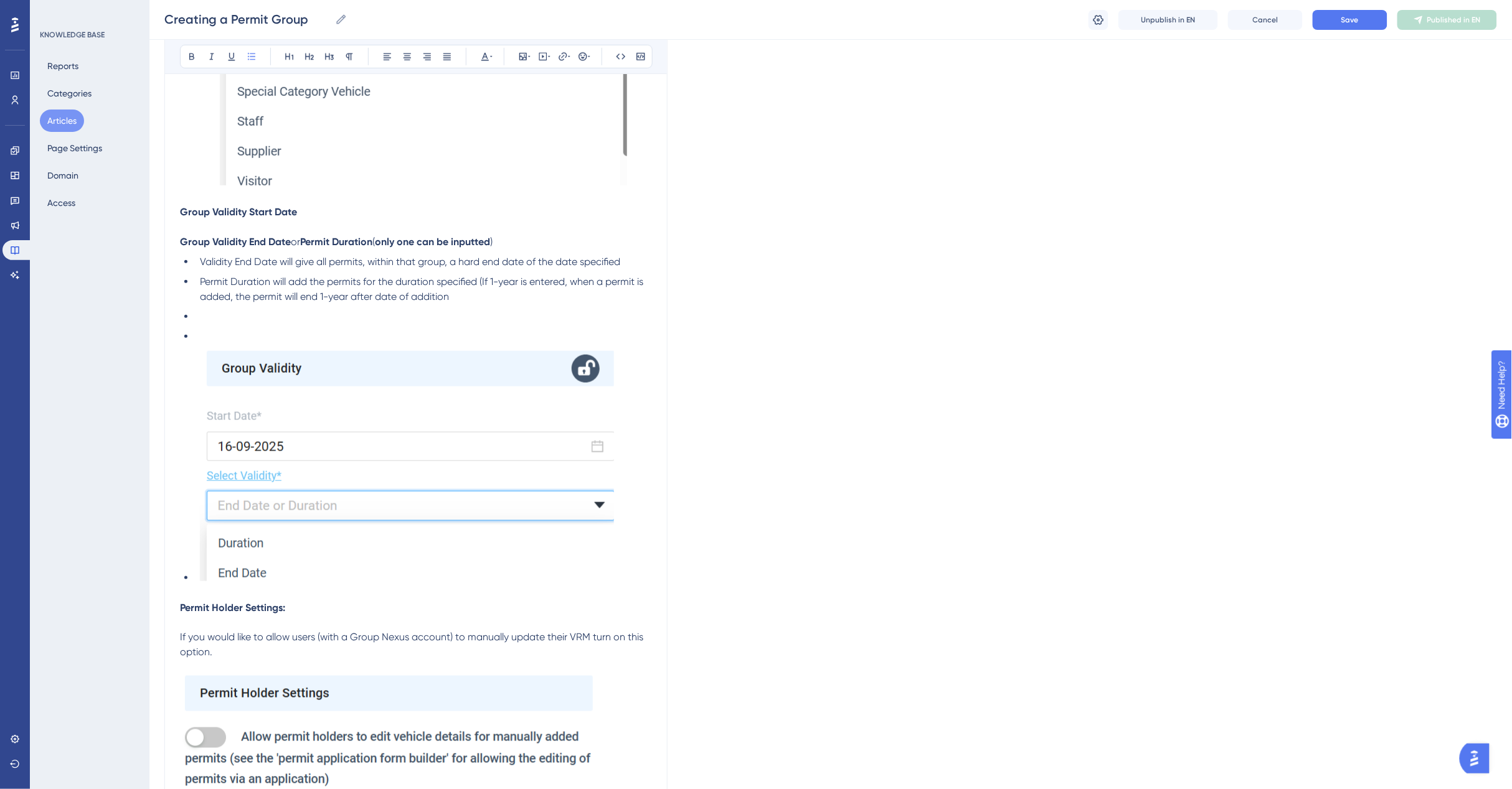
click at [481, 153] on img at bounding box center [423, 10] width 407 height 350
click at [448, 263] on span "Validity End Date will give all permits, within that group, a hard end date of …" at bounding box center [409, 261] width 420 height 12
drag, startPoint x: 512, startPoint y: 327, endPoint x: 432, endPoint y: 325, distance: 80.0
click at [465, 337] on ul "Validity End Date will give all permits, within that group, a hard end date of …" at bounding box center [416, 420] width 472 height 331
click at [432, 325] on ul "Validity End Date will give all permits, within that group, a hard end date of …" at bounding box center [416, 420] width 472 height 331
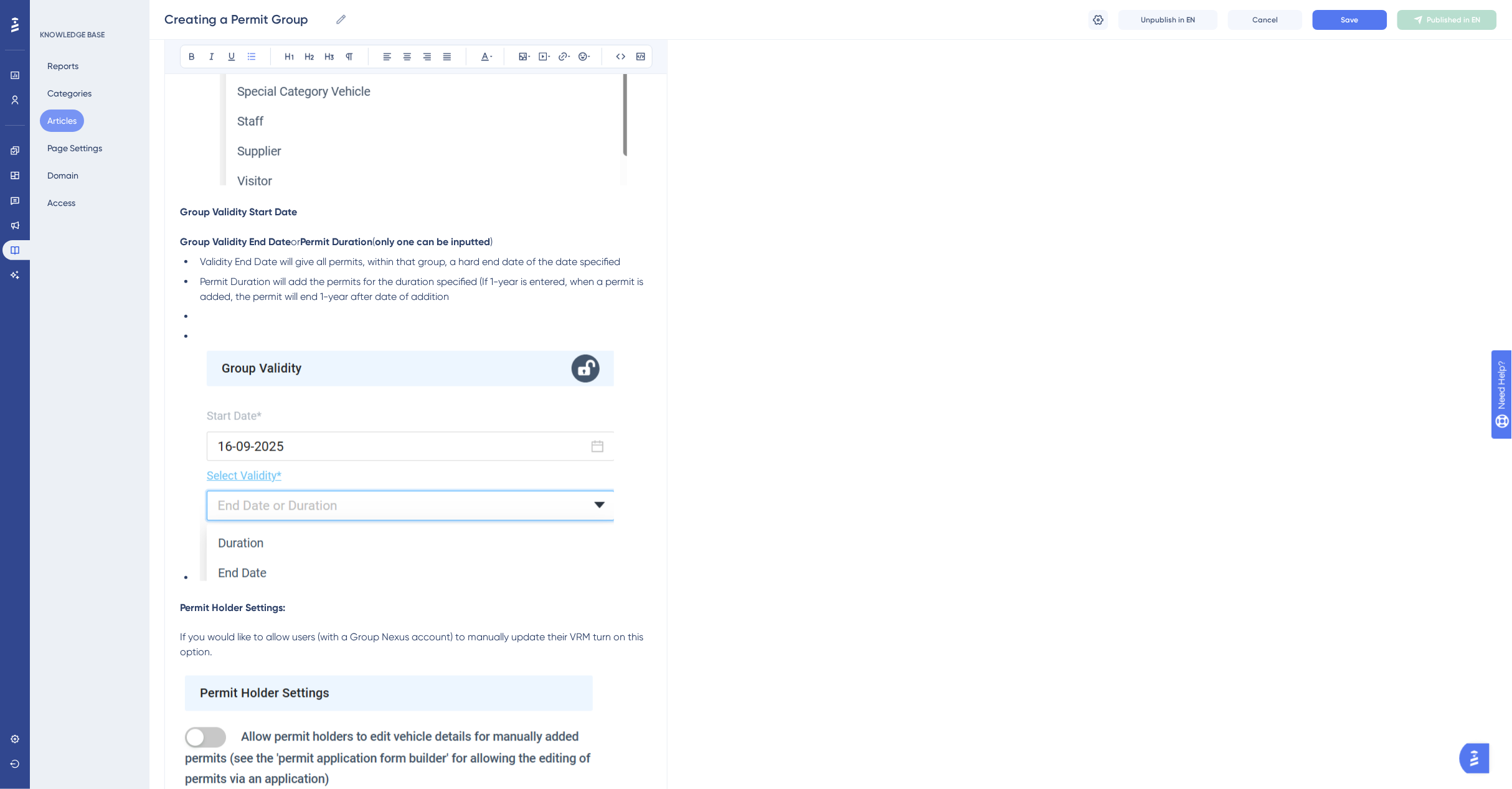
click at [266, 325] on ul "Validity End Date will give all permits, within that group, a hard end date of …" at bounding box center [416, 420] width 472 height 331
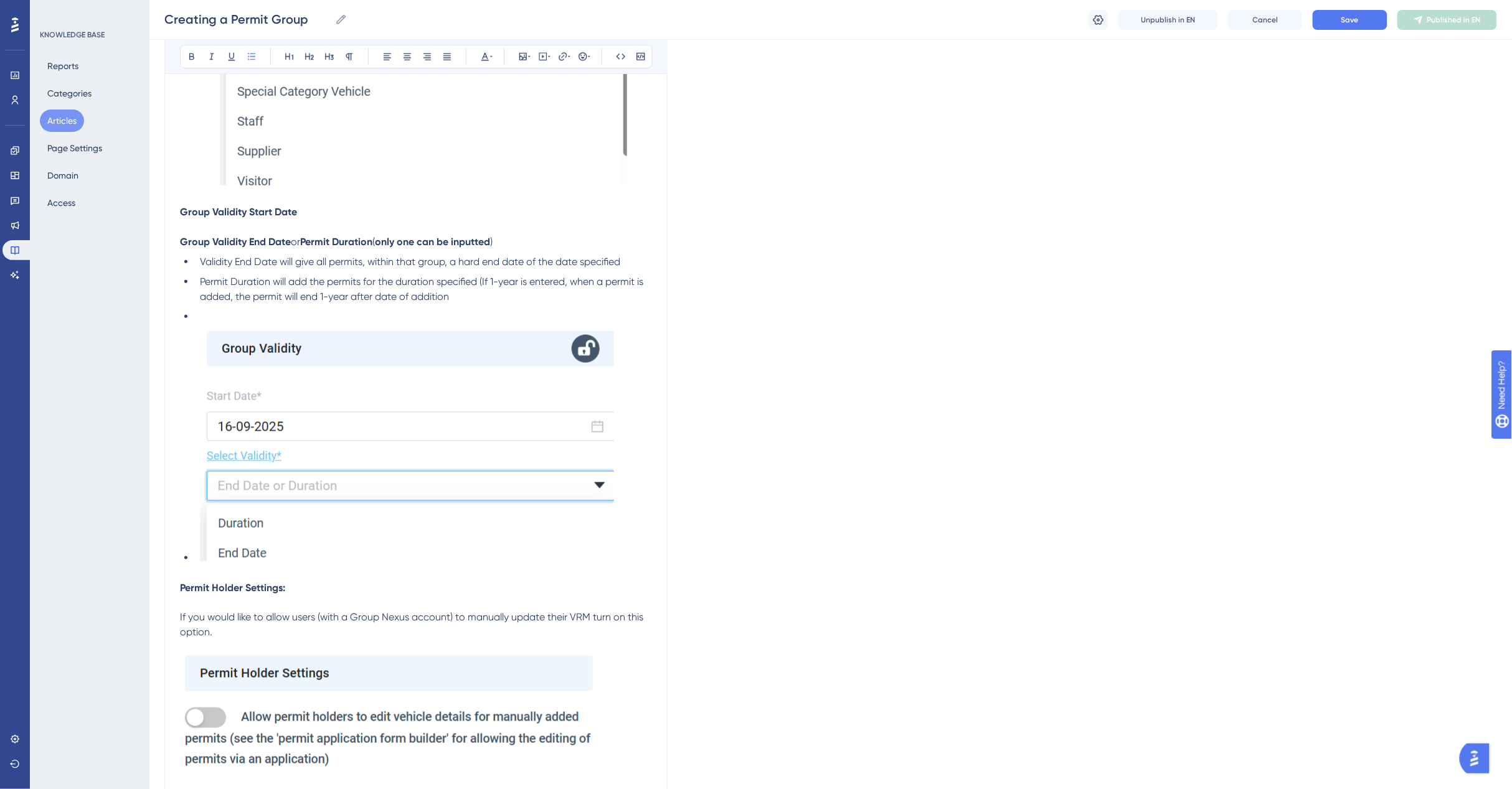
click at [232, 315] on li at bounding box center [423, 317] width 457 height 15
click at [224, 337] on img at bounding box center [406, 445] width 414 height 232
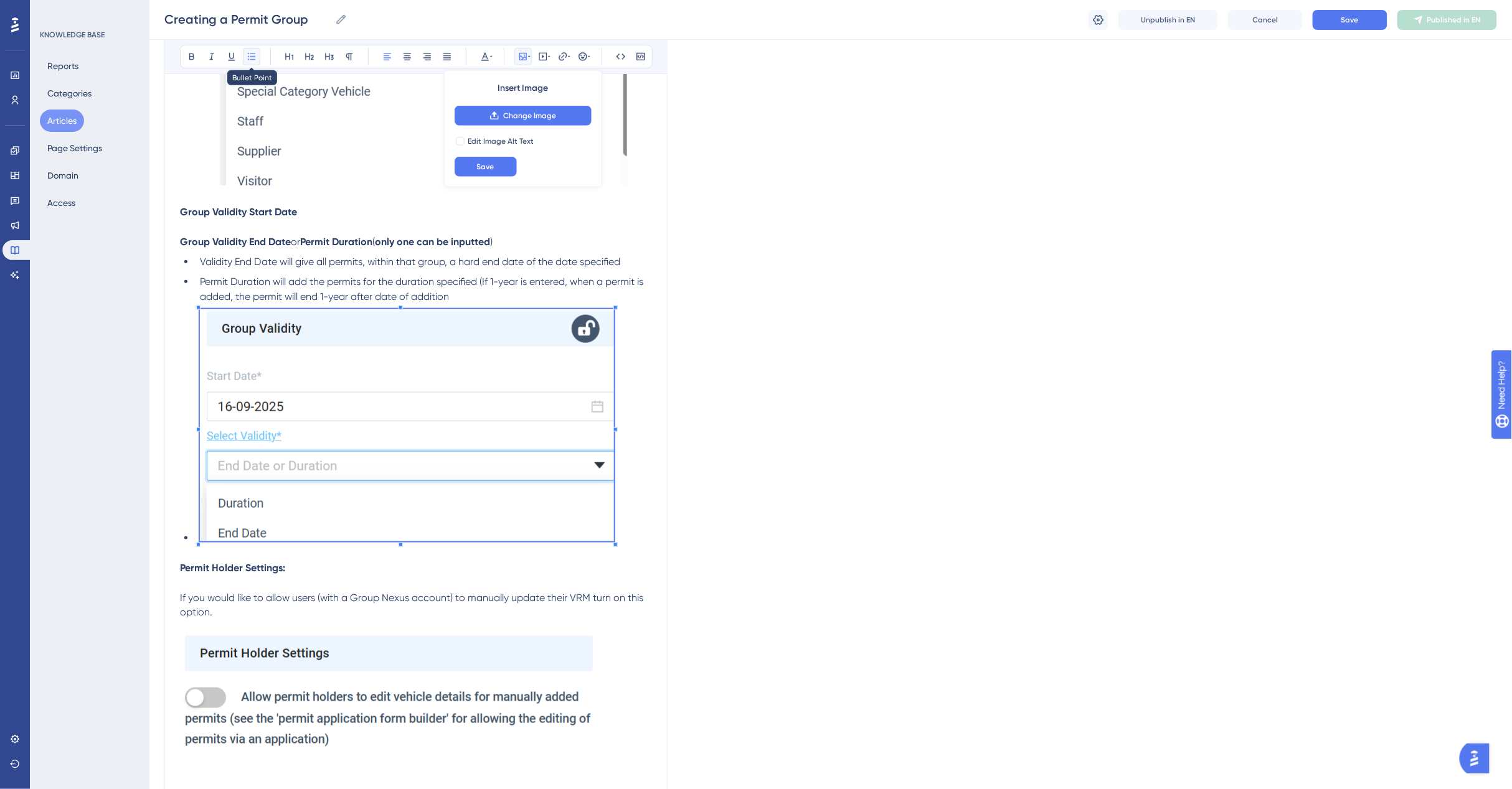
click at [247, 57] on icon at bounding box center [251, 57] width 10 height 10
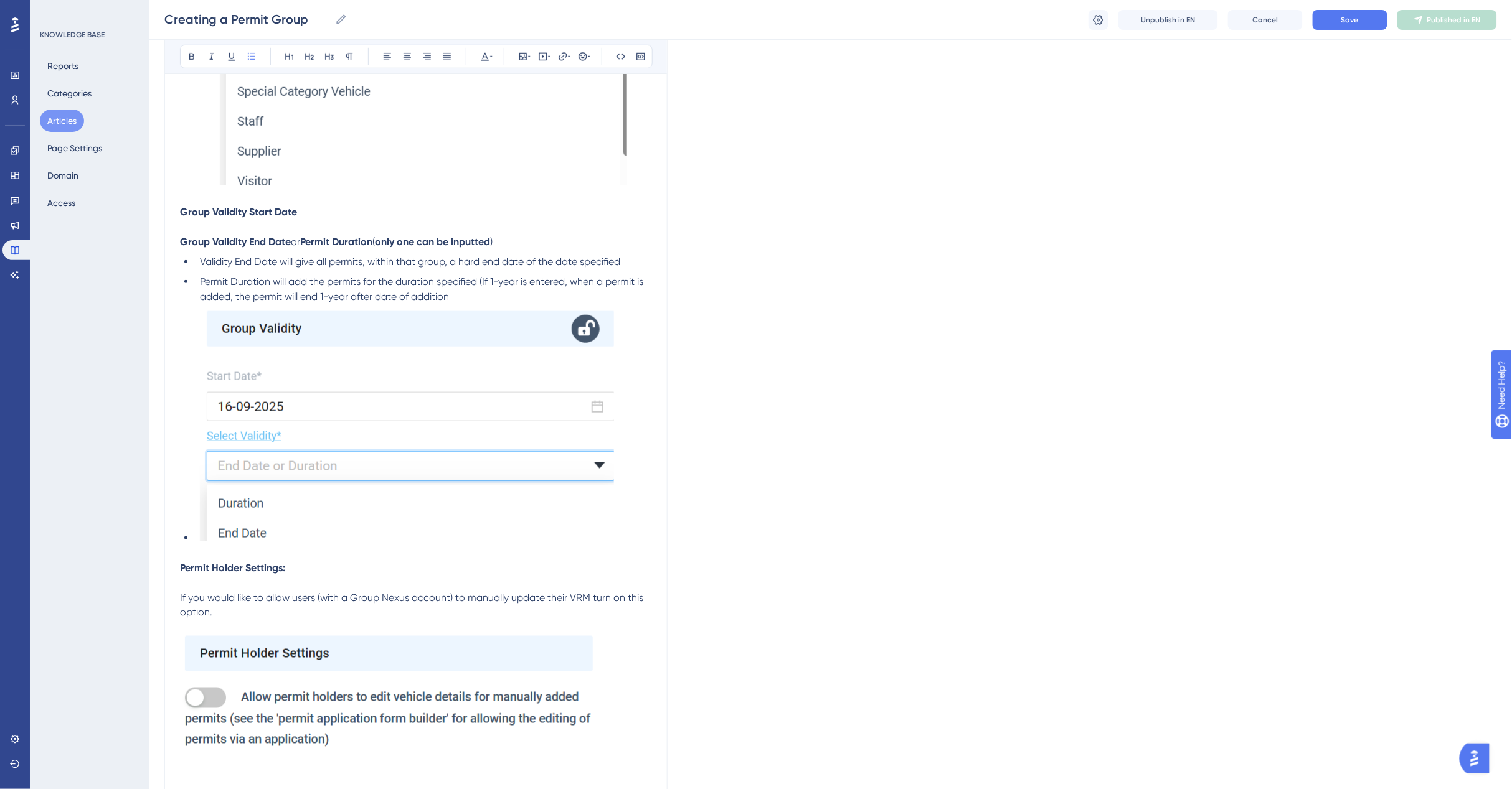
drag, startPoint x: 182, startPoint y: 503, endPoint x: 194, endPoint y: 541, distance: 39.8
click at [183, 504] on ul "Validity End Date will give all permits, within that group, a hard end date of …" at bounding box center [416, 401] width 472 height 291
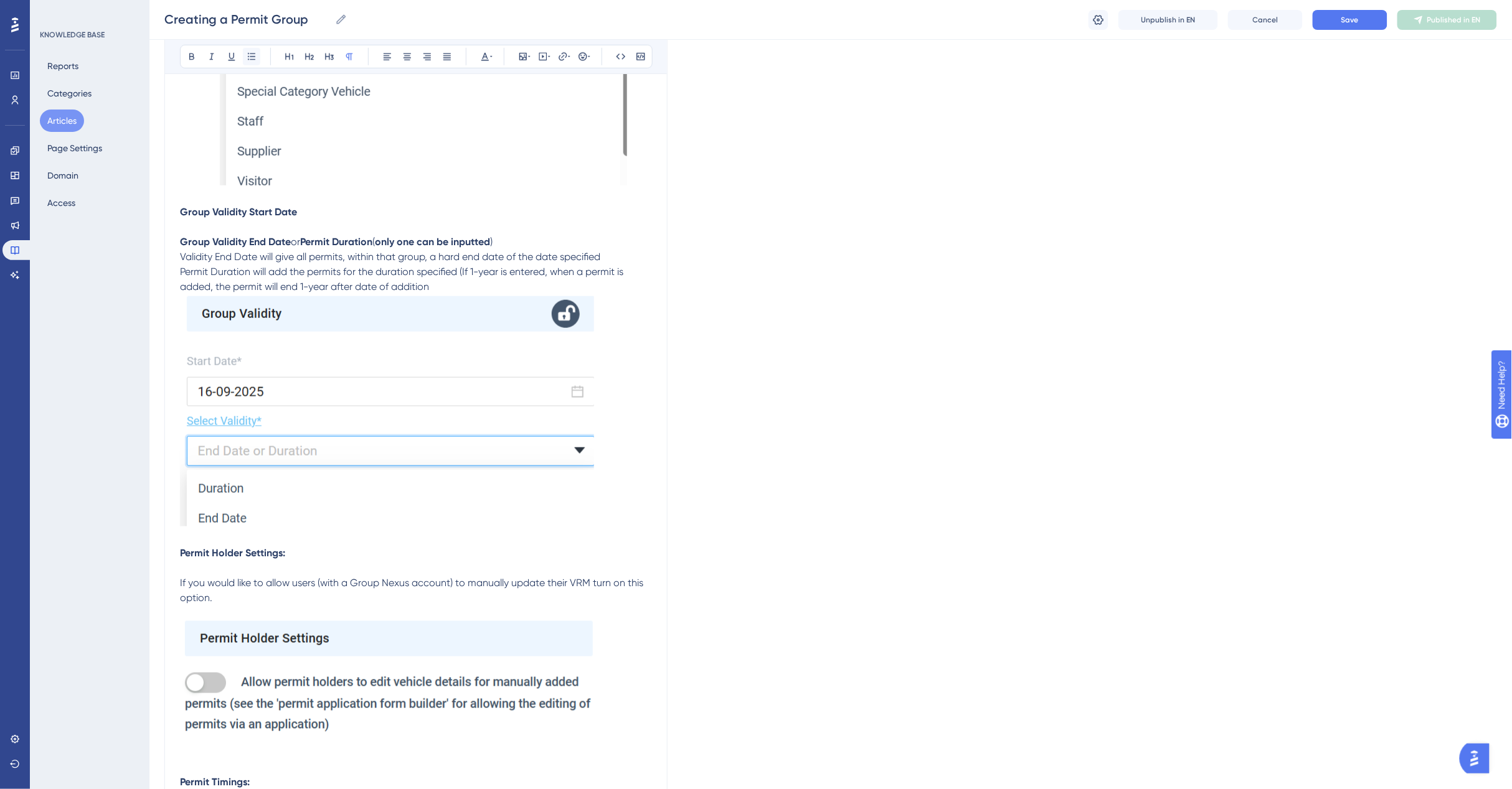
click at [247, 55] on icon at bounding box center [251, 57] width 10 height 10
drag, startPoint x: 432, startPoint y: 281, endPoint x: 608, endPoint y: 263, distance: 176.9
click at [608, 264] on p "Permit Duration will add the permits for the duration specified (If 1-year is e…" at bounding box center [416, 279] width 472 height 30
click at [593, 249] on p "Validity End Date will give all permits, within that group, a hard end date of …" at bounding box center [416, 257] width 472 height 15
click at [596, 259] on p "Validity End Date will give all permits, within that group, a hard end date of …" at bounding box center [416, 257] width 472 height 15
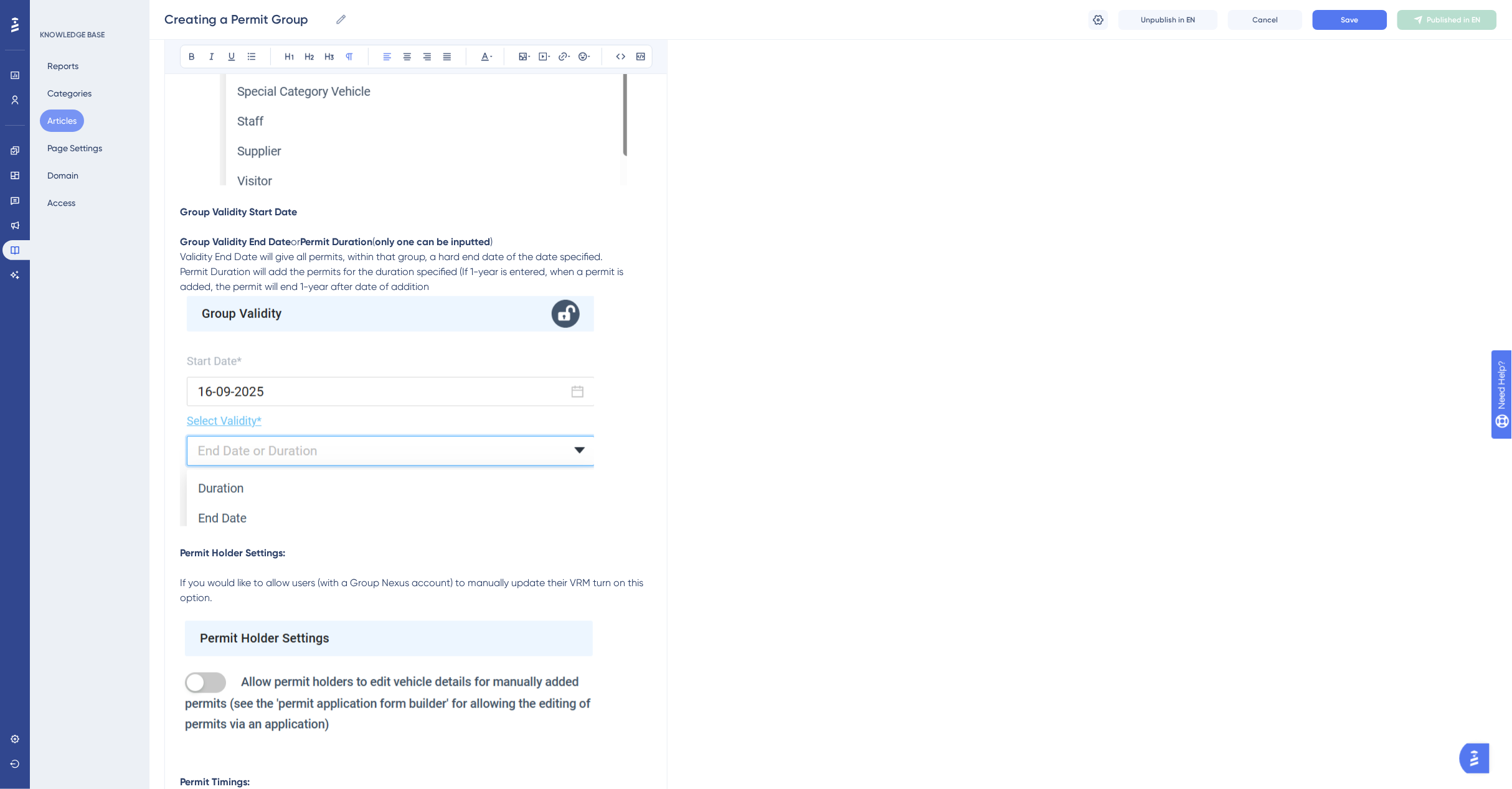
click at [430, 282] on p "Permit Duration will add the permits for the duration specified (If 1-year is e…" at bounding box center [416, 279] width 472 height 30
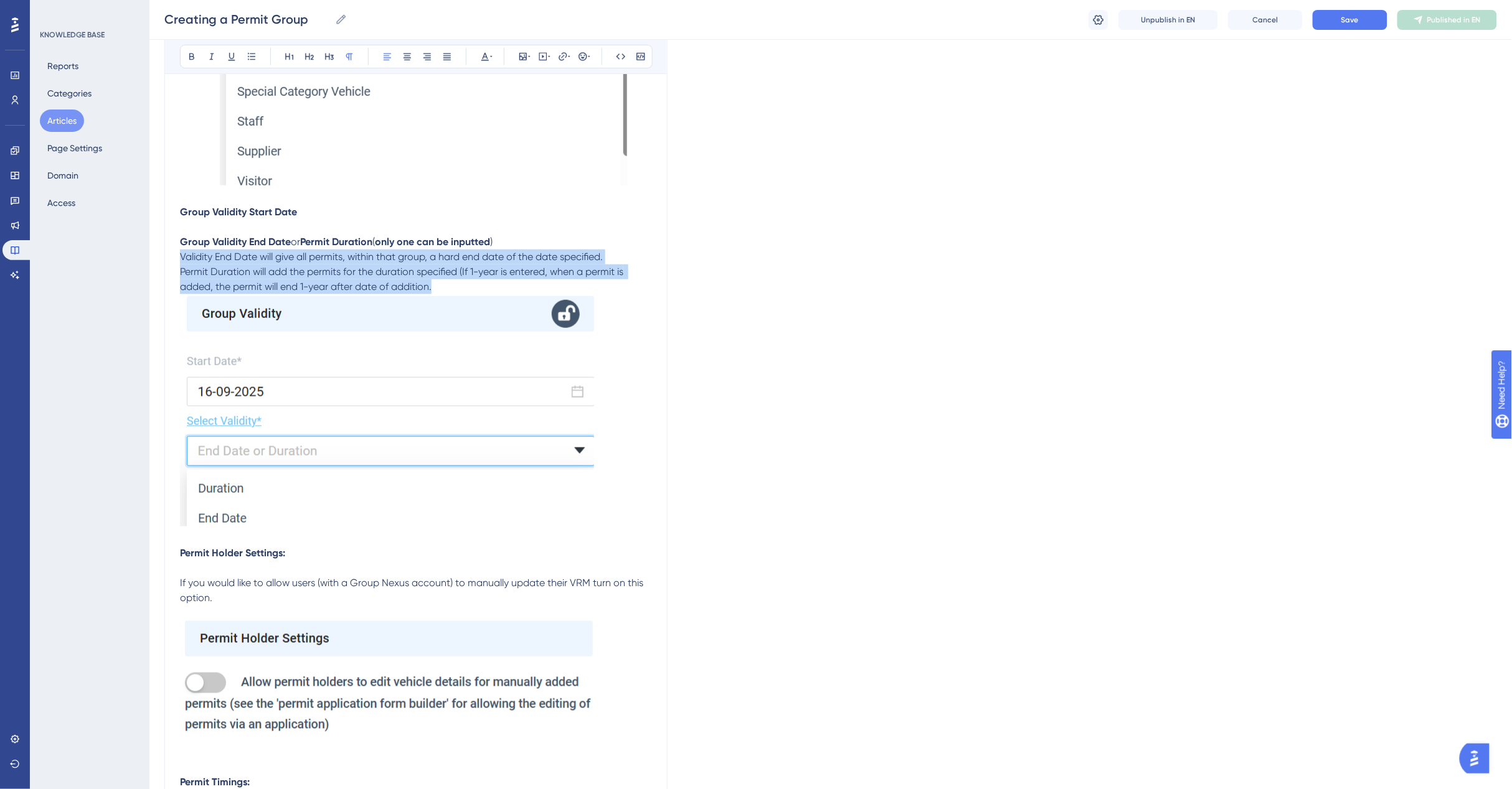
drag, startPoint x: 434, startPoint y: 286, endPoint x: 166, endPoint y: 257, distance: 269.6
click at [247, 57] on icon at bounding box center [251, 57] width 10 height 10
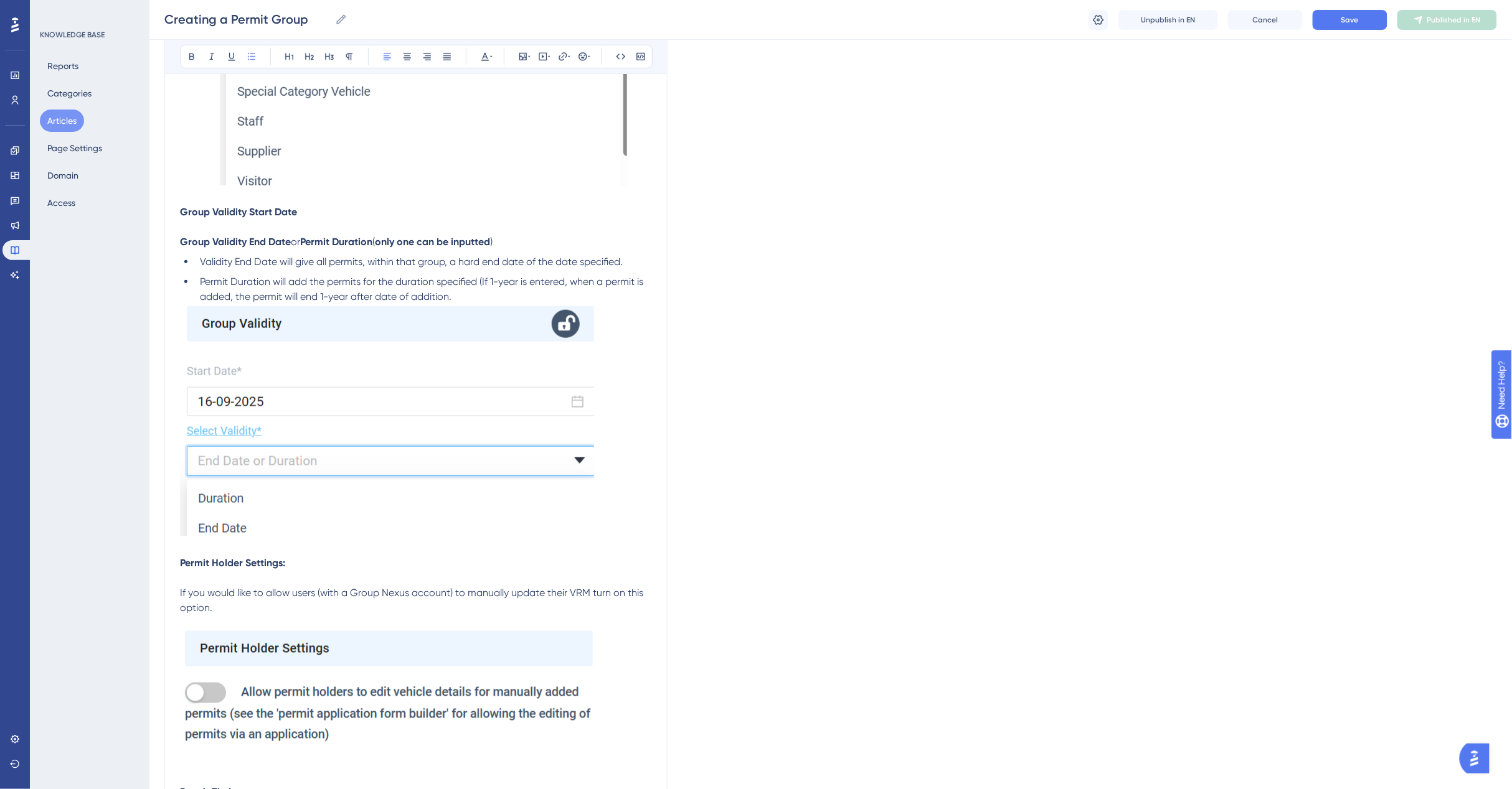
click at [446, 296] on li "Permit Duration will add the permits for the duration specified (If 1-year is e…" at bounding box center [423, 289] width 457 height 30
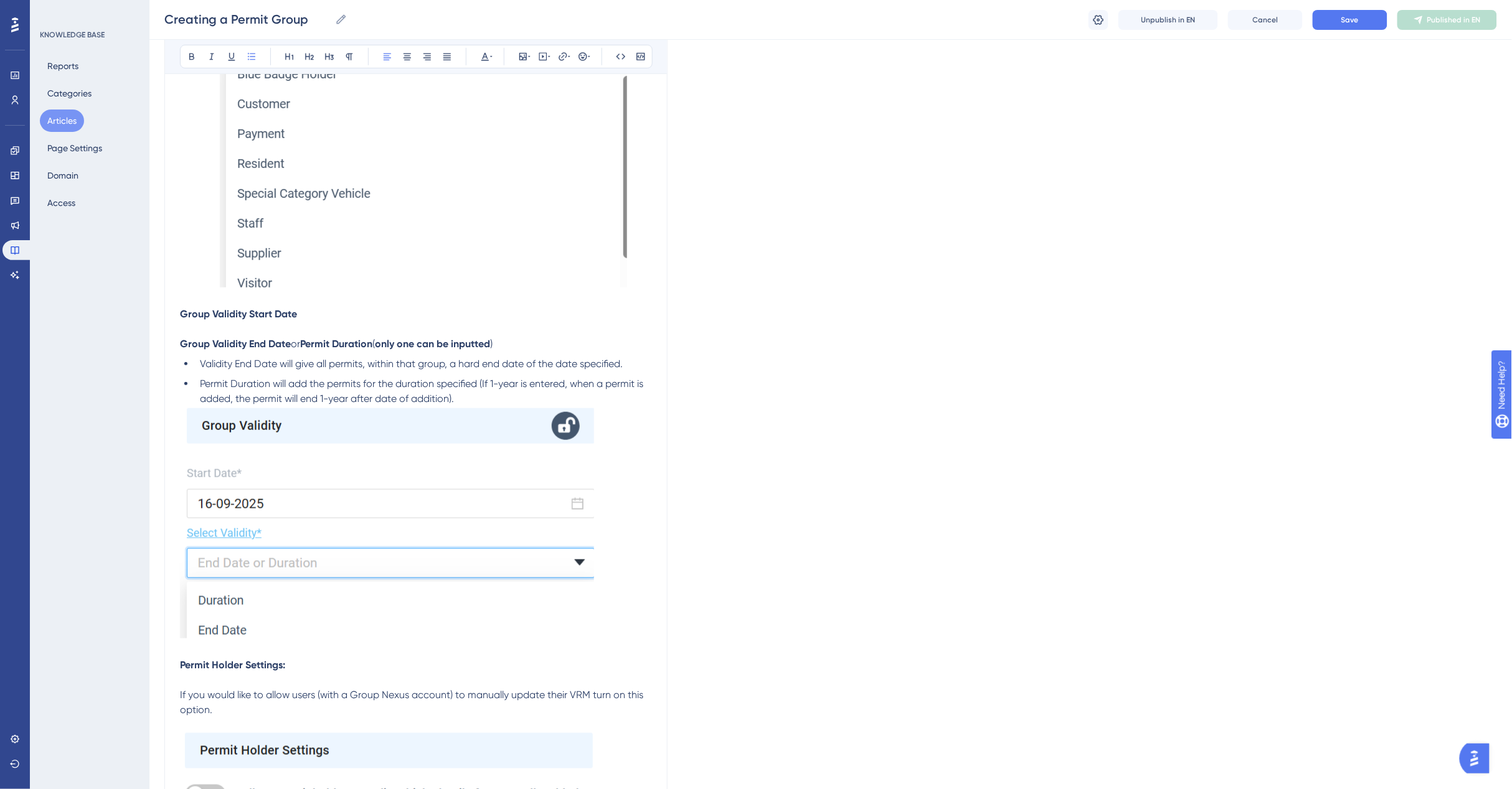
scroll to position [2334, 11]
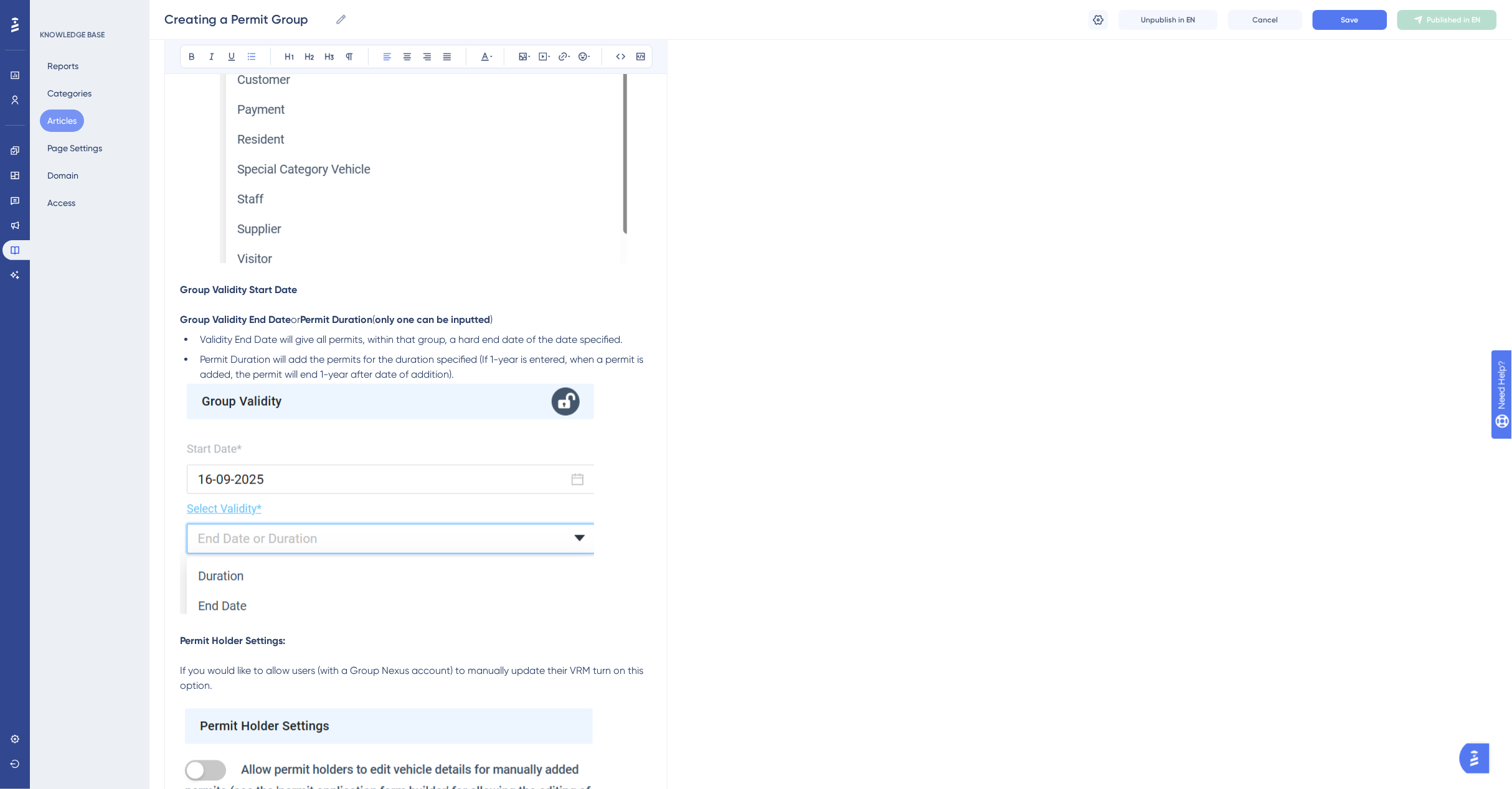
click at [307, 286] on p "Group Validity Start Date" at bounding box center [416, 290] width 472 height 15
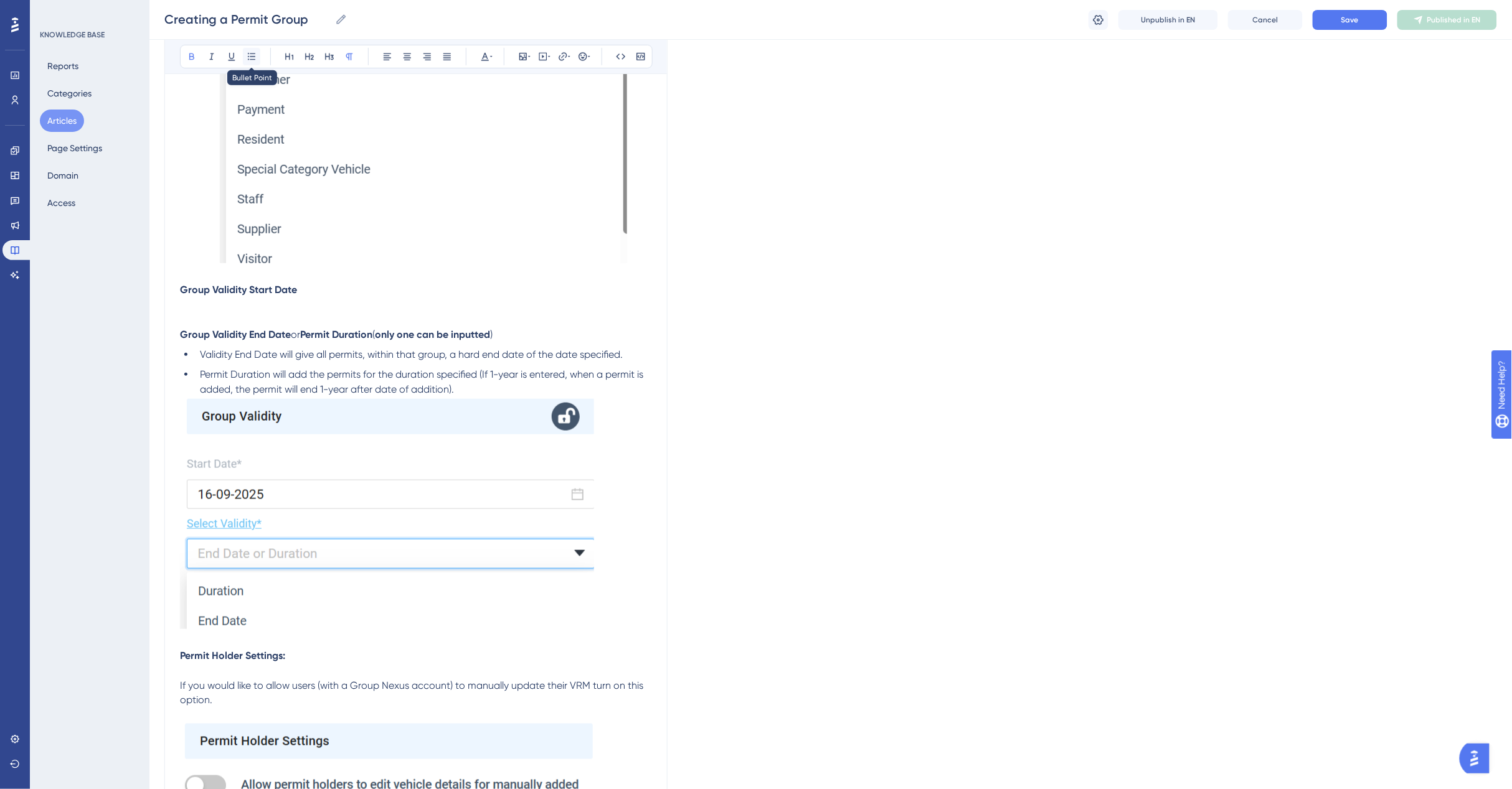
click at [247, 59] on icon at bounding box center [251, 57] width 10 height 10
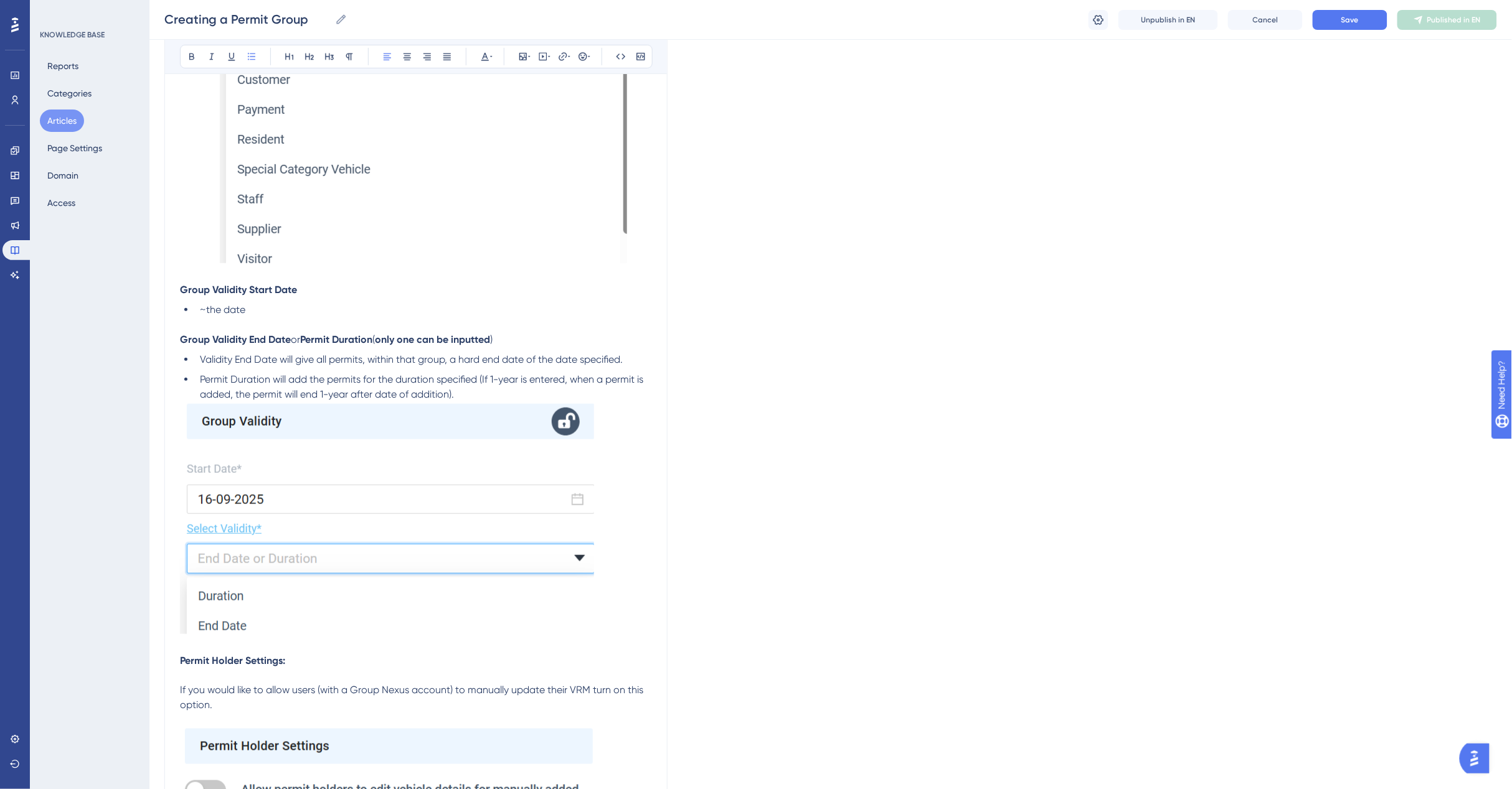
click at [250, 312] on li "~the date" at bounding box center [423, 310] width 457 height 15
click at [250, 312] on li "~t" at bounding box center [423, 310] width 457 height 15
click at [250, 312] on li "~" at bounding box center [423, 310] width 457 height 15
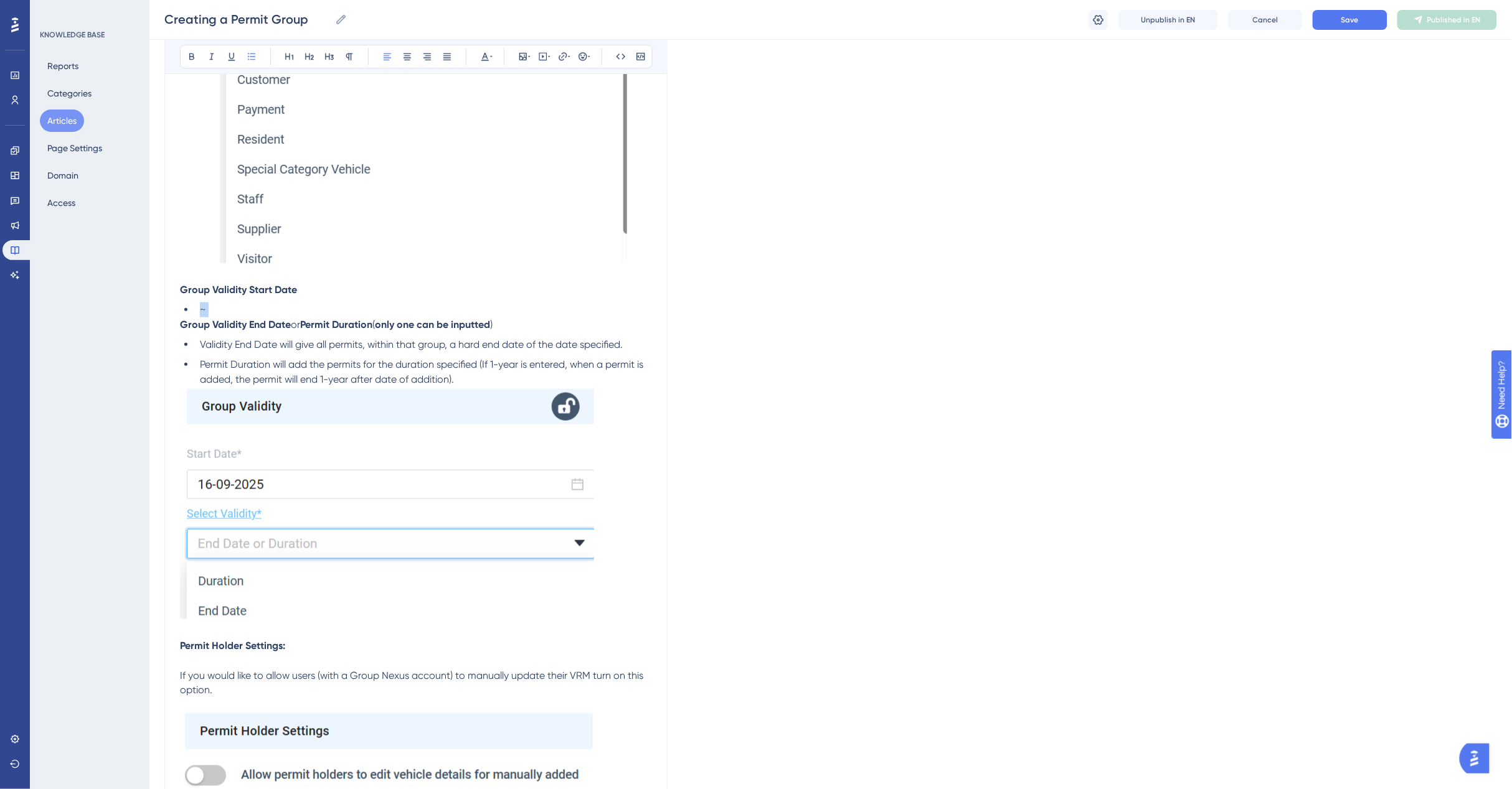
click at [250, 312] on li "~" at bounding box center [423, 310] width 457 height 15
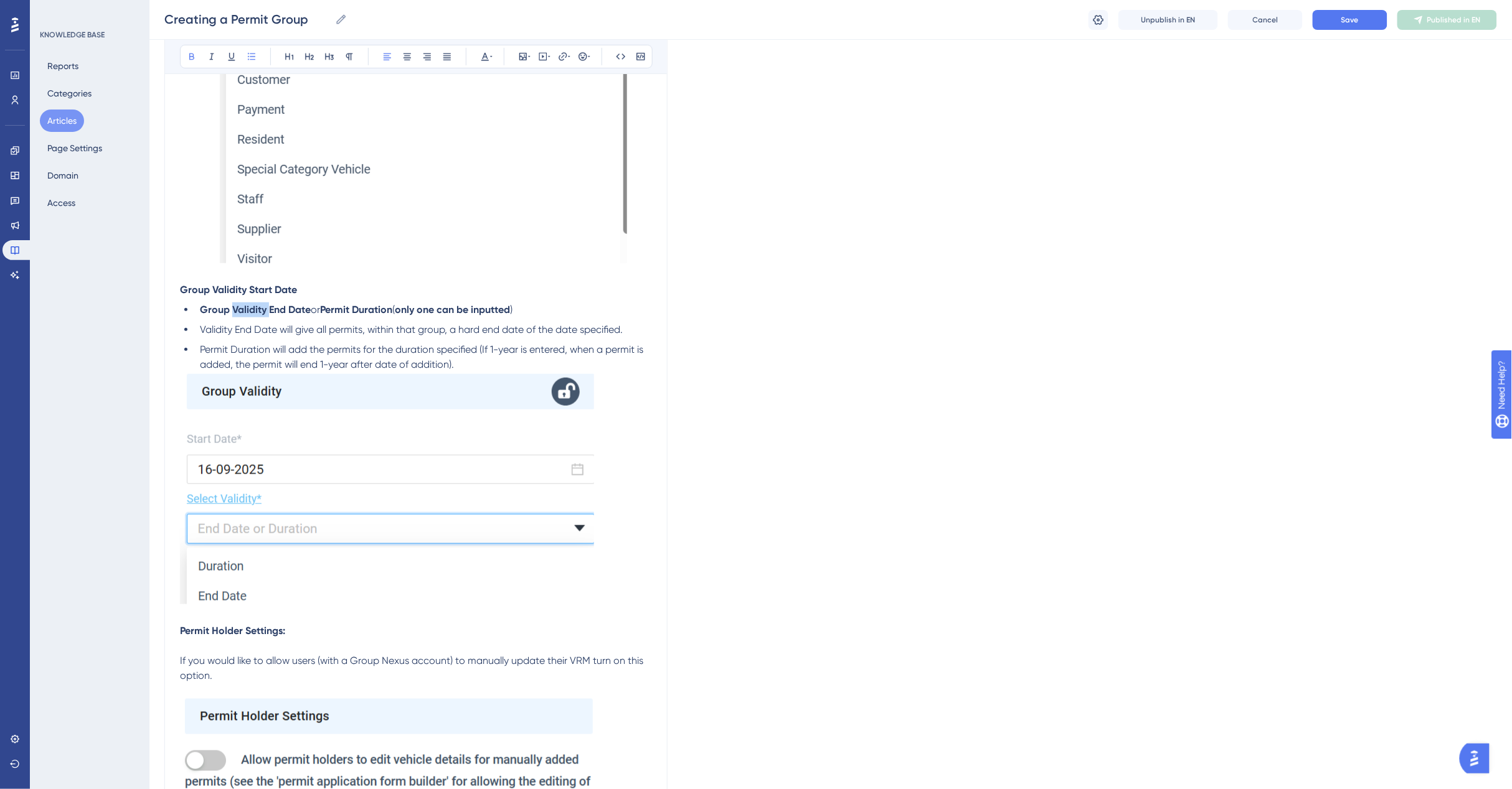
click at [250, 312] on strong "Group Validity End Date" at bounding box center [254, 310] width 110 height 12
click at [304, 290] on p "Group Validity Start Date" at bounding box center [416, 290] width 472 height 15
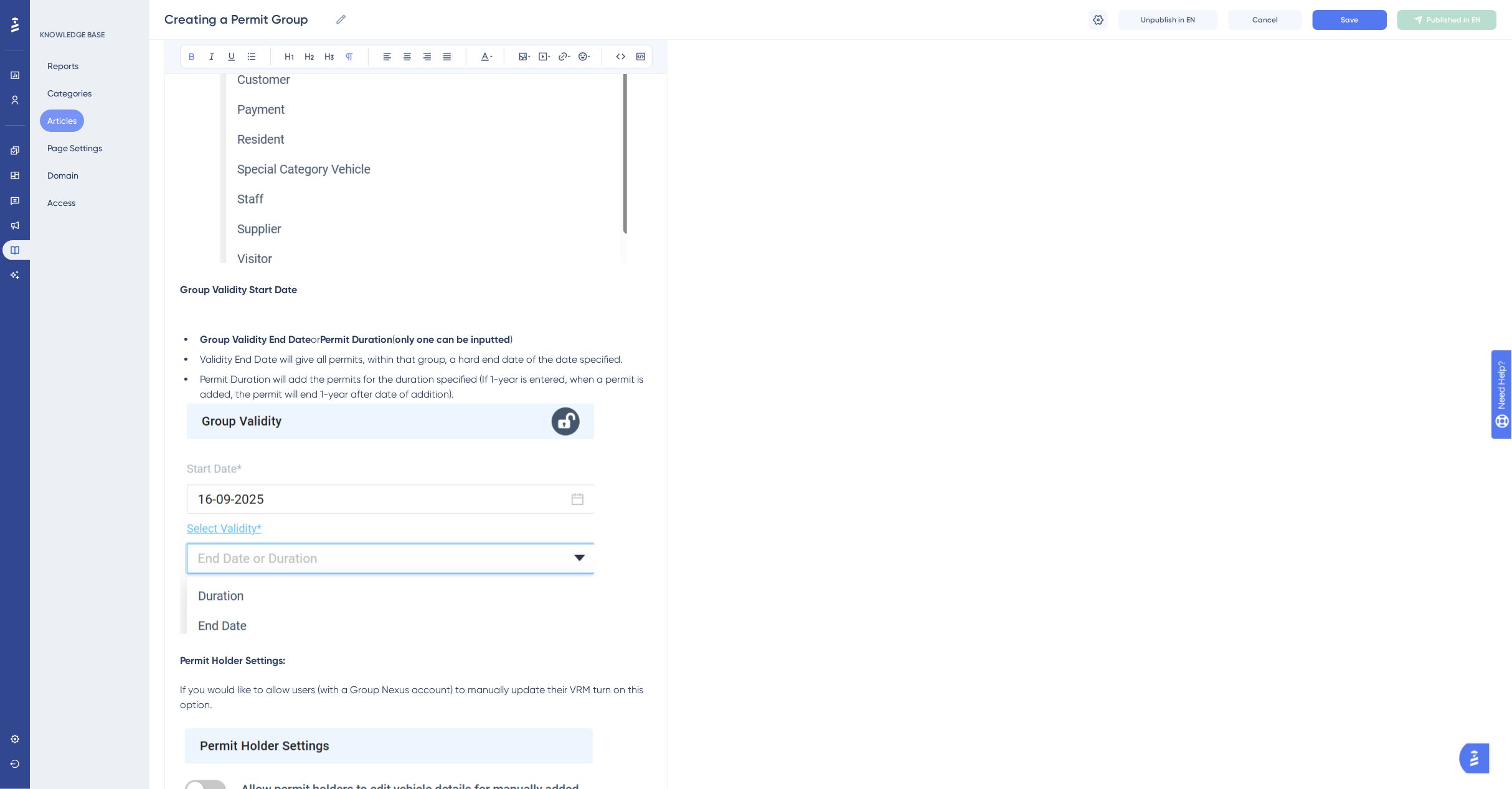
click at [195, 337] on li "Group Validity End Date or Permit Duration ( only one can be inputted )" at bounding box center [423, 339] width 457 height 15
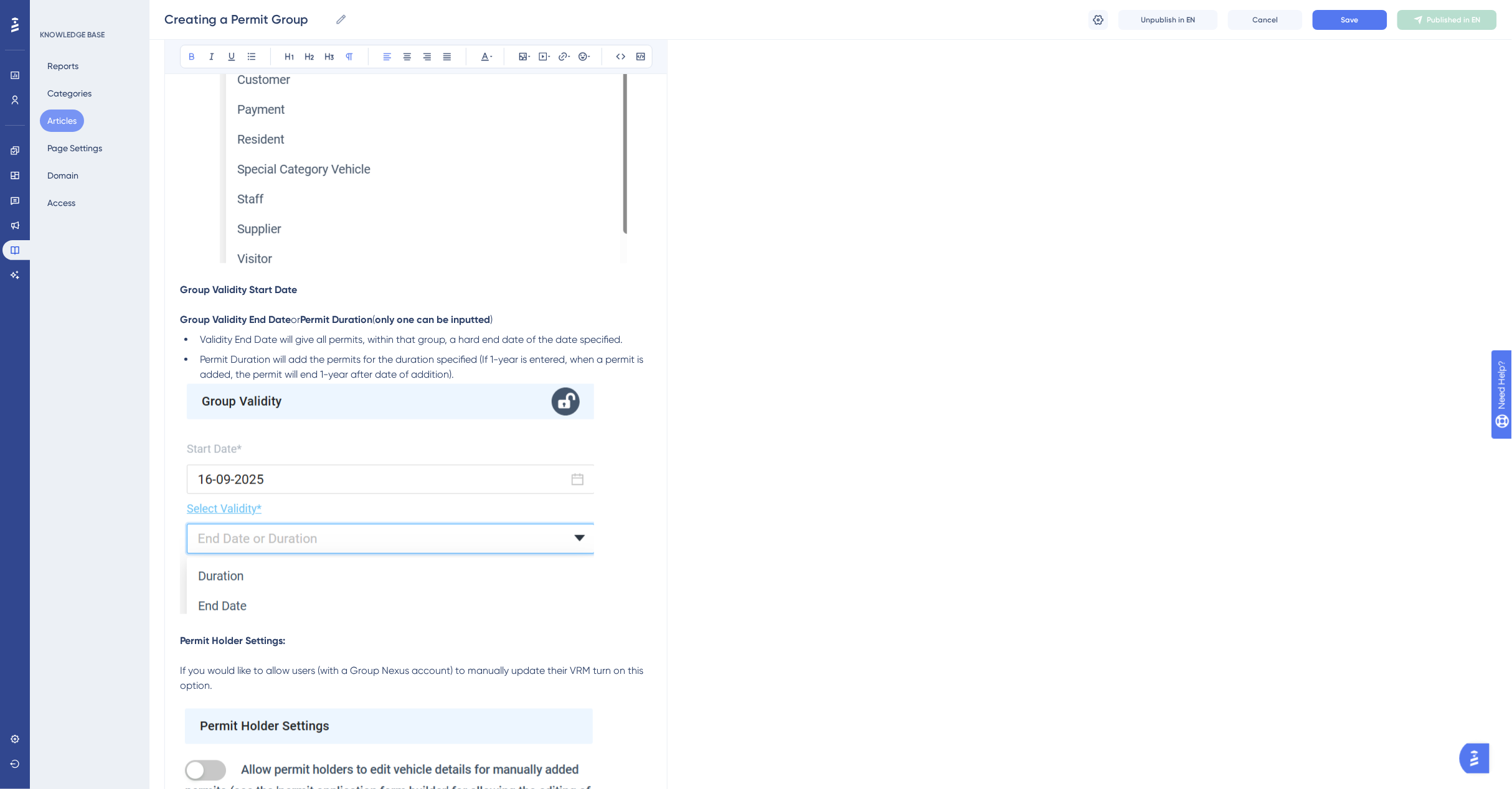
click at [304, 287] on p "Group Validity Start Date" at bounding box center [416, 290] width 472 height 15
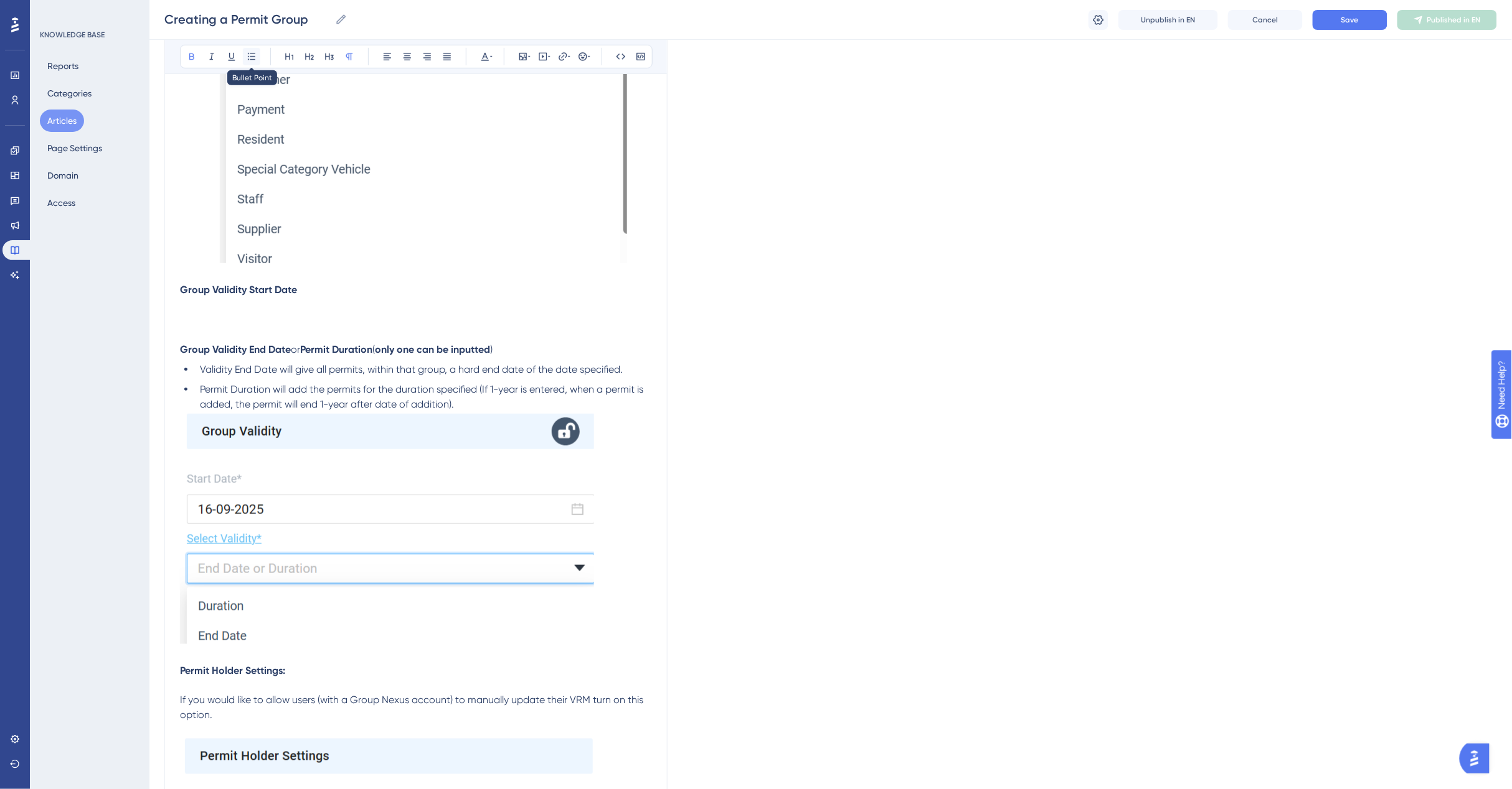
click at [247, 60] on icon at bounding box center [251, 57] width 10 height 10
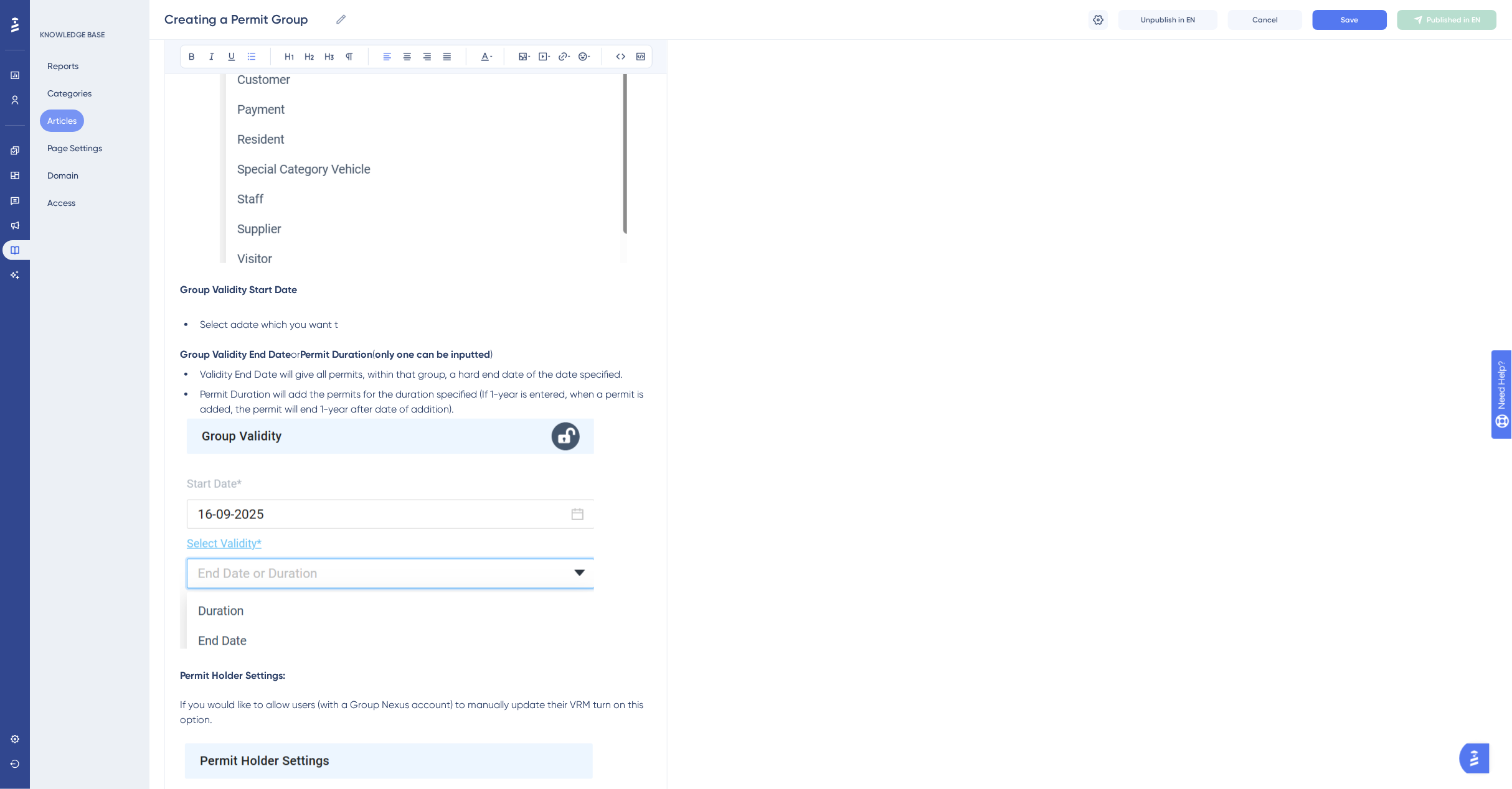
click at [228, 319] on span "Select adate which you want t" at bounding box center [268, 325] width 138 height 12
click at [228, 319] on span "Select adate which you want" at bounding box center [265, 325] width 132 height 12
click at [350, 325] on li "Select adate which you want" at bounding box center [423, 325] width 457 height 15
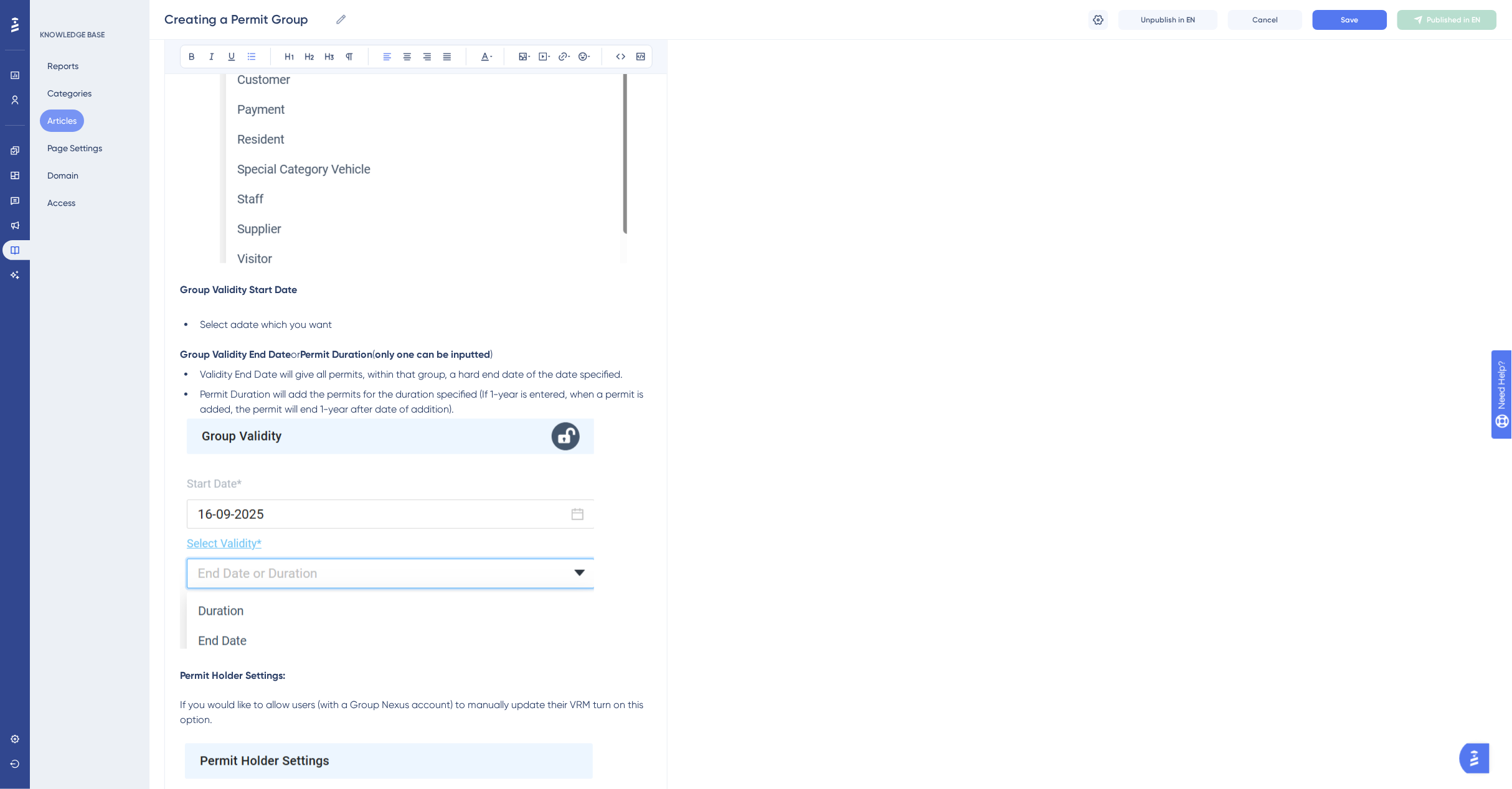
click at [226, 323] on span "Select adate which you want" at bounding box center [265, 325] width 132 height 12
click at [227, 325] on span "Select adate which you want" at bounding box center [265, 325] width 132 height 12
click at [359, 325] on li "Select a date which you want" at bounding box center [423, 325] width 457 height 15
click at [452, 322] on li "Select a date which you want to be able to award" at bounding box center [423, 325] width 457 height 15
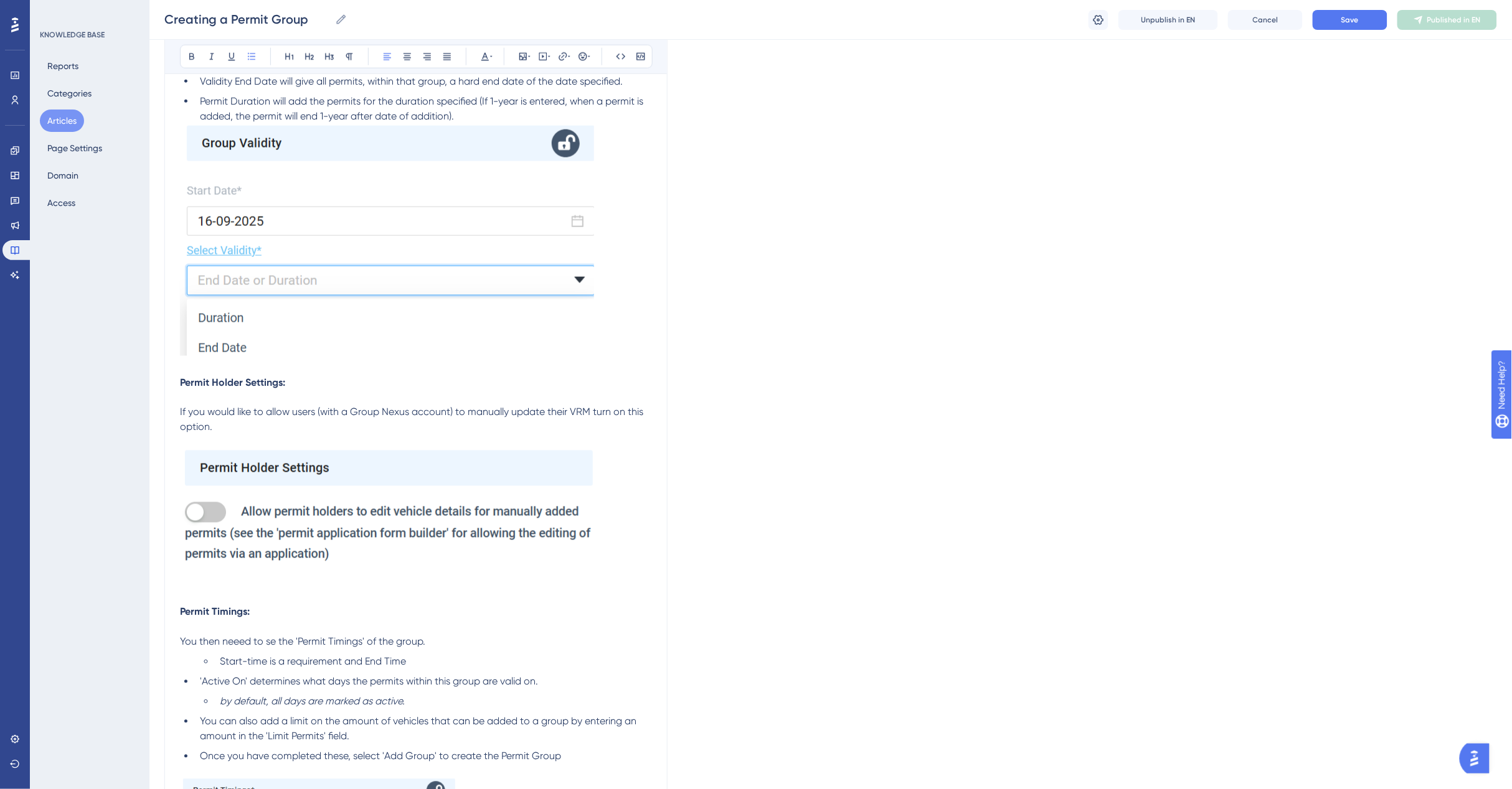
scroll to position [2644, 11]
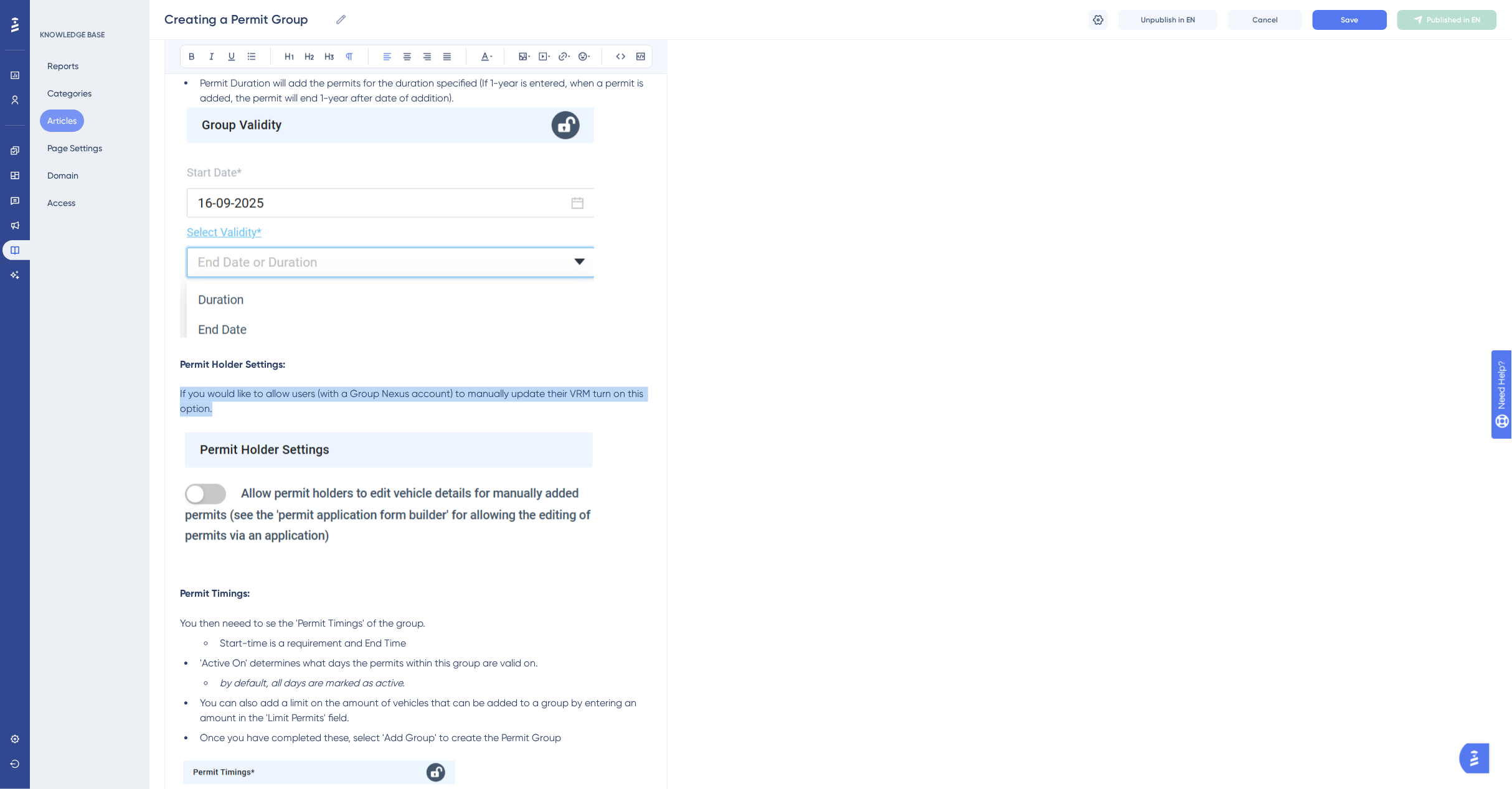
drag, startPoint x: 204, startPoint y: 408, endPoint x: 160, endPoint y: 390, distance: 47.5
click at [247, 53] on icon at bounding box center [251, 57] width 10 height 10
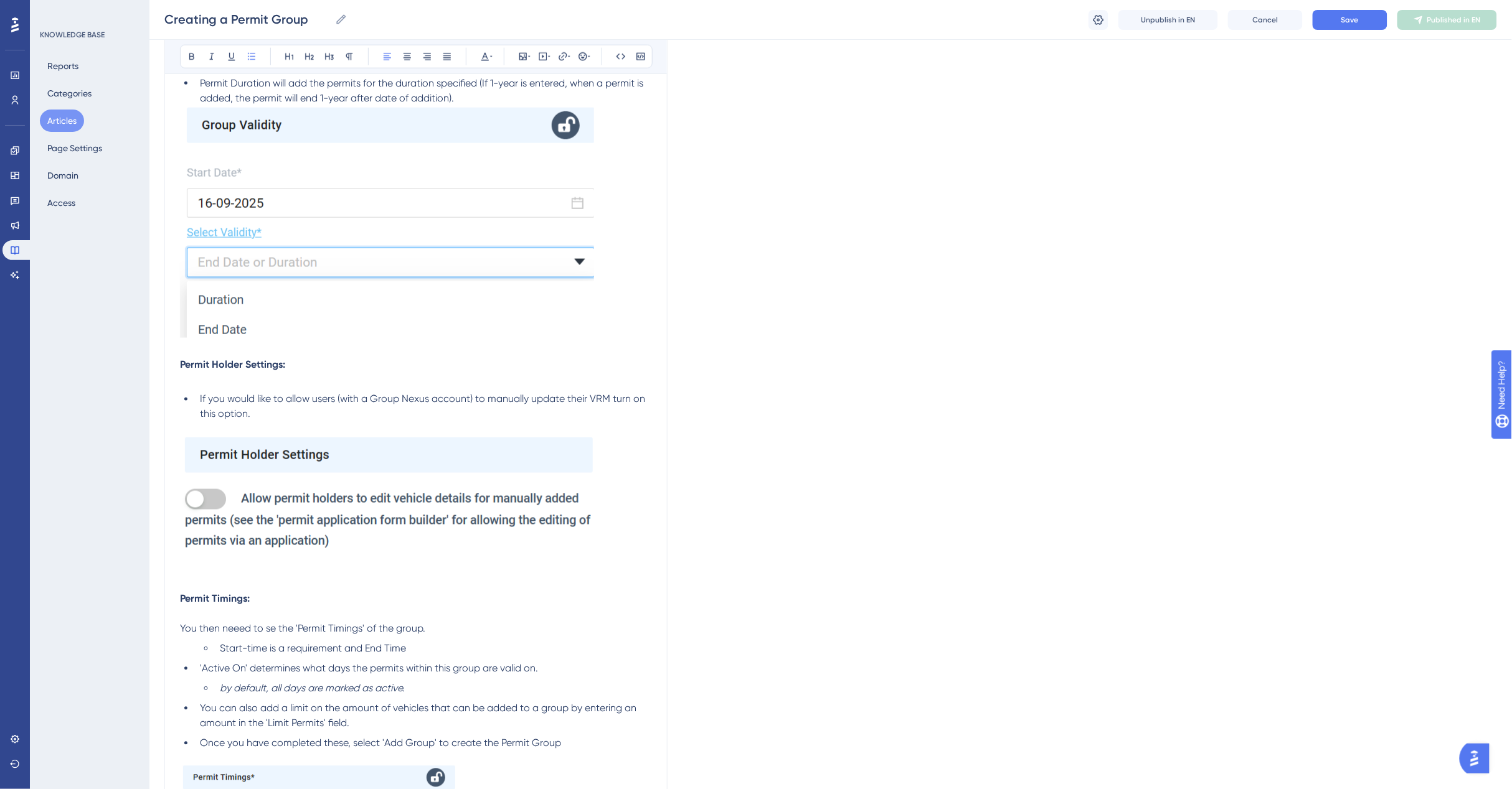
click at [461, 364] on p "Permit Holder Settings:" at bounding box center [416, 364] width 472 height 15
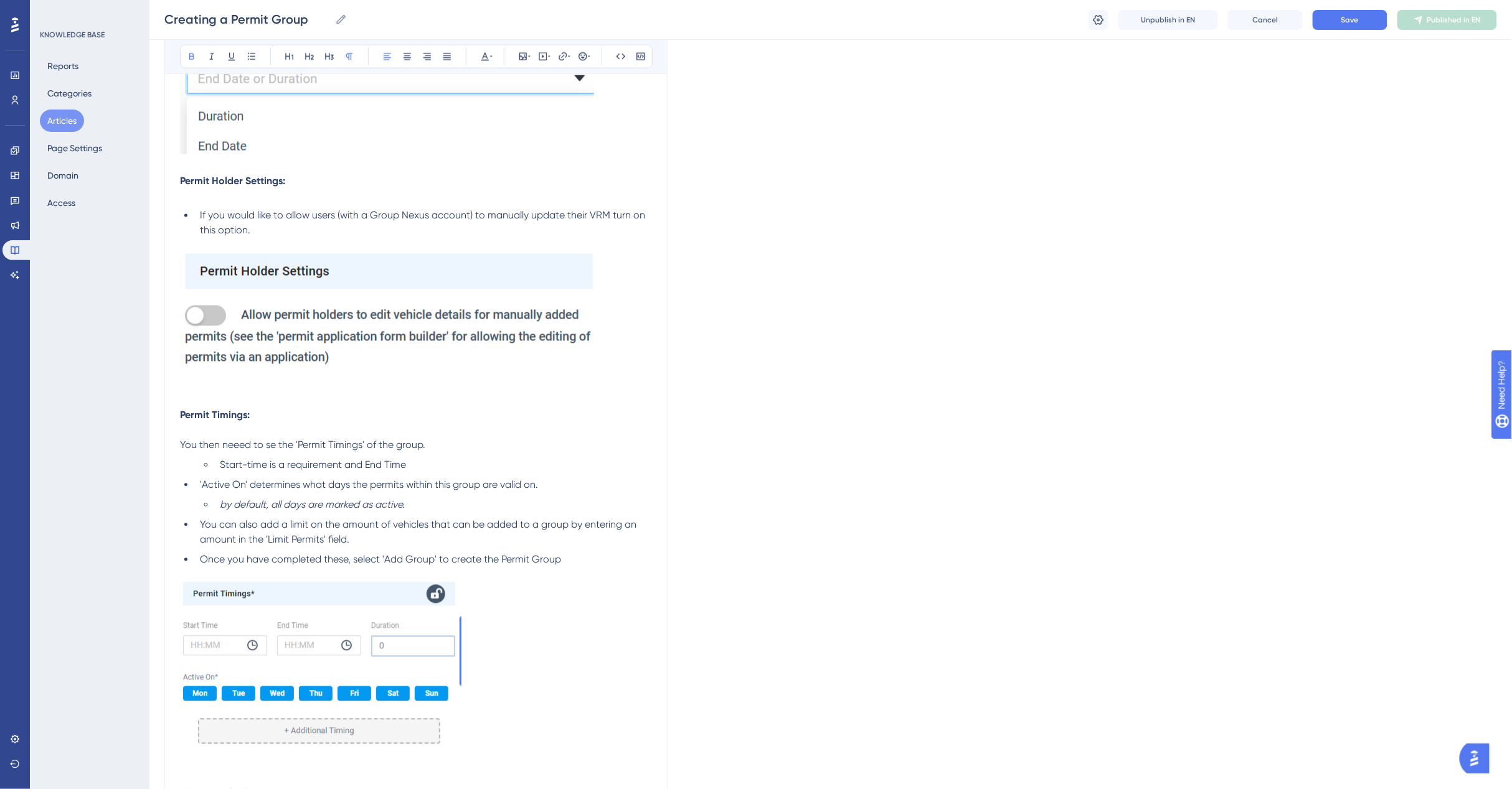
scroll to position [2722, 11]
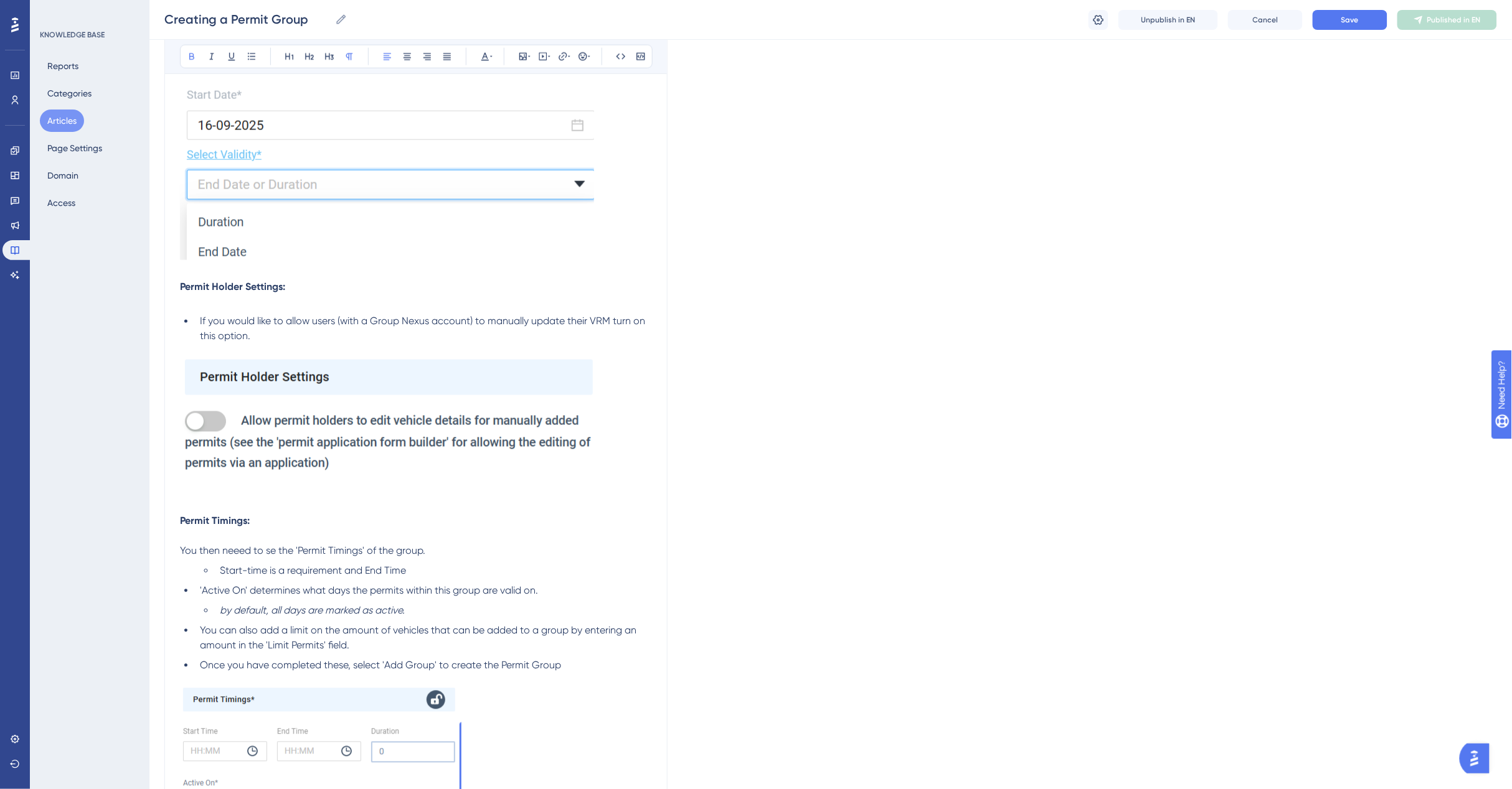
click at [1334, 30] on div "Creating a Permit Group Creating a Permit Group Unpublish in EN Cancel Save Pub…" at bounding box center [830, 19] width 1363 height 40
click at [1336, 24] on button "Save" at bounding box center [1350, 19] width 75 height 19
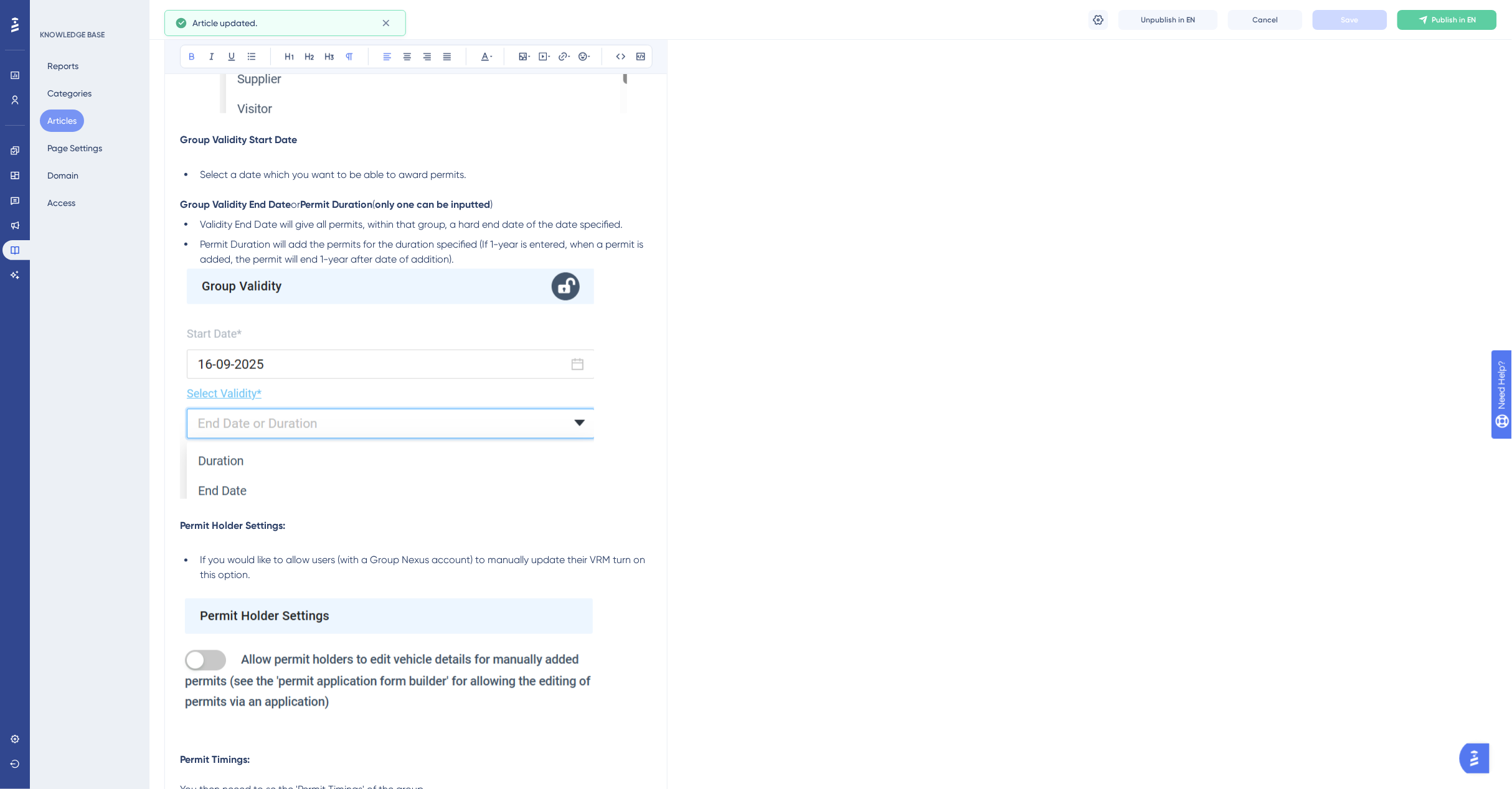
scroll to position [2334, 11]
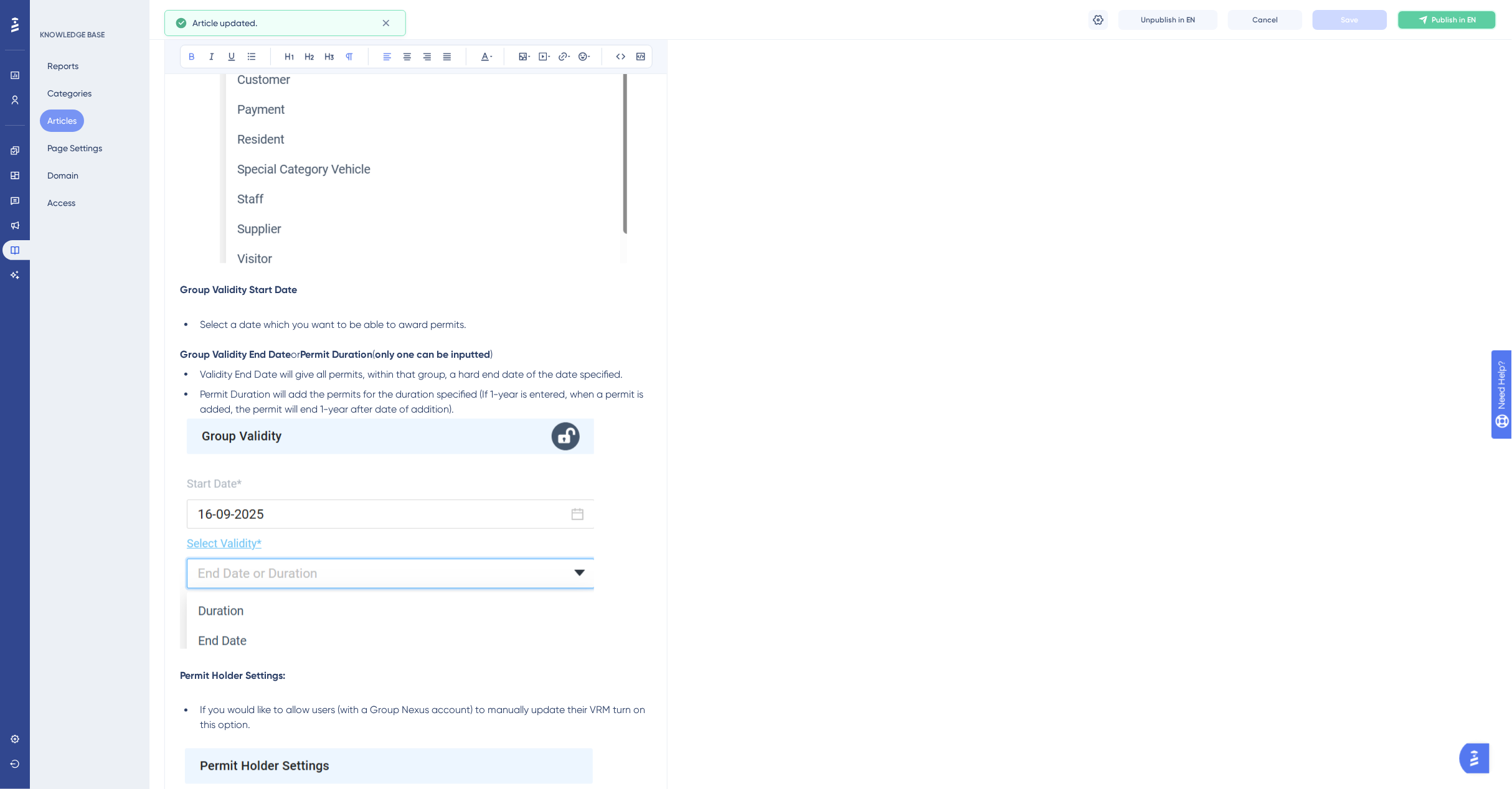
click at [1436, 16] on span "Publish in EN" at bounding box center [1454, 19] width 45 height 10
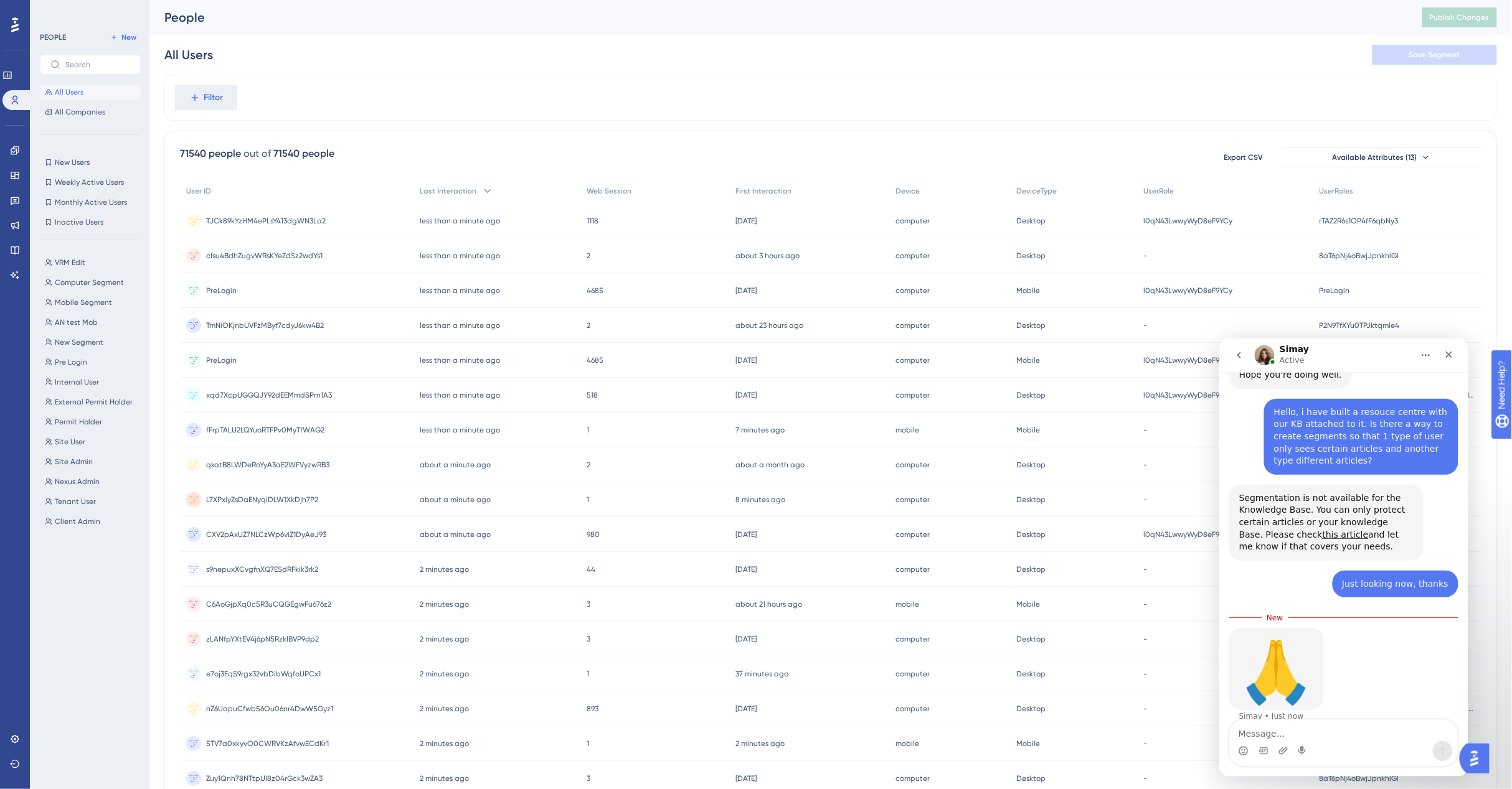
scroll to position [169, 0]
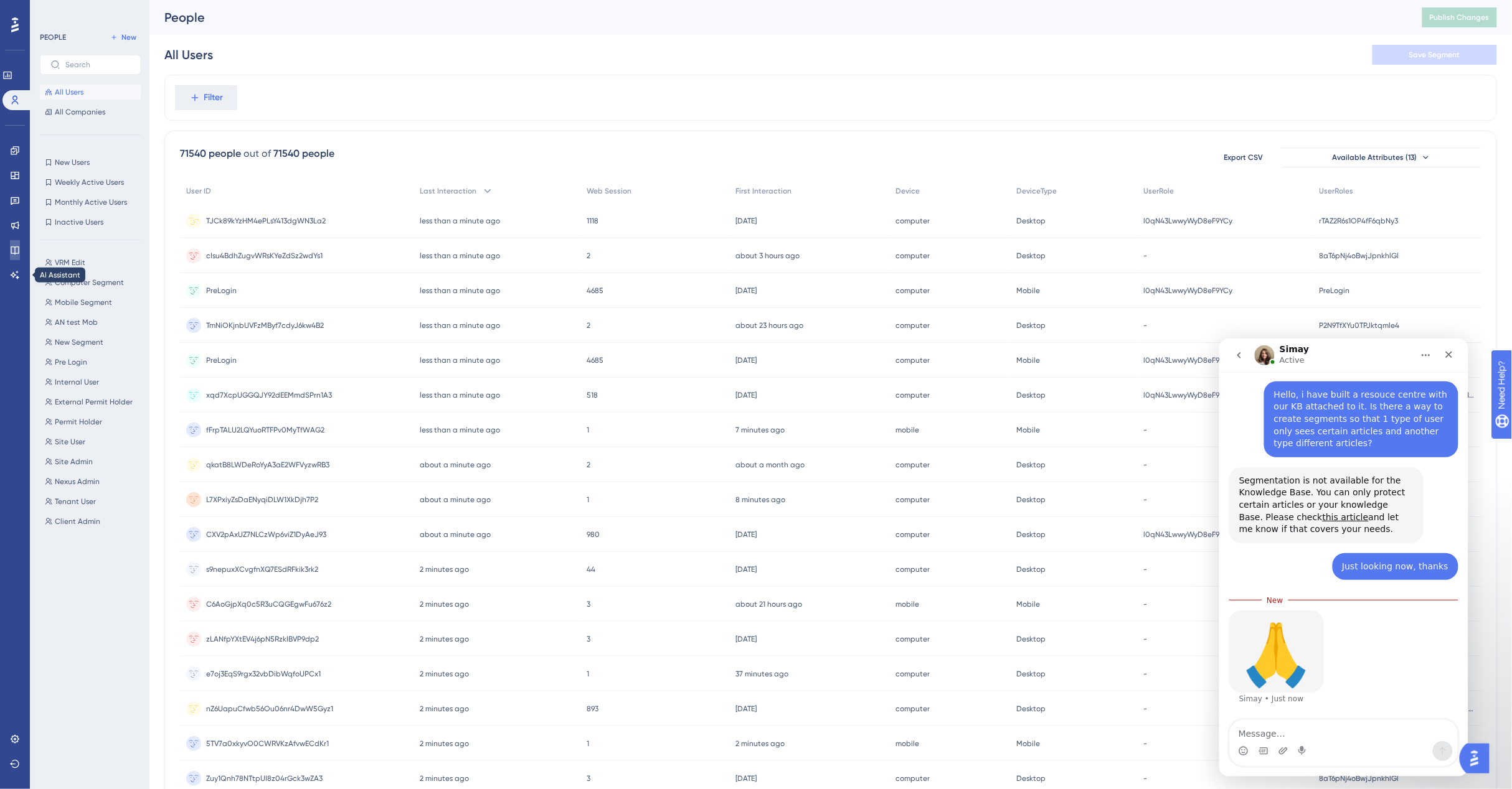
click at [14, 252] on icon at bounding box center [14, 250] width 8 height 8
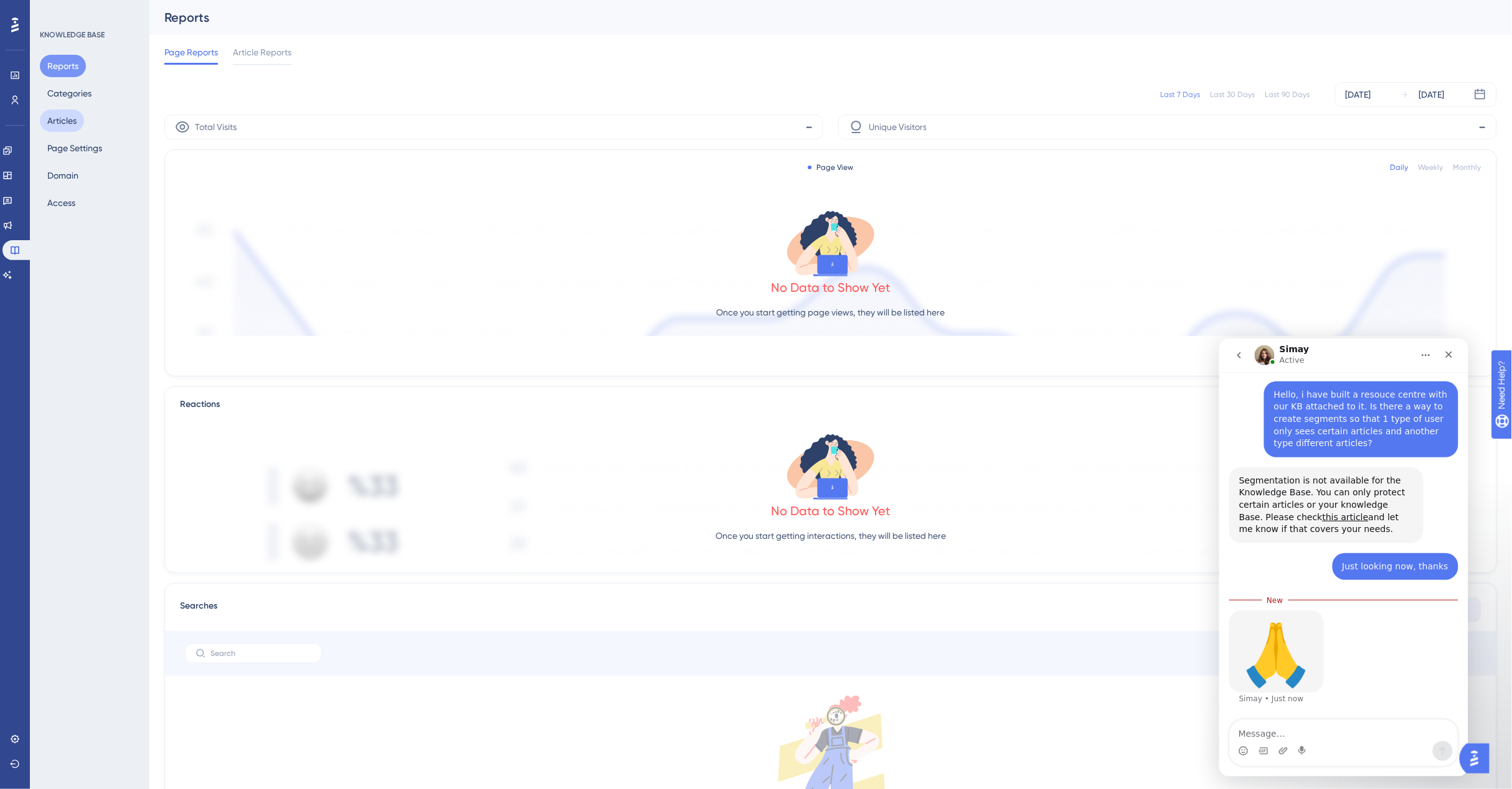
click at [77, 125] on button "Articles" at bounding box center [62, 121] width 45 height 22
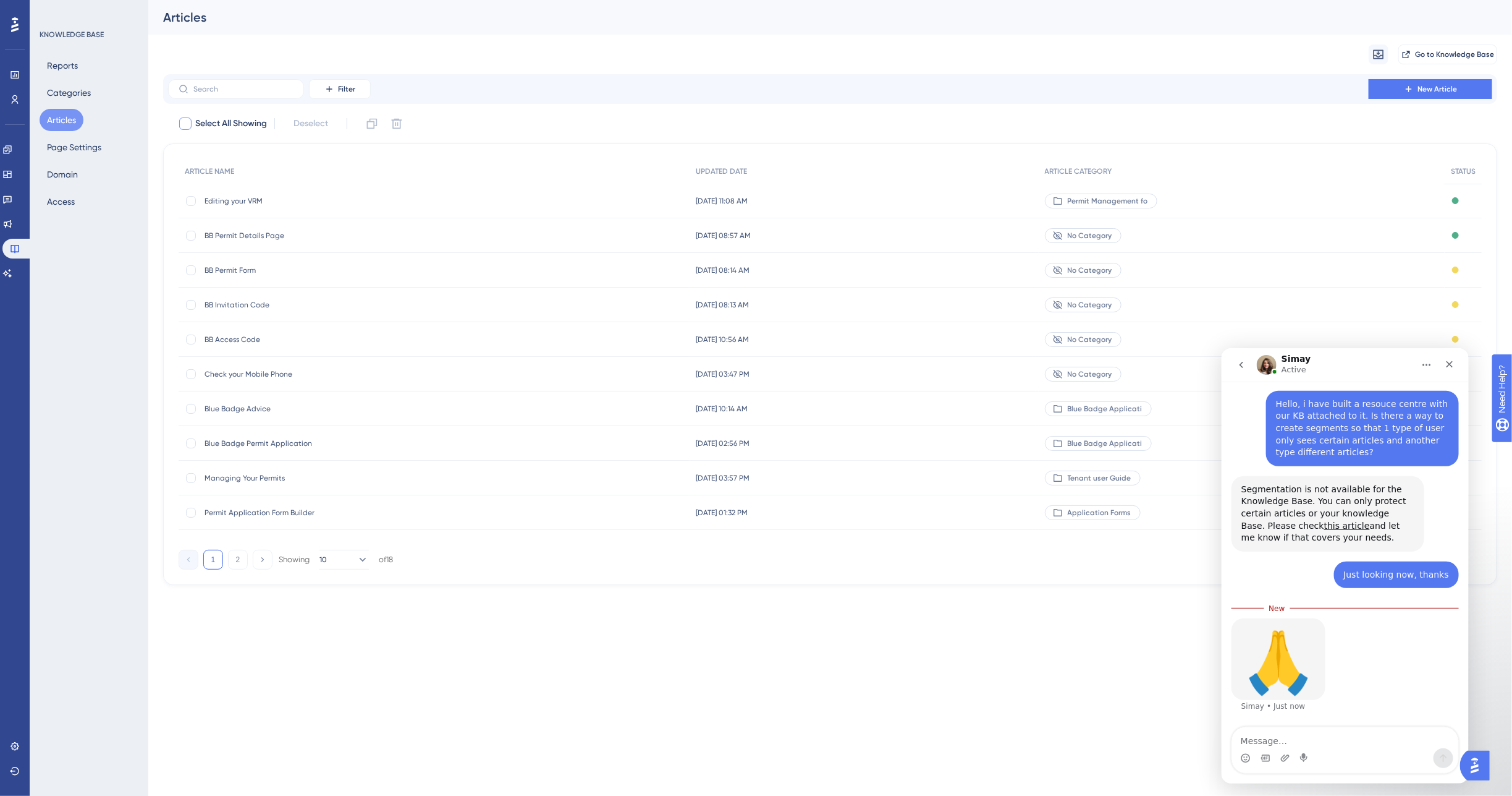
click at [187, 122] on div at bounding box center [185, 123] width 12 height 12
checkbox input "true"
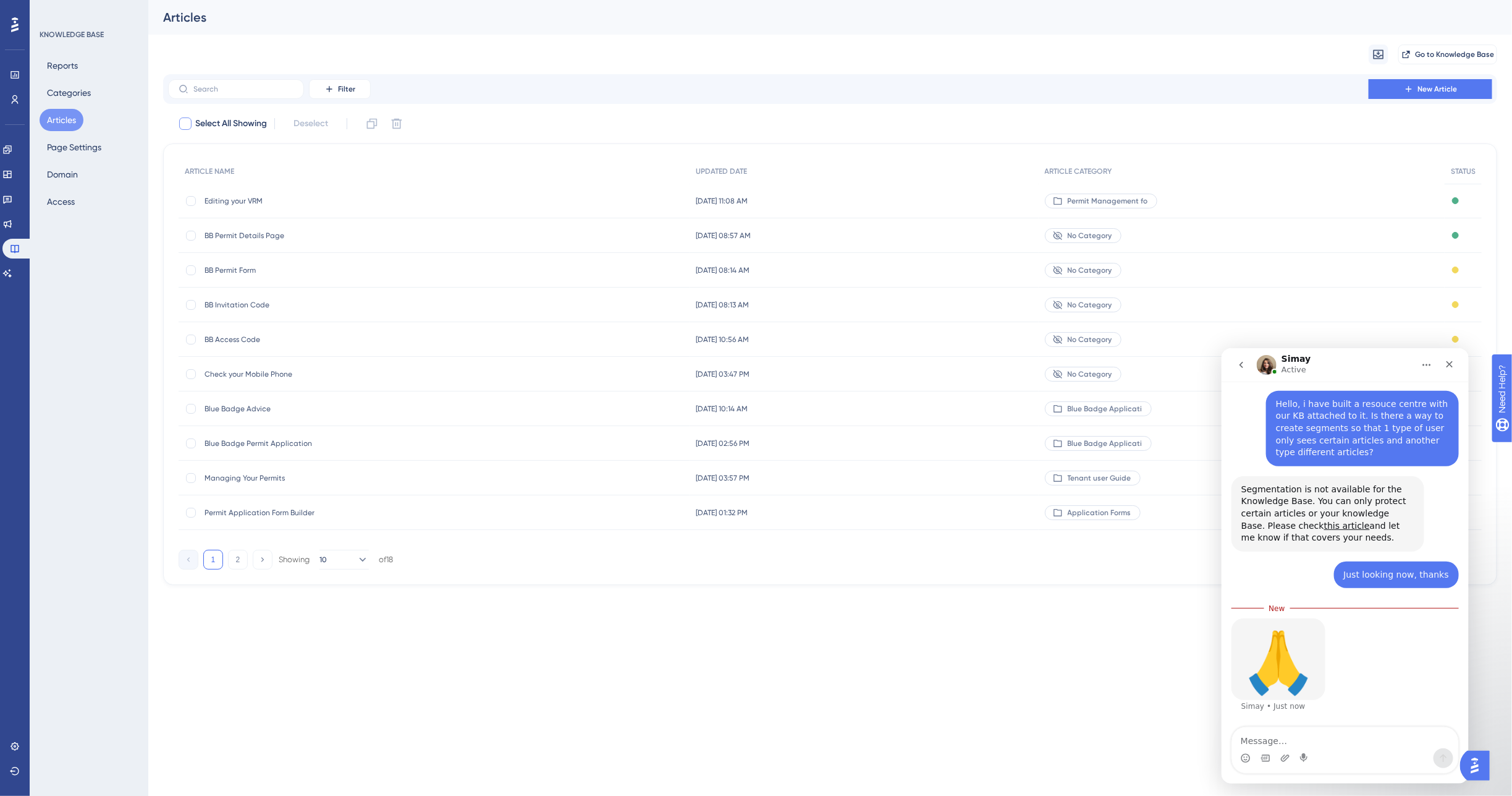
checkbox input "true"
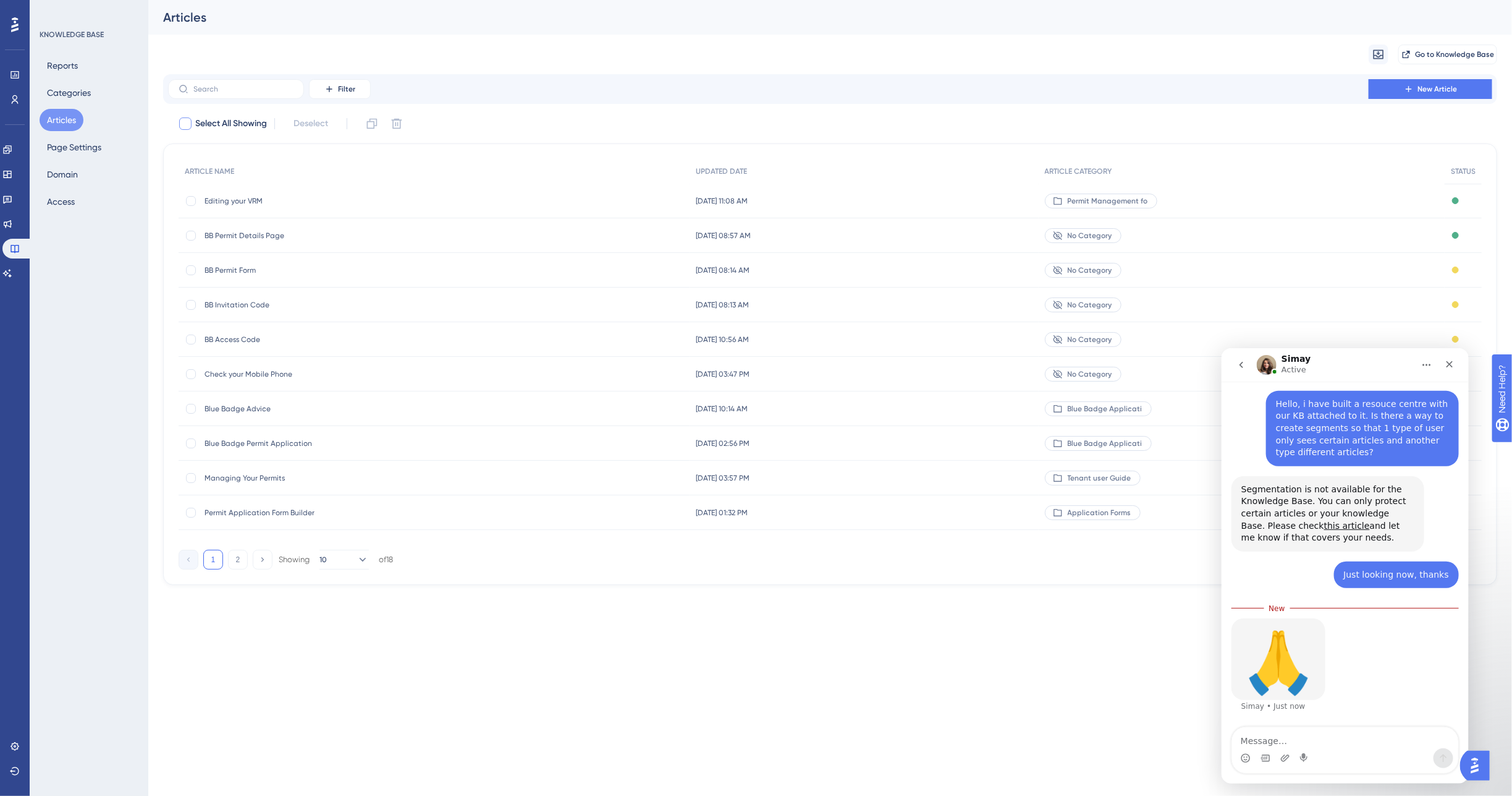
checkbox input "true"
click at [189, 514] on icon at bounding box center [191, 512] width 5 height 10
checkbox input "false"
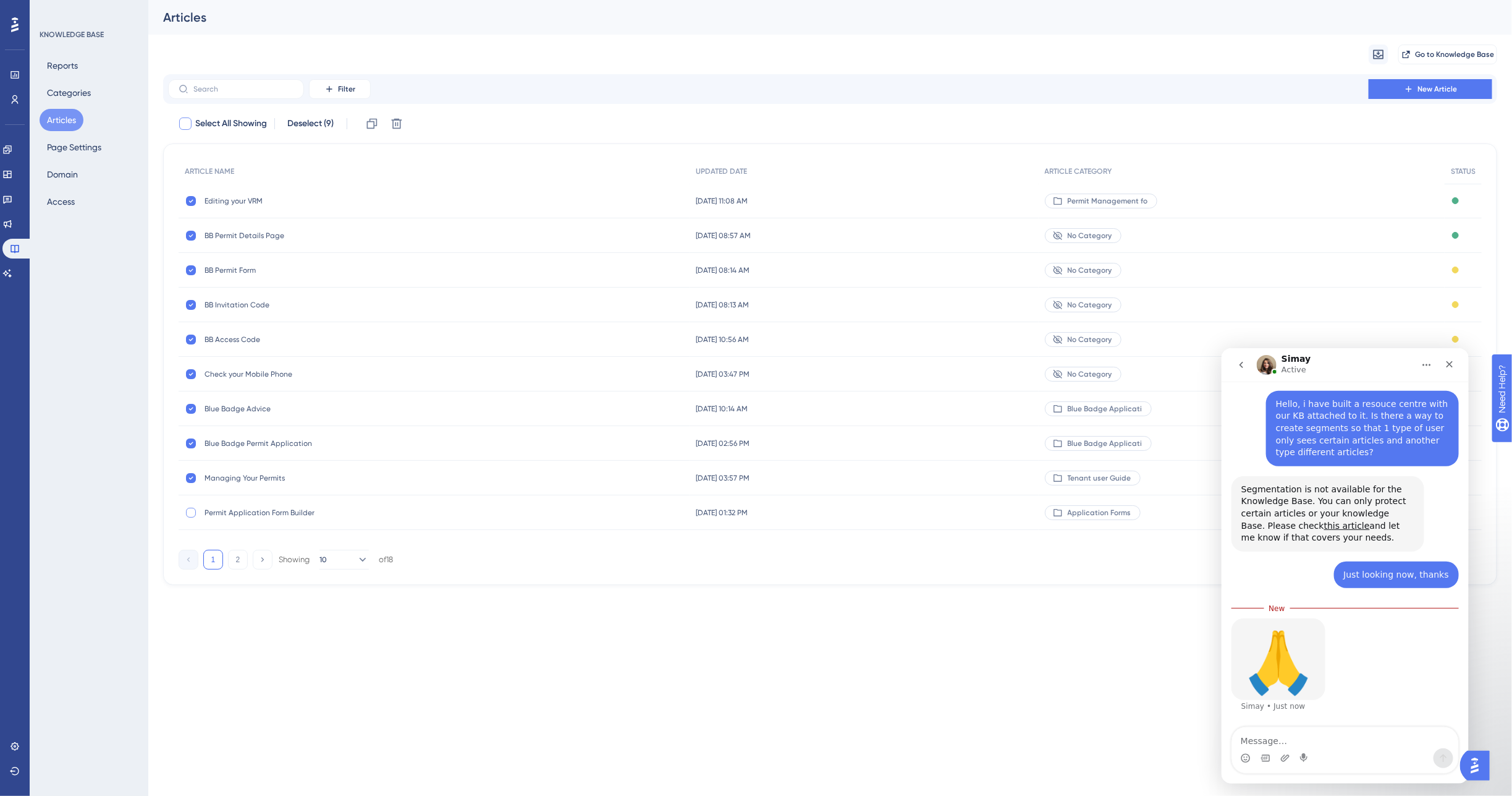
click at [184, 122] on div at bounding box center [185, 123] width 12 height 12
checkbox input "true"
click at [182, 122] on icon at bounding box center [185, 123] width 7 height 10
checkbox input "false"
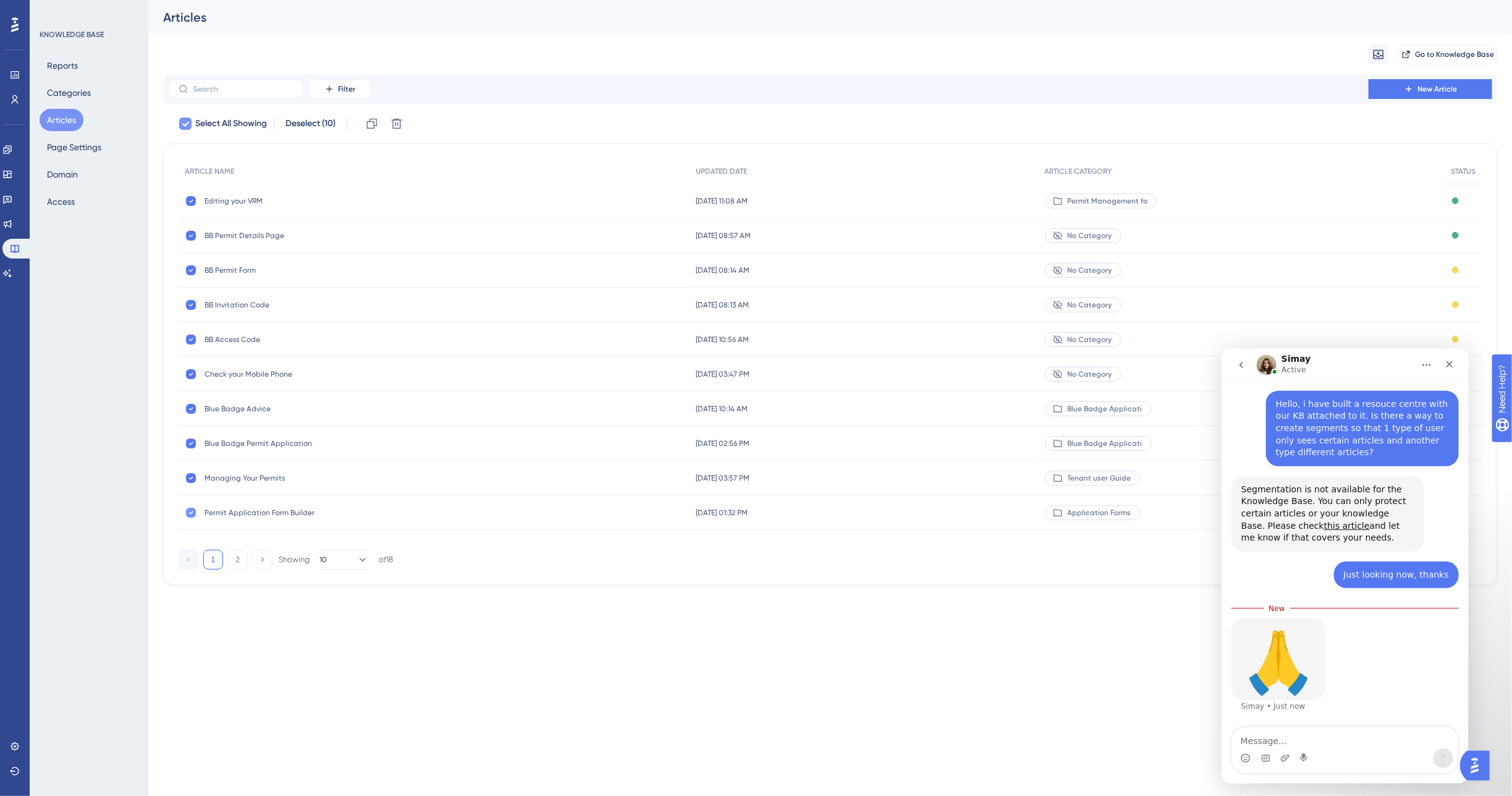
checkbox input "false"
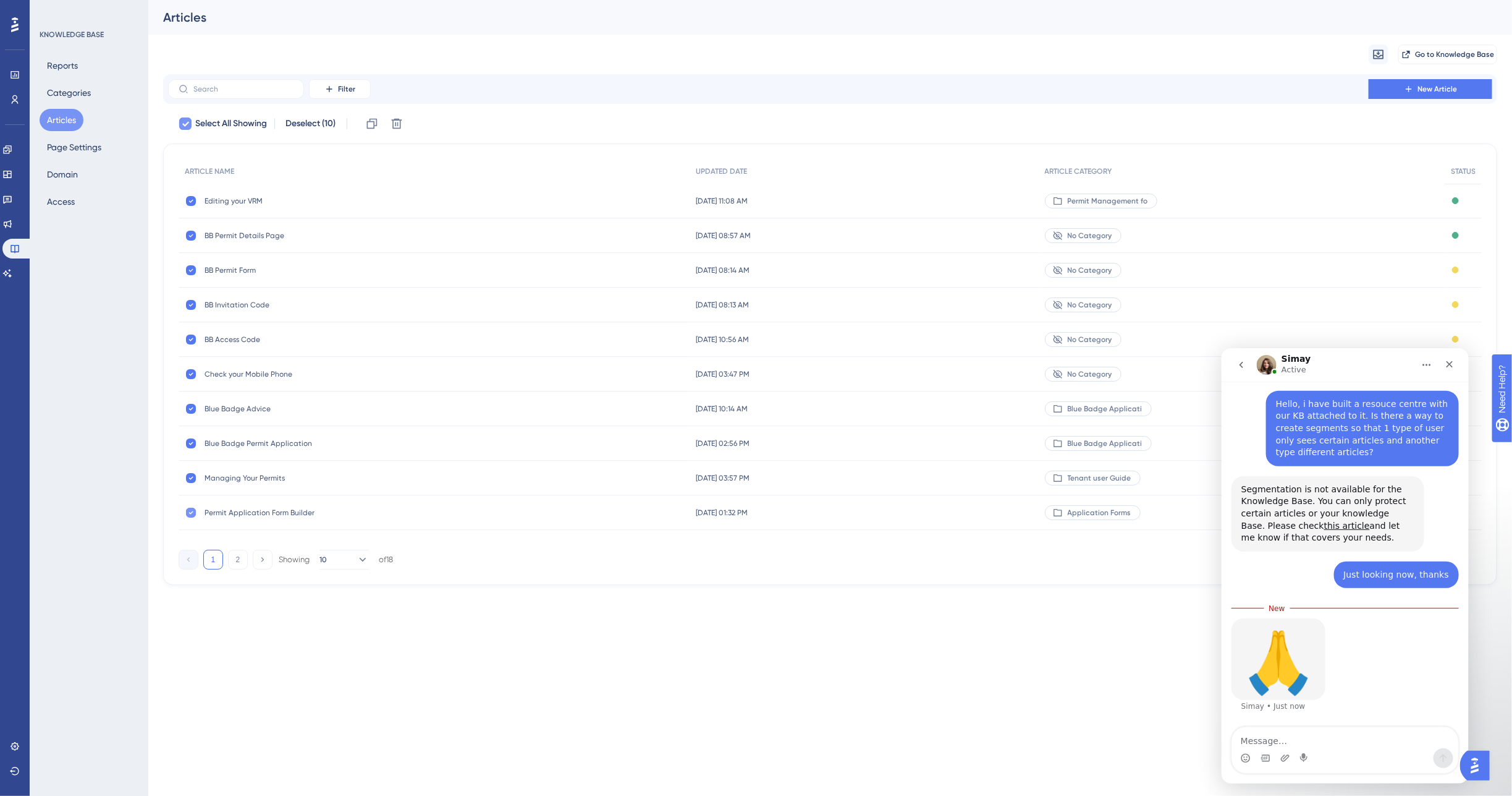
checkbox input "false"
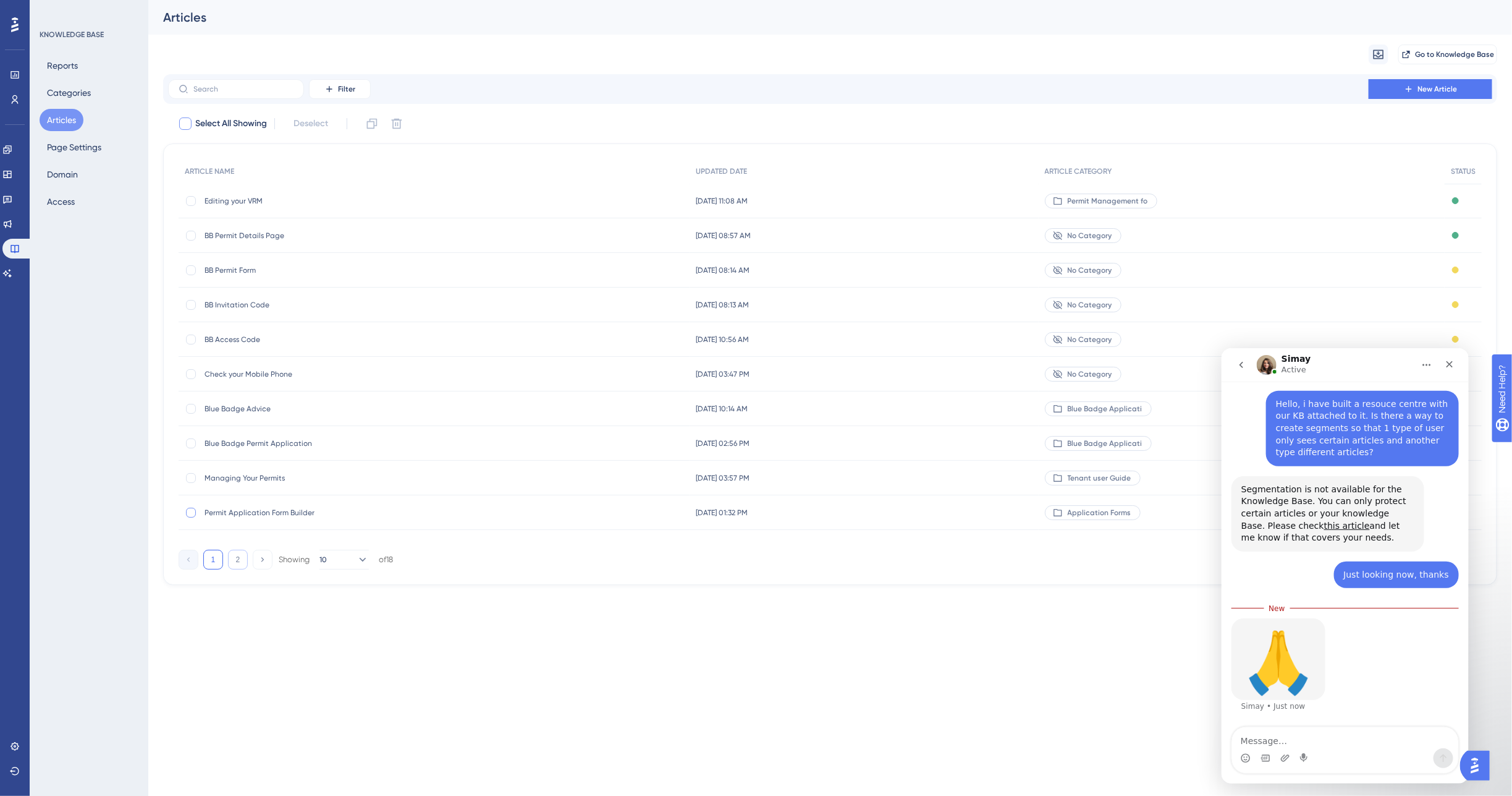
click at [241, 563] on button "2" at bounding box center [238, 559] width 19 height 19
click at [183, 123] on div at bounding box center [185, 123] width 12 height 12
checkbox input "true"
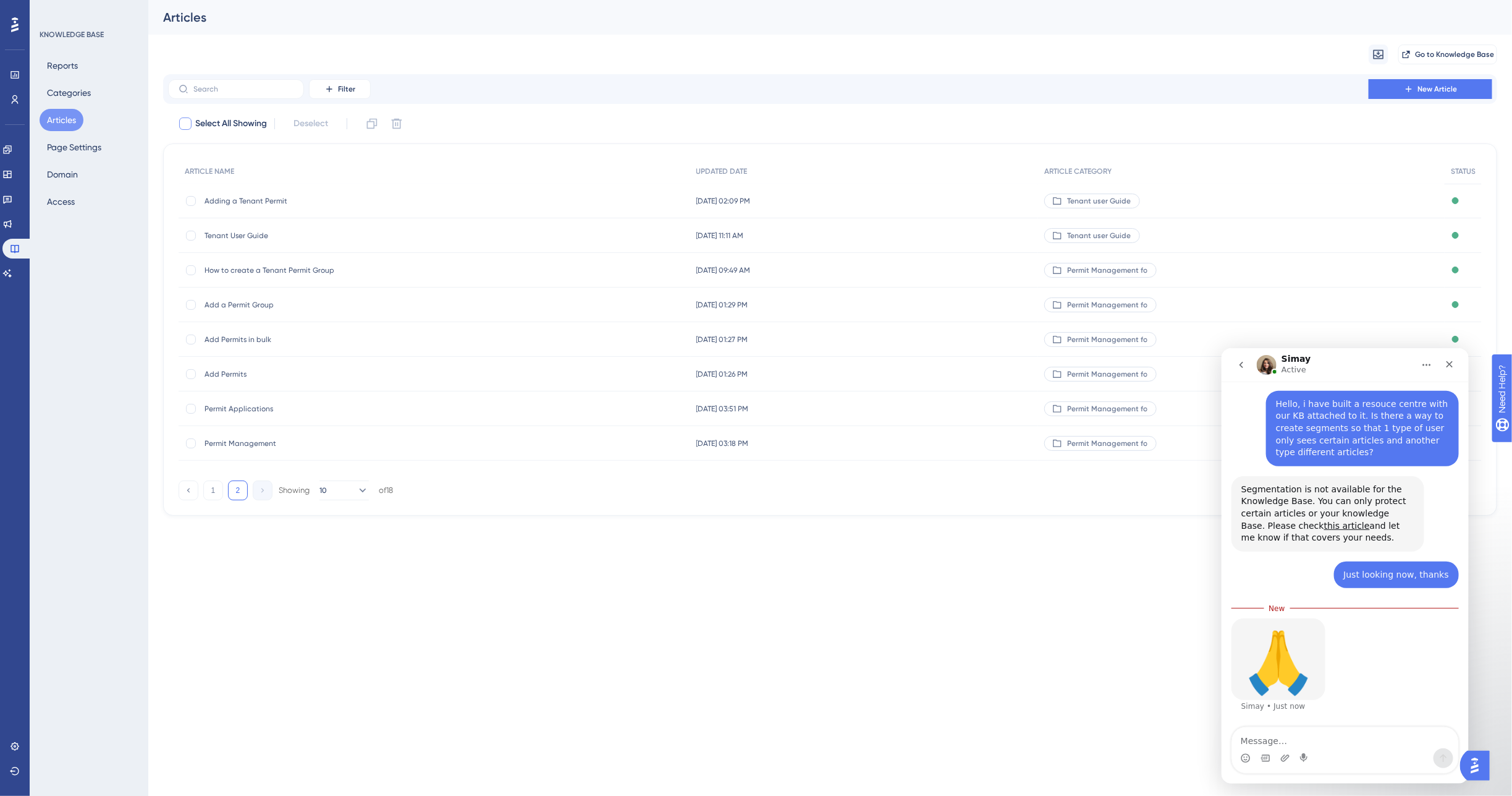
checkbox input "true"
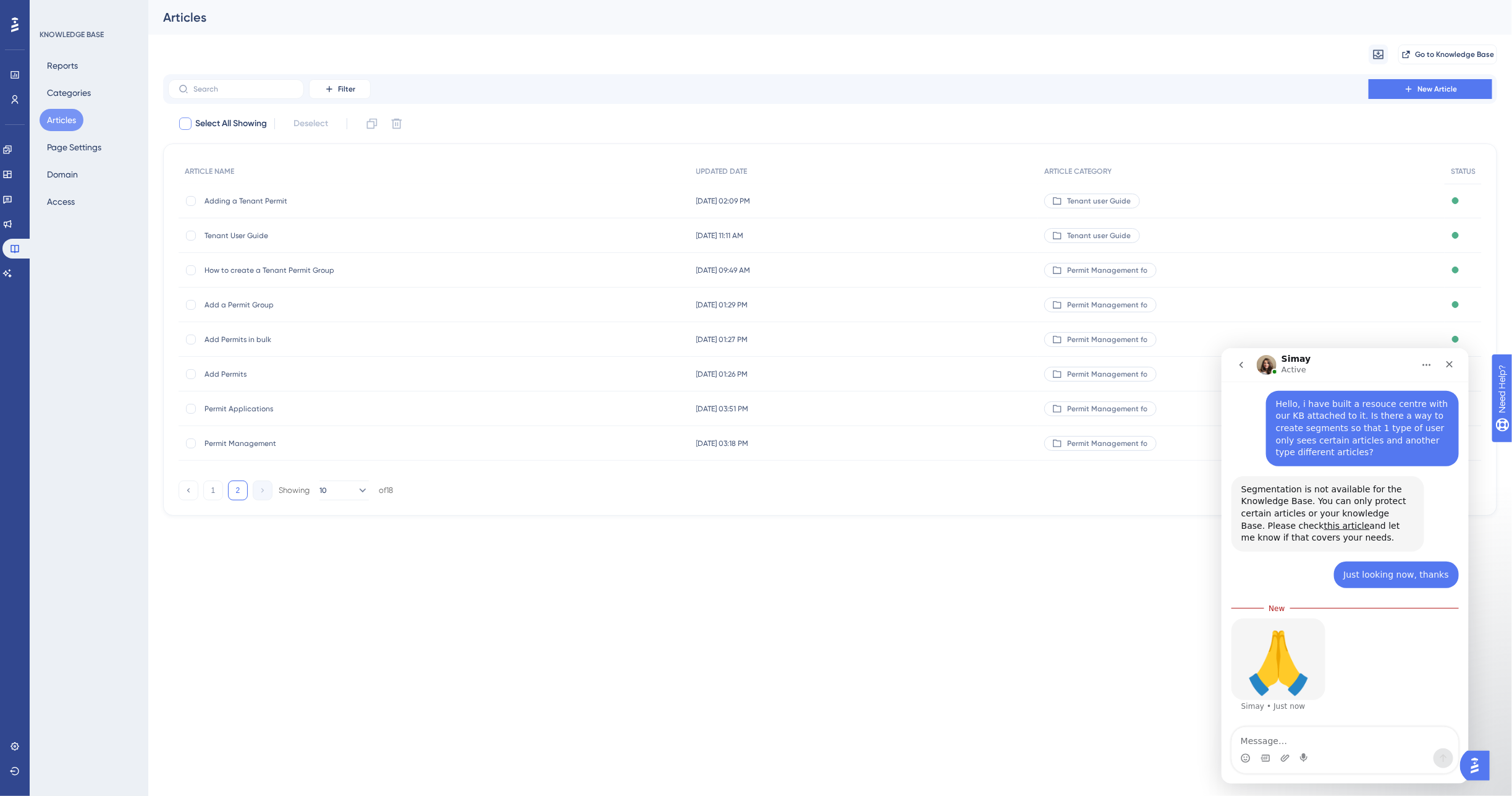
checkbox input "true"
click at [187, 120] on icon at bounding box center [185, 123] width 7 height 10
checkbox input "false"
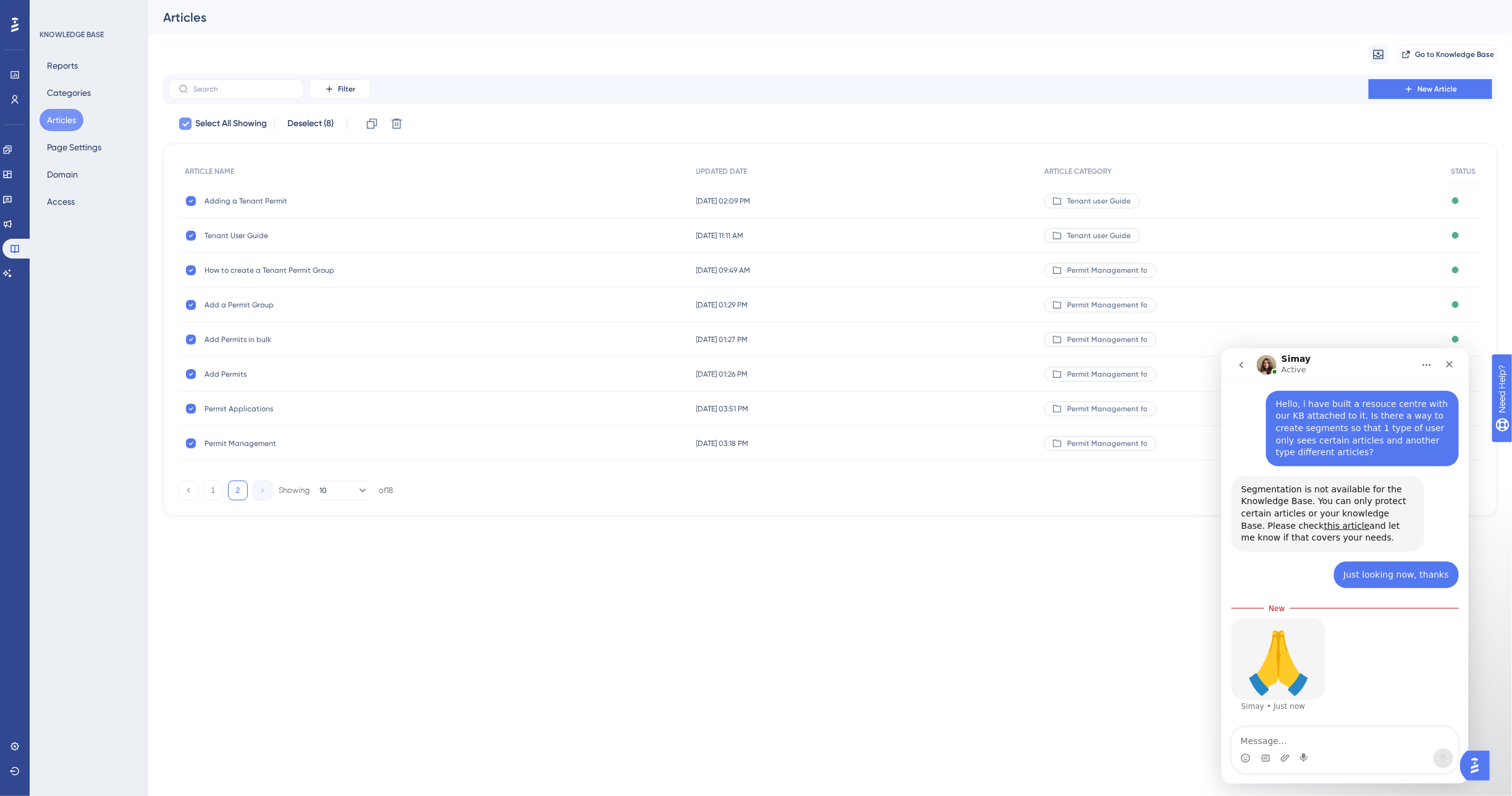
checkbox input "false"
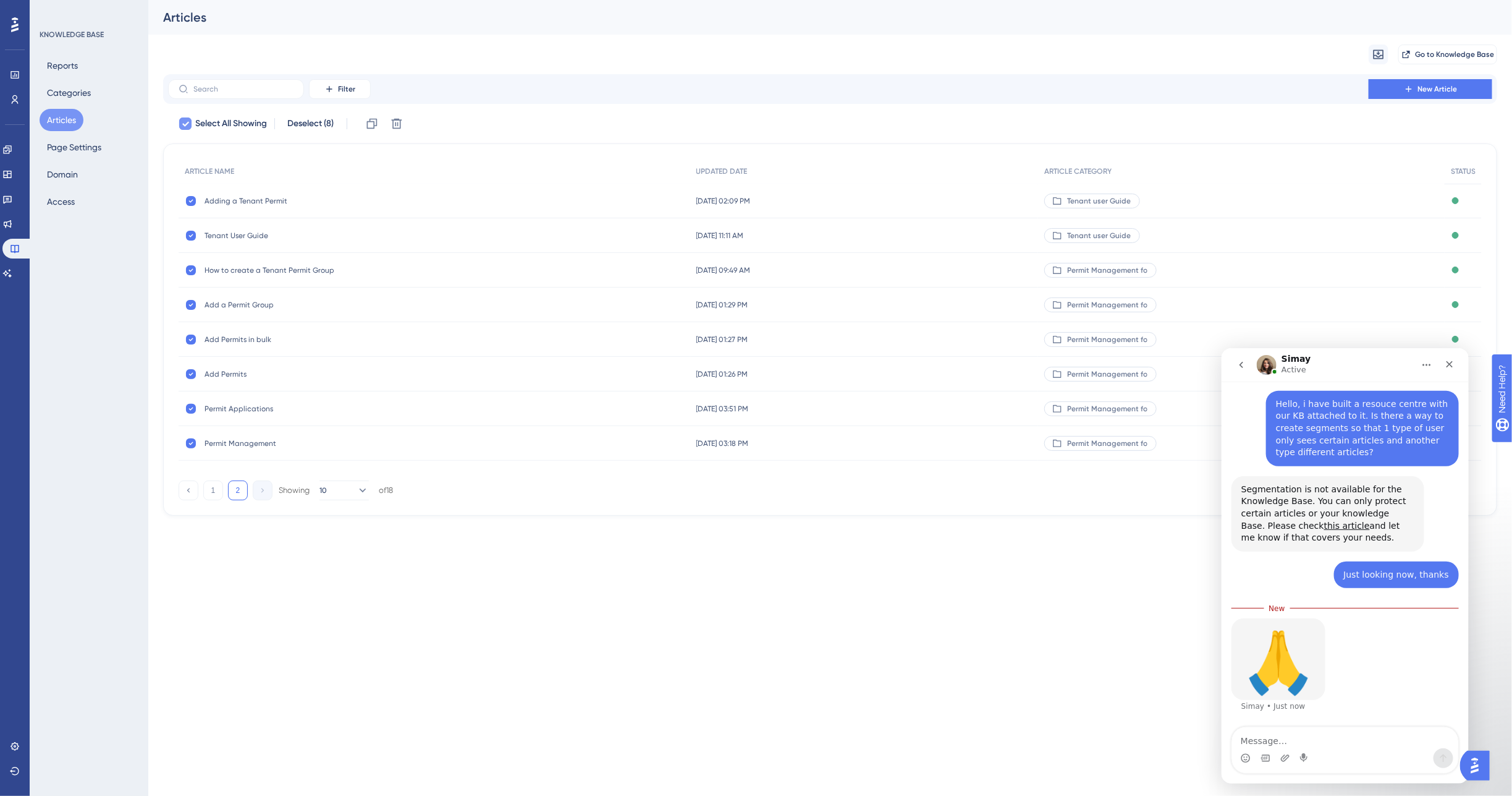
checkbox input "false"
click at [255, 410] on span "Permit Applications" at bounding box center [303, 408] width 198 height 10
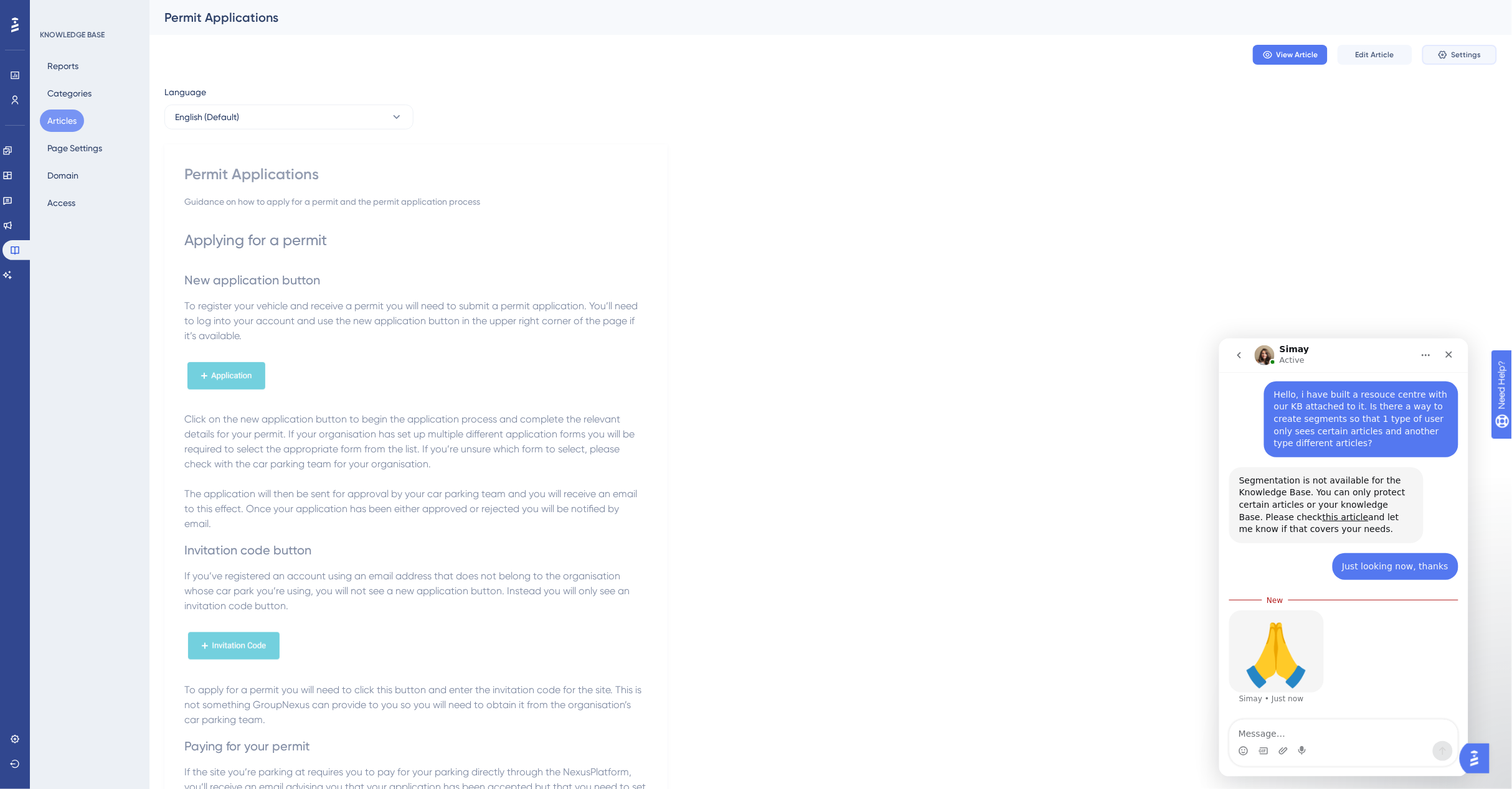
click at [1470, 51] on span "Settings" at bounding box center [1466, 55] width 30 height 10
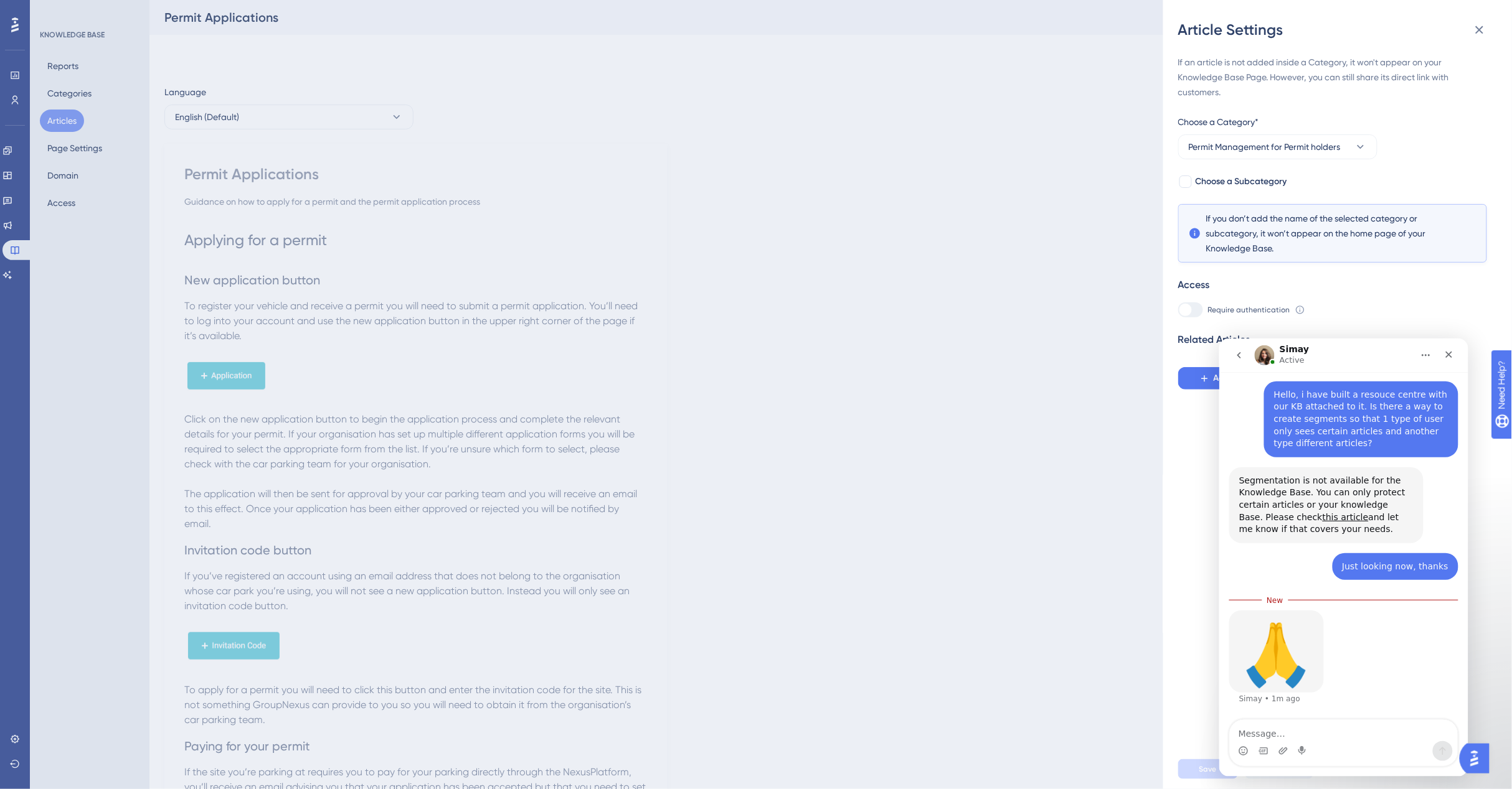
click at [61, 203] on div "Article Settings If an article is not added inside a Category, it won't appear …" at bounding box center [756, 394] width 1512 height 789
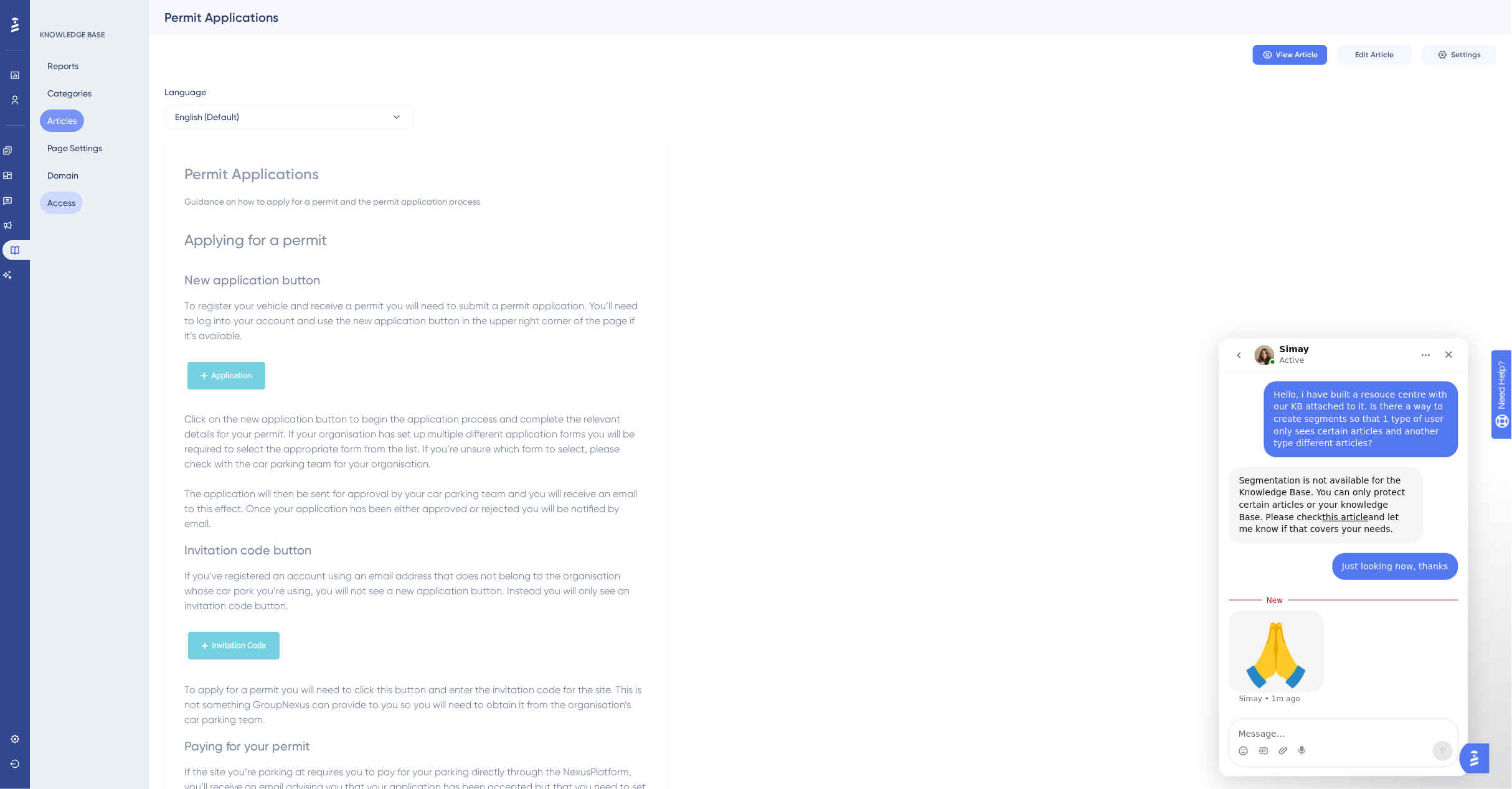
click at [63, 203] on button "Access" at bounding box center [61, 203] width 43 height 22
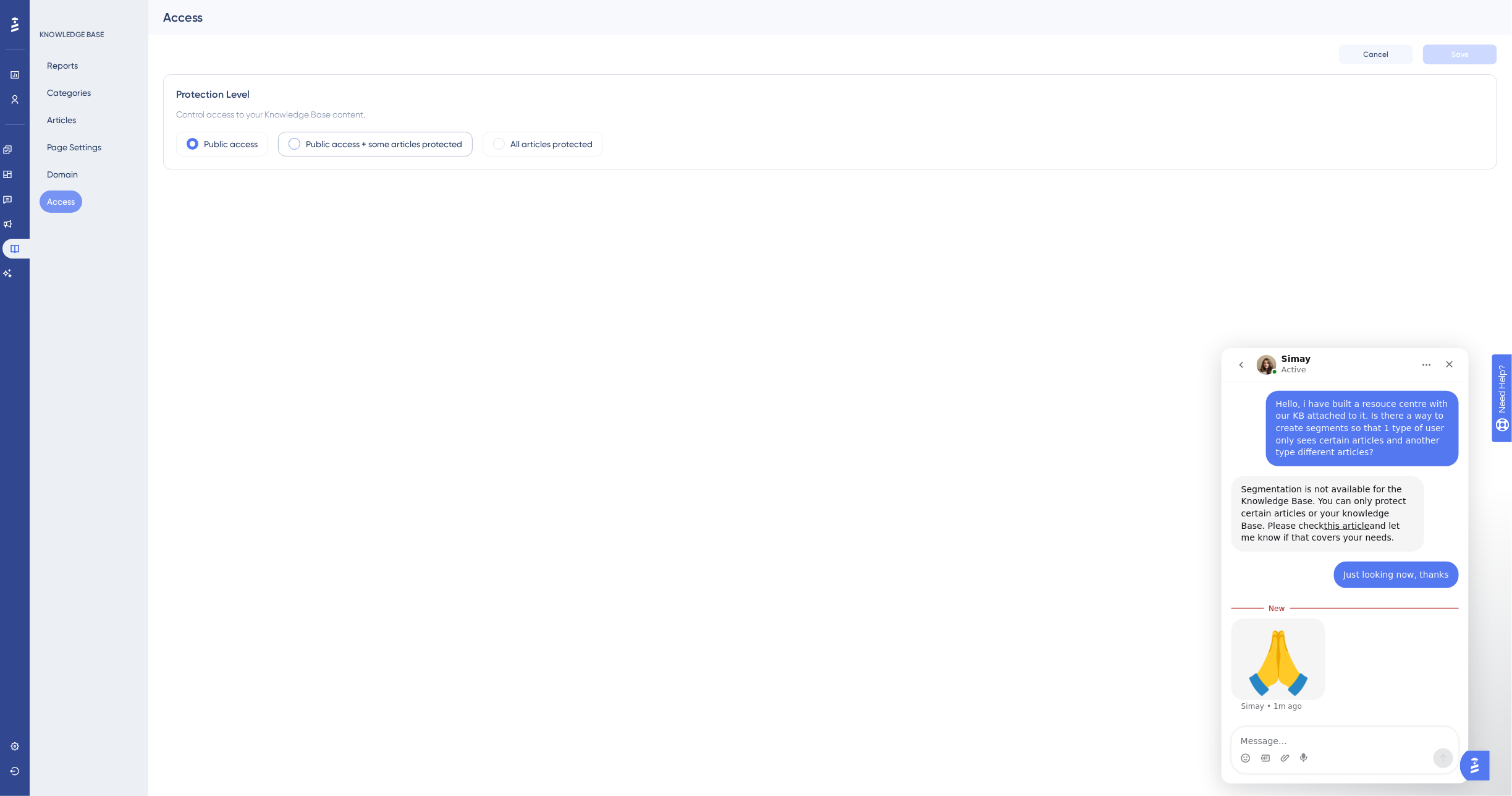
click at [341, 144] on label "Public access + some articles protected" at bounding box center [384, 144] width 157 height 15
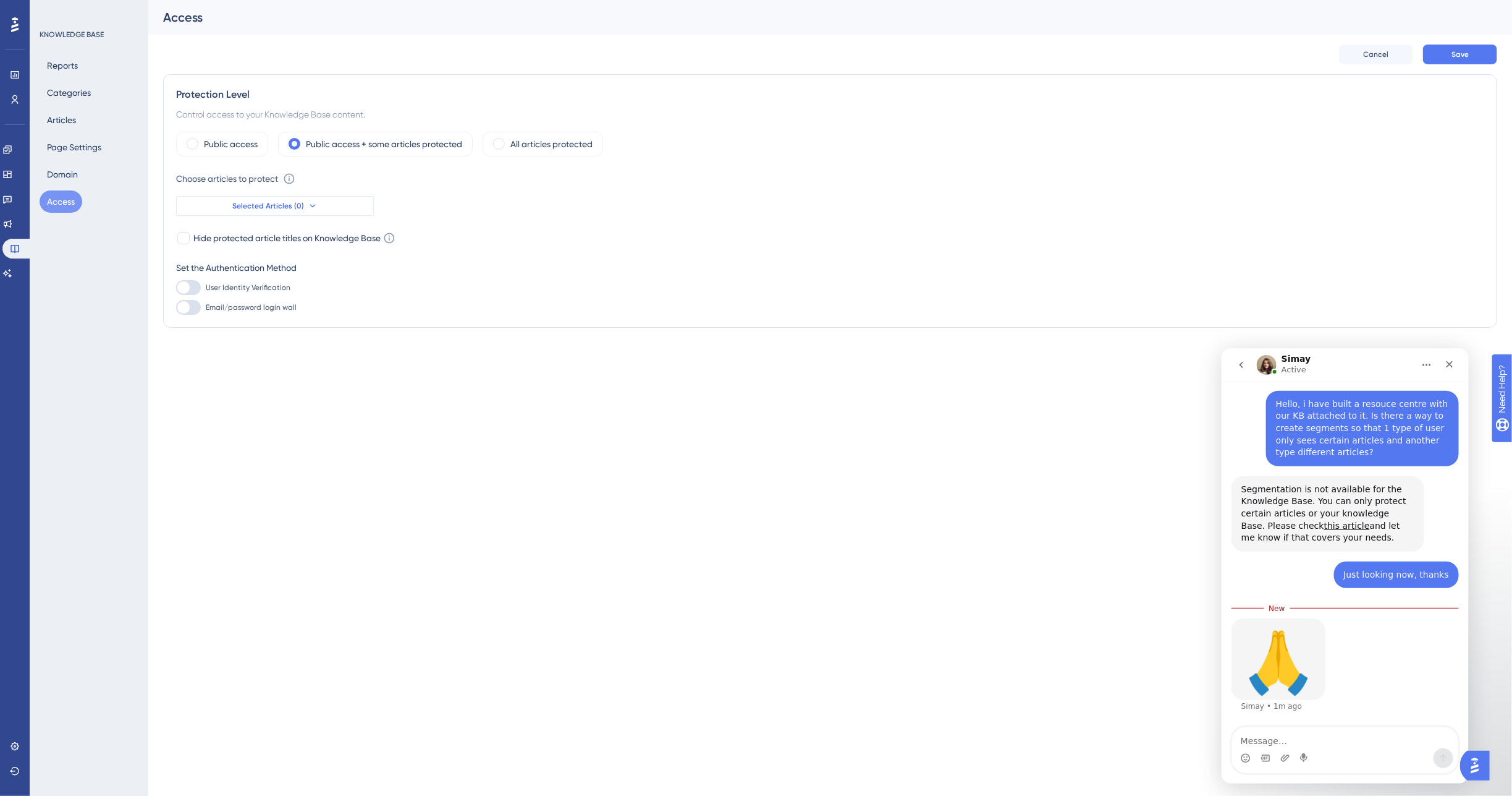
click at [278, 205] on span "Selected Articles (0)" at bounding box center [268, 205] width 72 height 10
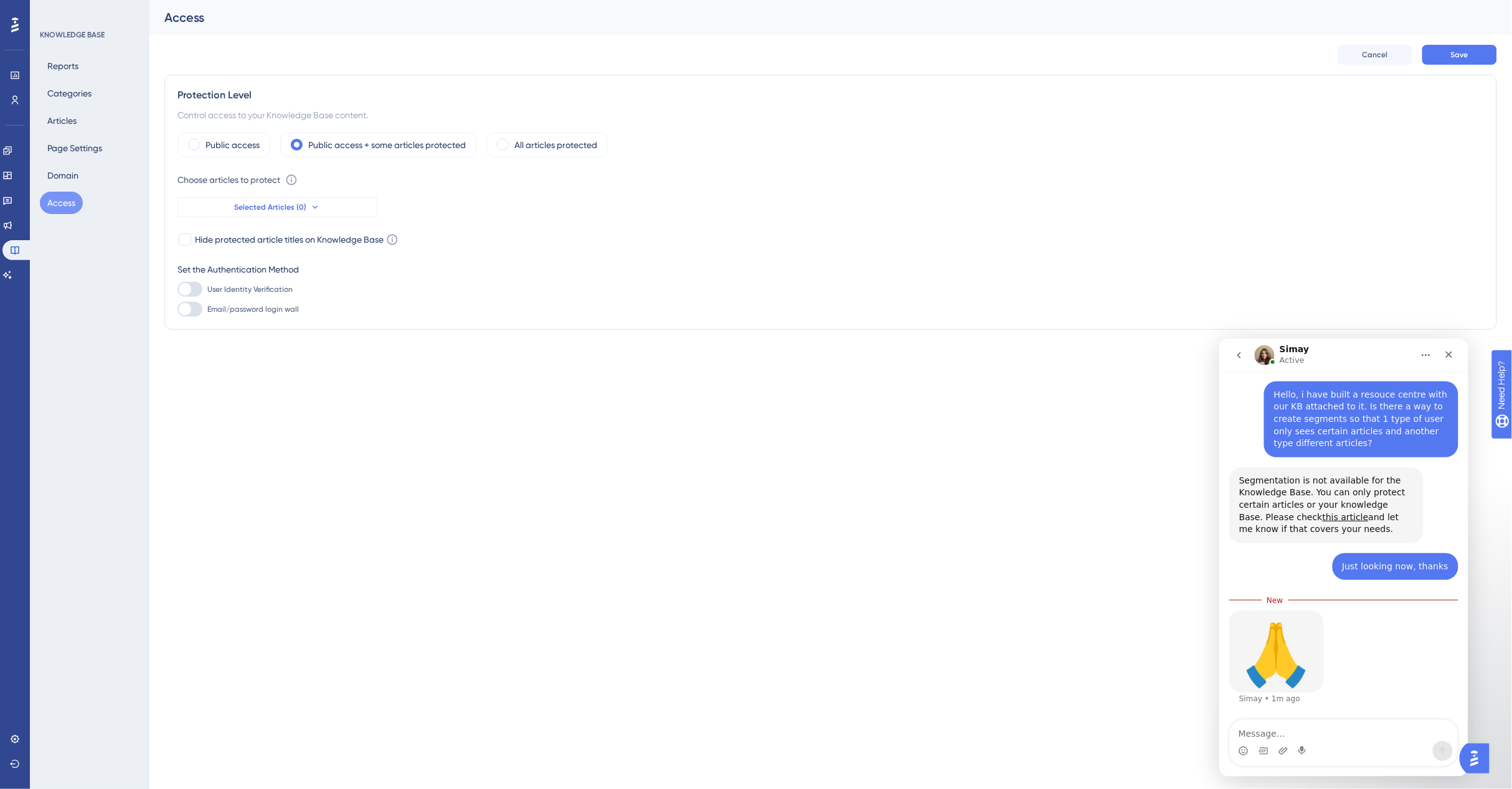
scroll to position [32, 0]
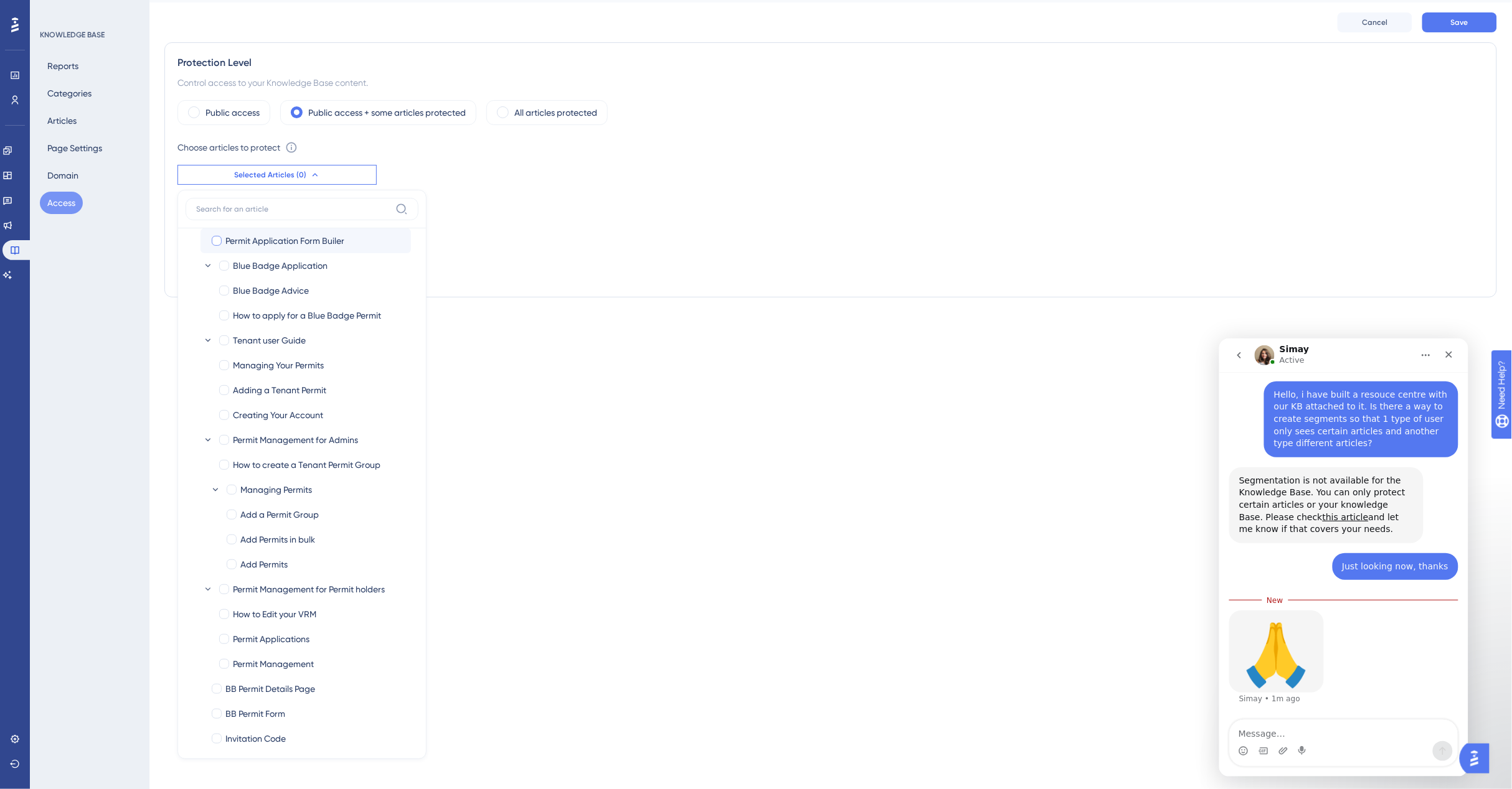
click at [216, 236] on div at bounding box center [216, 240] width 10 height 10
checkbox input "true"
click at [219, 337] on div at bounding box center [224, 340] width 10 height 10
checkbox input "true"
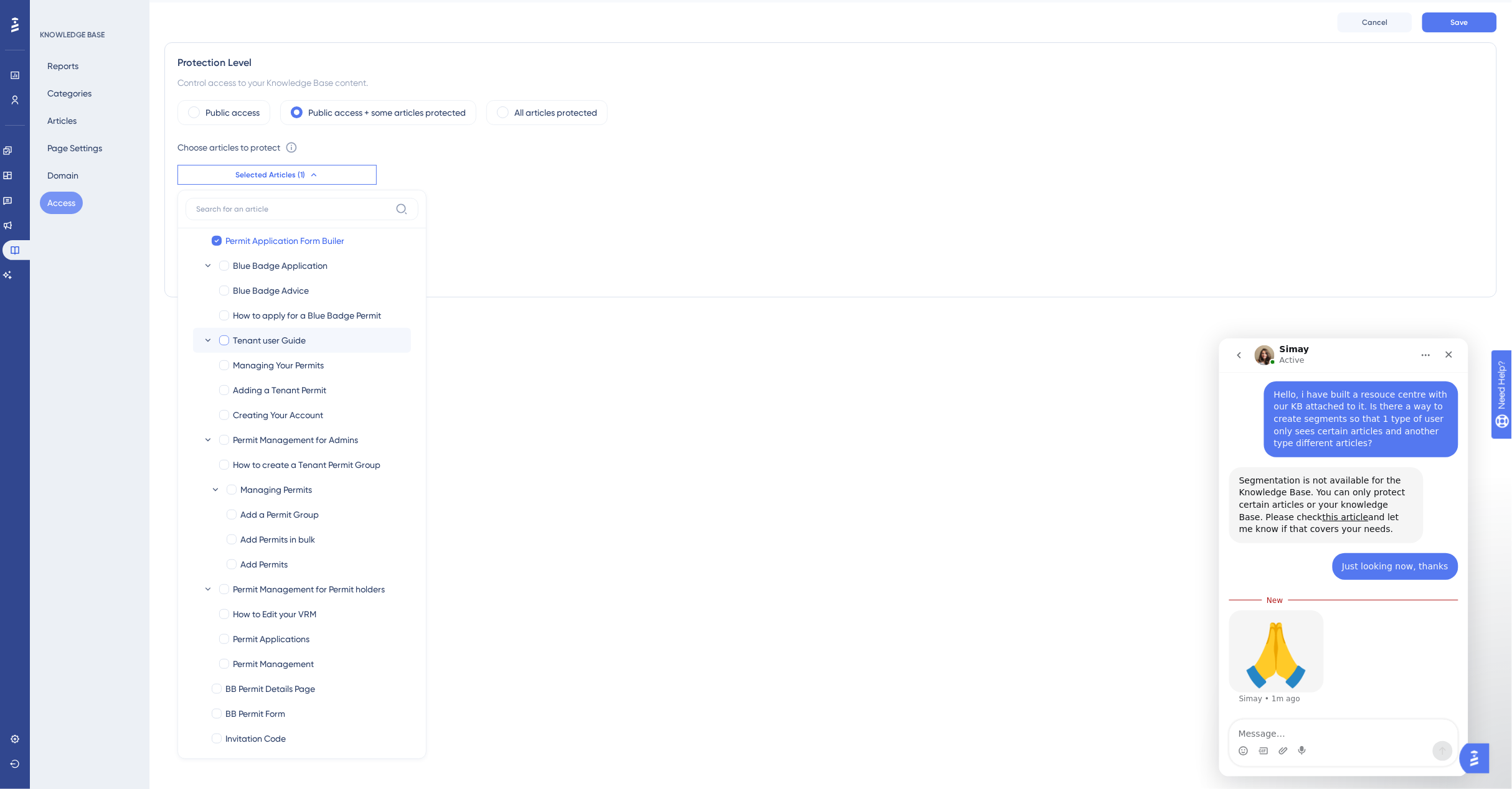
checkbox input "true"
click at [224, 444] on div at bounding box center [224, 439] width 10 height 10
checkbox input "true"
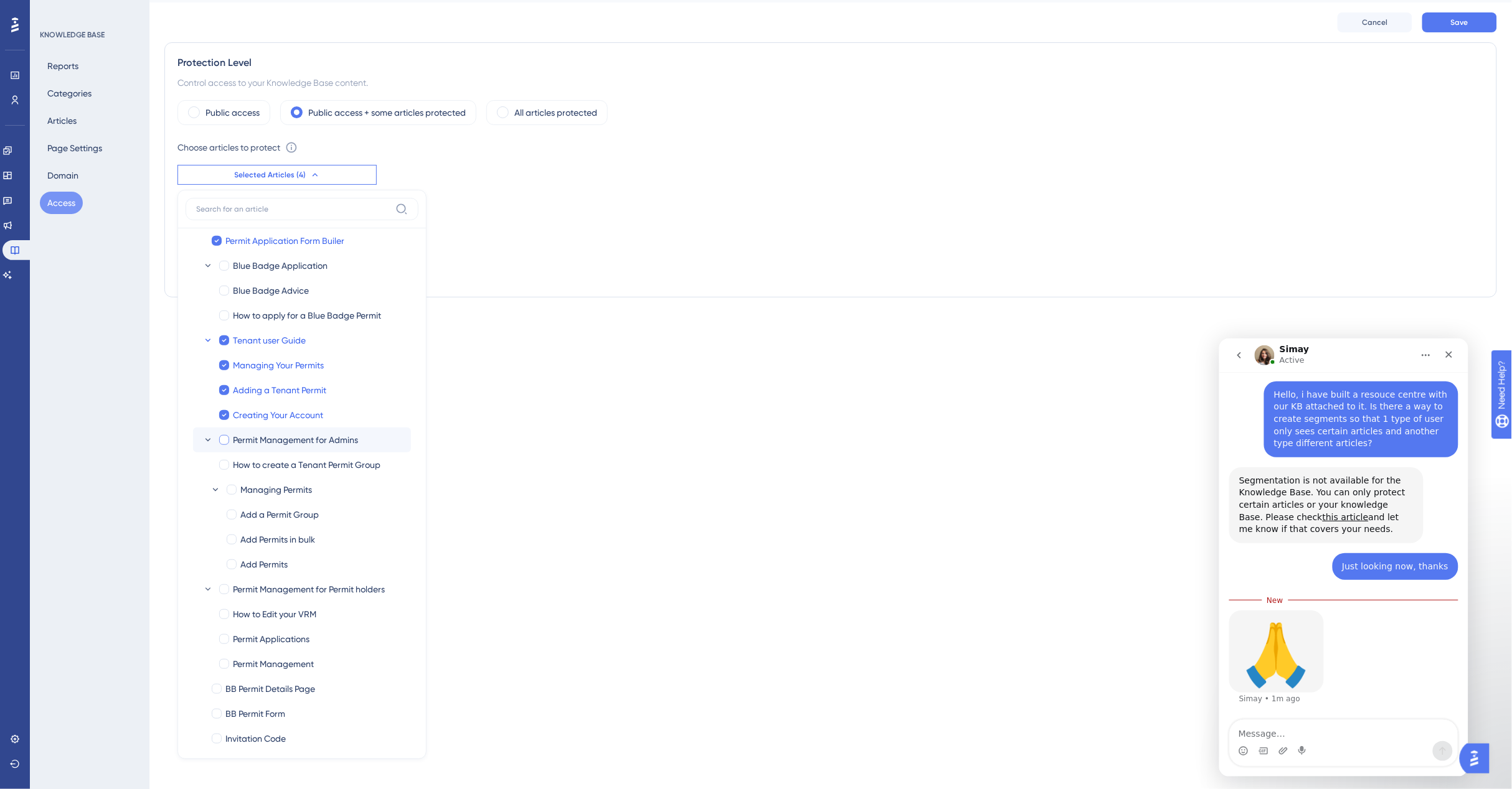
checkbox input "true"
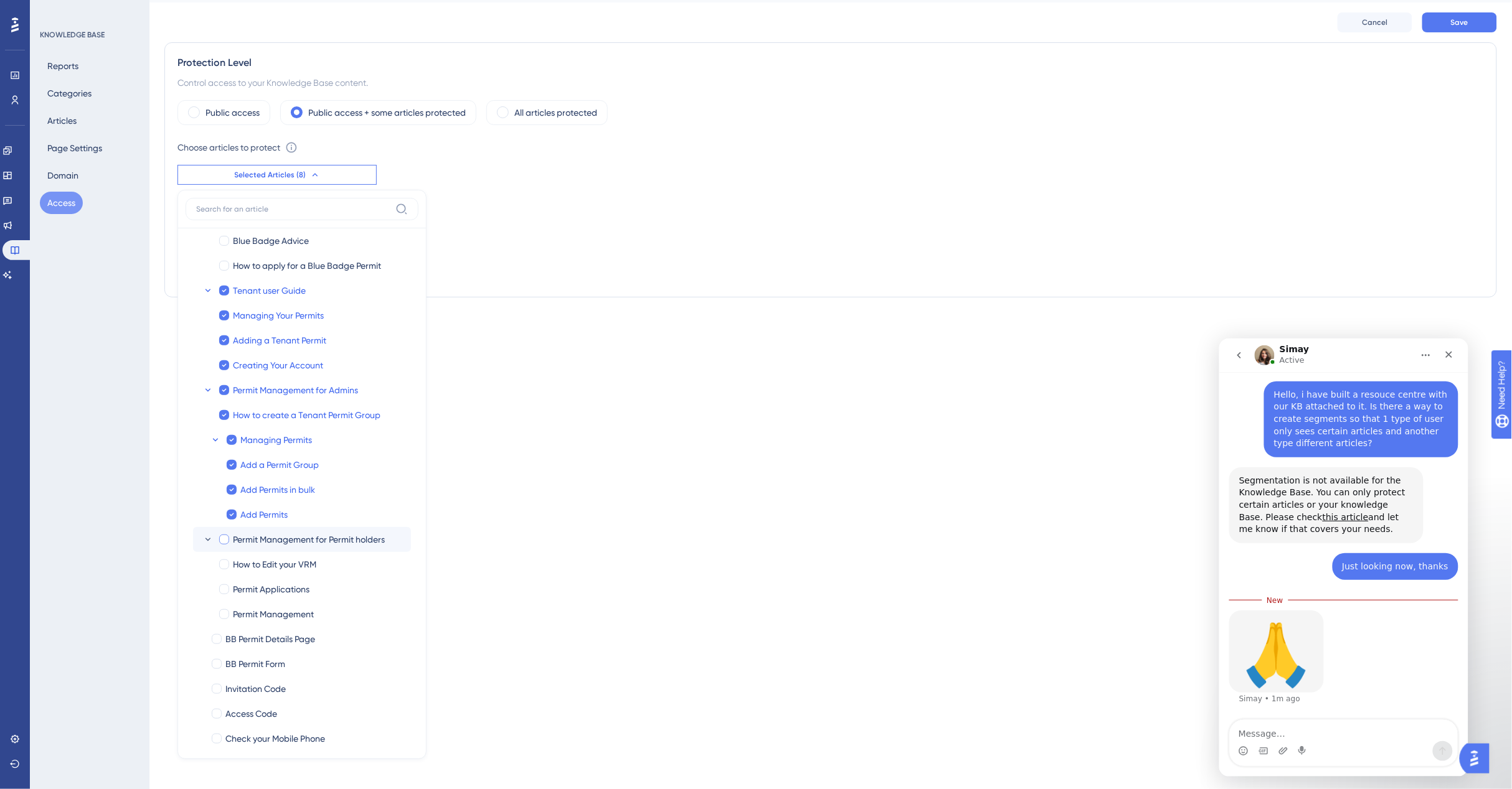
click at [228, 537] on div at bounding box center [224, 540] width 10 height 10
checkbox input "true"
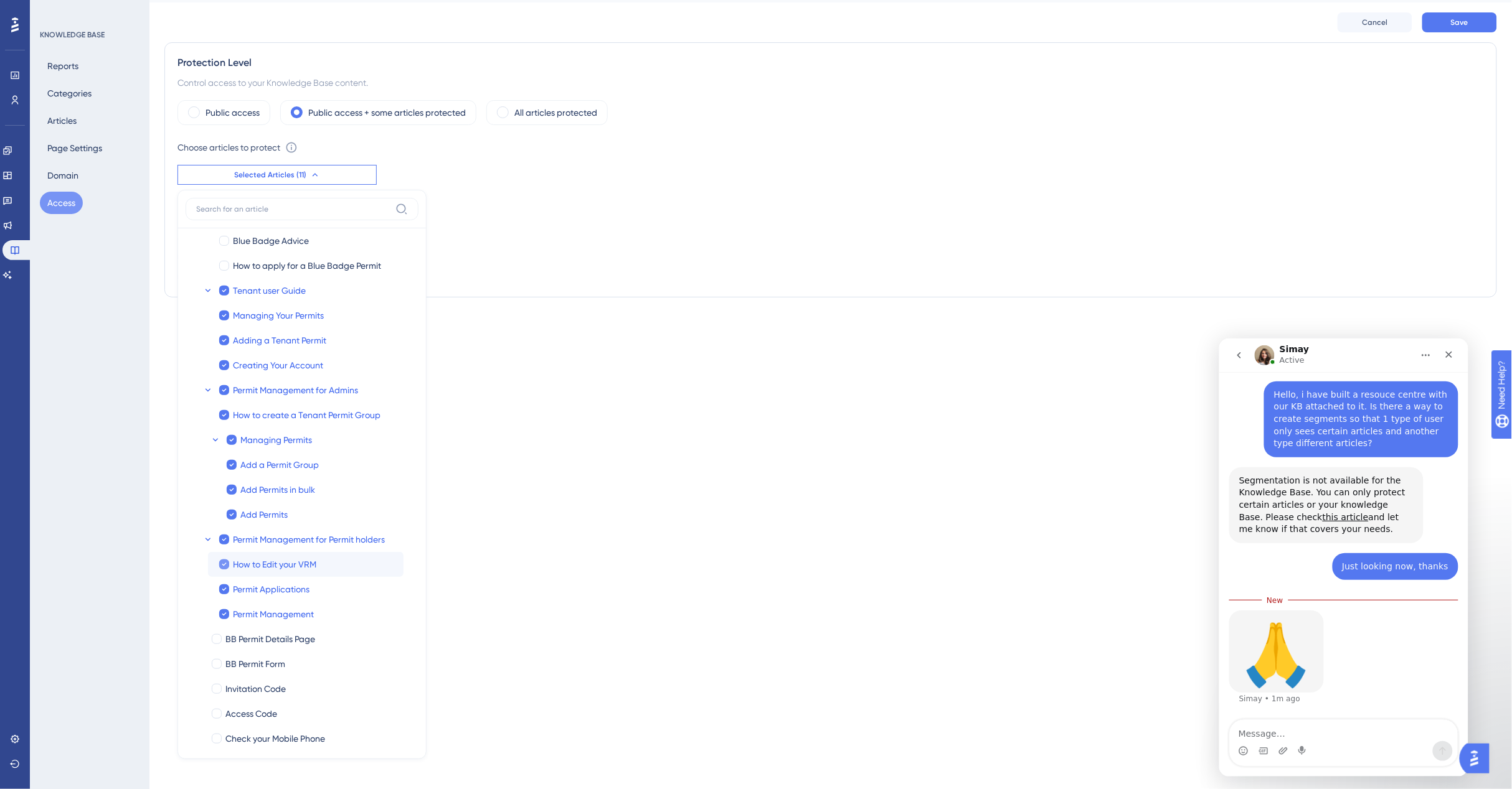
click at [227, 568] on div at bounding box center [224, 564] width 10 height 10
checkbox input "false"
click at [220, 542] on div at bounding box center [224, 540] width 10 height 10
checkbox input "true"
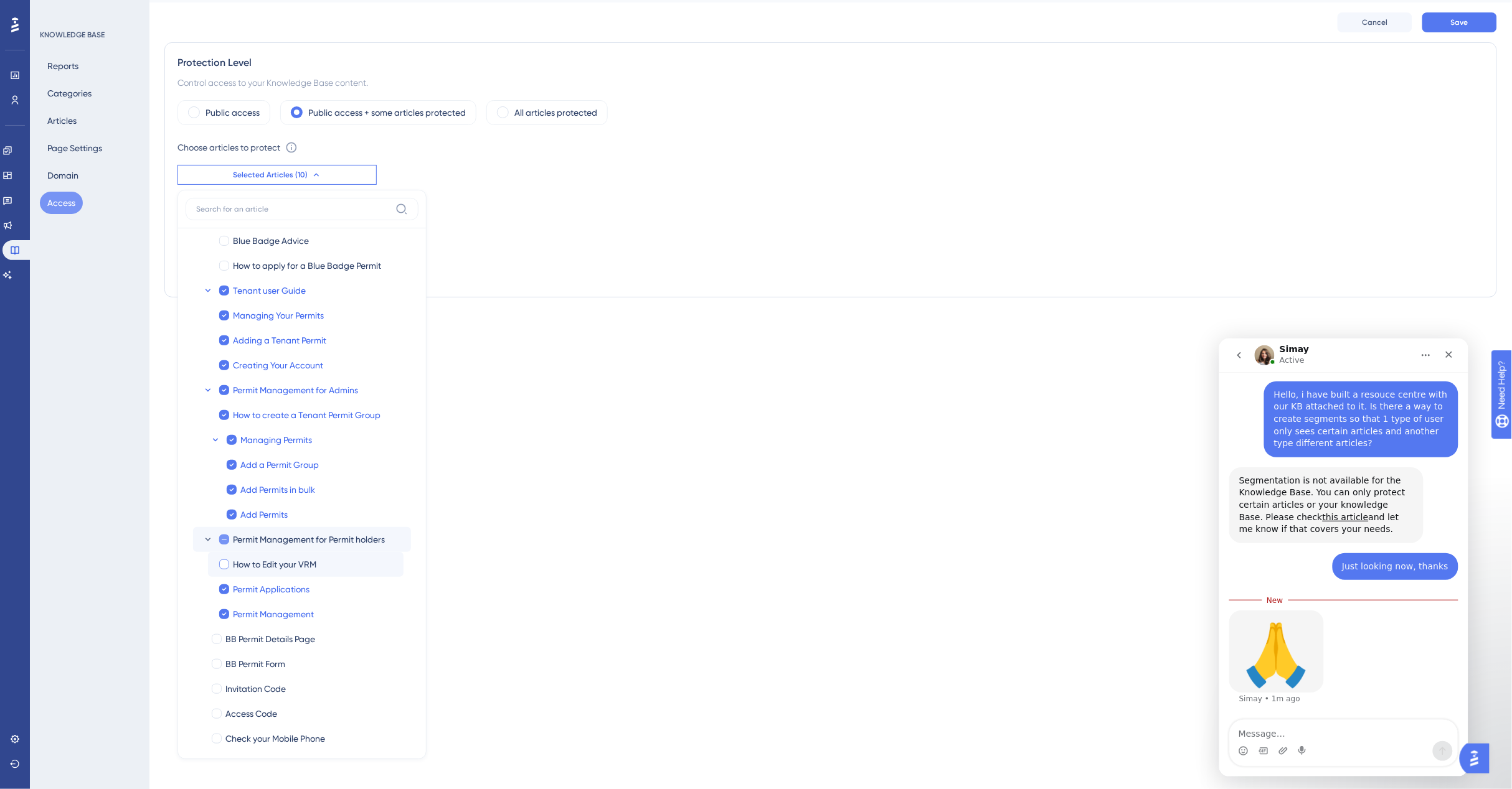
checkbox input "true"
click at [228, 565] on div at bounding box center [224, 564] width 10 height 10
checkbox input "false"
click at [225, 589] on div at bounding box center [224, 589] width 10 height 10
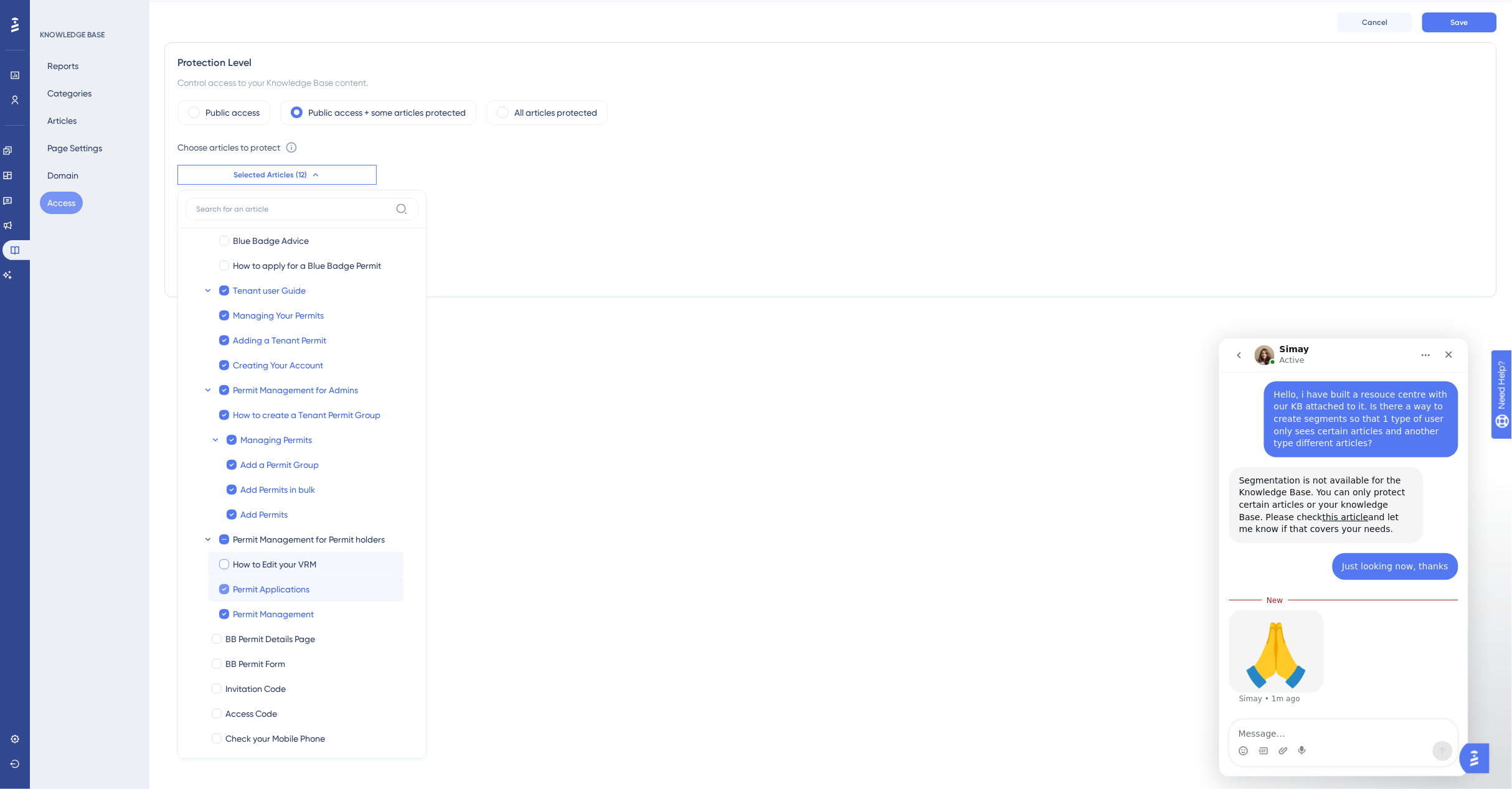
checkbox input "false"
click at [224, 613] on icon at bounding box center [224, 614] width 5 height 8
checkbox input "false"
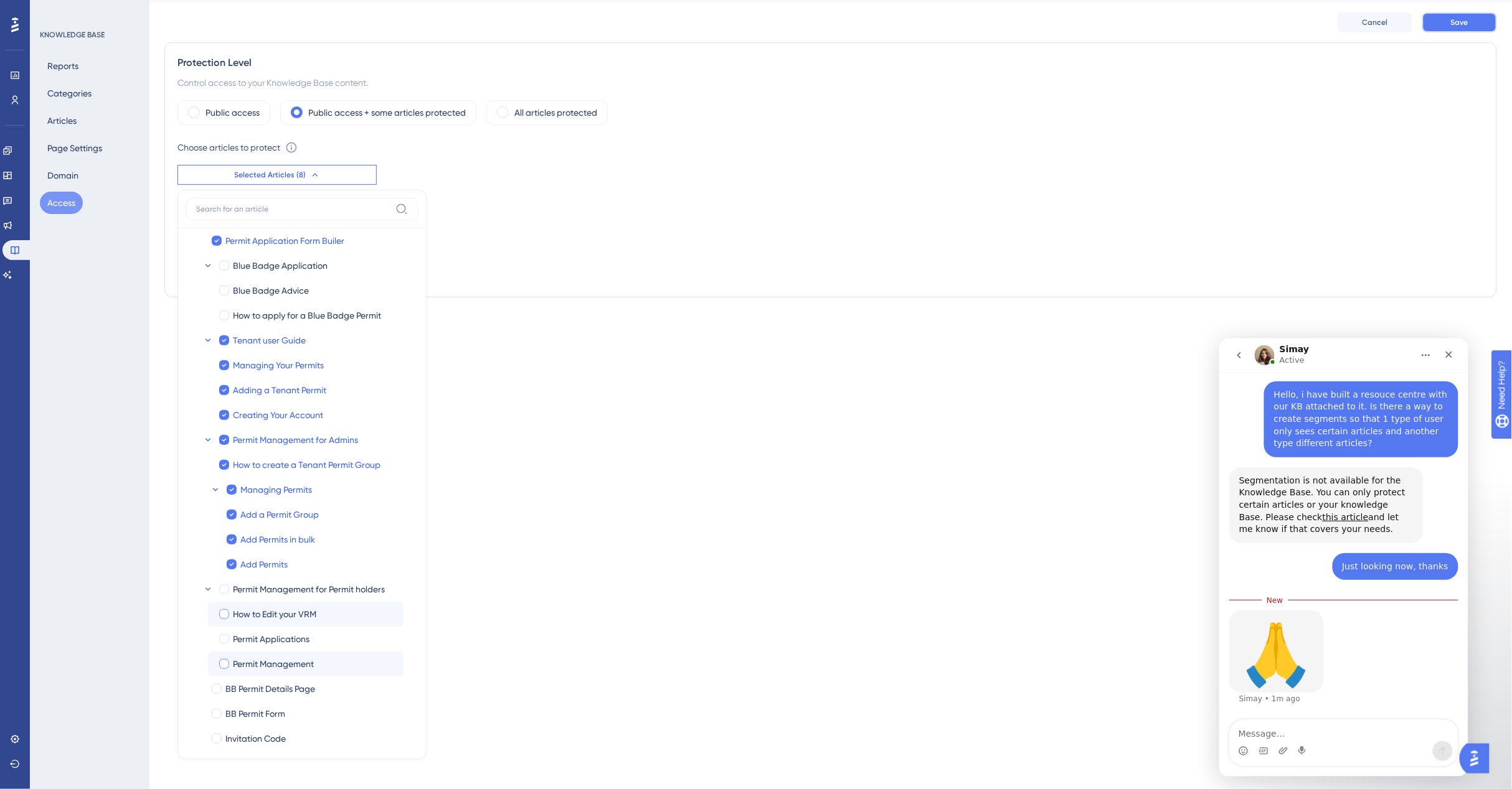
click at [1452, 26] on span "Save" at bounding box center [1459, 22] width 18 height 10
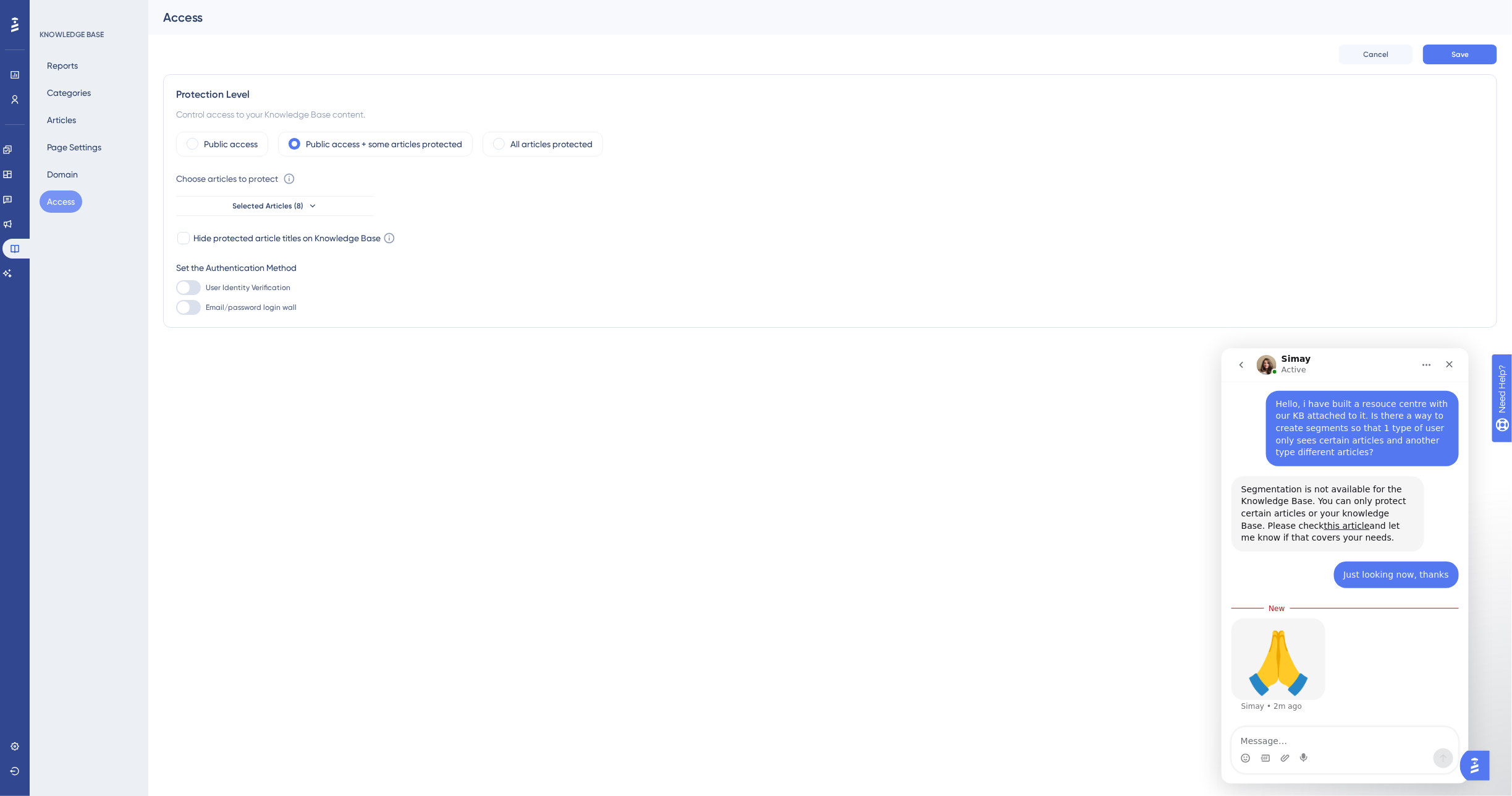
click at [227, 288] on span "User Identity Verification" at bounding box center [248, 287] width 85 height 10
click at [176, 288] on input "User Identity Verification" at bounding box center [176, 287] width 1 height 1
checkbox input "false"
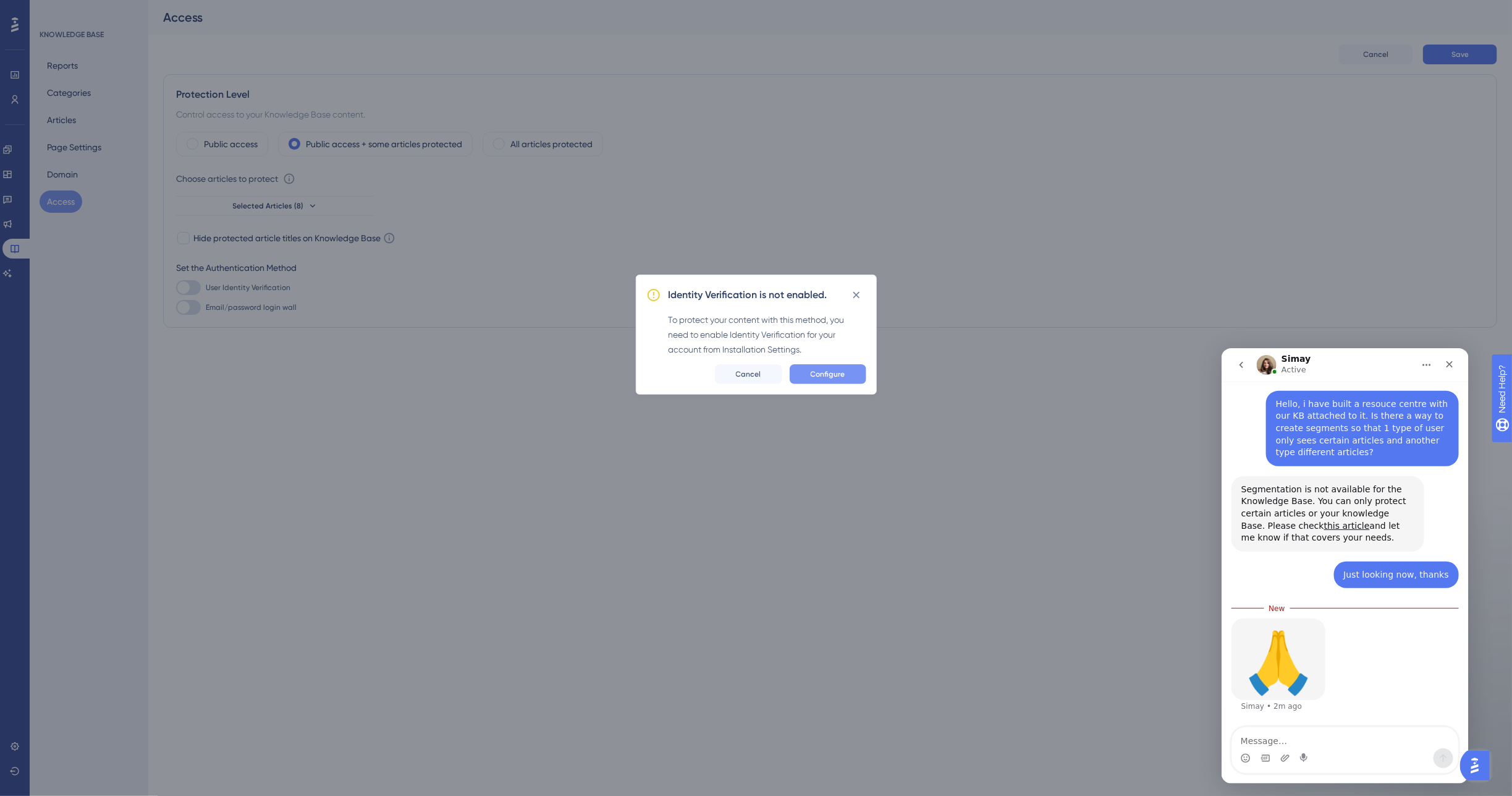
click at [824, 375] on span "Configure" at bounding box center [829, 374] width 35 height 10
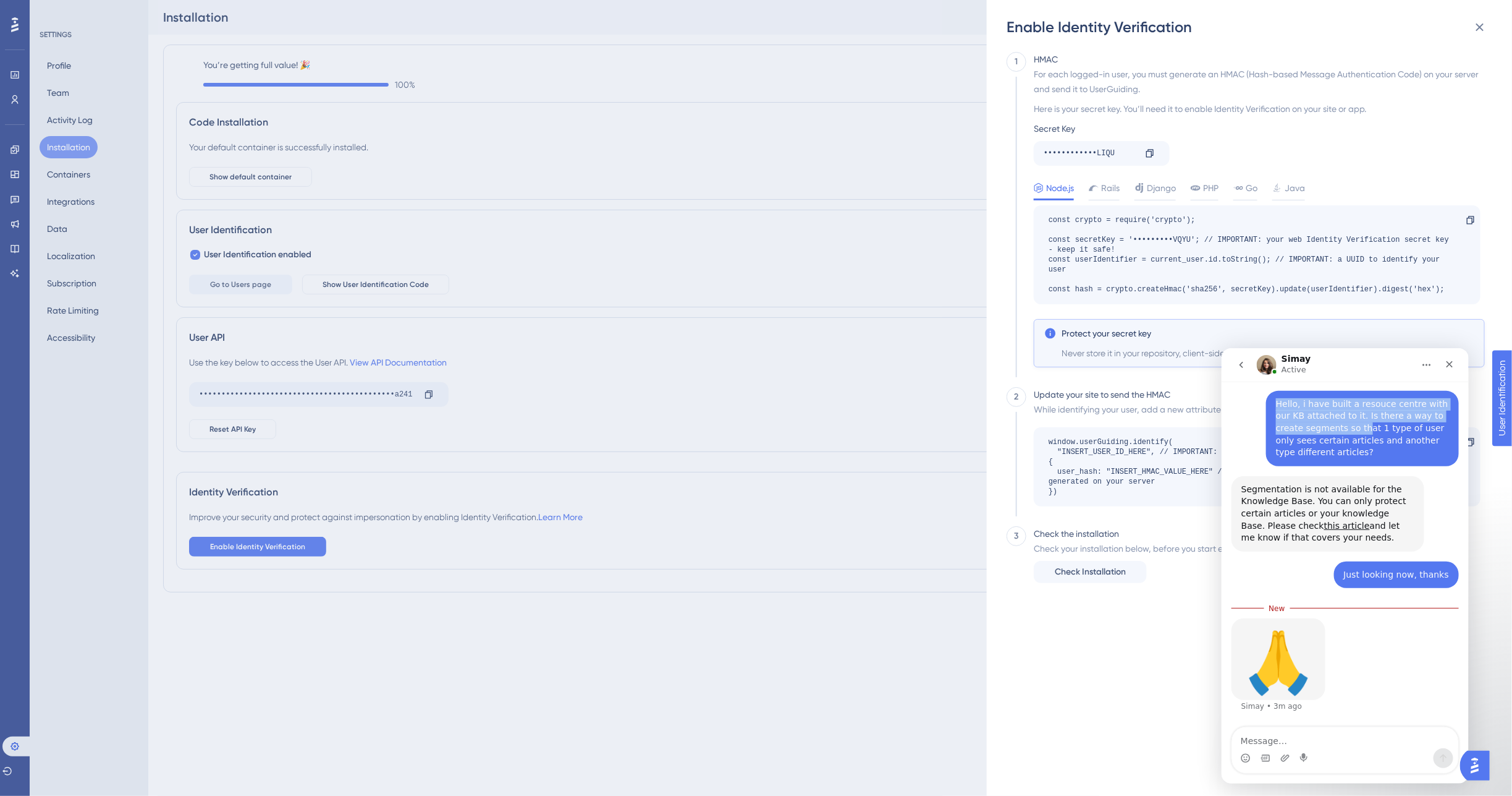
scroll to position [161, 0]
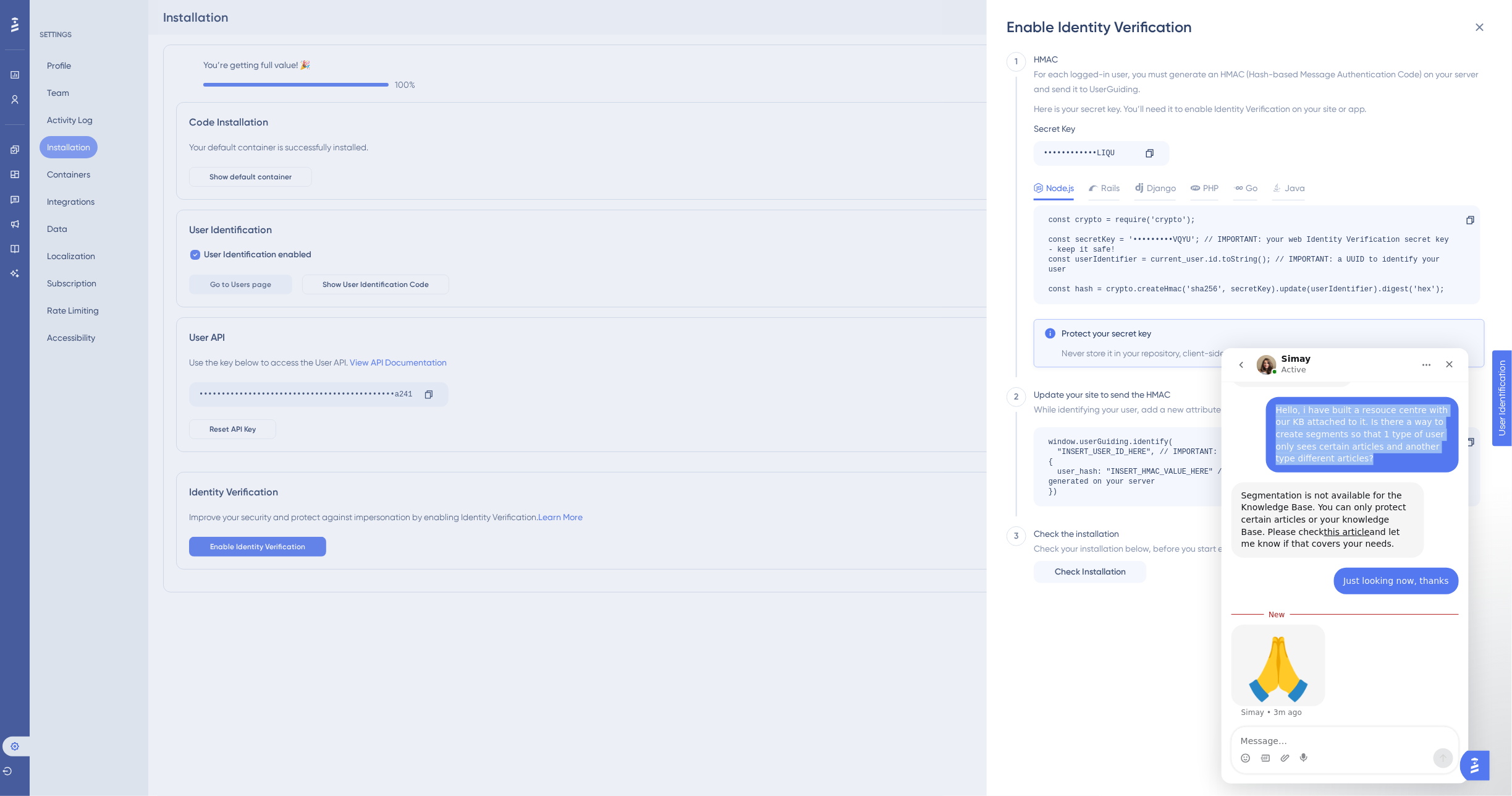
drag, startPoint x: 1324, startPoint y: 425, endPoint x: 1324, endPoint y: 472, distance: 47.0
click at [1324, 472] on div "Simay Active We help your business grow with better user onboarding, automated …" at bounding box center [1344, 565] width 247 height 436
click at [1482, 29] on icon at bounding box center [1480, 28] width 8 height 8
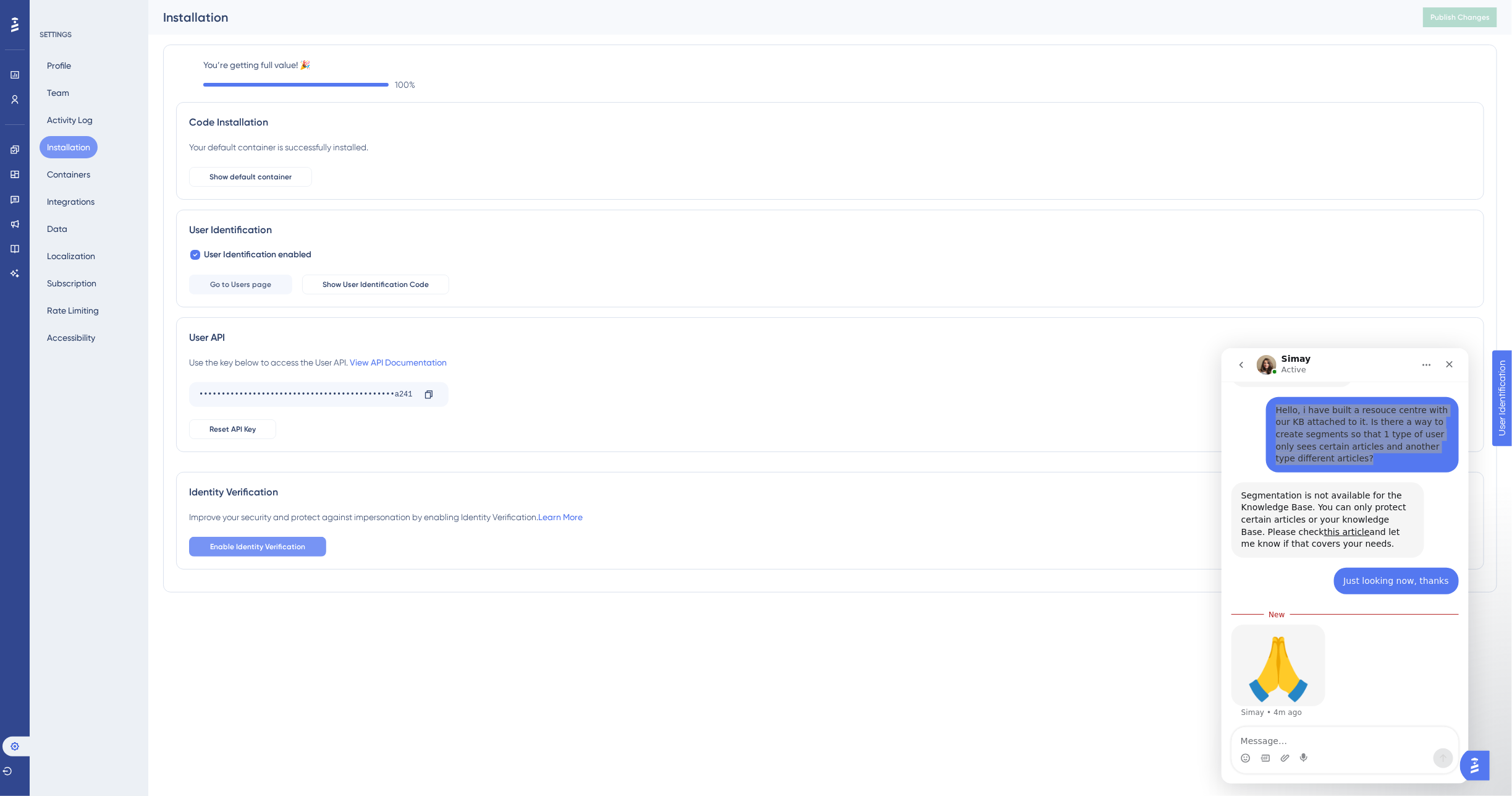
click at [282, 543] on span "Enable Identity Verification" at bounding box center [257, 546] width 95 height 10
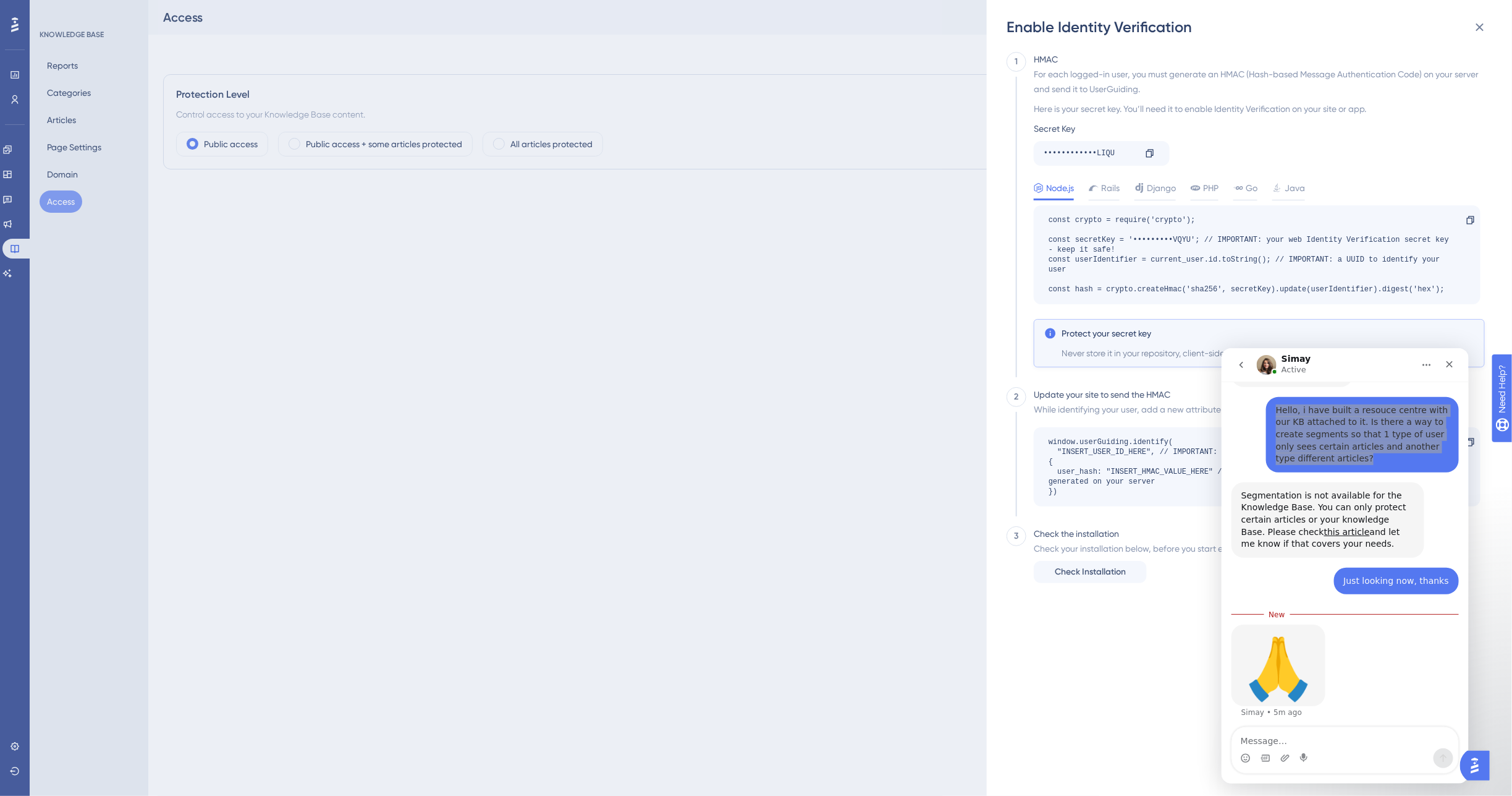
click at [528, 203] on div "Enable Identity Verification 1 HMAC For each logged-in user, you must generate …" at bounding box center [756, 398] width 1512 height 796
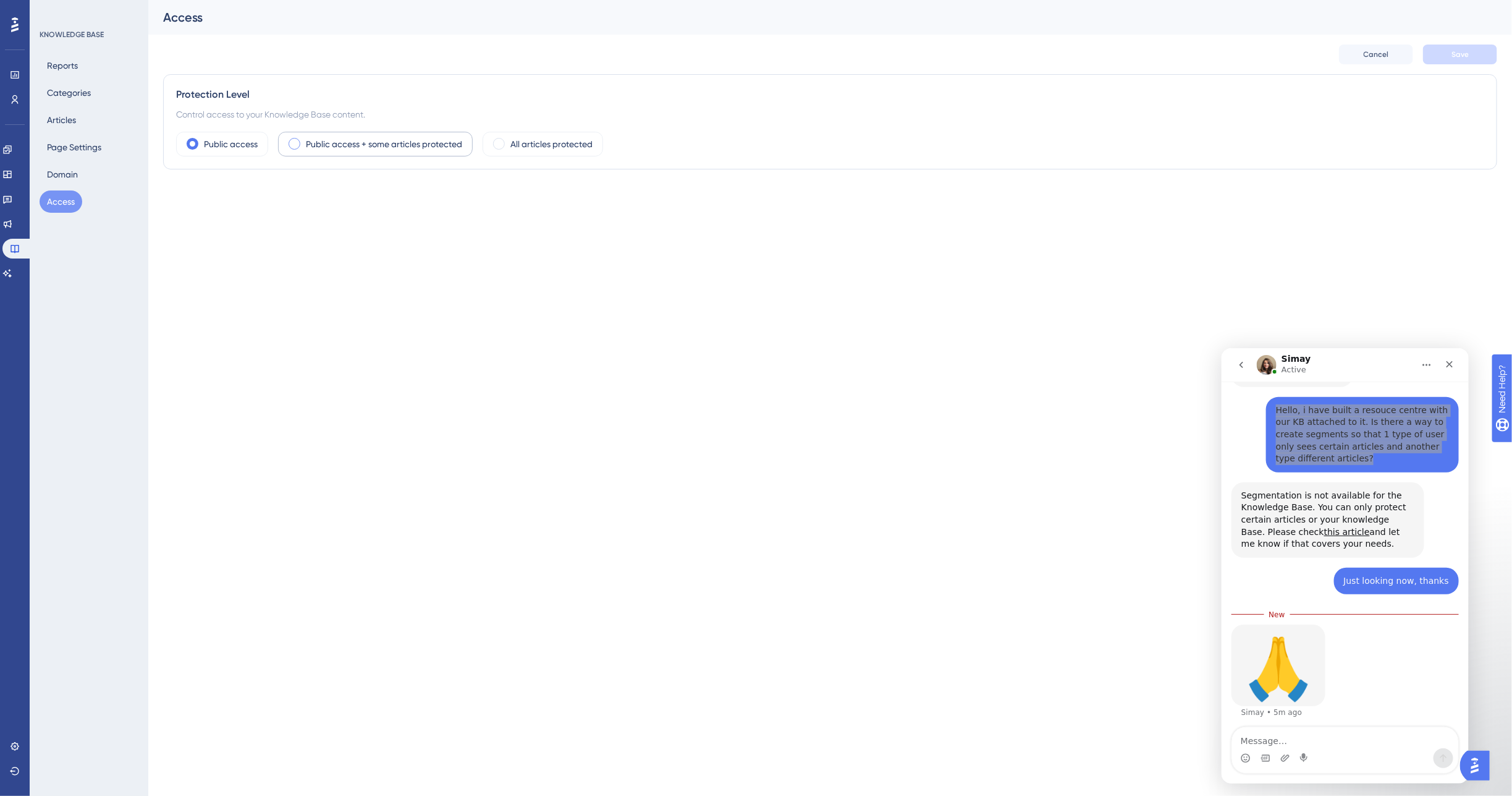
click at [298, 147] on span at bounding box center [294, 144] width 12 height 12
click at [304, 140] on input "radio" at bounding box center [304, 140] width 0 height 0
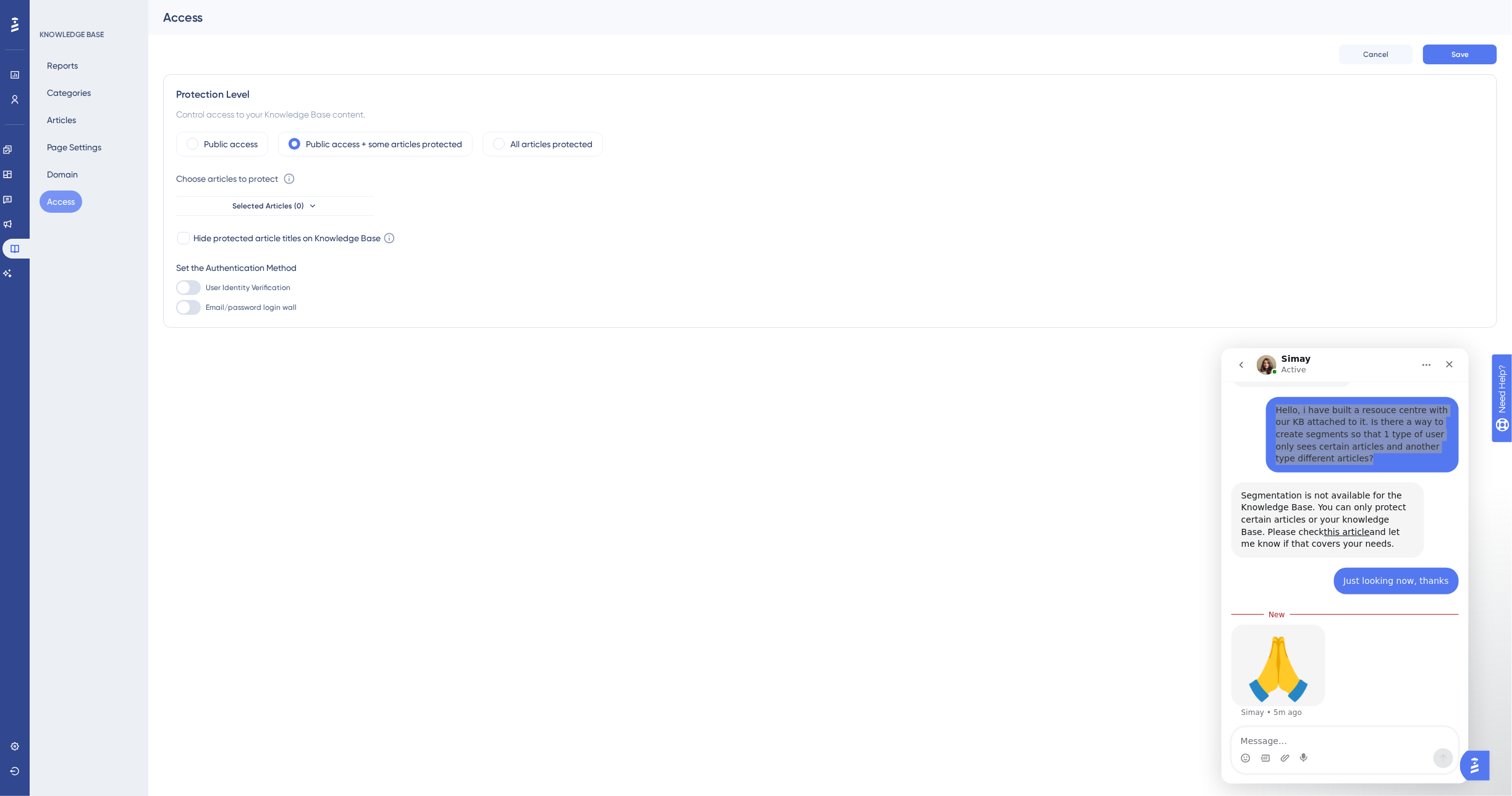
click at [194, 312] on div at bounding box center [188, 308] width 25 height 15
click at [176, 308] on input "Email/password login wall" at bounding box center [176, 308] width 1 height 1
checkbox input "true"
click at [239, 337] on link "+ Add User" at bounding box center [231, 337] width 42 height 15
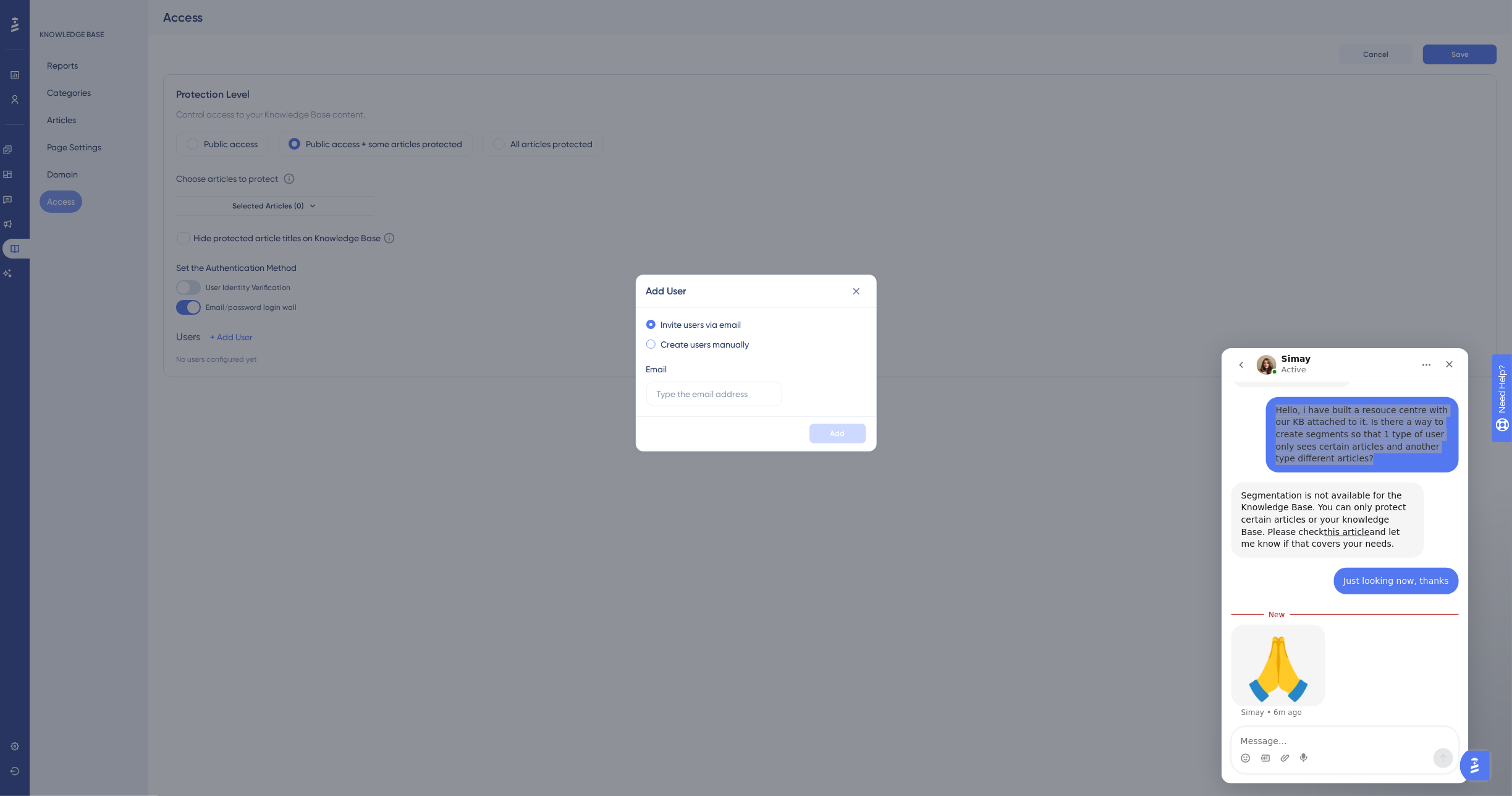
click at [653, 343] on span at bounding box center [651, 344] width 9 height 9
click at [659, 341] on input "radio" at bounding box center [659, 341] width 0 height 0
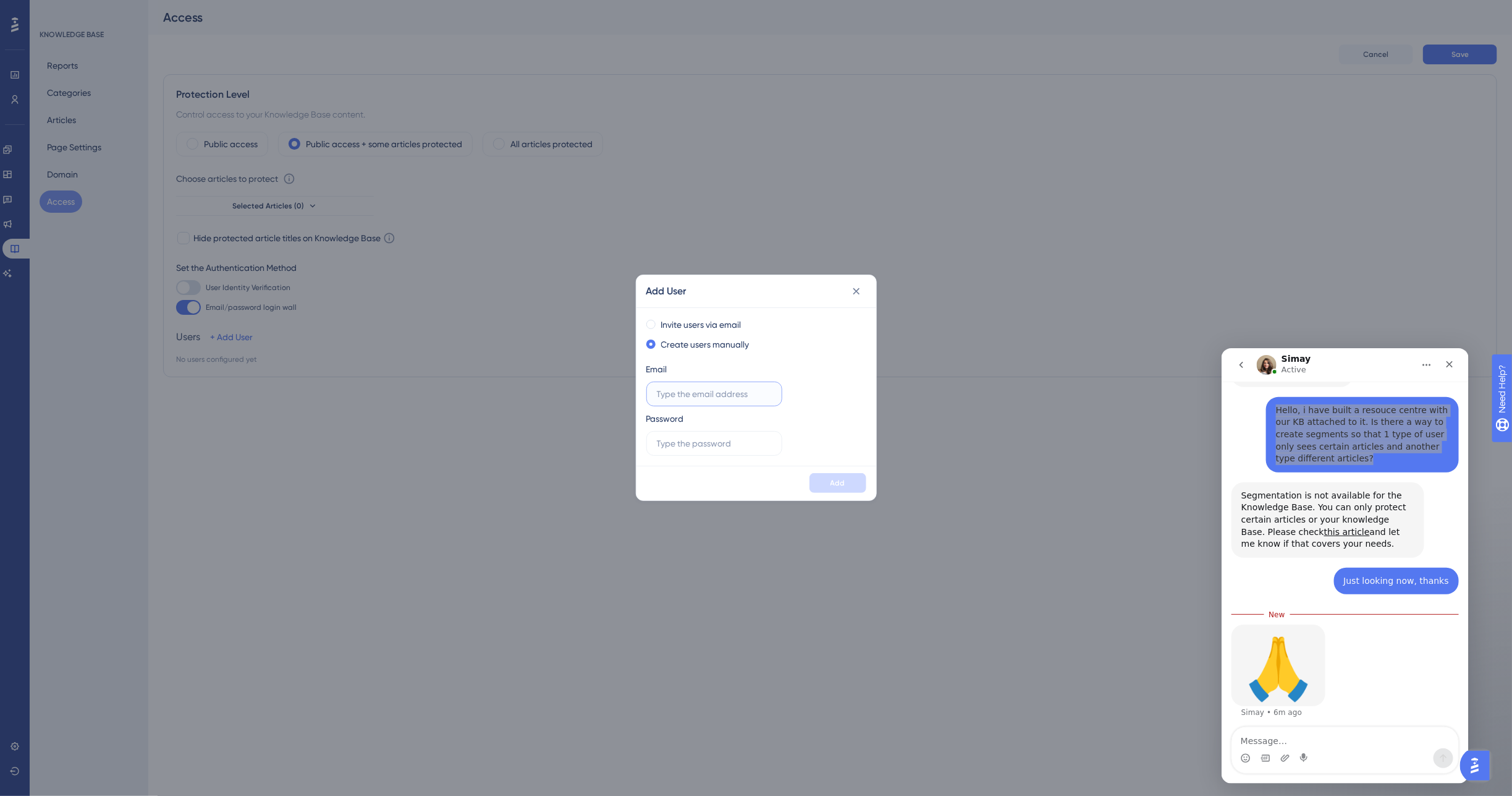
click at [708, 398] on input "text" at bounding box center [714, 393] width 115 height 14
click at [853, 290] on icon at bounding box center [856, 290] width 12 height 12
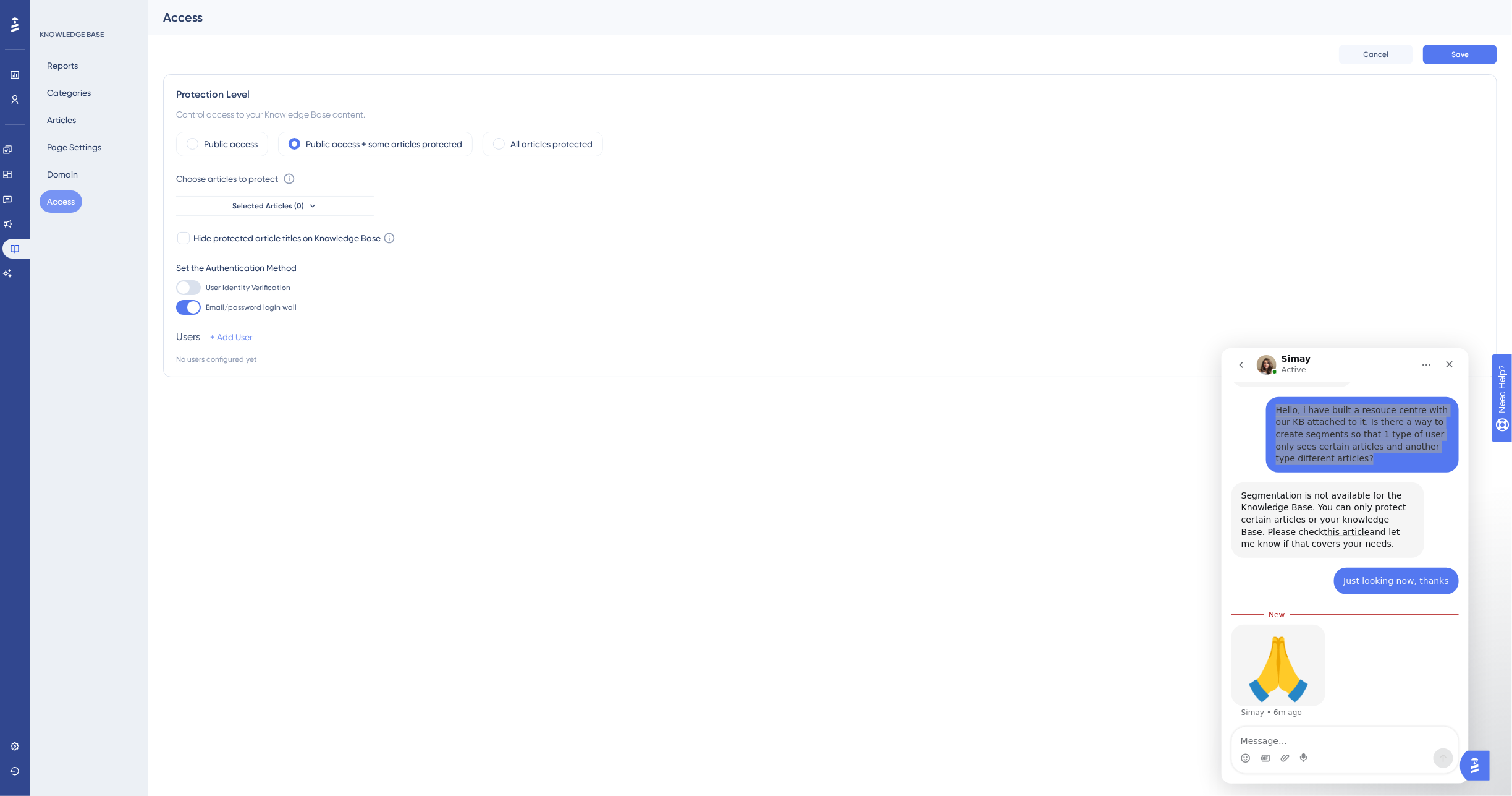
click at [238, 334] on link "+ Add User" at bounding box center [231, 337] width 42 height 15
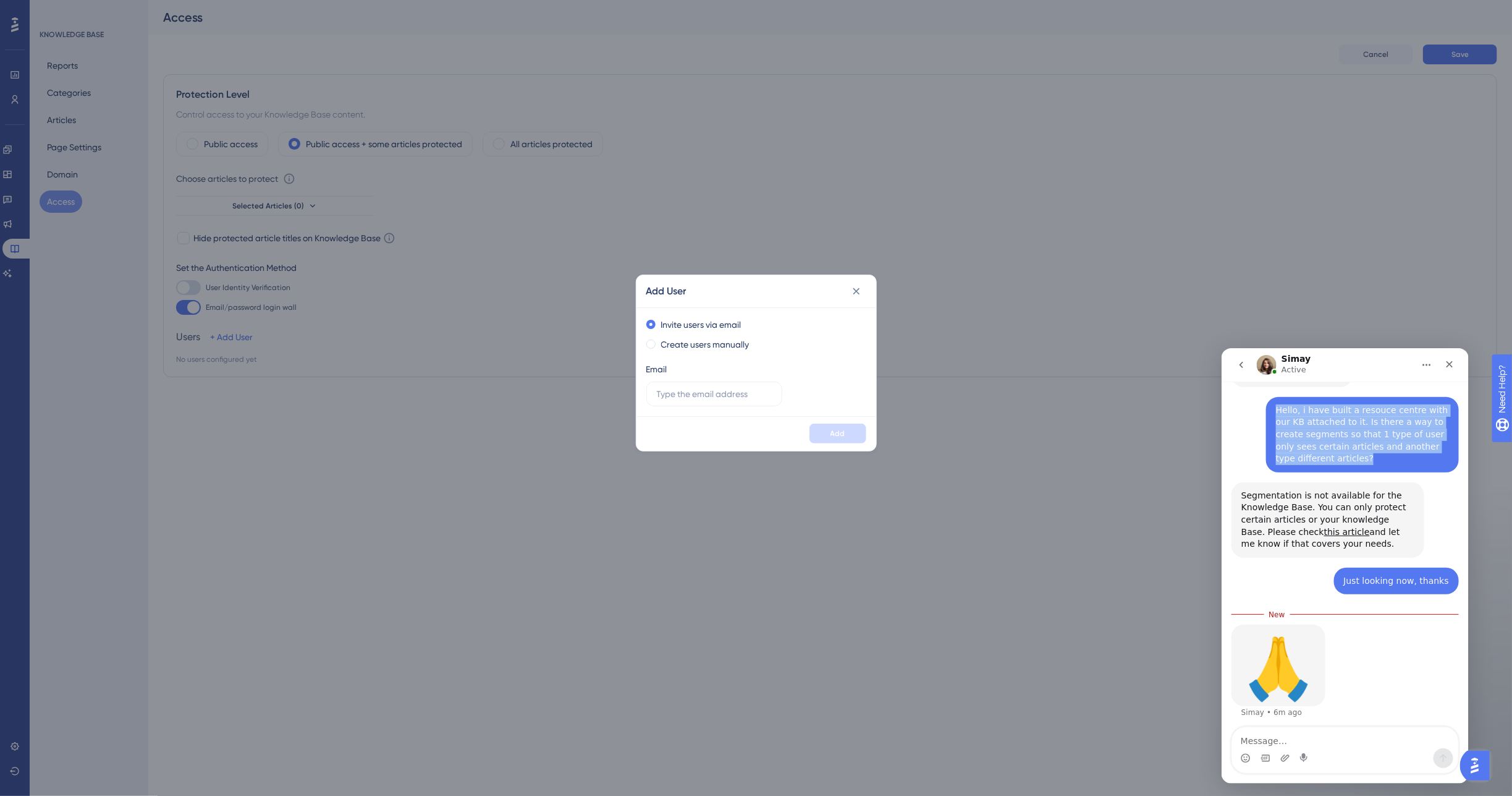
click at [1282, 742] on textarea "Message…" at bounding box center [1345, 737] width 227 height 21
click at [1317, 727] on textarea "Thans" at bounding box center [1345, 737] width 227 height 21
type textarea "Thanks so much [PERSON_NAME]."
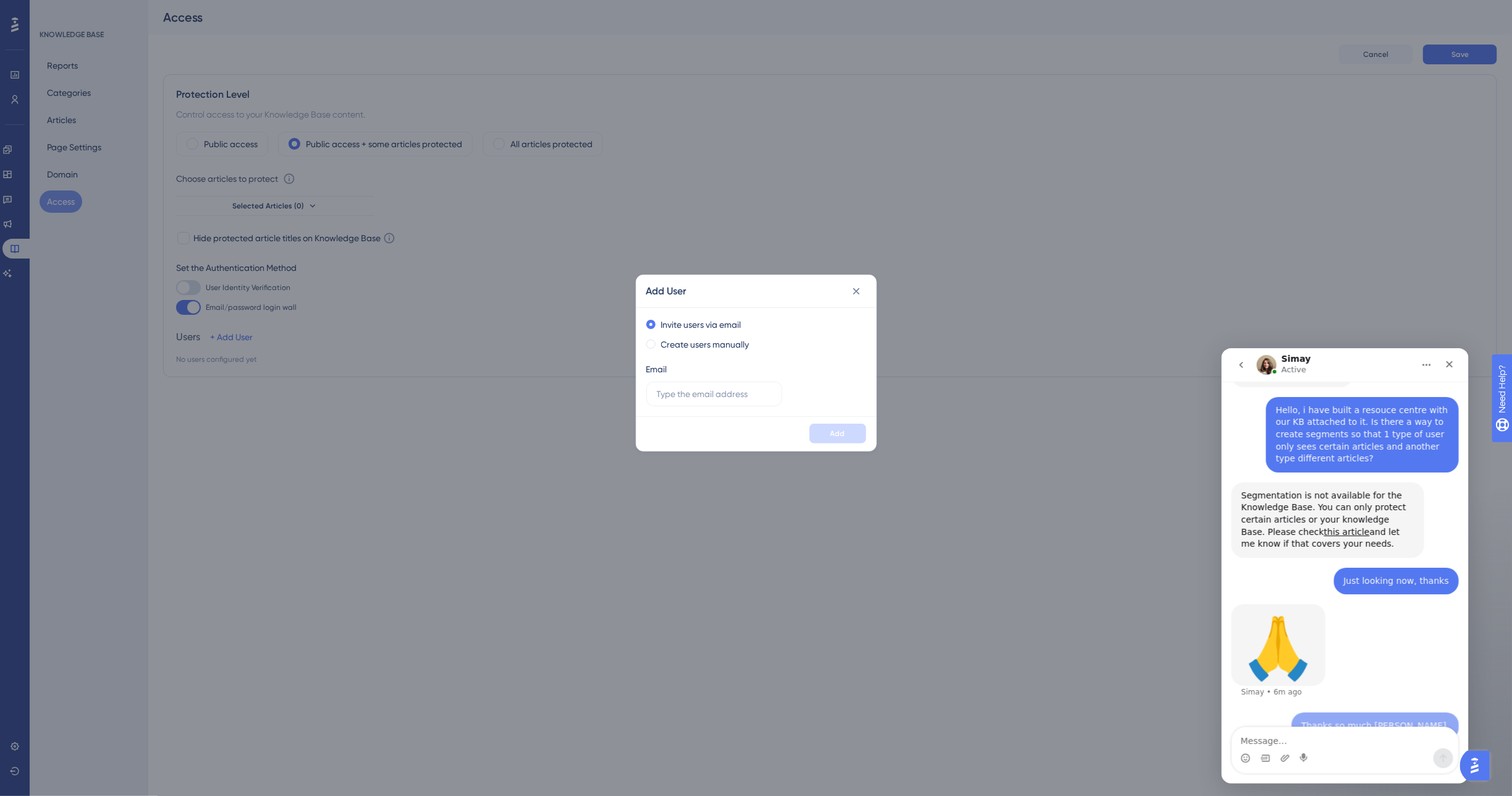
scroll to position [184, 0]
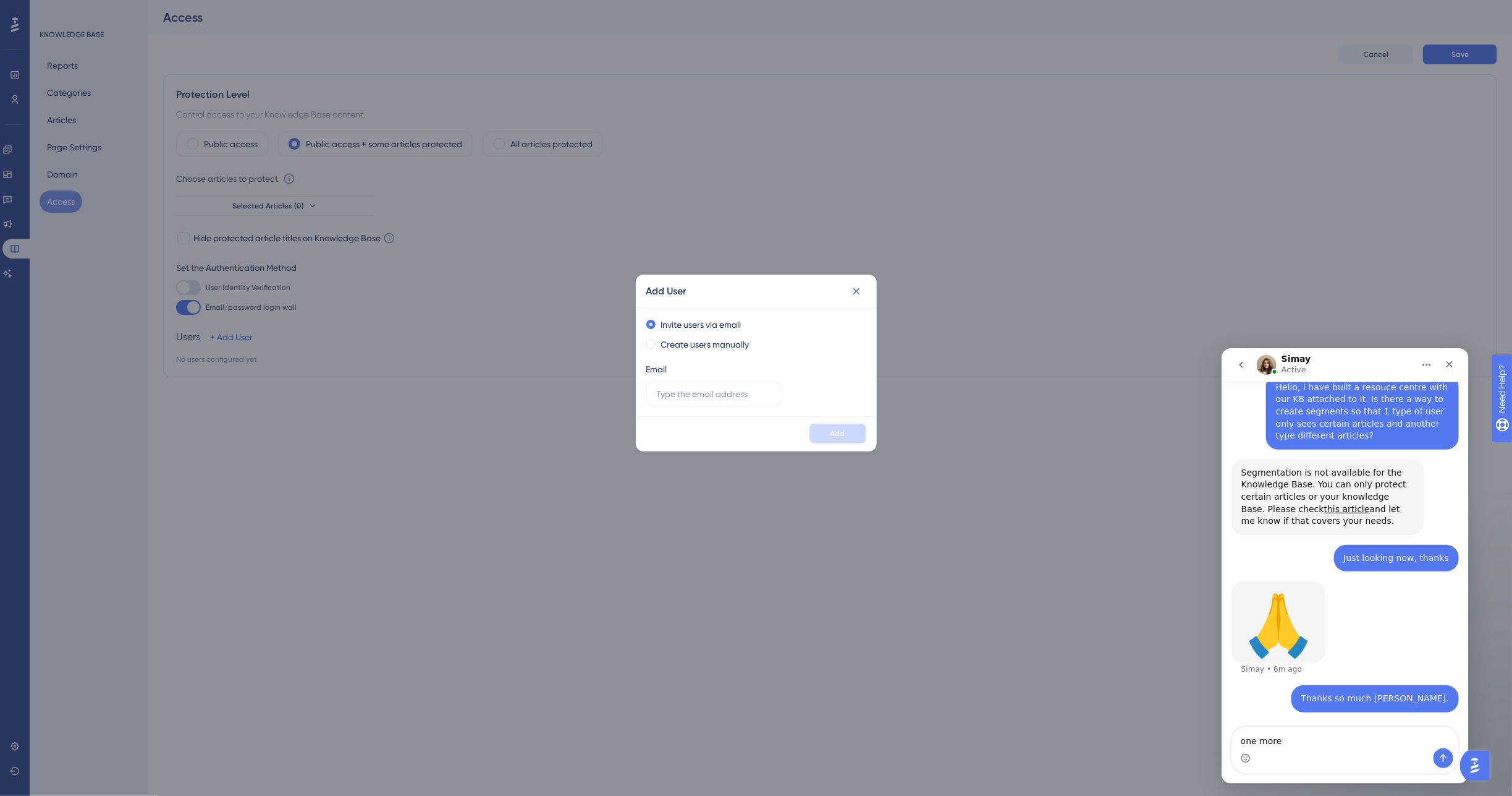
type textarea "one more q"
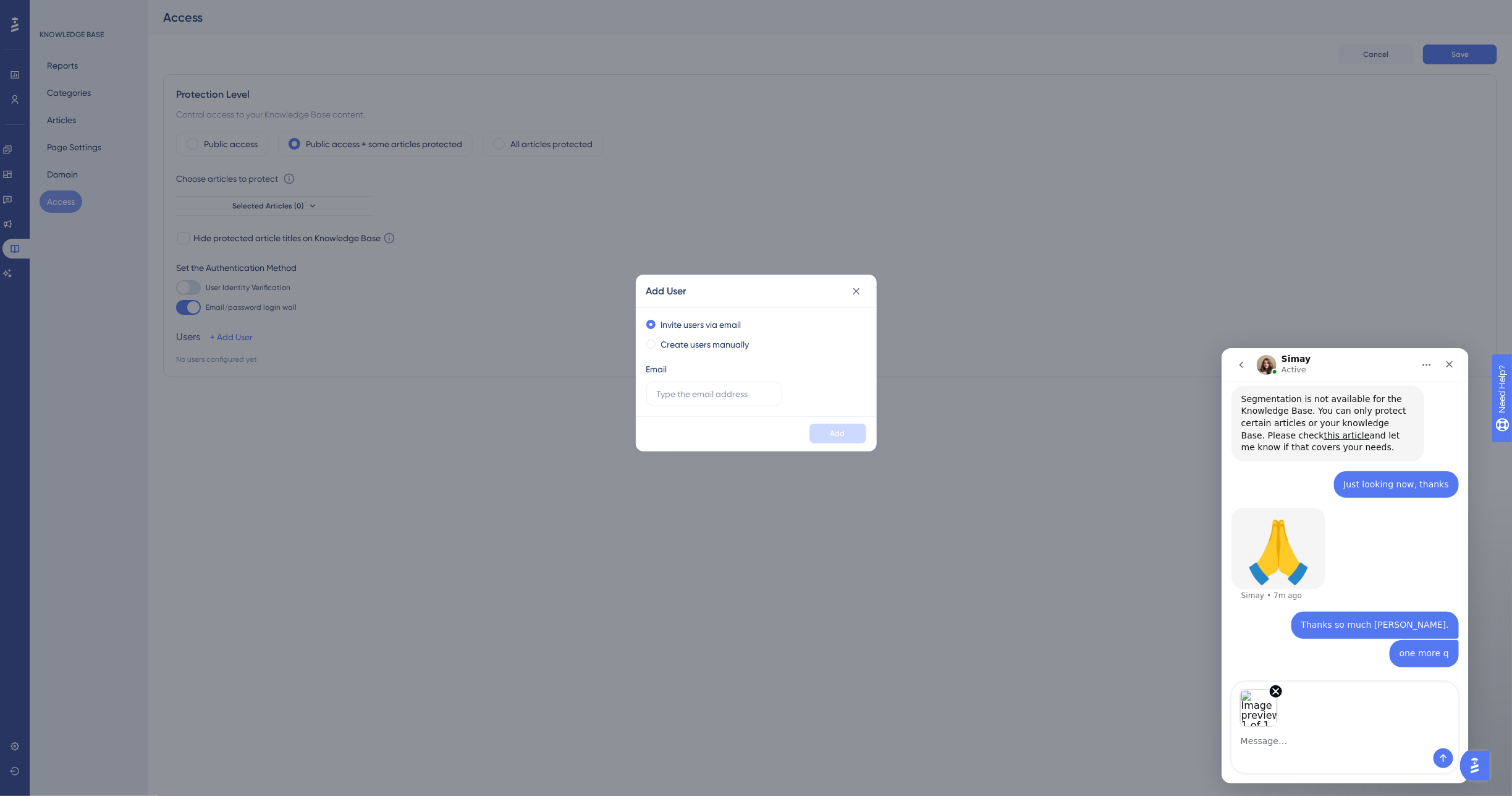
scroll to position [257, 0]
type textarea "if using the email wall,"
click at [650, 340] on span at bounding box center [651, 344] width 9 height 9
click at [659, 341] on input "radio" at bounding box center [659, 341] width 0 height 0
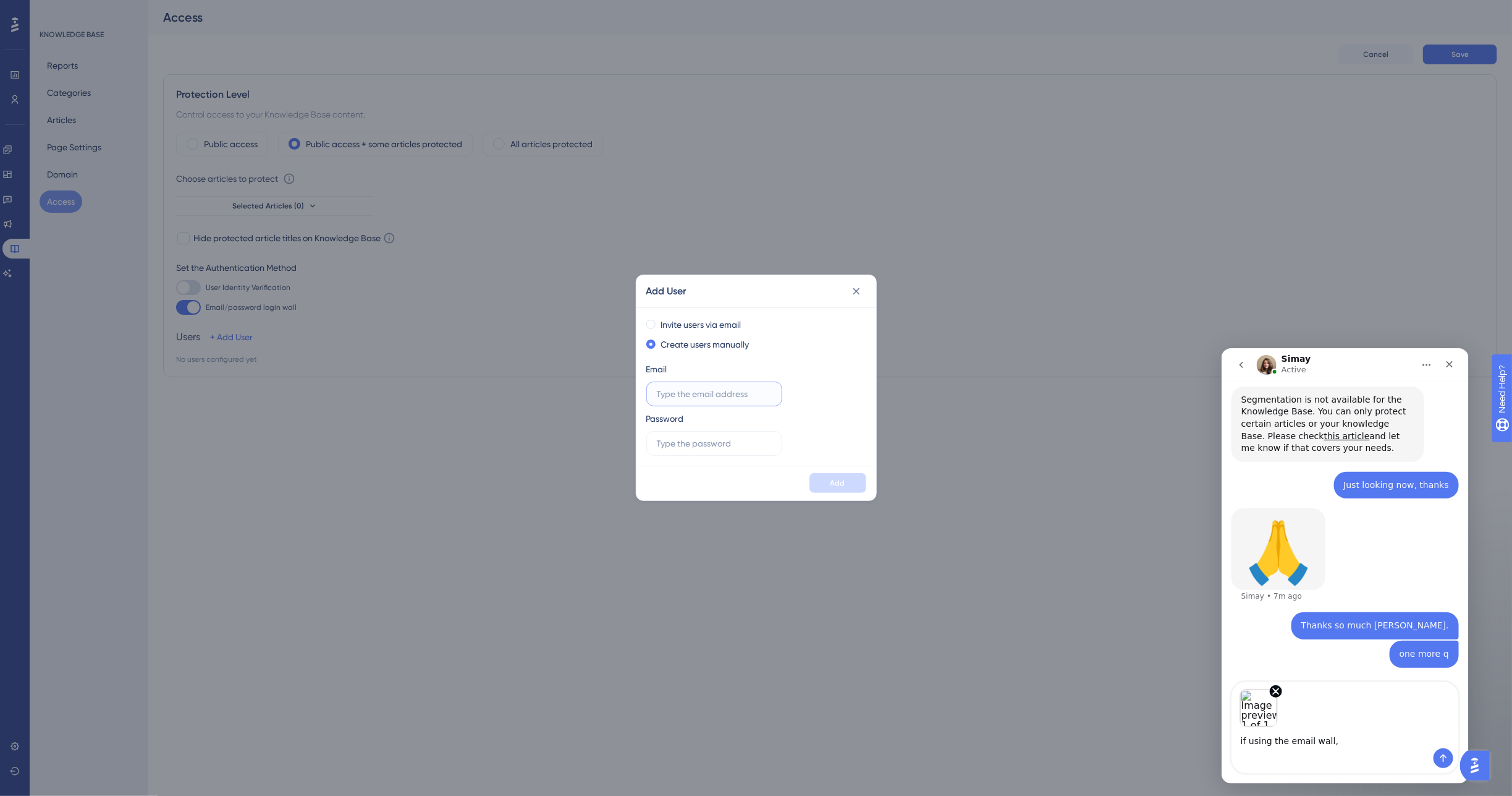
click at [749, 396] on input "text" at bounding box center [714, 393] width 115 height 14
click at [1280, 686] on icon "Remove image 1" at bounding box center [1275, 691] width 11 height 11
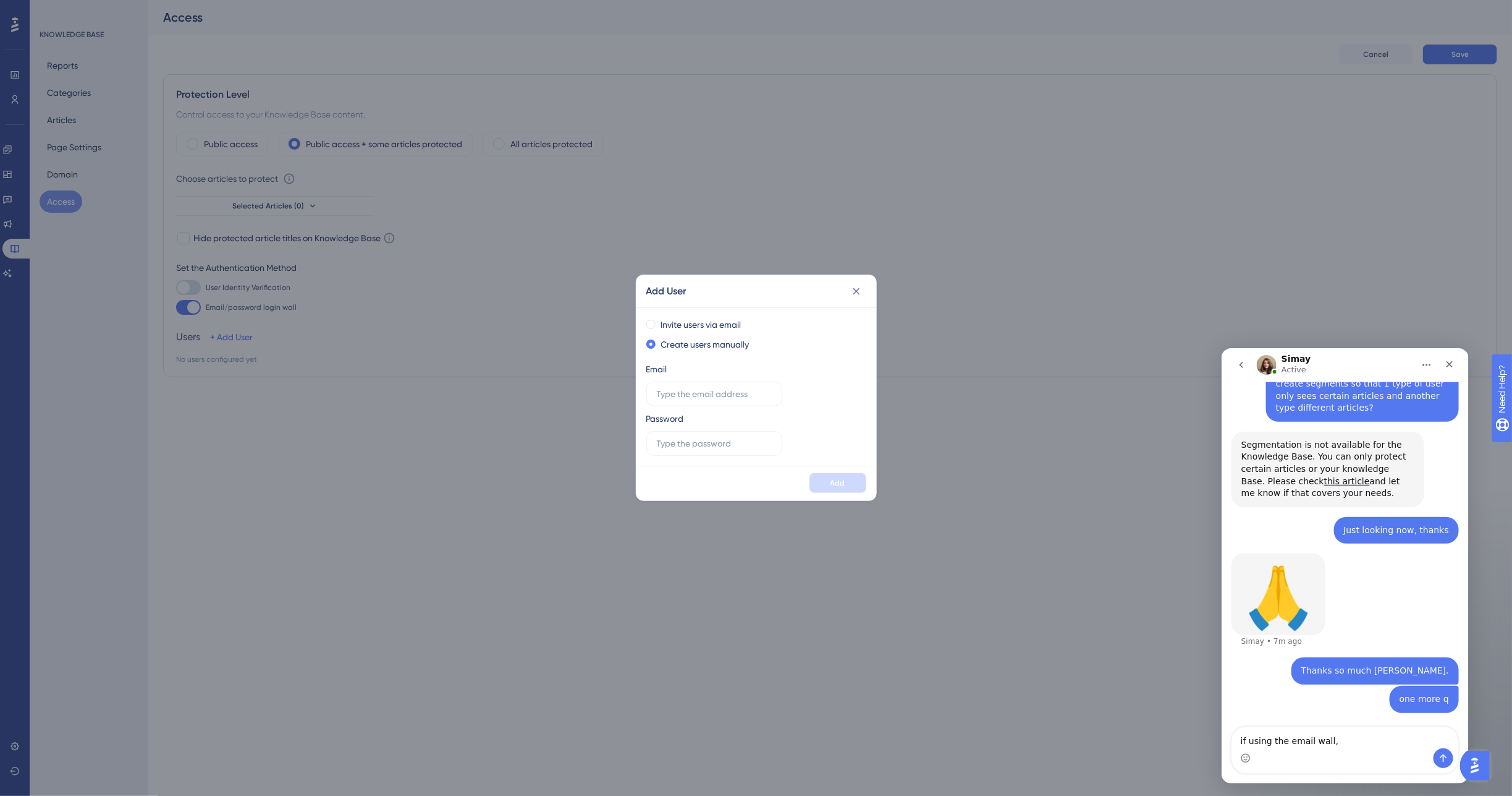
drag, startPoint x: 1332, startPoint y: 736, endPoint x: 1235, endPoint y: 736, distance: 97.0
click at [1235, 736] on textarea "if using the email wall," at bounding box center [1345, 737] width 227 height 21
type textarea "actually that is it for now, have a goo dday"
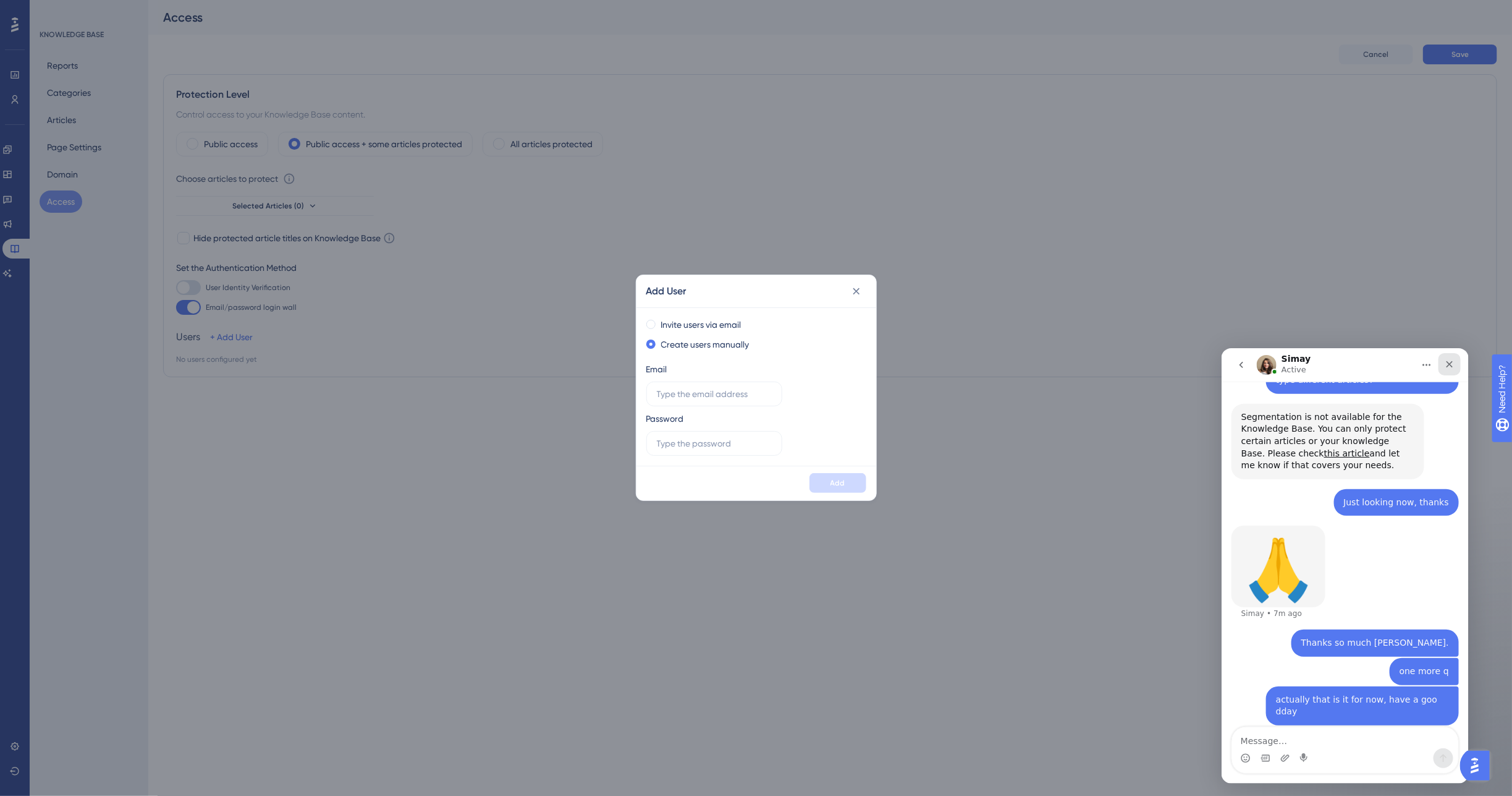
click at [1440, 360] on div "Close" at bounding box center [1449, 364] width 22 height 22
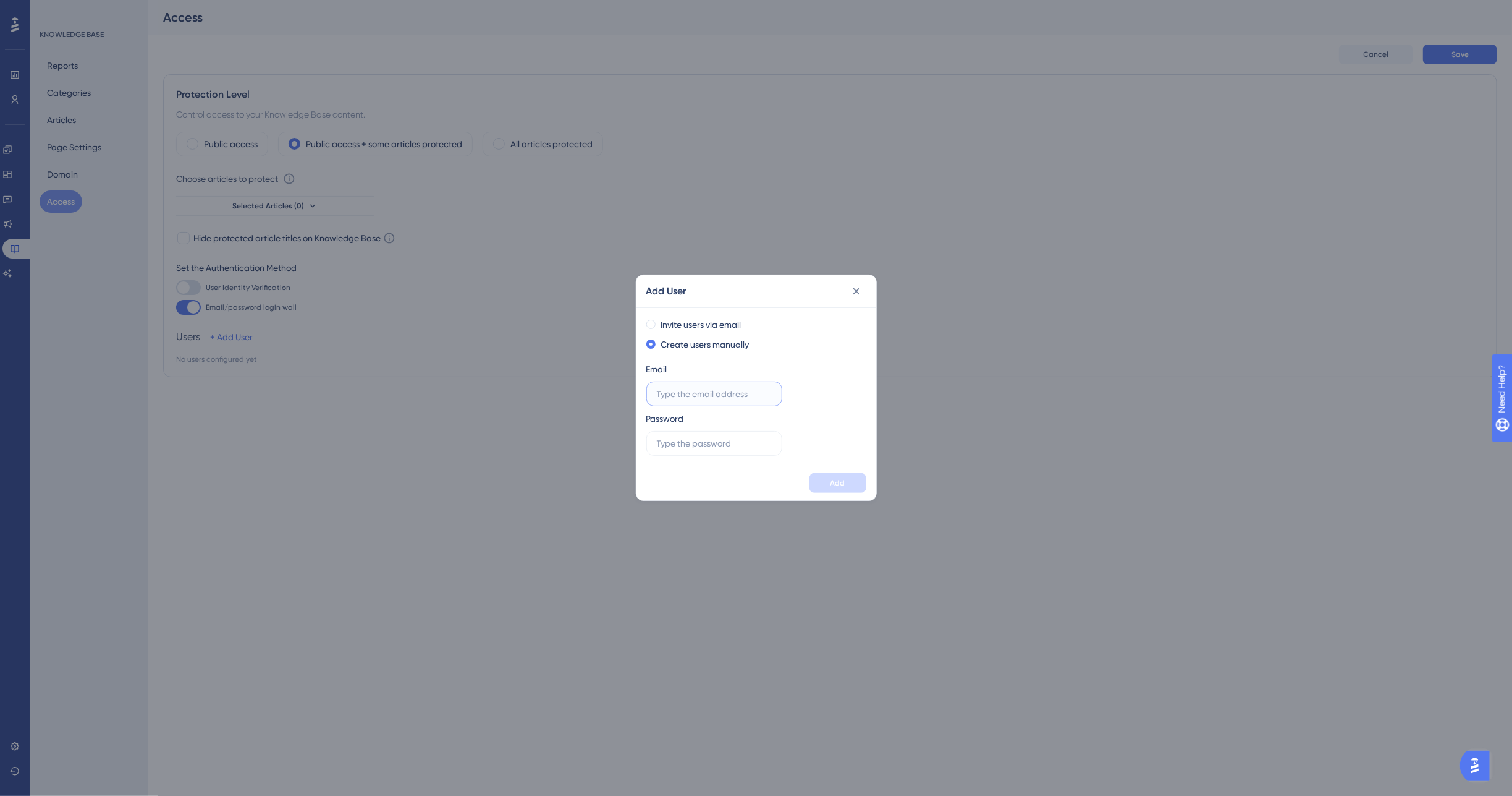
click at [675, 396] on input "text" at bounding box center [714, 393] width 115 height 14
type input "daniel.breen@groupnexus.co.uk"
click at [672, 449] on input "text" at bounding box center [714, 443] width 115 height 14
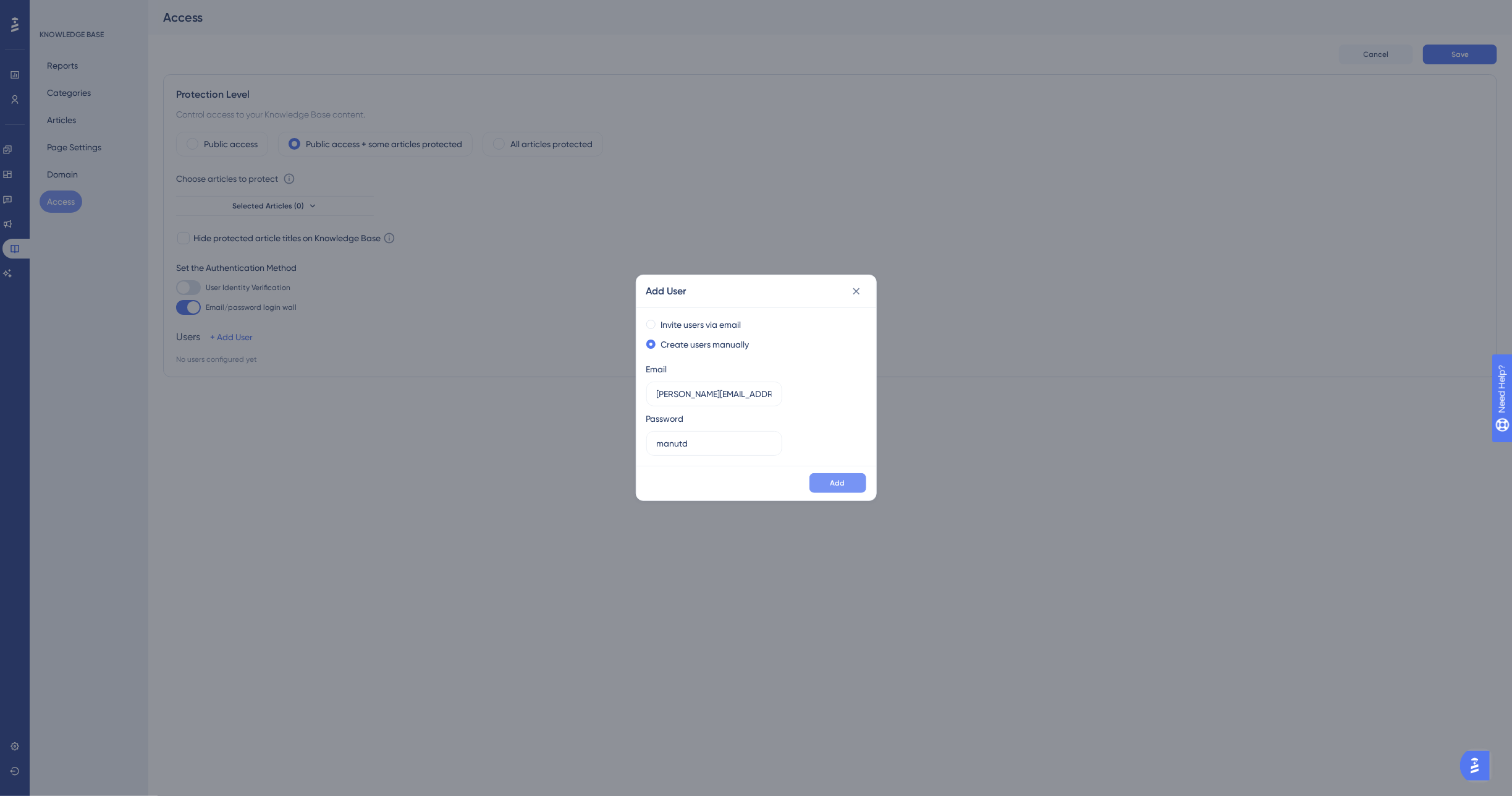
click at [832, 486] on span "Add" at bounding box center [838, 483] width 15 height 10
drag, startPoint x: 713, startPoint y: 439, endPoint x: 619, endPoint y: 443, distance: 94.1
click at [619, 443] on div "Add User Invite users via email Create users manually Email daniel.breen@groupn…" at bounding box center [756, 398] width 1512 height 796
type input "liverpool"
click at [835, 480] on span "Add" at bounding box center [838, 483] width 15 height 10
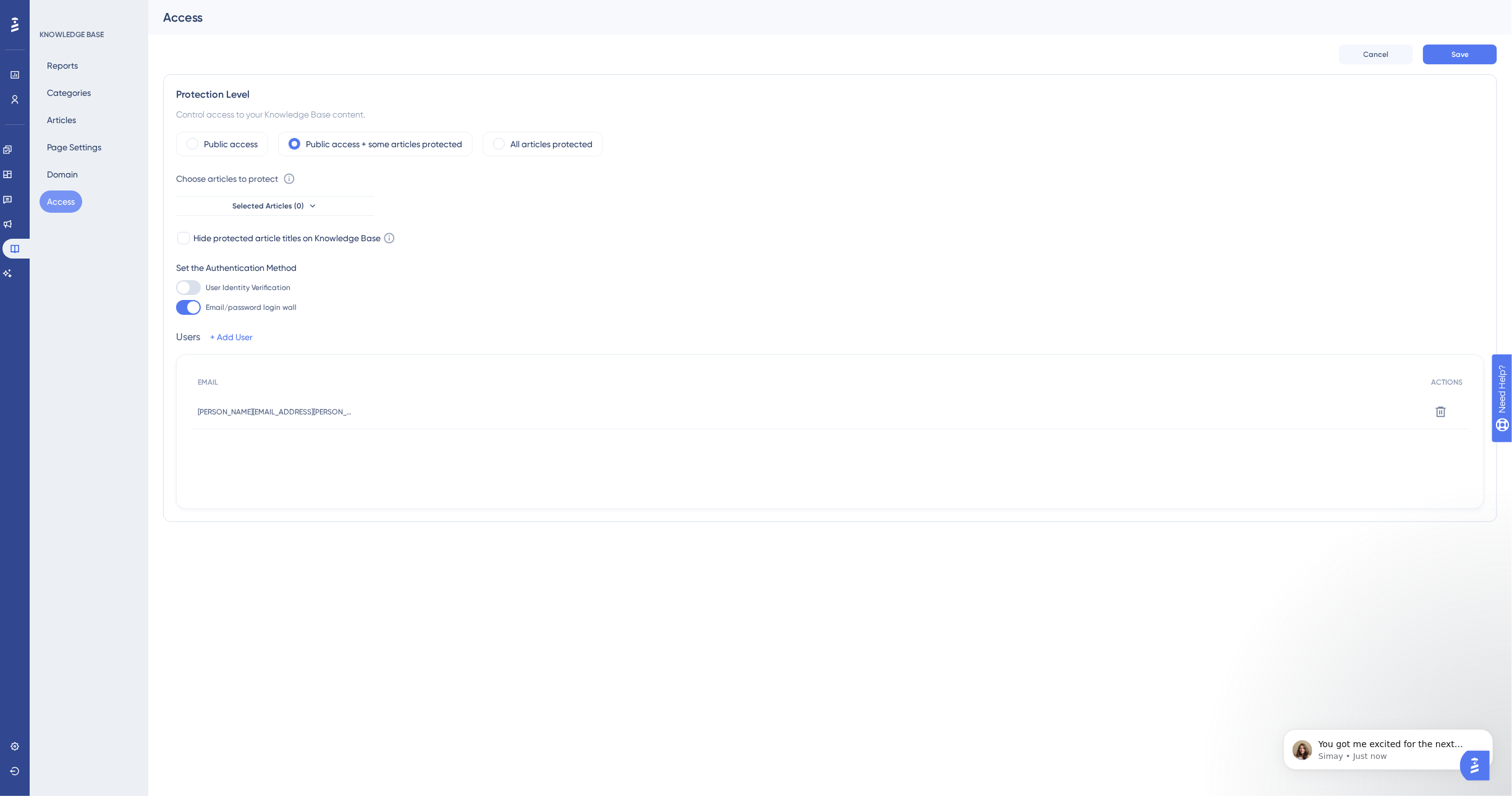
scroll to position [325, 0]
click at [1380, 744] on p "You got me excited for the next question. :)" at bounding box center [1398, 743] width 159 height 12
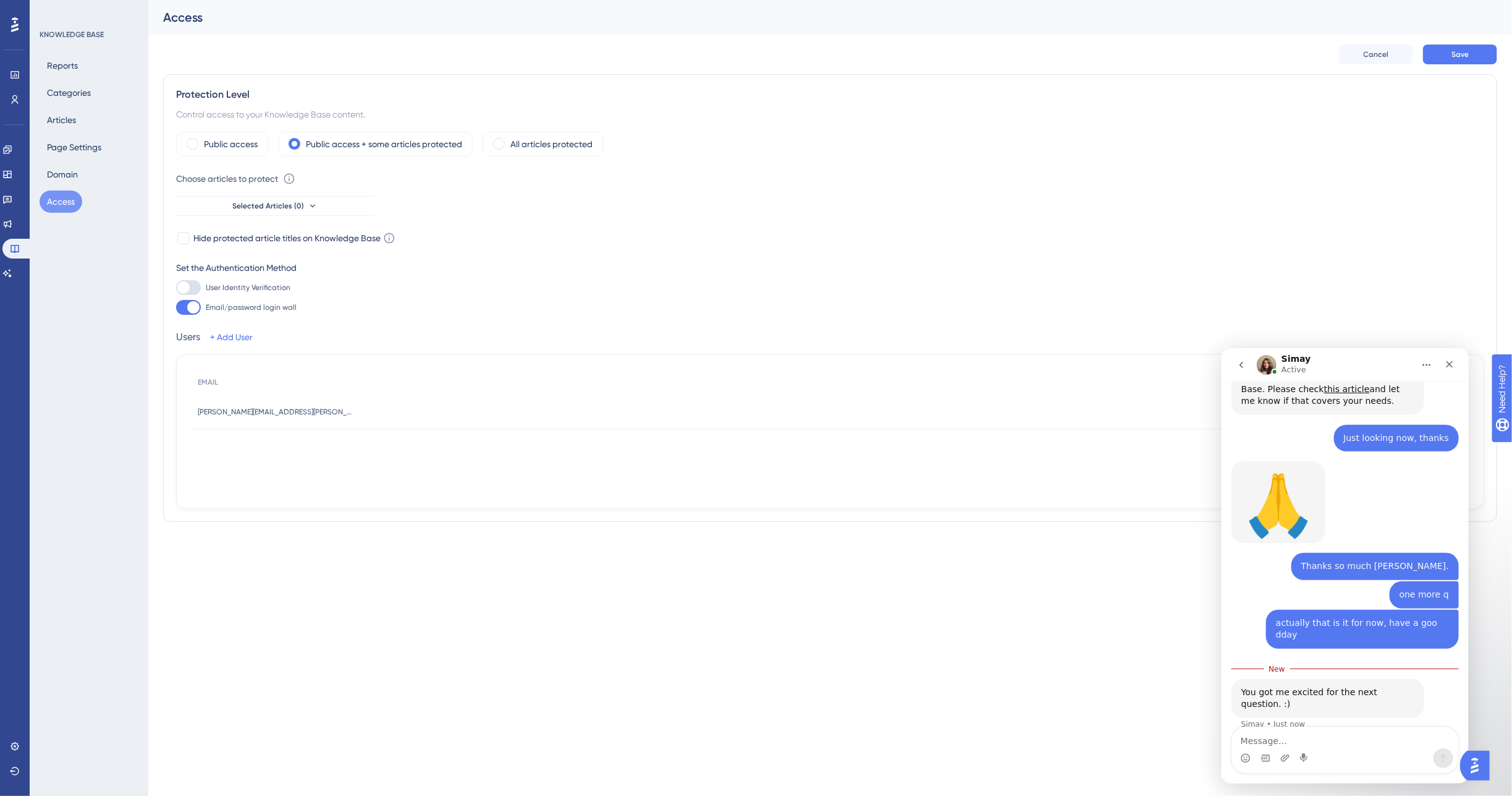
scroll to position [345, 0]
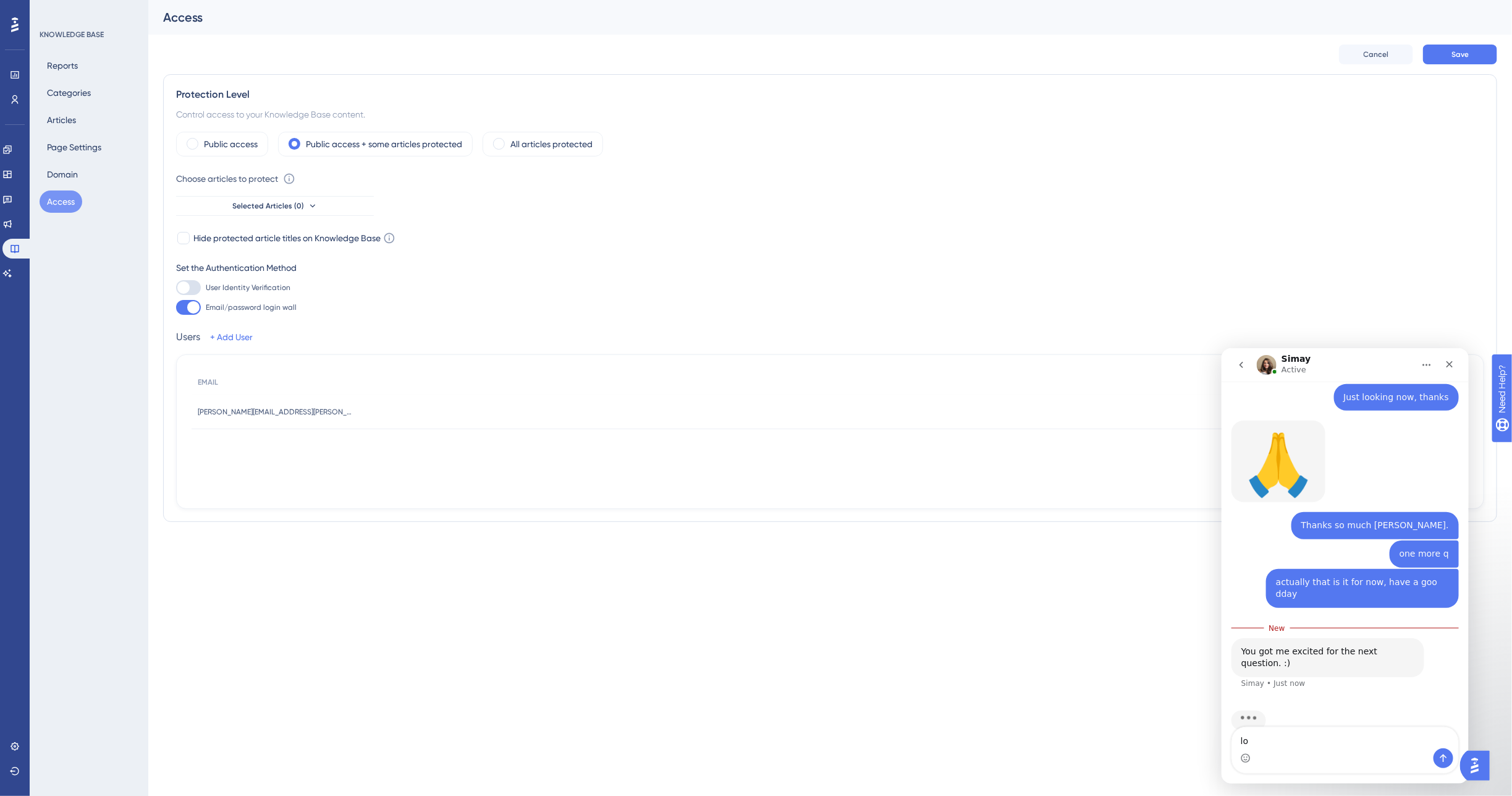
type textarea "lol"
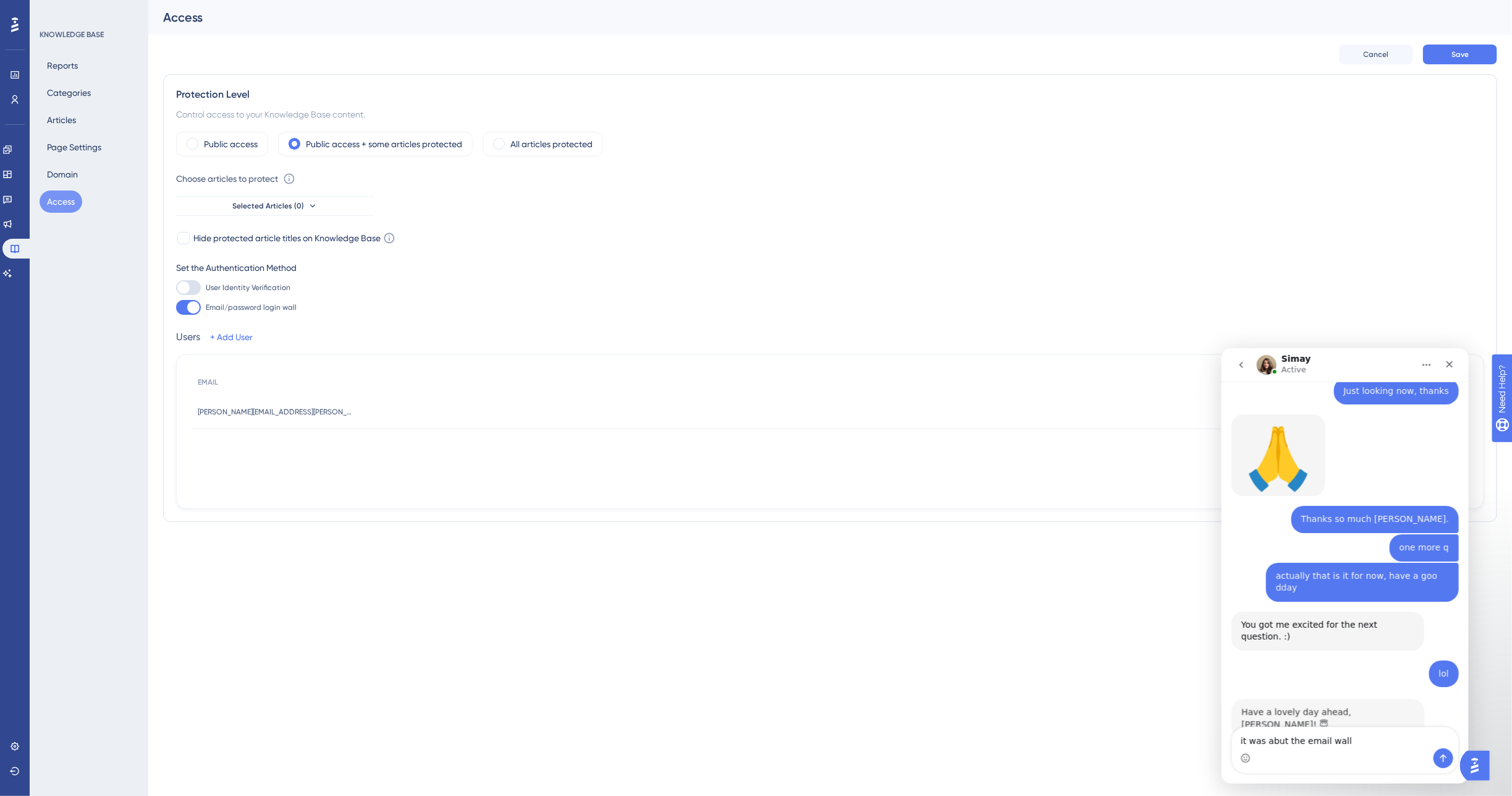
scroll to position [351, 0]
type textarea "it was abut the email wall but im testing it myself"
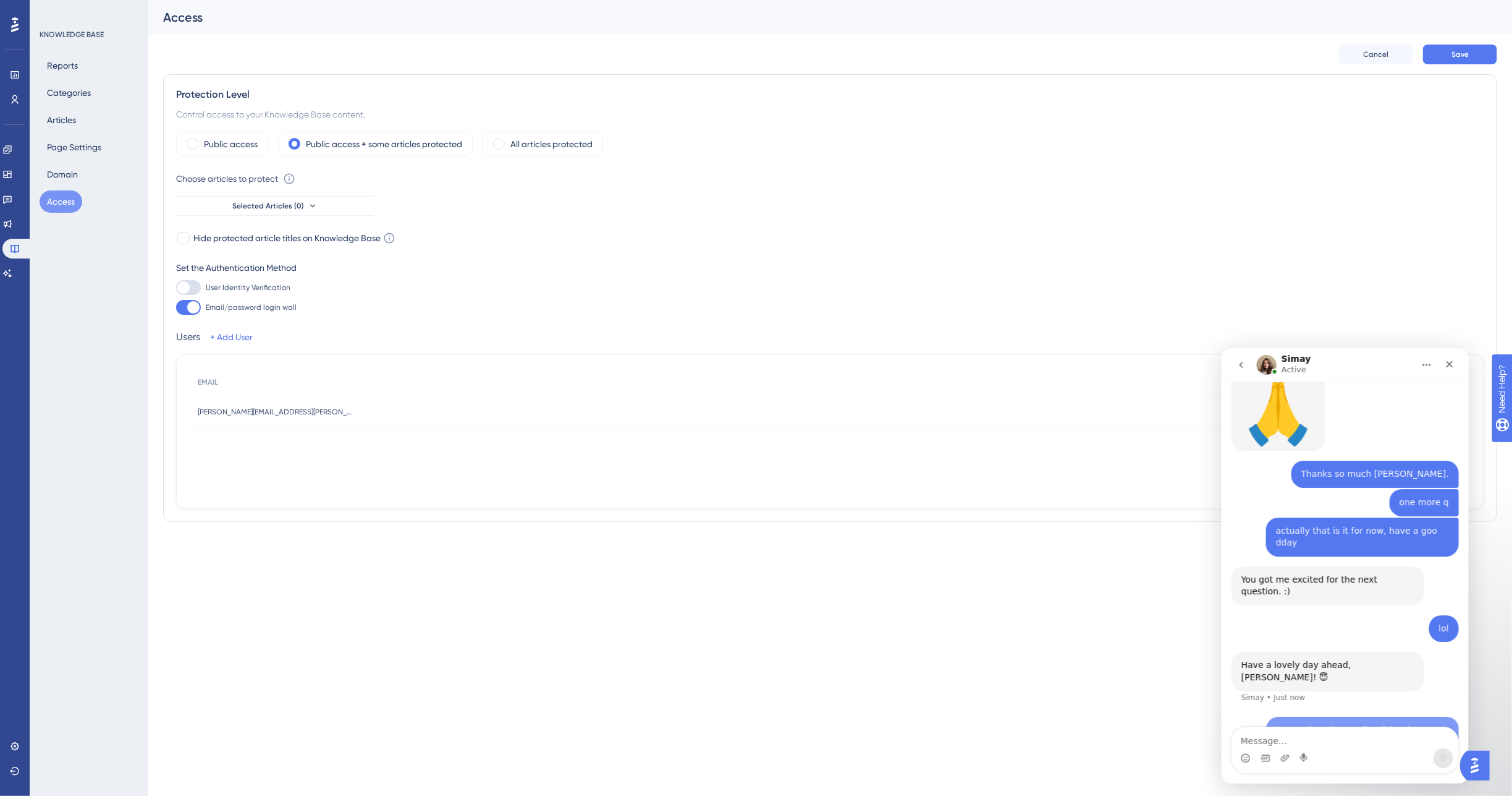
scroll to position [400, 0]
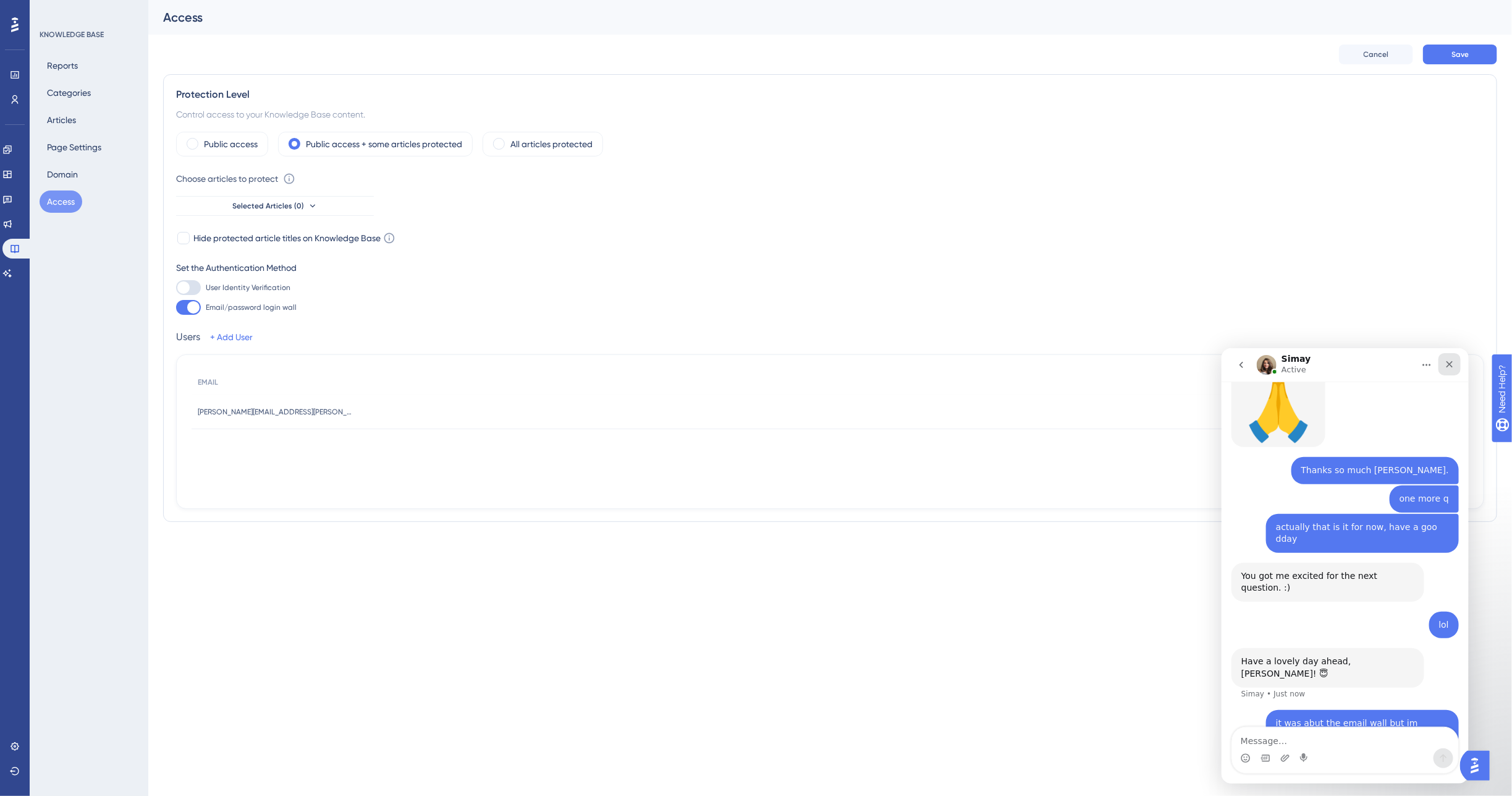
click at [1446, 368] on icon "Close" at bounding box center [1449, 363] width 10 height 10
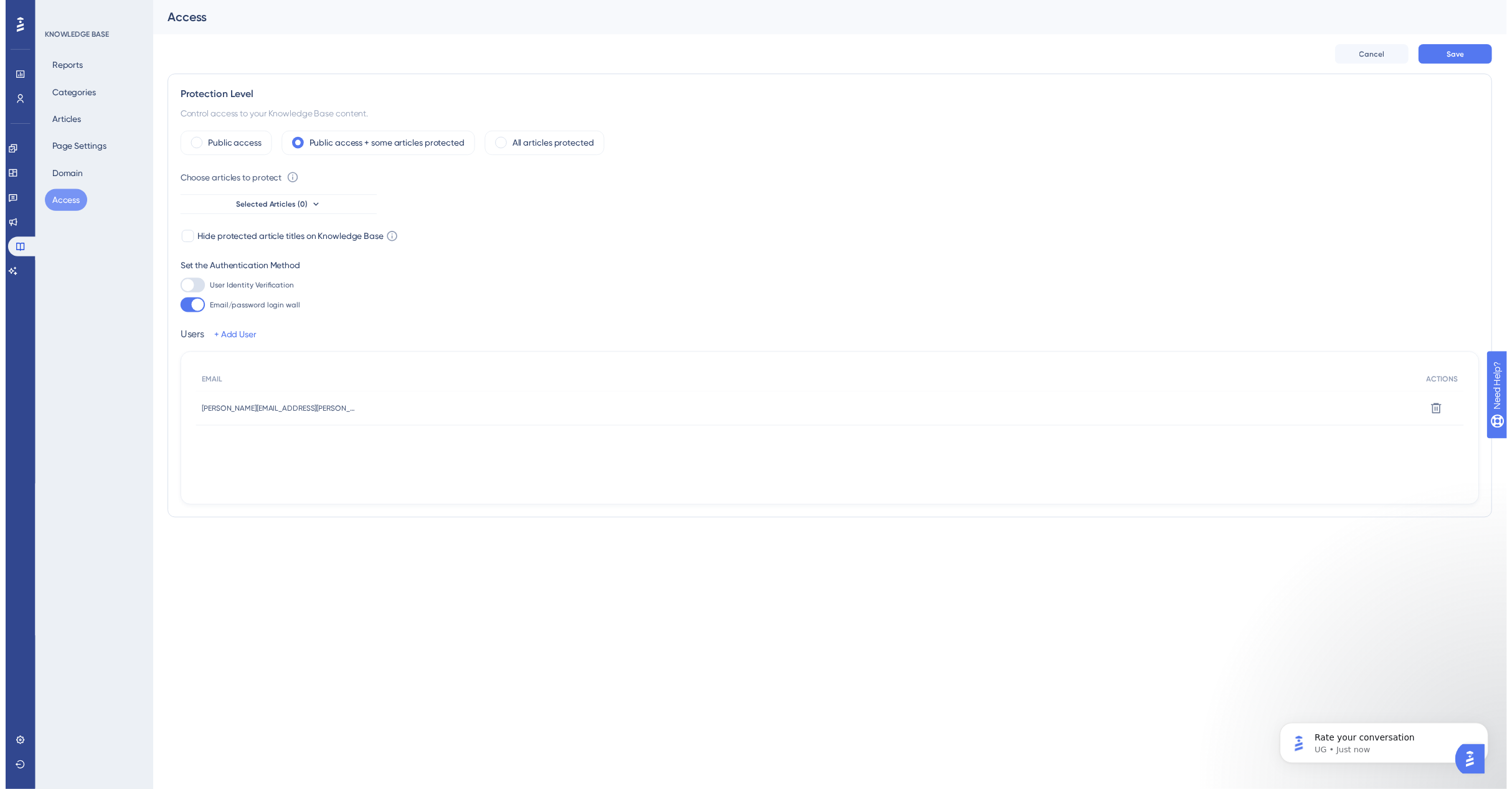
scroll to position [539, 0]
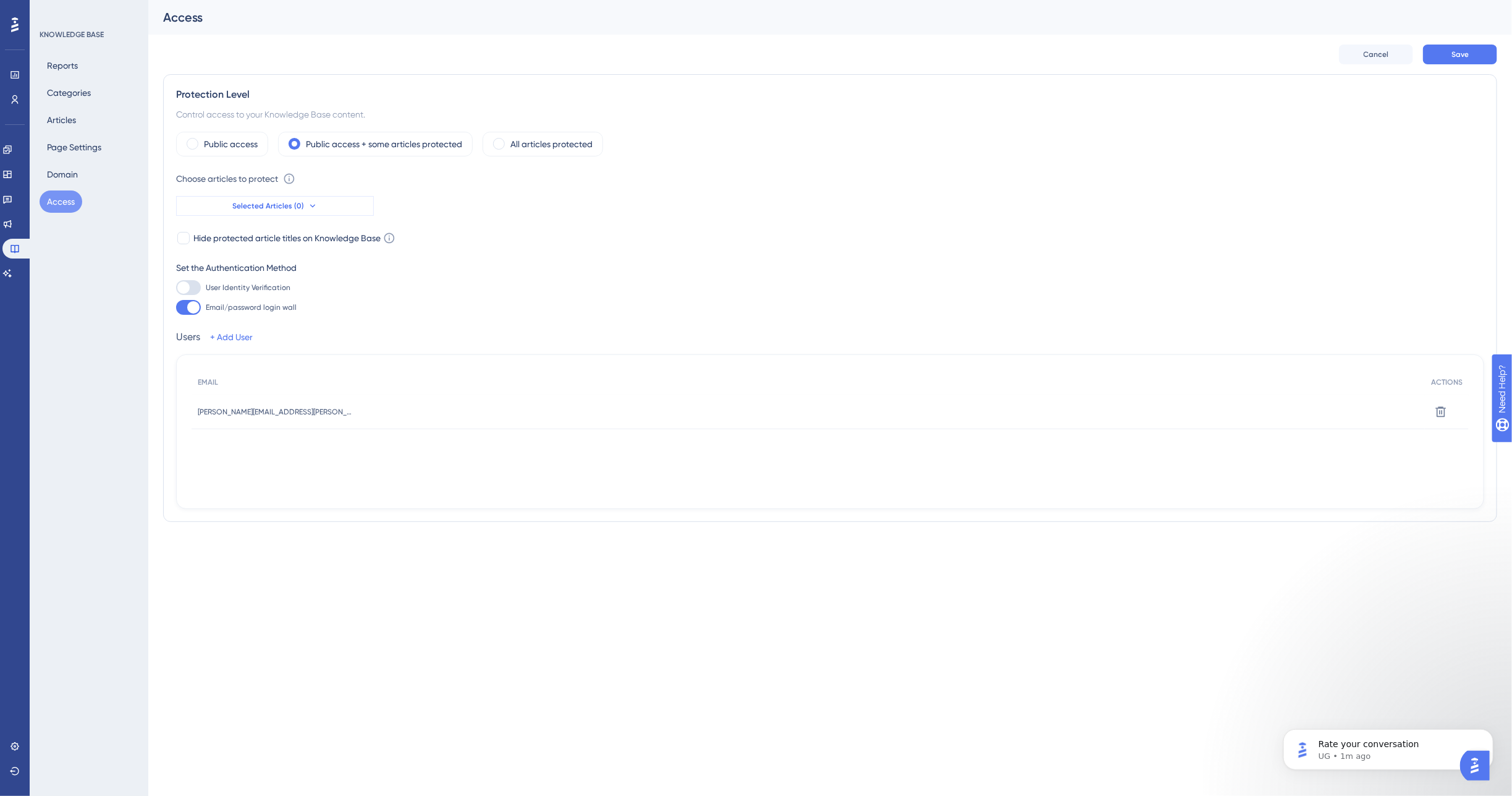
click at [245, 204] on span "Selected Articles (0)" at bounding box center [268, 205] width 72 height 10
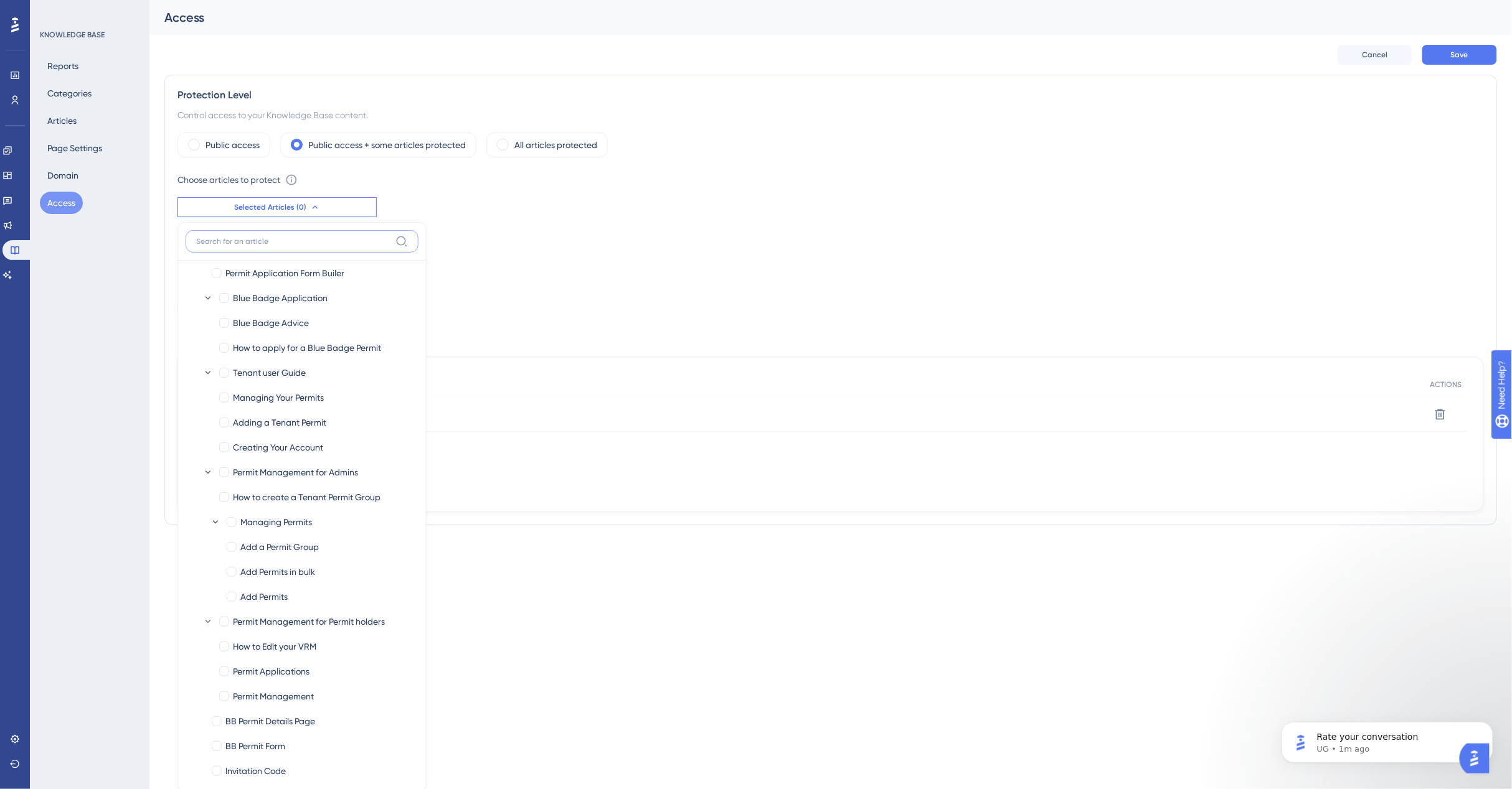
scroll to position [32, 0]
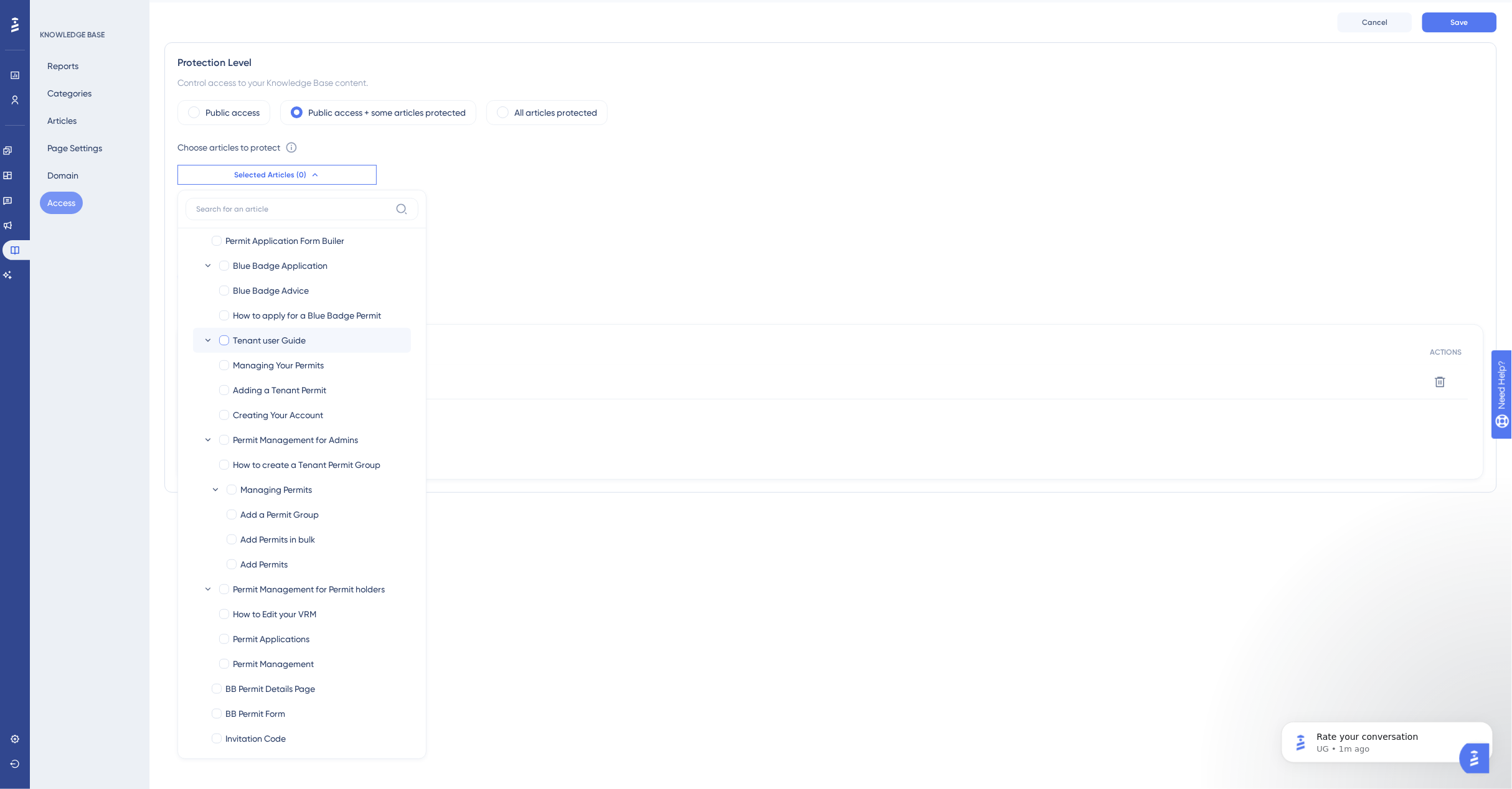
click at [223, 339] on div at bounding box center [224, 340] width 10 height 10
checkbox input "true"
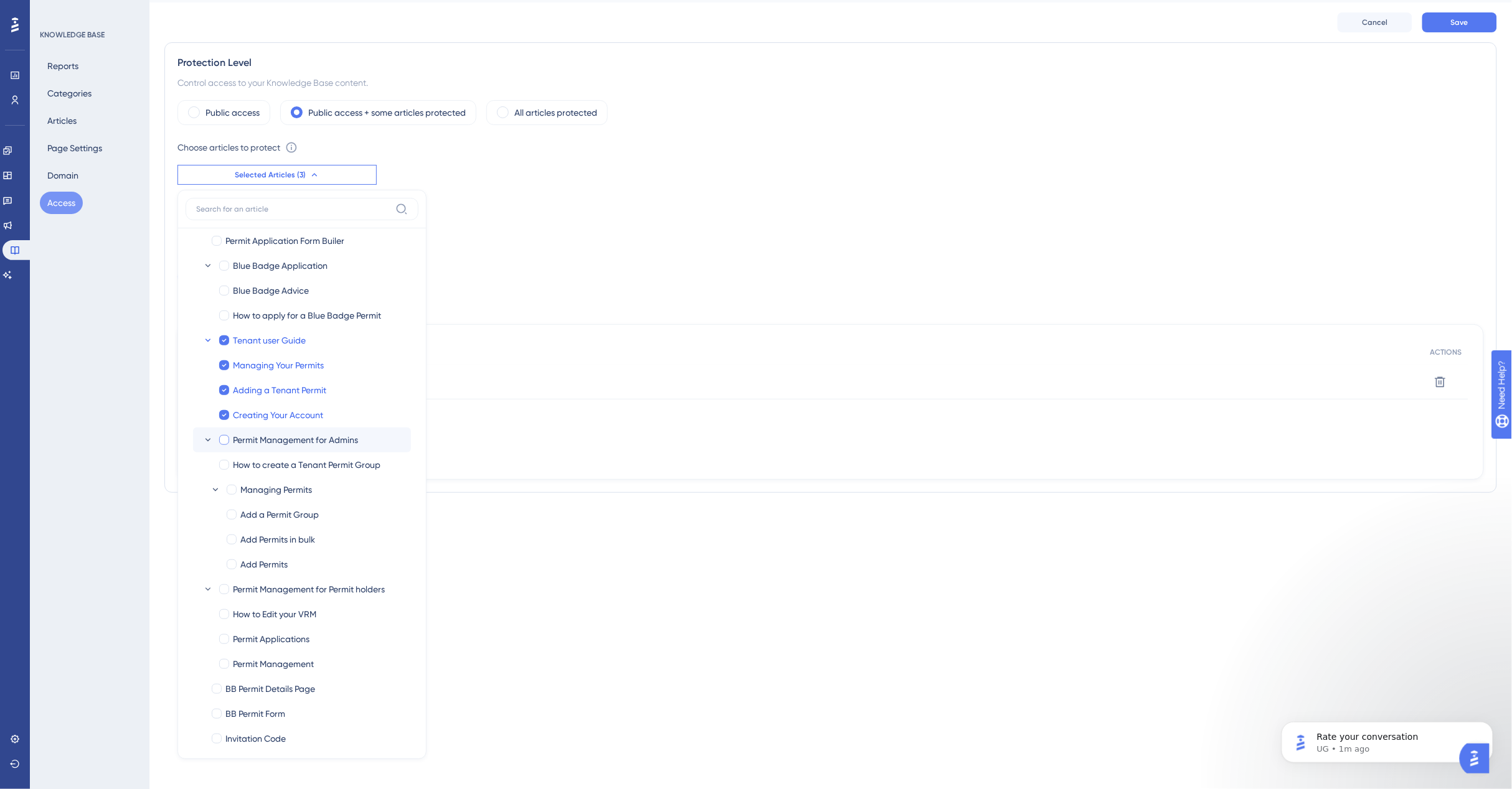
click at [224, 445] on div at bounding box center [224, 439] width 12 height 12
checkbox input "true"
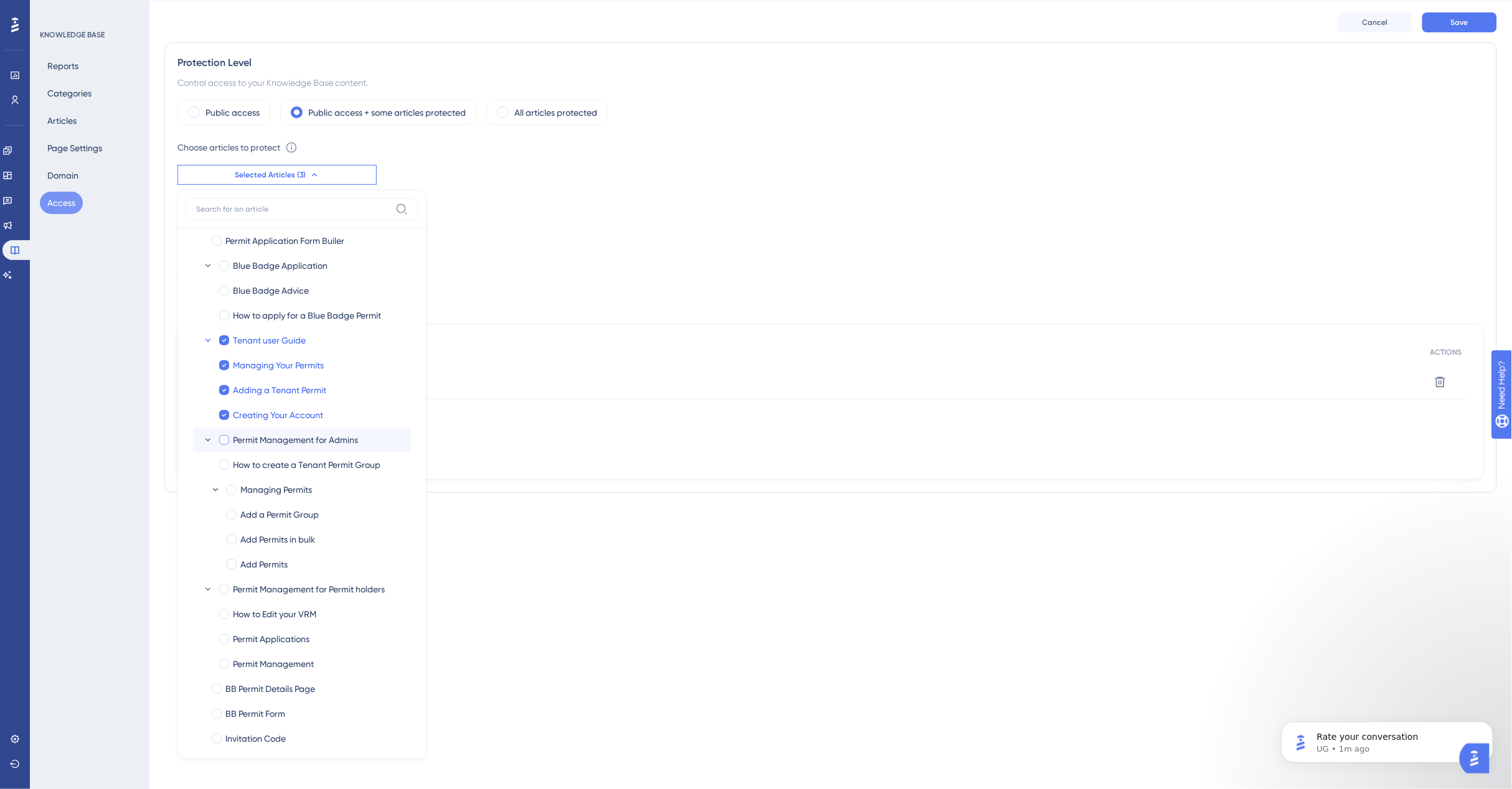
checkbox input "true"
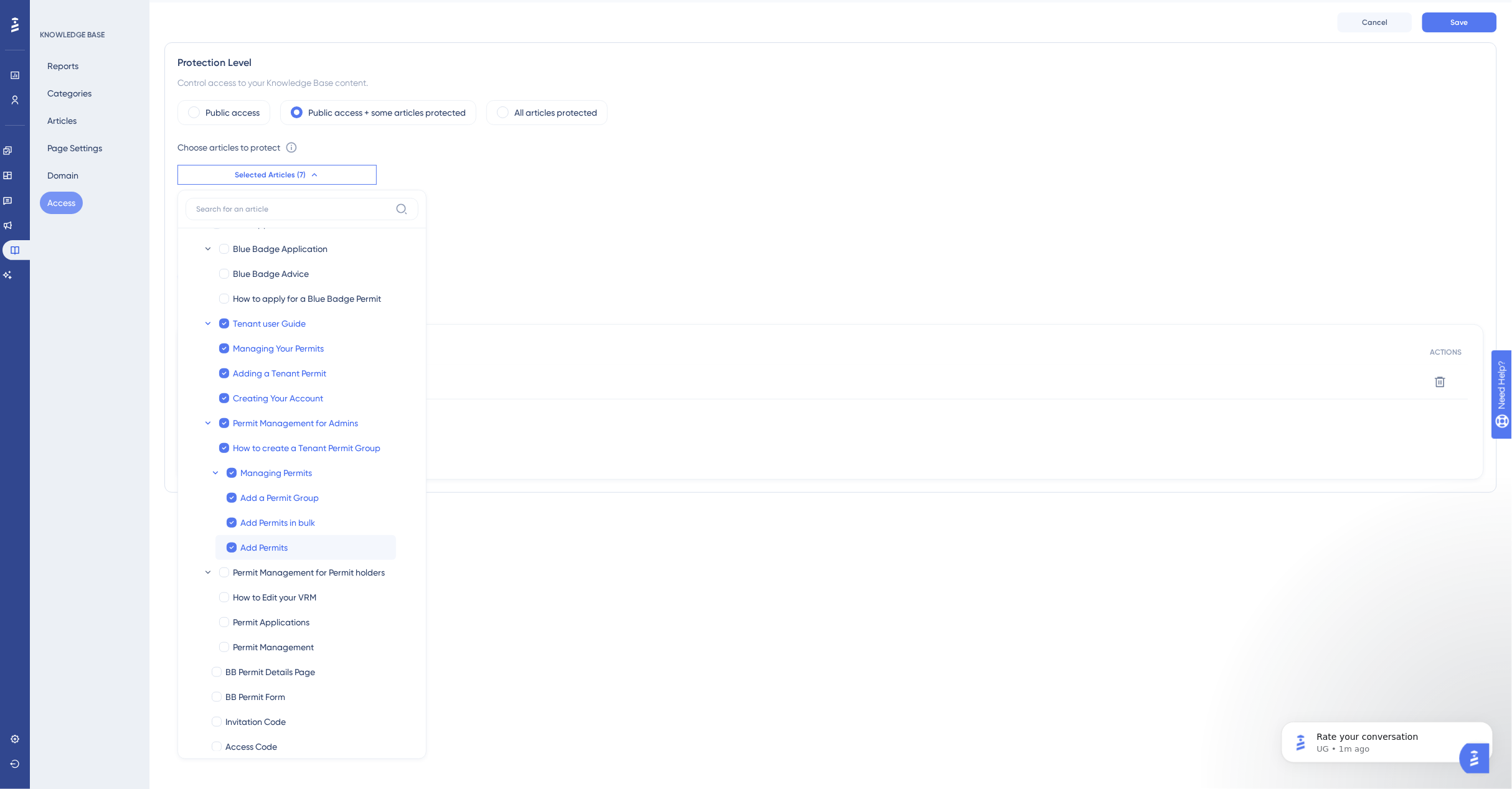
scroll to position [0, 0]
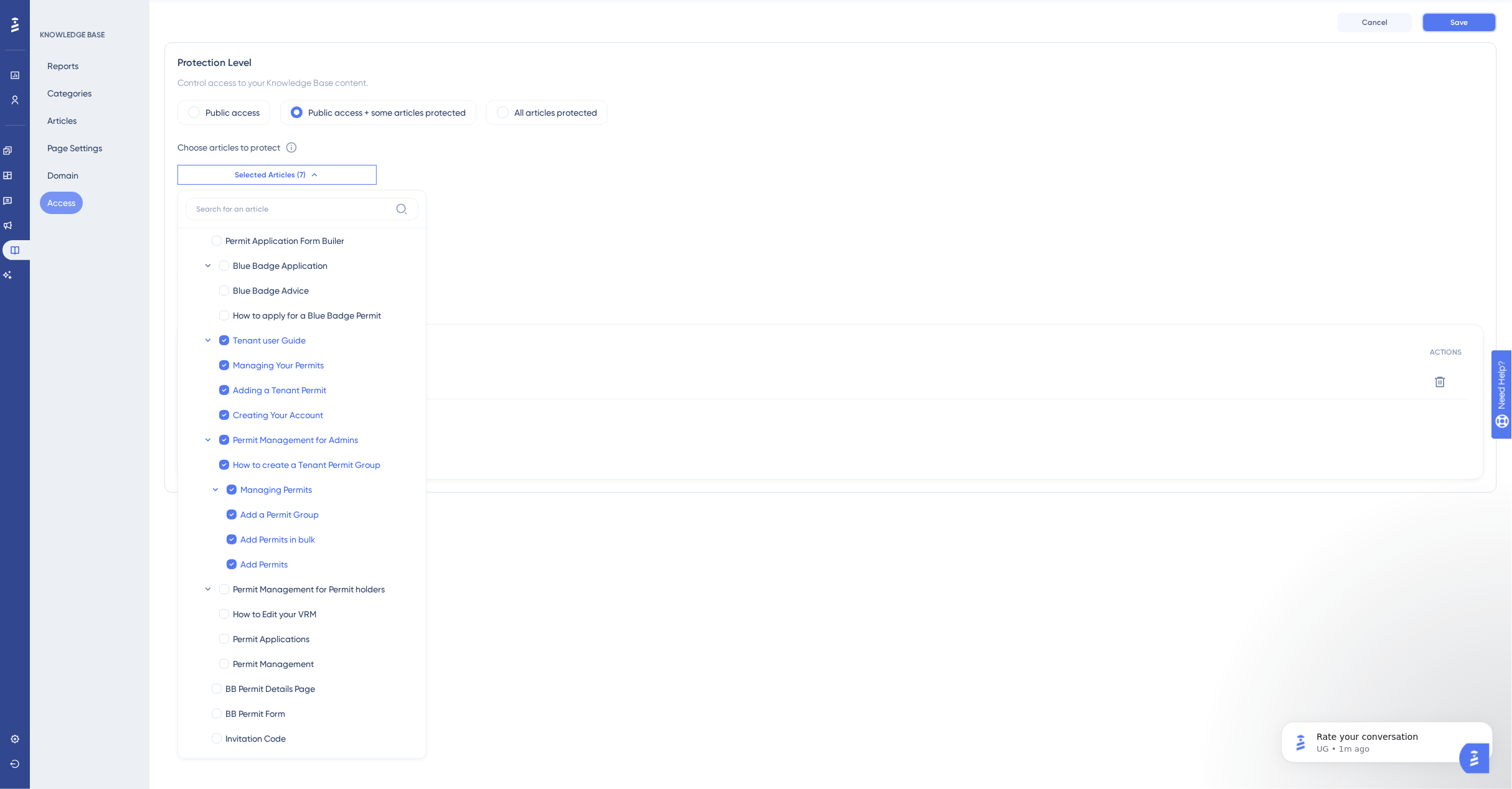
click at [1467, 22] on span "Save" at bounding box center [1459, 22] width 18 height 10
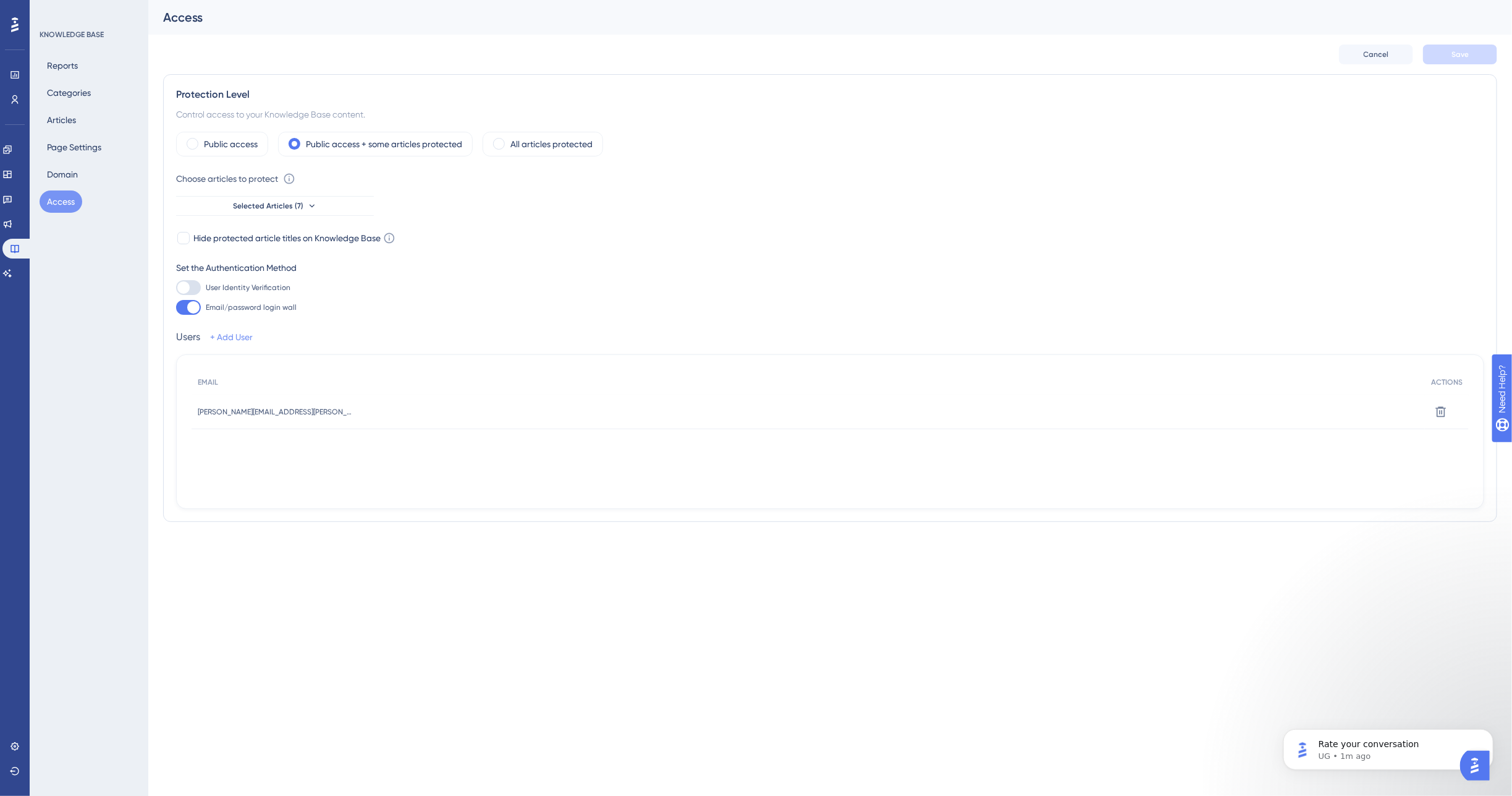
click at [238, 334] on link "+ Add User" at bounding box center [231, 337] width 42 height 15
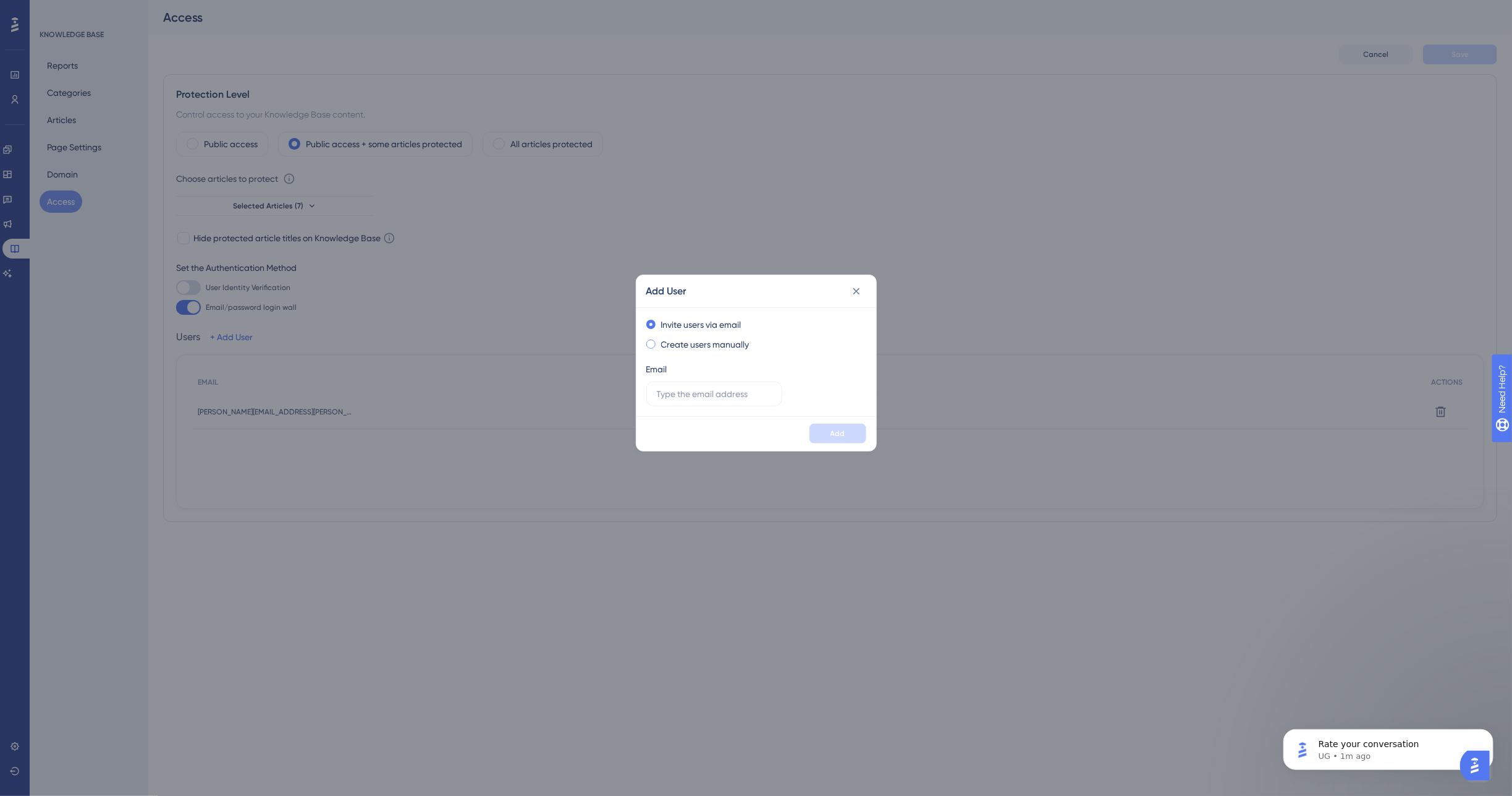
click at [653, 345] on span at bounding box center [651, 344] width 9 height 9
click at [659, 341] on input "radio" at bounding box center [659, 341] width 0 height 0
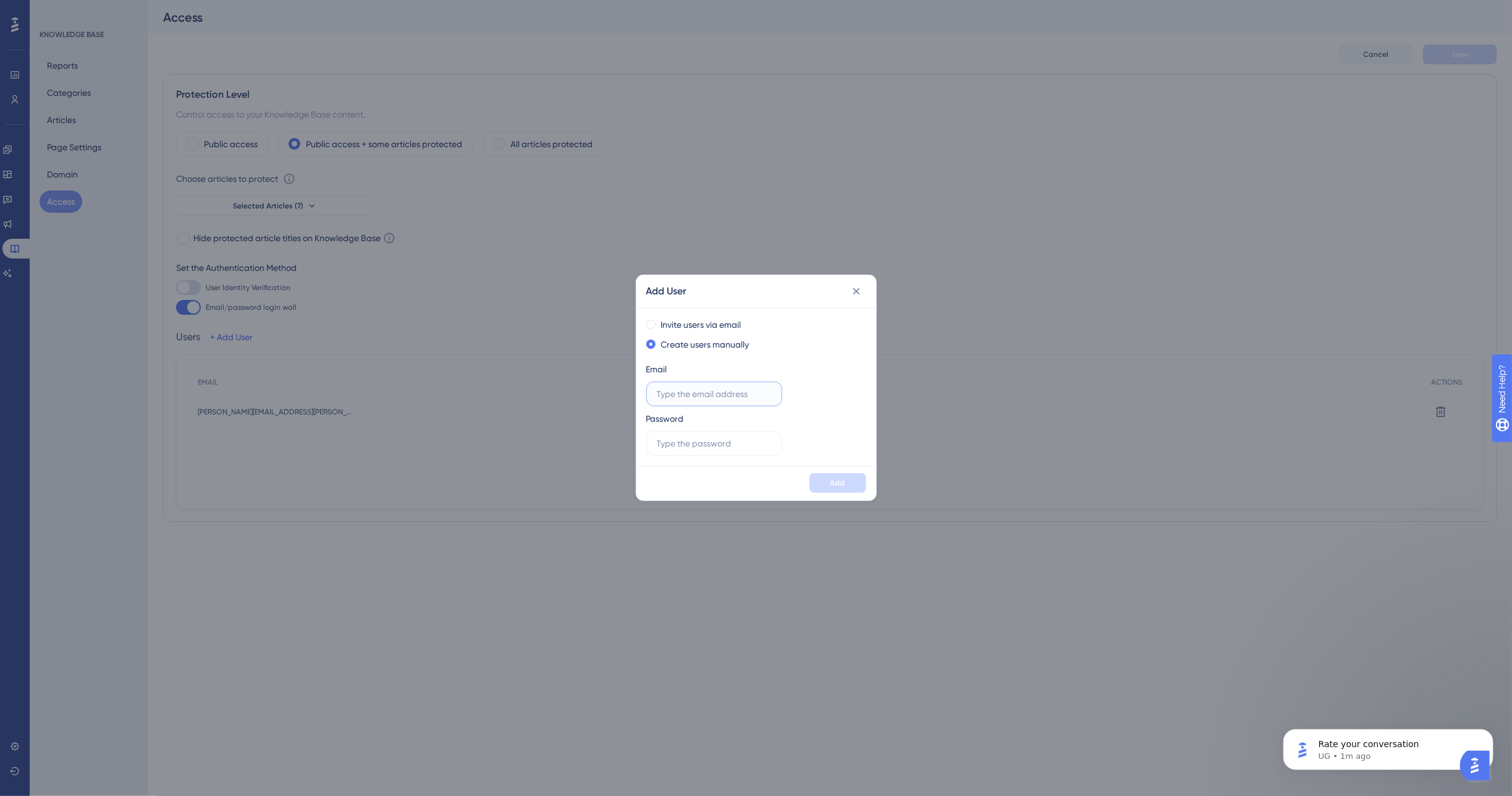
click at [684, 392] on input "text" at bounding box center [714, 393] width 115 height 14
click at [653, 326] on span at bounding box center [651, 324] width 9 height 9
click at [659, 322] on input "radio" at bounding box center [659, 322] width 0 height 0
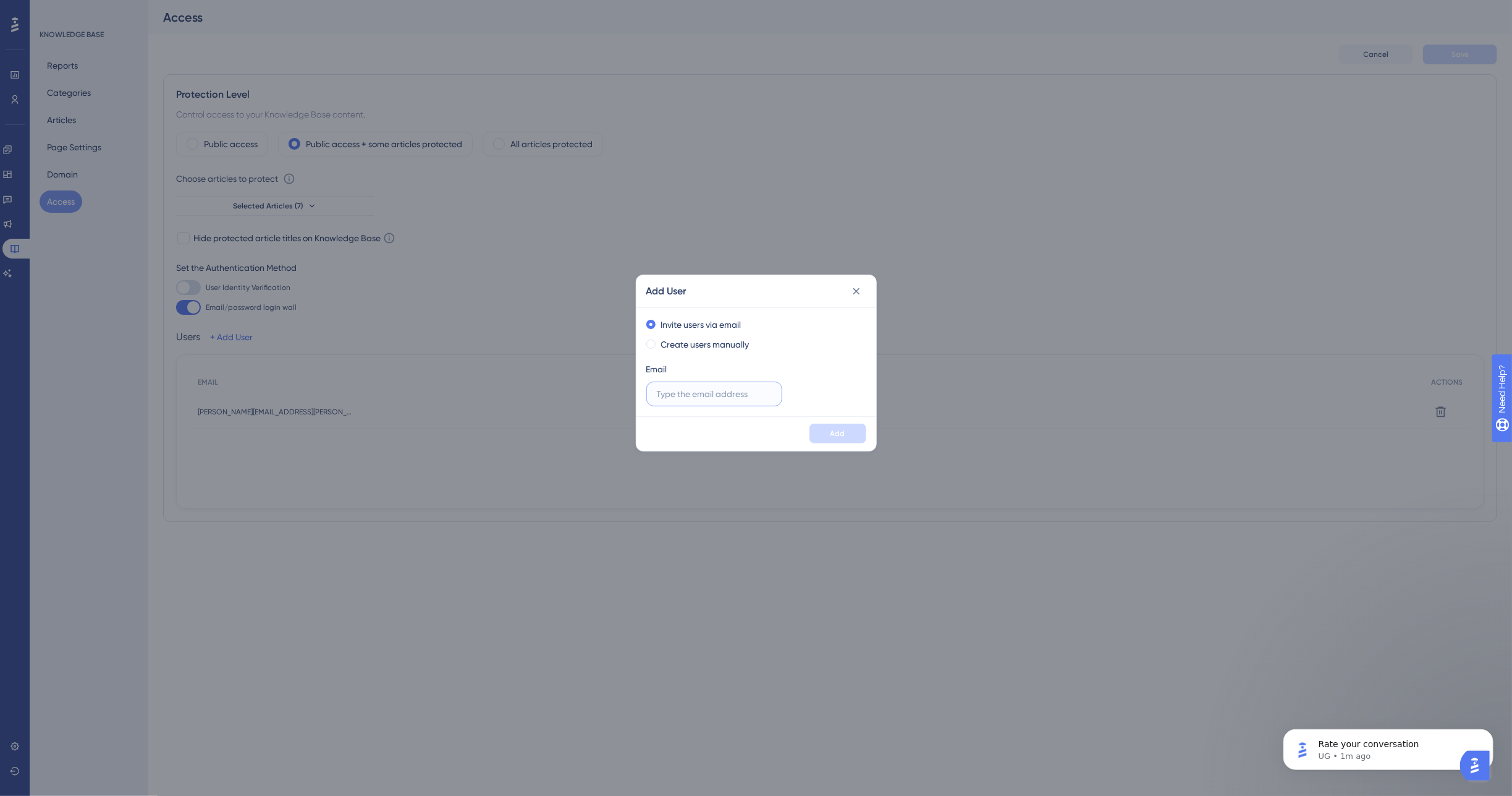
click at [696, 392] on input "text" at bounding box center [714, 393] width 115 height 14
type input "brendan.earley@groupnexus.co.uk"
click at [839, 441] on button "Add" at bounding box center [838, 433] width 57 height 19
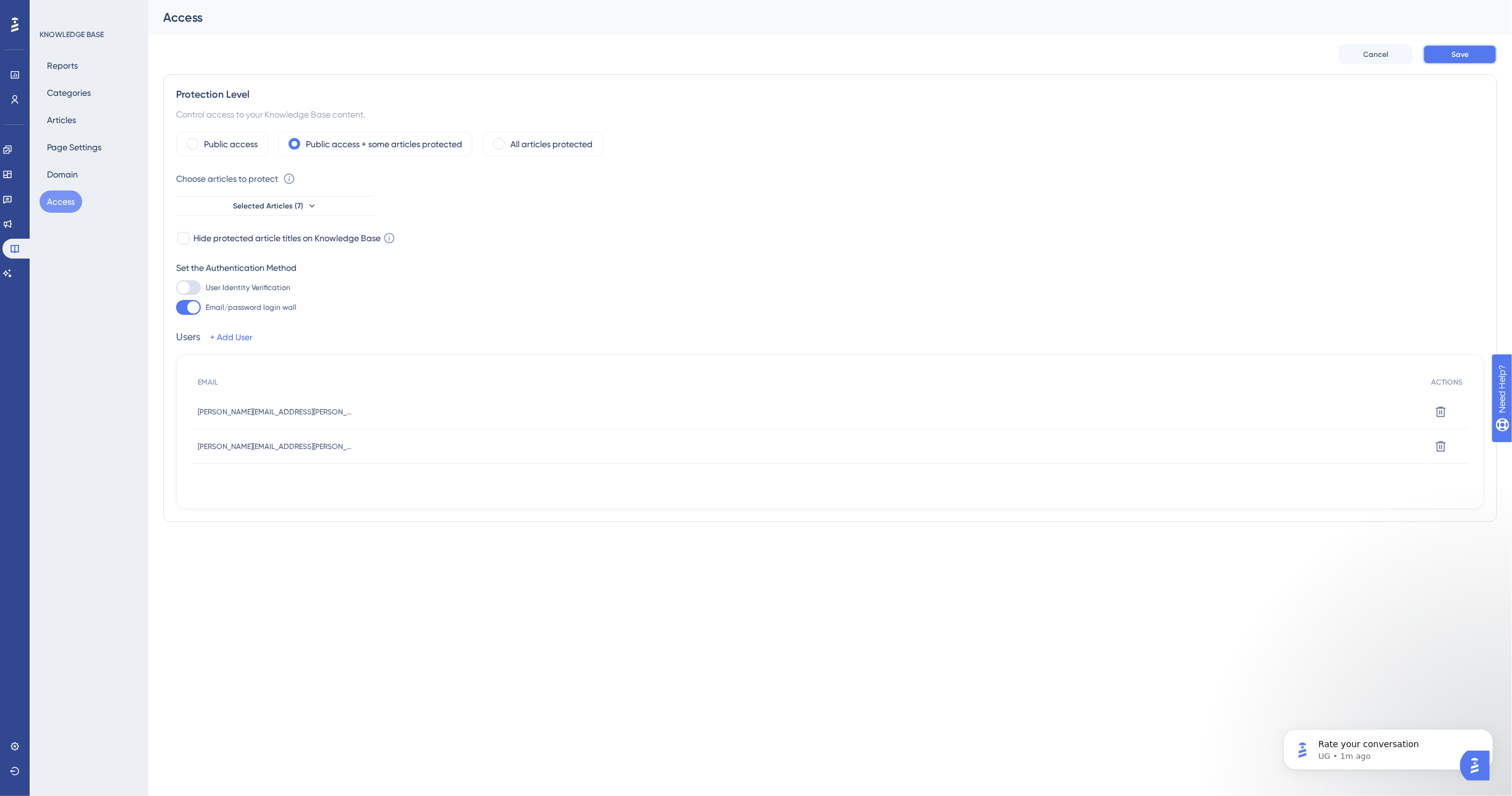
click at [1465, 55] on span "Save" at bounding box center [1460, 54] width 17 height 10
click at [391, 239] on icon at bounding box center [389, 238] width 10 height 10
click at [727, 270] on div "Set the Authentication Method" at bounding box center [830, 268] width 1308 height 15
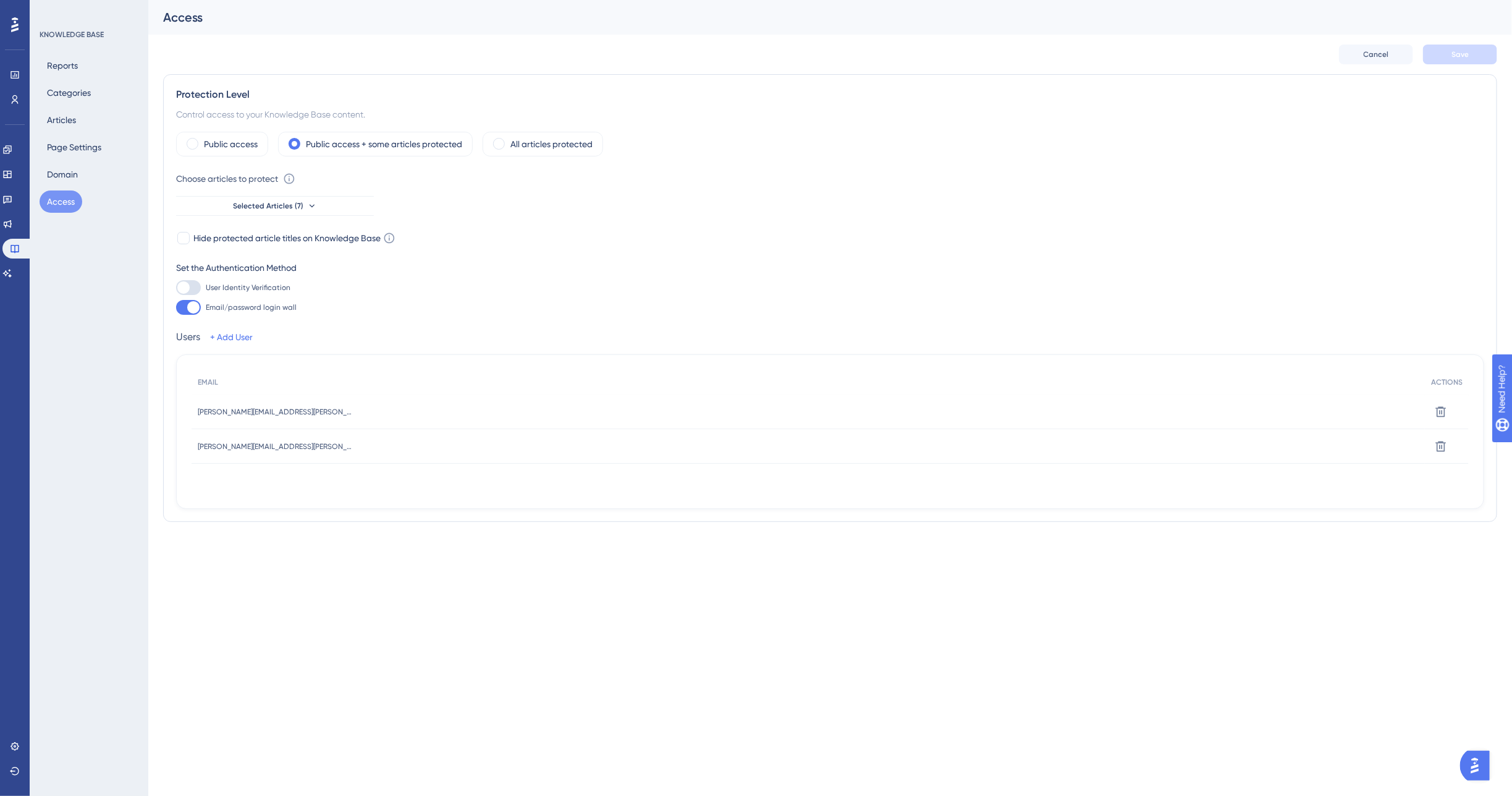
click at [289, 176] on icon at bounding box center [288, 178] width 12 height 12
click at [1060, 272] on div "Set the Authentication Method" at bounding box center [830, 268] width 1308 height 15
click at [183, 237] on div at bounding box center [183, 238] width 12 height 12
checkbox input "true"
click at [1429, 64] on button "Save" at bounding box center [1460, 53] width 75 height 19
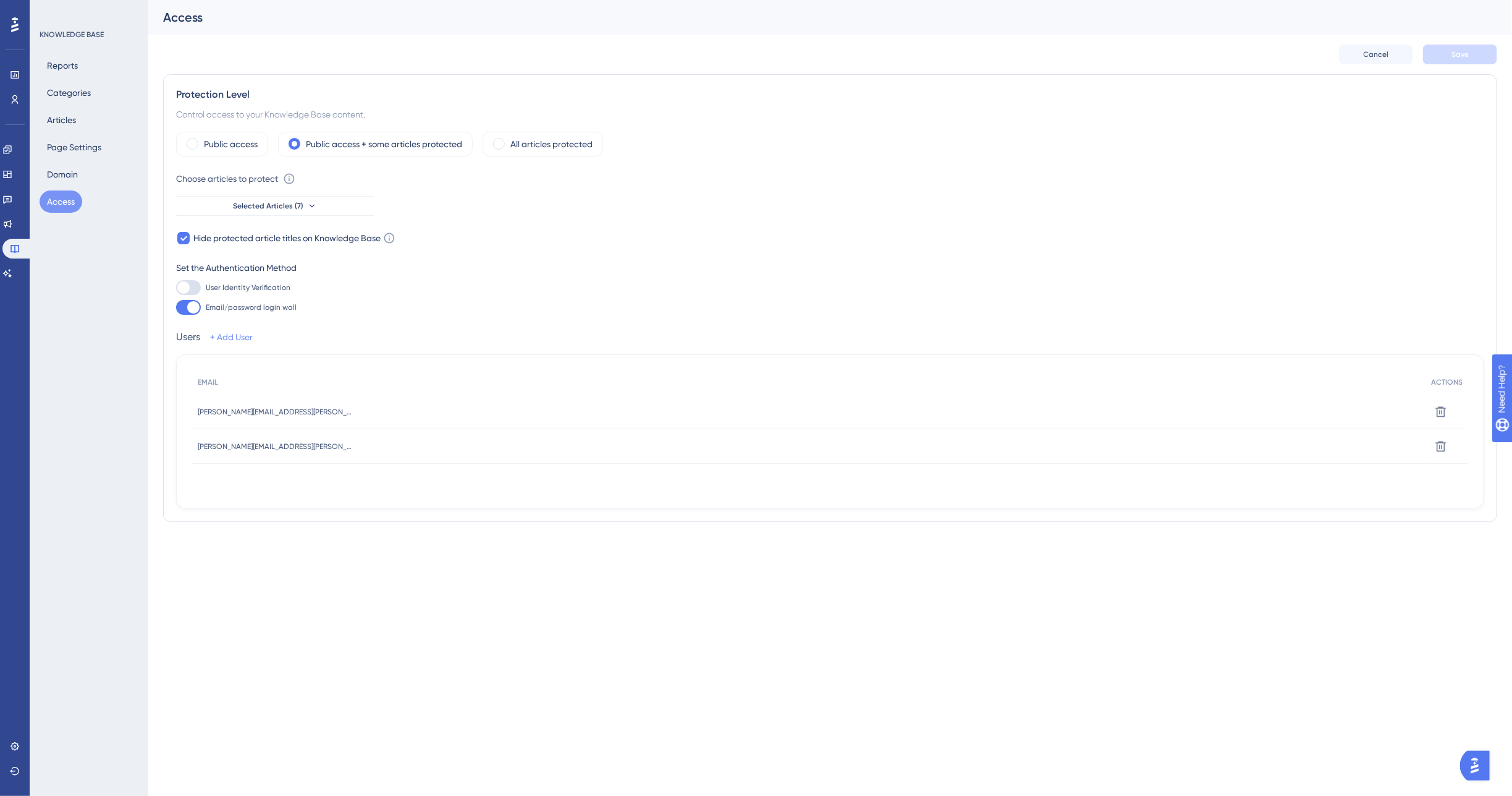
click at [227, 337] on link "+ Add User" at bounding box center [231, 337] width 42 height 15
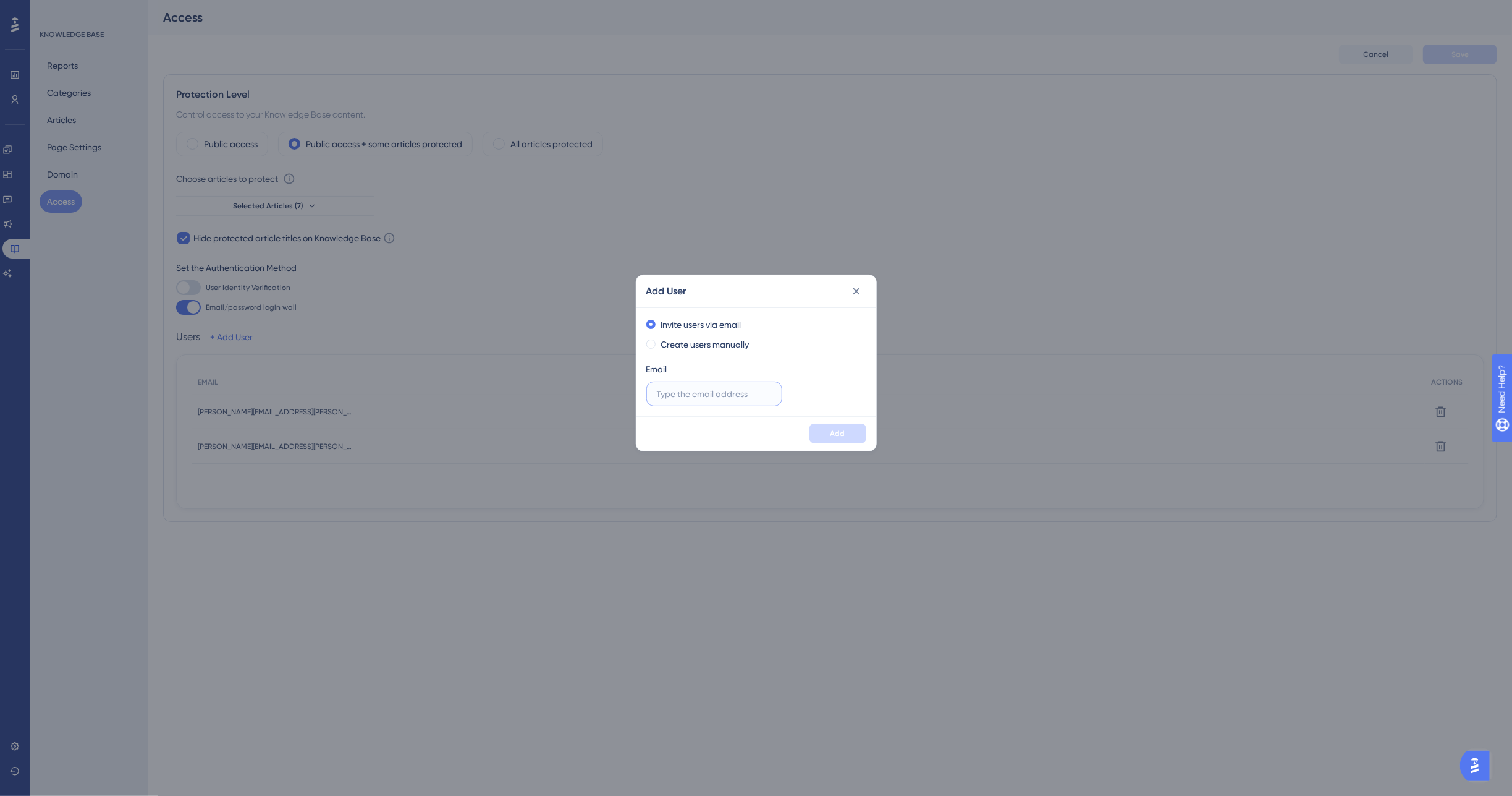
click at [705, 396] on input "text" at bounding box center [714, 393] width 115 height 14
type input "robert.burstein@groupnexus.co.uk"
click at [827, 434] on button "Add" at bounding box center [838, 433] width 57 height 19
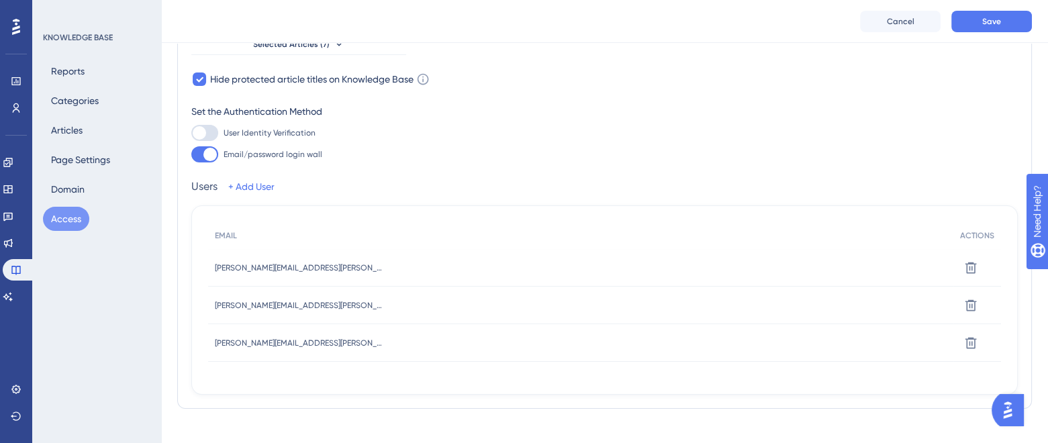
scroll to position [185, 0]
click at [974, 271] on icon at bounding box center [970, 266] width 13 height 13
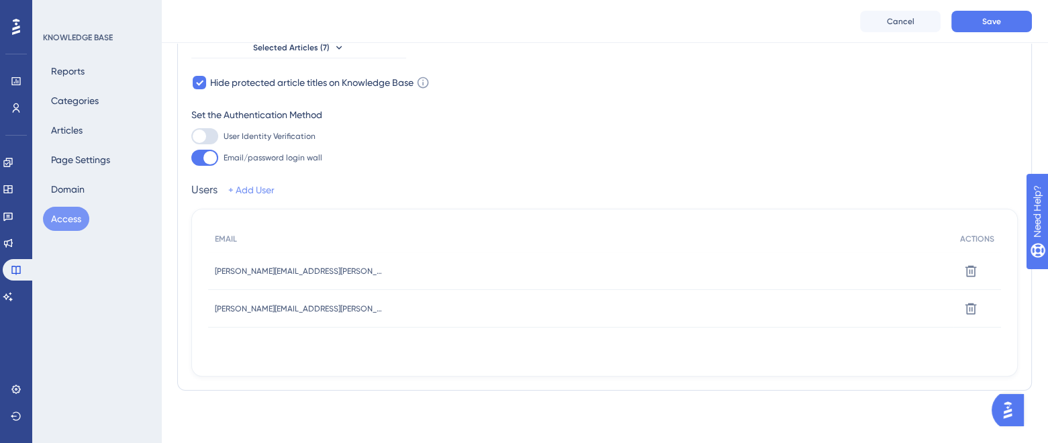
click at [249, 189] on link "+ Add User" at bounding box center [251, 190] width 46 height 16
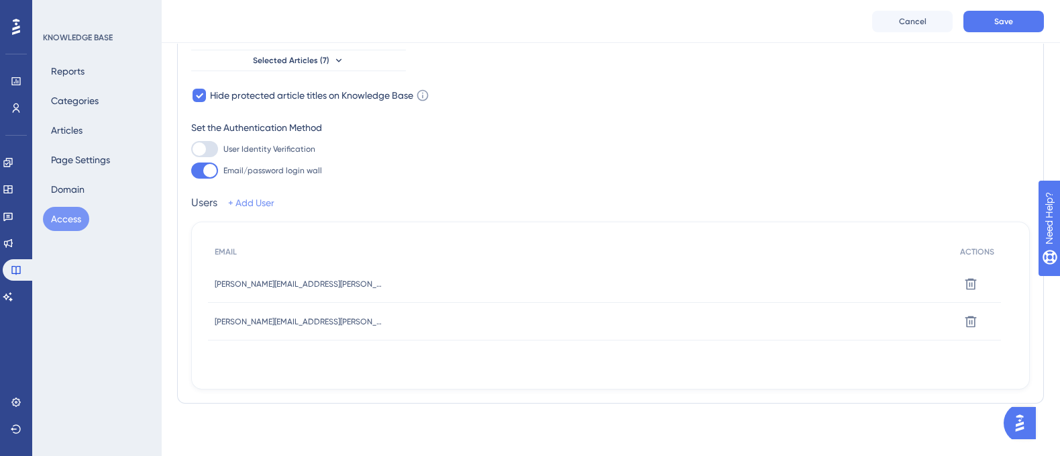
scroll to position [624, 0]
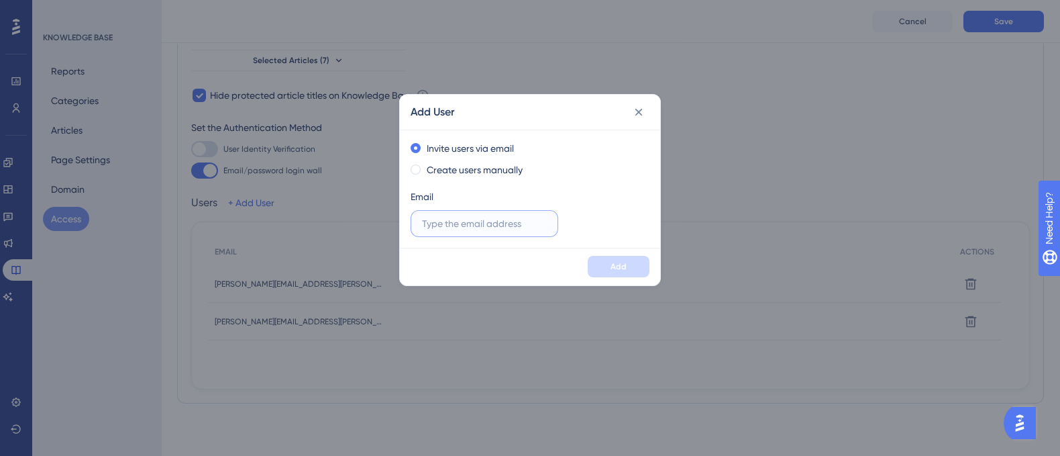
click at [479, 230] on input "text" at bounding box center [484, 223] width 125 height 15
type input "daniel.breen@groupnexus.co.uk"
click at [619, 263] on span "Add" at bounding box center [619, 266] width 16 height 11
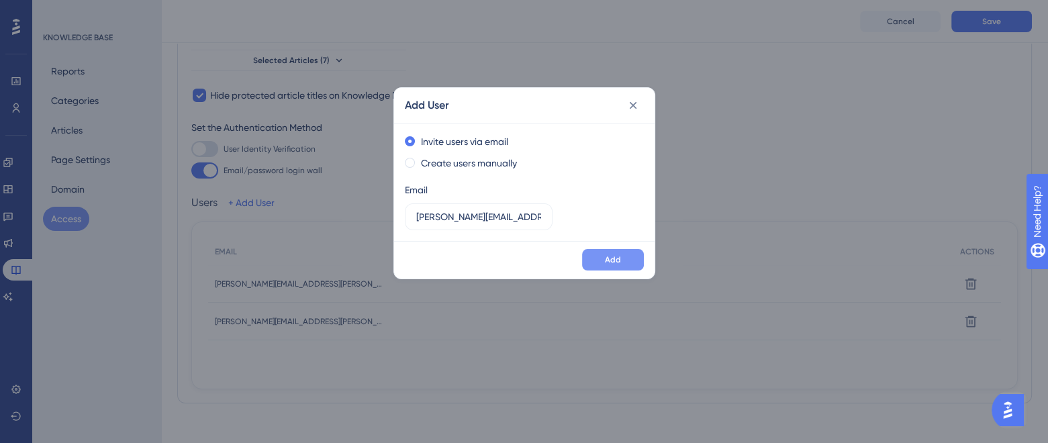
scroll to position [637, 0]
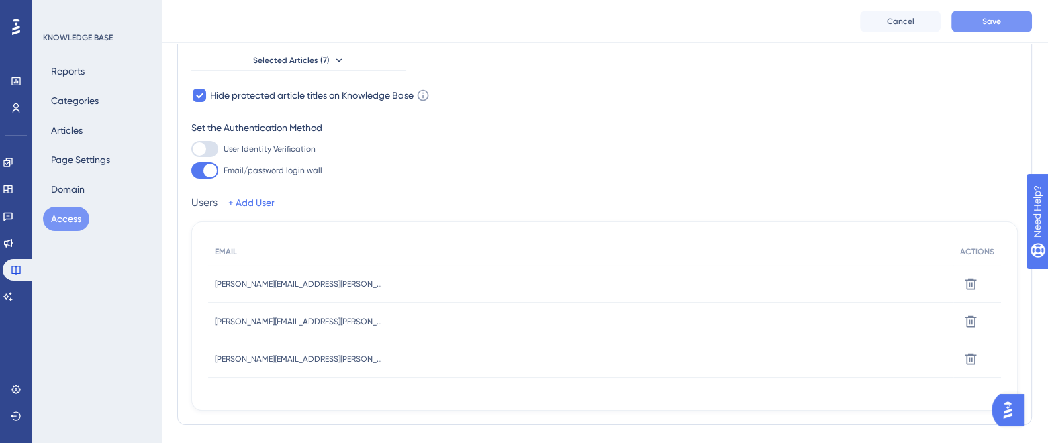
click at [1010, 11] on button "Save" at bounding box center [991, 21] width 81 height 21
click at [974, 11] on button "Save" at bounding box center [991, 21] width 81 height 21
